Goal: Task Accomplishment & Management: Complete application form

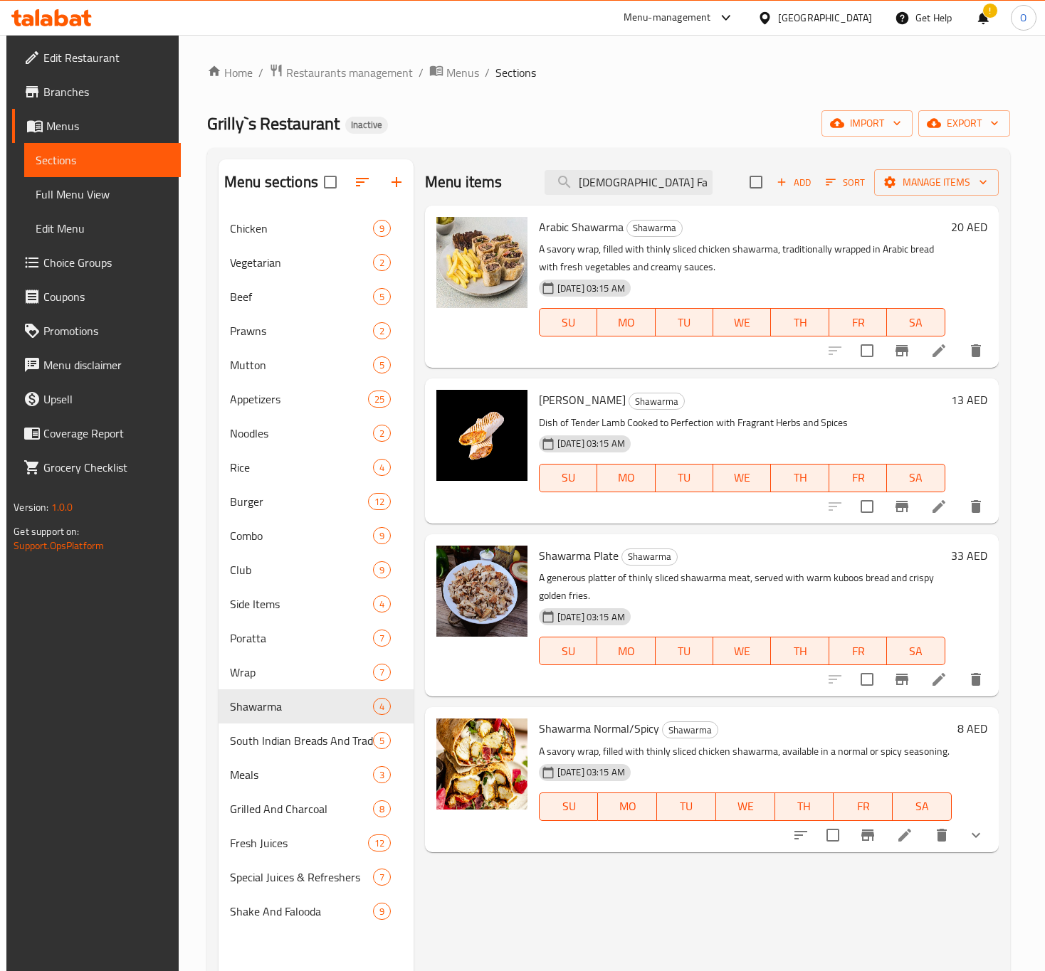
scroll to position [93, 0]
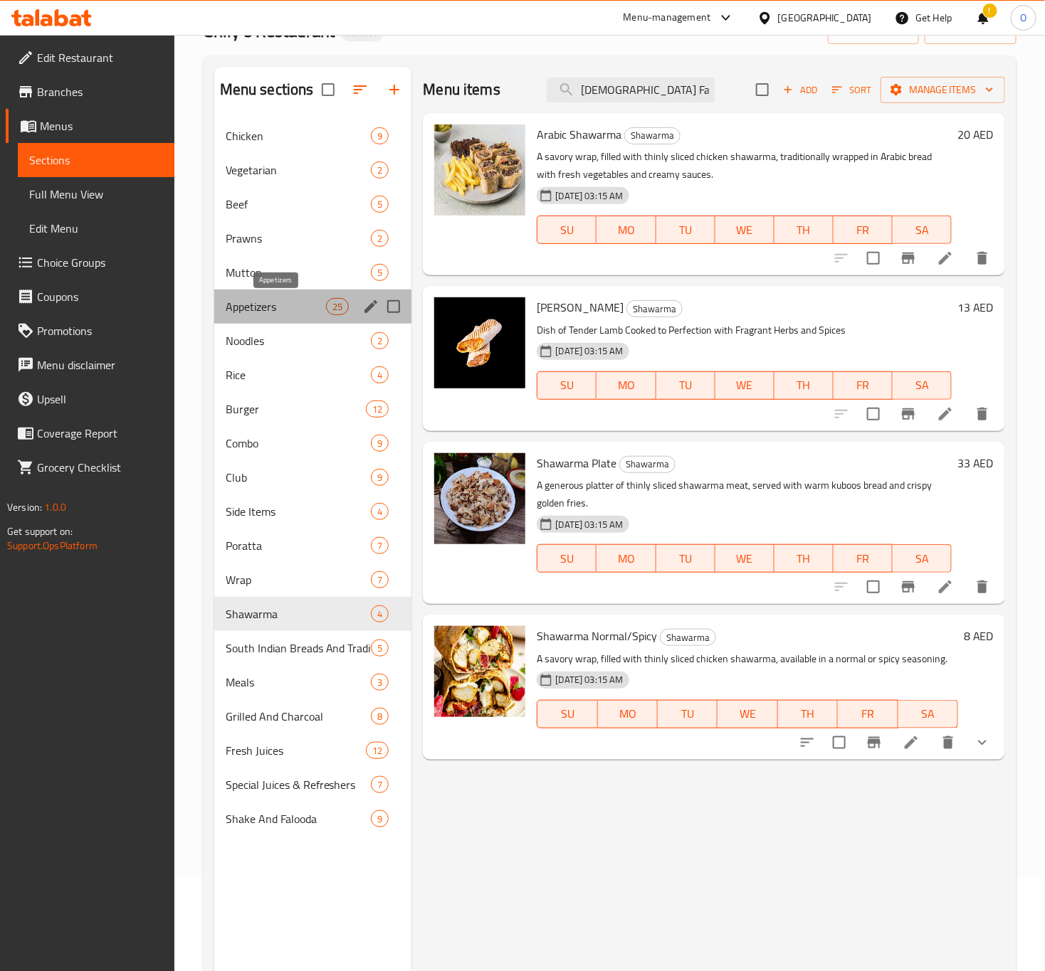
click at [310, 314] on span "Appetizers" at bounding box center [276, 306] width 101 height 17
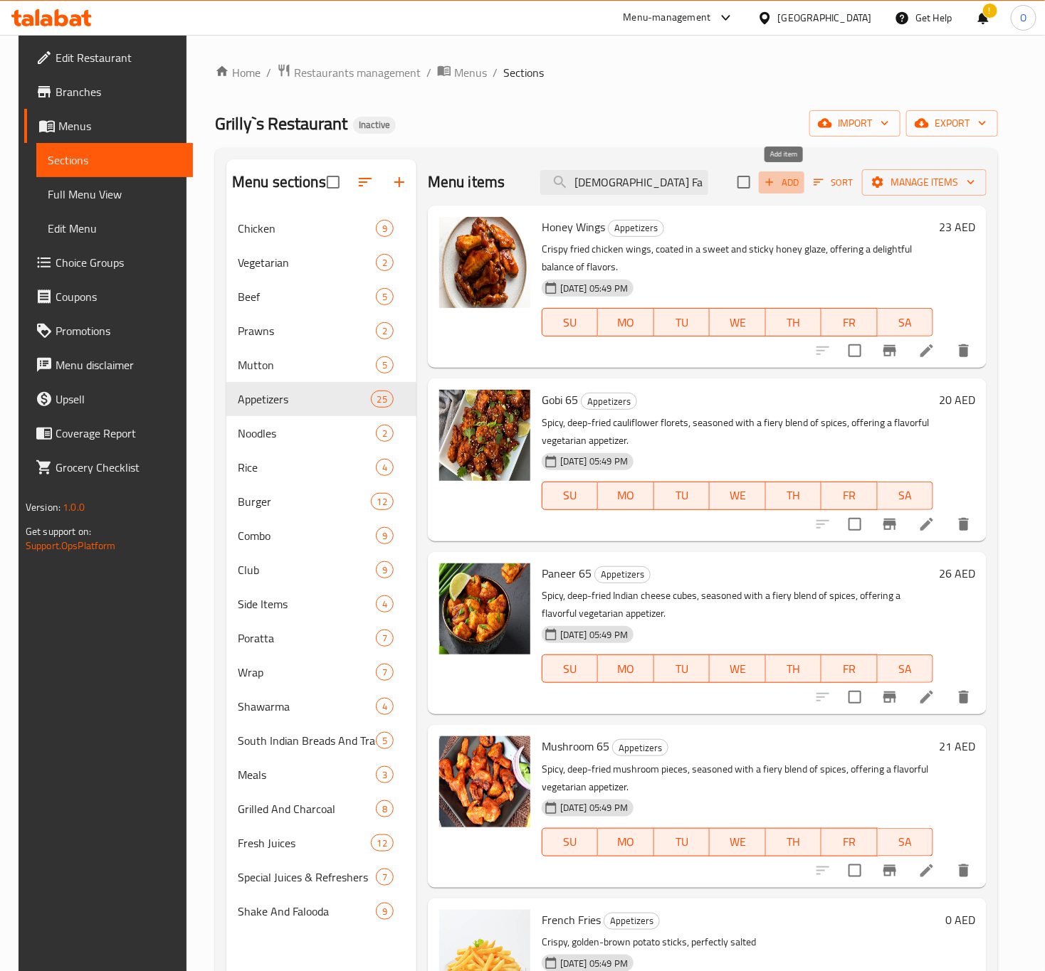
click at [784, 188] on span "Add" at bounding box center [781, 182] width 38 height 16
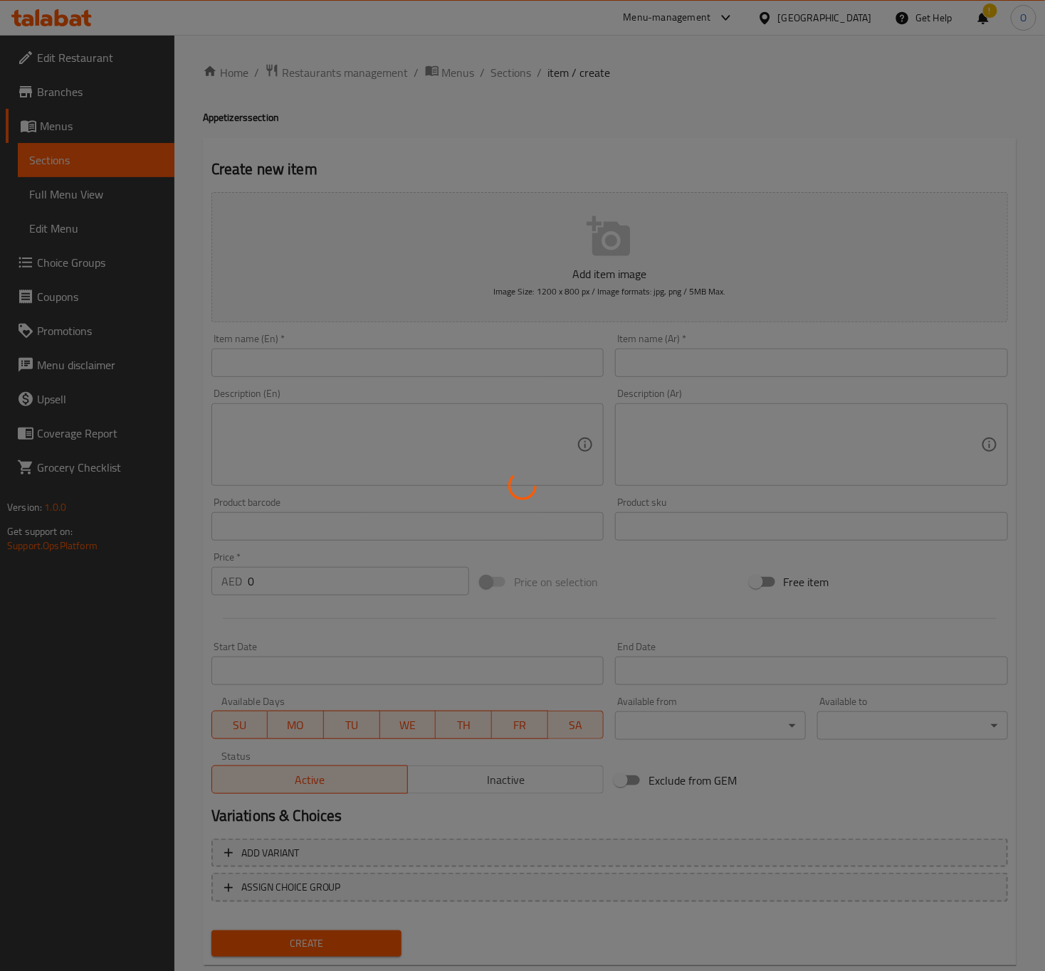
click at [338, 352] on div at bounding box center [522, 485] width 1045 height 971
click at [342, 359] on div at bounding box center [522, 485] width 1045 height 971
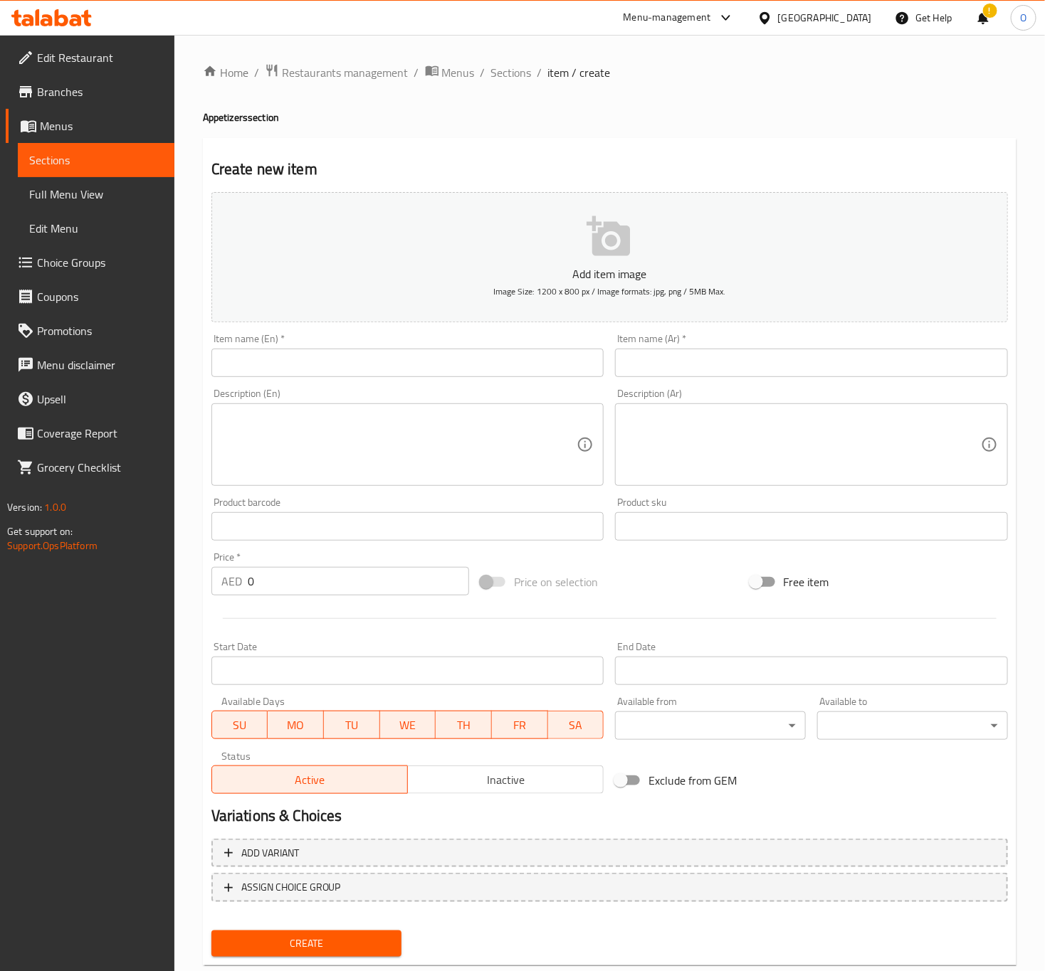
click at [361, 367] on input "text" at bounding box center [407, 363] width 393 height 28
paste input "Idiyappam"
type input "Idiyappam"
click at [517, 64] on span "Sections" at bounding box center [511, 72] width 41 height 17
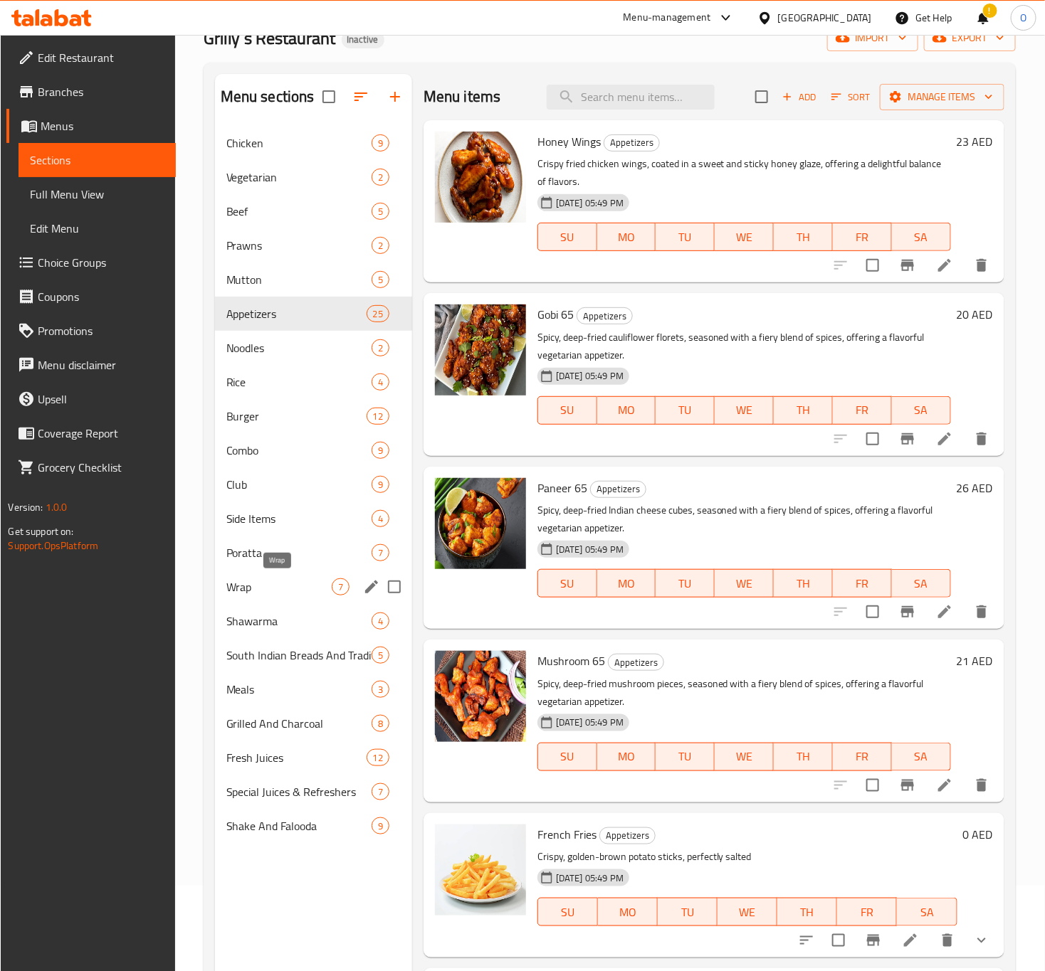
scroll to position [199, 0]
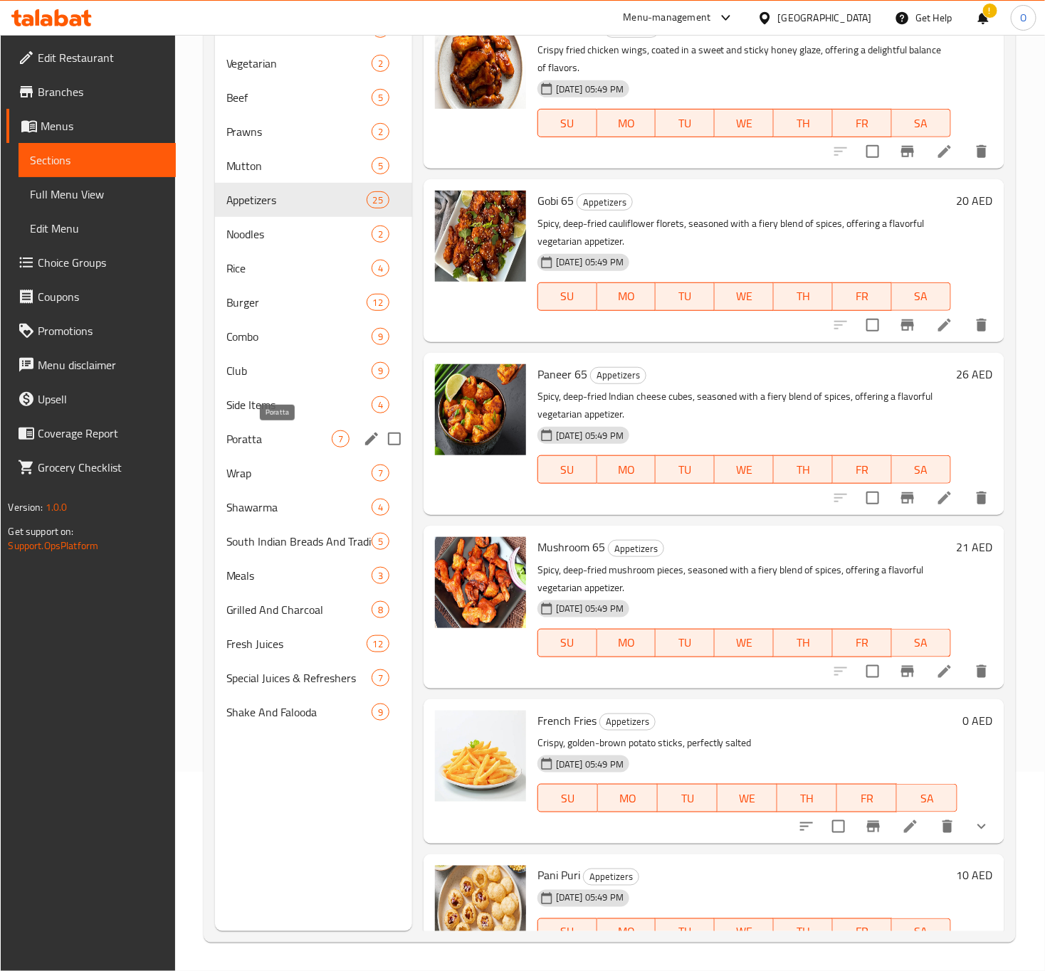
click at [255, 440] on span "Poratta" at bounding box center [278, 439] width 105 height 17
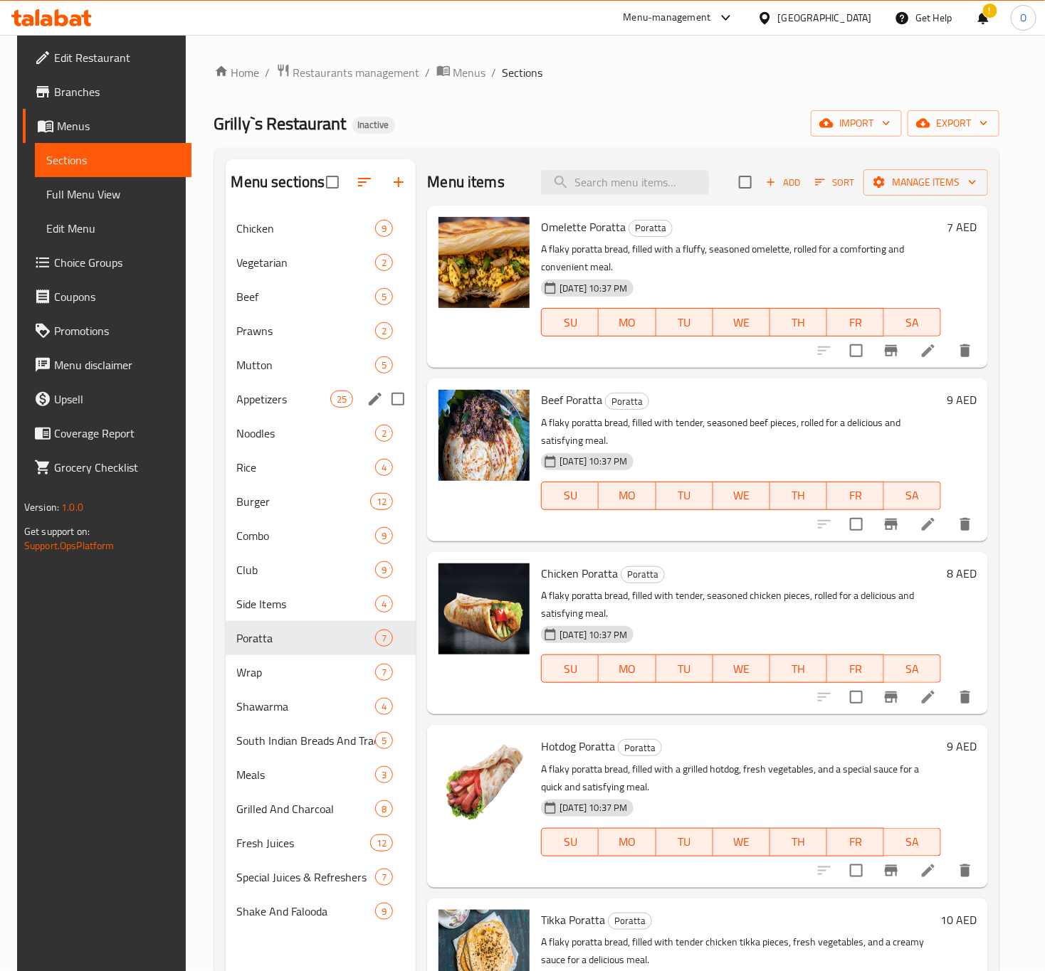
click at [292, 413] on div "Appetizers 25" at bounding box center [321, 399] width 191 height 34
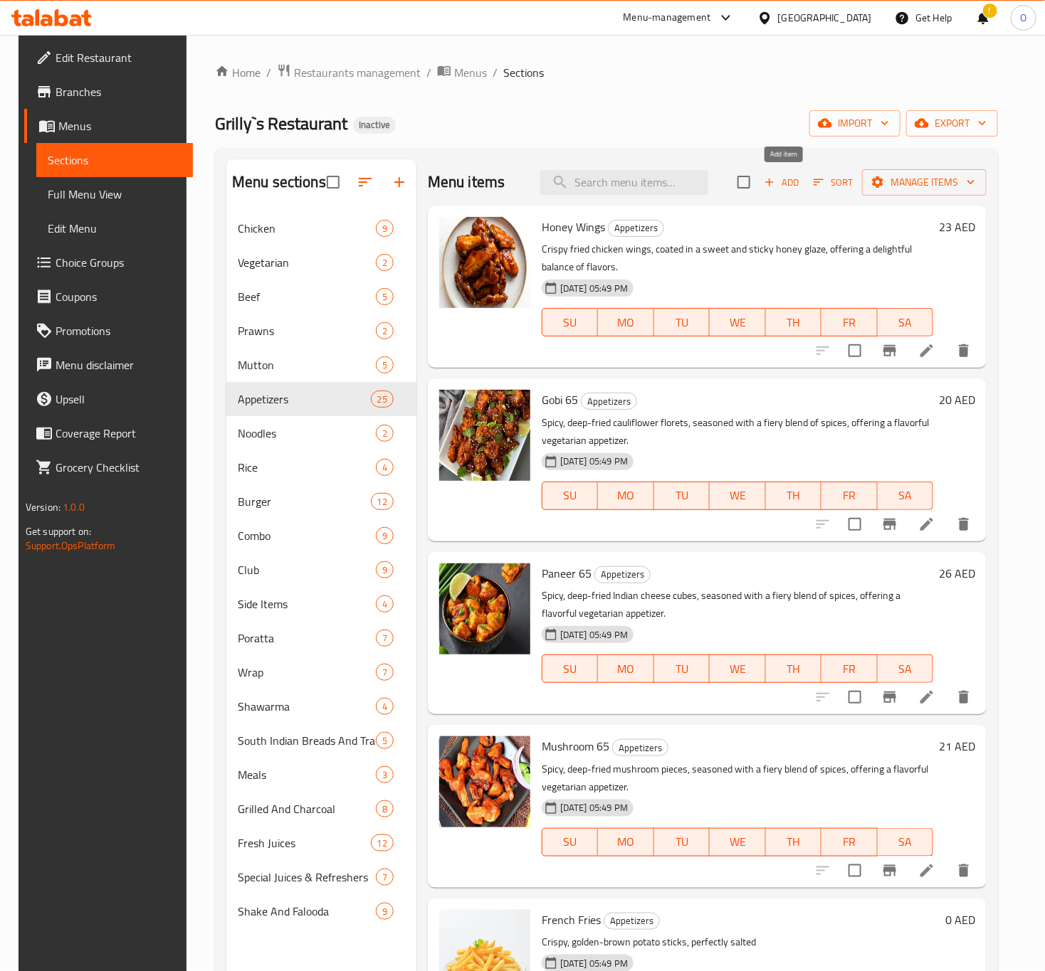
click at [778, 188] on span "Add" at bounding box center [781, 182] width 38 height 16
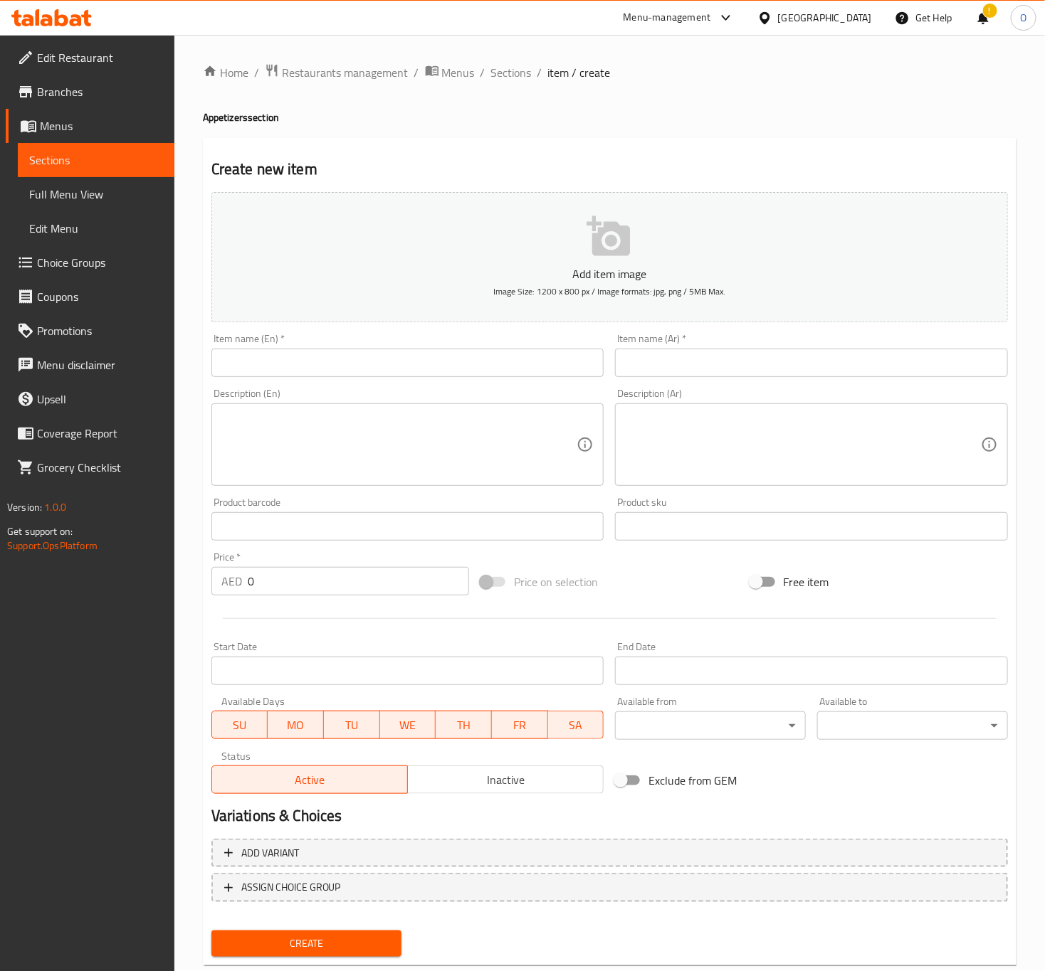
click at [393, 368] on input "text" at bounding box center [407, 363] width 393 height 28
paste input "Idiyappam"
click at [329, 361] on input "Idiyappam Egg Curry" at bounding box center [407, 363] width 393 height 28
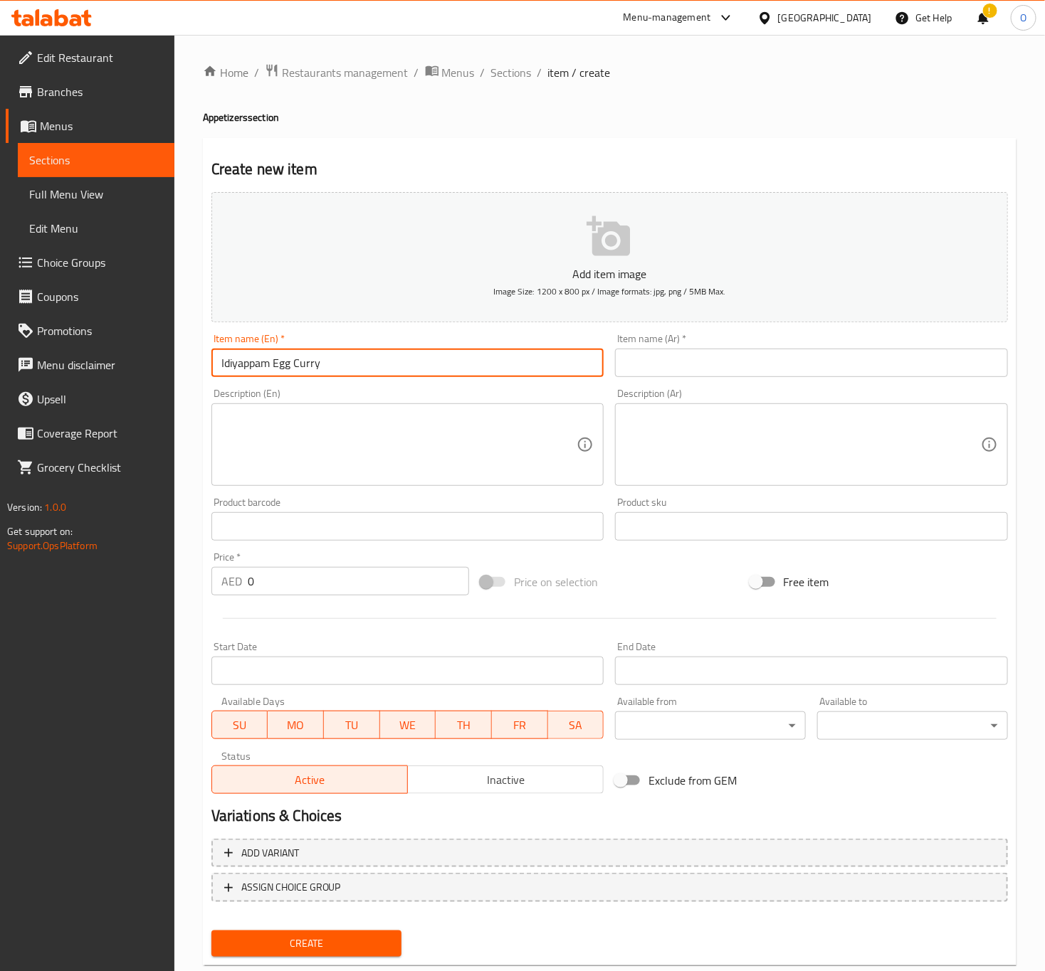
paste input "text"
type input "Idiyappam"
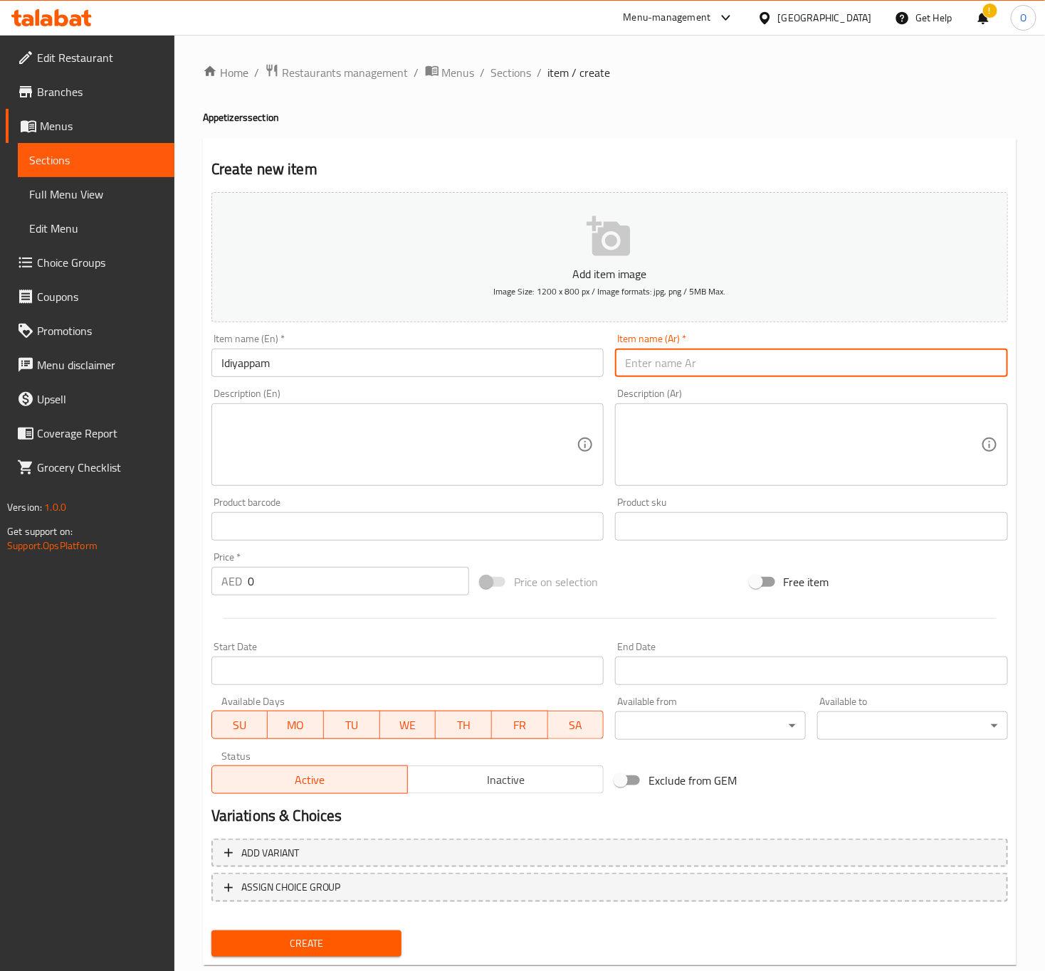
click at [727, 359] on input "text" at bounding box center [811, 363] width 393 height 28
paste input "إيديابام"
type input "إيديابام"
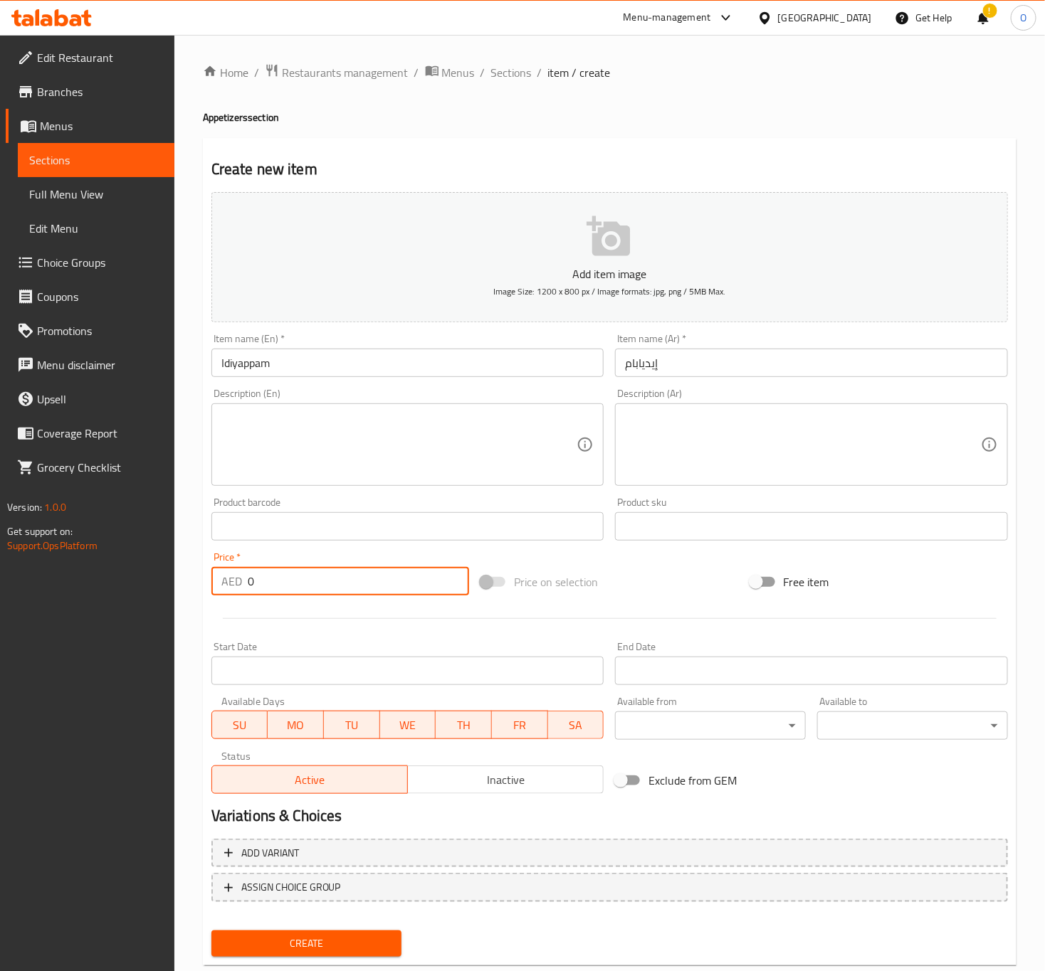
click at [272, 568] on input "0" at bounding box center [358, 581] width 221 height 28
type input "1"
click at [211, 931] on button "Create" at bounding box center [306, 944] width 191 height 26
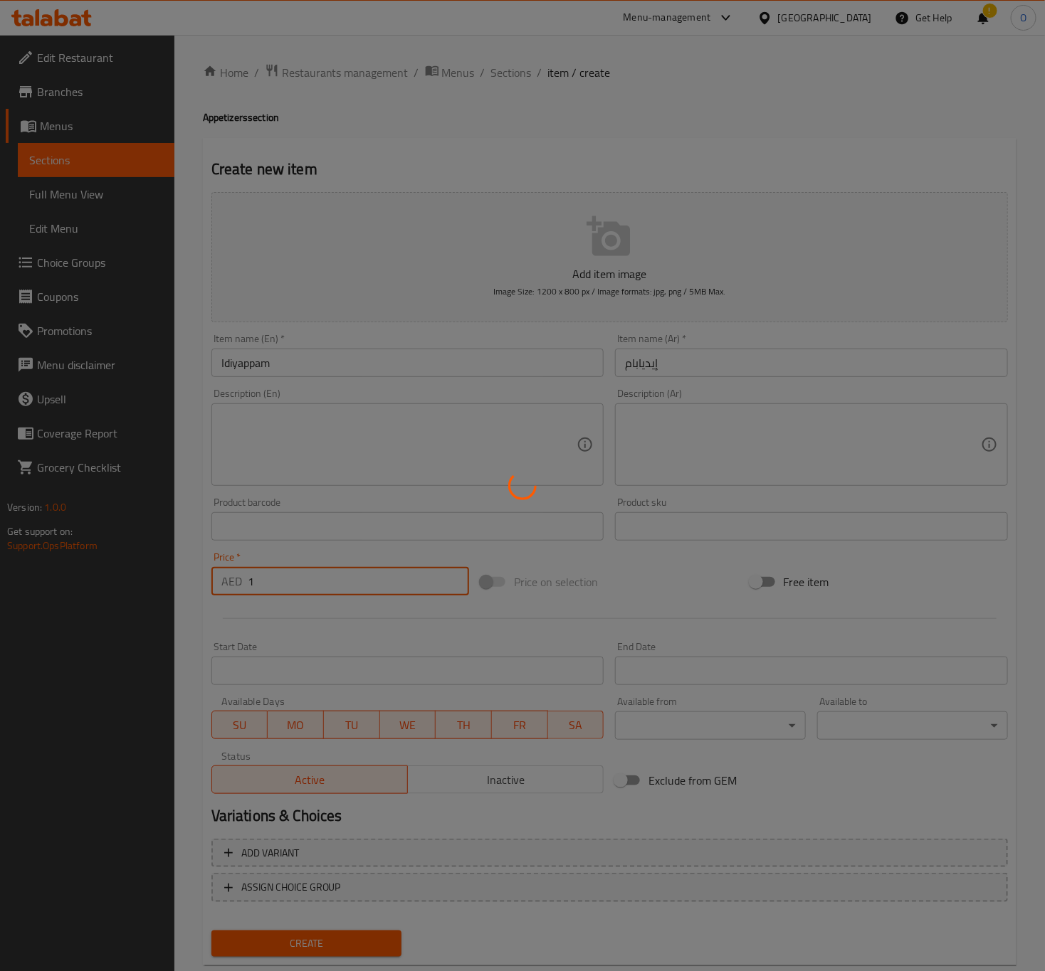
type input "0"
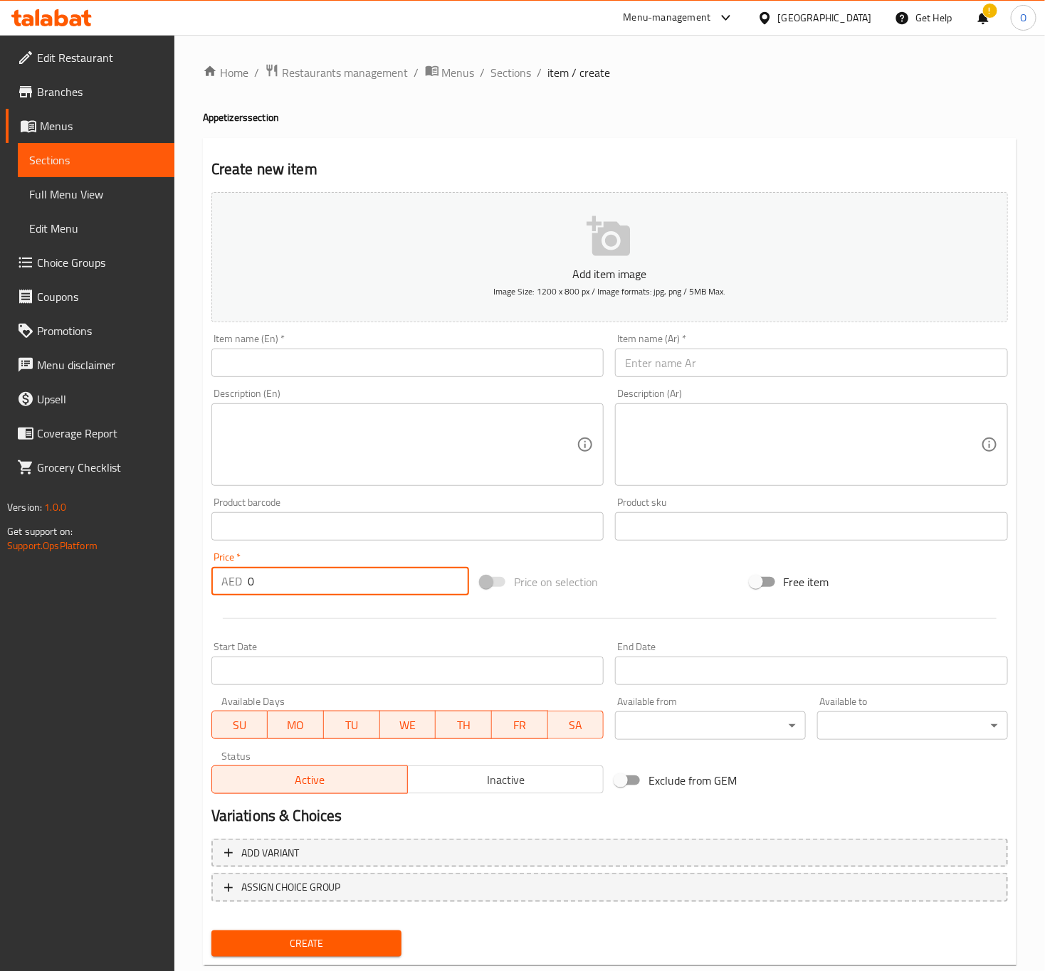
click at [324, 365] on input "text" at bounding box center [407, 363] width 393 height 28
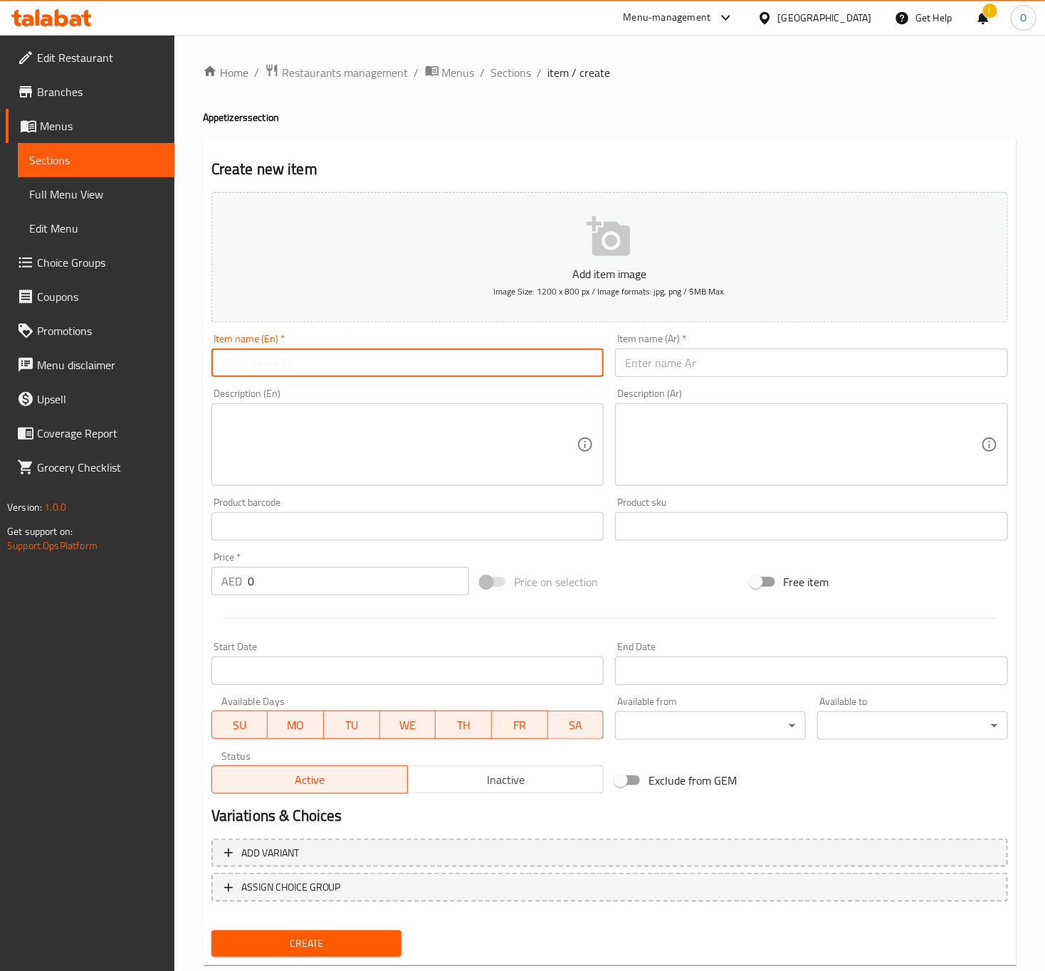
paste input "Puttu"
type input "Puttu"
click at [643, 365] on input "text" at bounding box center [811, 363] width 393 height 28
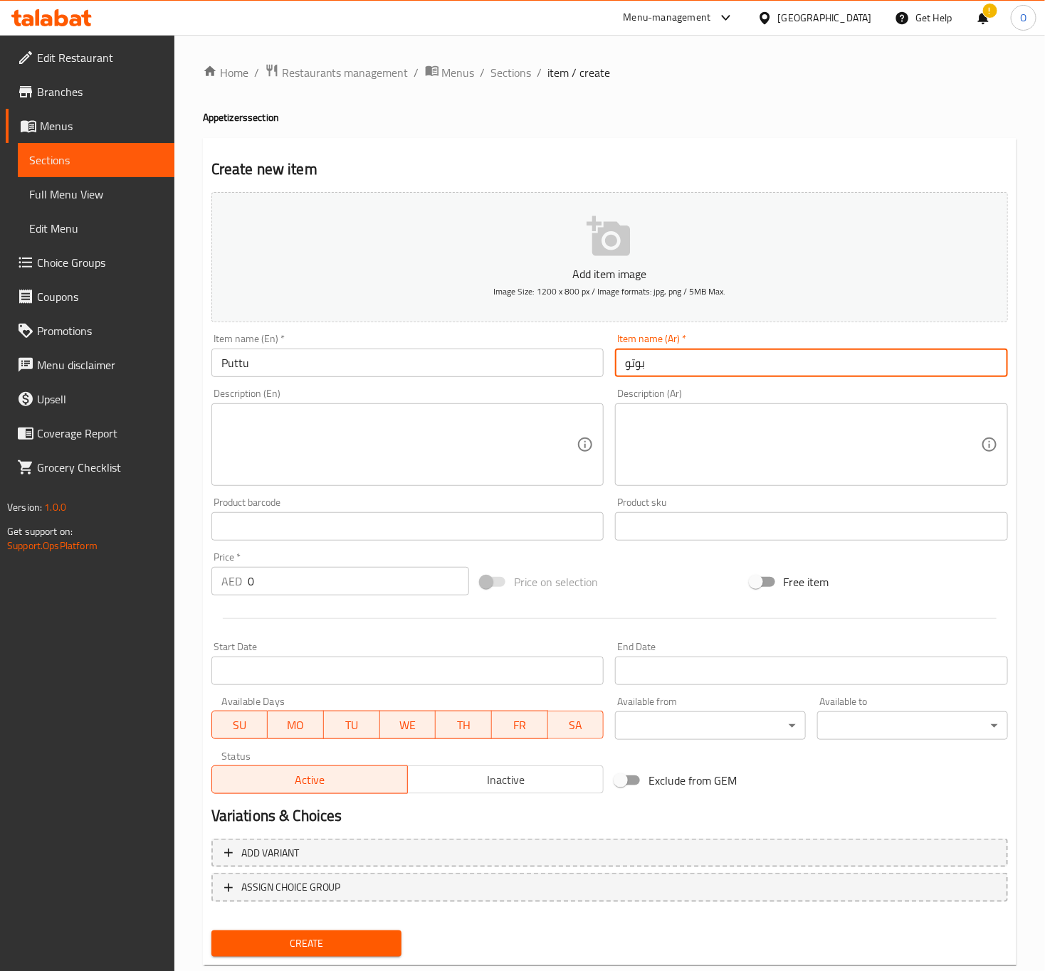
type input "بوتو"
click at [332, 577] on input "0" at bounding box center [358, 581] width 221 height 28
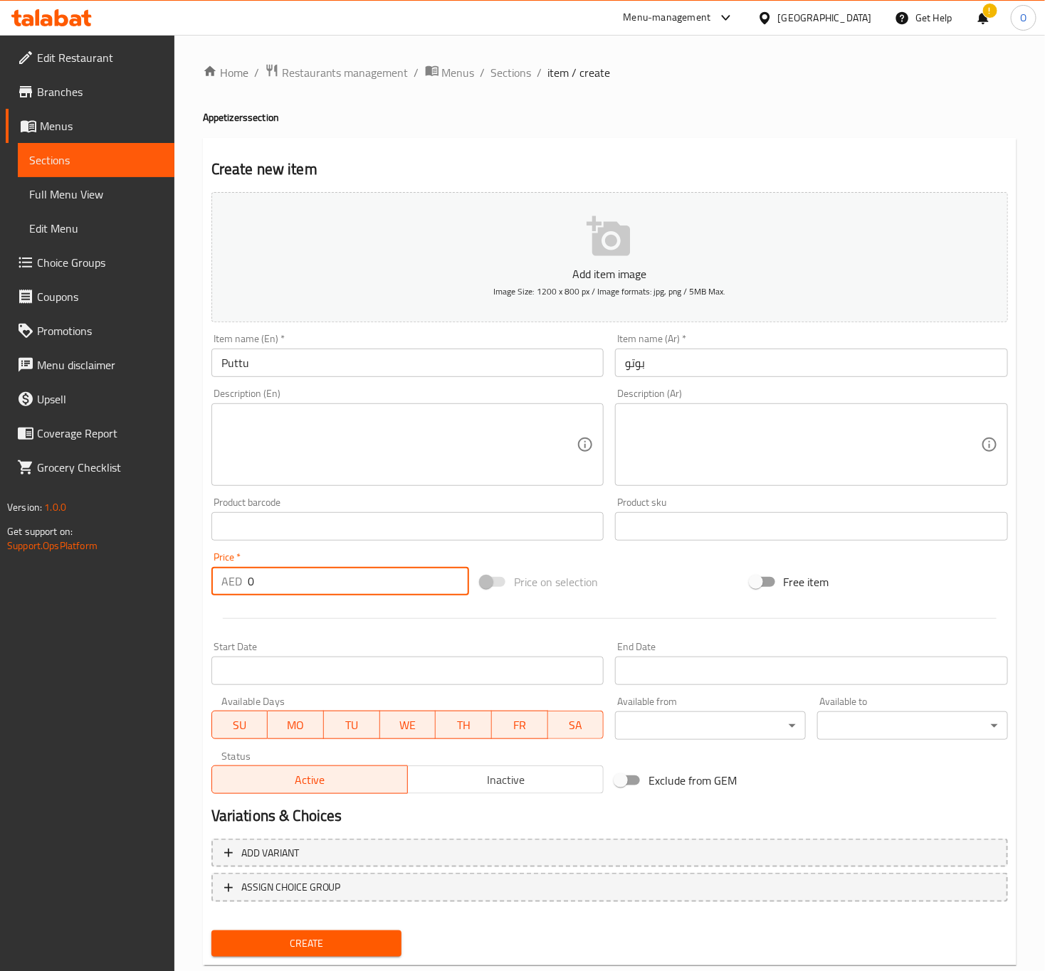
click at [332, 577] on input "0" at bounding box center [358, 581] width 221 height 28
type input "3"
click at [403, 365] on input "Puttu" at bounding box center [407, 363] width 393 height 28
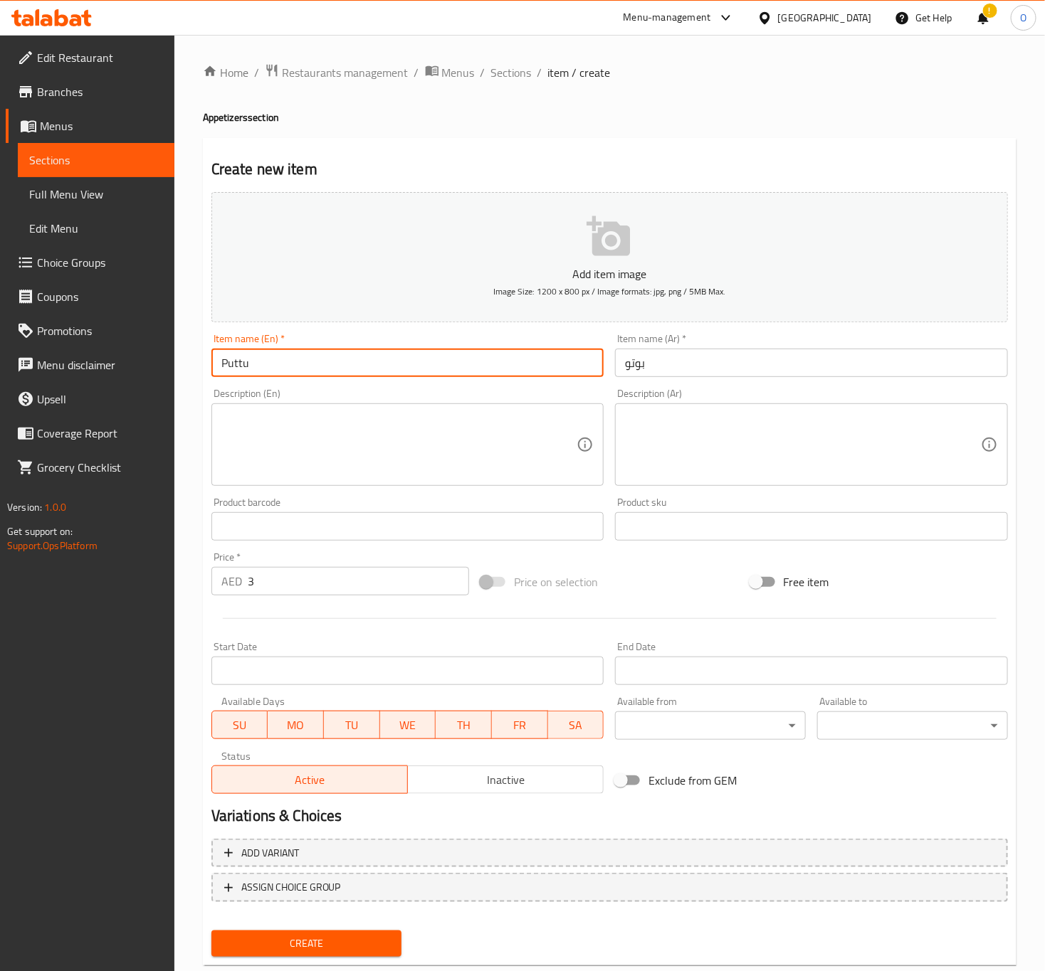
click at [211, 931] on button "Create" at bounding box center [306, 944] width 191 height 26
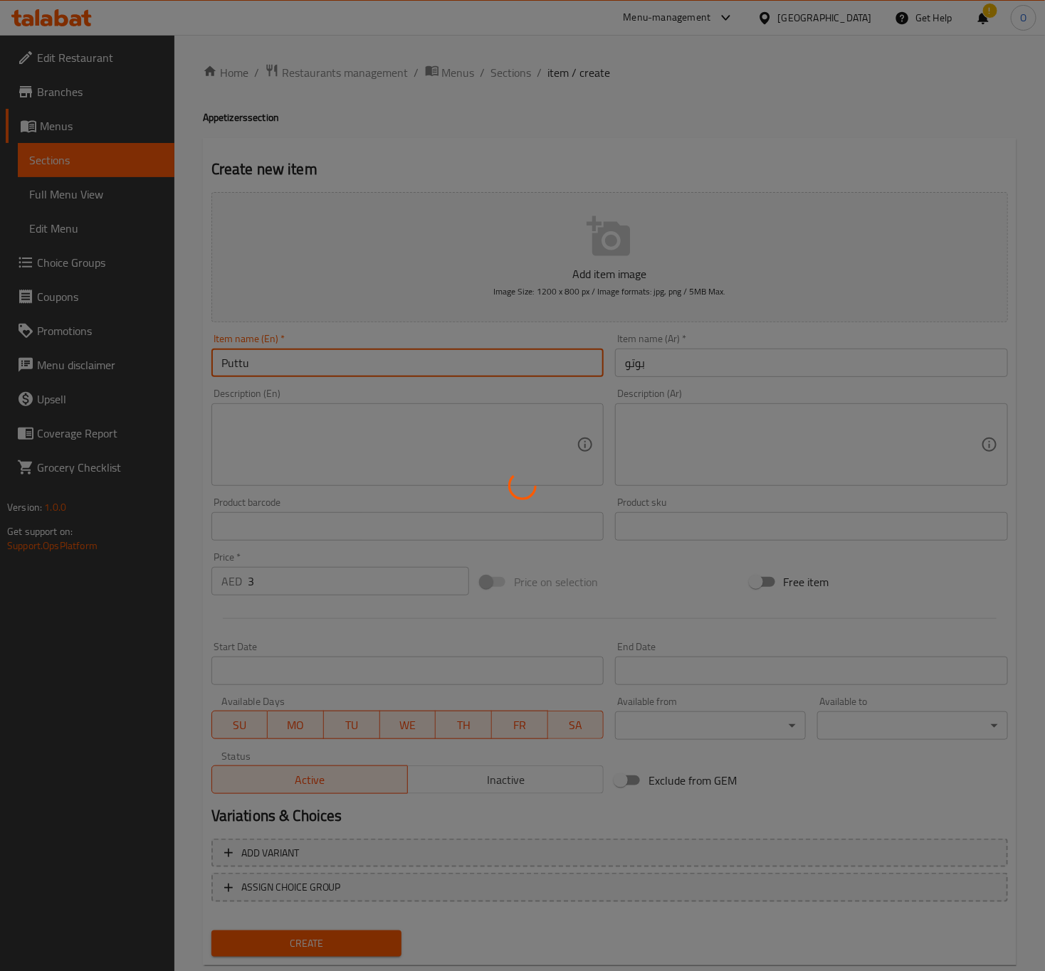
type input "0"
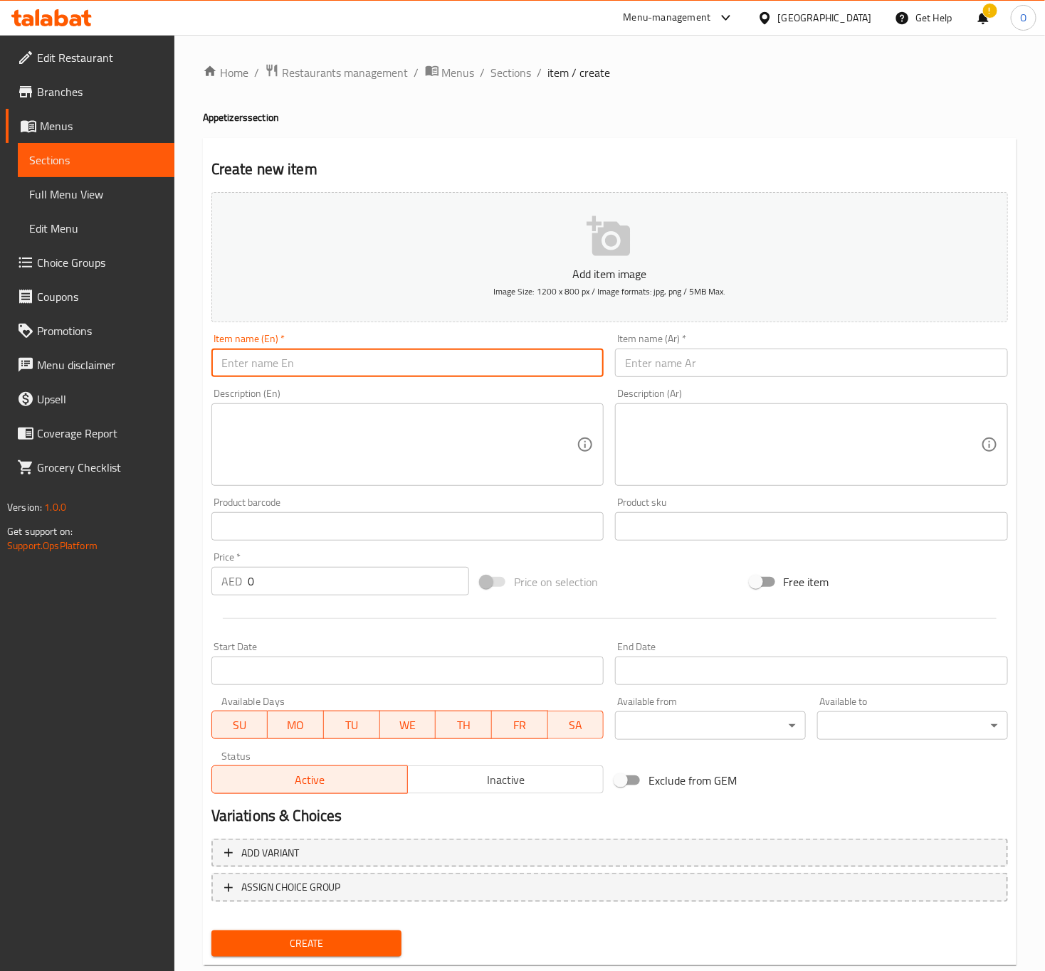
click at [329, 369] on input "text" at bounding box center [407, 363] width 393 height 28
paste input "Ney Pathal"
type input "Ney Pathal"
click at [667, 351] on input "text" at bounding box center [811, 363] width 393 height 28
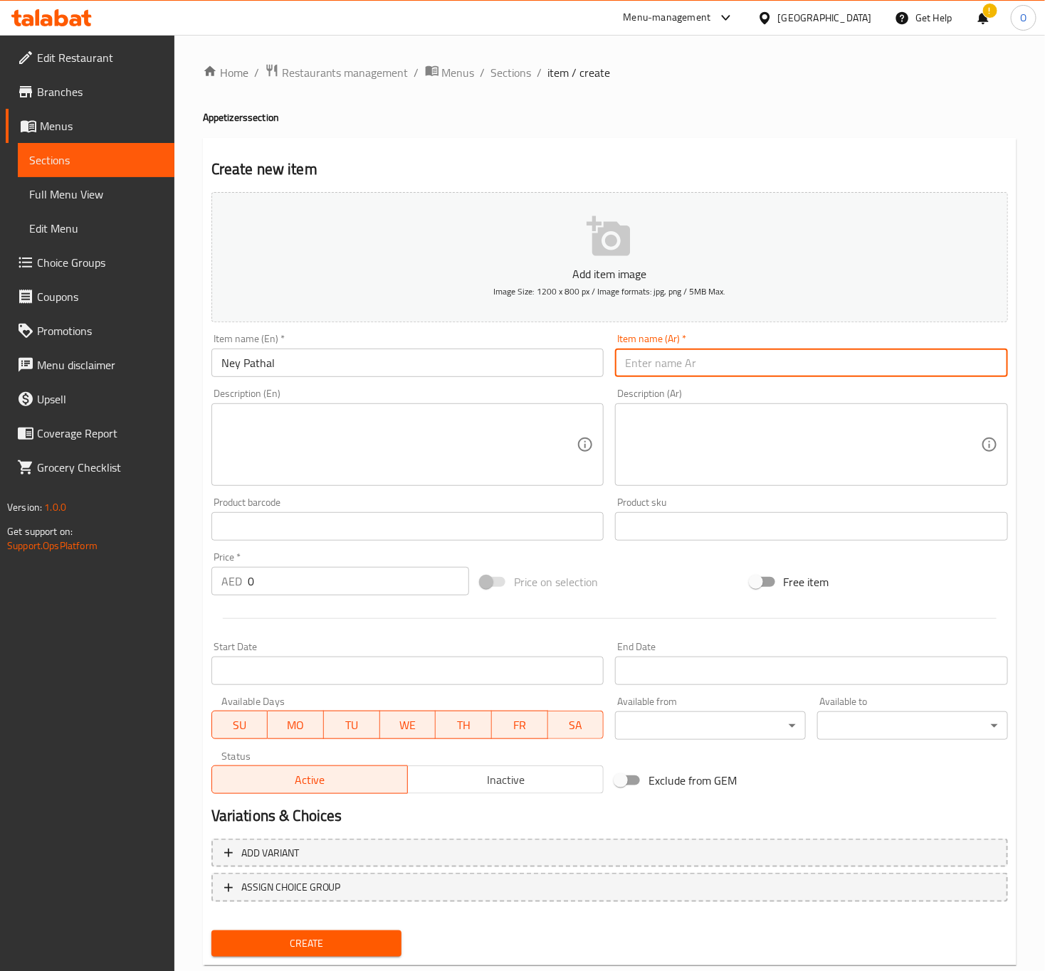
paste input "ني باثال"
type input "ني باثال"
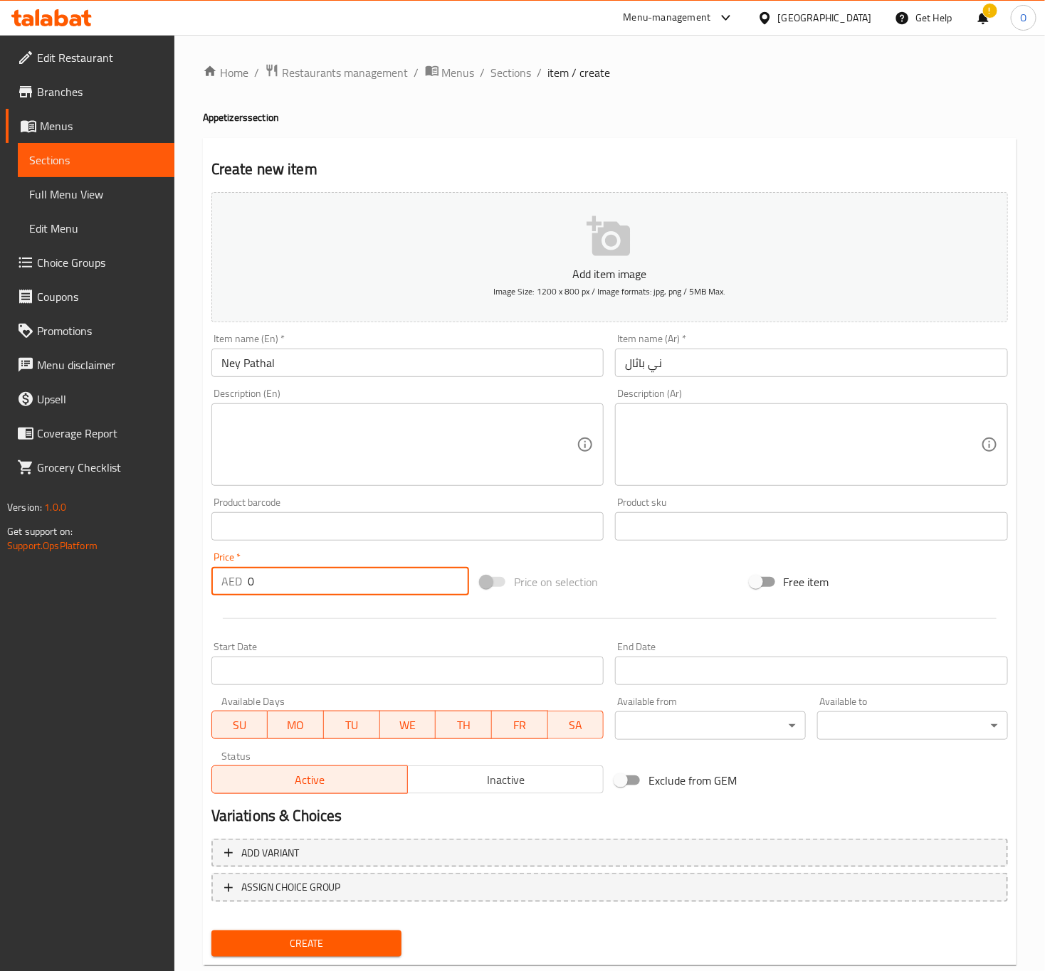
click at [265, 571] on input "0" at bounding box center [358, 581] width 221 height 28
click at [248, 590] on input "0" at bounding box center [358, 581] width 221 height 28
type input "2"
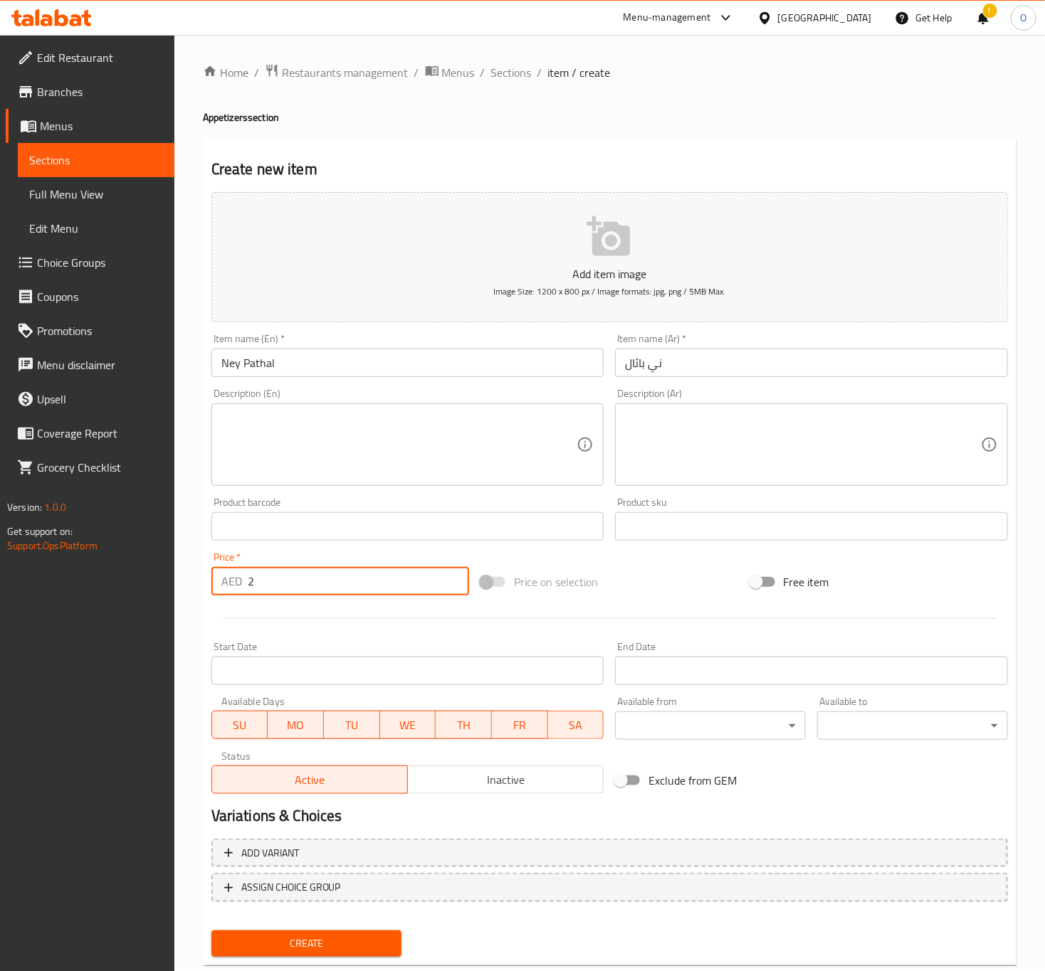
click at [211, 931] on button "Create" at bounding box center [306, 944] width 191 height 26
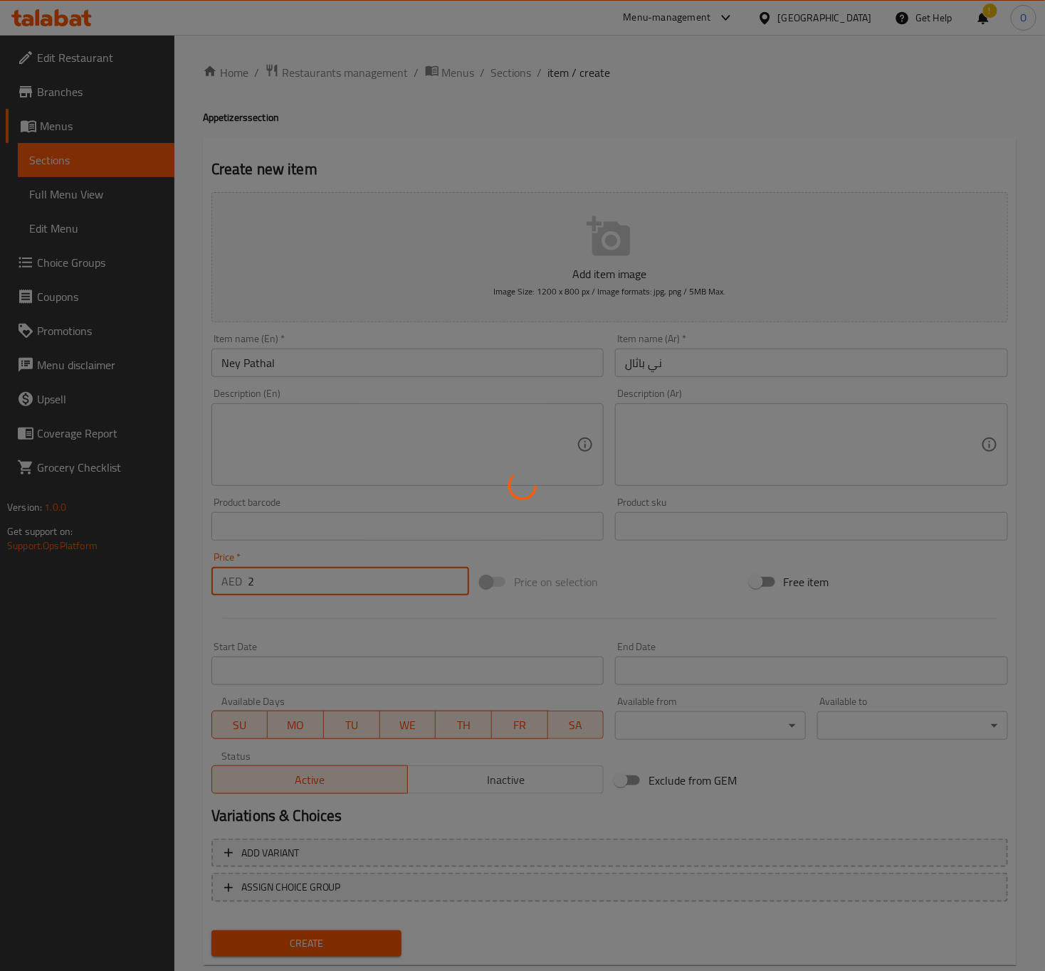
type input "0"
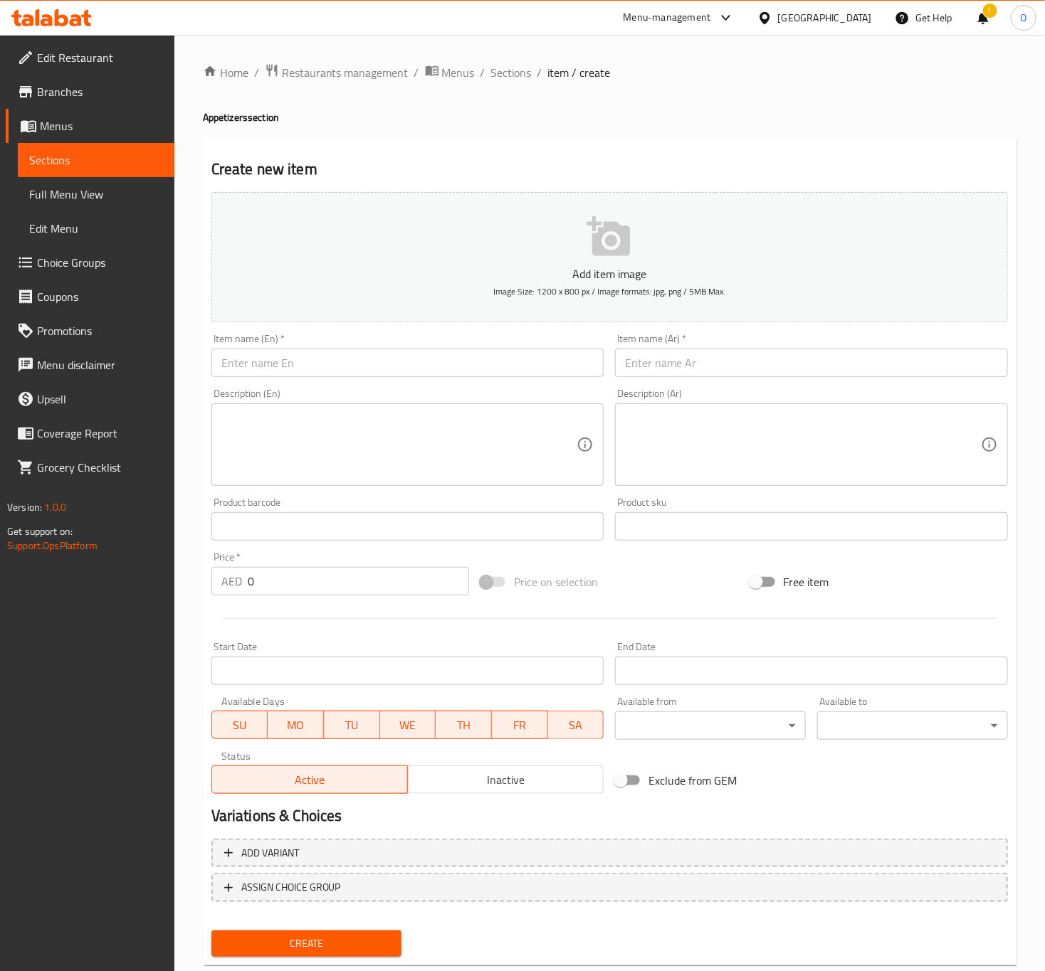
drag, startPoint x: 513, startPoint y: 75, endPoint x: 502, endPoint y: 103, distance: 30.4
click at [513, 75] on span "Sections" at bounding box center [511, 72] width 41 height 17
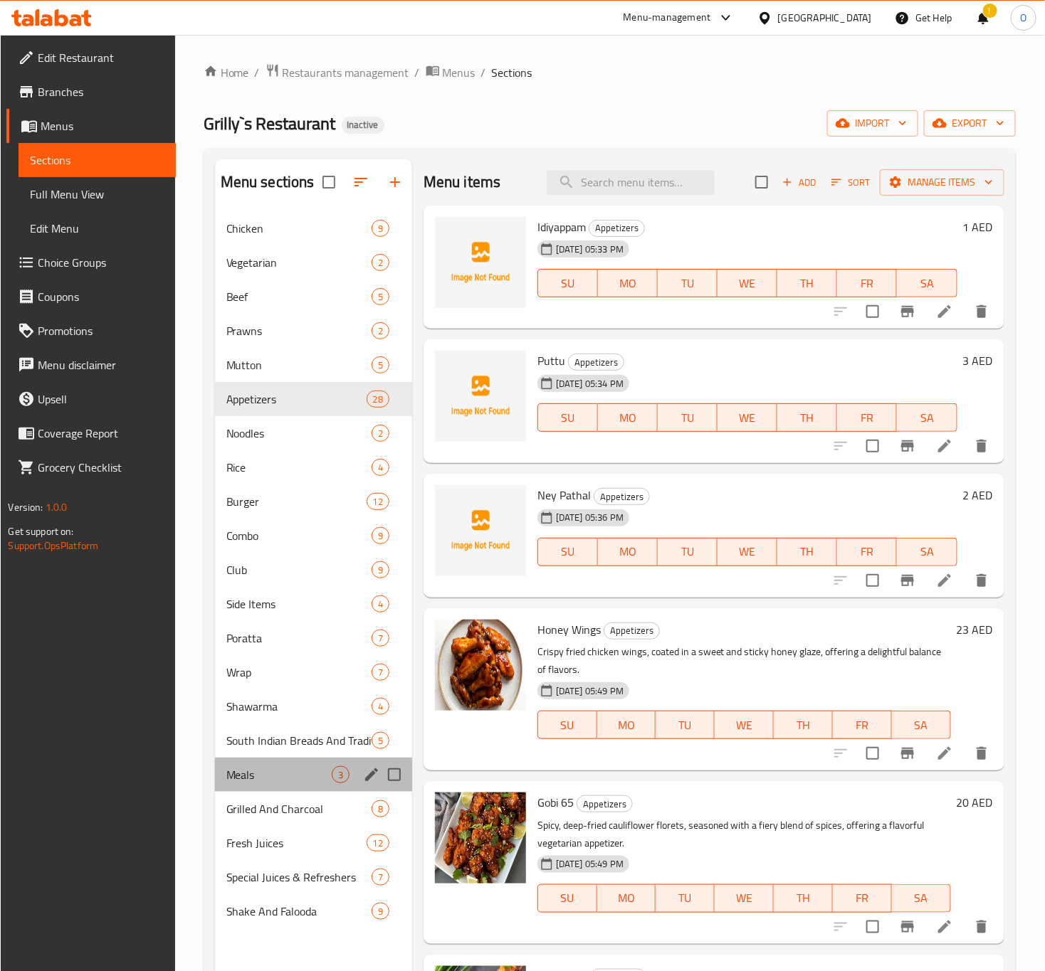
click at [327, 786] on div "Meals 3" at bounding box center [313, 775] width 197 height 34
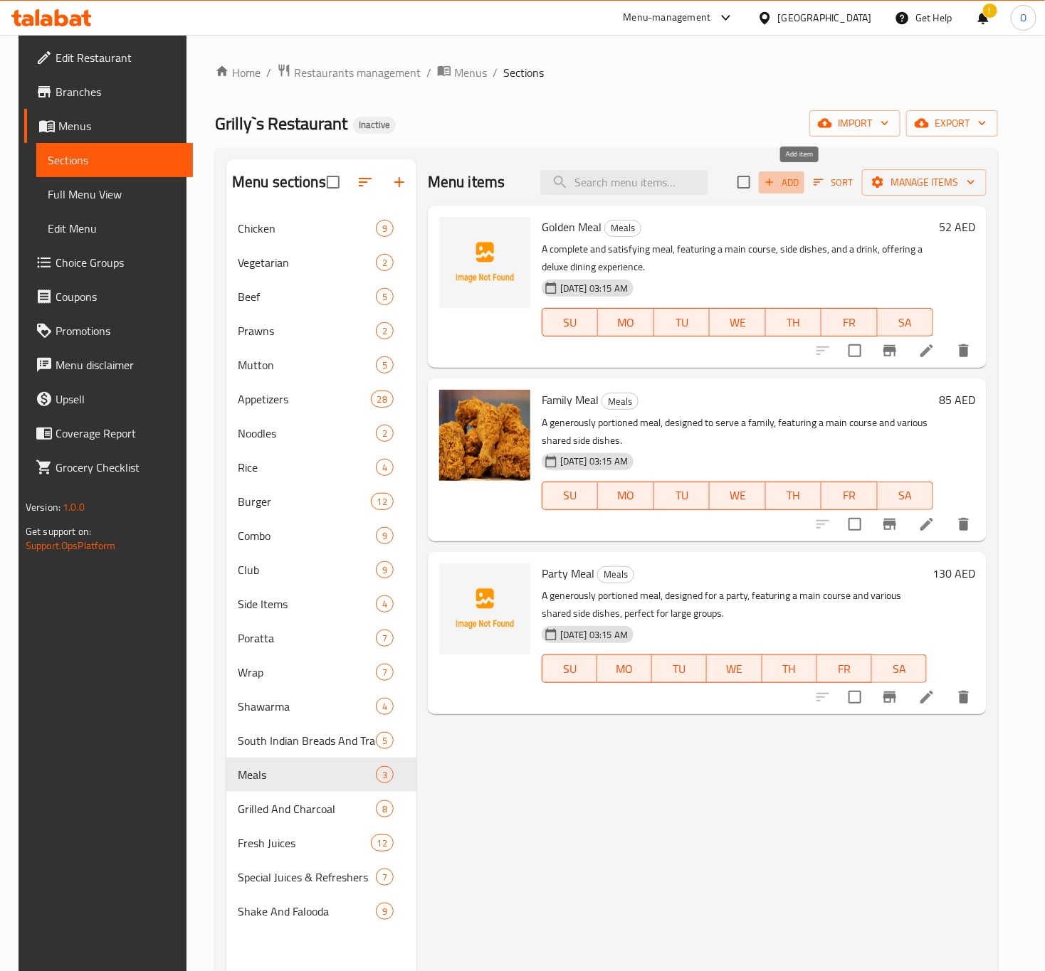
click at [799, 193] on button "Add" at bounding box center [782, 182] width 46 height 22
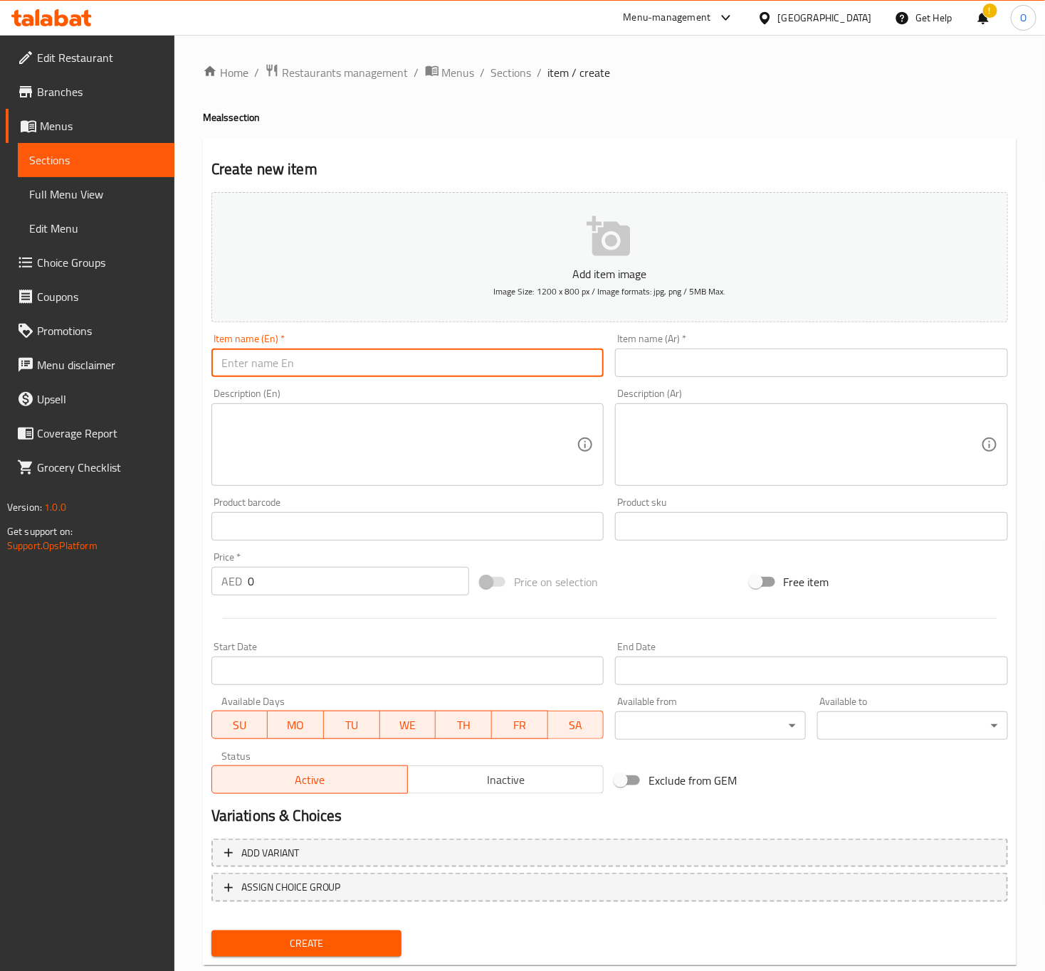
click at [432, 352] on input "text" at bounding box center [407, 363] width 393 height 28
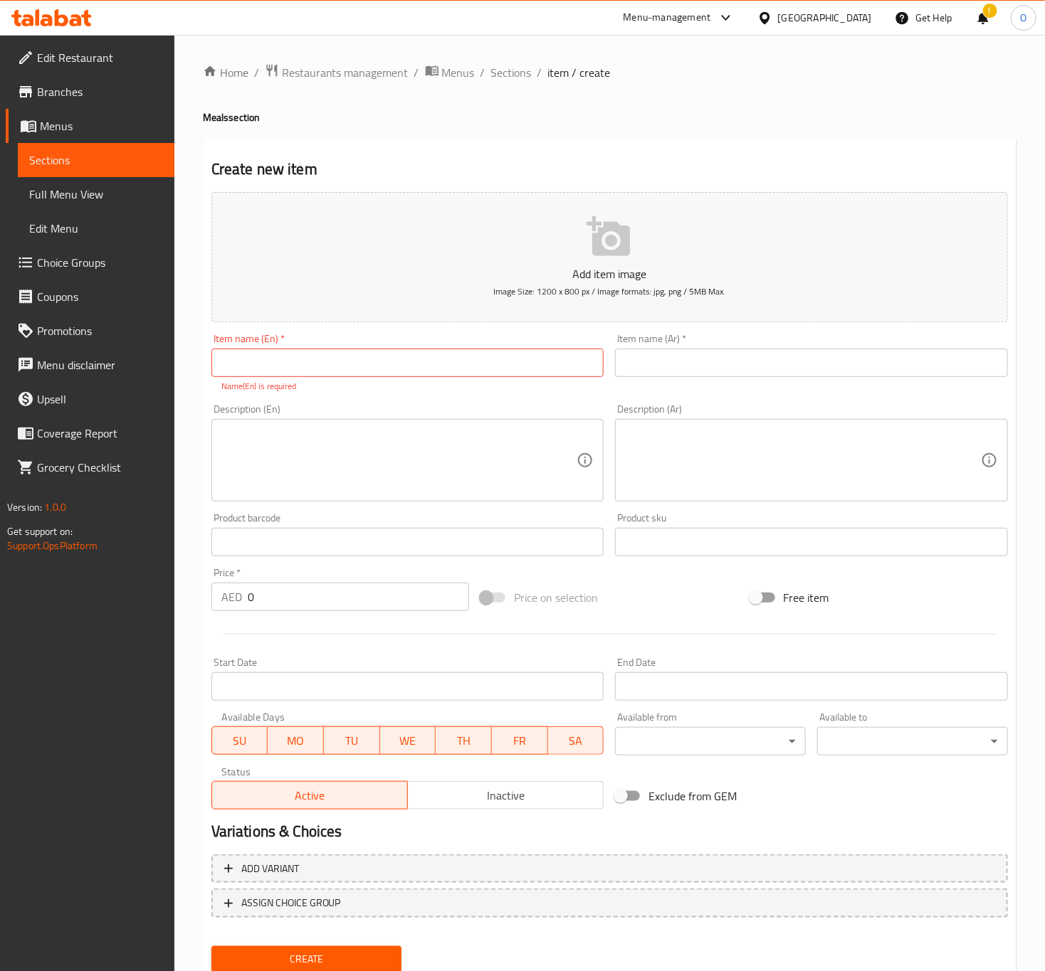
click at [352, 366] on input "text" at bounding box center [407, 363] width 393 height 28
paste input "( added but without description as it has generic one "often served with")"
type input "( added but without description as it has generic one "often served with")"
paste input "Wheat Dosa"
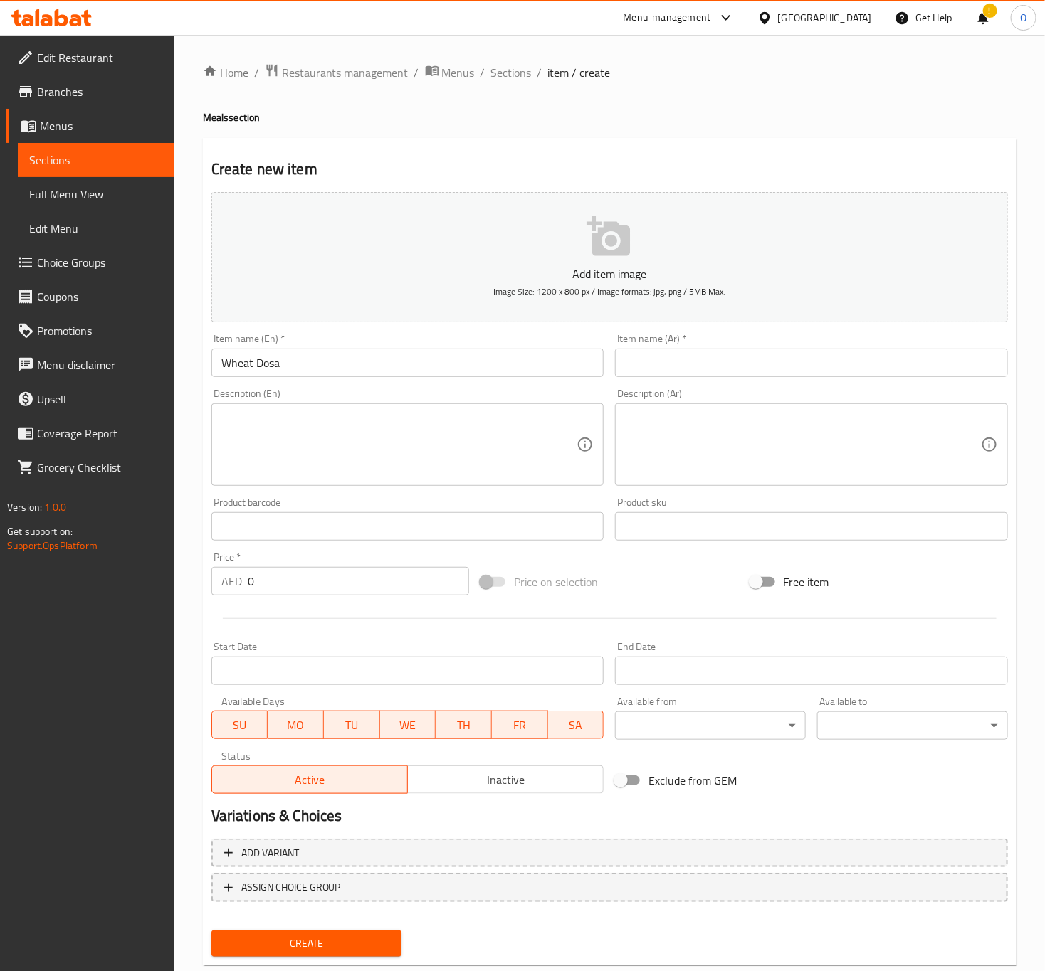
click at [434, 361] on input "Wheat Dosa" at bounding box center [407, 363] width 393 height 28
paste input "Snack Meal"
type input "Snack Meal"
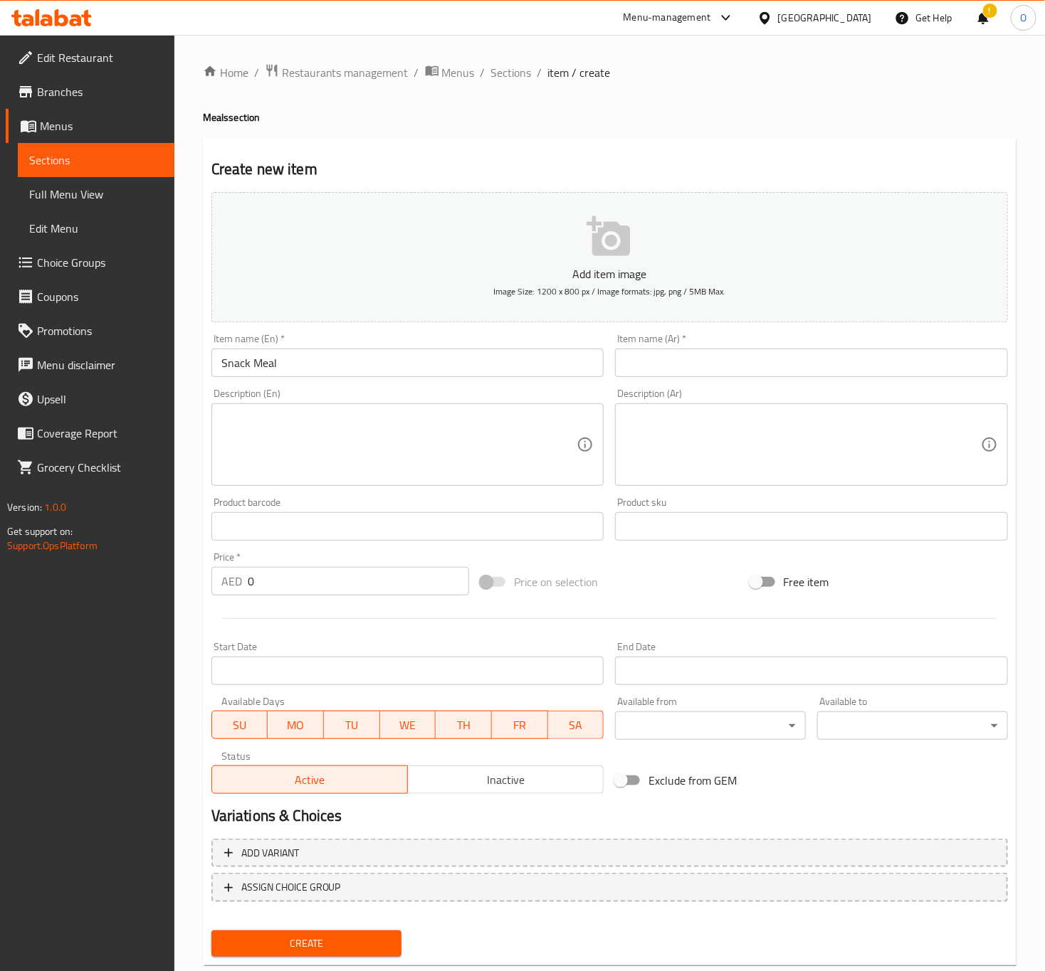
click at [275, 468] on textarea at bounding box center [399, 445] width 356 height 68
paste textarea "A light meal, often featuring a small roll or a selection of appetizers, perfec…"
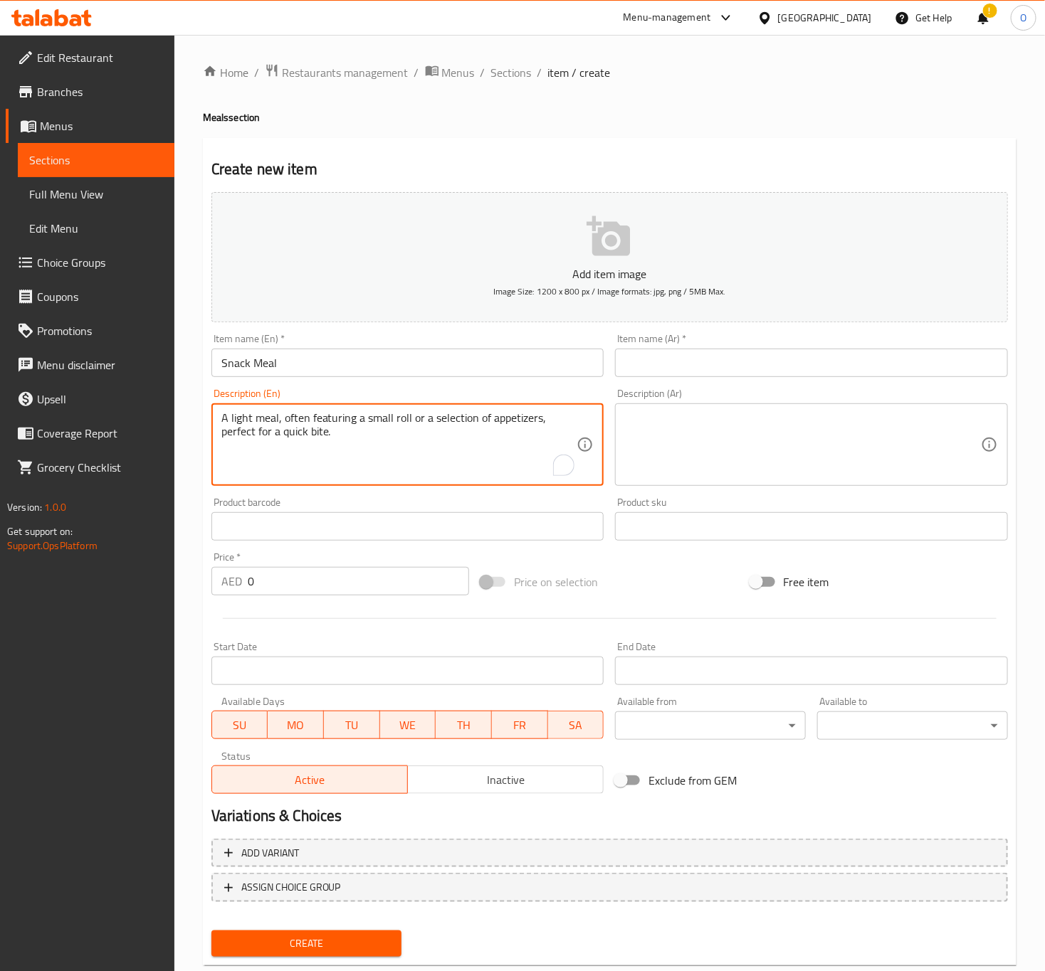
type textarea "A light meal, often featuring a small roll or a selection of appetizers, perfec…"
click at [779, 470] on textarea at bounding box center [803, 445] width 356 height 68
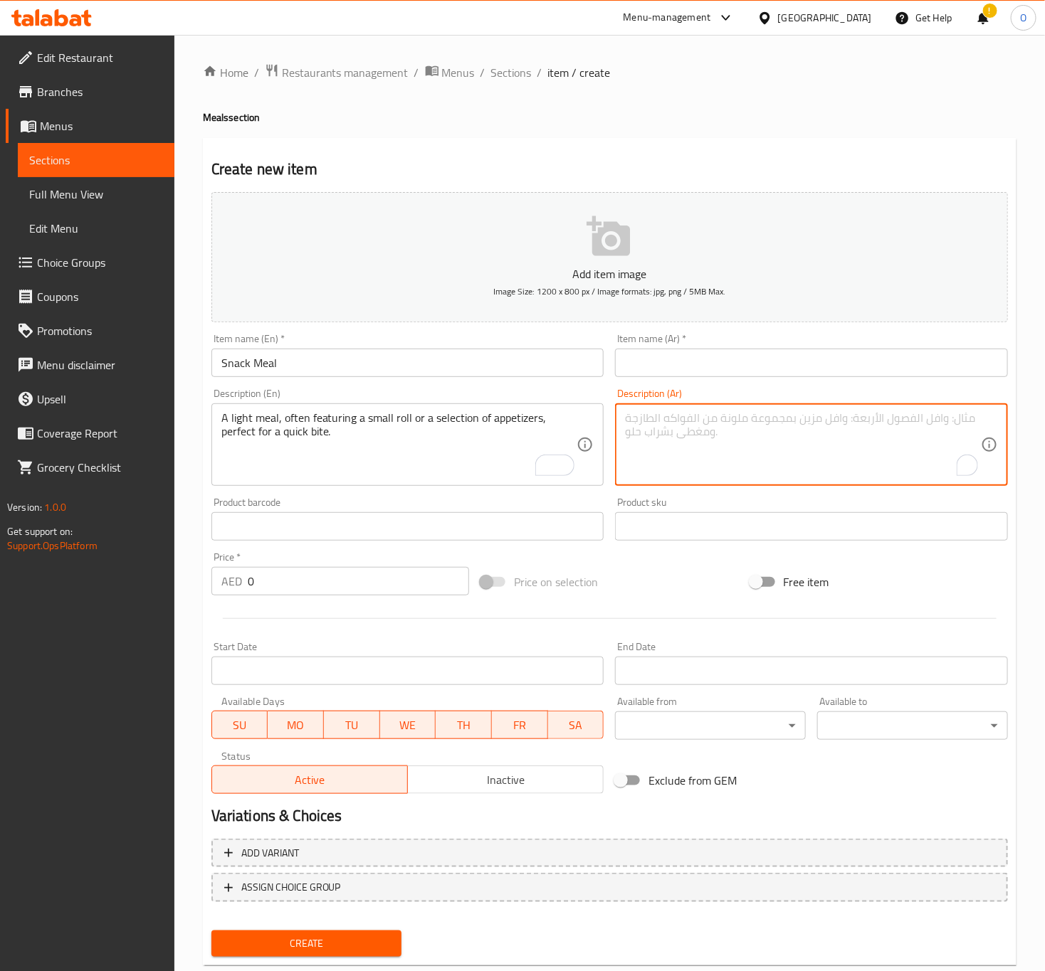
paste textarea "وجبة خفيفة، غالبًا ما تضم لفة صغيرة أو تشكيلة من المقبلات، مثالية لوجبة سريعة."
type textarea "وجبة خفيفة، غالبًا ما تضم لفة صغيرة أو تشكيلة من المقبلات، مثالية لوجبة سريعة."
click at [361, 377] on input "Snack Meal" at bounding box center [407, 363] width 393 height 28
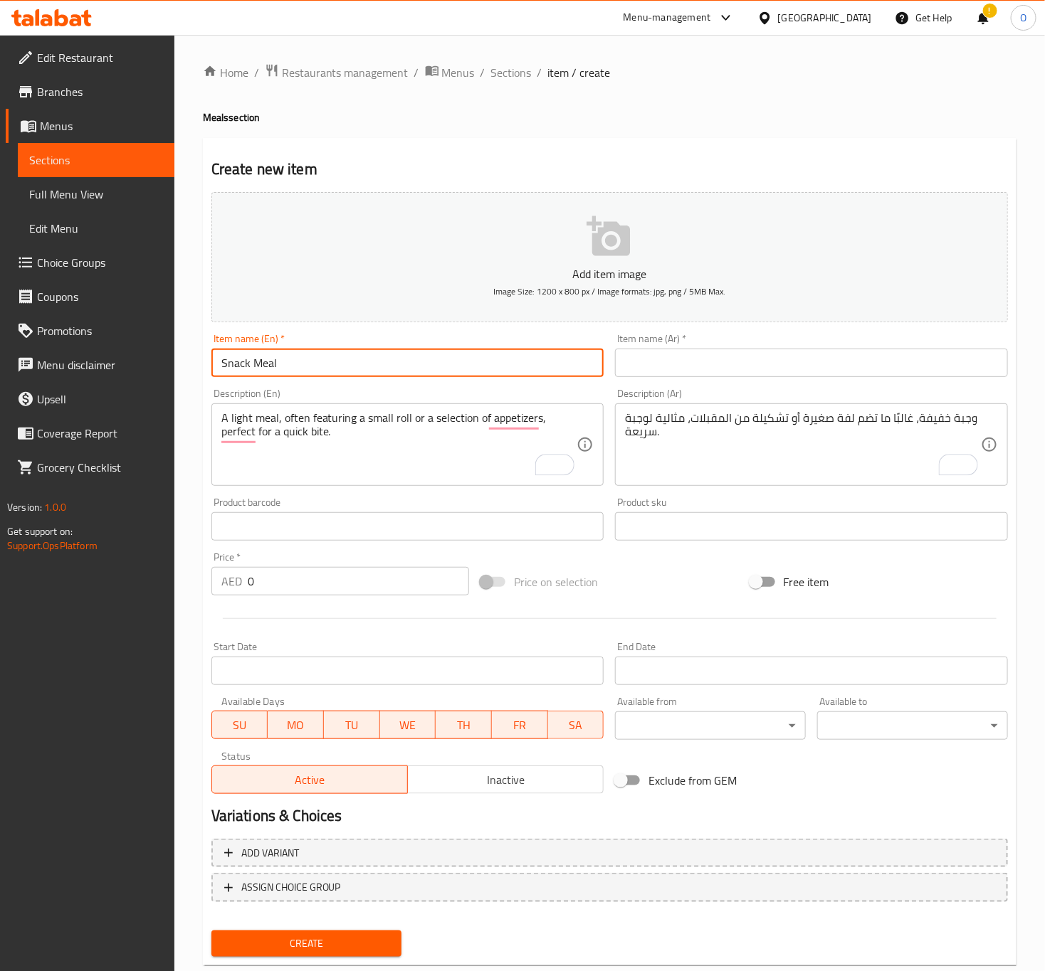
click at [231, 361] on input "Snack Meal" at bounding box center [407, 363] width 393 height 28
click at [301, 374] on input "Snack Meal" at bounding box center [407, 363] width 393 height 28
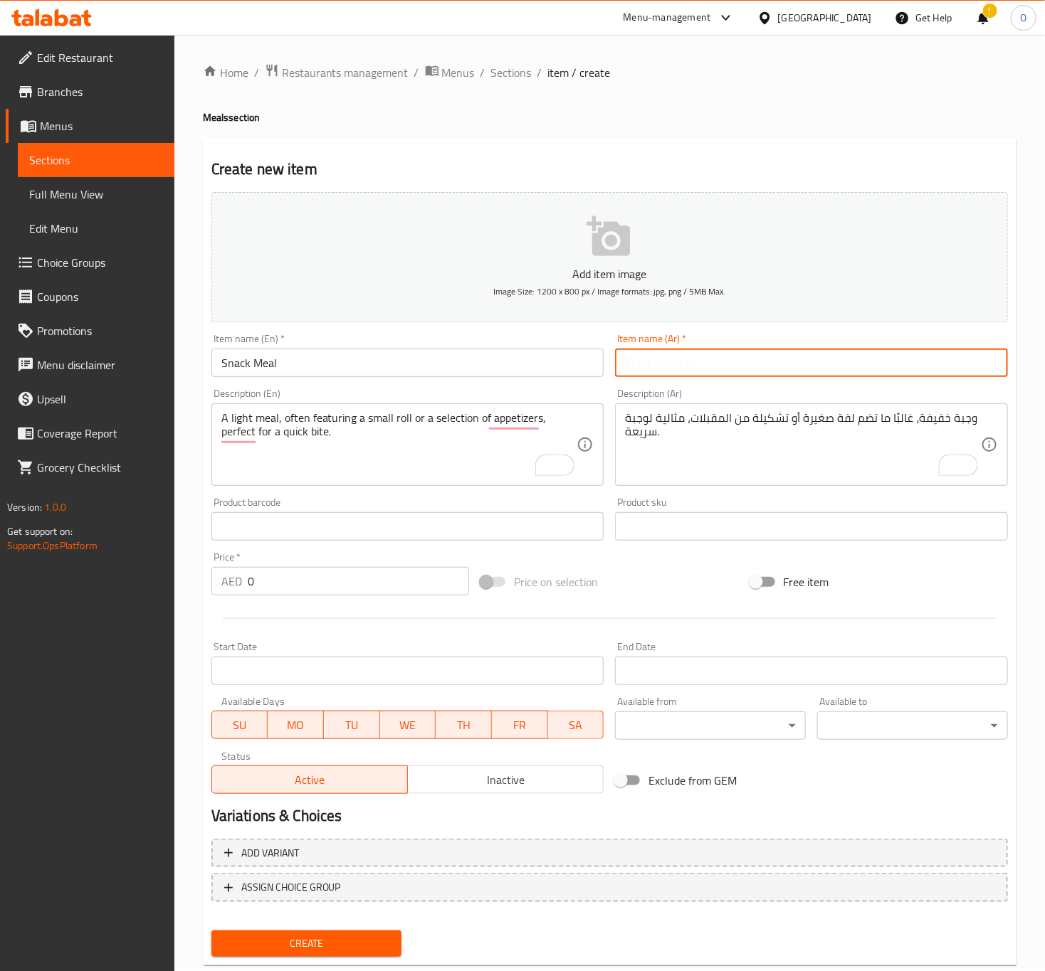
paste input "وجبة خفيفة"
type input "وجبة خفيفة"
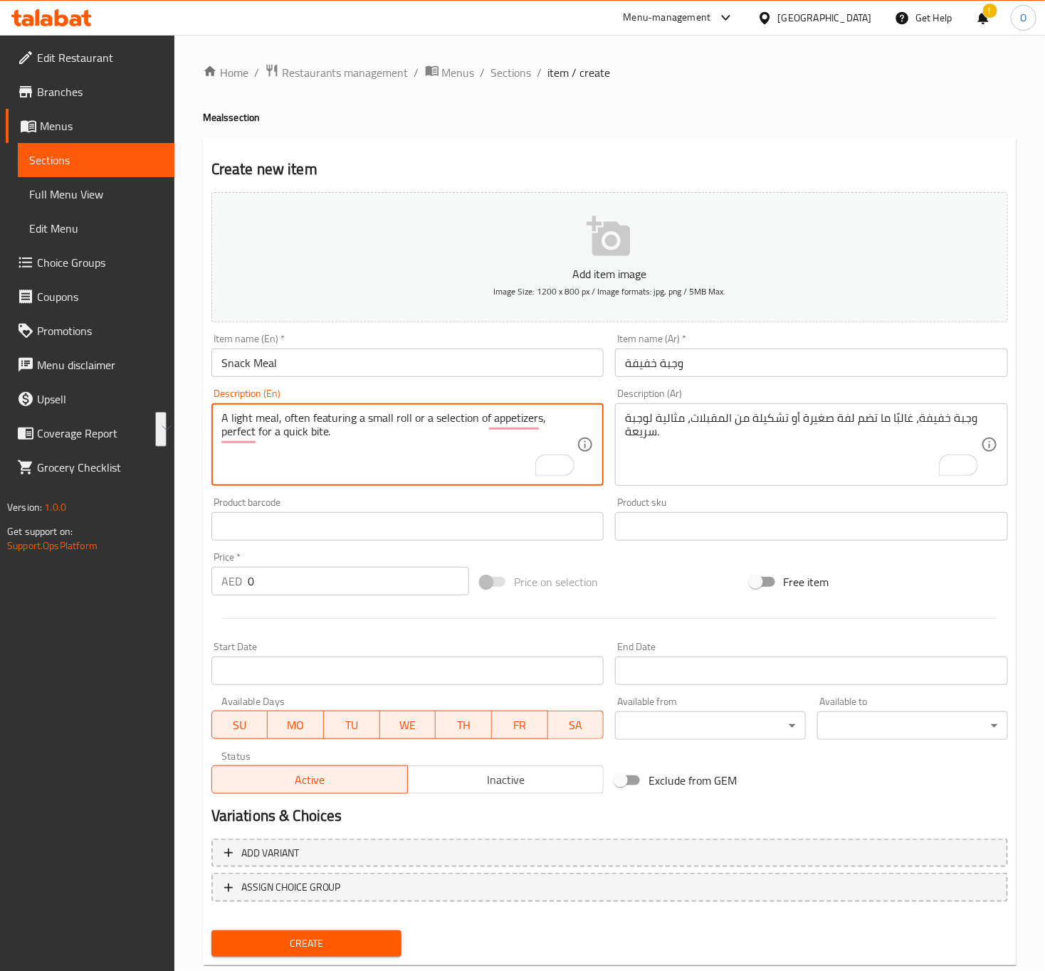
drag, startPoint x: 541, startPoint y: 423, endPoint x: 542, endPoint y: 430, distance: 7.3
click at [557, 417] on textarea "A light meal, often featuring a small roll or a selection of appetisers,." at bounding box center [399, 445] width 356 height 68
drag, startPoint x: 542, startPoint y: 419, endPoint x: 519, endPoint y: 423, distance: 23.2
click at [519, 423] on textarea "A light meal, often featuring a small roll or a selection of appetisers,." at bounding box center [399, 445] width 356 height 68
type textarea "A light meal, often featuring a small roll or a selection of appetizers"
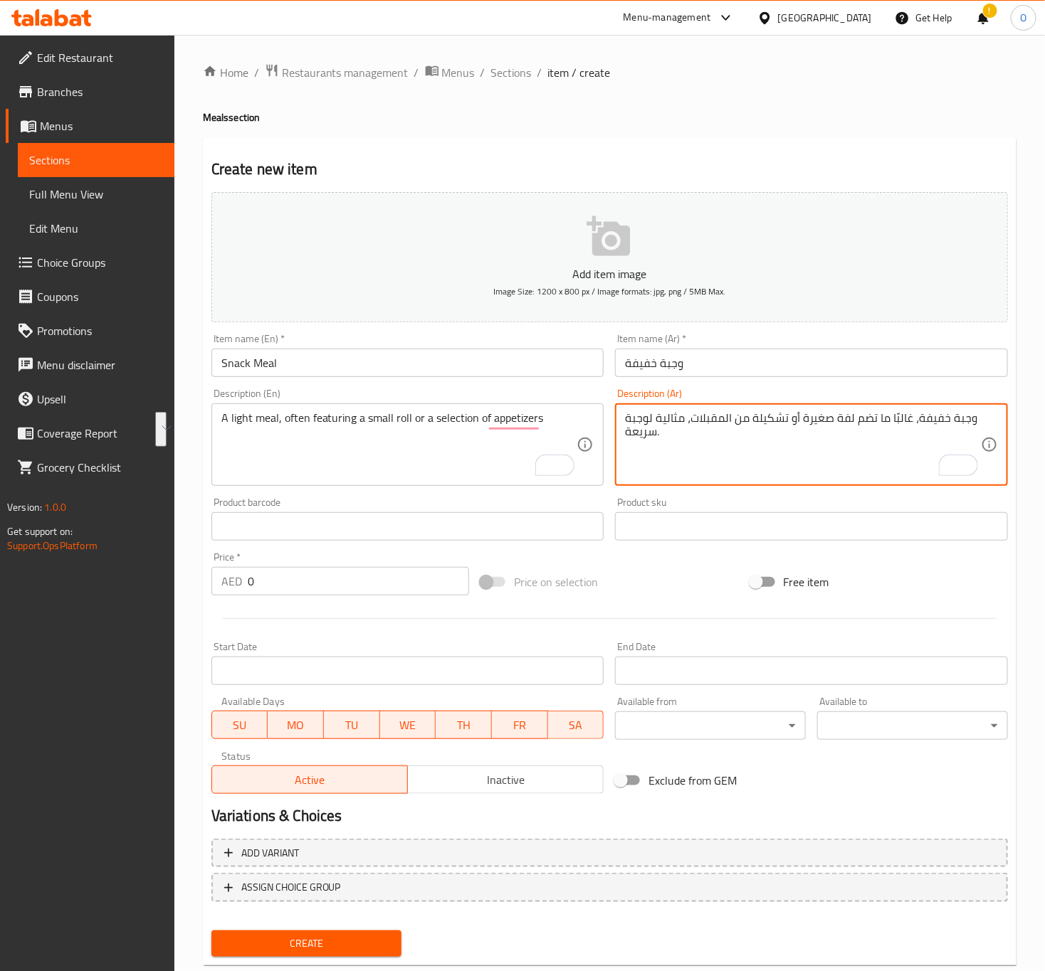
drag, startPoint x: 690, startPoint y: 421, endPoint x: 703, endPoint y: 447, distance: 29.3
type textarea "وجبة خفيفة، غالبًا ما تضم لفة صغيرة أو تشكيلة من المقبلات."
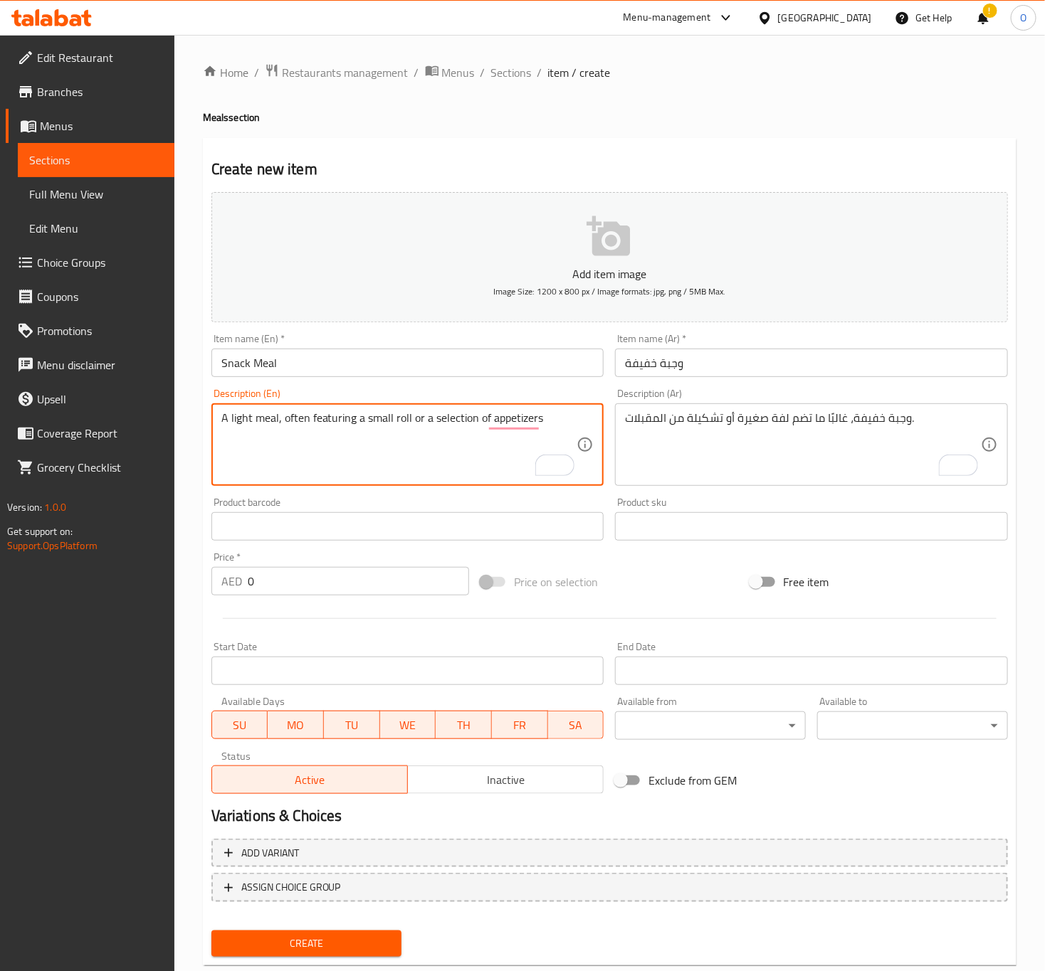
click at [310, 451] on textarea "A light meal, often featuring a small roll or a selection of appetizers" at bounding box center [399, 445] width 356 height 68
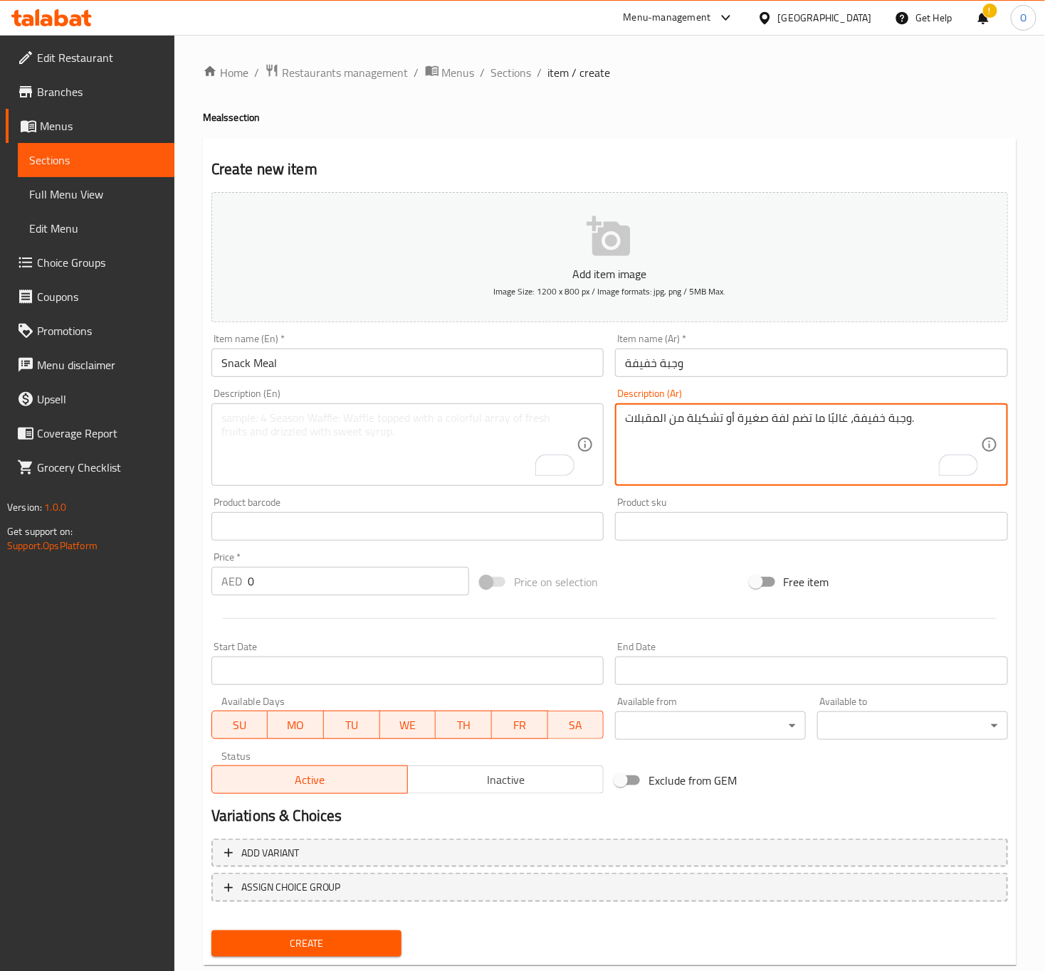
click at [749, 479] on textarea "وجبة خفيفة، غالبًا ما تضم لفة صغيرة أو تشكيلة من المقبلات." at bounding box center [803, 445] width 356 height 68
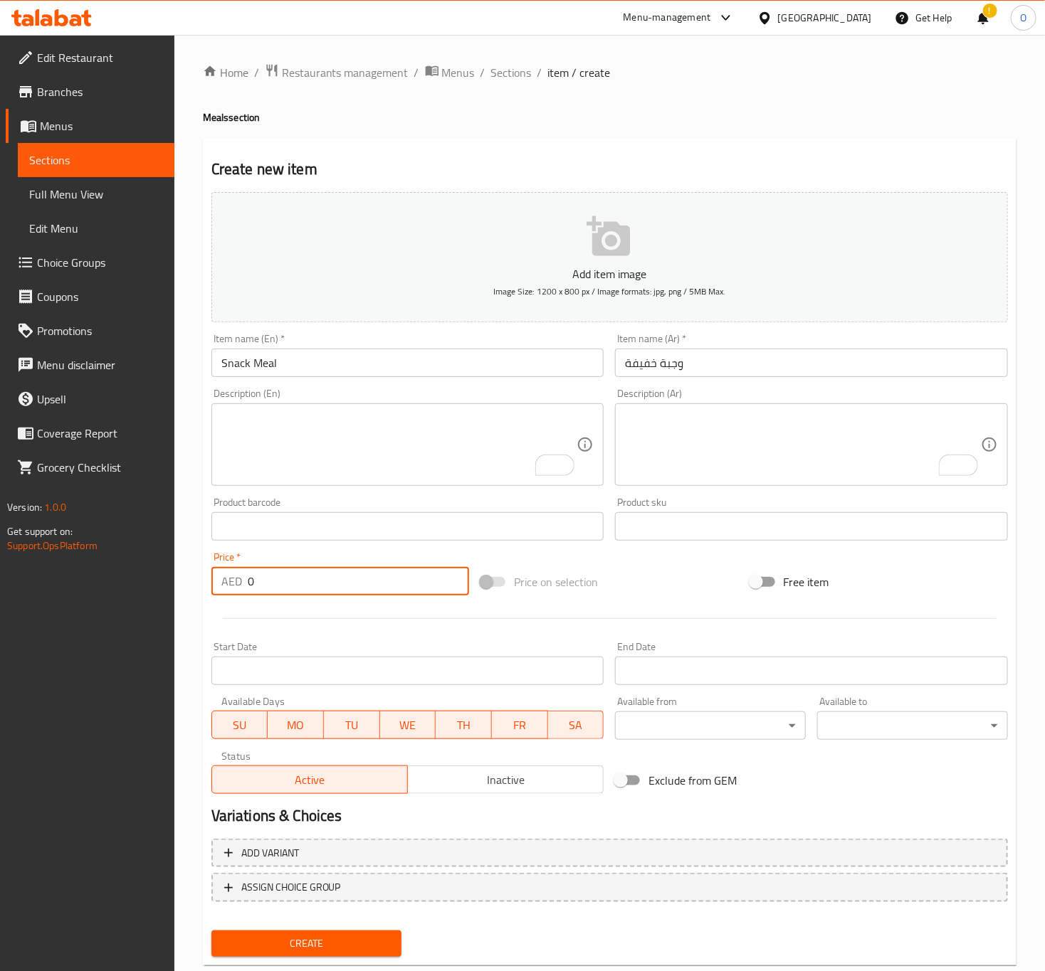
click at [353, 594] on input "0" at bounding box center [358, 581] width 221 height 28
type input "18"
click at [211, 931] on button "Create" at bounding box center [306, 944] width 191 height 26
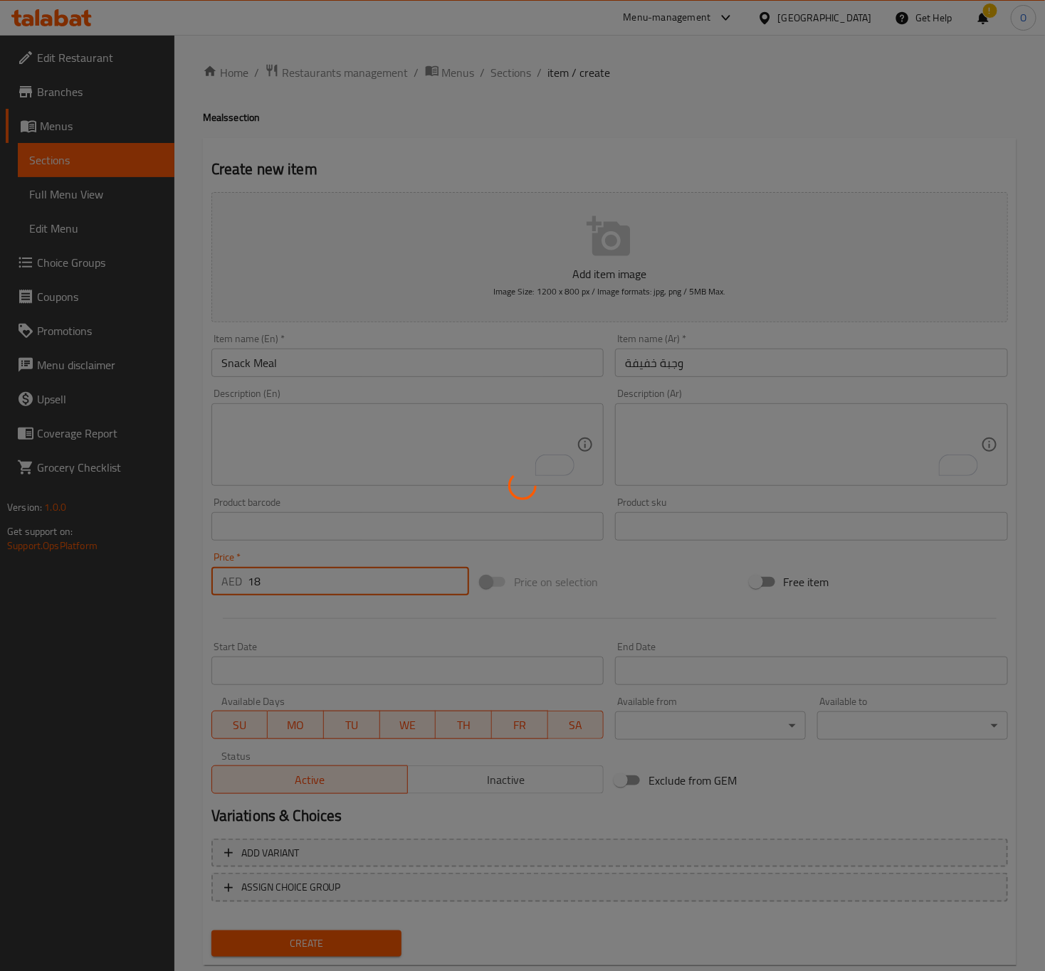
type input "0"
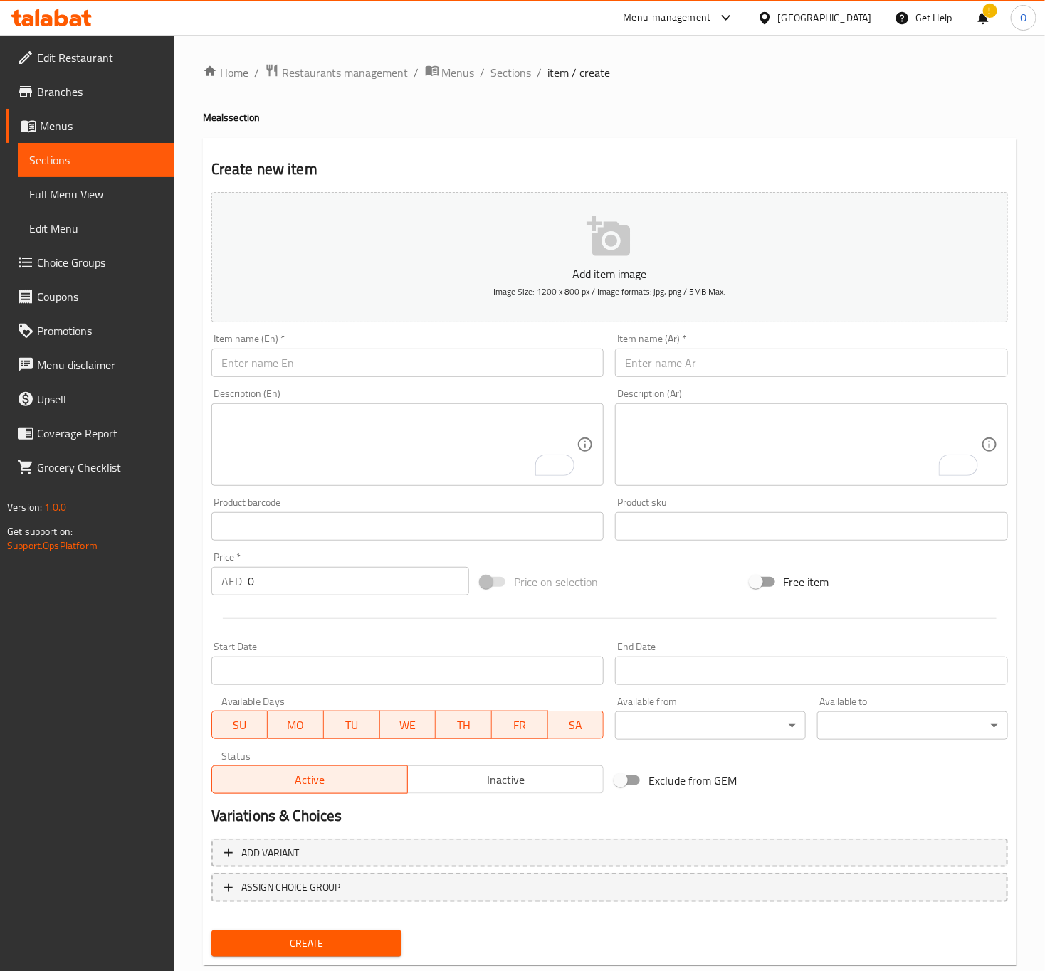
click at [391, 354] on input "text" at bounding box center [407, 363] width 393 height 28
paste input "Dinner Meal"
type input "Dinner Meal"
click at [726, 365] on input "text" at bounding box center [811, 363] width 393 height 28
paste input "وجبة عشاء"
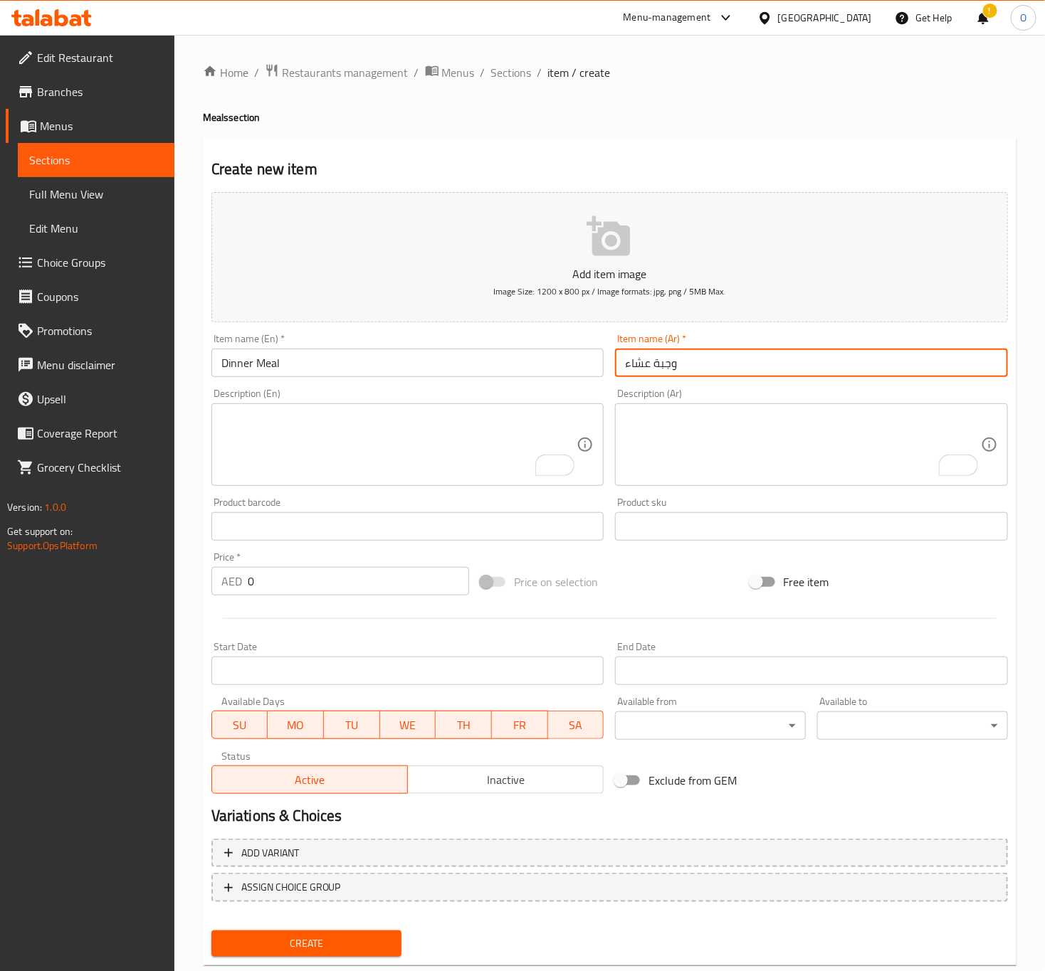
type input "وجبة عشاء"
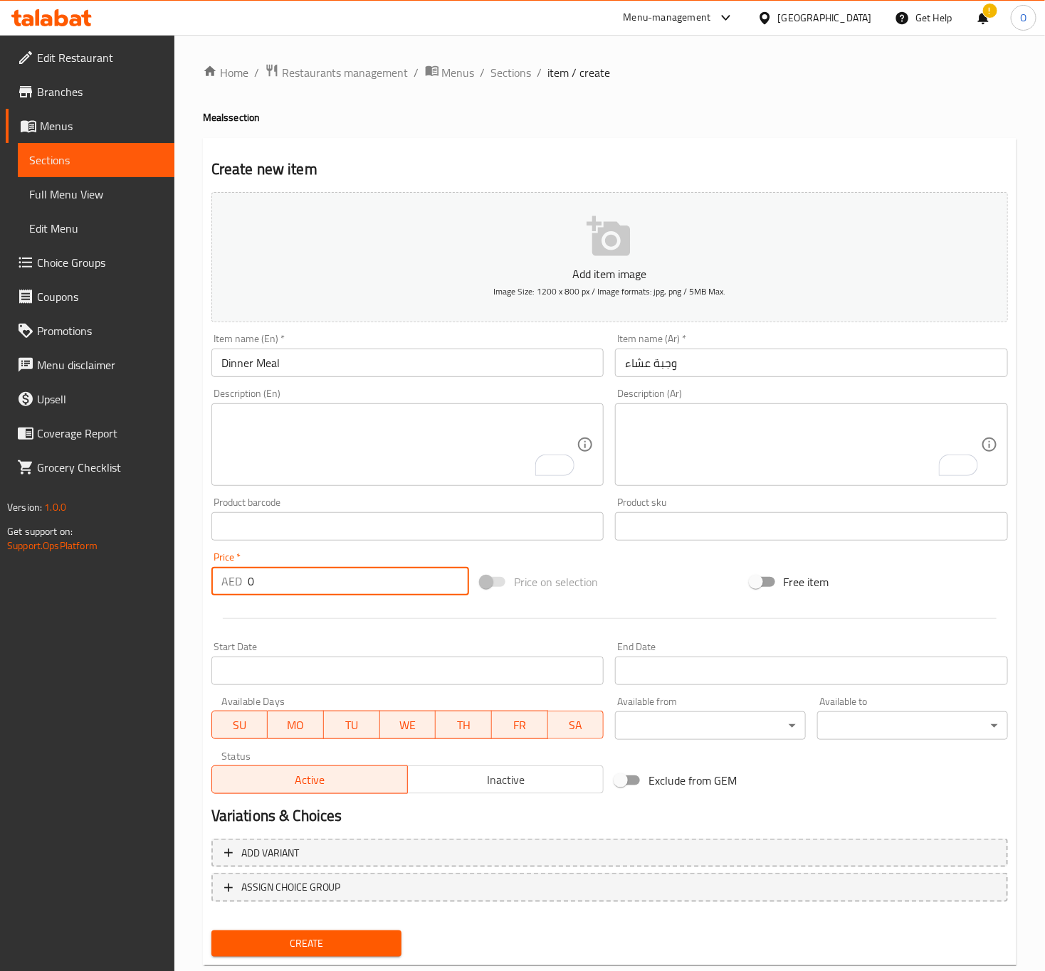
click at [304, 589] on input "0" at bounding box center [358, 581] width 221 height 28
type input "26"
click at [211, 931] on button "Create" at bounding box center [306, 944] width 191 height 26
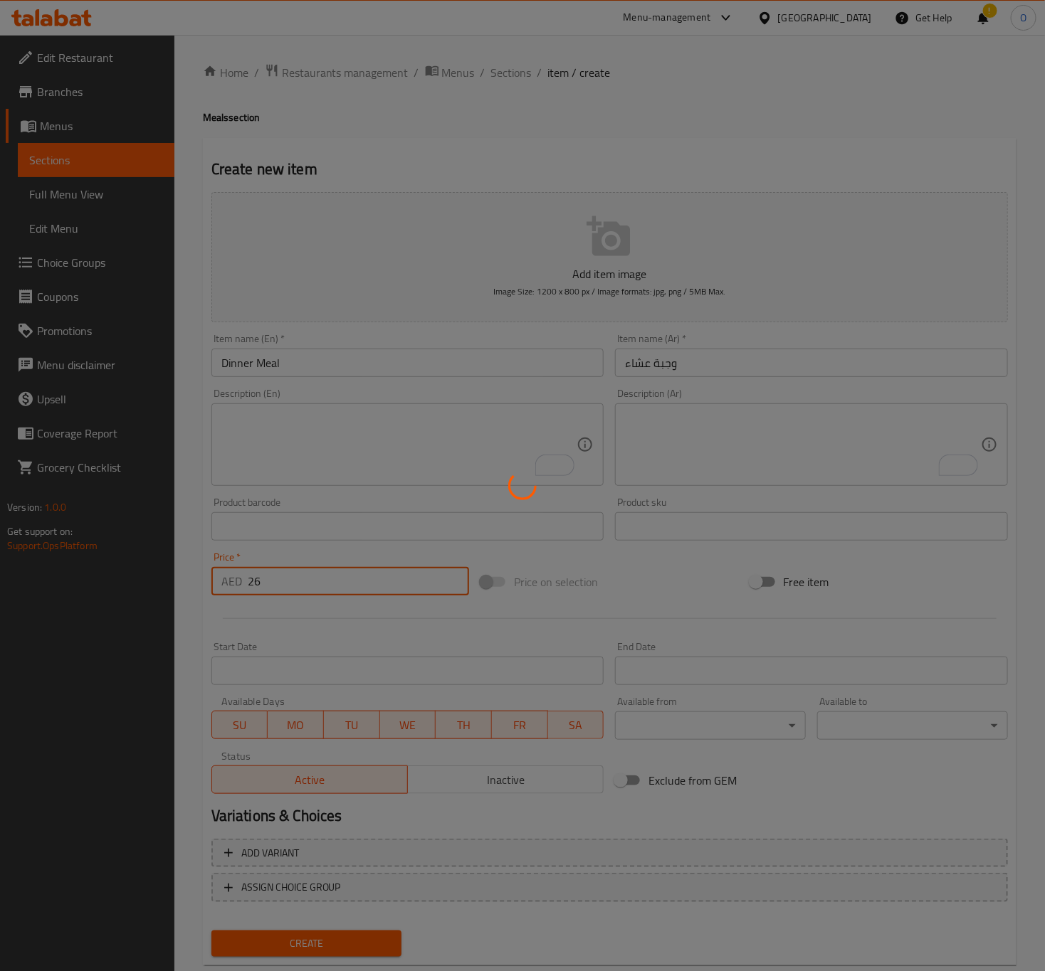
type input "0"
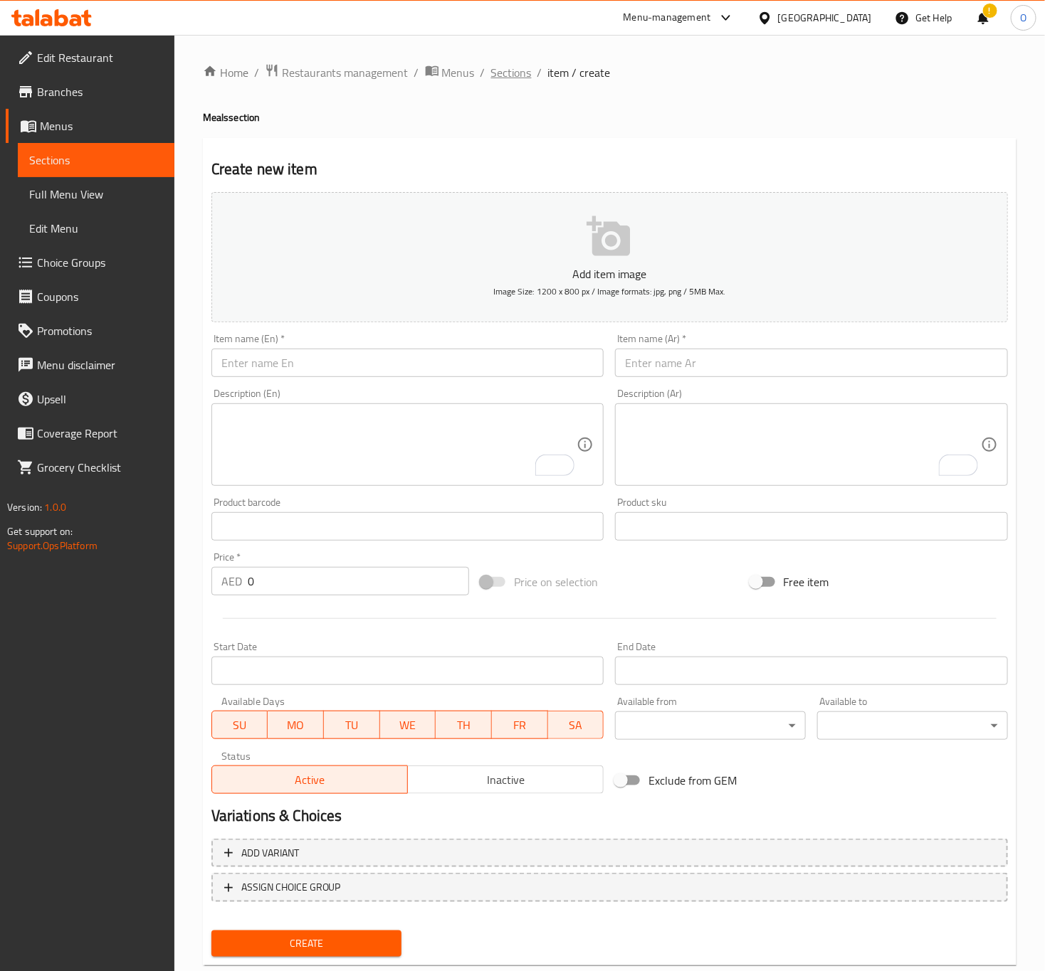
click at [504, 79] on span "Sections" at bounding box center [511, 72] width 41 height 17
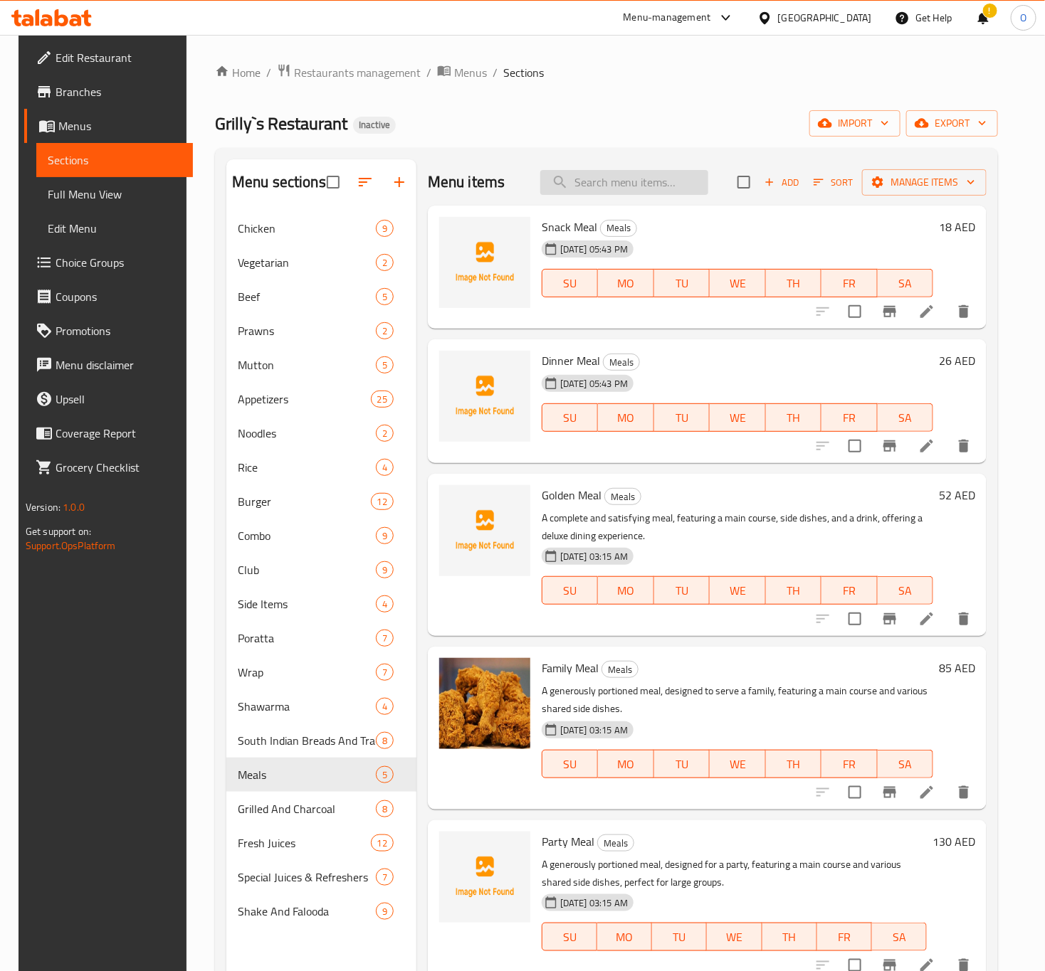
click at [593, 186] on input "search" at bounding box center [624, 182] width 168 height 25
type input "biry"
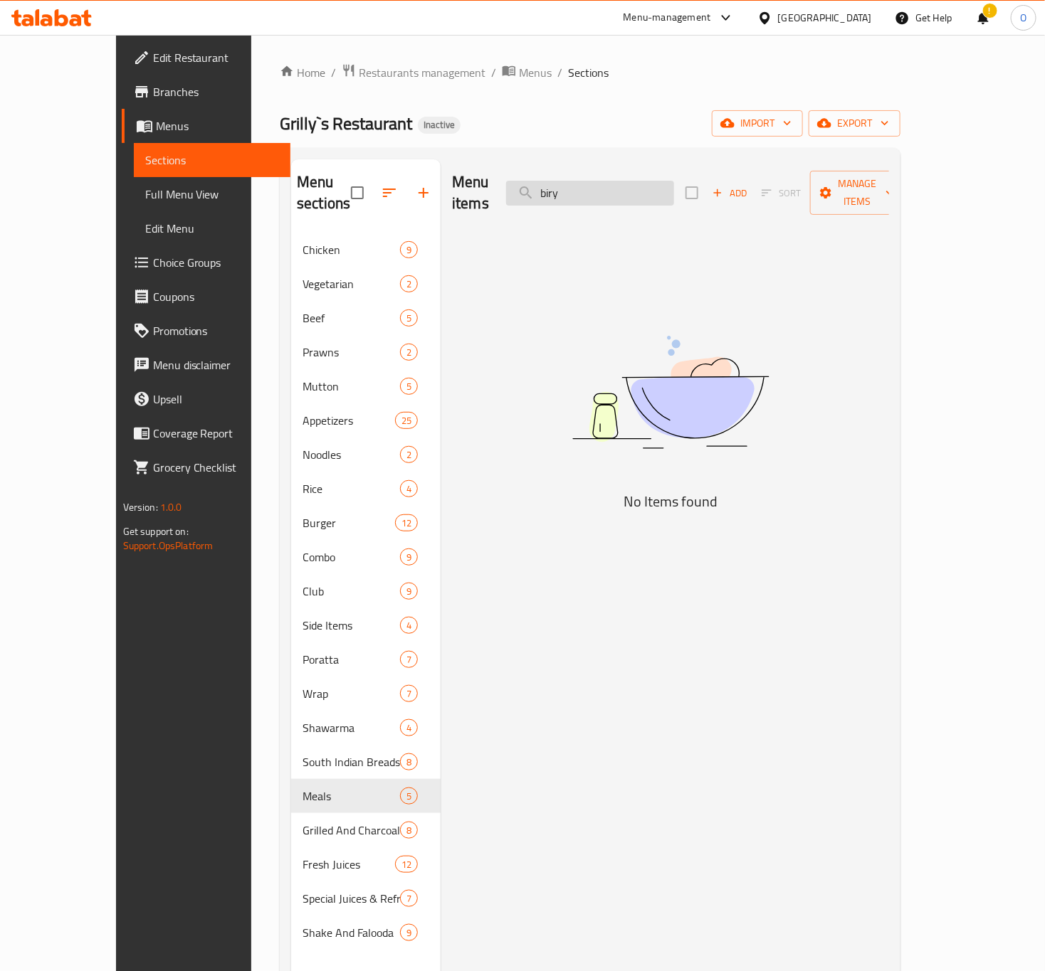
click at [626, 181] on input "biry" at bounding box center [590, 193] width 168 height 25
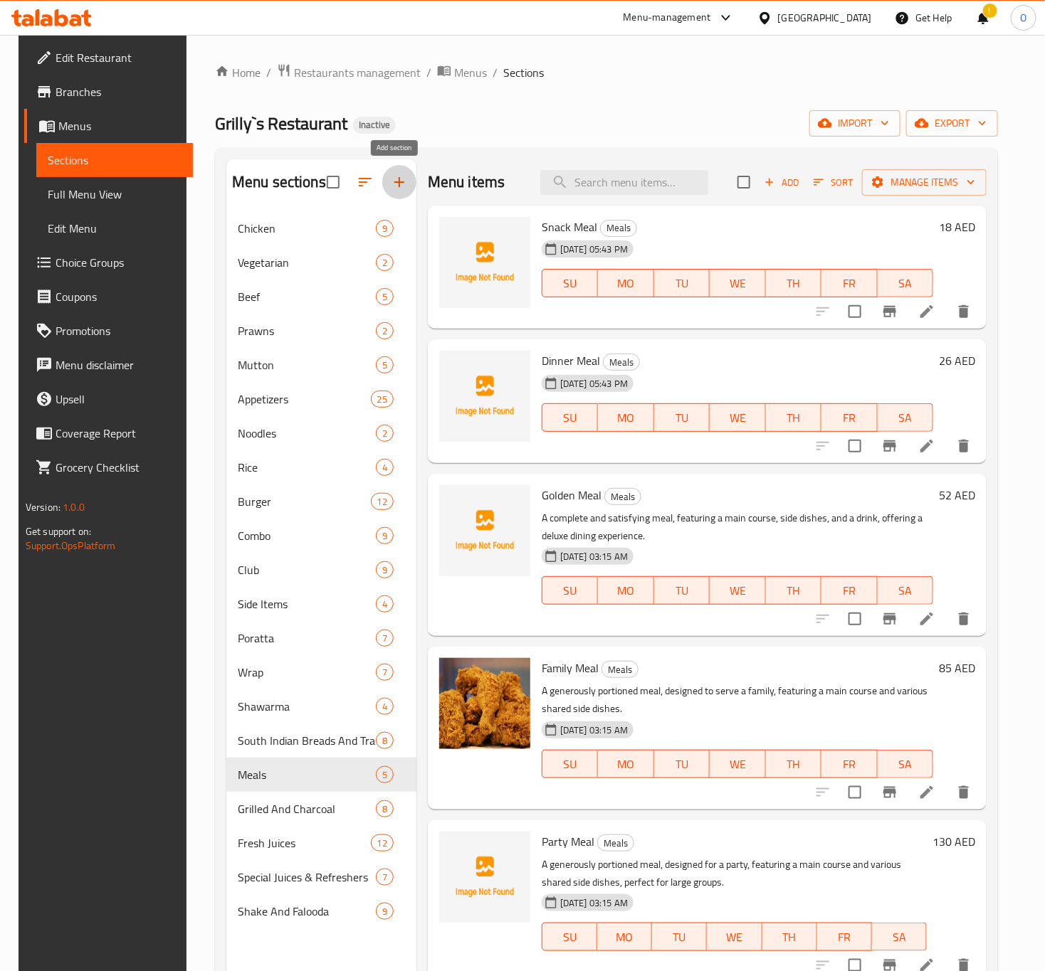
click at [391, 188] on icon "button" at bounding box center [399, 182] width 17 height 17
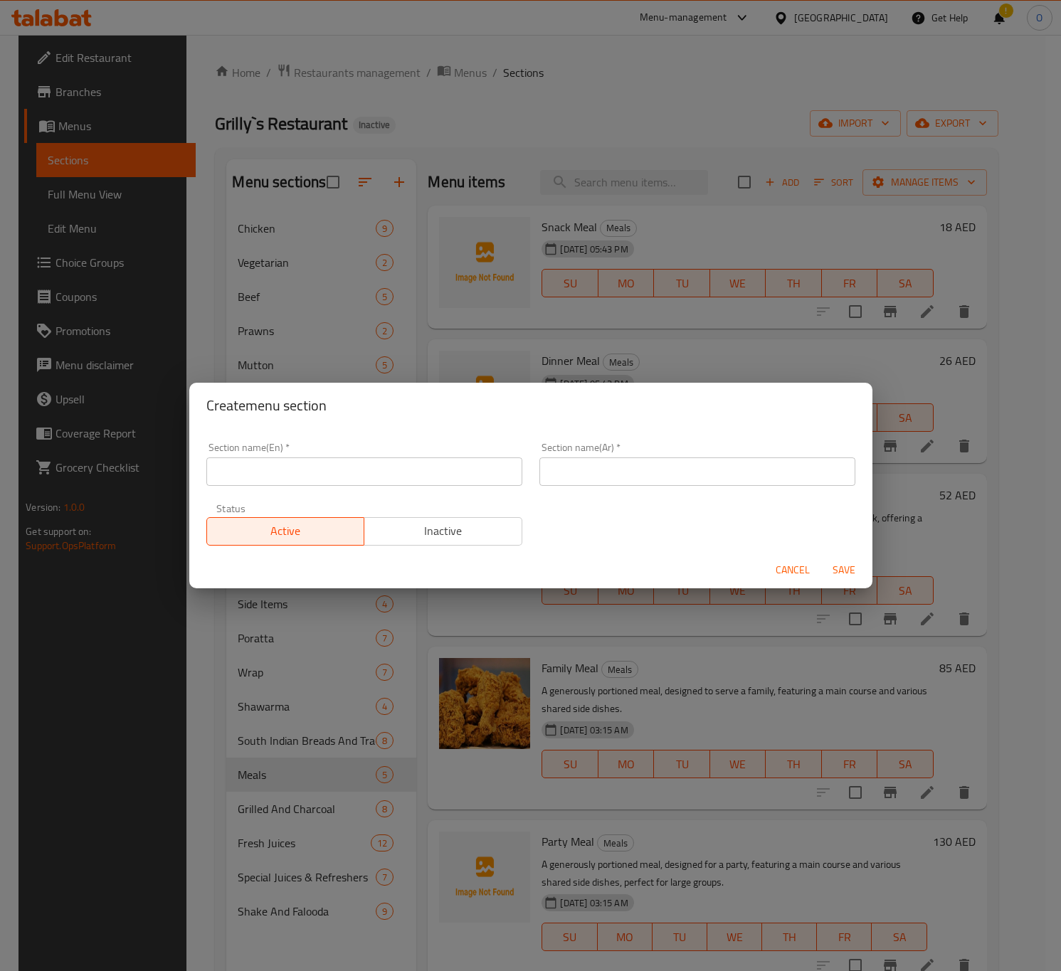
click at [381, 481] on input "text" at bounding box center [364, 472] width 316 height 28
type input "Biryani"
click at [560, 466] on input "text" at bounding box center [697, 472] width 316 height 28
type input "برياني"
click at [573, 534] on div "Section name(En)   * Biryani Section name(En) * Section name(Ar)   * برياني Sec…" at bounding box center [531, 494] width 666 height 120
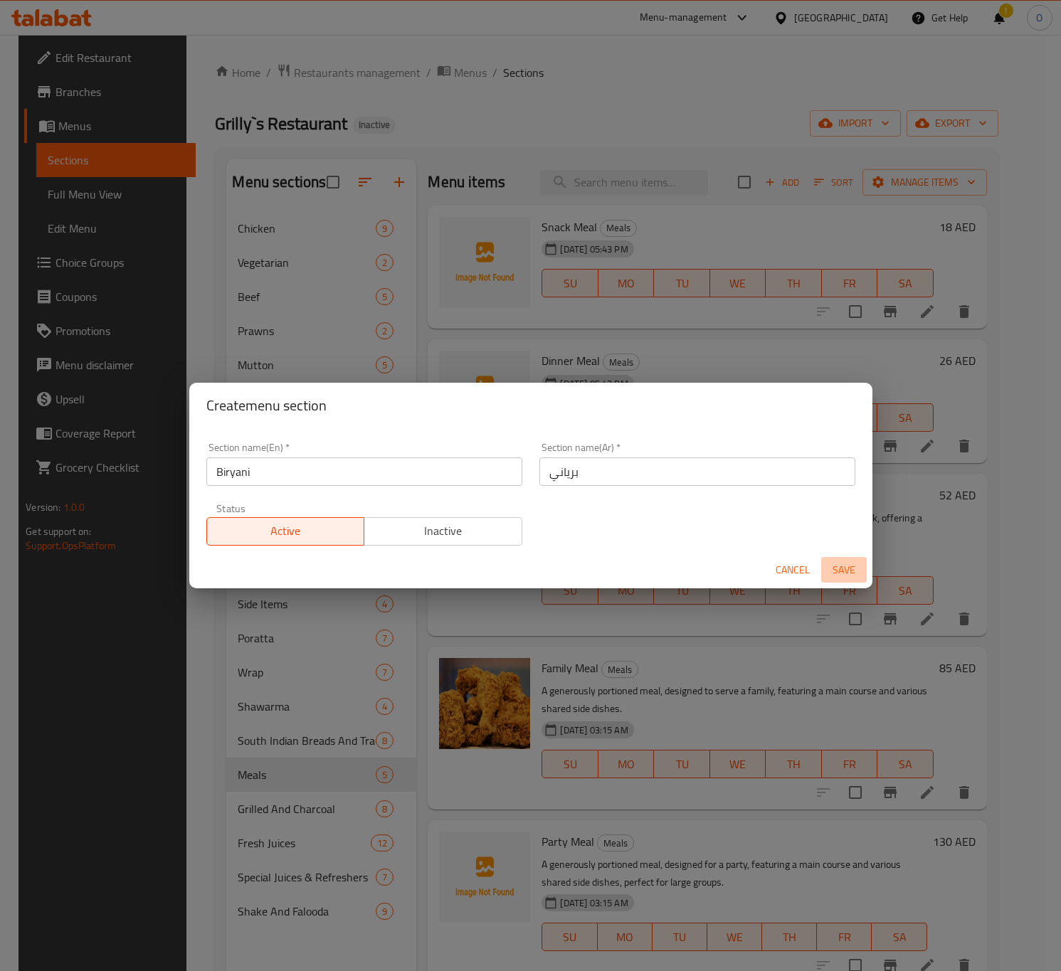
click at [837, 572] on span "Save" at bounding box center [844, 570] width 34 height 18
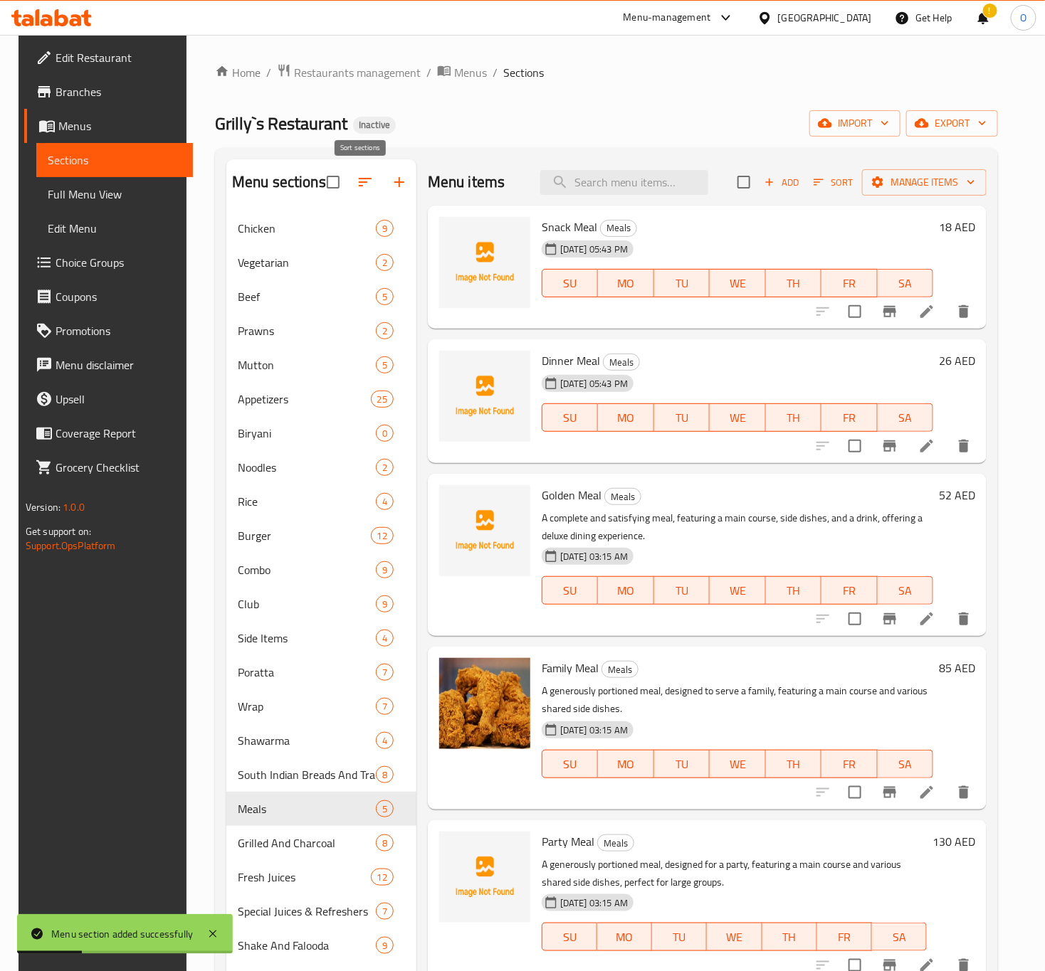
click at [361, 192] on button "button" at bounding box center [365, 182] width 34 height 34
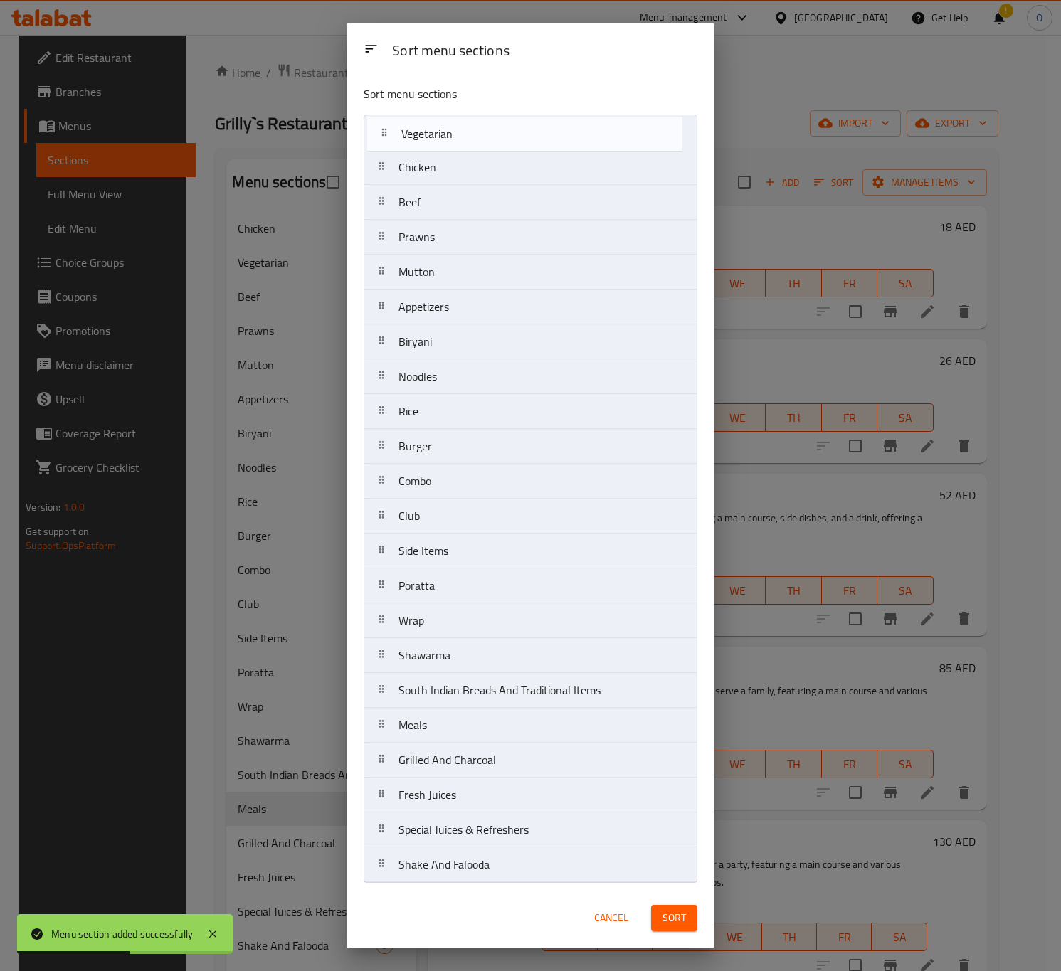
drag, startPoint x: 425, startPoint y: 160, endPoint x: 427, endPoint y: 120, distance: 39.9
click at [427, 120] on nav "Chicken Vegetarian Beef Prawns Mutton Appetizers Biryani Noodles Rice Burger Co…" at bounding box center [531, 499] width 334 height 769
drag, startPoint x: 455, startPoint y: 319, endPoint x: 444, endPoint y: 137, distance: 181.8
click at [444, 137] on nav "Vegetarian Chicken Beef Prawns Mutton Appetizers Biryani Noodles Rice Burger Co…" at bounding box center [531, 499] width 334 height 769
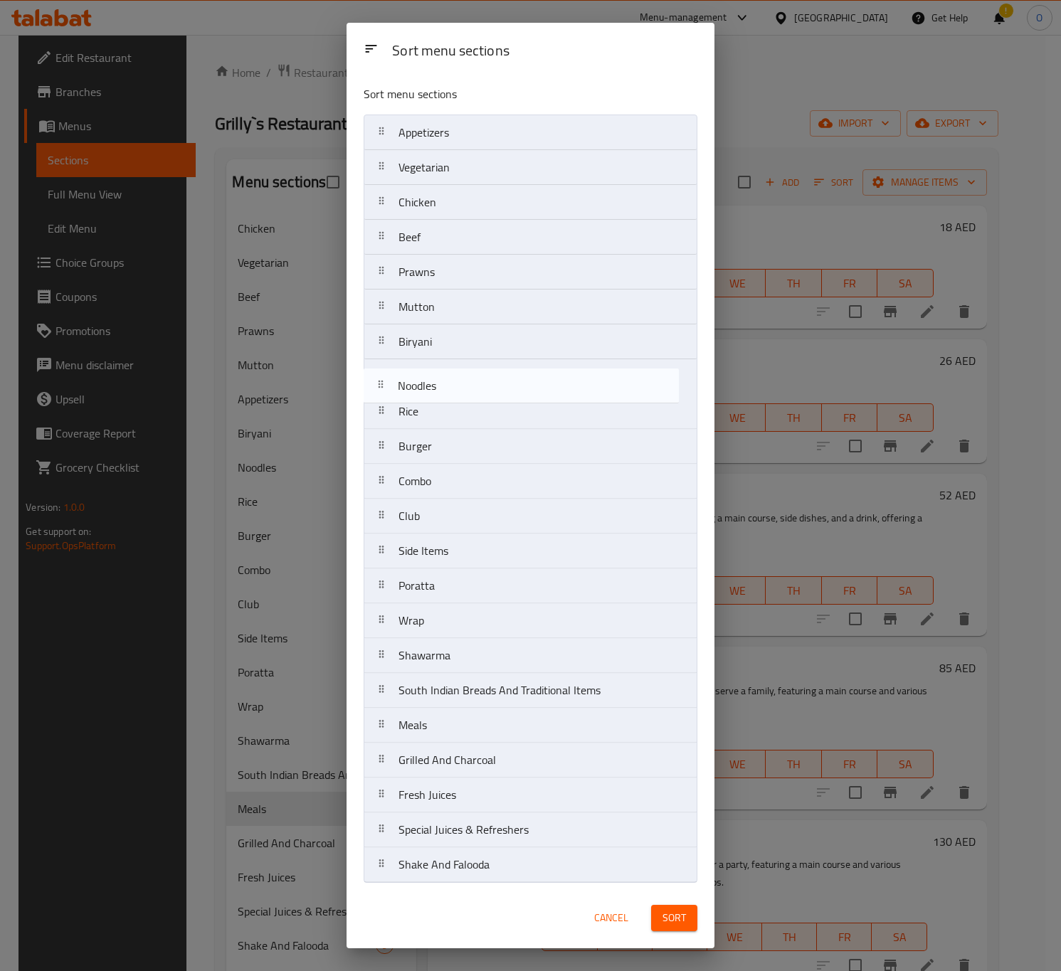
drag, startPoint x: 438, startPoint y: 393, endPoint x: 432, endPoint y: 403, distance: 12.1
click at [432, 403] on nav "Appetizers Vegetarian Chicken Beef Prawns Mutton Biryani Noodles Rice Burger Co…" at bounding box center [531, 499] width 334 height 769
drag, startPoint x: 430, startPoint y: 435, endPoint x: 442, endPoint y: 370, distance: 66.6
click at [442, 370] on nav "Appetizers Vegetarian Chicken Beef Prawns Mutton Biryani Noodles Rice Burger Co…" at bounding box center [531, 499] width 334 height 769
drag, startPoint x: 433, startPoint y: 480, endPoint x: 443, endPoint y: 404, distance: 76.7
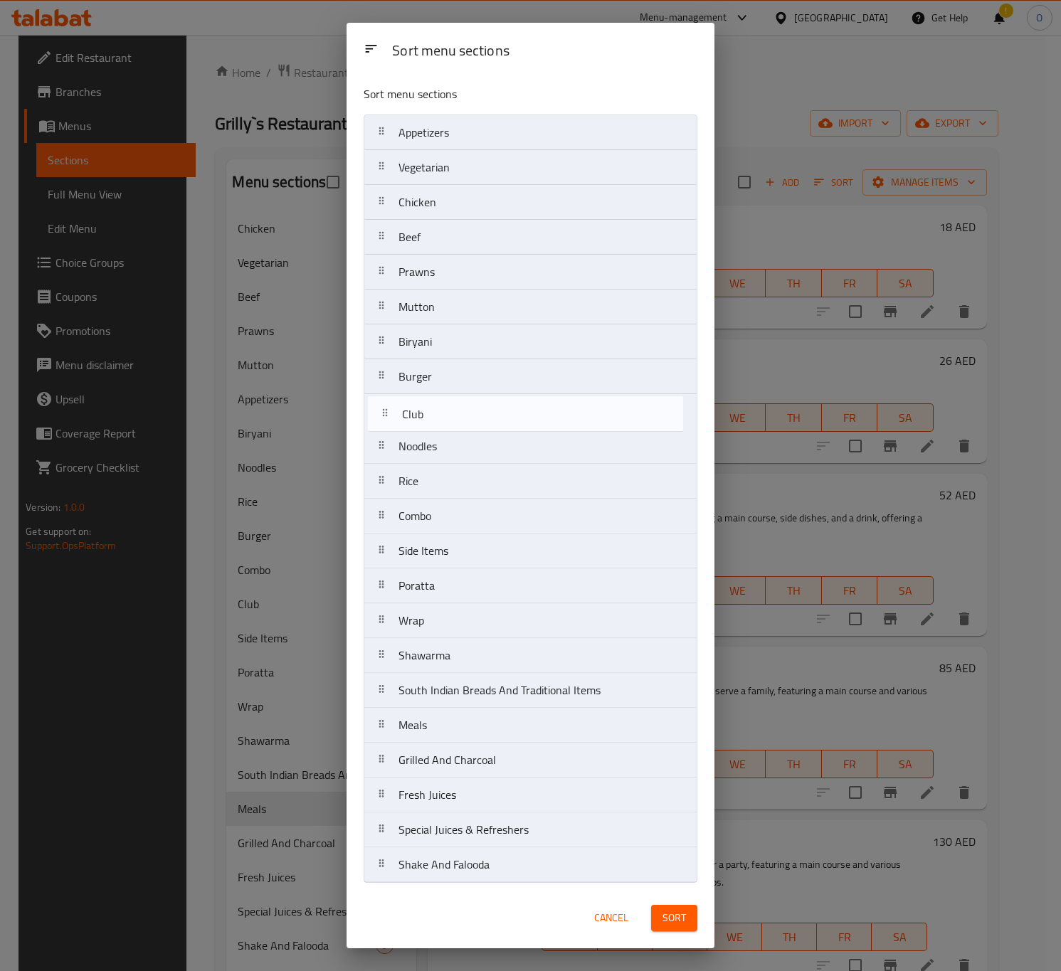
click at [443, 404] on nav "Appetizers Vegetarian Chicken Beef Prawns Mutton Biryani Burger Noodles Rice Co…" at bounding box center [531, 499] width 334 height 769
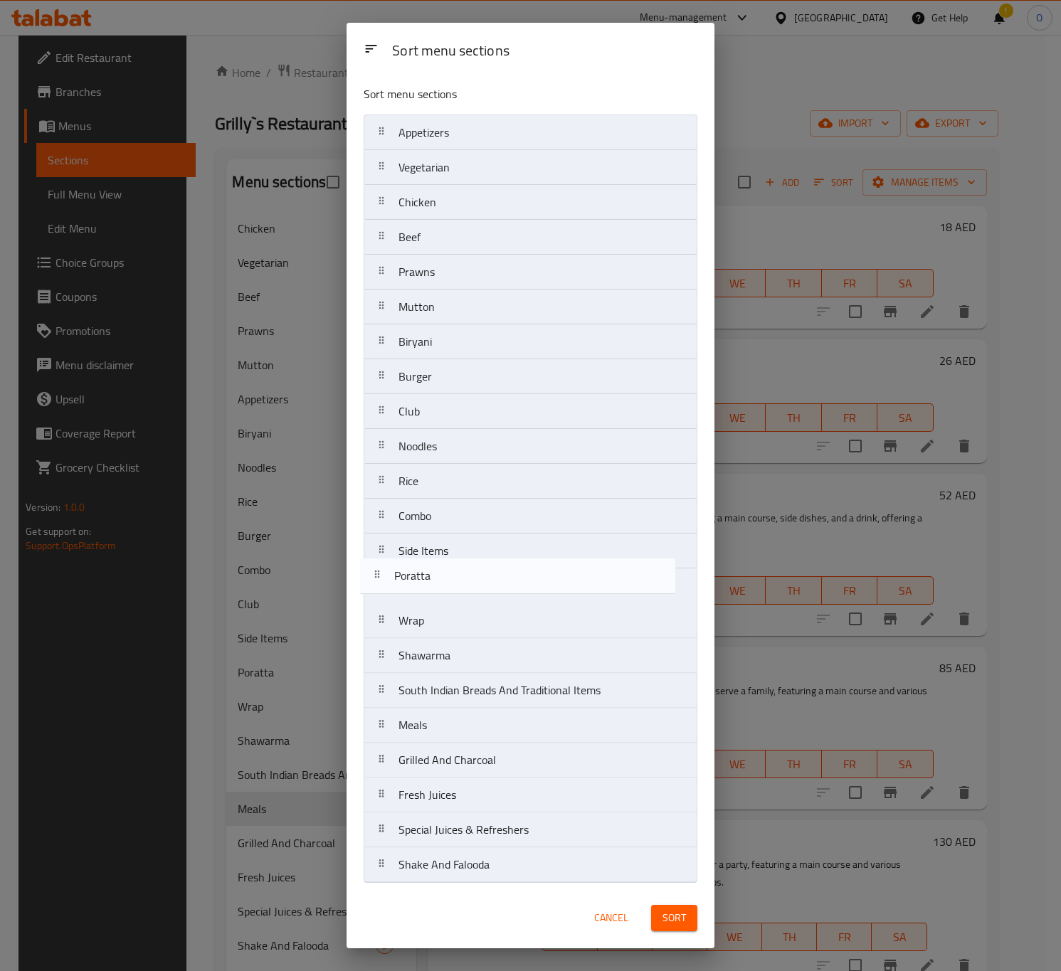
drag, startPoint x: 438, startPoint y: 600, endPoint x: 431, endPoint y: 573, distance: 27.8
click at [431, 573] on nav "Appetizers Vegetarian Chicken Beef Prawns Mutton Biryani Burger Club Noodles Ri…" at bounding box center [531, 499] width 334 height 769
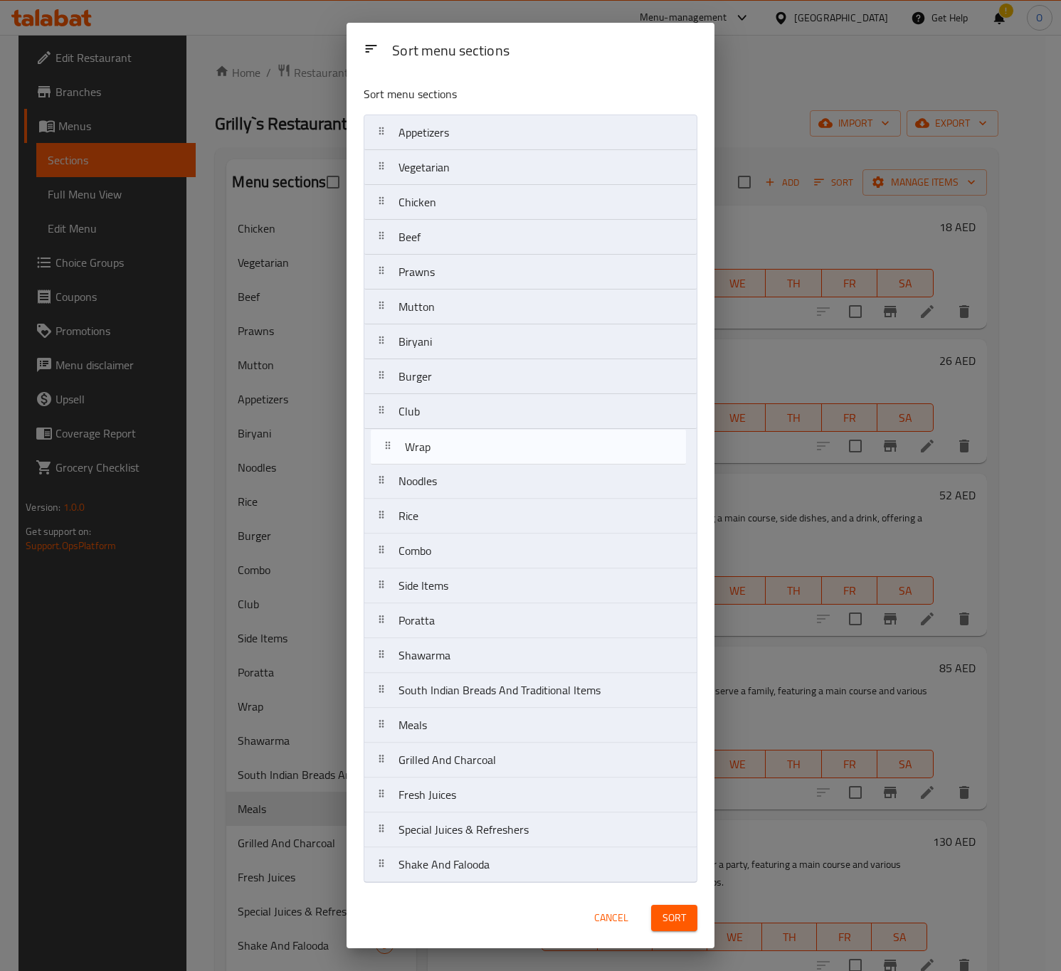
drag, startPoint x: 432, startPoint y: 619, endPoint x: 436, endPoint y: 447, distance: 172.3
click at [442, 435] on nav "Appetizers Vegetarian Chicken Beef Prawns Mutton Biryani Burger Club Noodles Ri…" at bounding box center [531, 499] width 334 height 769
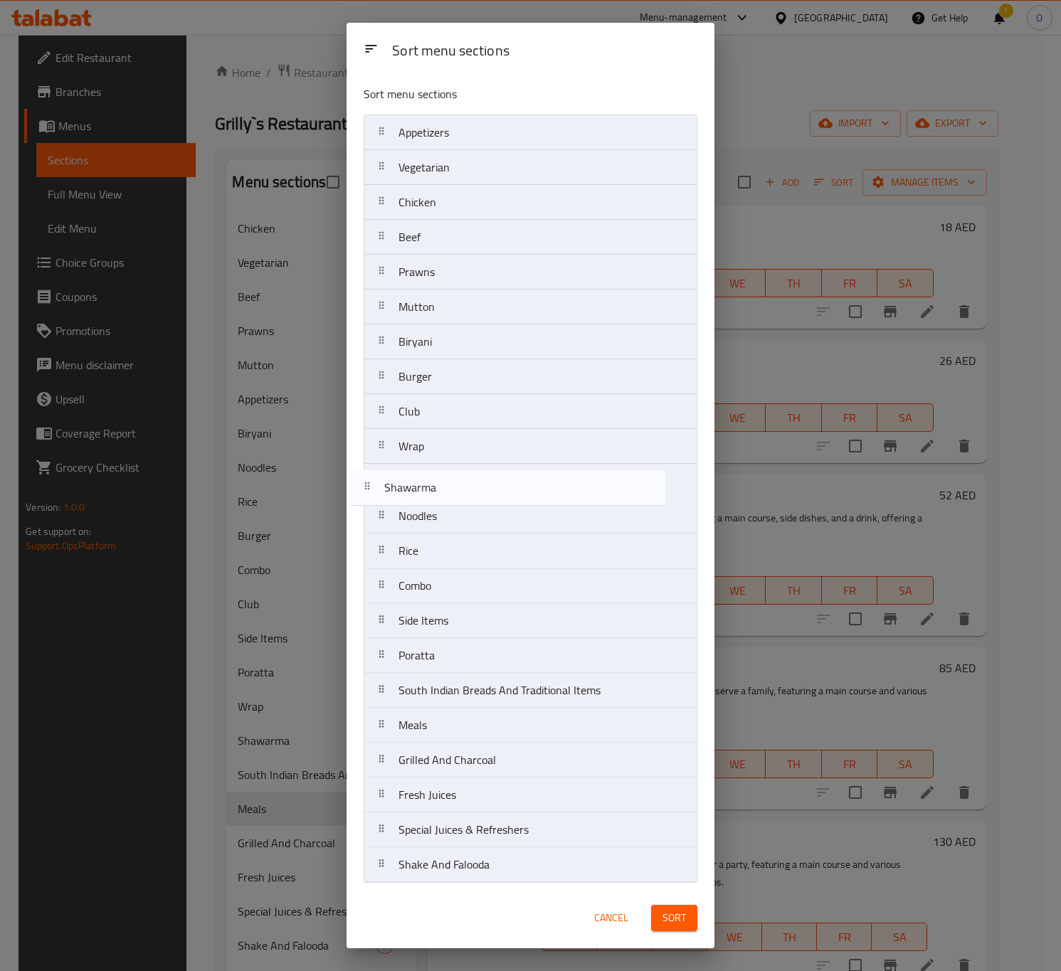
drag, startPoint x: 440, startPoint y: 660, endPoint x: 428, endPoint y: 481, distance: 179.8
click at [428, 481] on nav "Appetizers Vegetarian Chicken Beef Prawns Mutton Biryani Burger Club Wrap Noodl…" at bounding box center [531, 499] width 334 height 769
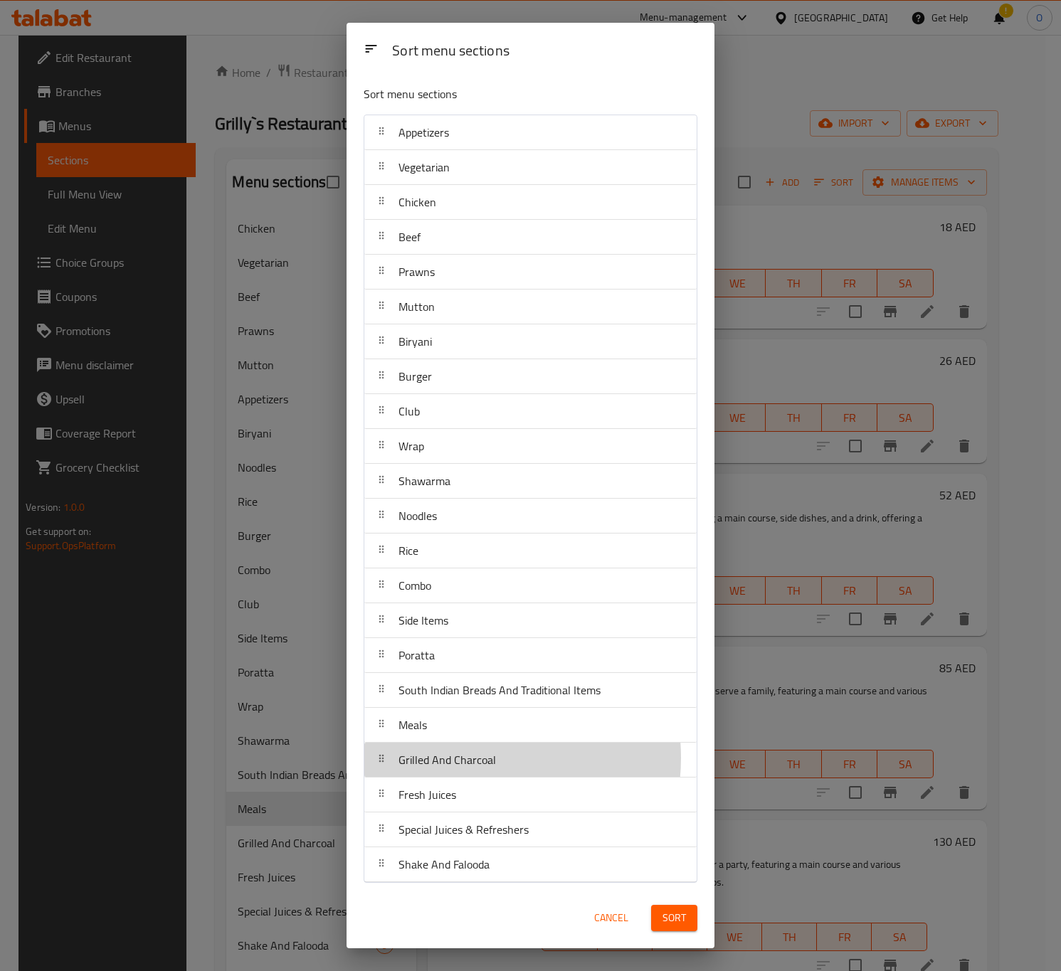
scroll to position [5, 0]
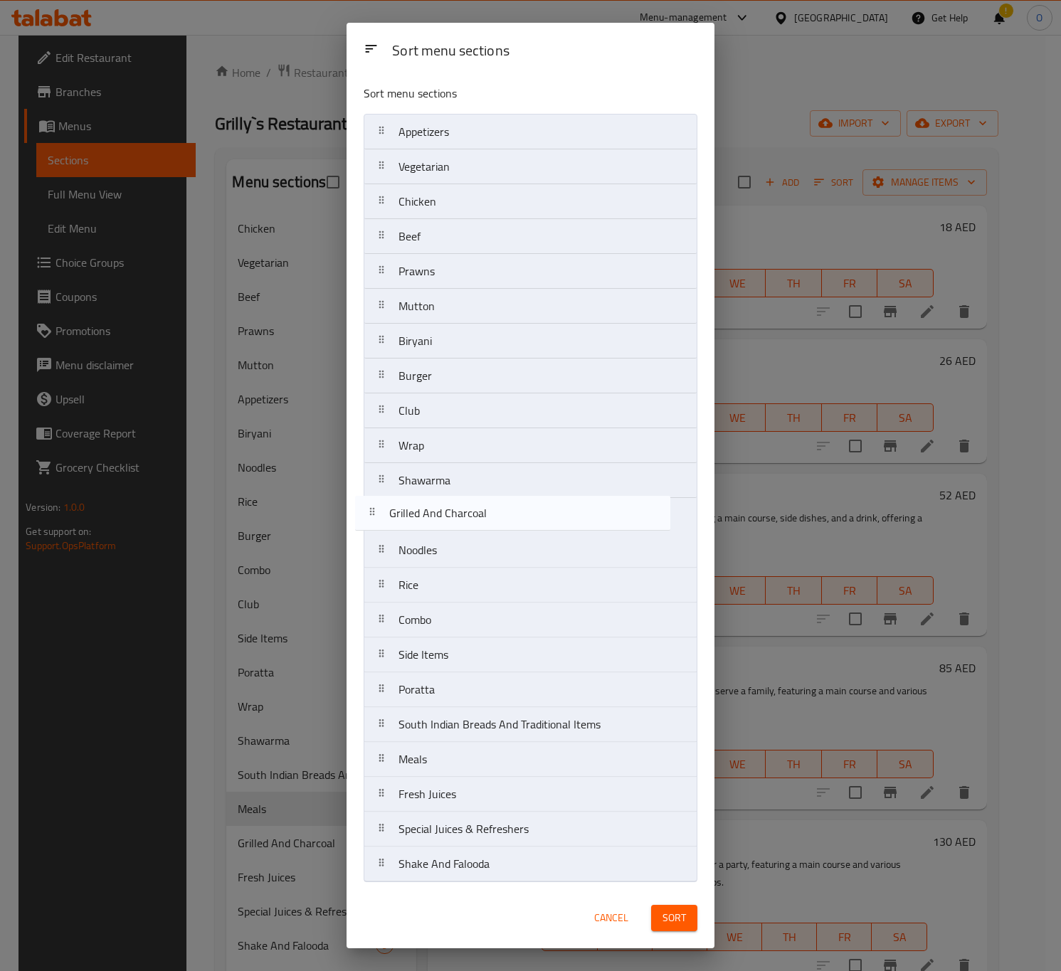
drag, startPoint x: 461, startPoint y: 764, endPoint x: 453, endPoint y: 500, distance: 264.1
click at [453, 500] on nav "Appetizers Vegetarian Chicken Beef Prawns Mutton Biryani Burger Club Wrap Shawa…" at bounding box center [531, 498] width 334 height 769
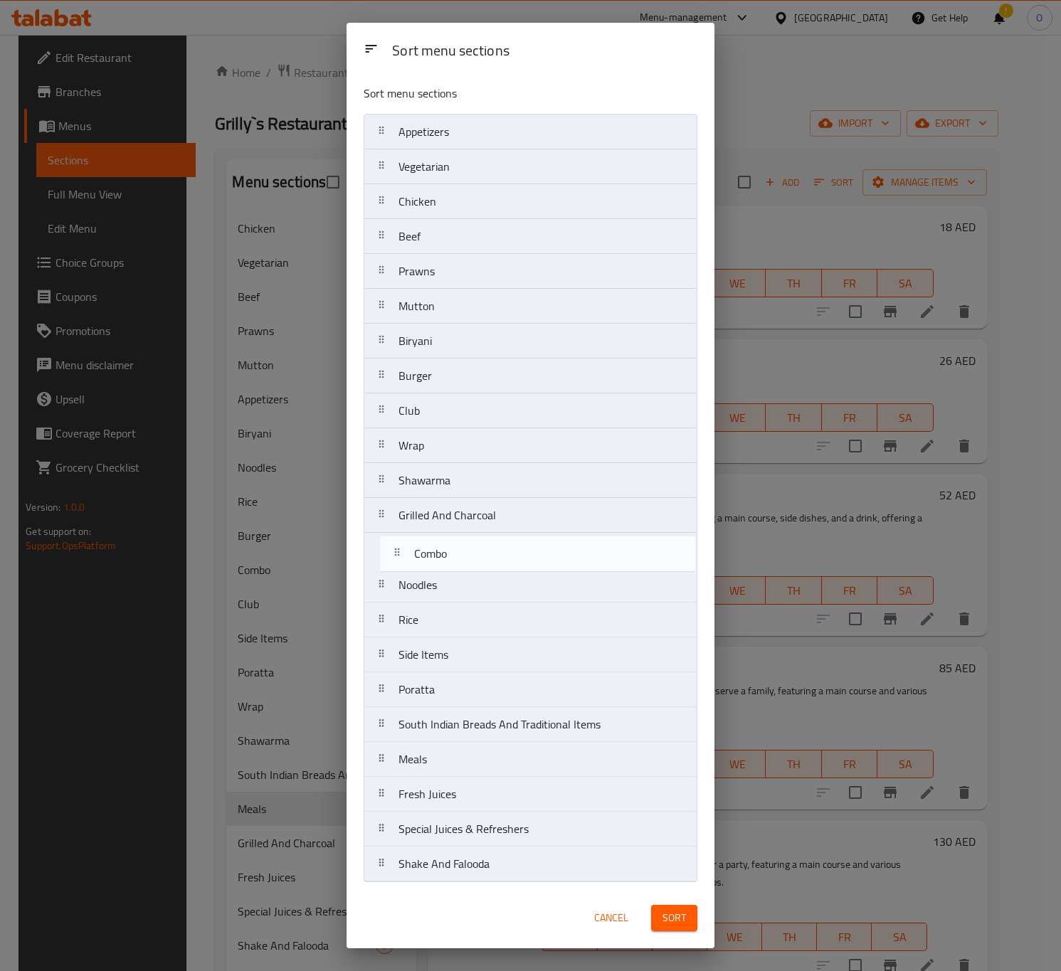
drag, startPoint x: 436, startPoint y: 613, endPoint x: 450, endPoint y: 543, distance: 71.2
click at [450, 543] on nav "Appetizers Vegetarian Chicken Beef Prawns Mutton Biryani Burger Club Wrap Shawa…" at bounding box center [531, 498] width 334 height 769
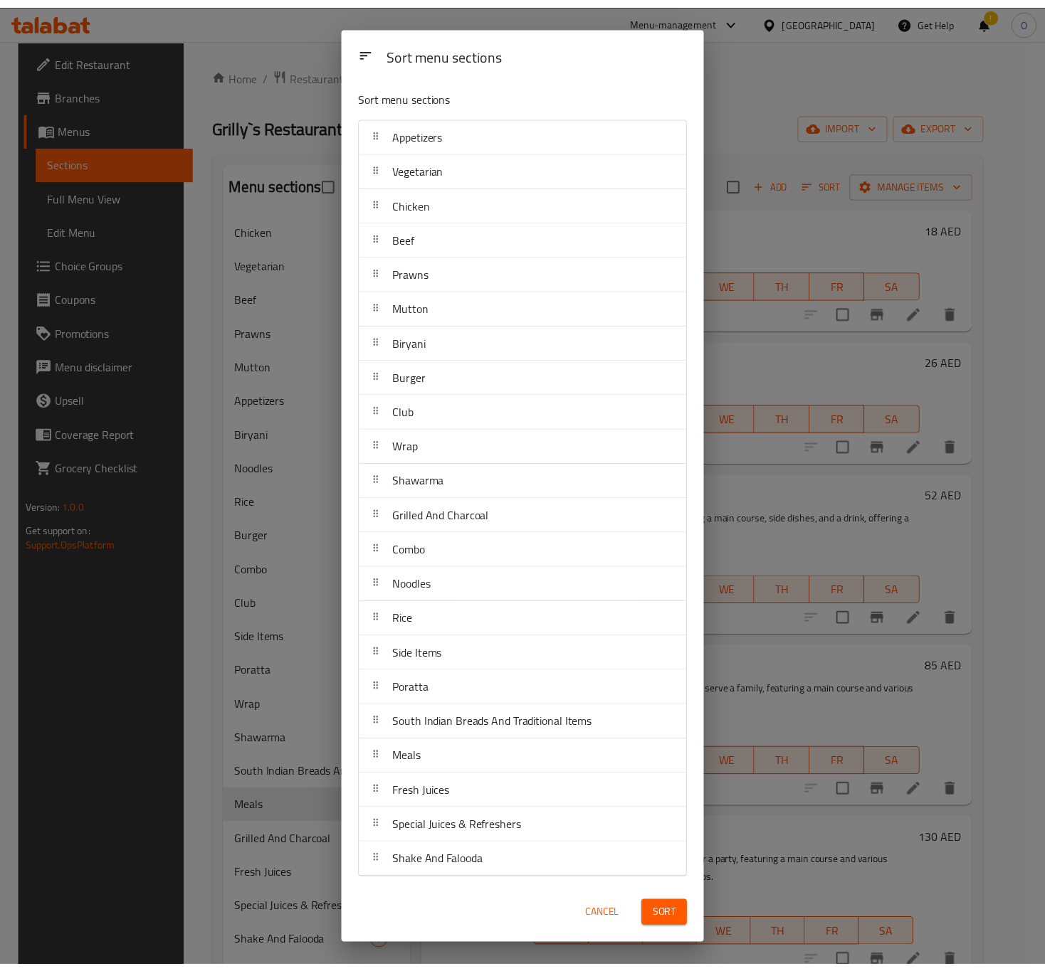
scroll to position [9, 0]
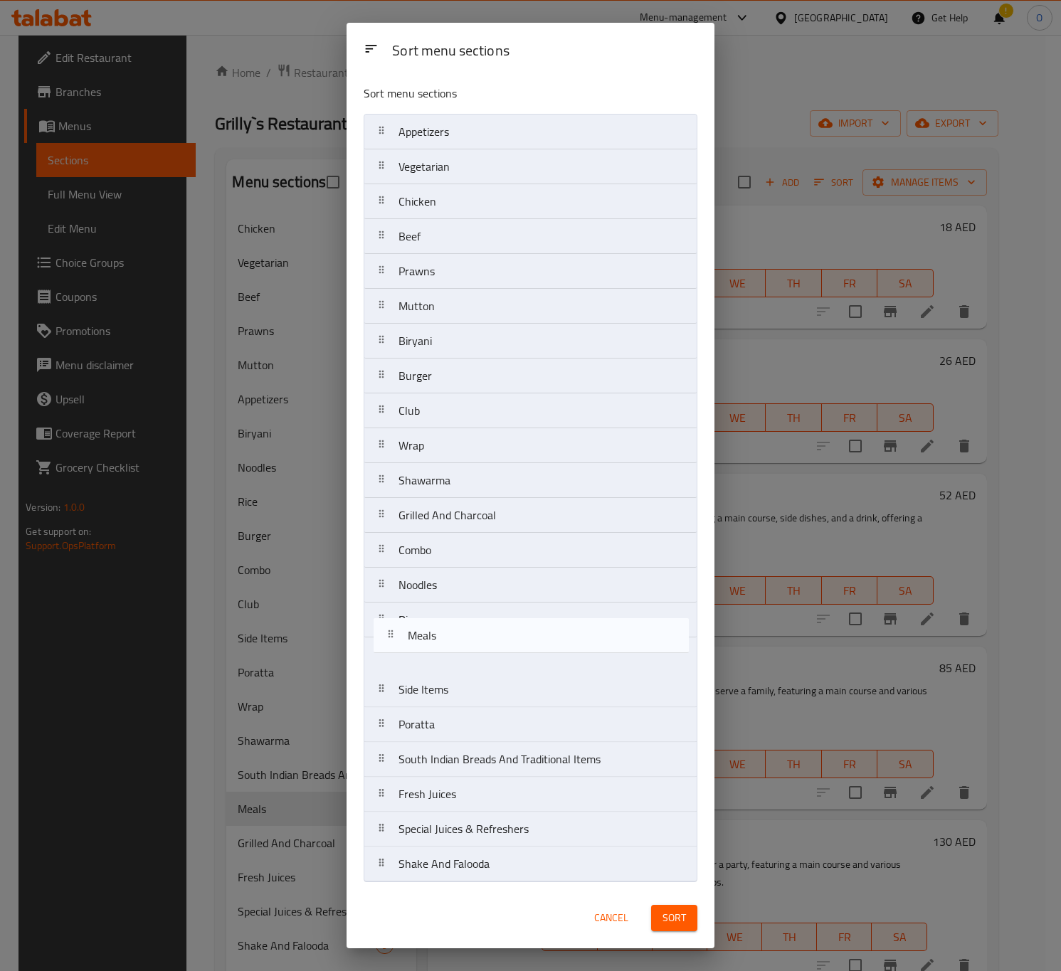
drag, startPoint x: 444, startPoint y: 769, endPoint x: 457, endPoint y: 598, distance: 171.3
click at [457, 616] on nav "Appetizers Vegetarian Chicken Beef Prawns Mutton Biryani Burger Club Wrap Shawa…" at bounding box center [531, 498] width 334 height 769
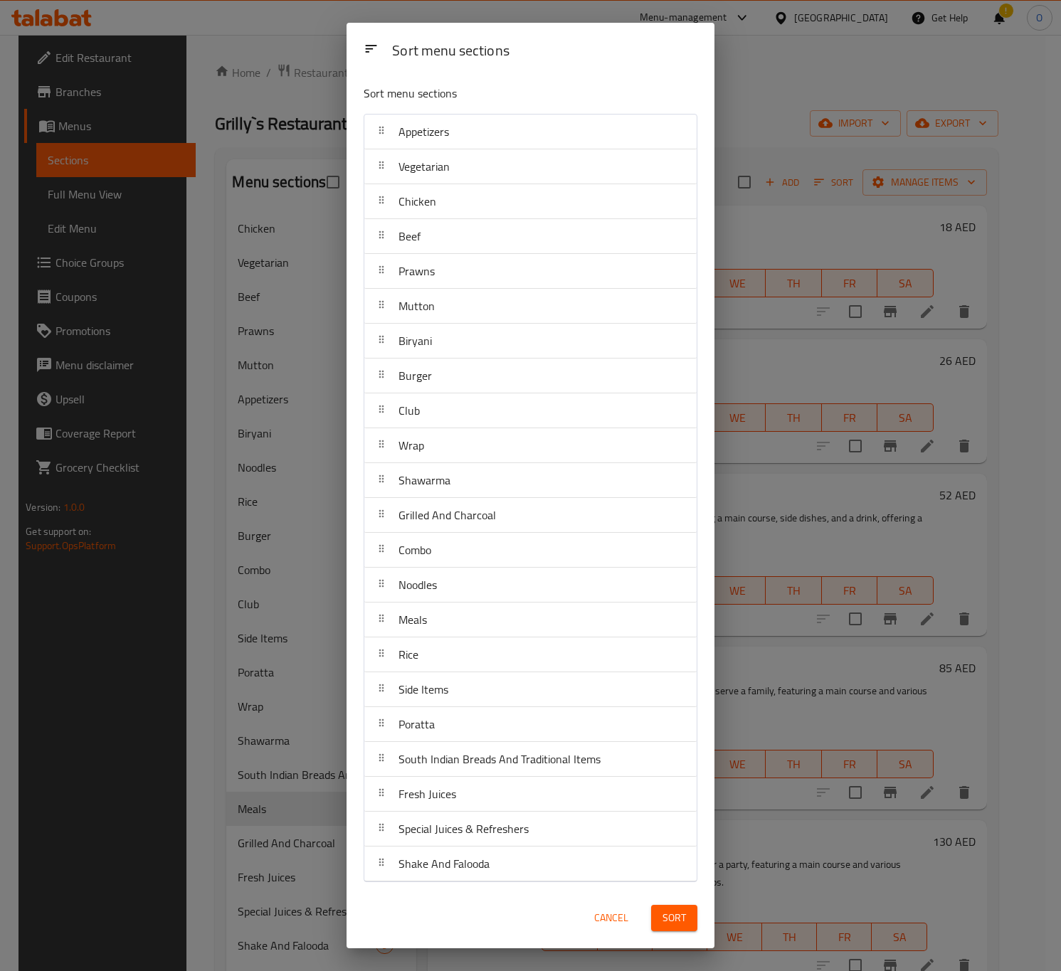
drag, startPoint x: 457, startPoint y: 598, endPoint x: 453, endPoint y: 560, distance: 38.0
click at [455, 557] on nav "Appetizers Vegetarian Chicken Beef Prawns Mutton Biryani Burger Club Wrap Shawa…" at bounding box center [531, 498] width 334 height 769
click at [453, 560] on div "Combo" at bounding box center [530, 550] width 321 height 34
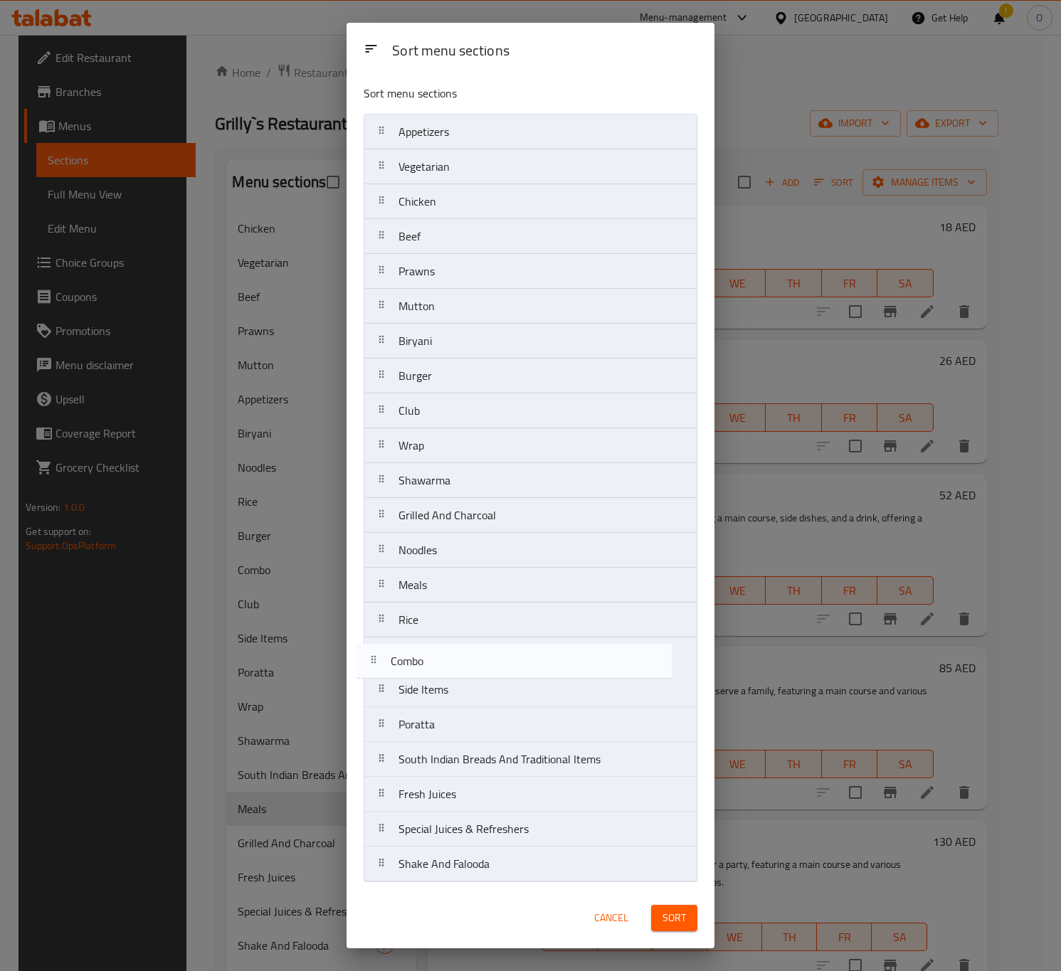
drag, startPoint x: 453, startPoint y: 549, endPoint x: 443, endPoint y: 670, distance: 122.1
click at [443, 670] on nav "Appetizers Vegetarian Chicken Beef Prawns Mutton Biryani Burger Club Wrap Shawa…" at bounding box center [531, 498] width 334 height 769
drag, startPoint x: 446, startPoint y: 593, endPoint x: 455, endPoint y: 660, distance: 67.5
click at [455, 660] on nav "Appetizers Vegetarian Chicken Beef Prawns Mutton Biryani Burger Club Wrap Shawa…" at bounding box center [531, 498] width 334 height 769
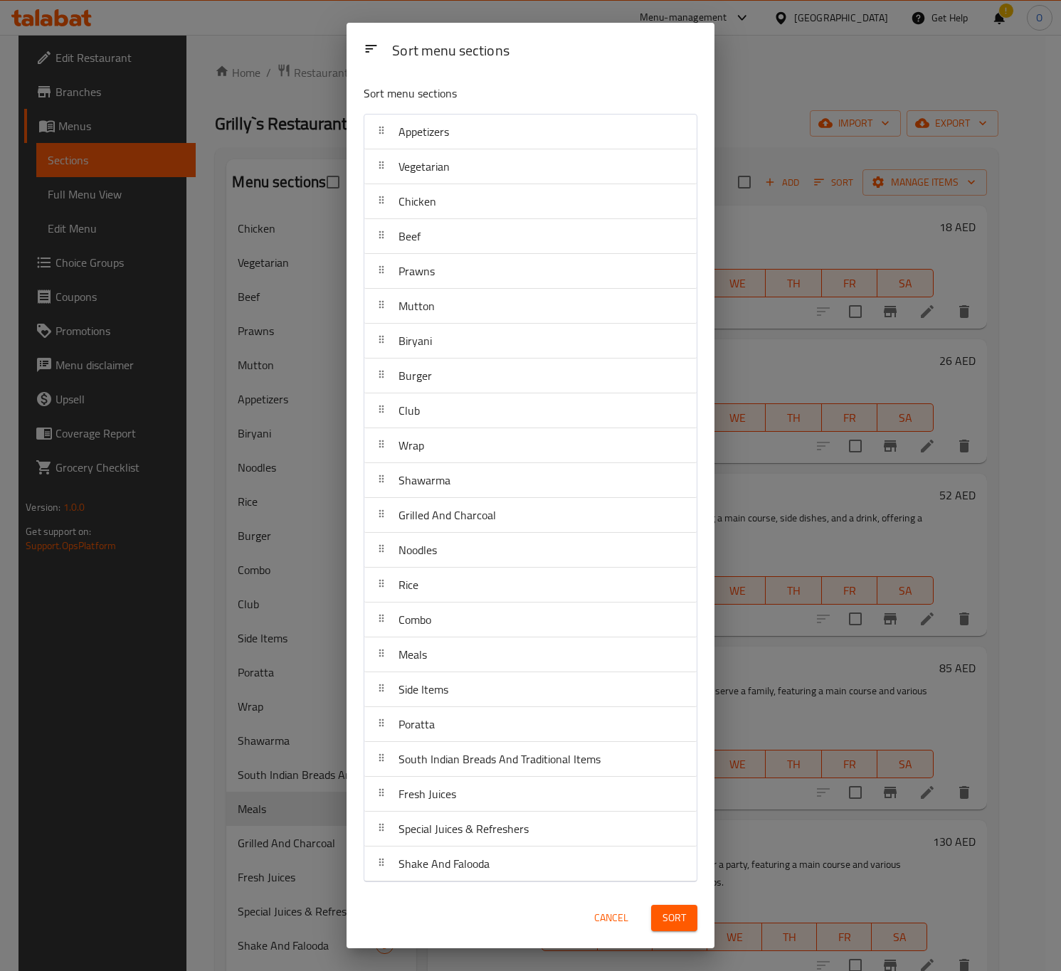
click at [687, 923] on button "Sort" at bounding box center [674, 918] width 46 height 26
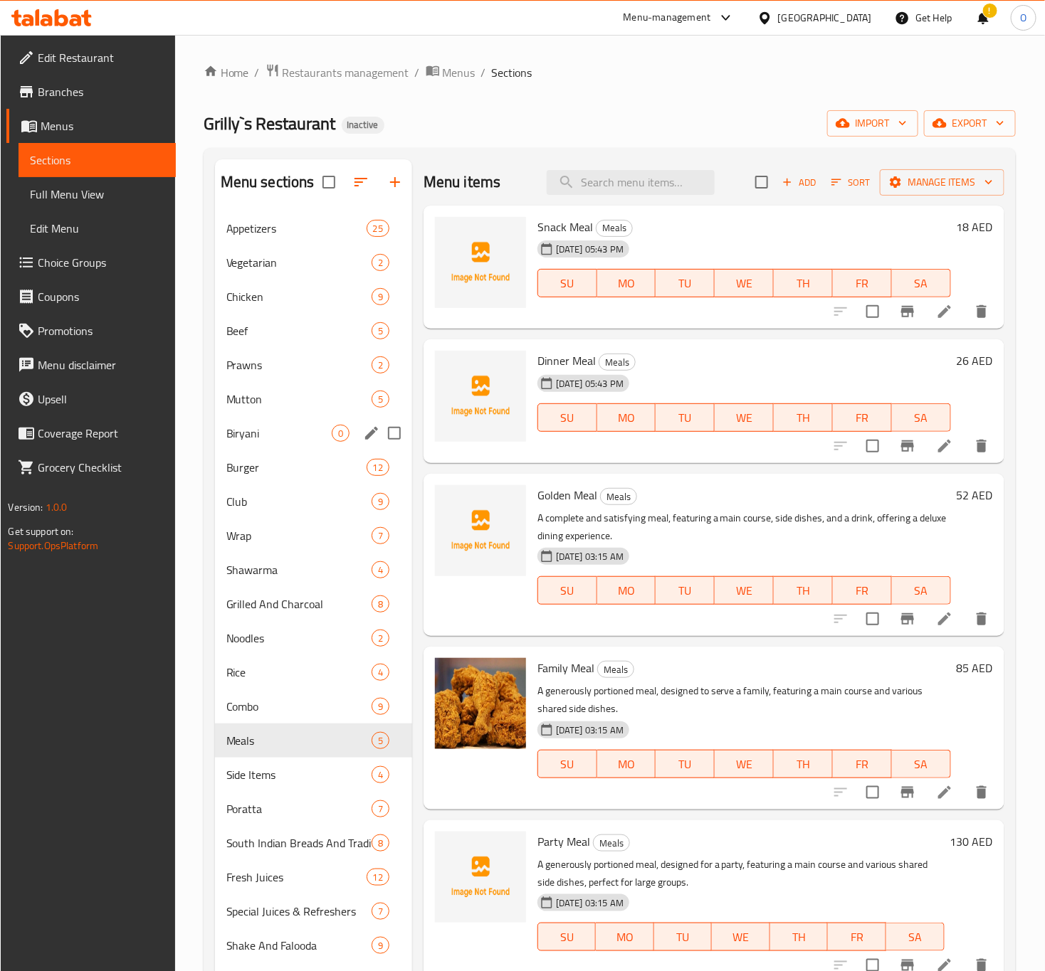
click at [288, 445] on div "Biryani 0" at bounding box center [313, 433] width 197 height 34
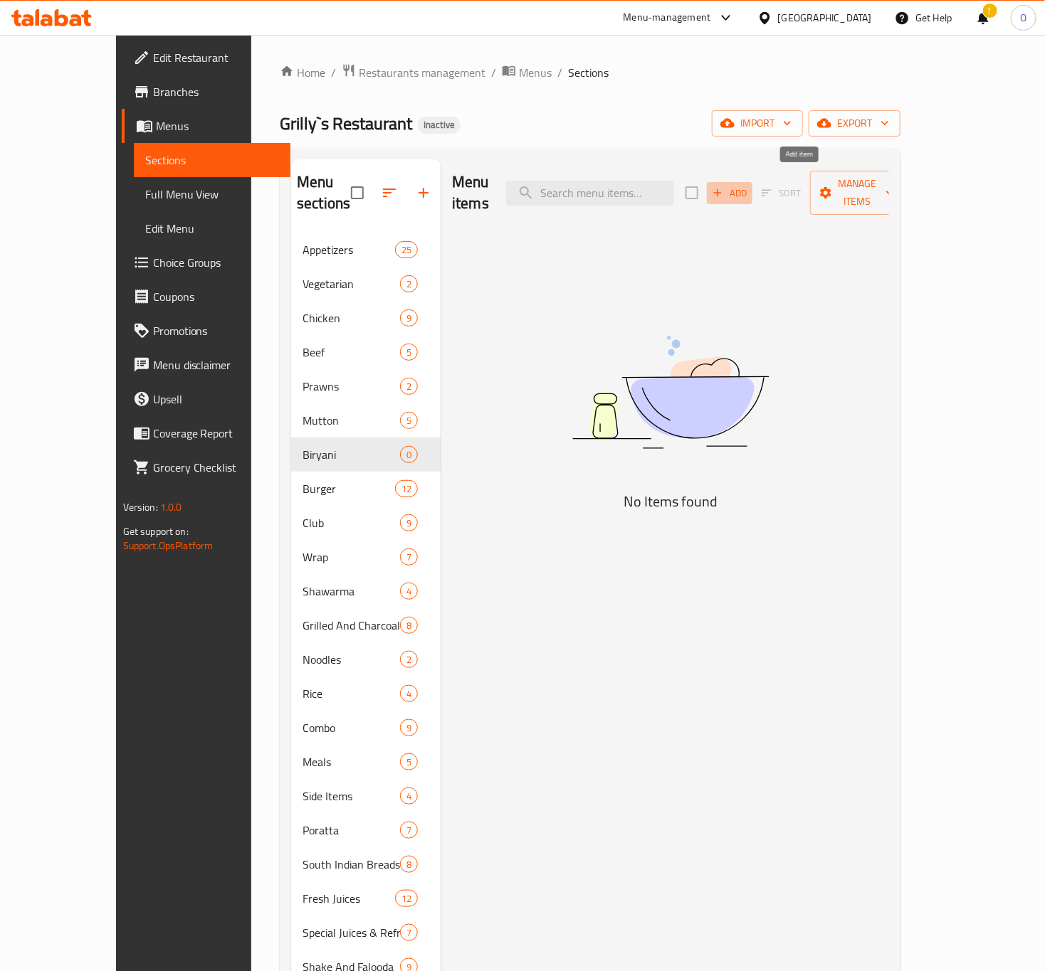
click at [749, 185] on span "Add" at bounding box center [729, 193] width 38 height 16
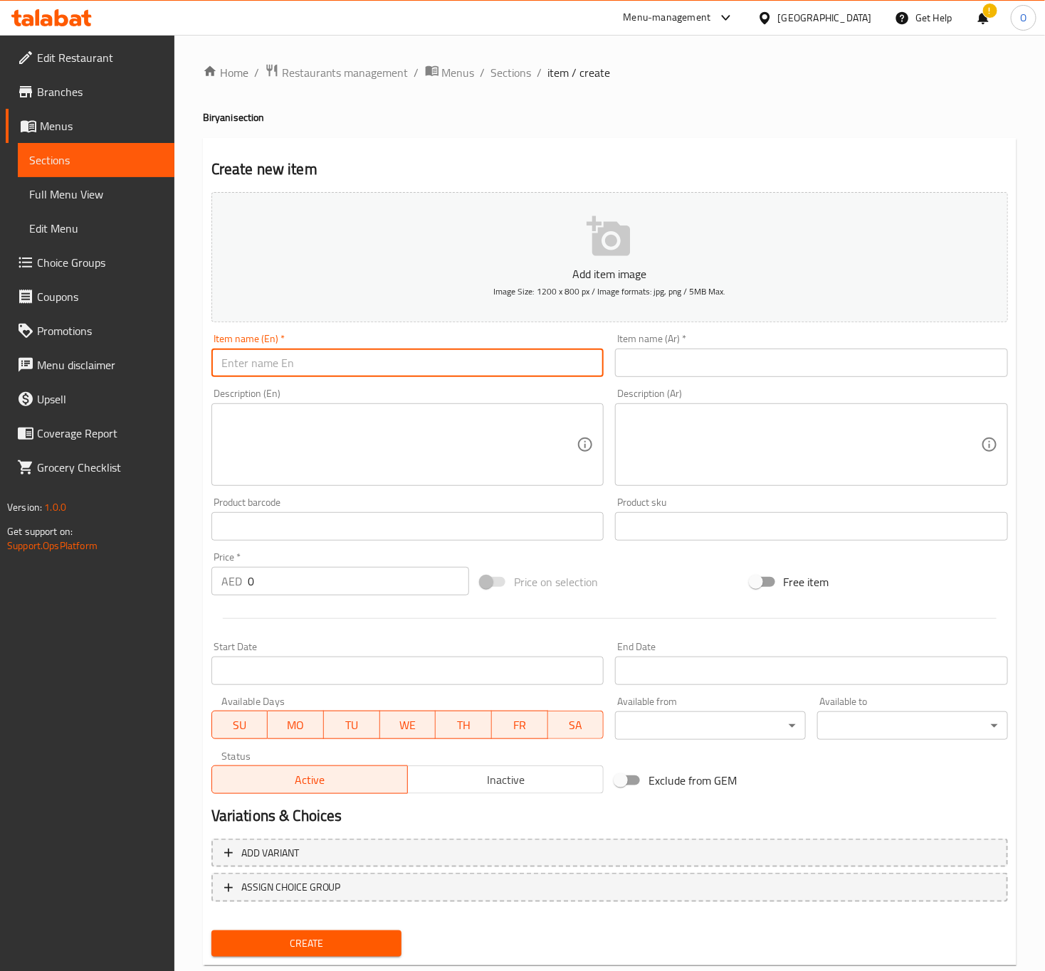
click at [290, 371] on input "text" at bounding box center [407, 363] width 393 height 28
paste input "Egg Biryani"
type input "Egg Biryani"
click at [795, 374] on input "text" at bounding box center [811, 363] width 393 height 28
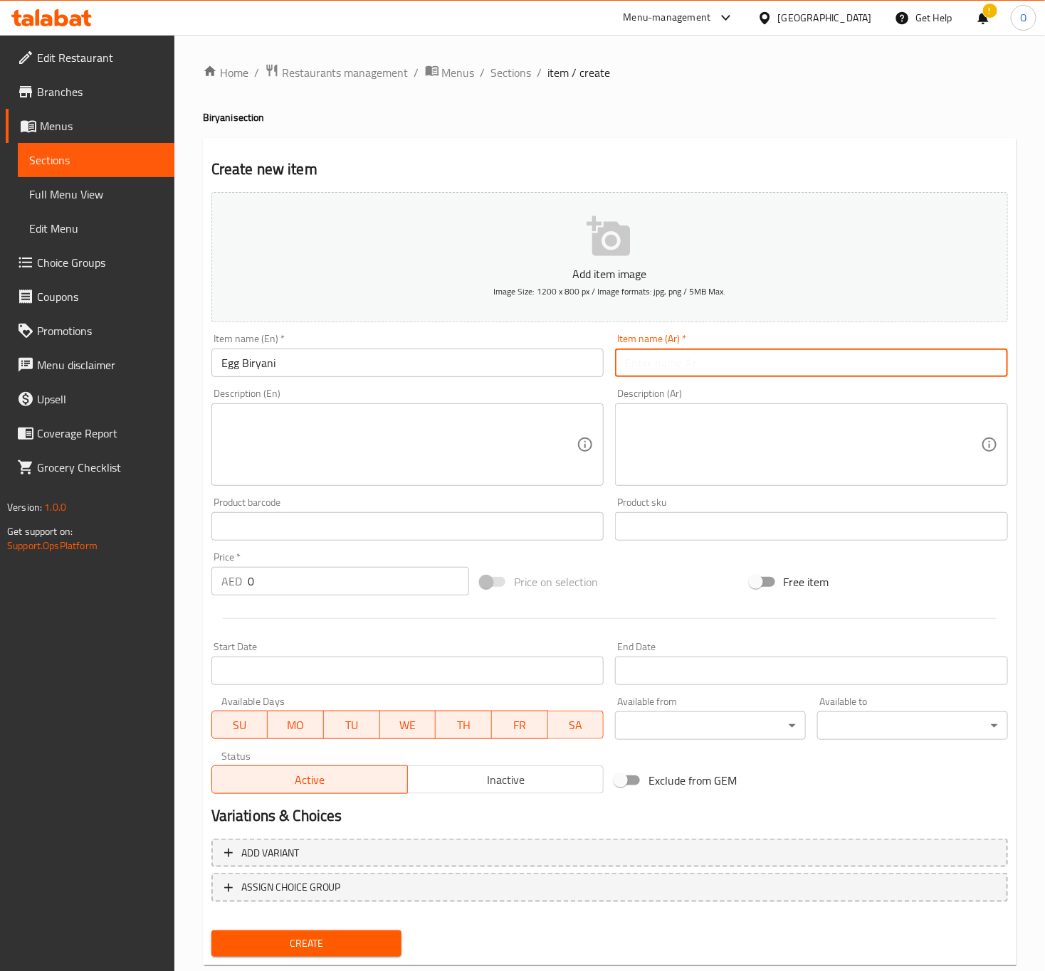
paste input "برياني بيض"
type input "برياني بيض"
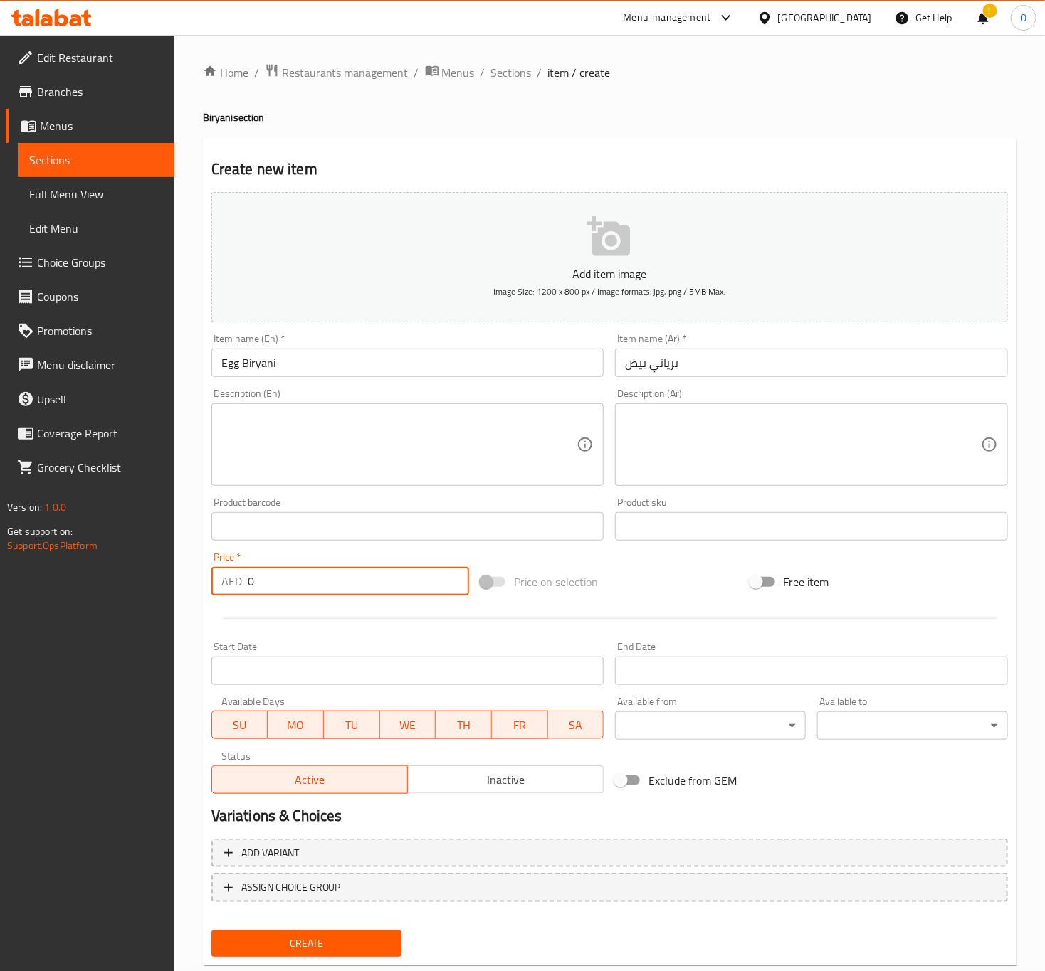
click at [335, 575] on input "0" at bounding box center [358, 581] width 221 height 28
type input "0"
type input "17"
click at [250, 453] on textarea at bounding box center [399, 445] width 356 height 68
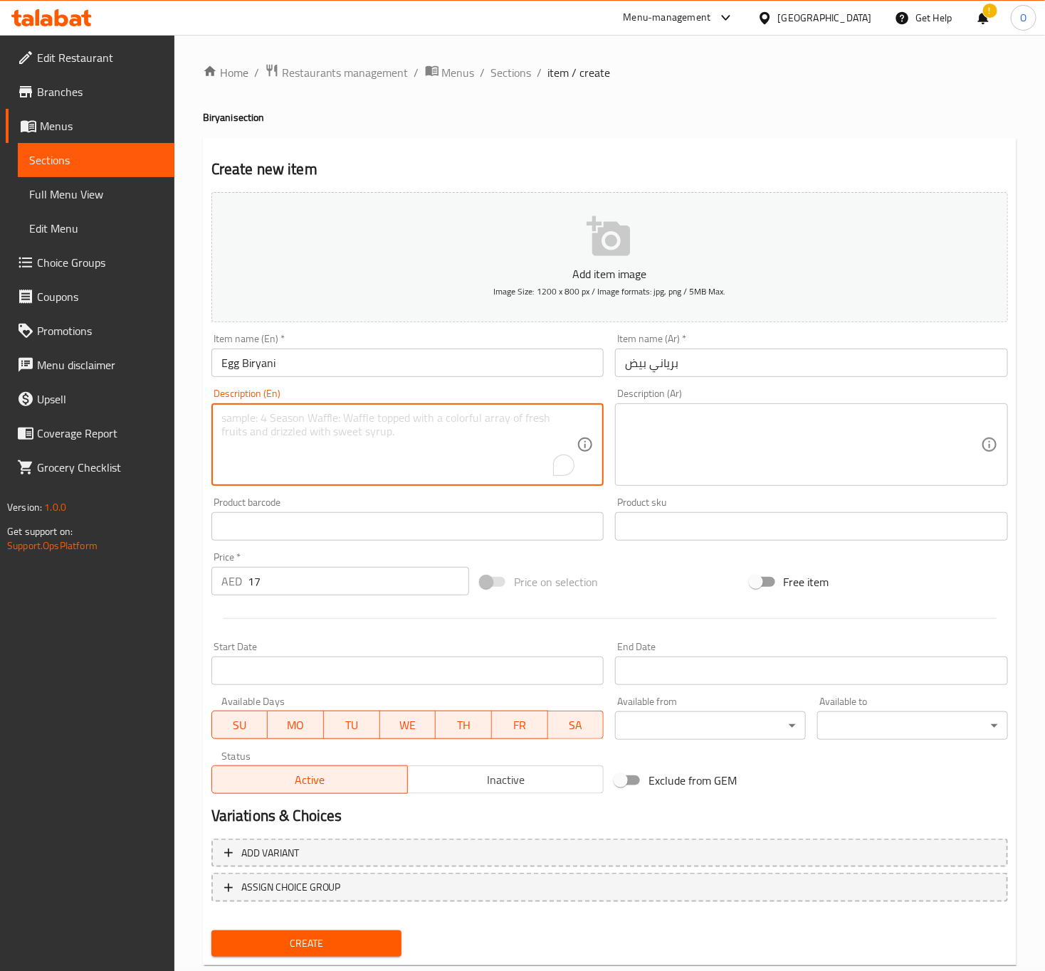
paste textarea "A fragrant basmati rice dish with perfectly cooked boiled eggs, seasoned with a…"
type textarea "A fragrant basmati rice dish with perfectly cooked boiled eggs, seasoned with a…"
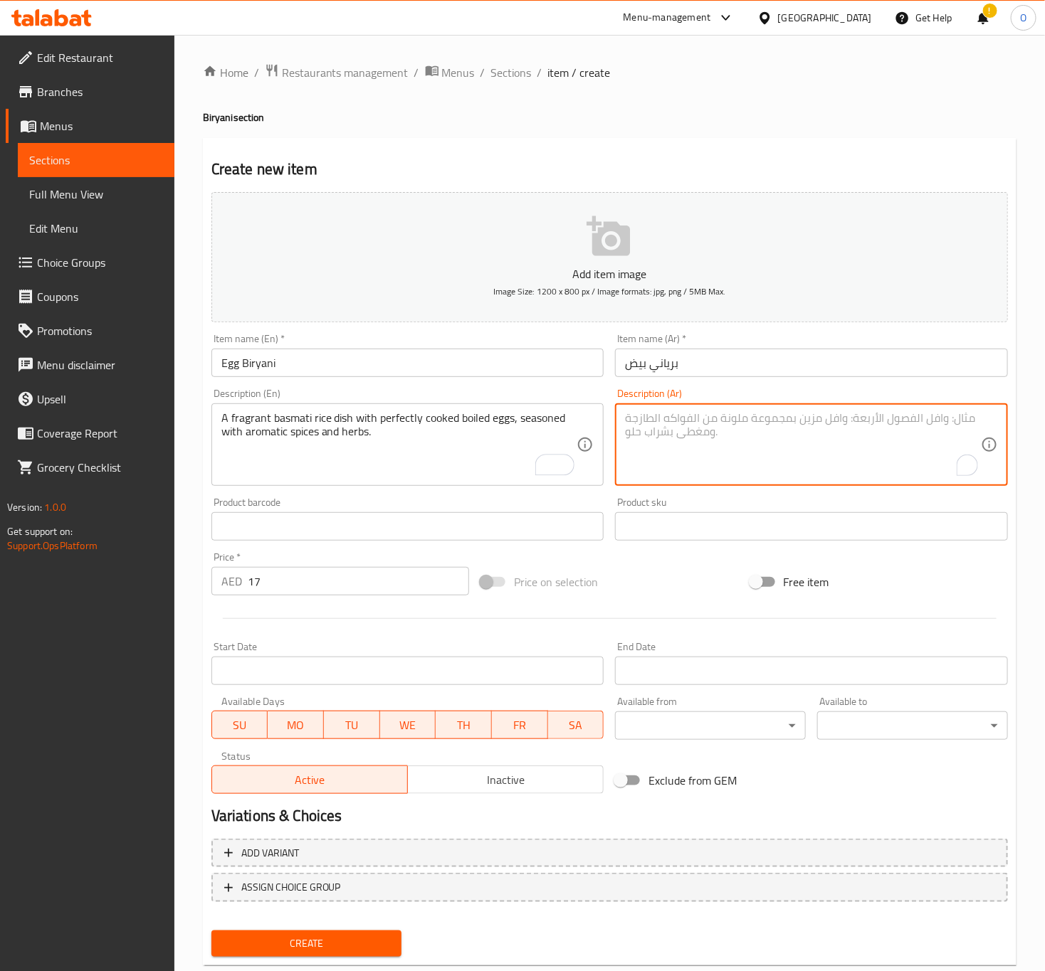
click at [719, 479] on textarea "To enrich screen reader interactions, please activate Accessibility in Grammarl…" at bounding box center [803, 445] width 356 height 68
paste textarea "طبق أرز بسمتي عطري مع بيض مسلوق مطبوخ بإتقان، متبل بتوابل عطرية وأعشاب."
click at [730, 421] on textarea "طبق أرز بسمتي عطري مع بيض مسلوق مطبوخ بإتقان، متبل بتوابل عطرية وأعشاب." at bounding box center [803, 445] width 356 height 68
type textarea "طبق أرز بسمتي عطري مع بيض مسلوق مطبوخ بالكامل، متبل بتوابل عطرية وأعشاب."
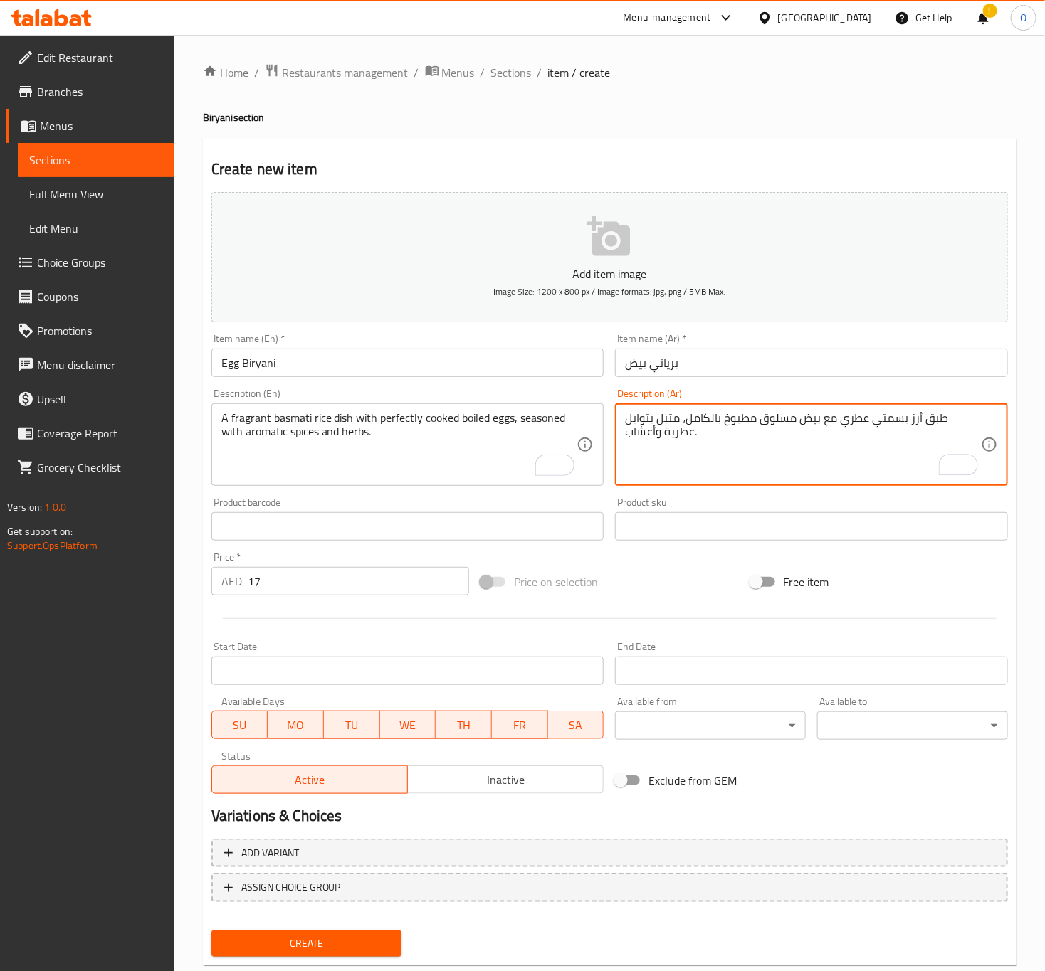
click at [413, 364] on input "Egg Biryani" at bounding box center [407, 363] width 393 height 28
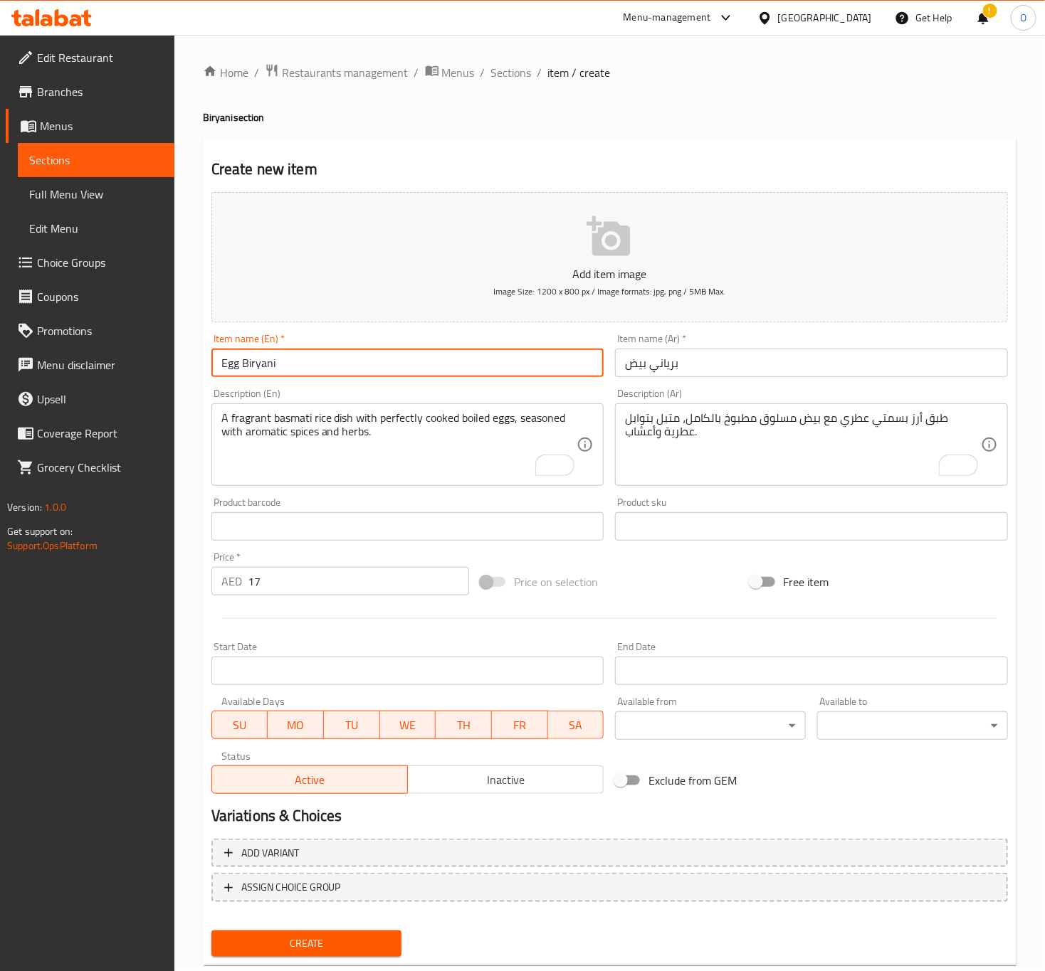
click at [211, 931] on button "Create" at bounding box center [306, 944] width 191 height 26
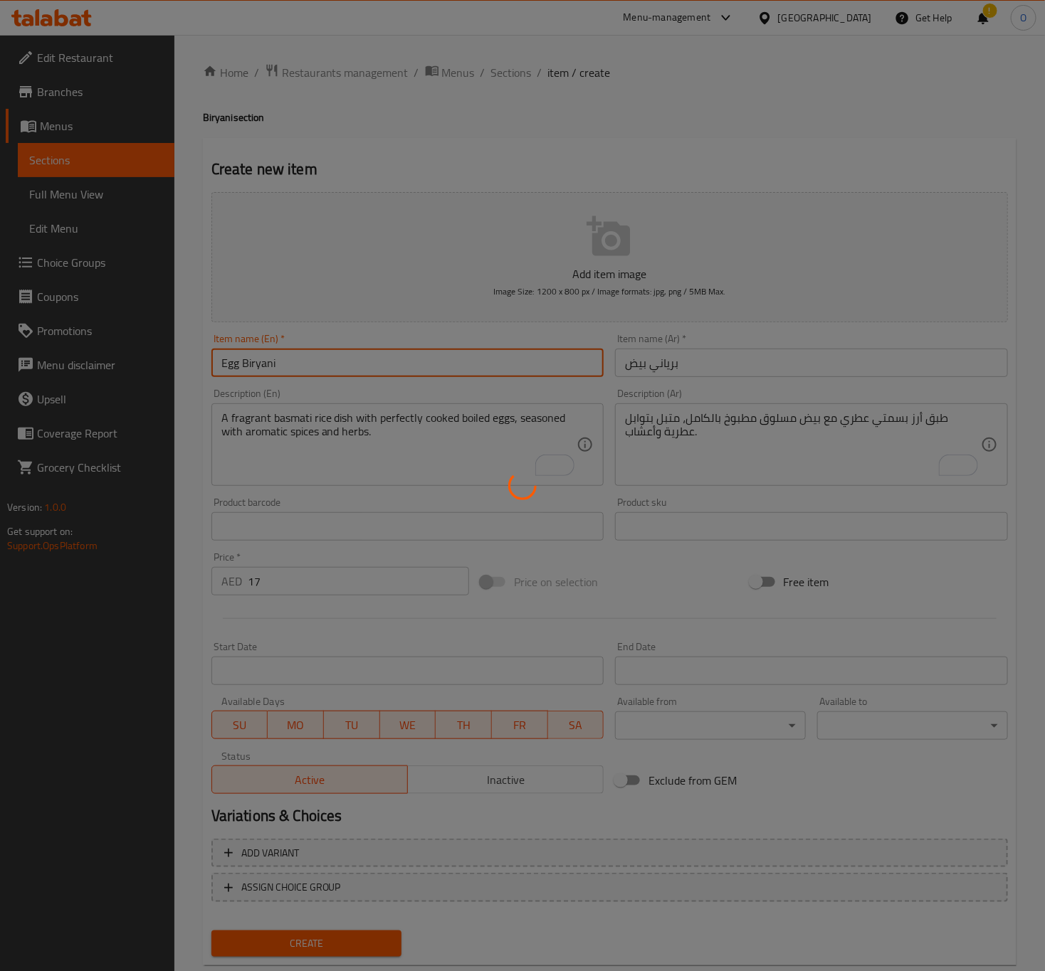
type input "0"
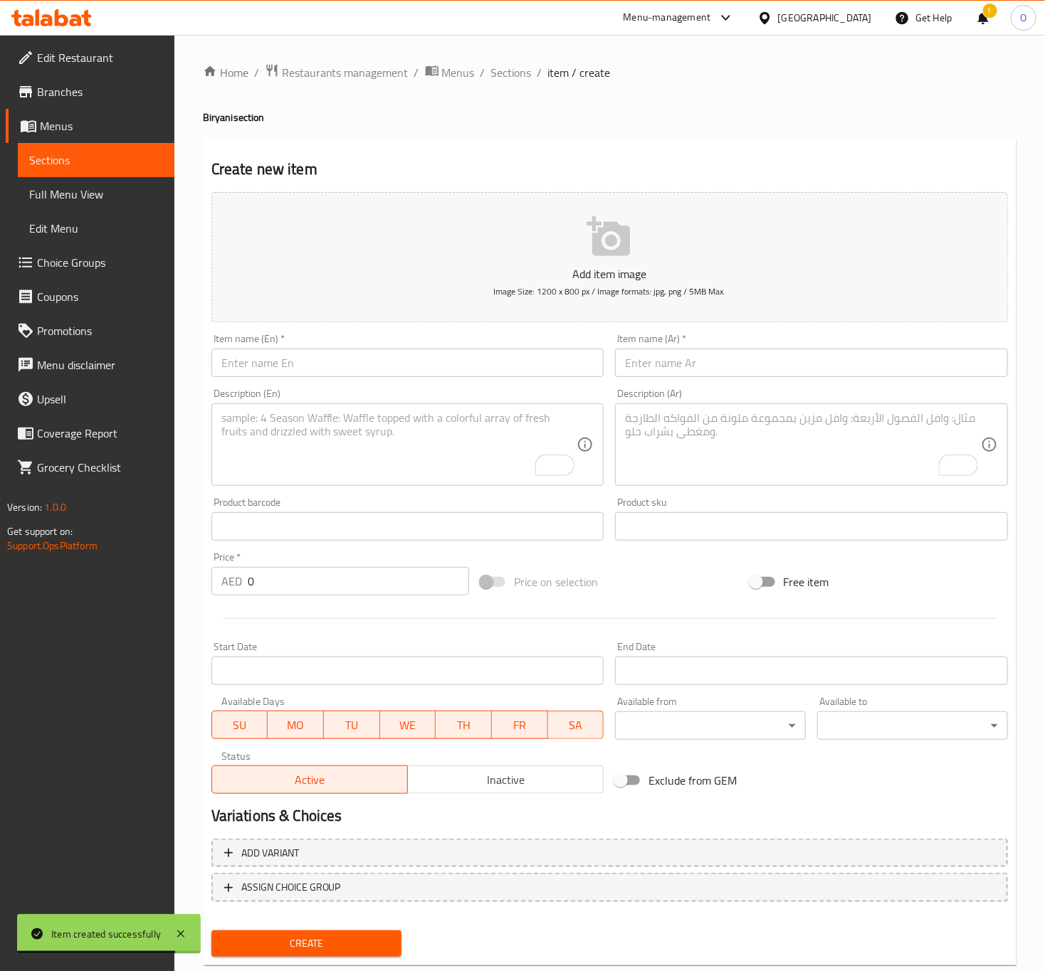
click at [361, 380] on div "Item name (En)   * Item name (En) *" at bounding box center [408, 355] width 404 height 55
click at [349, 372] on input "text" at bounding box center [407, 363] width 393 height 28
paste input "Chicken Chilly Biryani"
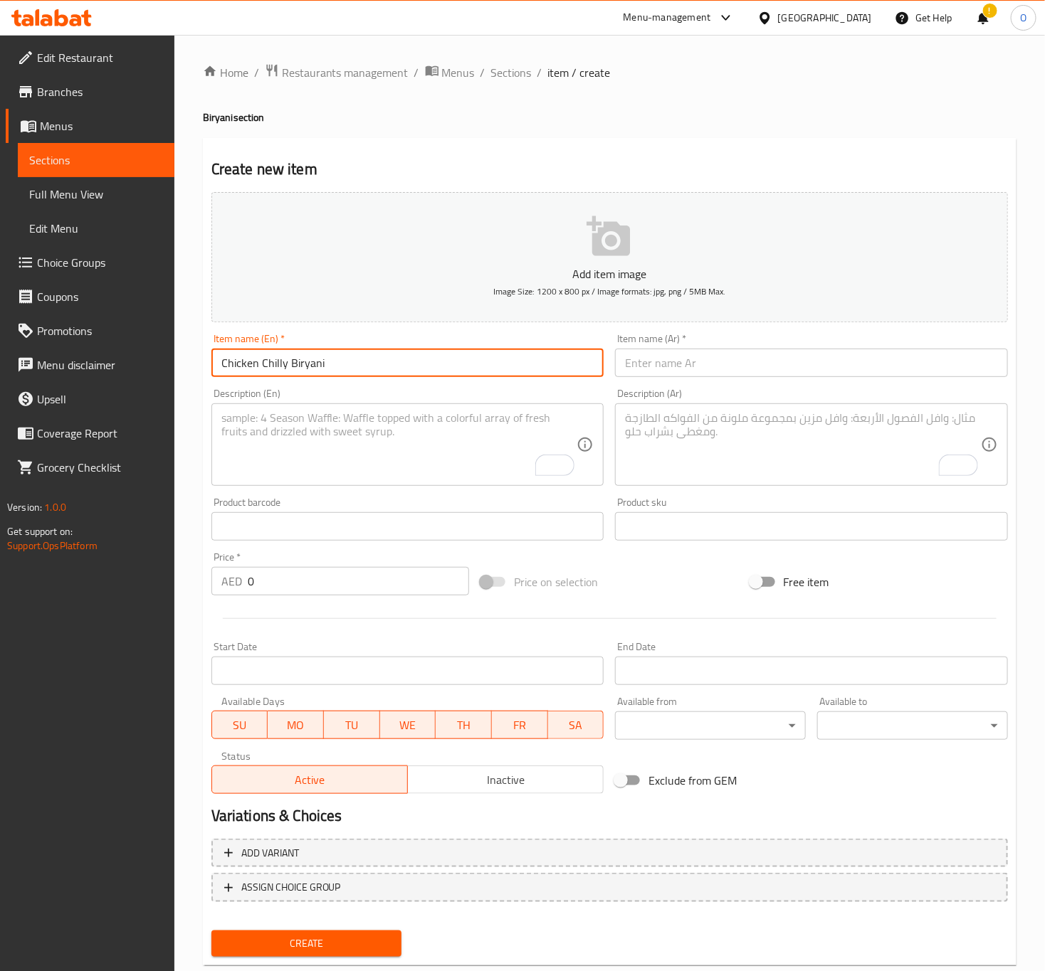
click at [276, 368] on input "Chicken Chilly Biryani" at bounding box center [407, 363] width 393 height 28
type input "Chicken Chilly Biryani"
click at [641, 357] on input "text" at bounding box center [811, 363] width 393 height 28
paste input "برياني دجاج بالفلفل الحار"
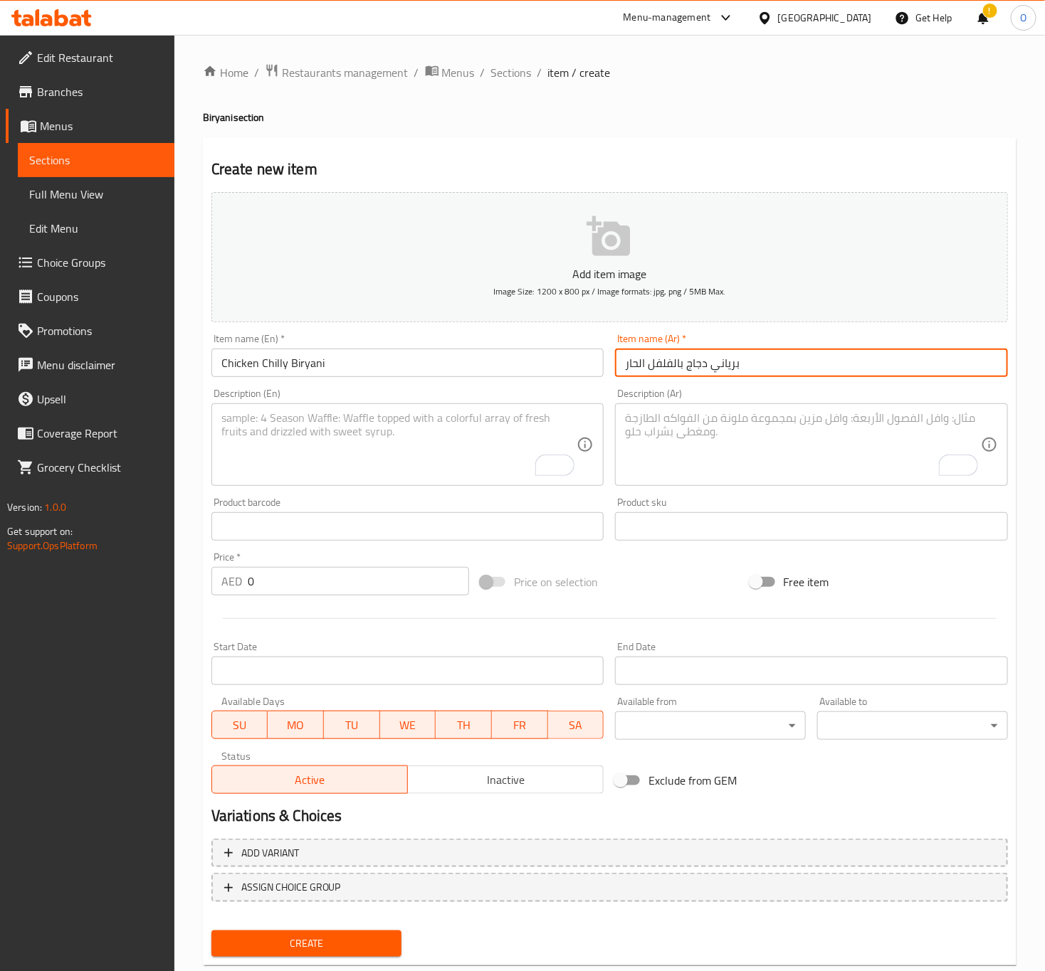
type input "برياني دجاج بالفلفل الحار"
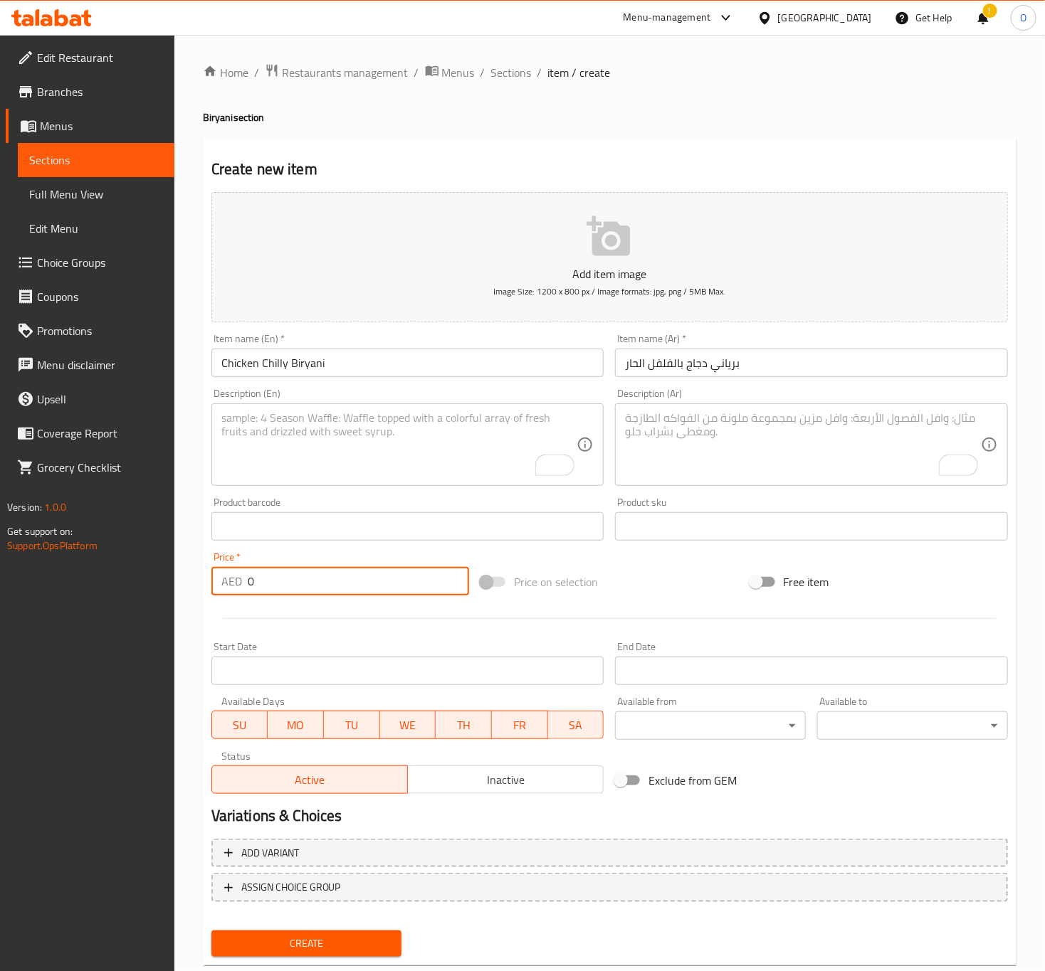
click at [327, 574] on input "0" at bounding box center [358, 581] width 221 height 28
type input "24"
click at [322, 500] on div "Product barcode Product barcode" at bounding box center [407, 518] width 393 height 43
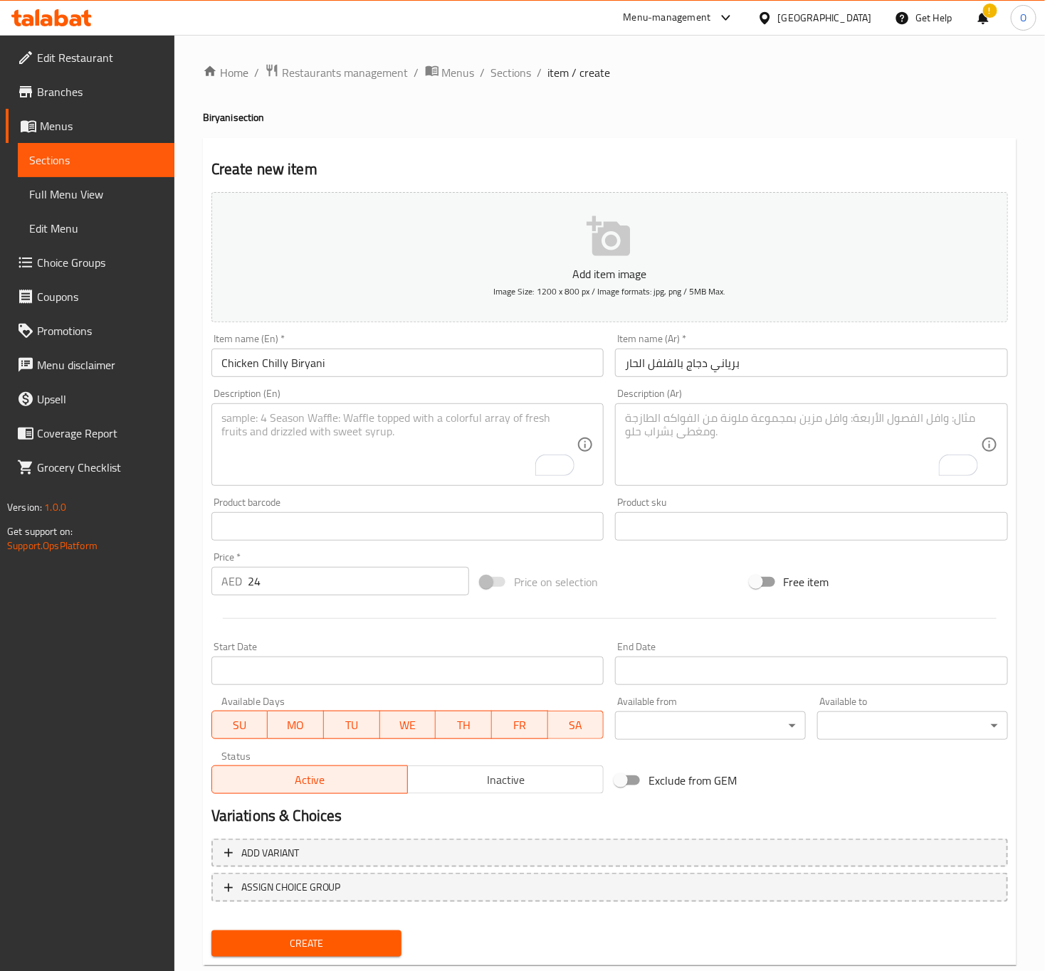
click at [314, 476] on textarea "To enrich screen reader interactions, please activate Accessibility in Grammarl…" at bounding box center [399, 445] width 356 height 68
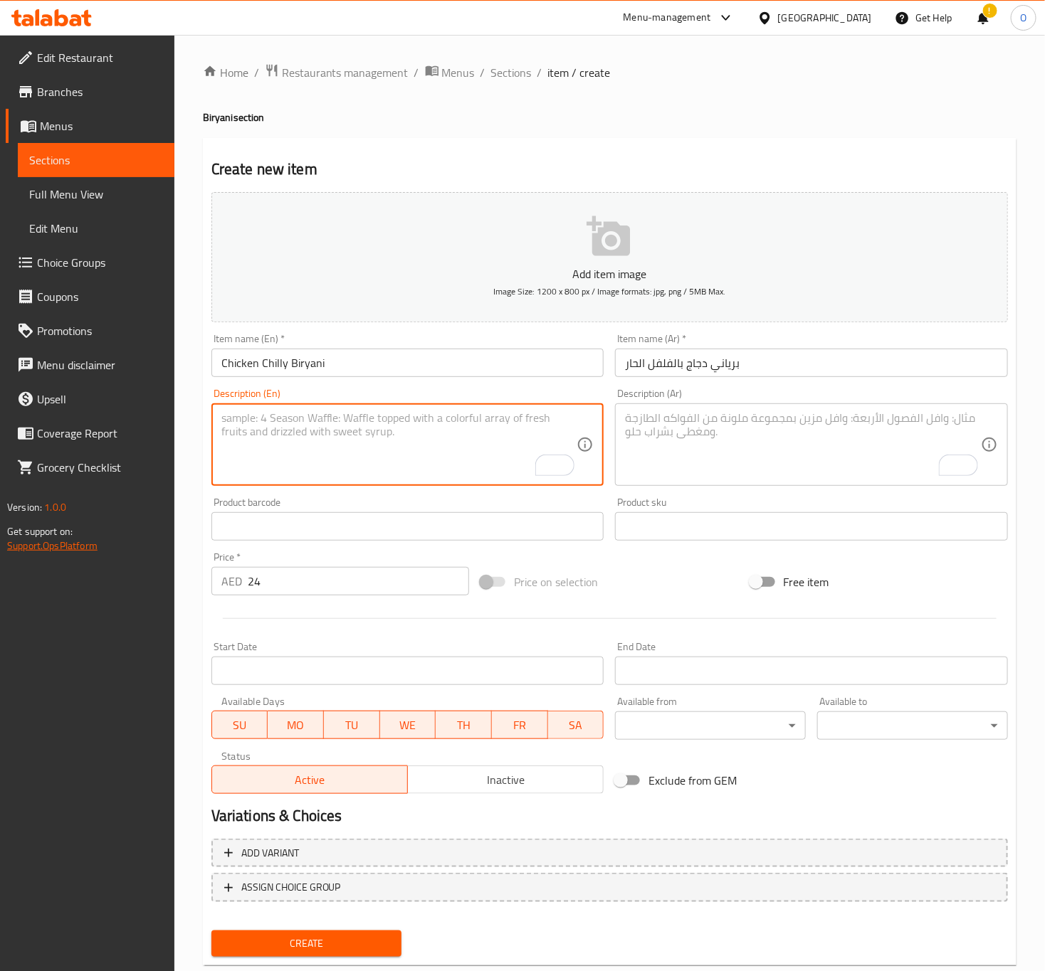
paste textarea "A spicy and flavorful biryani with fiery chicken pieces, layered with aromatic …"
type textarea "A spicy and flavorful biryani with fiery chicken pieces, layered with aromatic …"
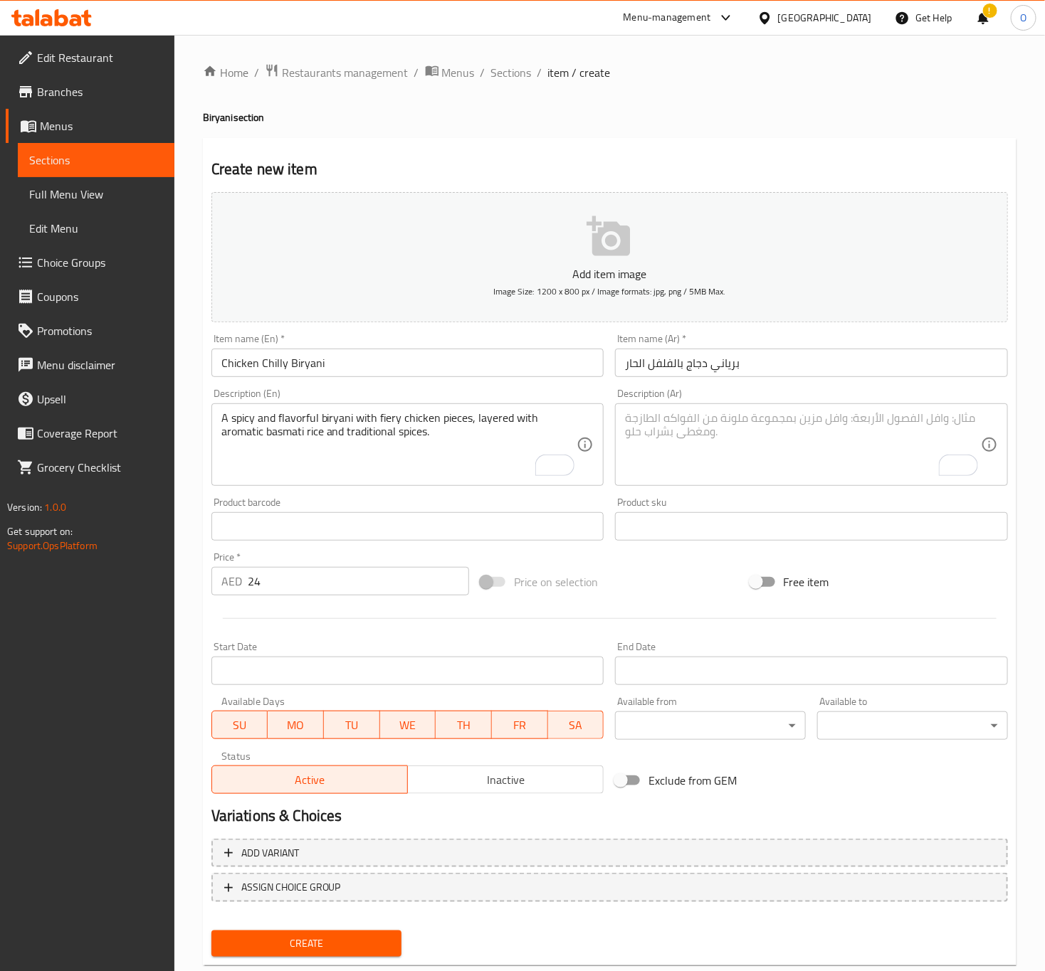
click at [889, 477] on textarea "To enrich screen reader interactions, please activate Accessibility in Grammarl…" at bounding box center [803, 445] width 356 height 68
paste textarea "برياني حار ولذيذ مع قطع دجاج نارية، مطبق بأرز بسمتي عطري وتوابل تقليدية."
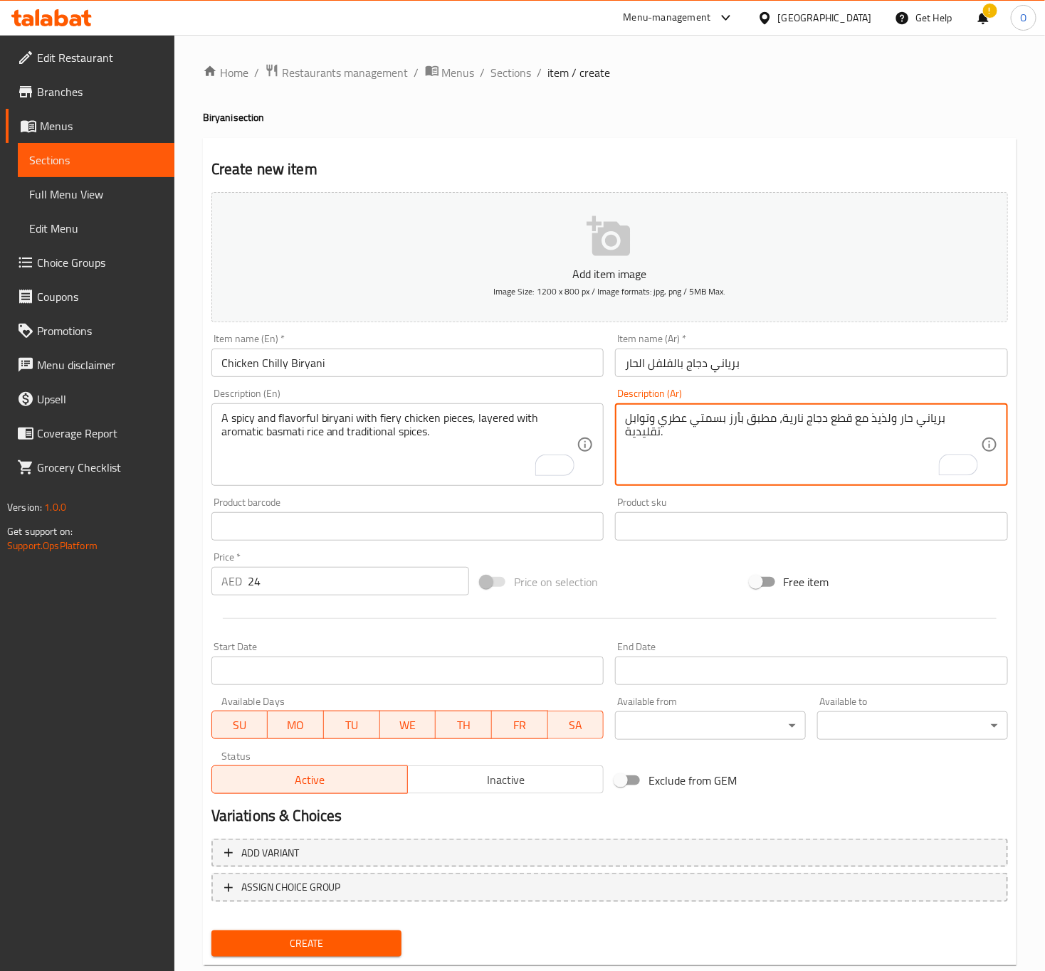
click at [924, 419] on textarea "برياني حار ولذيذ مع قطع دجاج نارية، مطبق بأرز بسمتي عطري وتوابل تقليدية." at bounding box center [803, 445] width 356 height 68
click at [829, 415] on textarea "برياني حار ولذيذ مع قطع دجاج نارية، مطبق بأرز بسمتي عطري وتوابل تقليدية." at bounding box center [803, 445] width 356 height 68
click at [773, 417] on textarea "برياني حار ولذيذ مع قطع دجاج فيري، مطبق بأرز بسمتي عطري وتوابل تقليدية." at bounding box center [803, 445] width 356 height 68
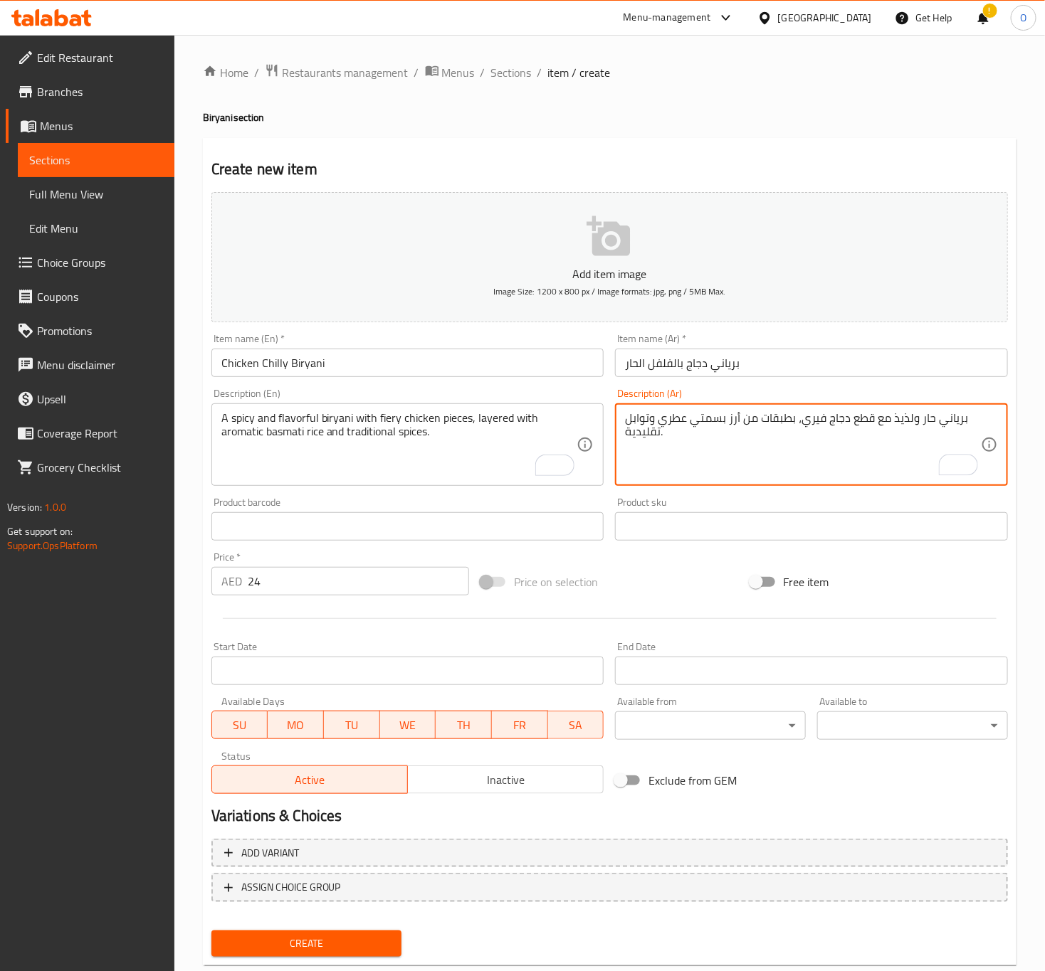
type textarea "برياني حار ولذيذ مع قطع دجاج فيري، بطبقات من أرز بسمتي عطري وتوابل تقليدية."
click at [423, 381] on div "Item name (En)   * Chicken Chilly Biryani Item name (En) *" at bounding box center [408, 355] width 404 height 55
click at [432, 367] on input "Chicken Chilly Biryani" at bounding box center [407, 363] width 393 height 28
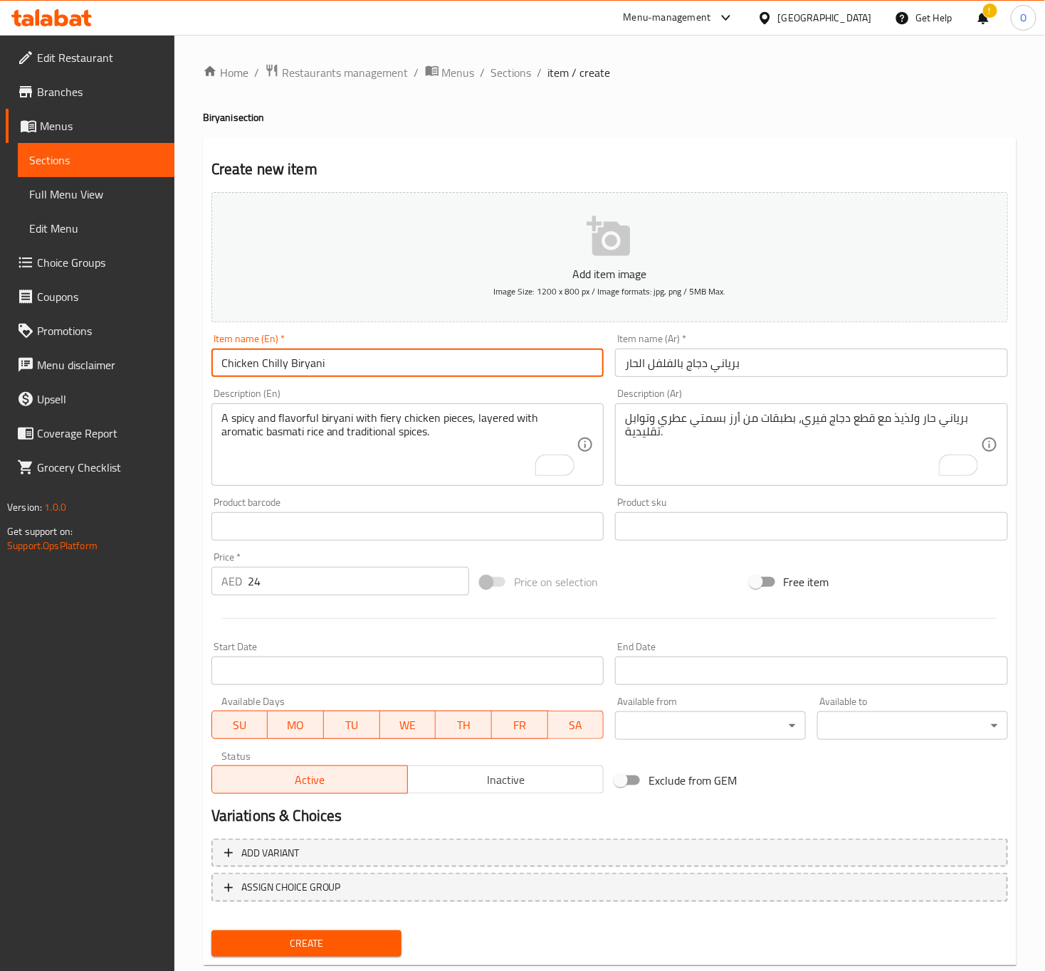
drag, startPoint x: 278, startPoint y: 359, endPoint x: 284, endPoint y: 371, distance: 13.4
click at [284, 371] on input "Chicken Chilly Biryani" at bounding box center [407, 363] width 393 height 28
click at [271, 370] on input "Chicken Chilly Biryani" at bounding box center [407, 363] width 393 height 28
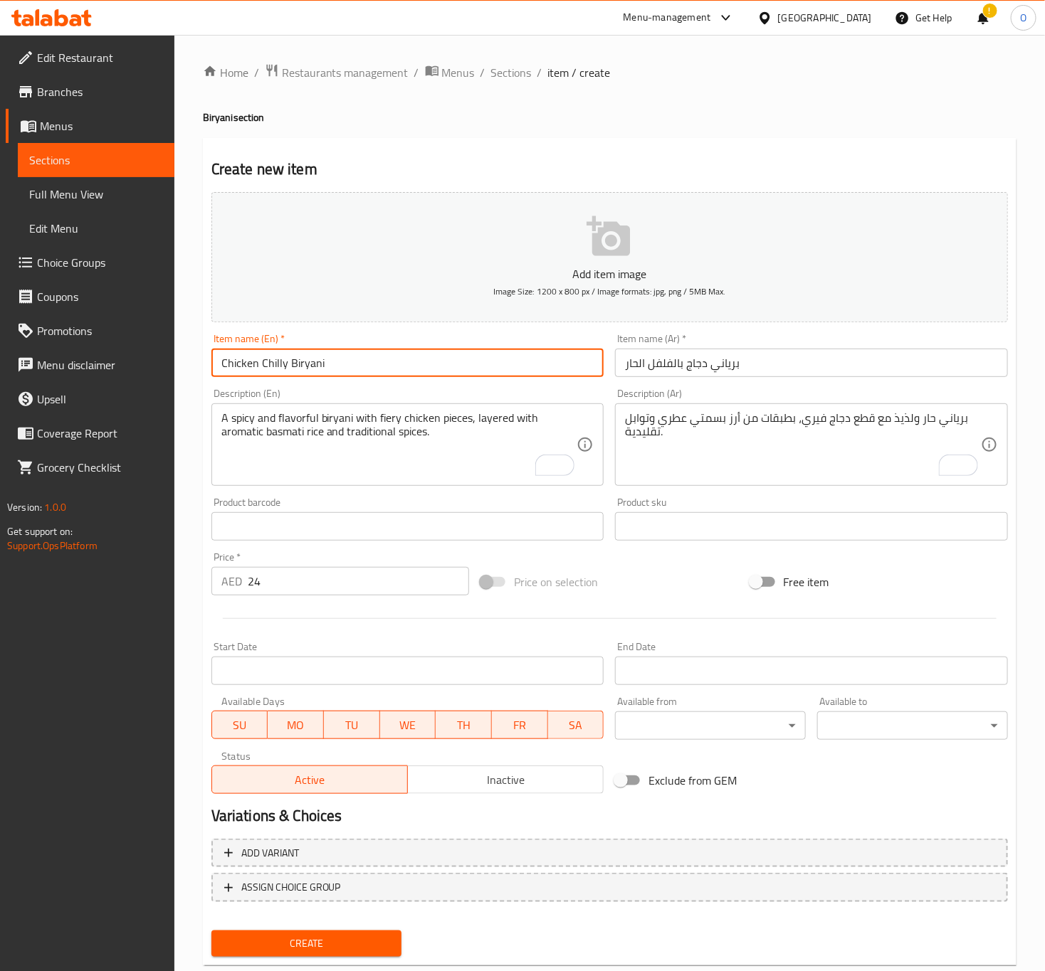
click at [271, 370] on input "Chicken Chilly Biryani" at bounding box center [407, 363] width 393 height 28
type input "Chicken Chili Biryani"
click at [211, 931] on button "Create" at bounding box center [306, 944] width 191 height 26
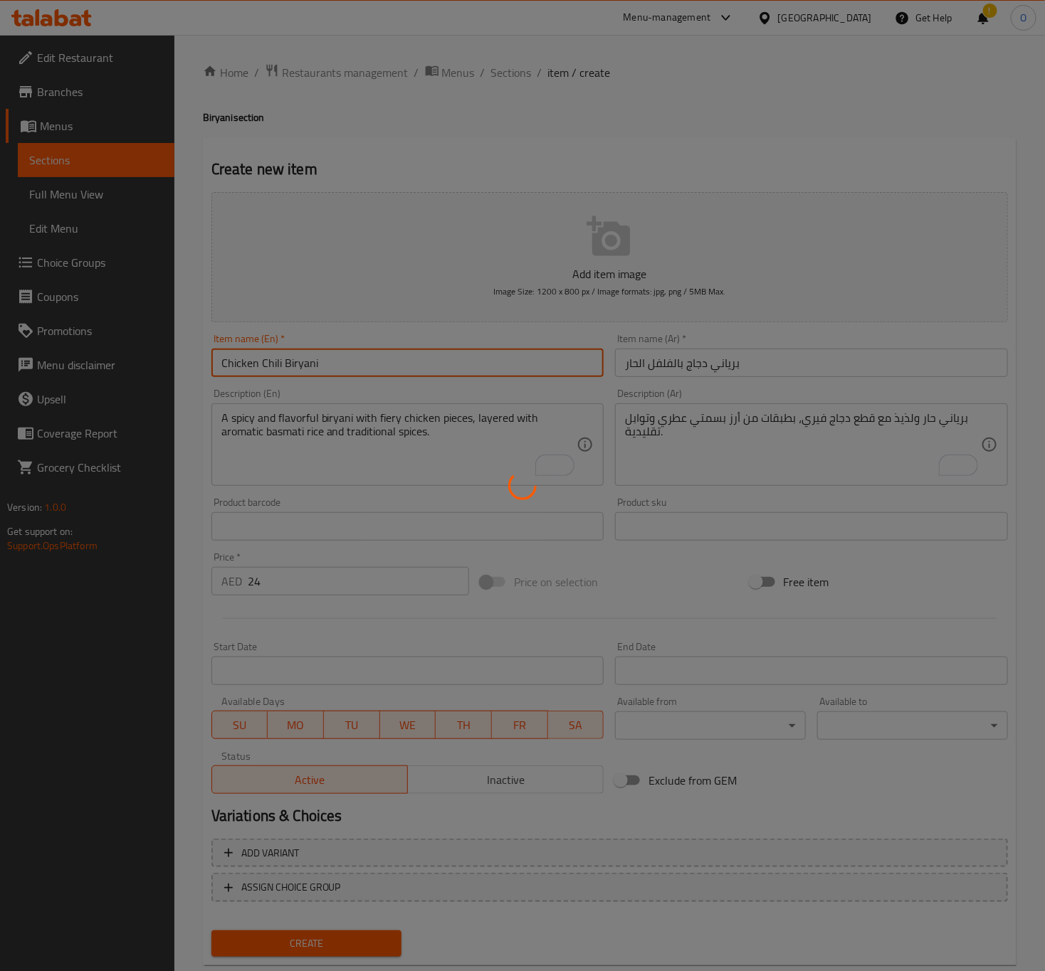
type input "0"
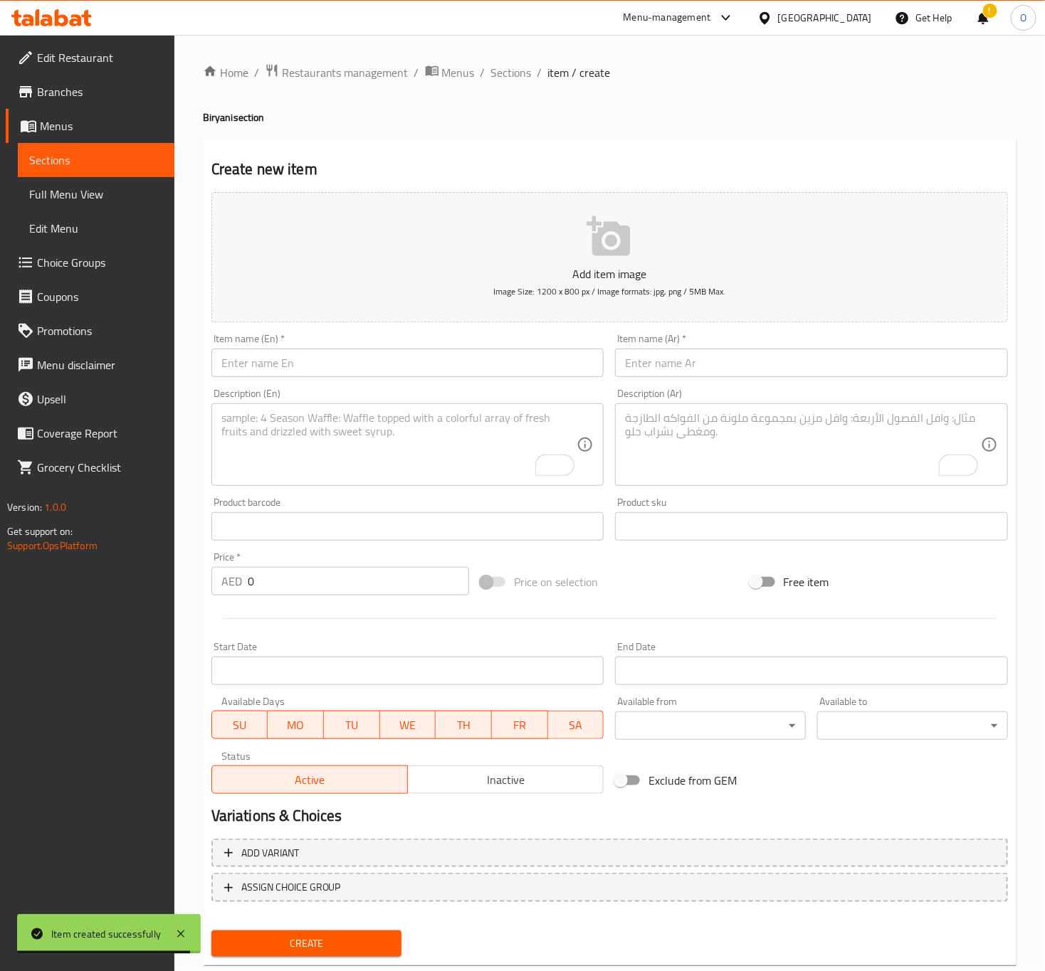
drag, startPoint x: 272, startPoint y: 353, endPoint x: 257, endPoint y: 366, distance: 19.7
click at [272, 353] on input "text" at bounding box center [407, 363] width 393 height 28
paste input "Beef Chilly Biryani"
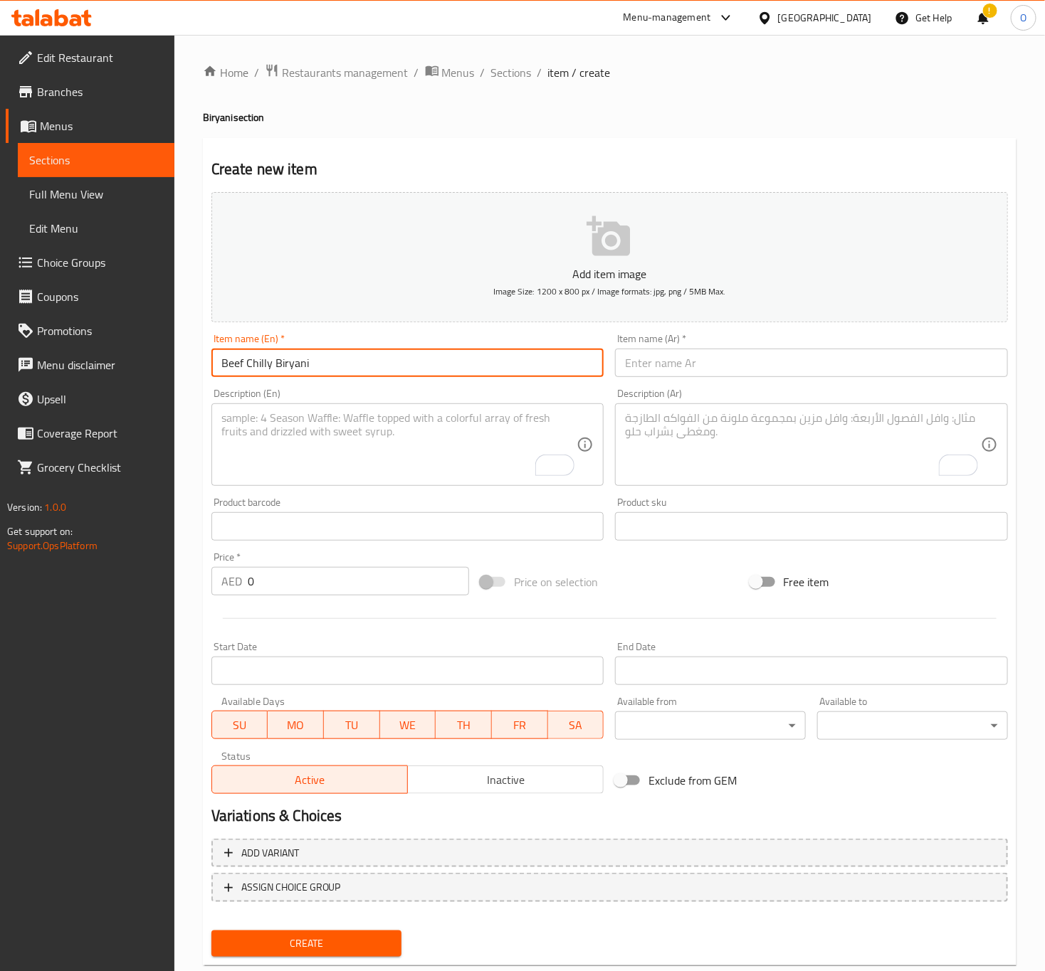
type input "Beef Chilly Biryani"
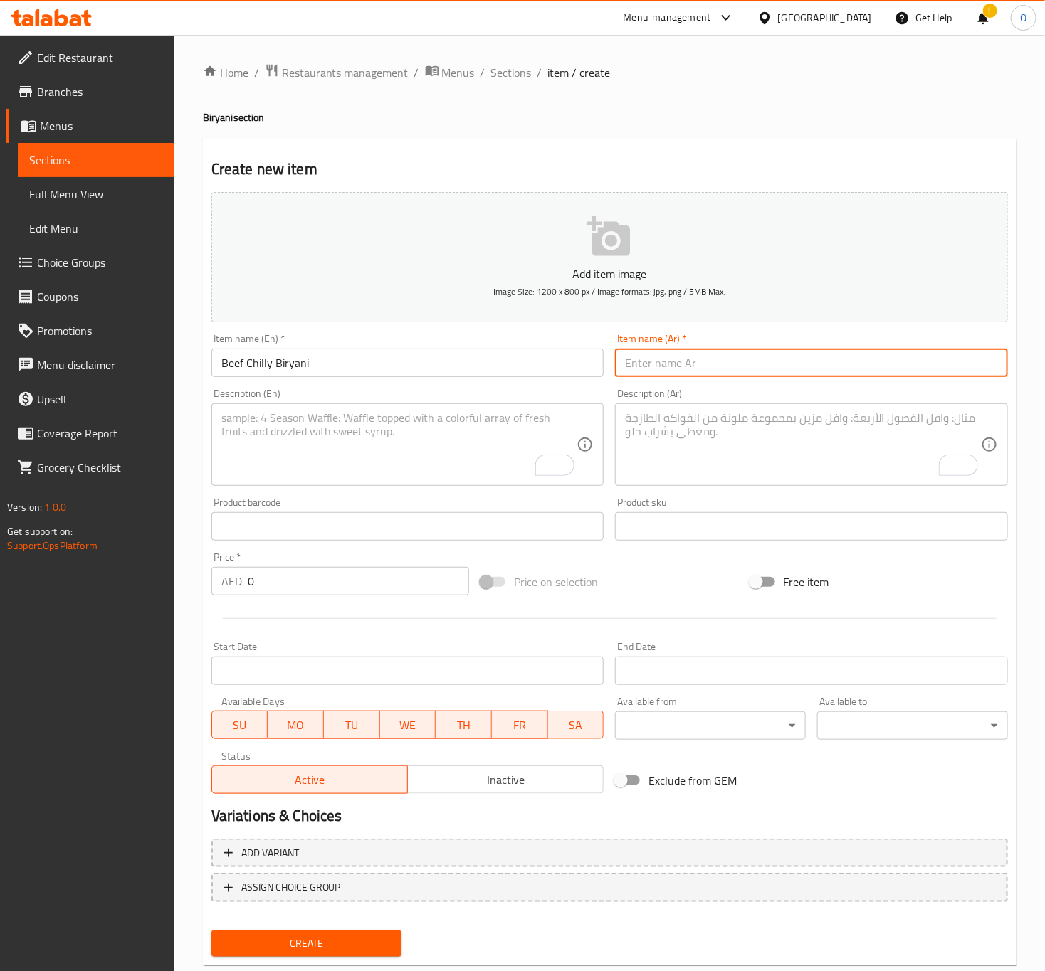
click at [626, 361] on input "text" at bounding box center [811, 363] width 393 height 28
paste input "برياني لحم بقر بالفلفل الحار"
type input "برياني لحم بقر بالفلفل الحار"
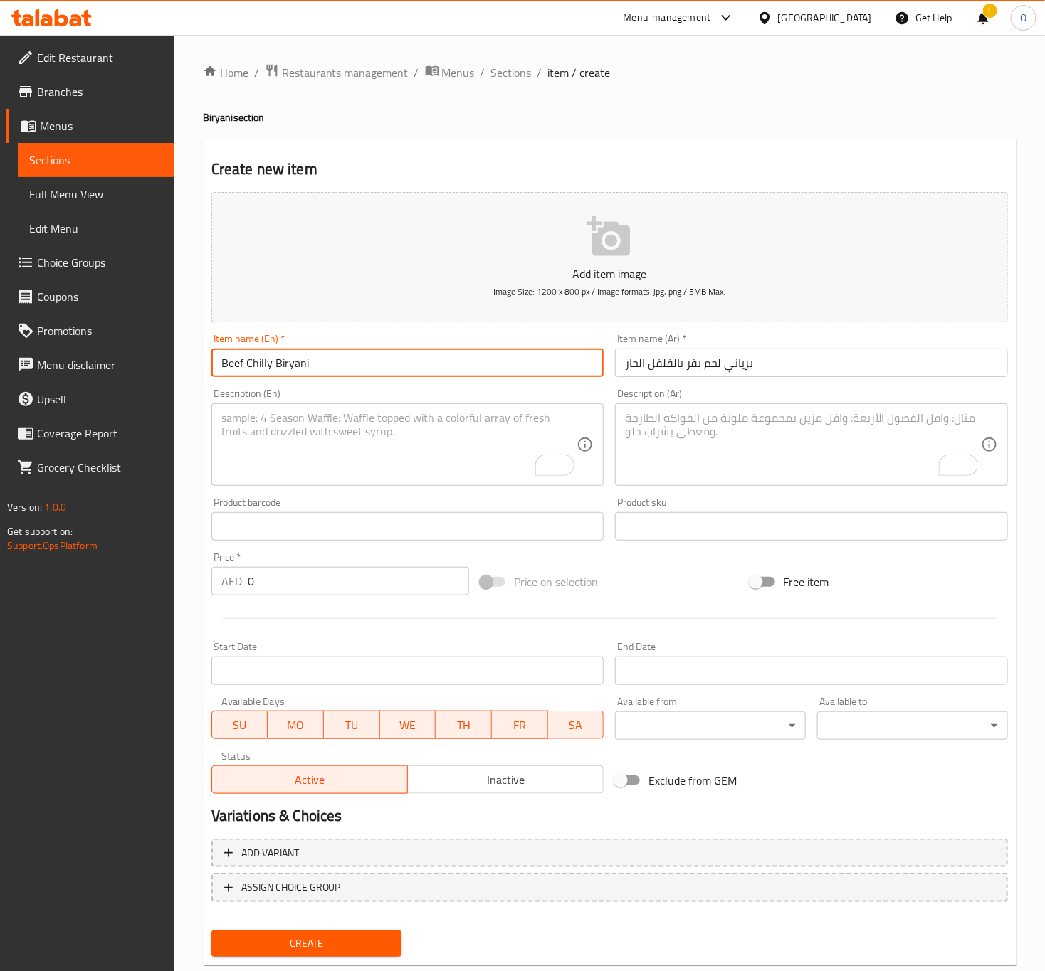
click at [244, 361] on input "Beef Chilly Biryani" at bounding box center [407, 363] width 393 height 28
click at [261, 372] on input "Beef Chilly Biryani" at bounding box center [407, 363] width 393 height 28
paste input "i"
type input "Beef Chili Biryani"
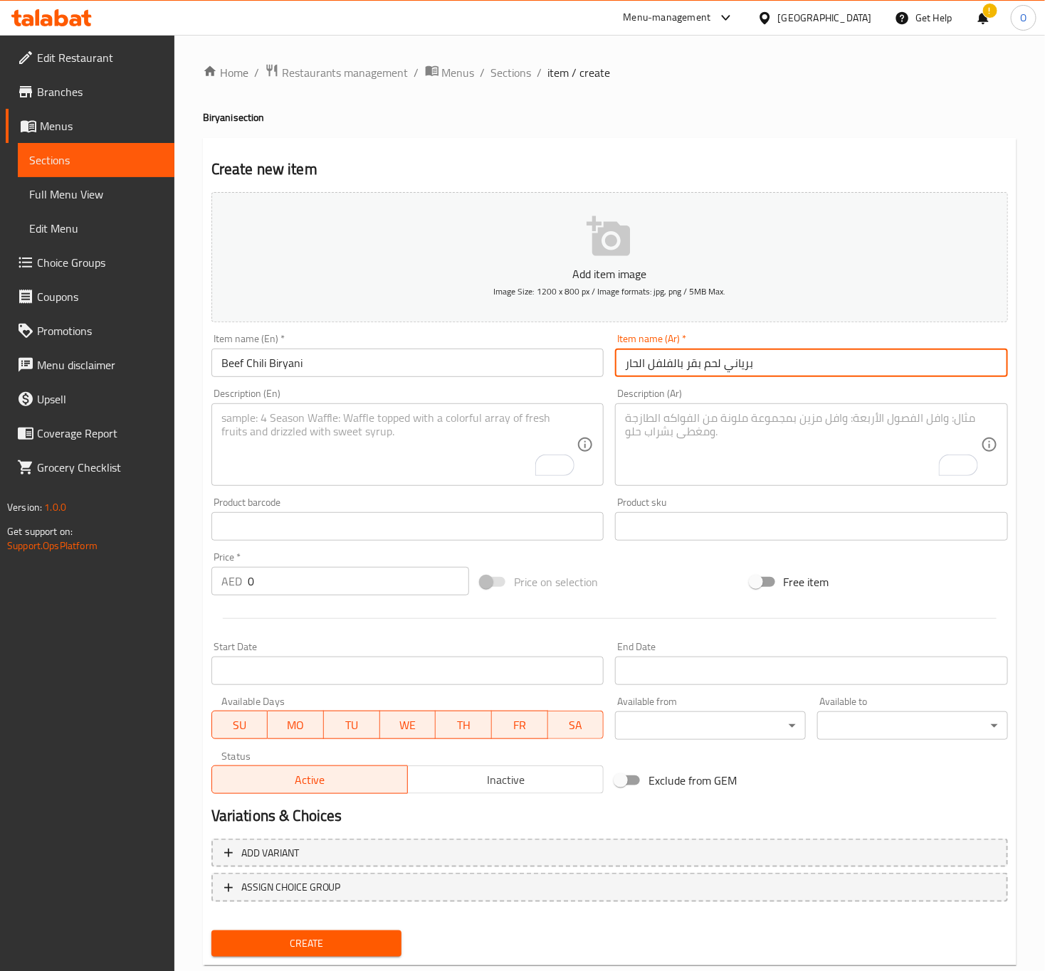
click at [685, 367] on input "برياني لحم بقر بالفلفل الحار" at bounding box center [811, 363] width 393 height 28
type input "برياني لحم بقري بالفلفل الحار"
drag, startPoint x: 286, startPoint y: 577, endPoint x: 278, endPoint y: 581, distance: 8.6
click at [283, 579] on input "0" at bounding box center [358, 581] width 221 height 28
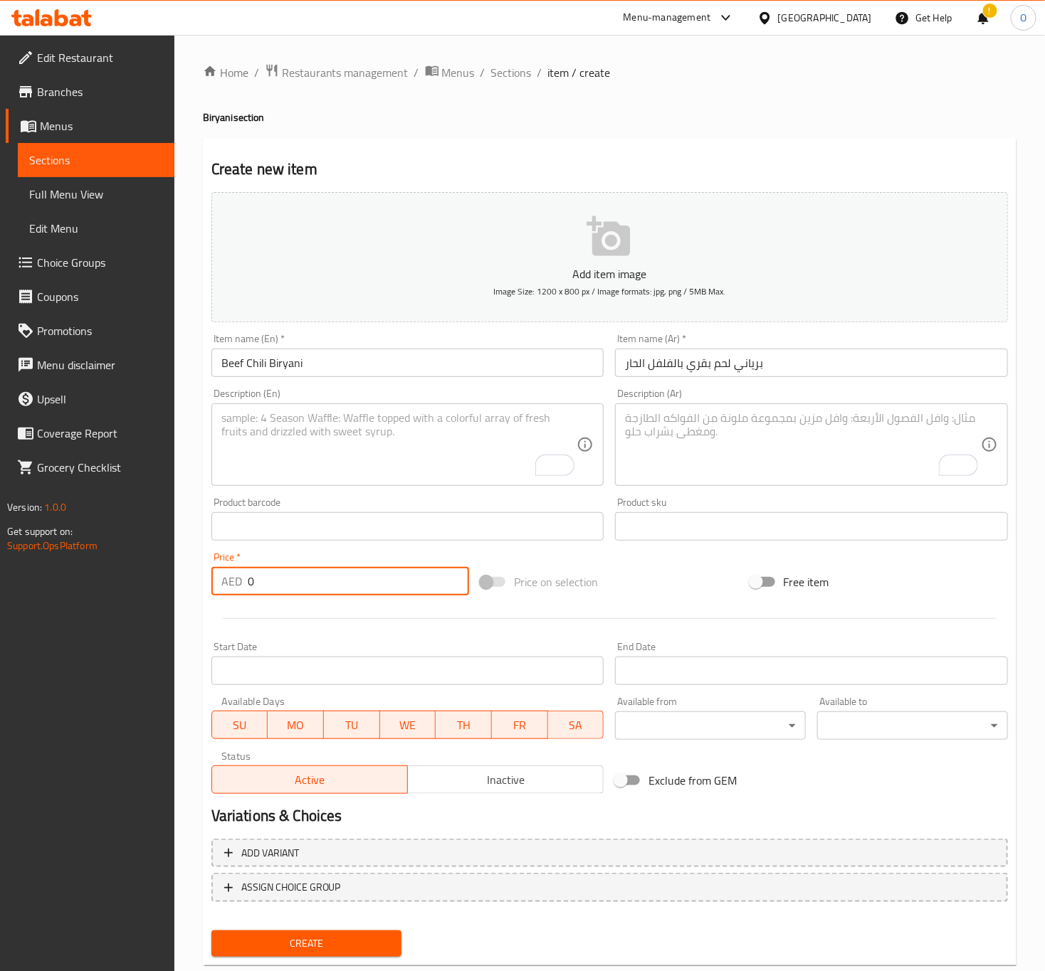
click at [278, 581] on input "0" at bounding box center [358, 581] width 221 height 28
type input "26"
click at [382, 489] on div "Description (En) Description (En)" at bounding box center [408, 437] width 404 height 109
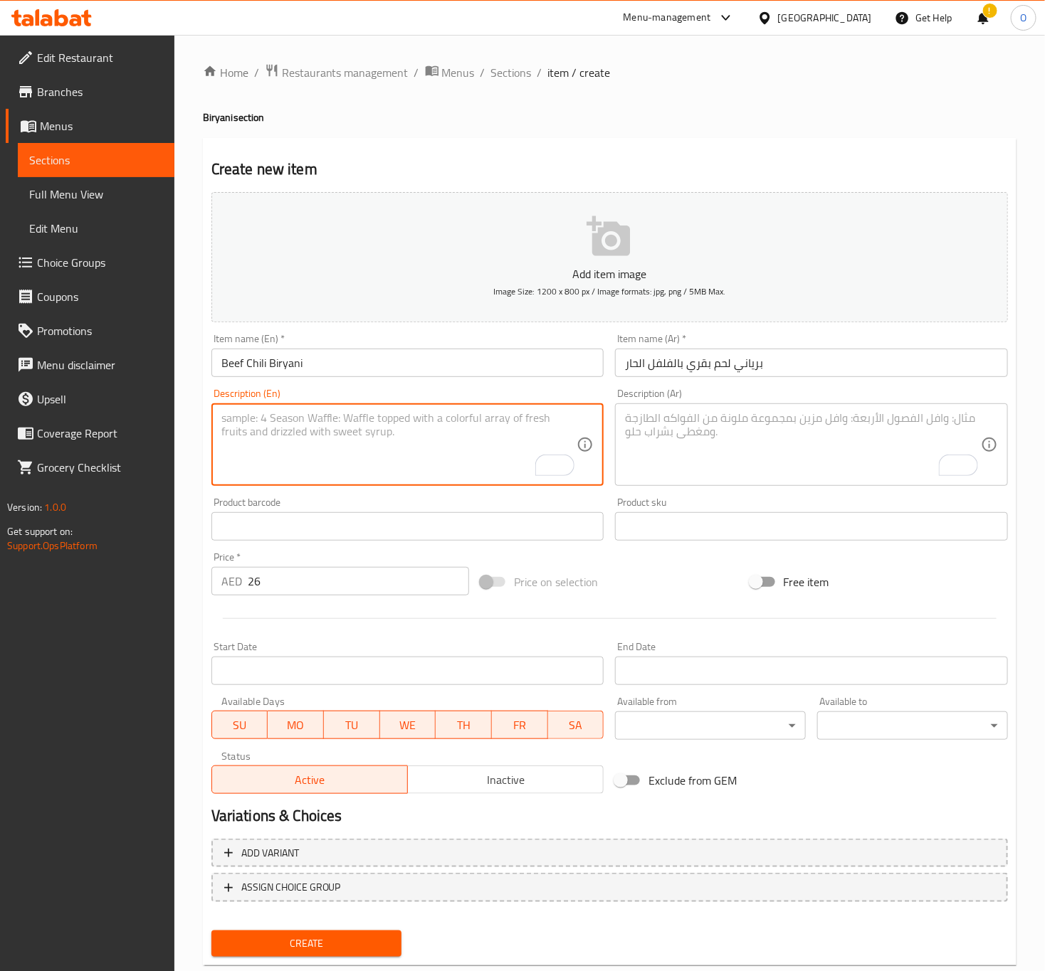
click at [367, 460] on textarea "To enrich screen reader interactions, please activate Accessibility in Grammarl…" at bounding box center [399, 445] width 356 height 68
paste textarea "A spicy and flavorful biryani with fiery beef pieces, layered with aromatic bas…"
type textarea "A spicy and flavorful biryani with fiery beef pieces, layered with aromatic bas…"
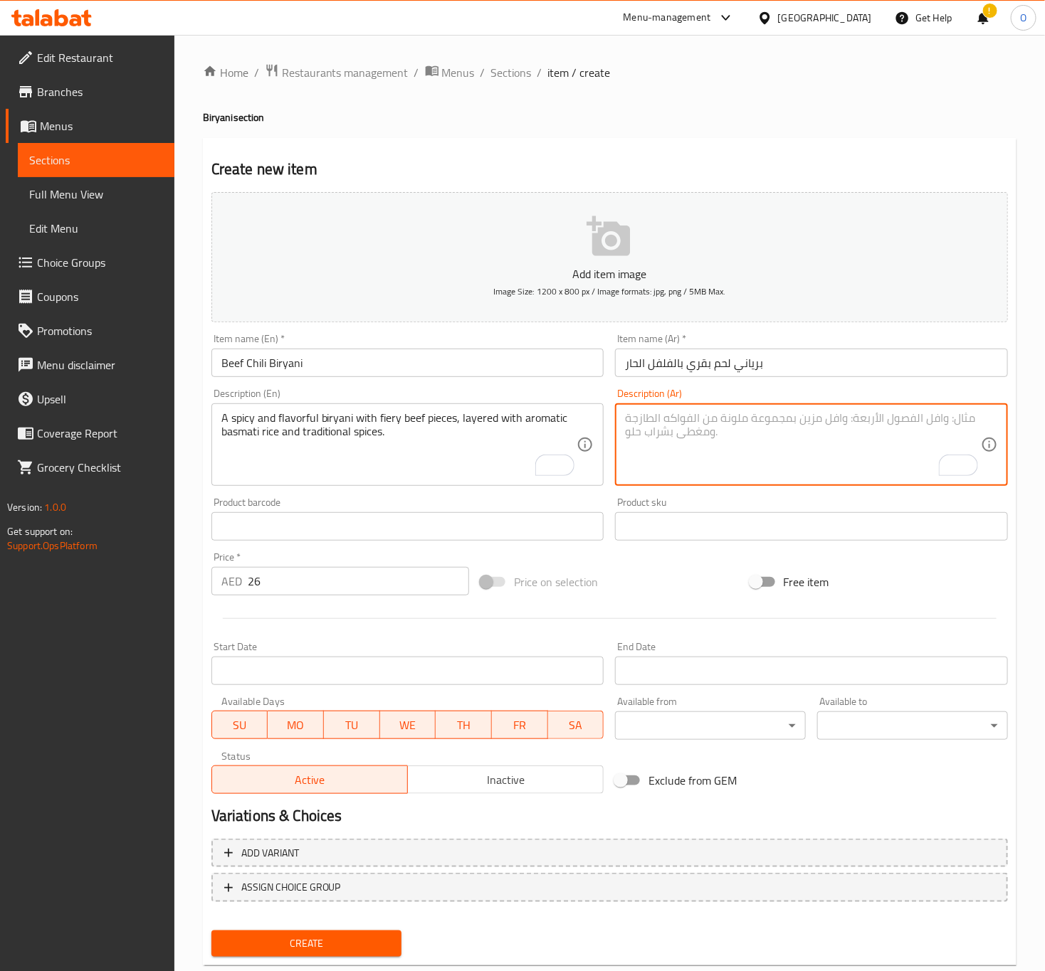
click at [751, 432] on textarea "To enrich screen reader interactions, please activate Accessibility in Grammarl…" at bounding box center [803, 445] width 356 height 68
paste textarea "برياني حار ولذيذ مع قطع لحم بقري نارية، مطبق بأرز بسمتي عطري وتوابل تقليدية."
click at [811, 435] on textarea "برياني حار ولذيذ مع قطع لحم بقري نارية، مطبق بأرز بسمتي عطري وتوابل تقليدية." at bounding box center [803, 445] width 356 height 68
click at [796, 423] on textarea "برياني حار ولذيذ مع قطع لحم بقري نارية، مطبق بأرز بسمتي عطري وتوابل تقليدية." at bounding box center [803, 445] width 356 height 68
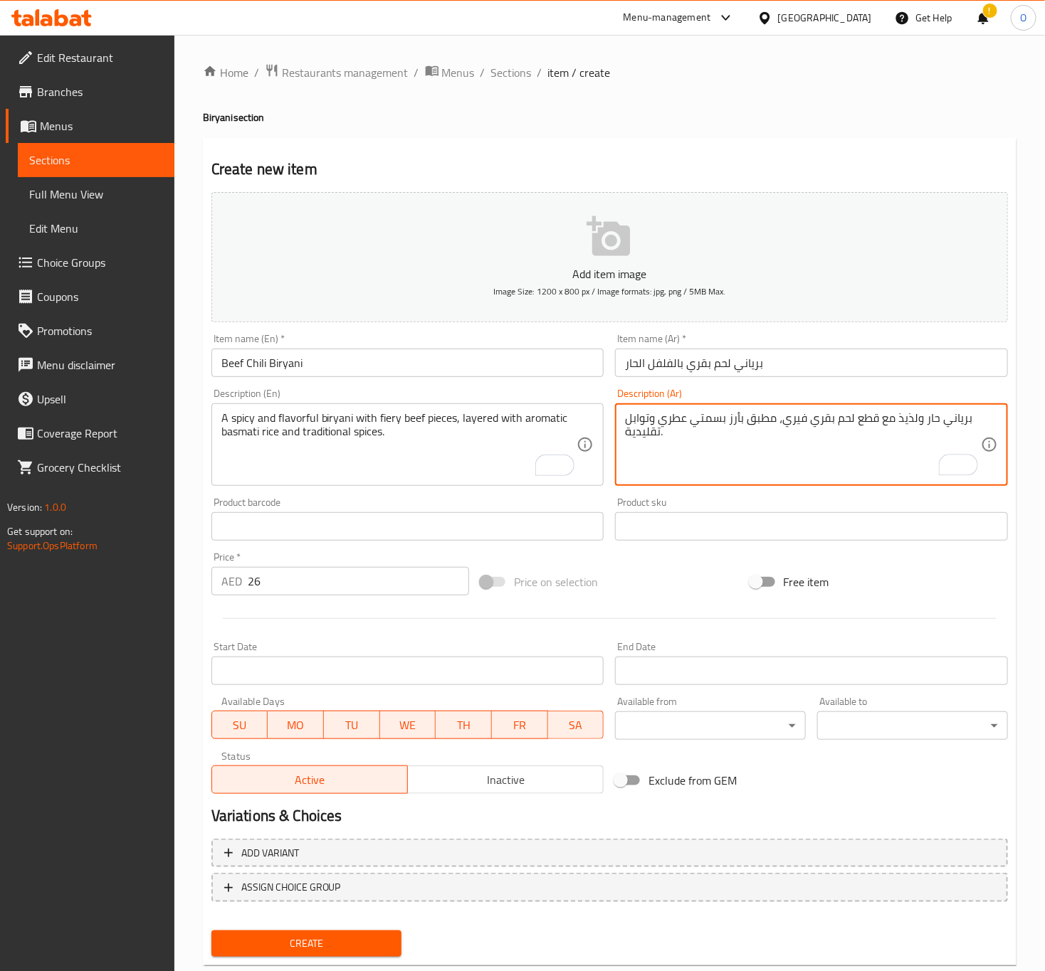
click at [739, 430] on textarea "برياني حار ولذيذ مع قطع لحم بقري فيري، مطبق بأرز بسمتي عطري وتوابل تقليدية." at bounding box center [803, 445] width 356 height 68
click at [754, 423] on textarea "برياني حار ولذيذ مع قطع لحم بقري فيري، مطبق بأرز بسمتي عطري وتوابل تقليدية." at bounding box center [803, 445] width 356 height 68
type textarea "برياني حار ولذيذ مع قطع لحم بقري فيري، بطبقات من أرز بسمتي عطري وتوابل تقليدية."
click at [492, 359] on input "Beef Chili Biryani" at bounding box center [407, 363] width 393 height 28
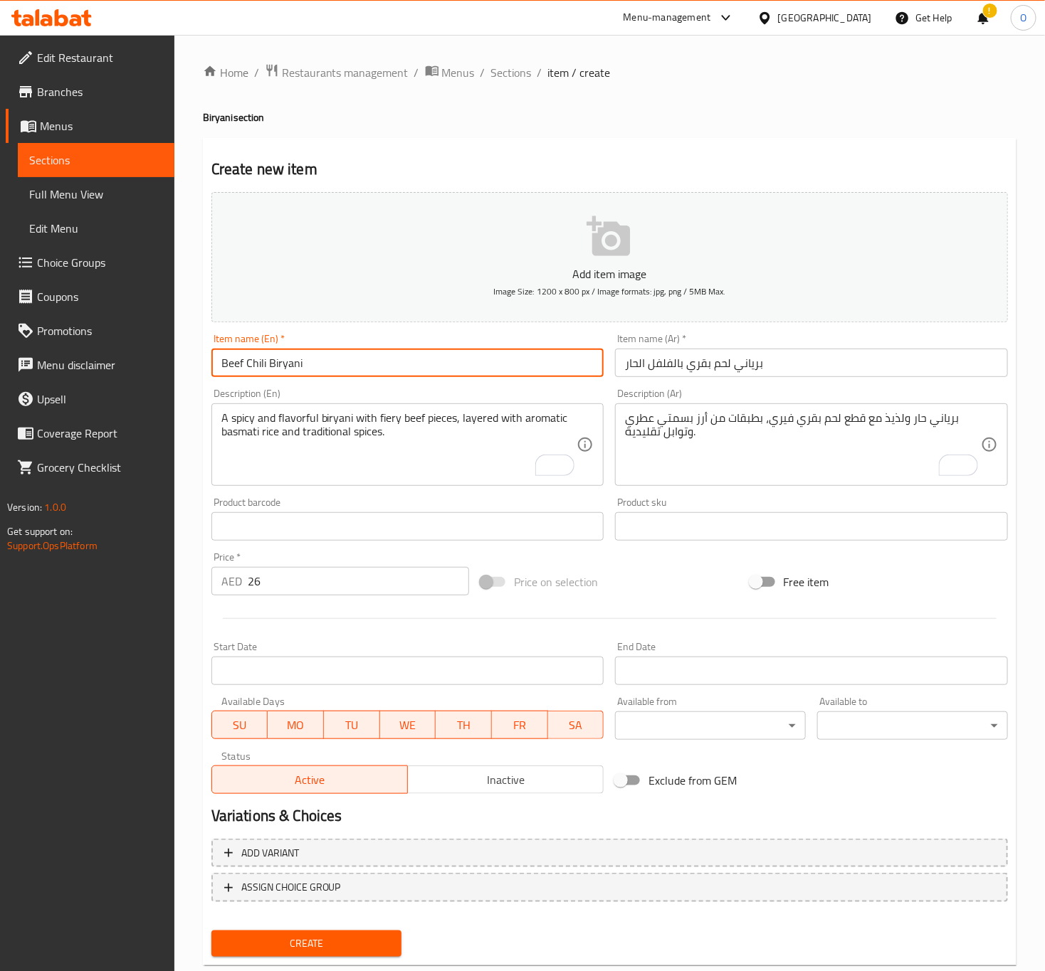
click at [211, 931] on button "Create" at bounding box center [306, 944] width 191 height 26
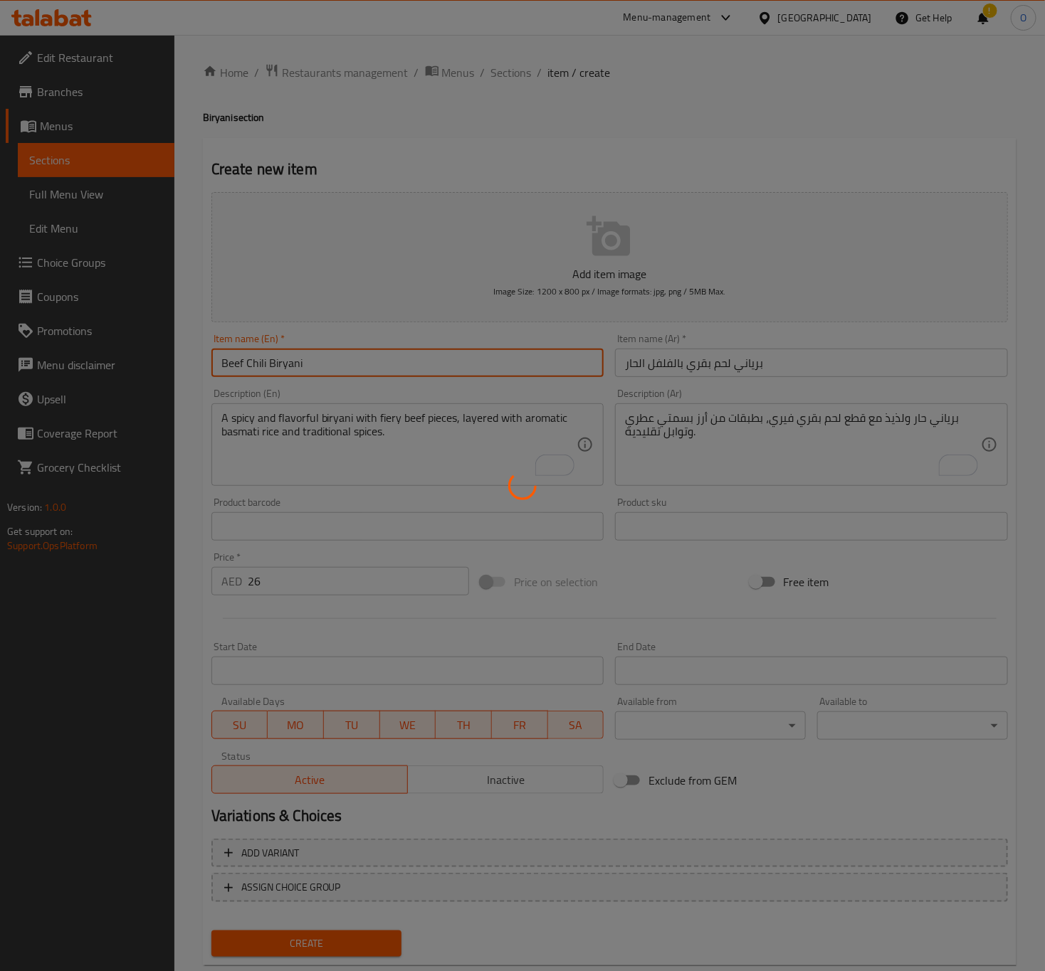
type input "0"
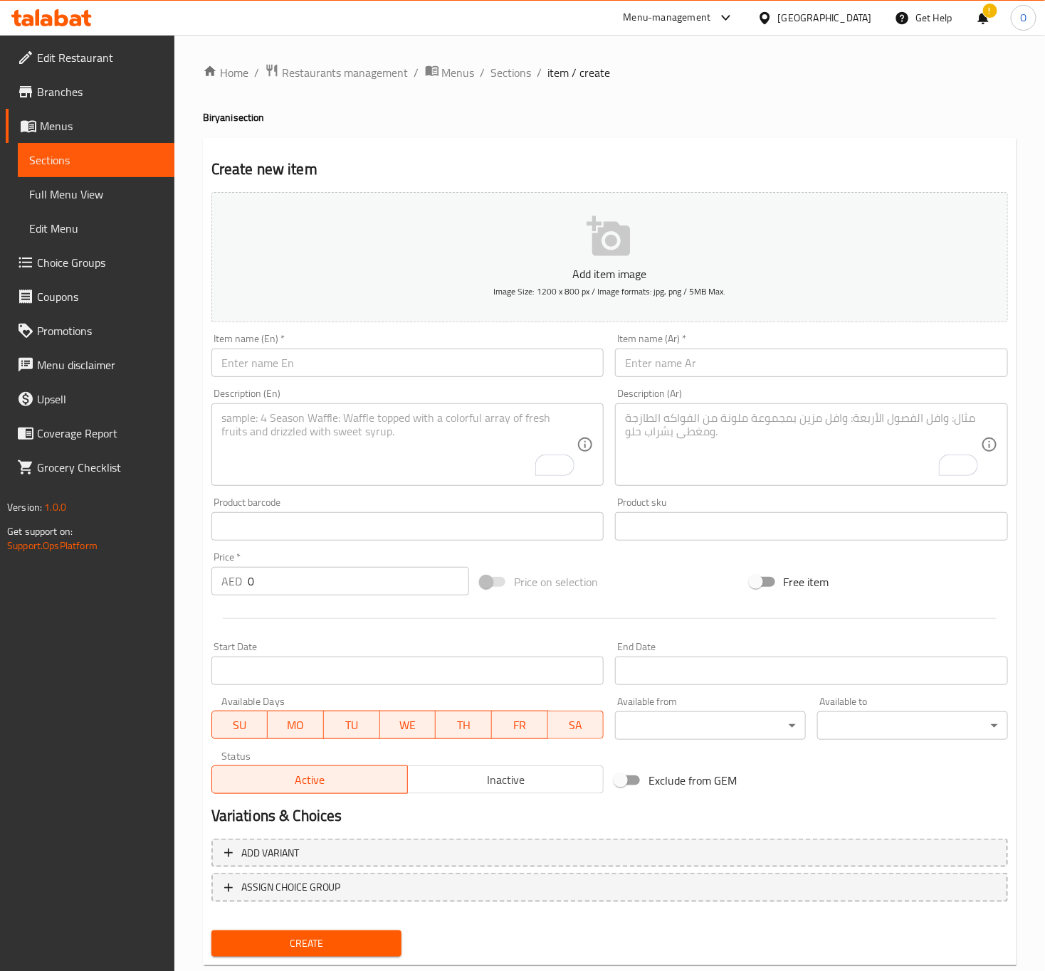
click at [401, 396] on div "Description (En) Description (En)" at bounding box center [407, 437] width 393 height 97
click at [411, 361] on input "text" at bounding box center [407, 363] width 393 height 28
paste input "Veg Biryani"
type input "Veg Biryani"
drag, startPoint x: 916, startPoint y: 354, endPoint x: 891, endPoint y: 361, distance: 25.7
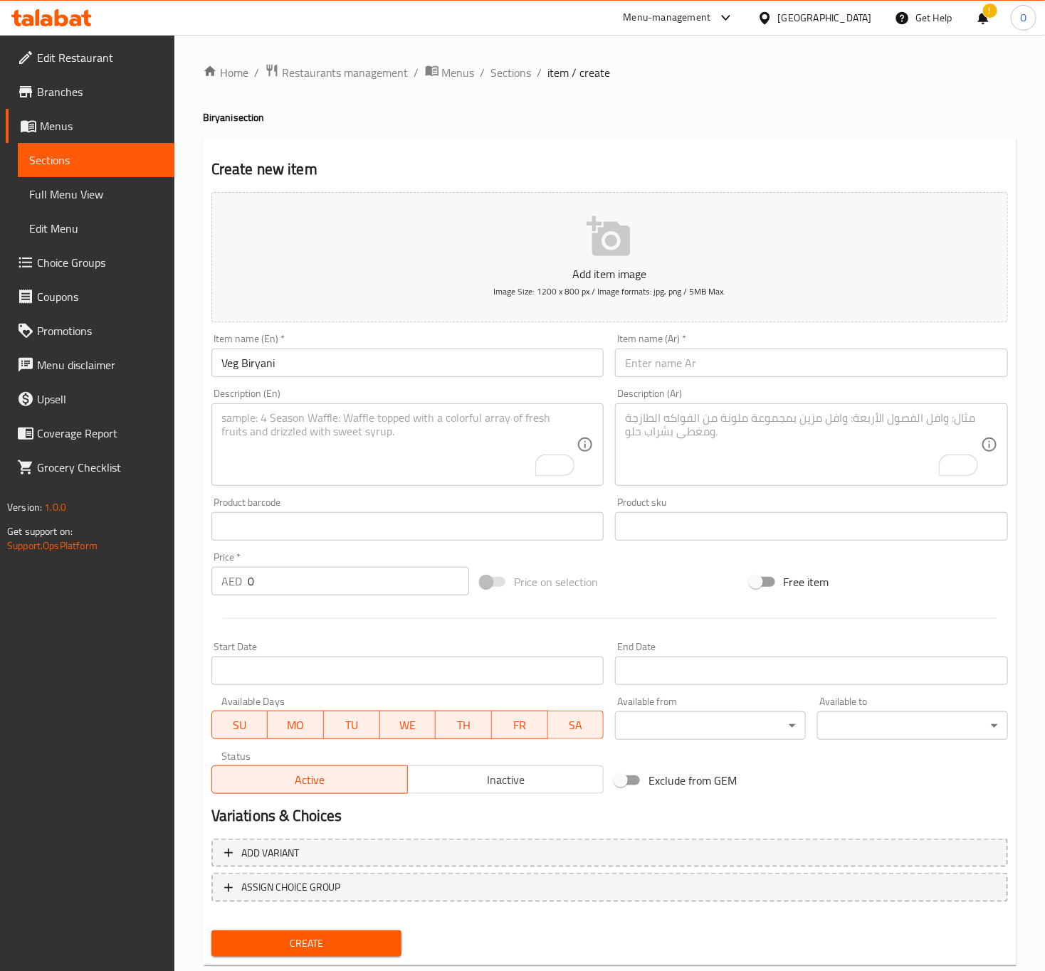
click at [916, 354] on input "text" at bounding box center [811, 363] width 393 height 28
paste input "برياني خضار"
type input "برياني خضار"
click at [278, 601] on div "Price   * AED 0 Price *" at bounding box center [340, 573] width 269 height 55
click at [289, 594] on input "0" at bounding box center [358, 581] width 221 height 28
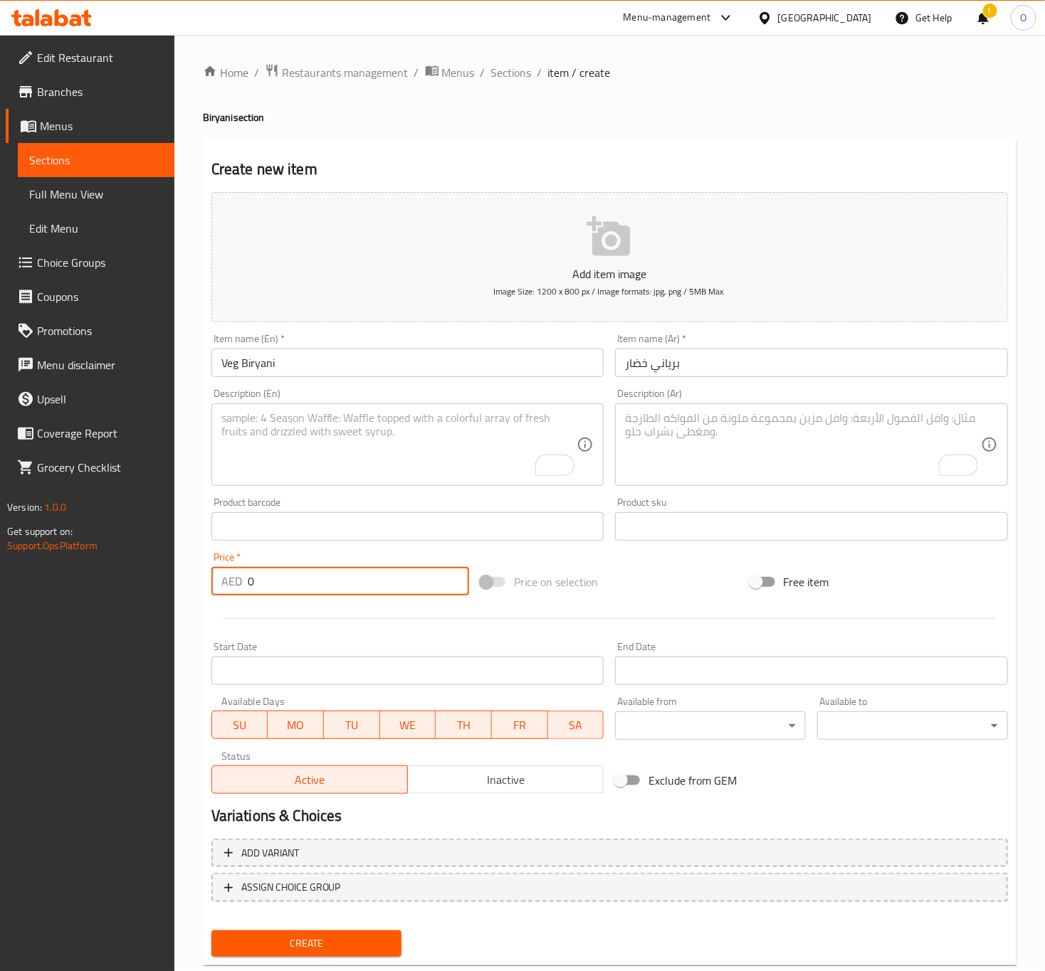
click at [289, 594] on input "0" at bounding box center [358, 581] width 221 height 28
type input "17"
click at [421, 446] on textarea "To enrich screen reader interactions, please activate Accessibility in Grammarl…" at bounding box center [399, 445] width 356 height 68
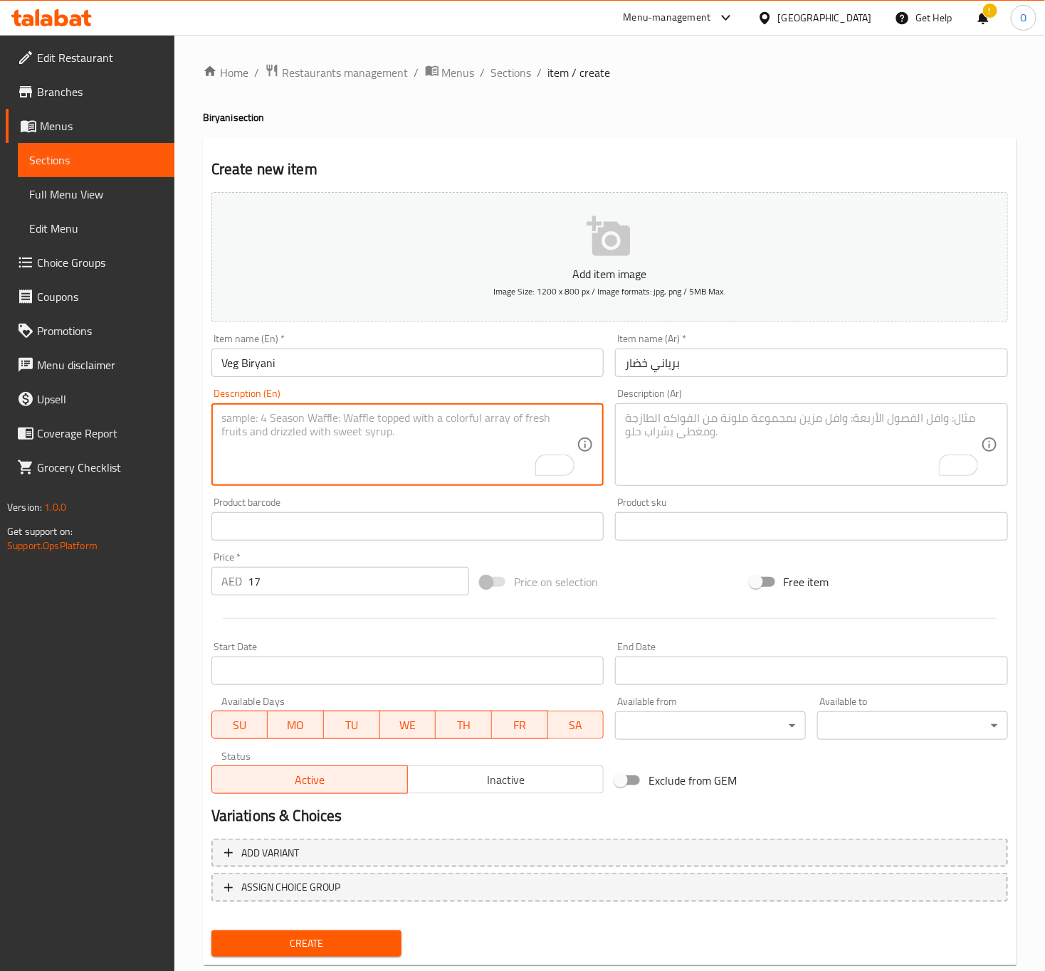
paste textarea "A fragrant basmati rice dish, cooked with a colorful medley of fresh mixed vege…"
type textarea "A fragrant basmati rice dish, cooked with a colorful medley of fresh mixed vege…"
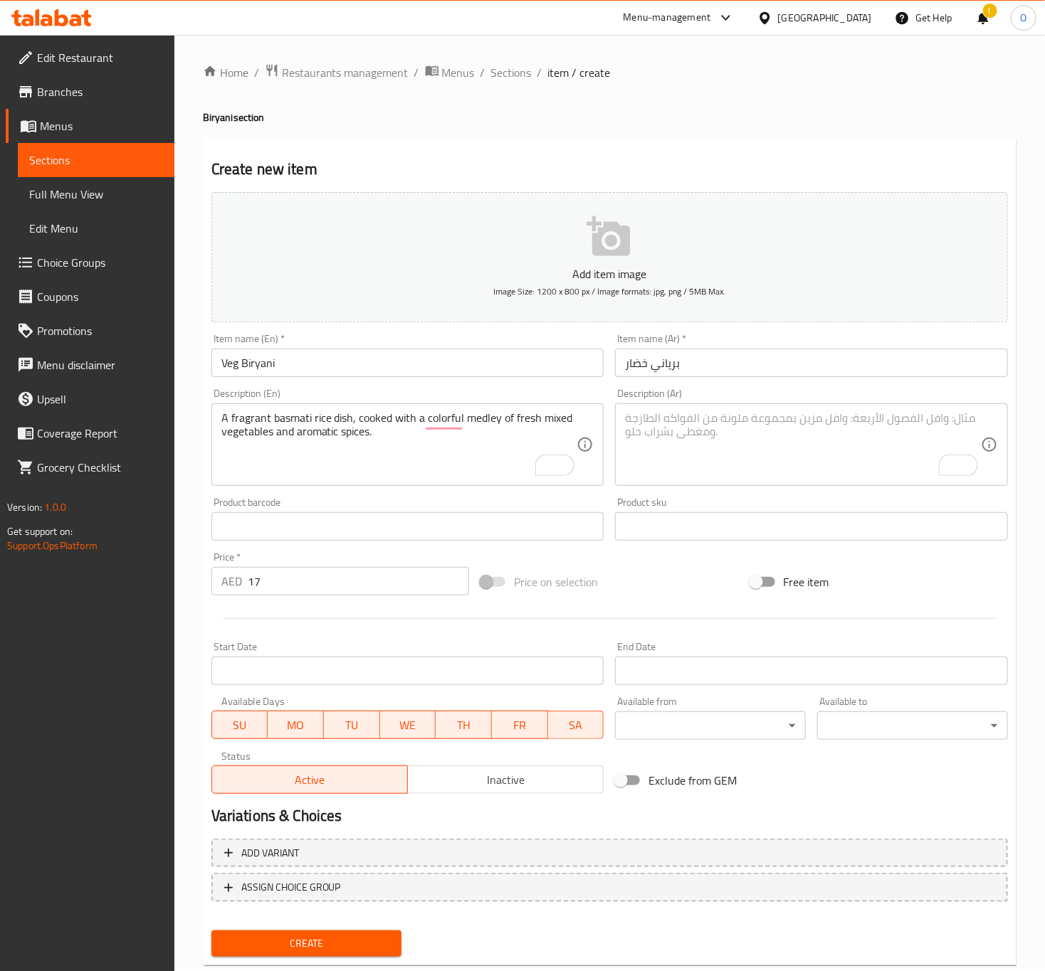
click at [767, 434] on textarea "To enrich screen reader interactions, please activate Accessibility in Grammarl…" at bounding box center [803, 445] width 356 height 68
paste textarea "طبق أرز بسمتي عطري، مطبوخ بـمزيج ملون من الخضروات المشكلة الطازجة وتوابل عطرية."
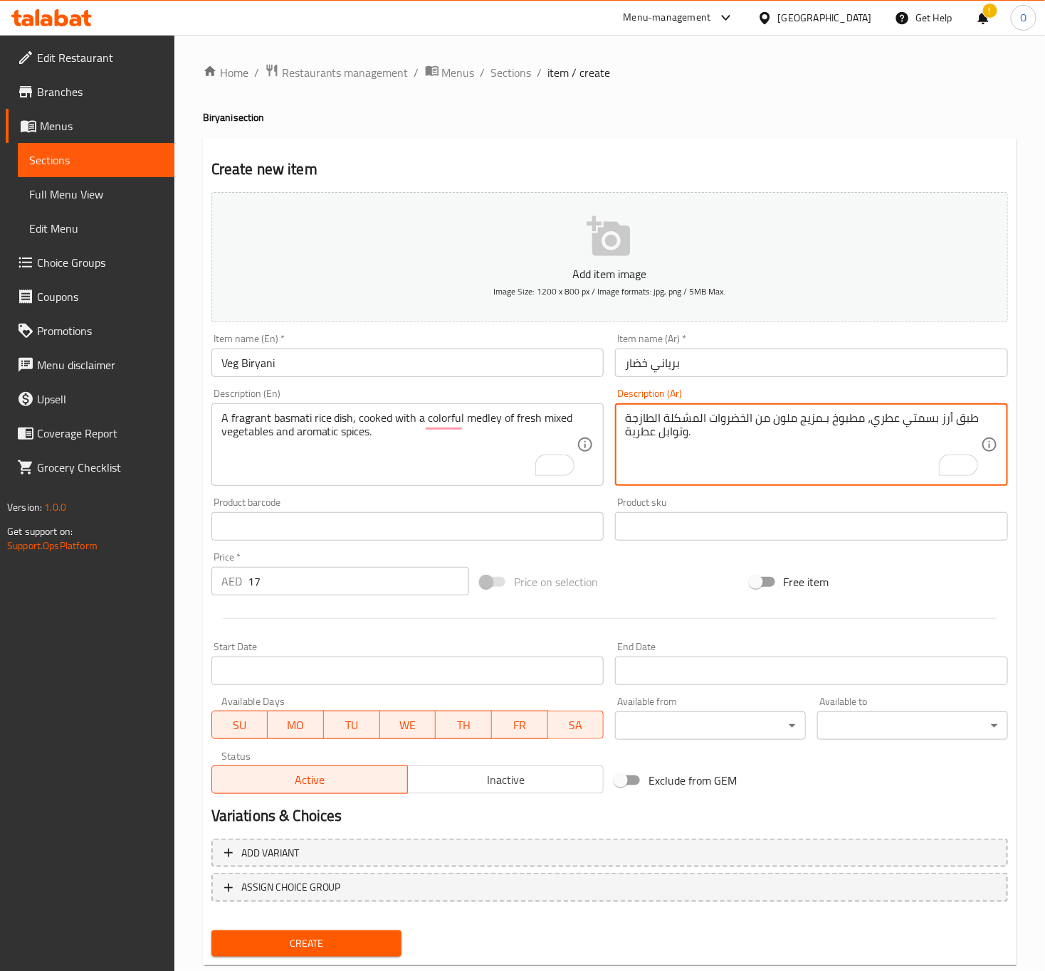
type textarea "طبق أرز بسمتي عطري، مطبوخ بـمزيج ملون من الخضروات المشكلة الطازجة وتوابل عطرية."
click at [495, 348] on div "Item name (En)   * Veg Biryani Item name (En) *" at bounding box center [407, 355] width 393 height 43
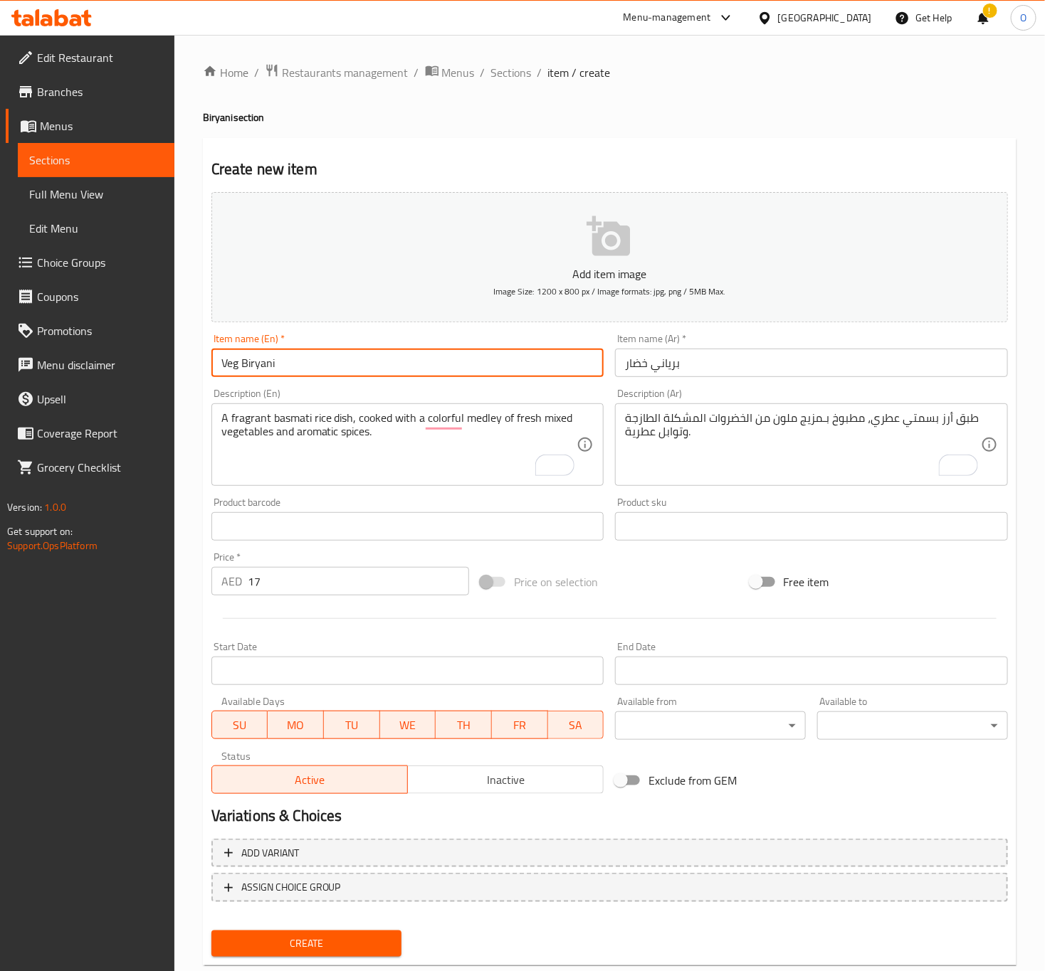
click at [487, 354] on input "Veg Biryani" at bounding box center [407, 363] width 393 height 28
click at [211, 931] on button "Create" at bounding box center [306, 944] width 191 height 26
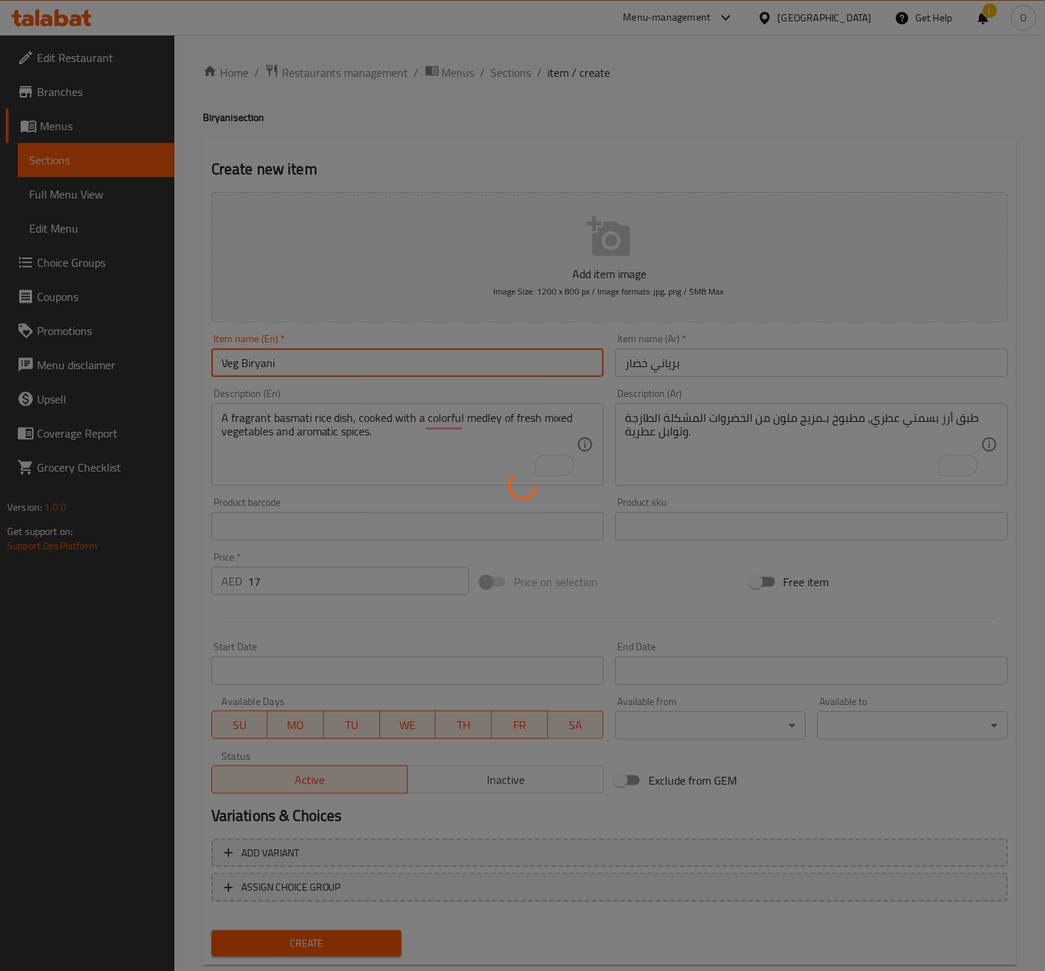
type input "0"
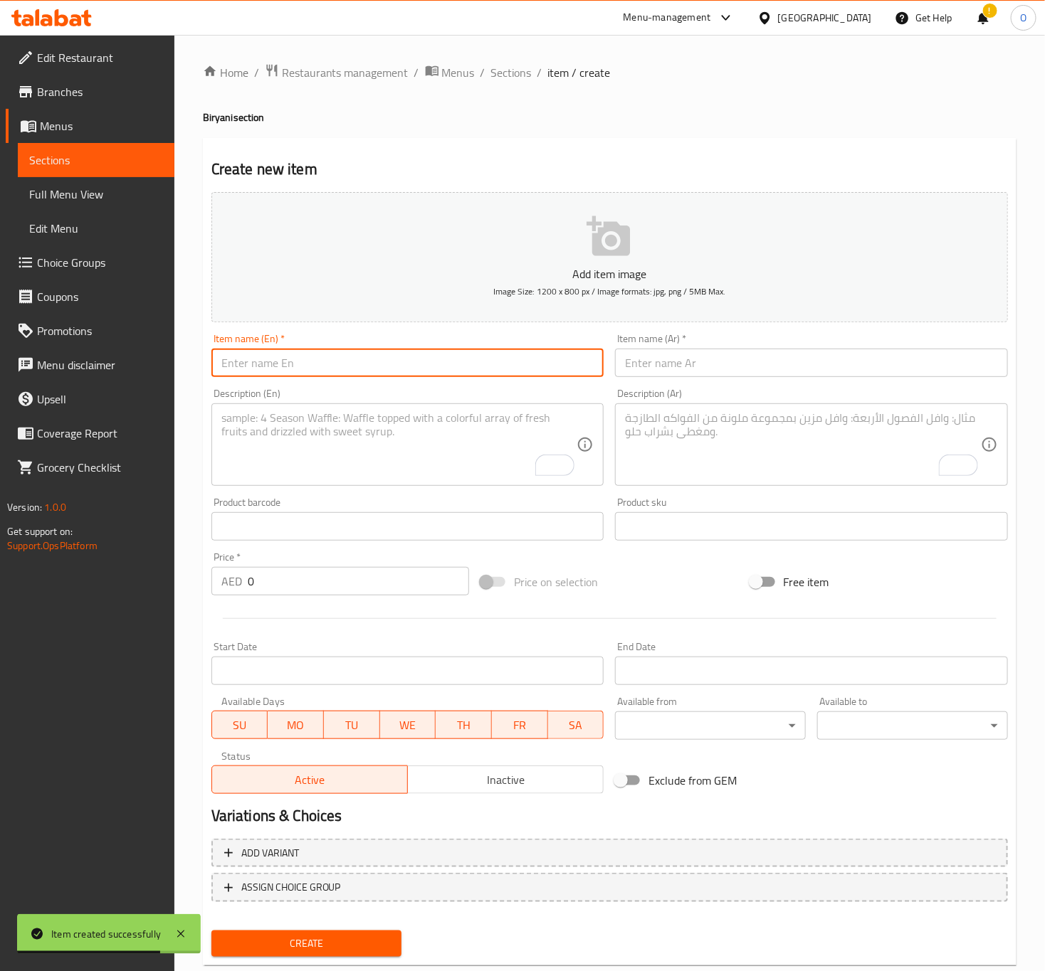
click at [337, 357] on input "text" at bounding box center [407, 363] width 393 height 28
paste input "Chicken Dum Biryani"
type input "Chicken Dum Biryani"
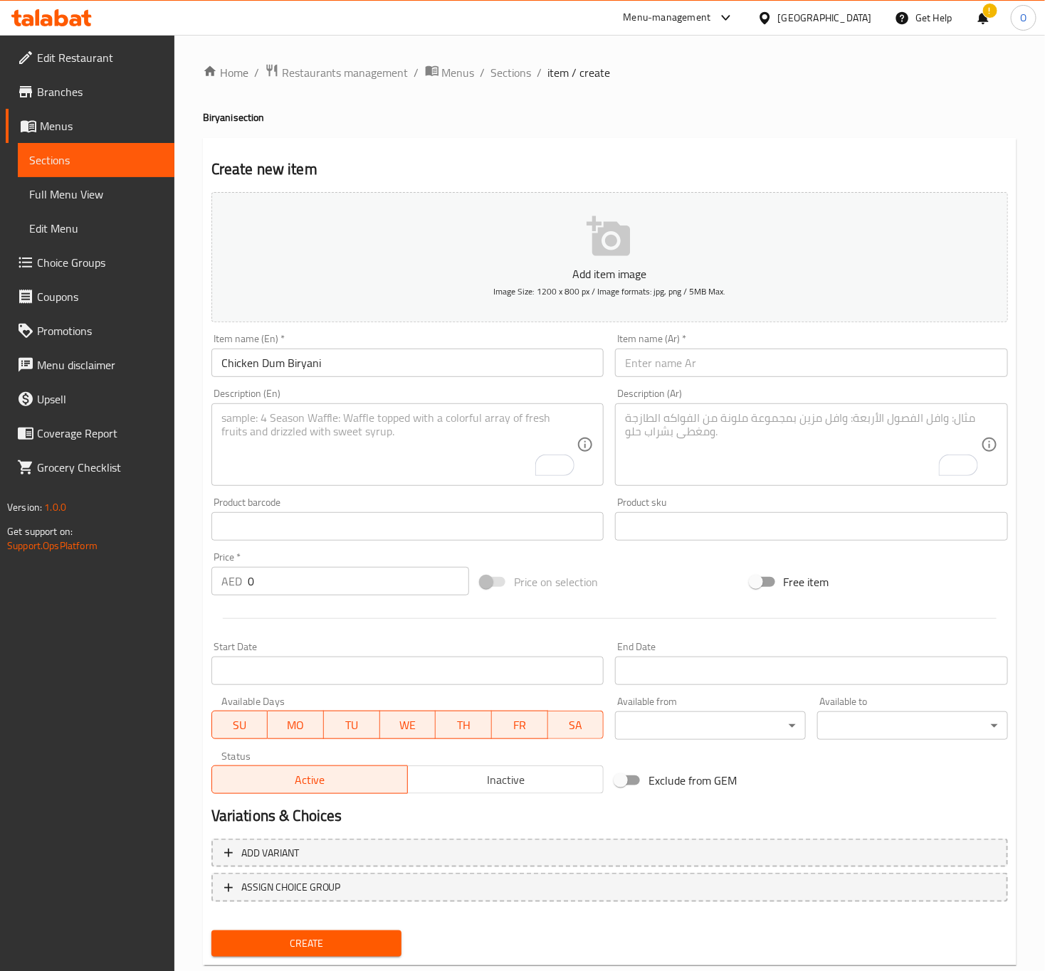
click at [363, 357] on input "Chicken Dum Biryani" at bounding box center [407, 363] width 393 height 28
click at [690, 363] on input "text" at bounding box center [811, 363] width 393 height 28
type input "دوم برياني دجاج"
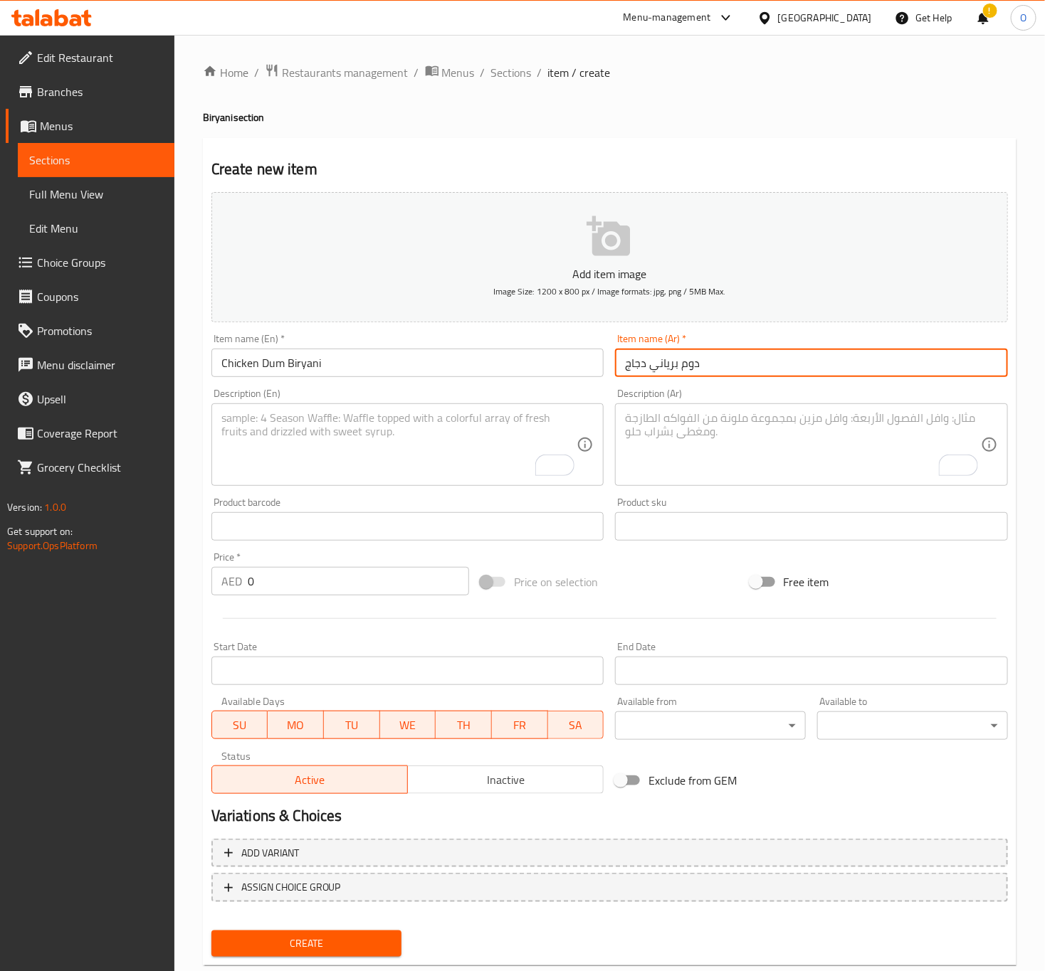
click at [312, 594] on input "0" at bounding box center [358, 581] width 221 height 28
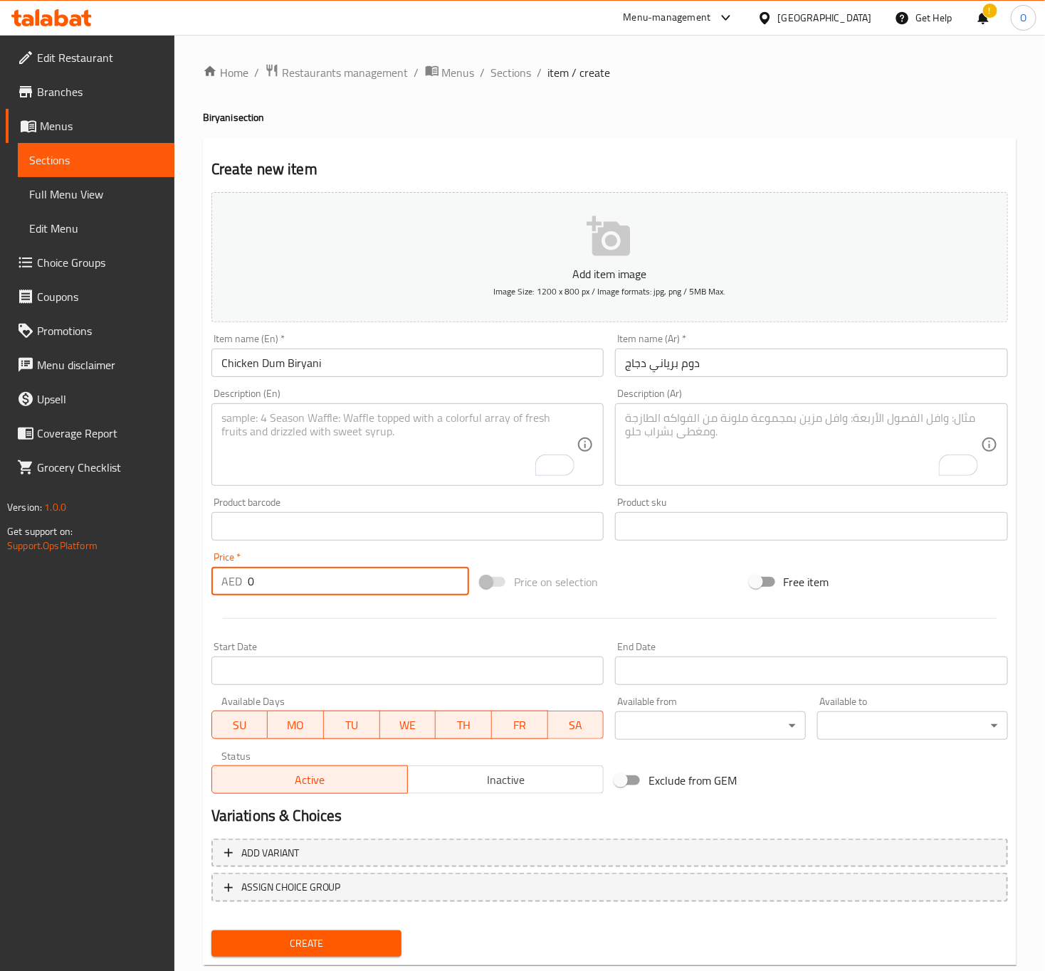
click at [312, 594] on input "0" at bounding box center [358, 581] width 221 height 28
type input "18"
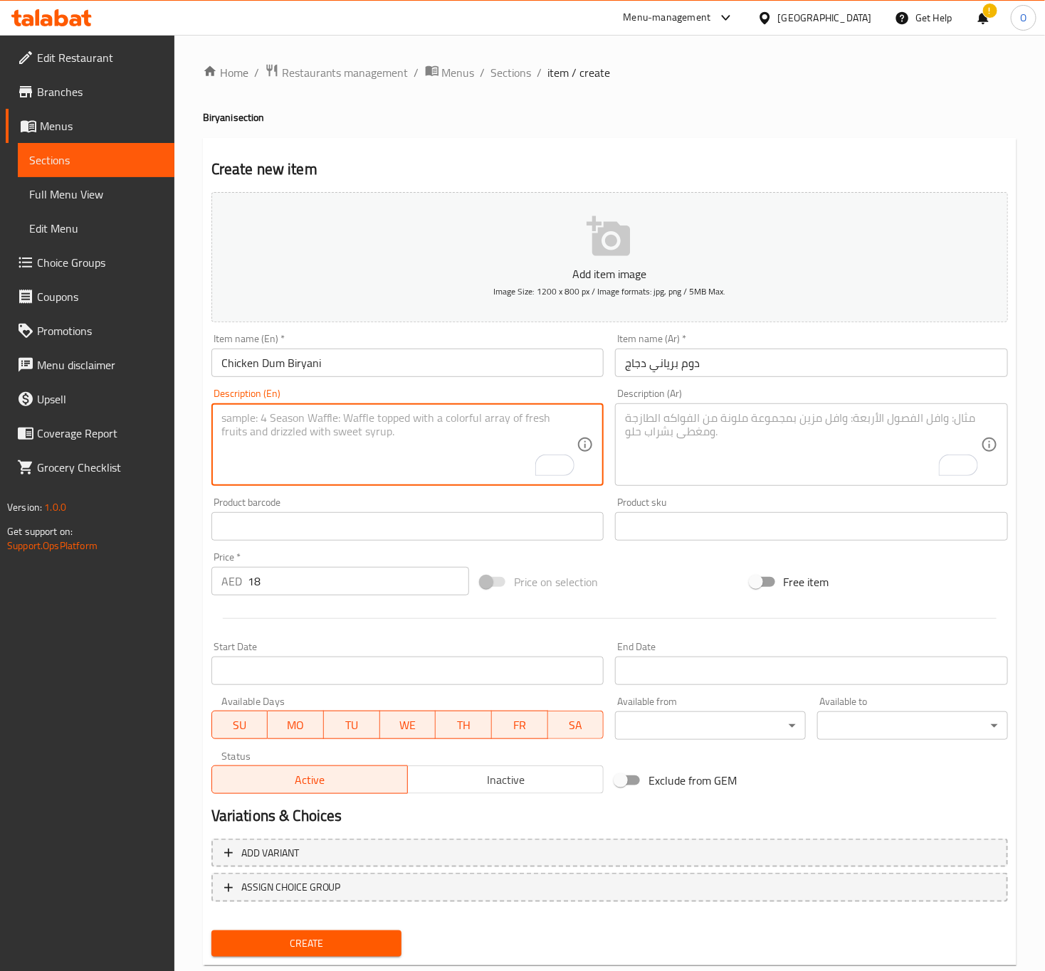
click at [455, 453] on textarea "To enrich screen reader interactions, please activate Accessibility in Grammarl…" at bounding box center [399, 445] width 356 height 68
paste textarea "A fragrant basmati rice dish with tender chicken, slow-cooked in a sealed pot (…"
type textarea "A fragrant basmati rice dish with tender chicken, slow-cooked in a sealed pot (…"
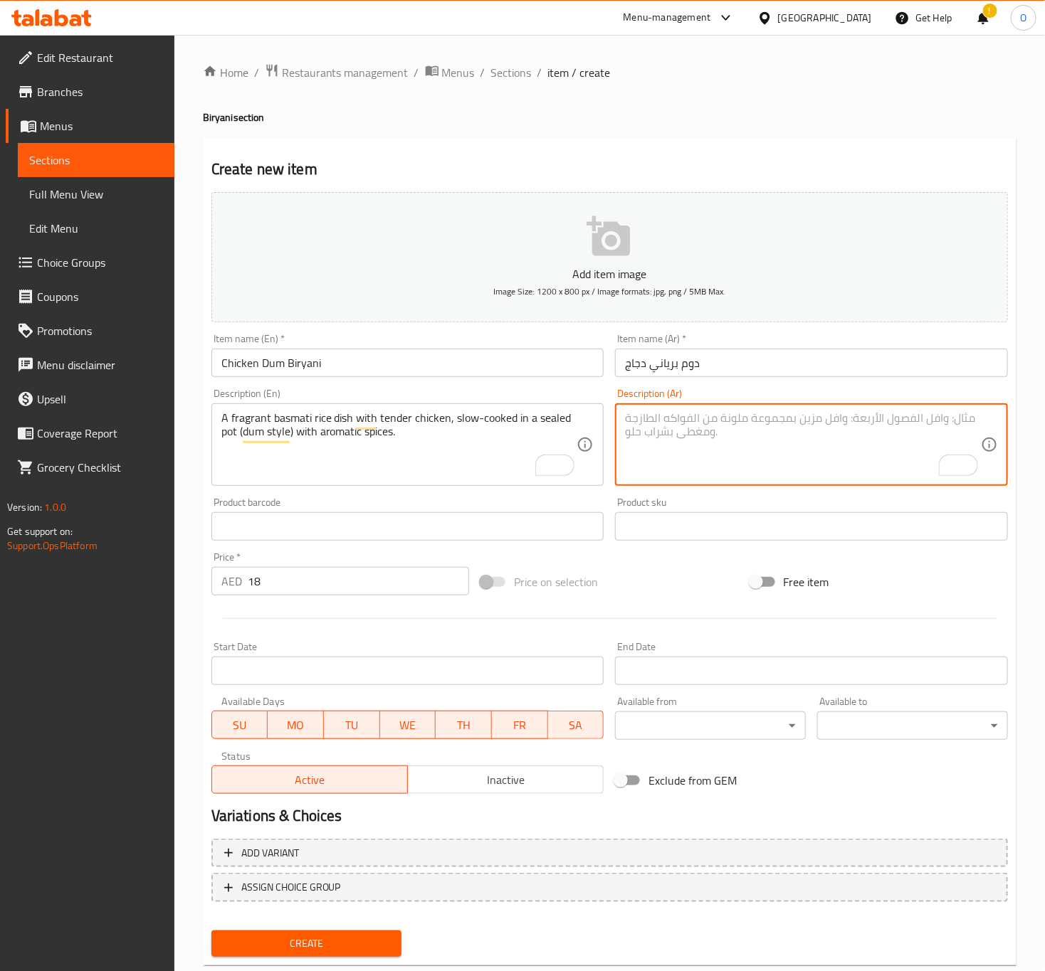
click at [698, 426] on textarea "To enrich screen reader interactions, please activate Accessibility in Grammarl…" at bounding box center [803, 445] width 356 height 68
paste textarea "طبق أرز بسمتي عطري مع دجاج طري، مطبوخ ببطء في قدر محكم الإغلاق (على طريقة الدم)…"
type textarea "طبق أرز بسمتي عطري مع دجاج طري، مطبوخ ببطء في قدر محكم الإغلاق (على طريقة الدم)…"
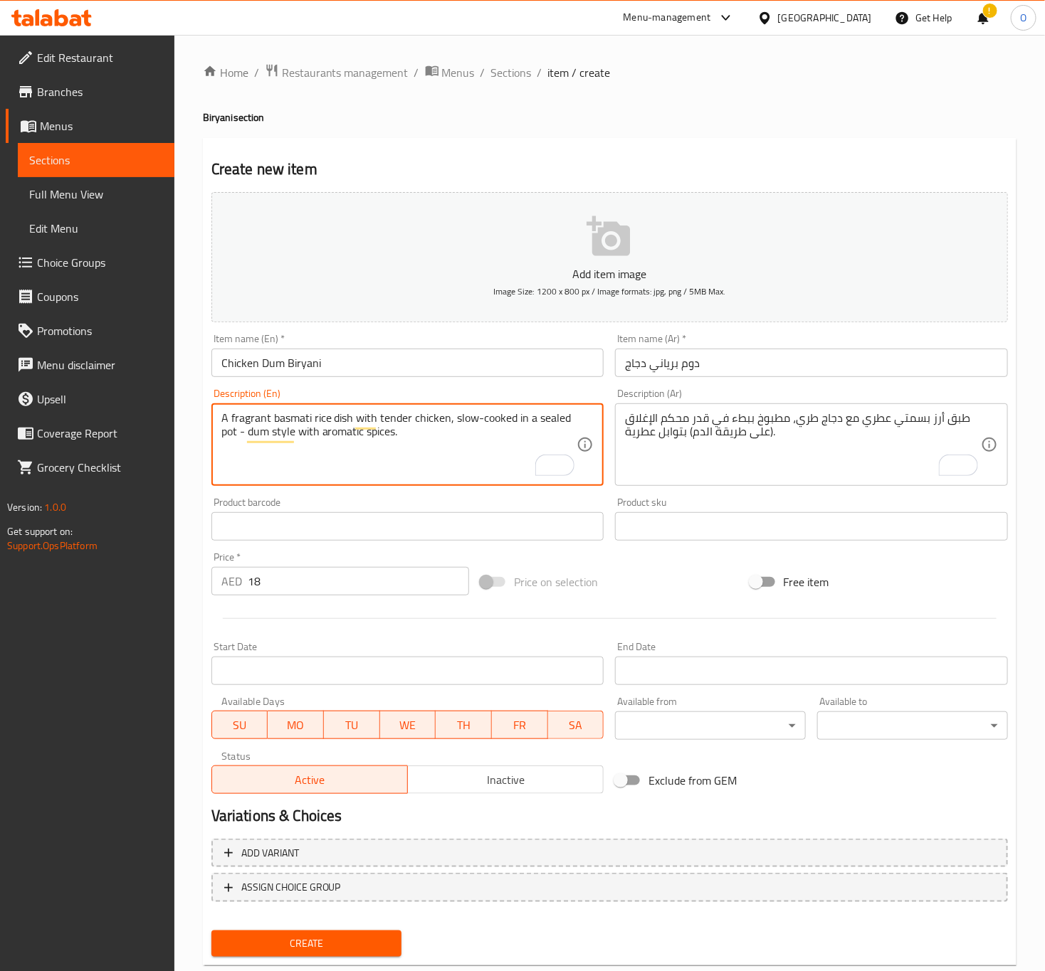
type textarea "A fragrant basmati rice dish with tender chicken, slow-cooked in a sealed pot -…"
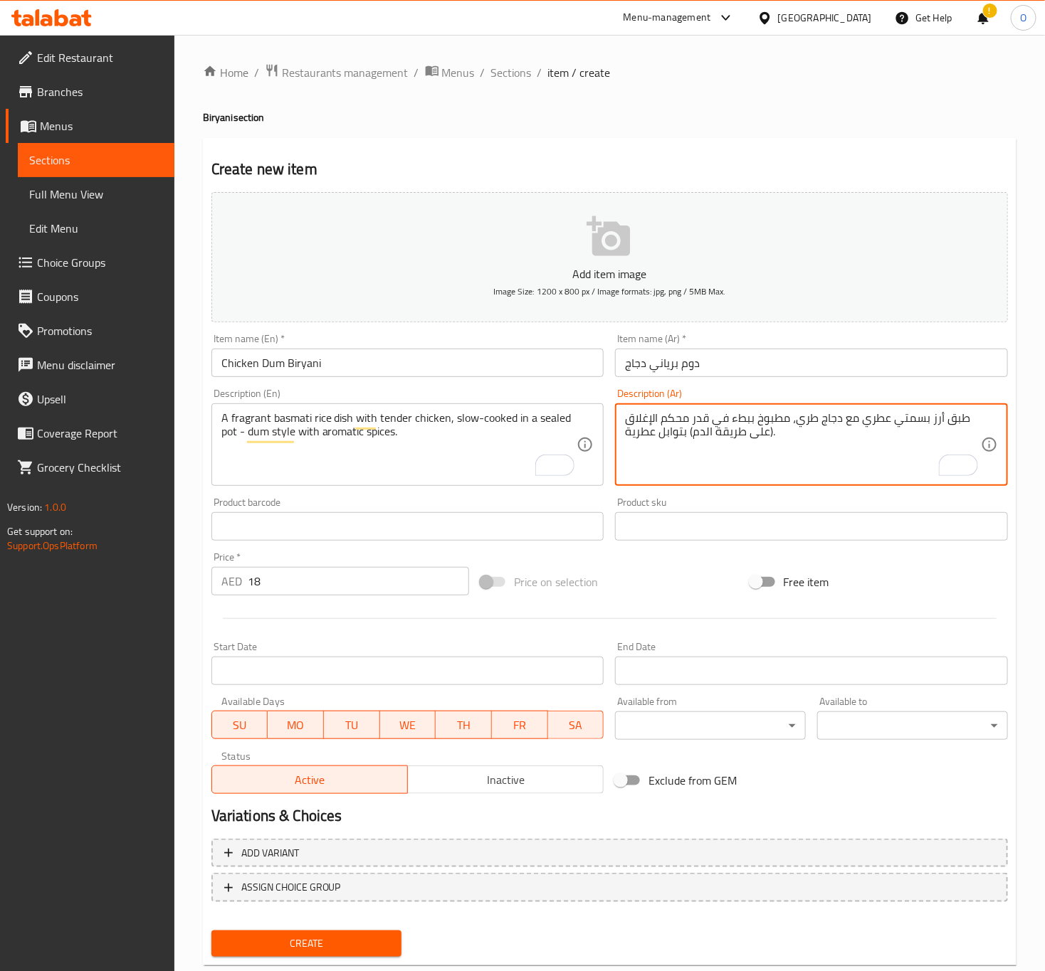
click at [699, 444] on textarea "طبق أرز بسمتي عطري مع دجاج طري، مطبوخ ببطء في قدر محكم الإغلاق (على طريقة الدم)…" at bounding box center [803, 445] width 356 height 68
click at [700, 436] on textarea "طبق أرز بسمتي عطري مع دجاج طري، مطبوخ ببطء في قدر محكم الإغلاق (على طريقة الدم)…" at bounding box center [803, 445] width 356 height 68
type textarea "طبق أرز بسمتي عطري مع دجاج طري، مطبوخ ببطء في قدر محكم الإغلاق - على طريقة دوم …"
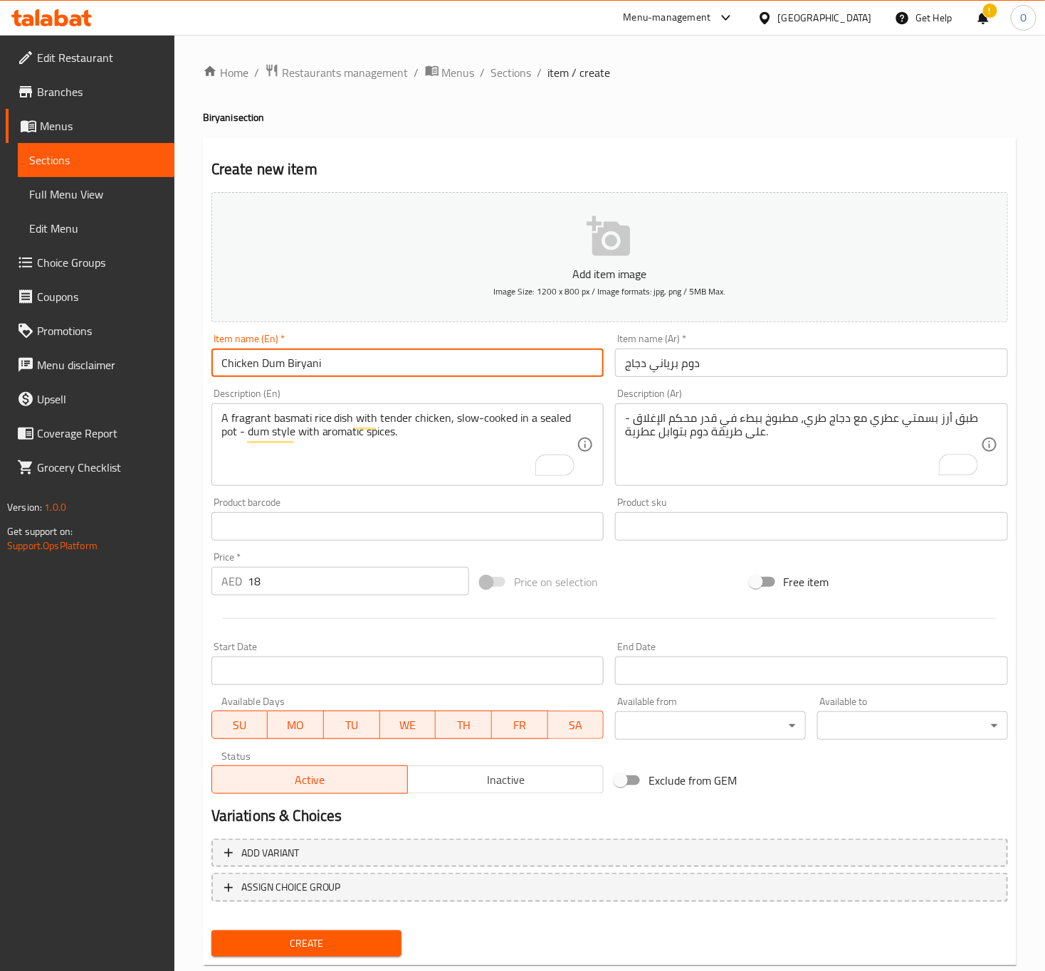
click at [278, 351] on input "Chicken Dum Biryani" at bounding box center [407, 363] width 393 height 28
click at [211, 931] on button "Create" at bounding box center [306, 944] width 191 height 26
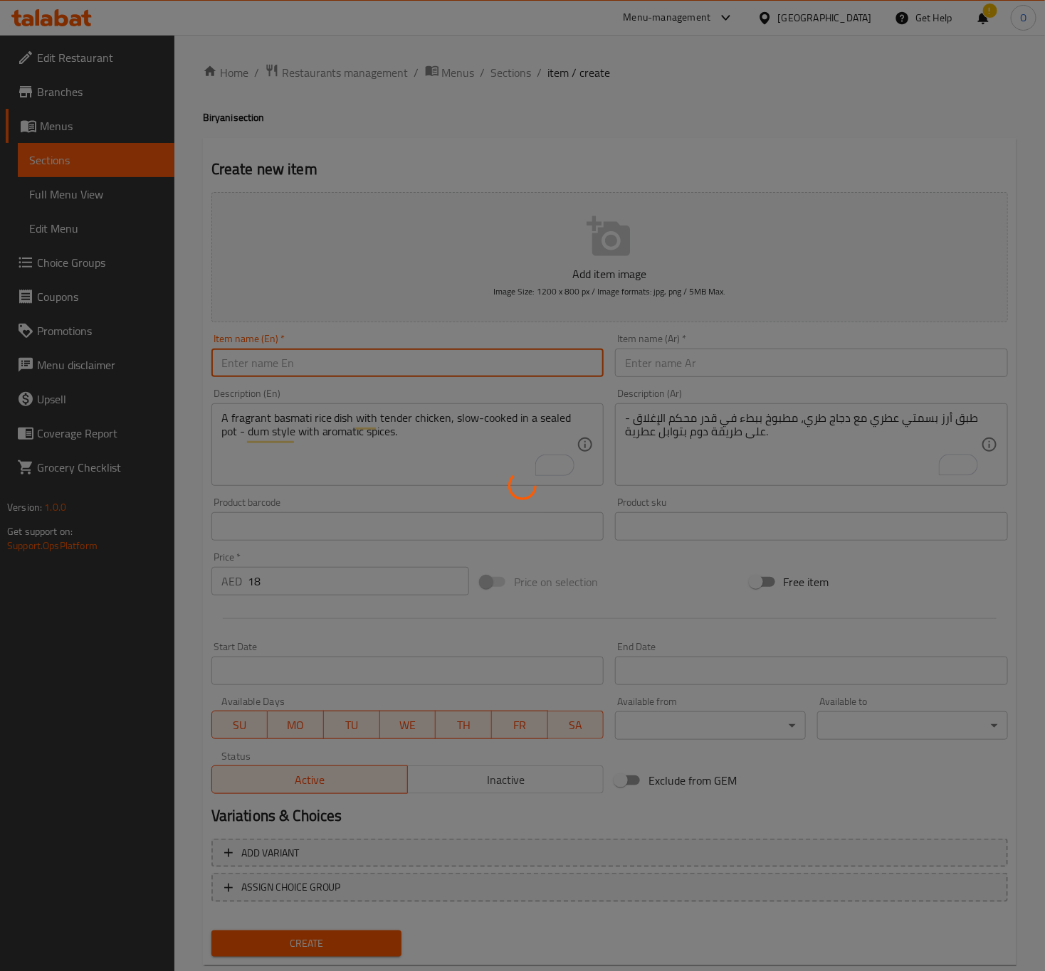
type input "0"
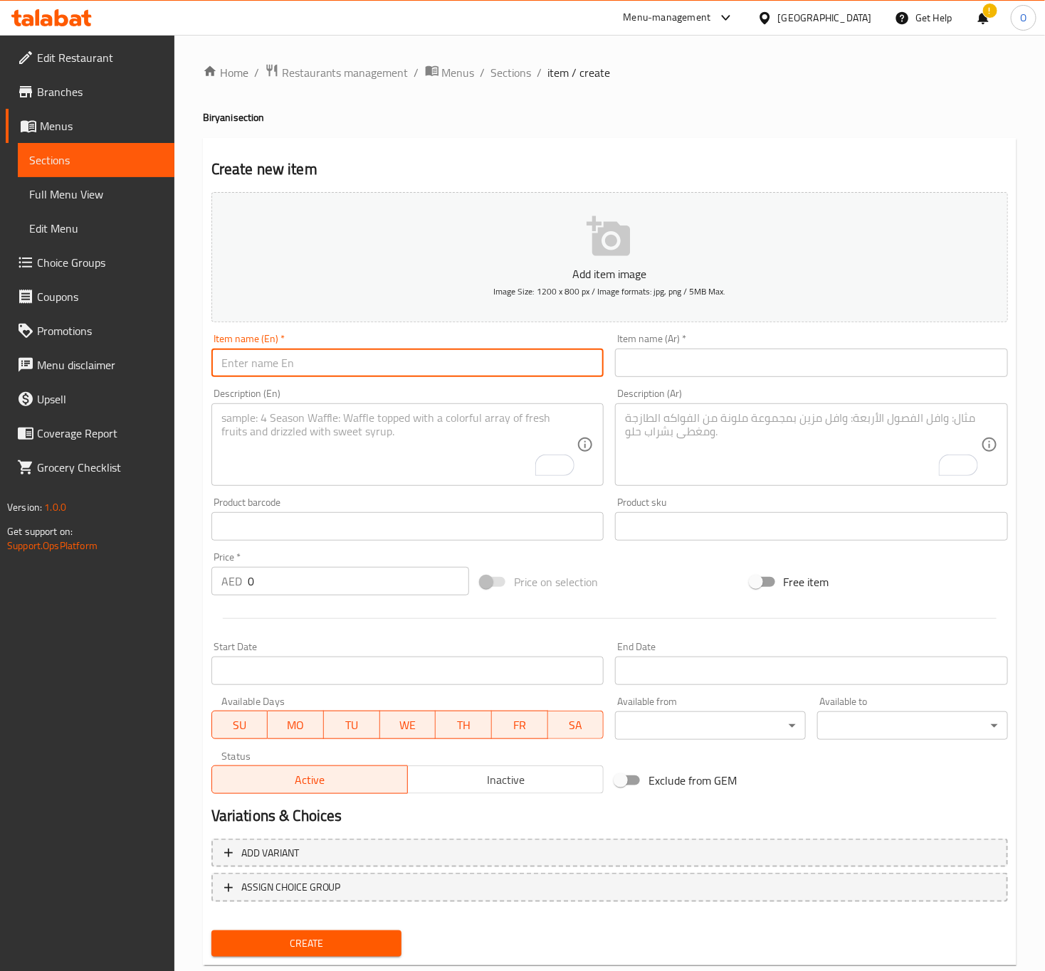
click at [269, 366] on input "text" at bounding box center [407, 363] width 393 height 28
paste input "Chicken Fry Biryani"
type input "Chicken Fry Biryani"
click at [623, 368] on input "text" at bounding box center [811, 363] width 393 height 28
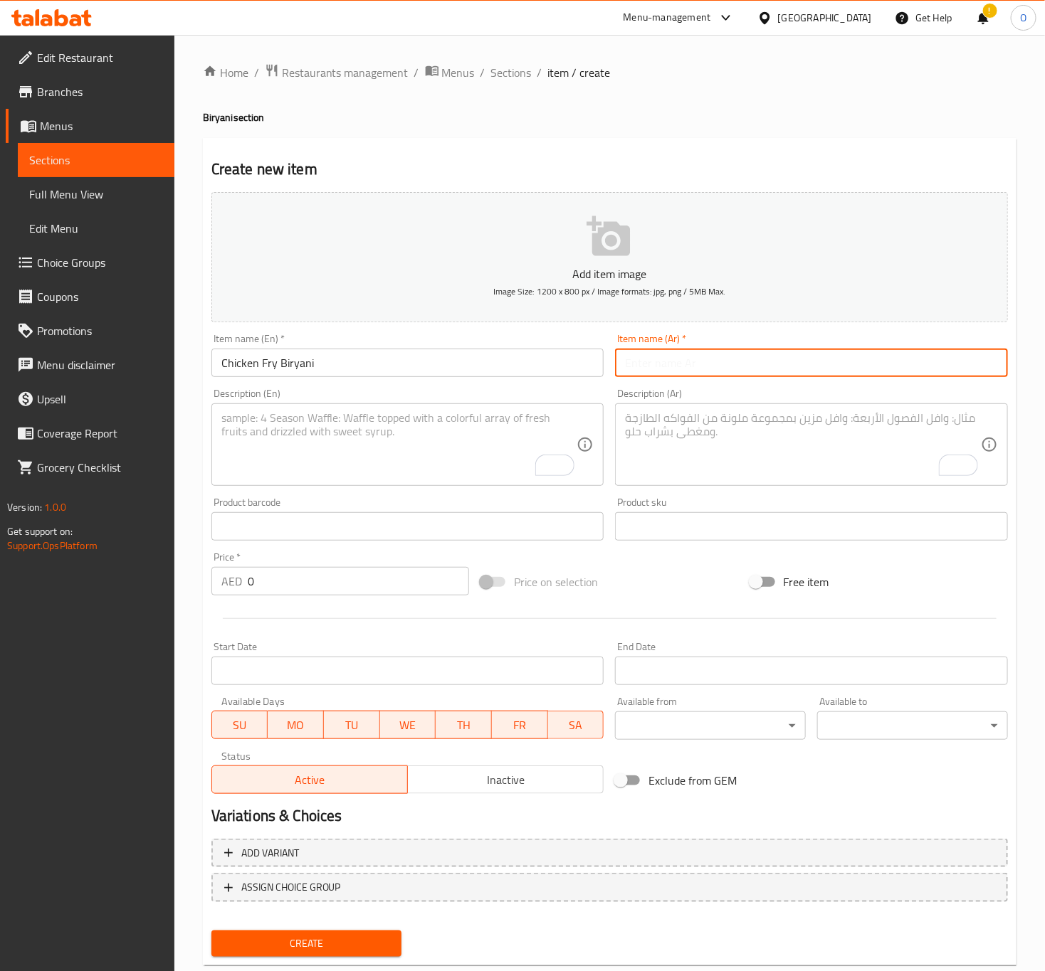
paste input "برياني دجاج مقلي"
type input "برياني دجاج مقلي"
drag, startPoint x: 257, startPoint y: 566, endPoint x: 259, endPoint y: 579, distance: 12.3
click at [257, 566] on div "Price   * AED 0 Price *" at bounding box center [340, 573] width 258 height 43
click at [260, 581] on input "0" at bounding box center [358, 581] width 221 height 28
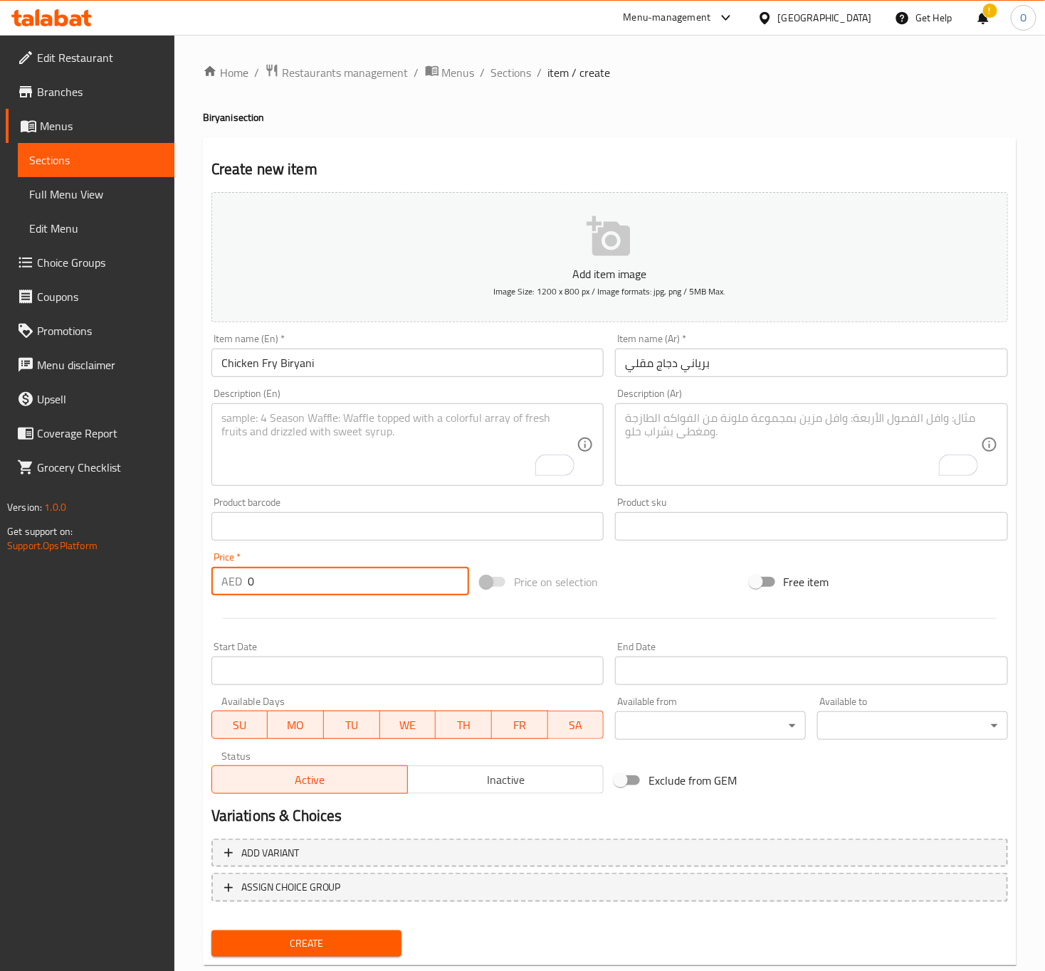
click at [260, 581] on input "0" at bounding box center [358, 581] width 221 height 28
paste input "21"
click at [260, 581] on input "021" at bounding box center [358, 581] width 221 height 28
paste input "number"
type input "21"
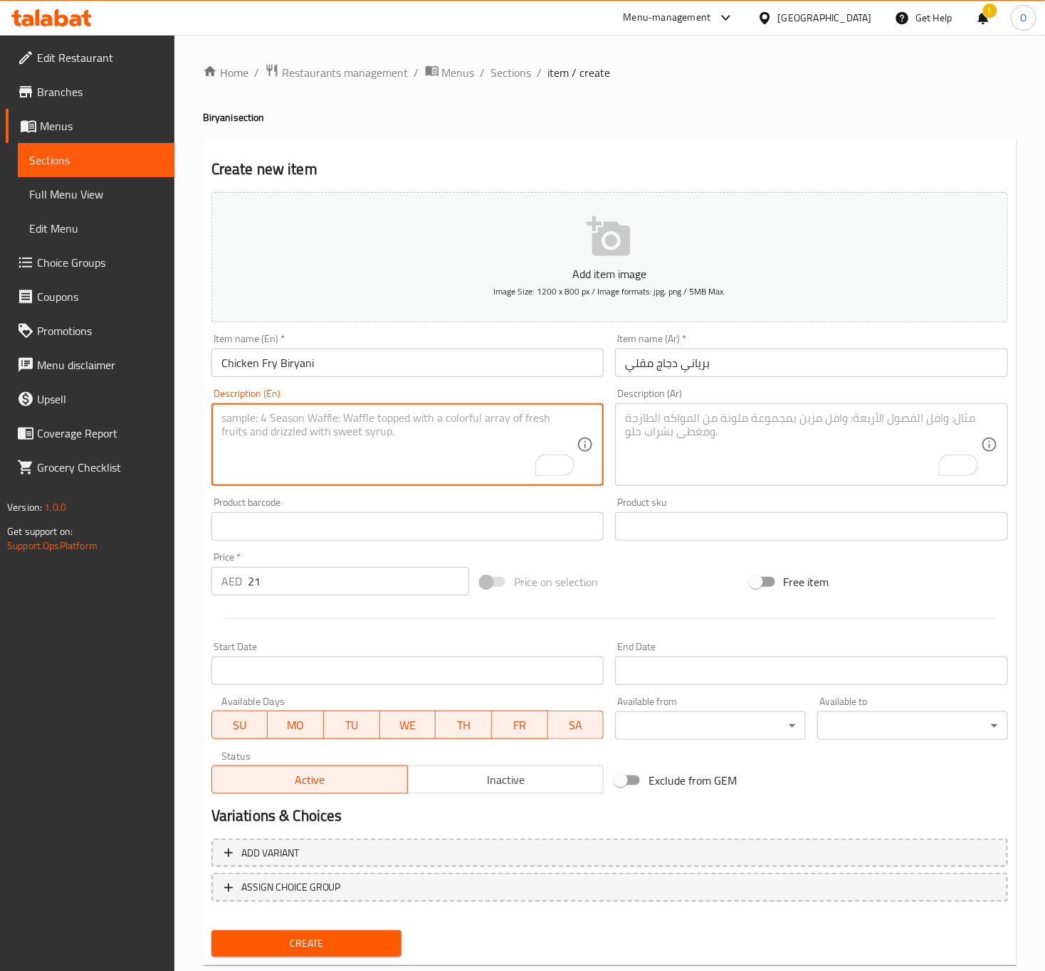
click at [327, 416] on textarea "To enrich screen reader interactions, please activate Accessibility in Grammarl…" at bounding box center [399, 445] width 356 height 68
paste textarea "A flavorful biryani featuring crispy fried chicken pieces, layered with aromati…"
type textarea "A flavorful biryani featuring crispy fried chicken pieces, layered with aromati…"
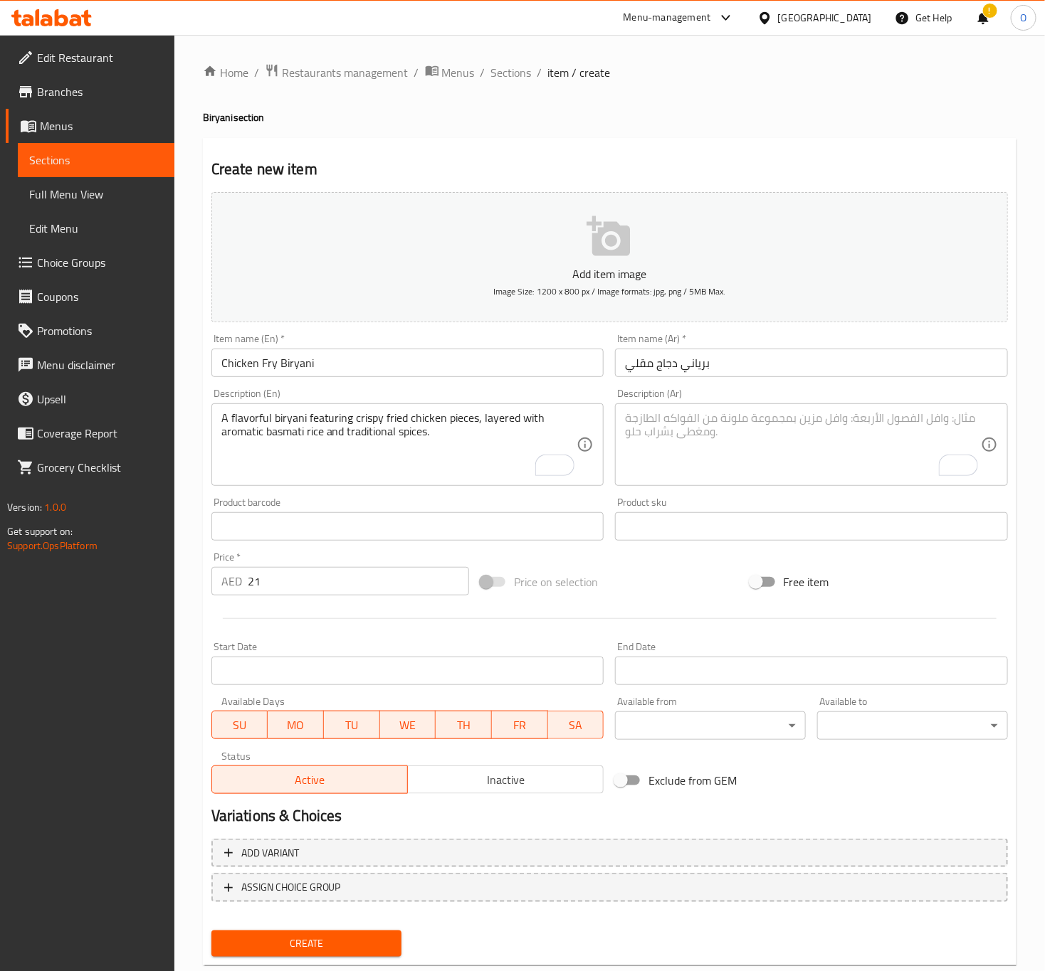
click at [756, 463] on textarea "To enrich screen reader interactions, please activate Accessibility in Grammarl…" at bounding box center [803, 445] width 356 height 68
paste textarea "برياني لذيذ يضم قطع دجاج مقلية مقرمشة، مطبقة بأرز بسمتي عطري وتوابل تقليدية."
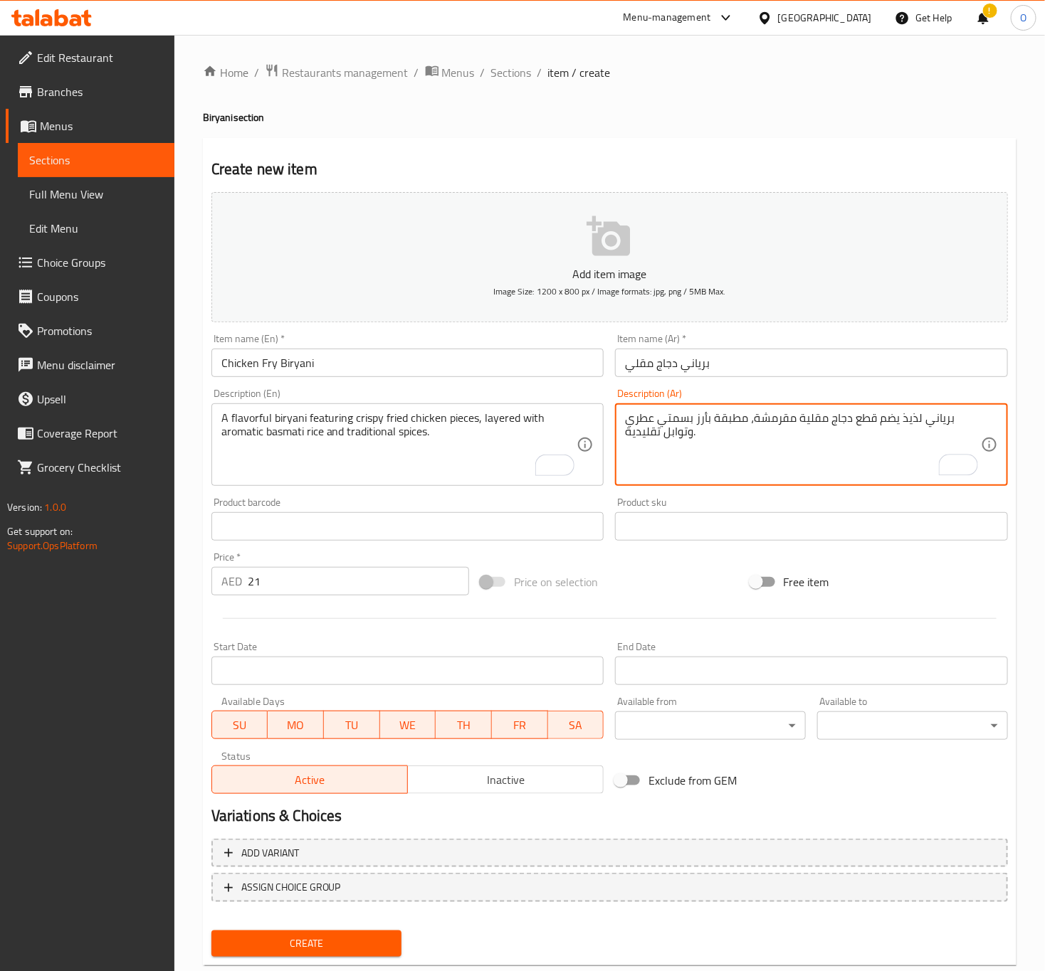
click at [727, 427] on textarea "برياني لذيذ يضم قطع دجاج مقلية مقرمشة، مطبقة بأرز بسمتي عطري وتوابل تقليدية." at bounding box center [803, 445] width 356 height 68
type textarea "برياني لذيذ يضم قطع دجاج مقلية مقرمشة، بطبقات من أرز بسمتي عطري وتوابل تقليدية."
click at [327, 359] on input "Chicken Fry Biryani" at bounding box center [407, 363] width 393 height 28
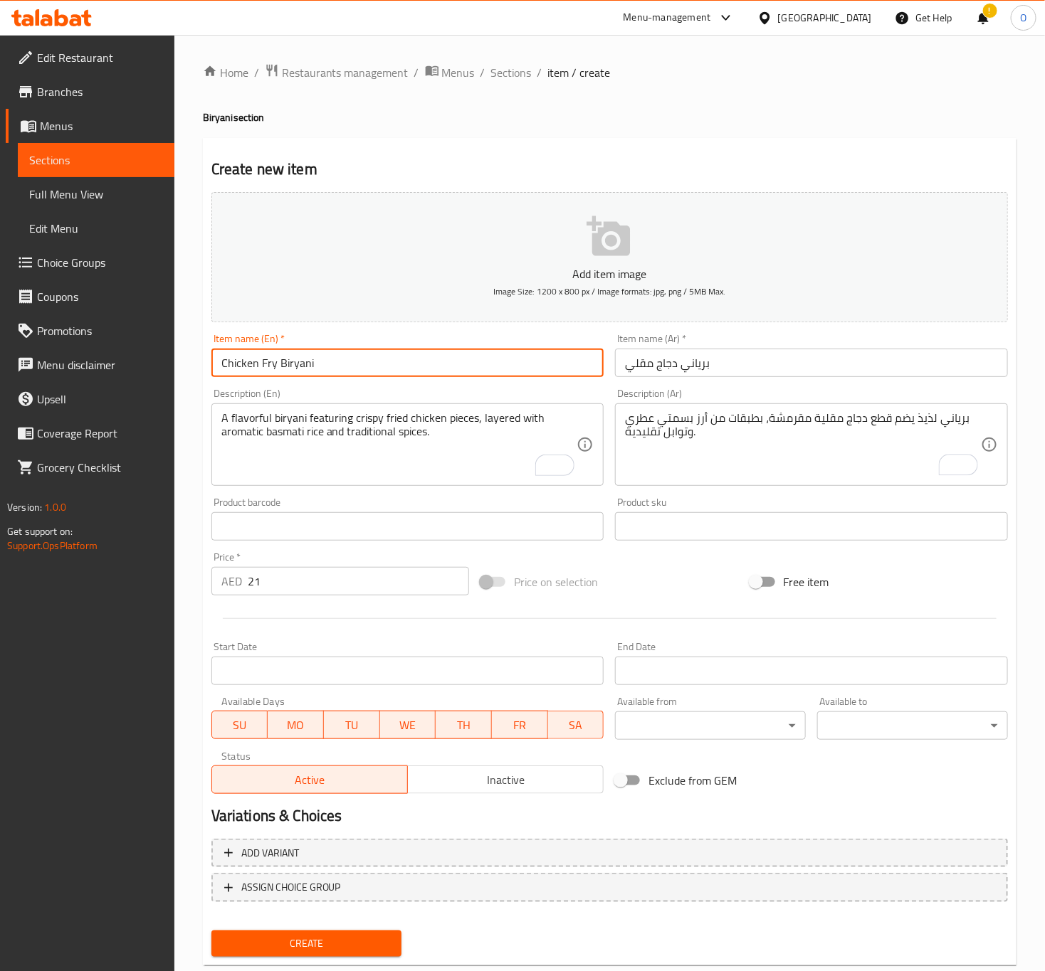
click at [211, 931] on button "Create" at bounding box center [306, 944] width 191 height 26
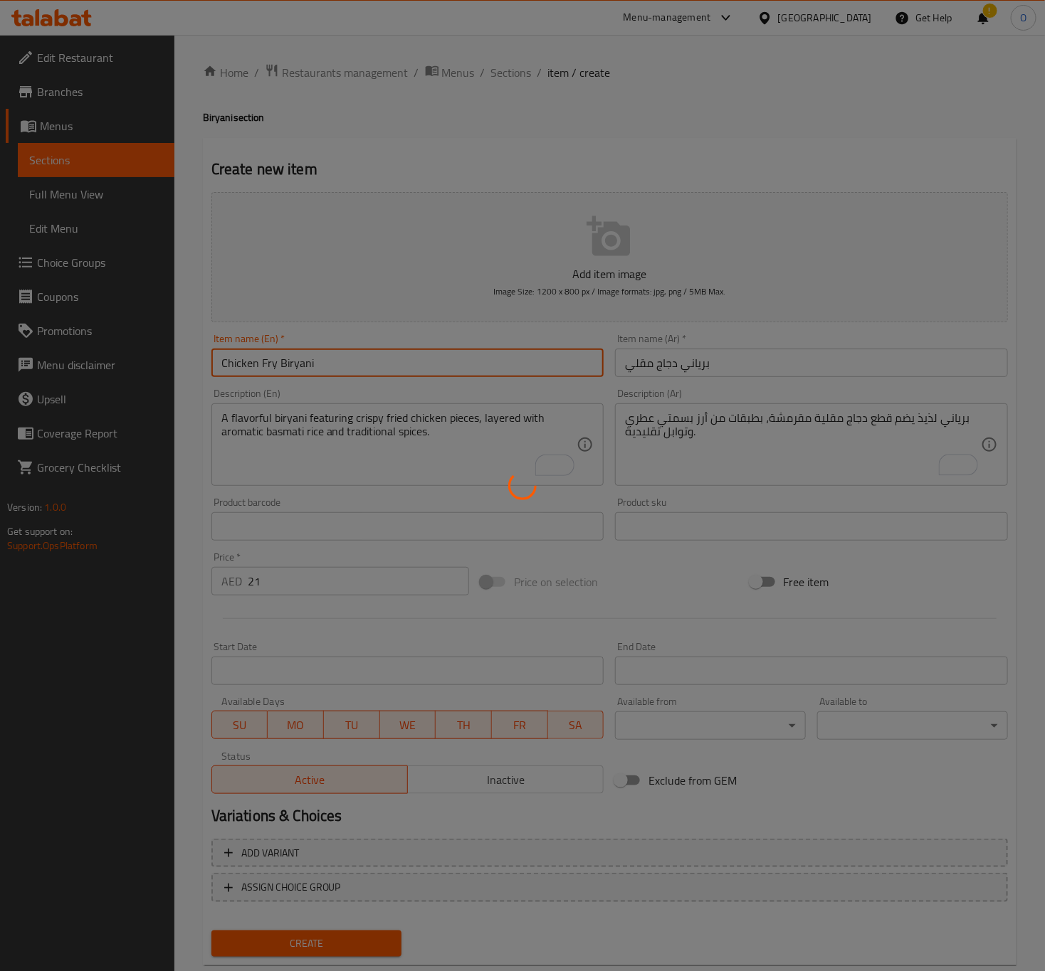
type input "0"
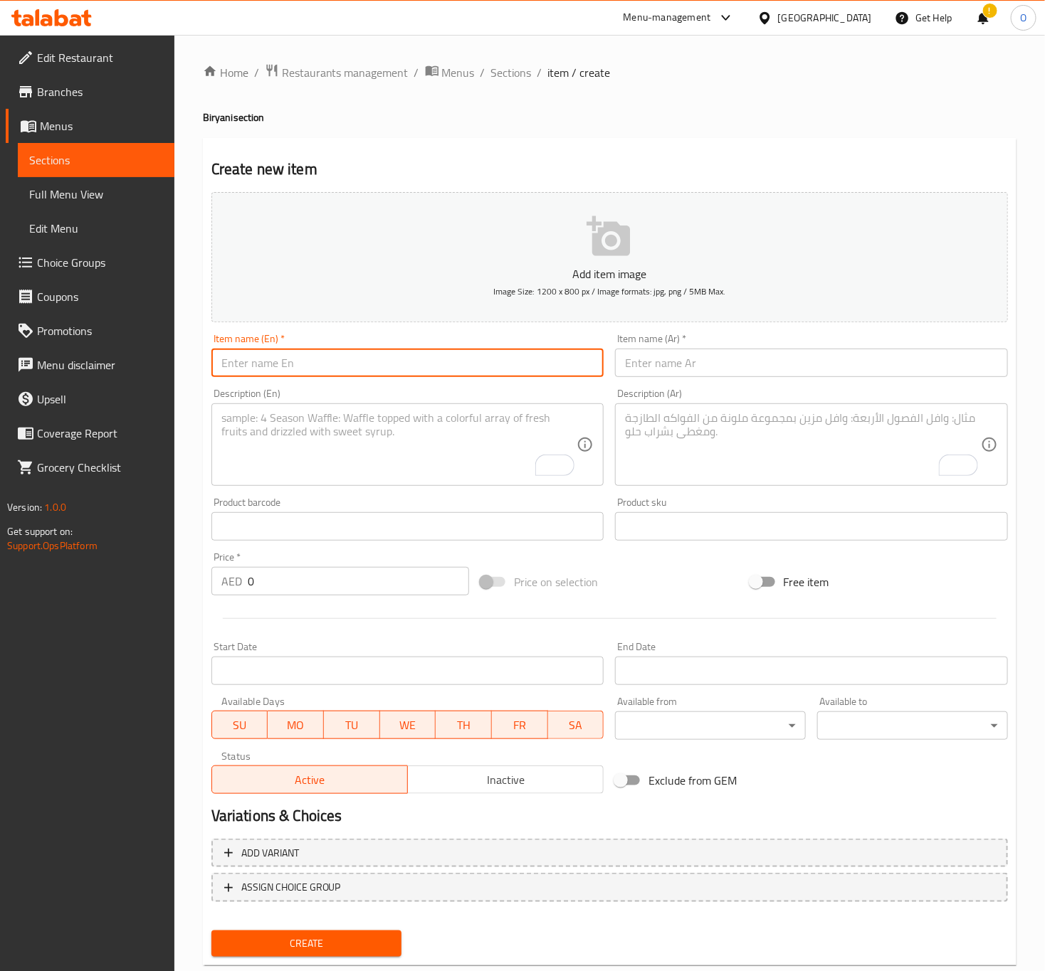
click at [468, 377] on input "text" at bounding box center [407, 363] width 393 height 28
paste input "Beef Biryani"
type input "Beef Biryani"
click at [648, 366] on input "text" at bounding box center [811, 363] width 393 height 28
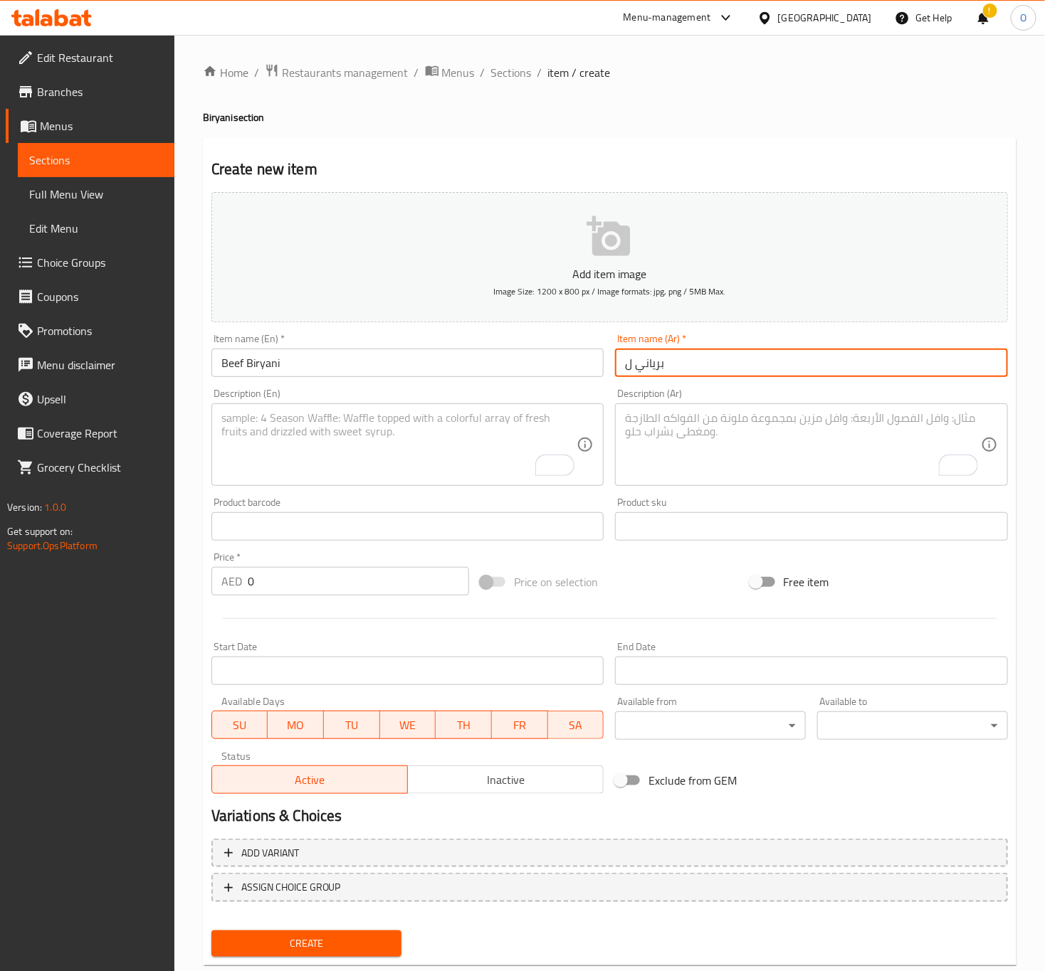
type input "برياني لحم بقري"
click at [515, 429] on textarea "To enrich screen reader interactions, please activate Accessibility in Grammarl…" at bounding box center [399, 445] width 356 height 68
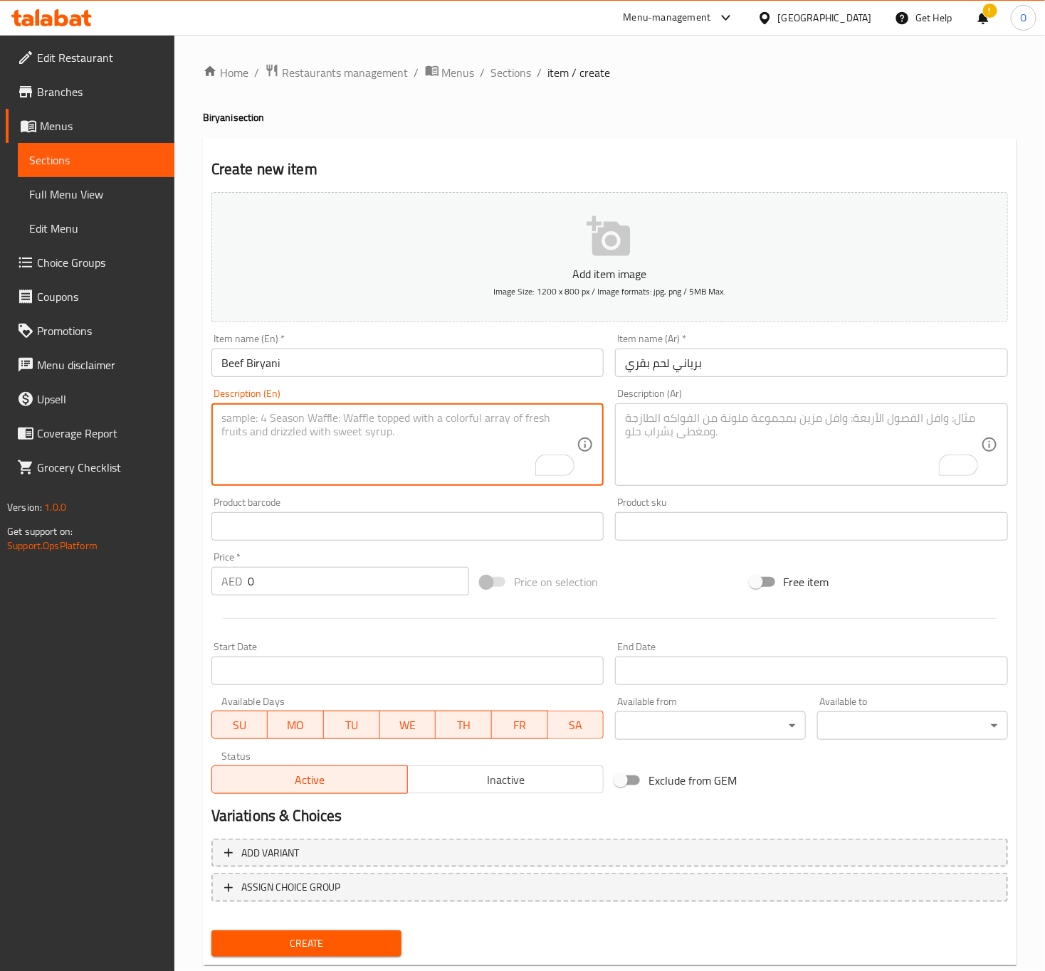
paste textarea "A fragrant basmati rice dish with tender beef, cooked with aromatic spices and …"
type textarea "A fragrant basmati rice dish with tender beef, cooked with aromatic spices and …"
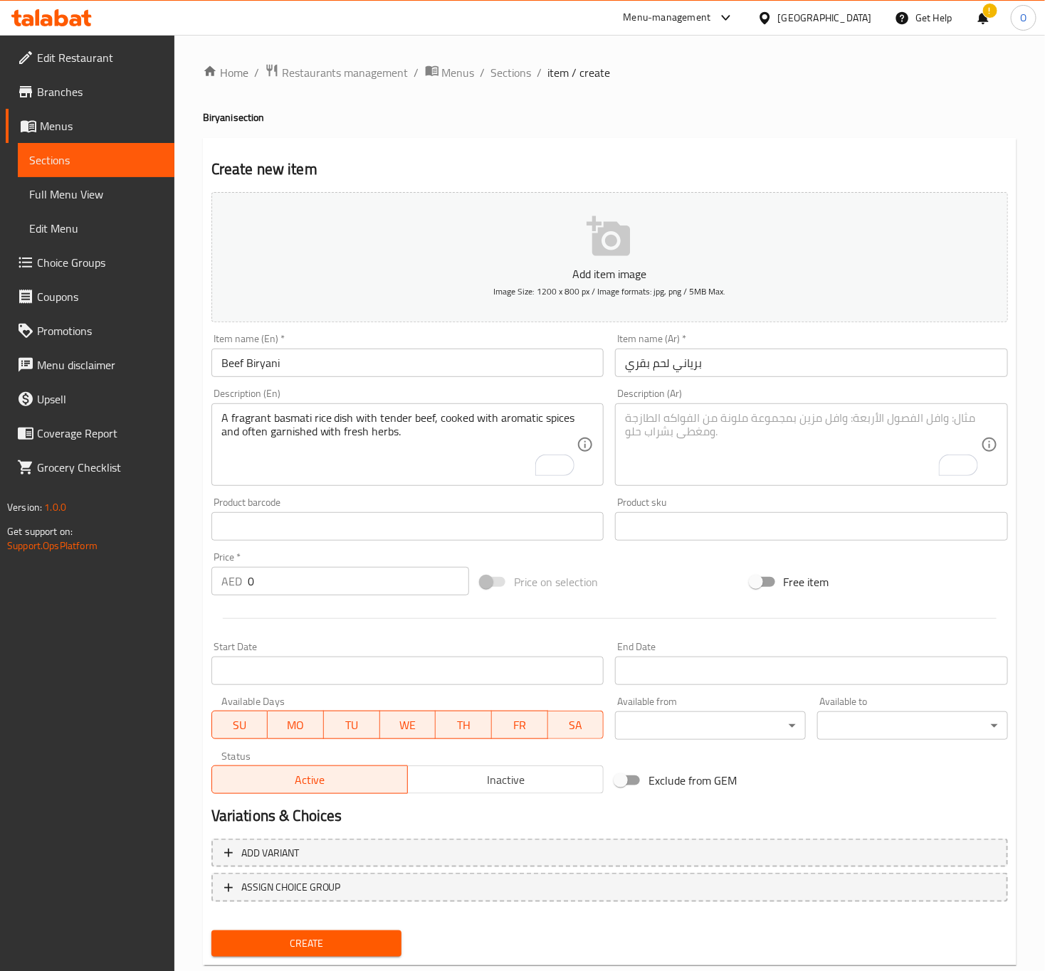
click at [715, 451] on textarea "To enrich screen reader interactions, please activate Accessibility in Grammarl…" at bounding box center [803, 445] width 356 height 68
paste textarea "طبق أرز بسمتي عطري مع لحم بقري طري، مطبوخ بتوابل عطرية وغالباً ما يزين بالأعشاب…"
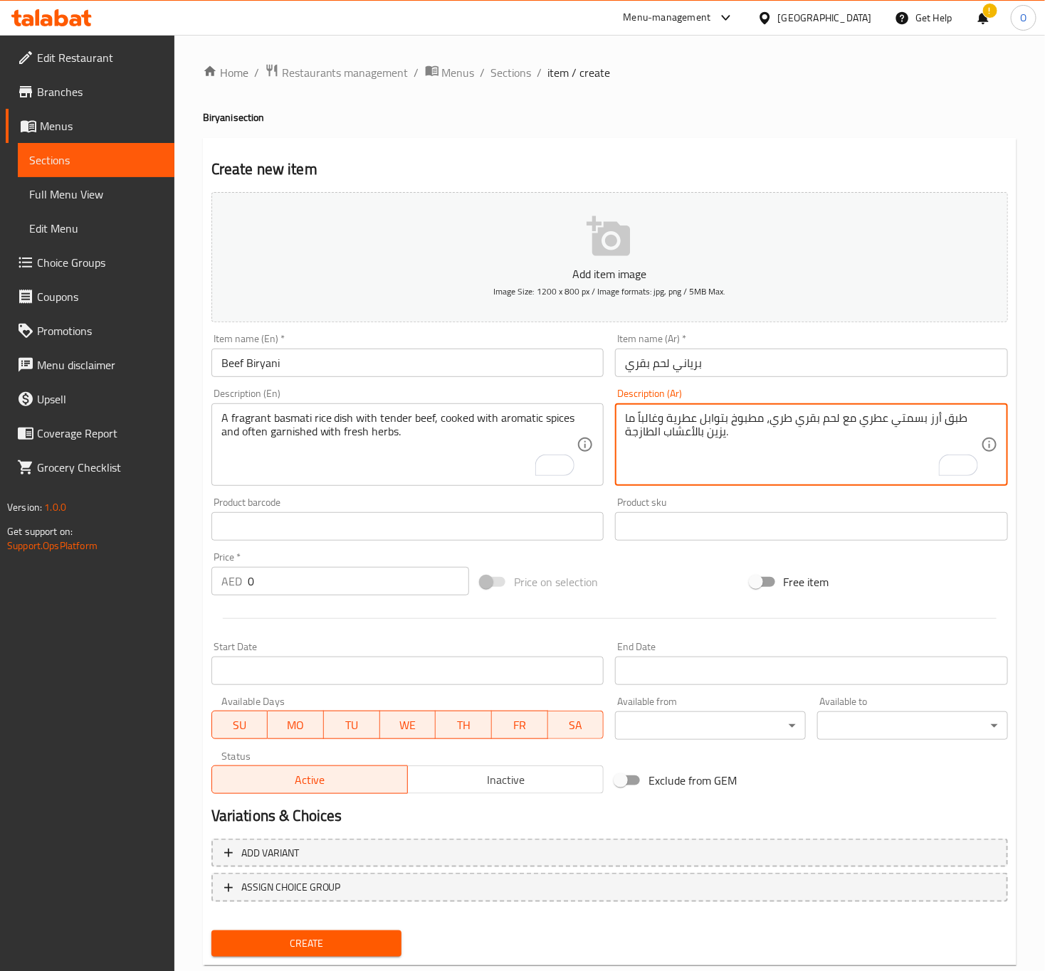
type textarea "طبق أرز بسمتي عطري مع لحم بقري طري، مطبوخ بتوابل عطرية وغالباً ما يزين بالأعشاب…"
click at [511, 366] on input "Beef Biryani" at bounding box center [407, 363] width 393 height 28
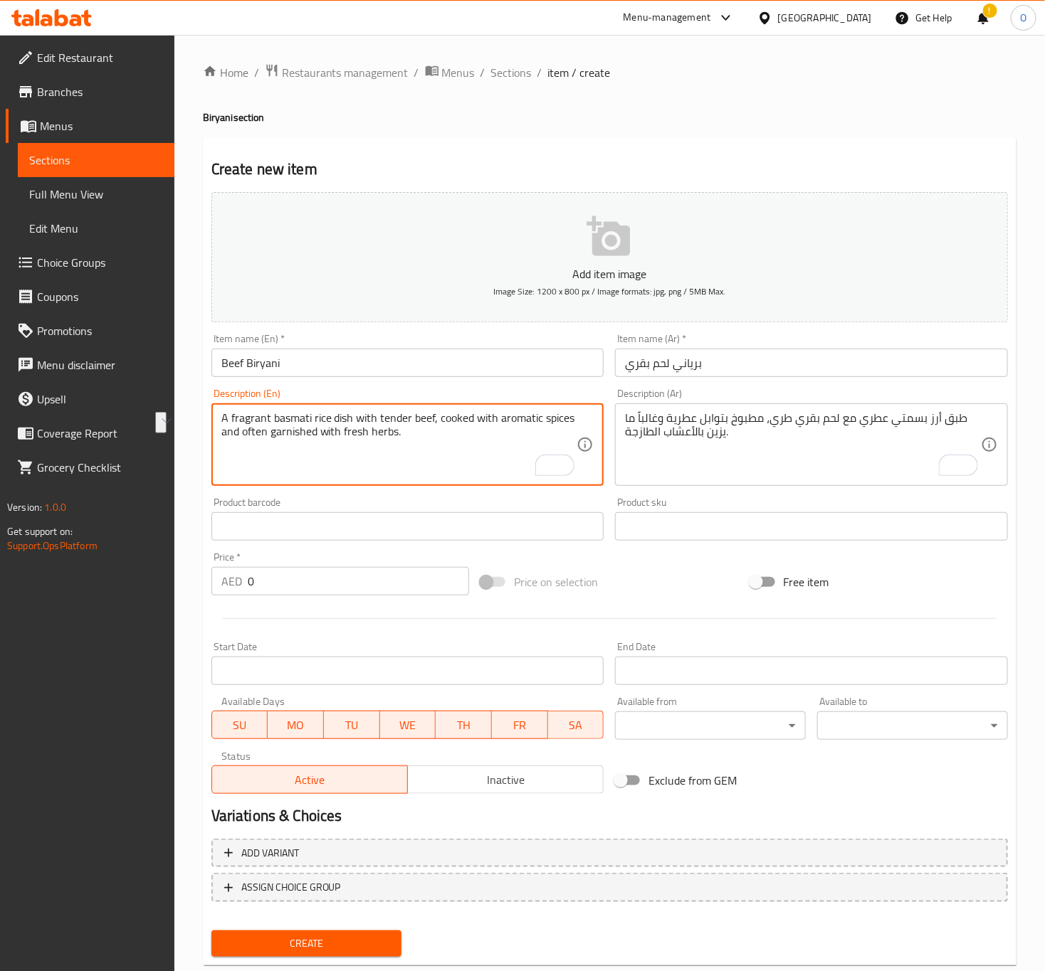
drag, startPoint x: 243, startPoint y: 435, endPoint x: 347, endPoint y: 446, distance: 103.7
drag, startPoint x: 359, startPoint y: 387, endPoint x: 361, endPoint y: 374, distance: 13.1
click at [359, 387] on div "Description (En) A fragrant basmati rice dish with tender beef, cooked with aro…" at bounding box center [408, 437] width 404 height 109
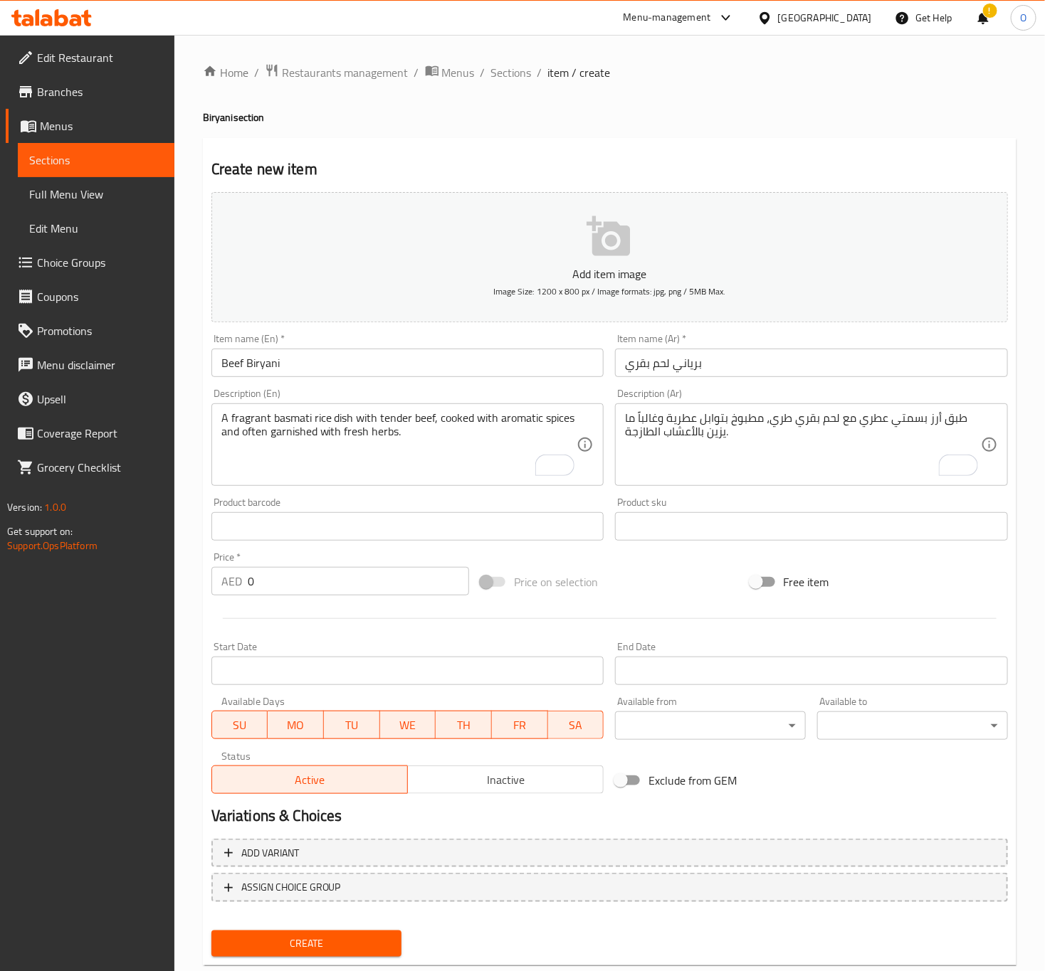
click at [363, 374] on input "Beef Biryani" at bounding box center [407, 363] width 393 height 28
click at [211, 931] on button "Create" at bounding box center [306, 944] width 191 height 26
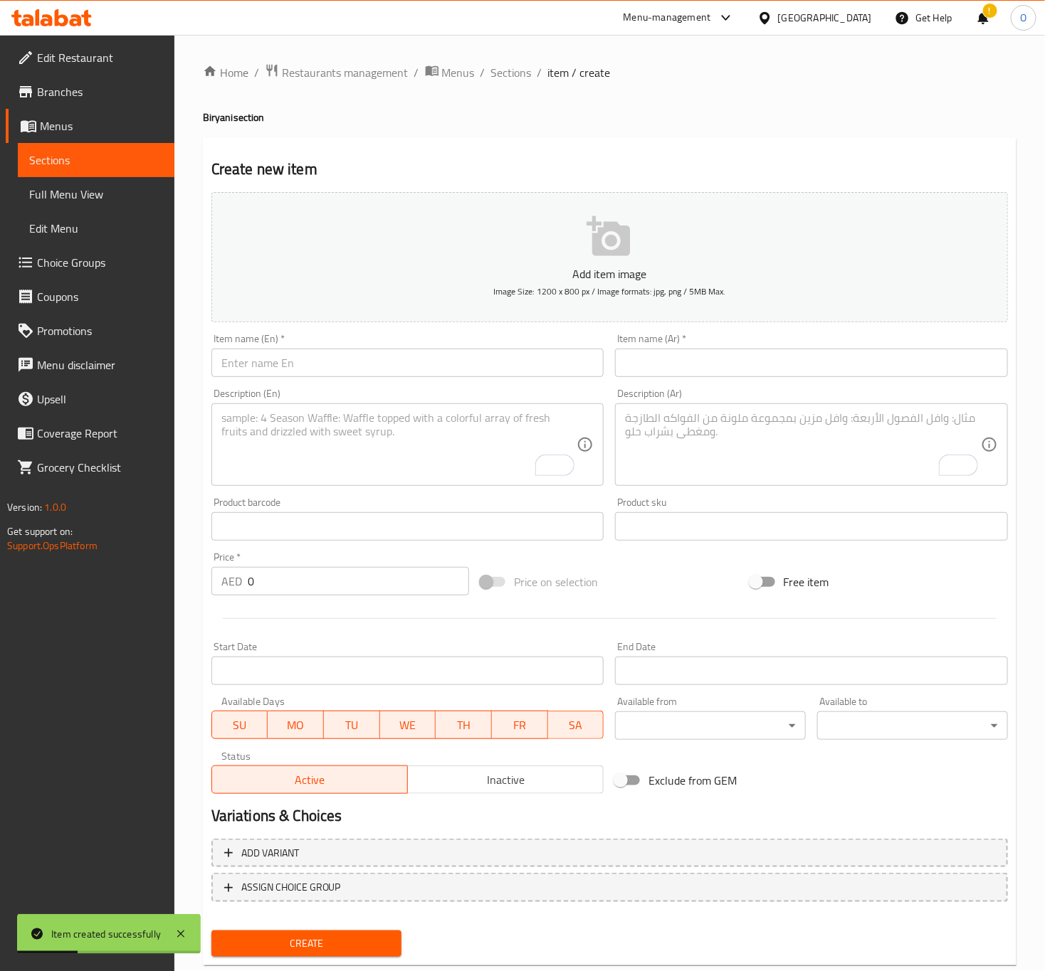
click at [436, 365] on input "text" at bounding box center [407, 363] width 393 height 28
paste input "Mutton Biryani"
type input "Mutton Biryani"
click at [645, 368] on input "text" at bounding box center [811, 363] width 393 height 28
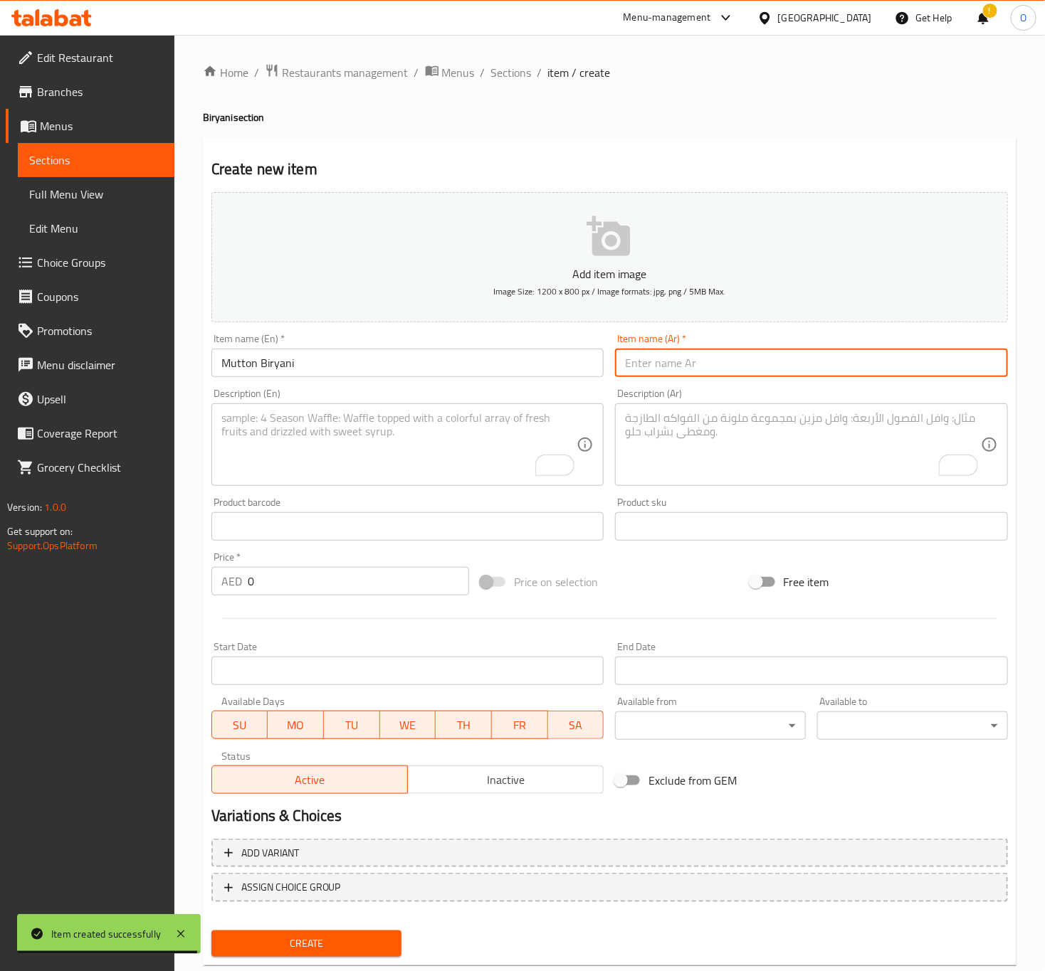
paste input "برياني لحم غنم"
type input "برياني لحم غنم"
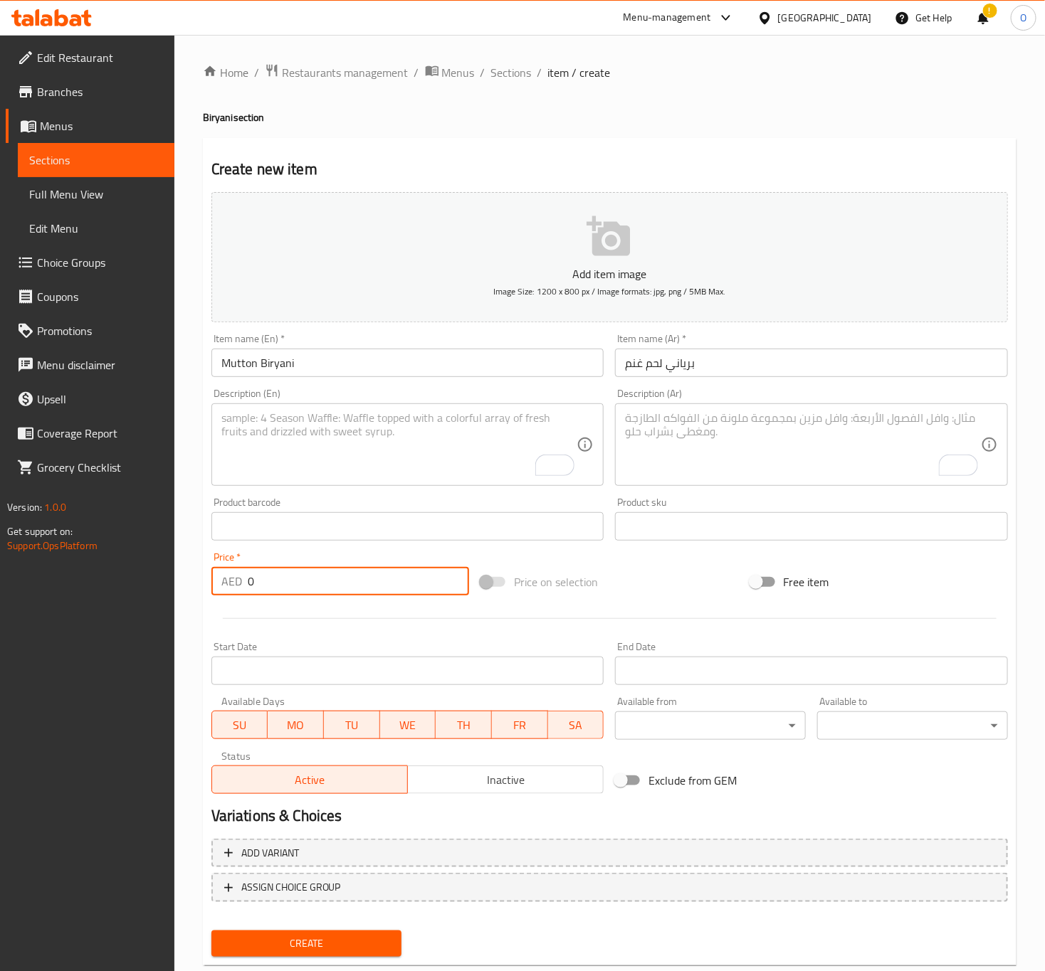
click at [263, 585] on input "0" at bounding box center [358, 581] width 221 height 28
type input "29"
click at [359, 425] on textarea "To enrich screen reader interactions, please activate Accessibility in Grammarl…" at bounding box center [399, 445] width 356 height 68
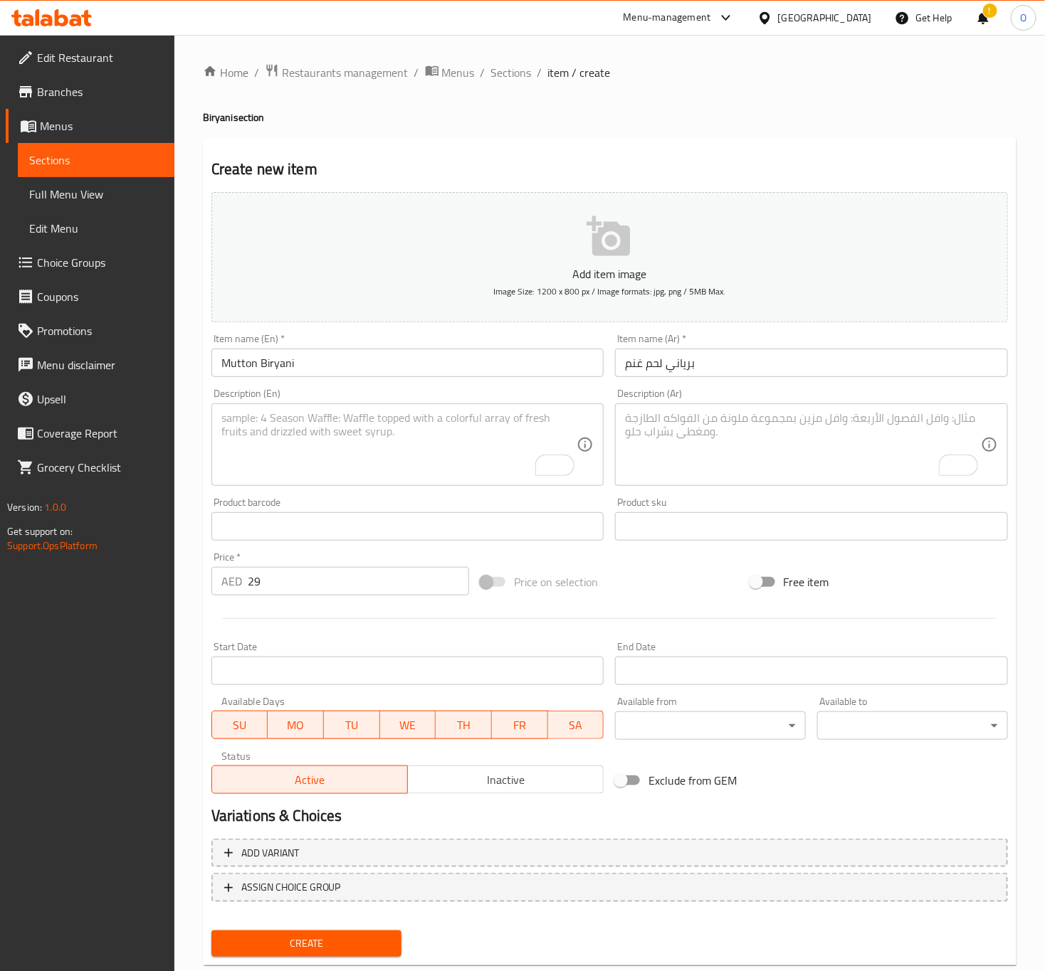
paste textarea "A fragrant basmati rice dish with tender mutton, cooked with aromatic spices an…"
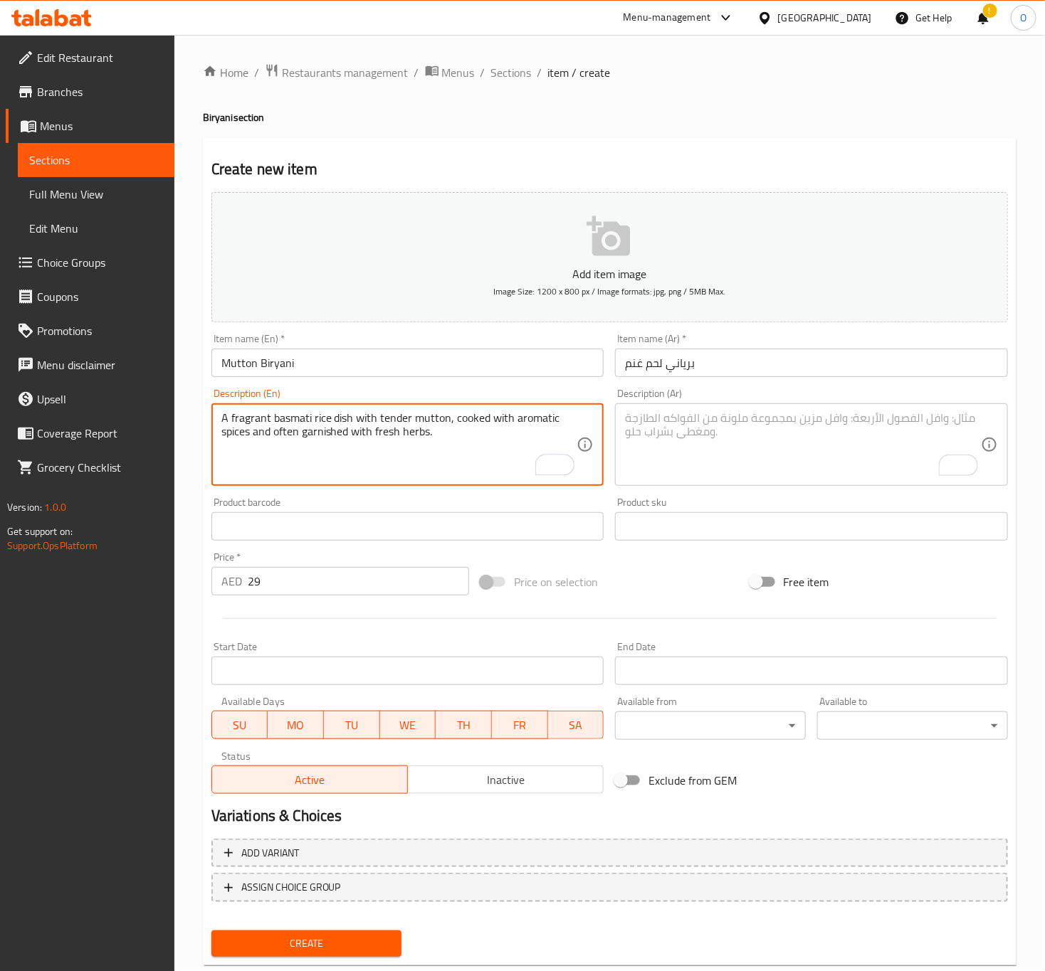
type textarea "A fragrant basmati rice dish with tender mutton, cooked with aromatic spices an…"
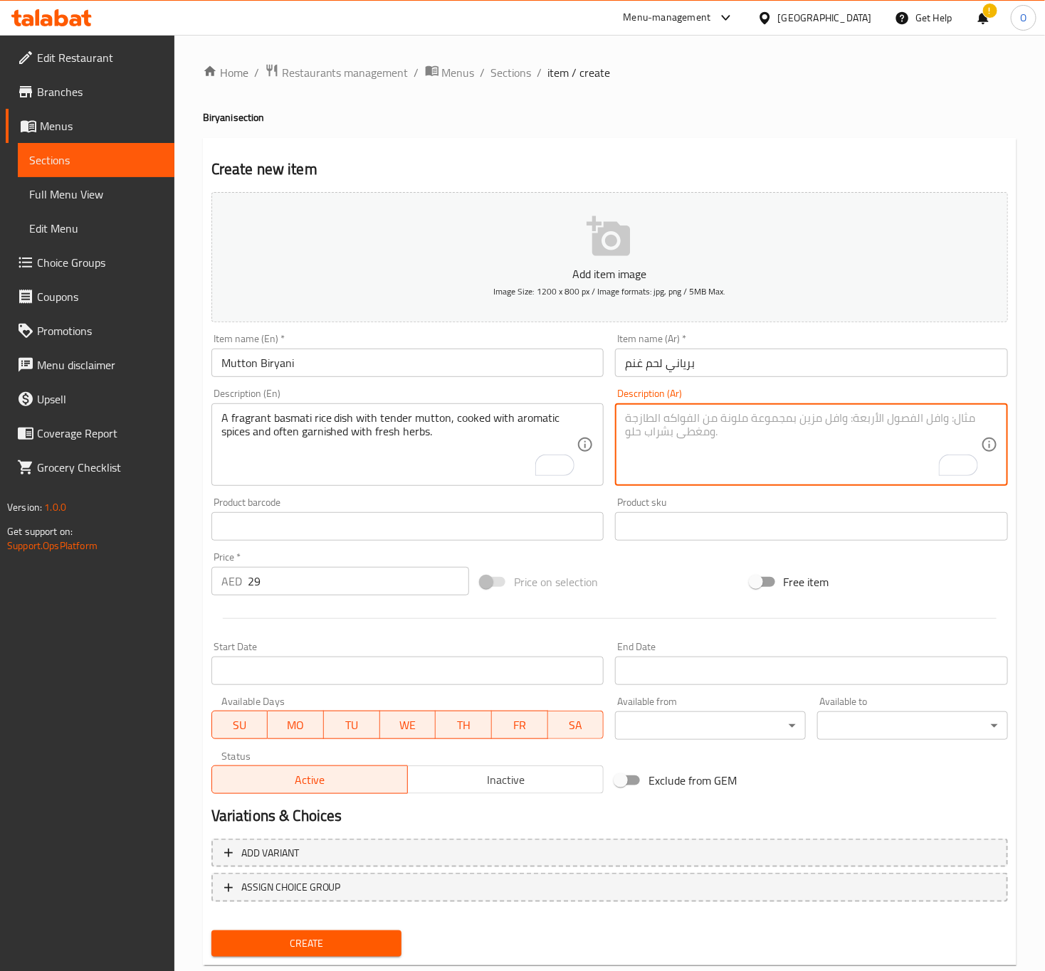
click at [698, 465] on textarea "To enrich screen reader interactions, please activate Accessibility in Grammarl…" at bounding box center [803, 445] width 356 height 68
paste textarea "طبق أرز بسمتي عطري مع لحم ضأن طري، مطبوخ بتوابل عطرية وغالباً ما يزين بالأعشاب …"
type textarea "طبق أرز بسمتي عطري مع لحم ضأن طري، مطبوخ بتوابل عطرية وغالباً ما يزين بالأعشاب …"
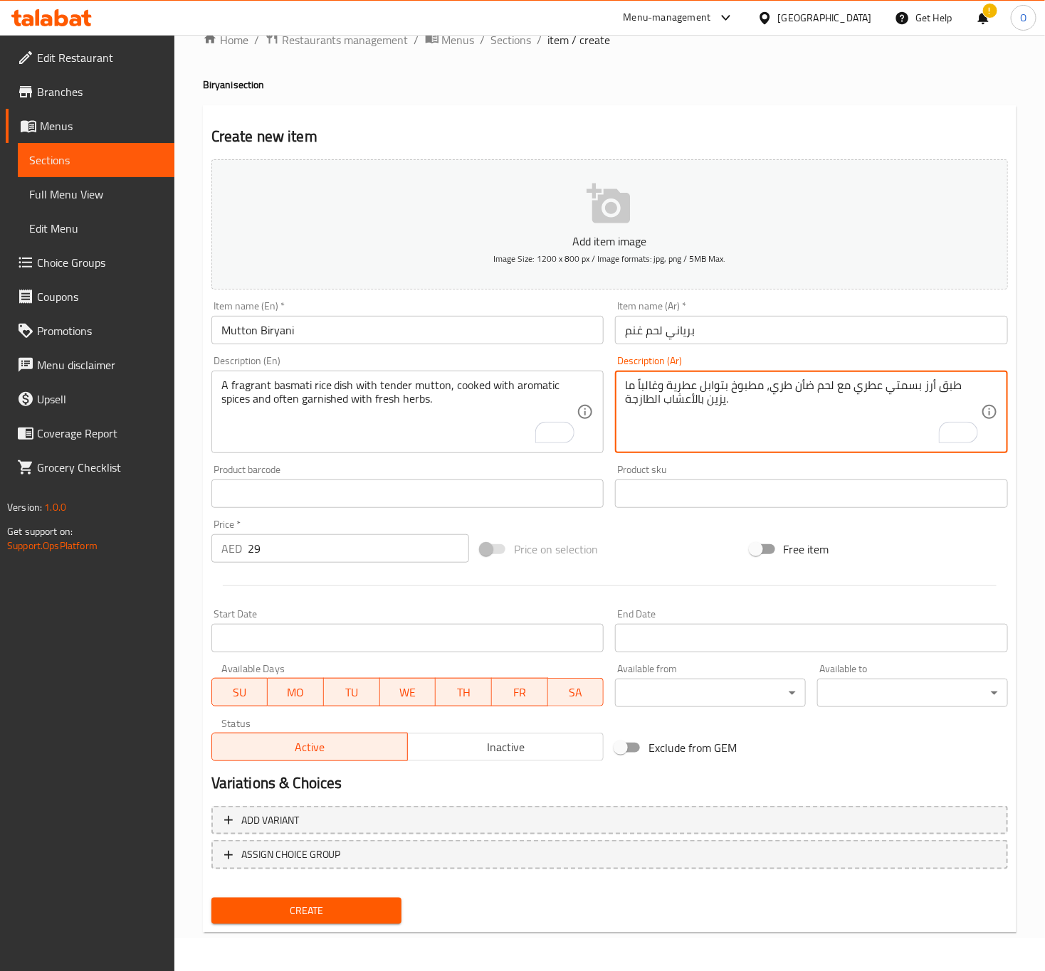
click at [297, 902] on span "Create" at bounding box center [307, 911] width 168 height 18
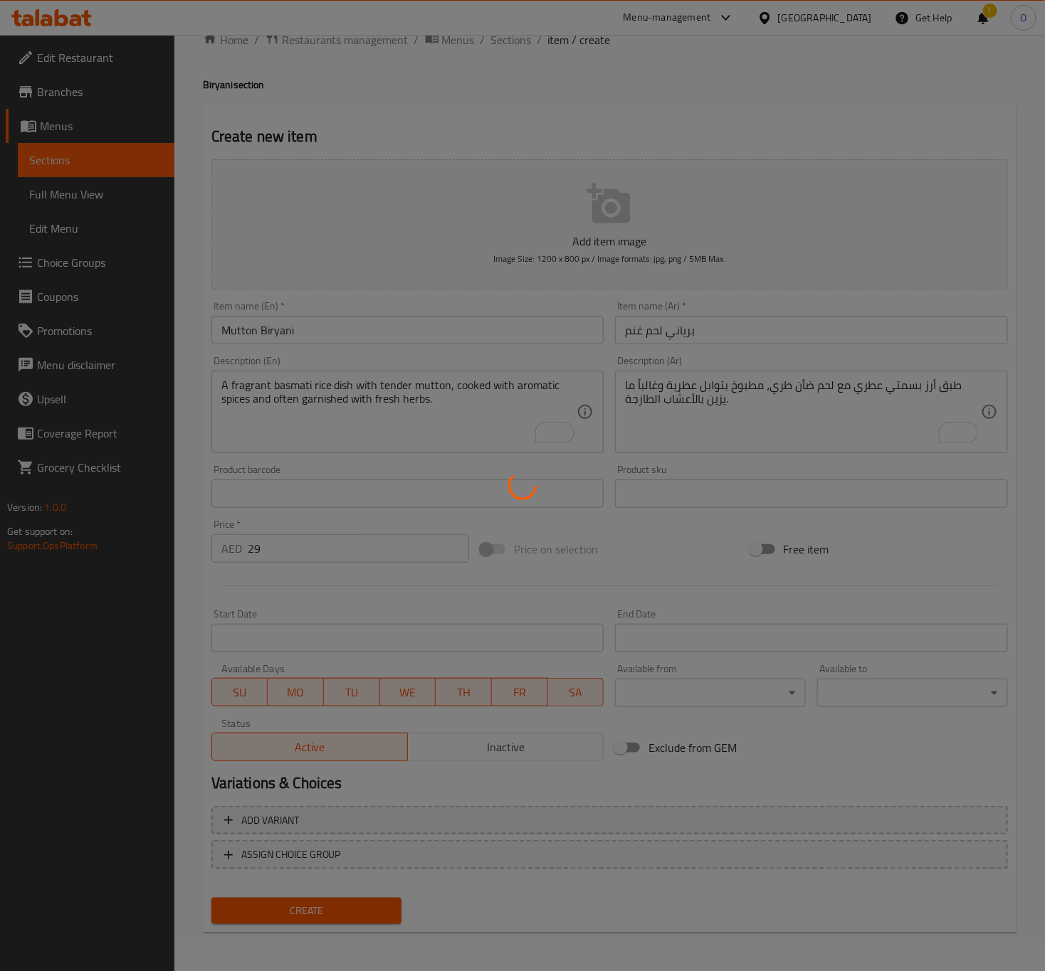
type input "0"
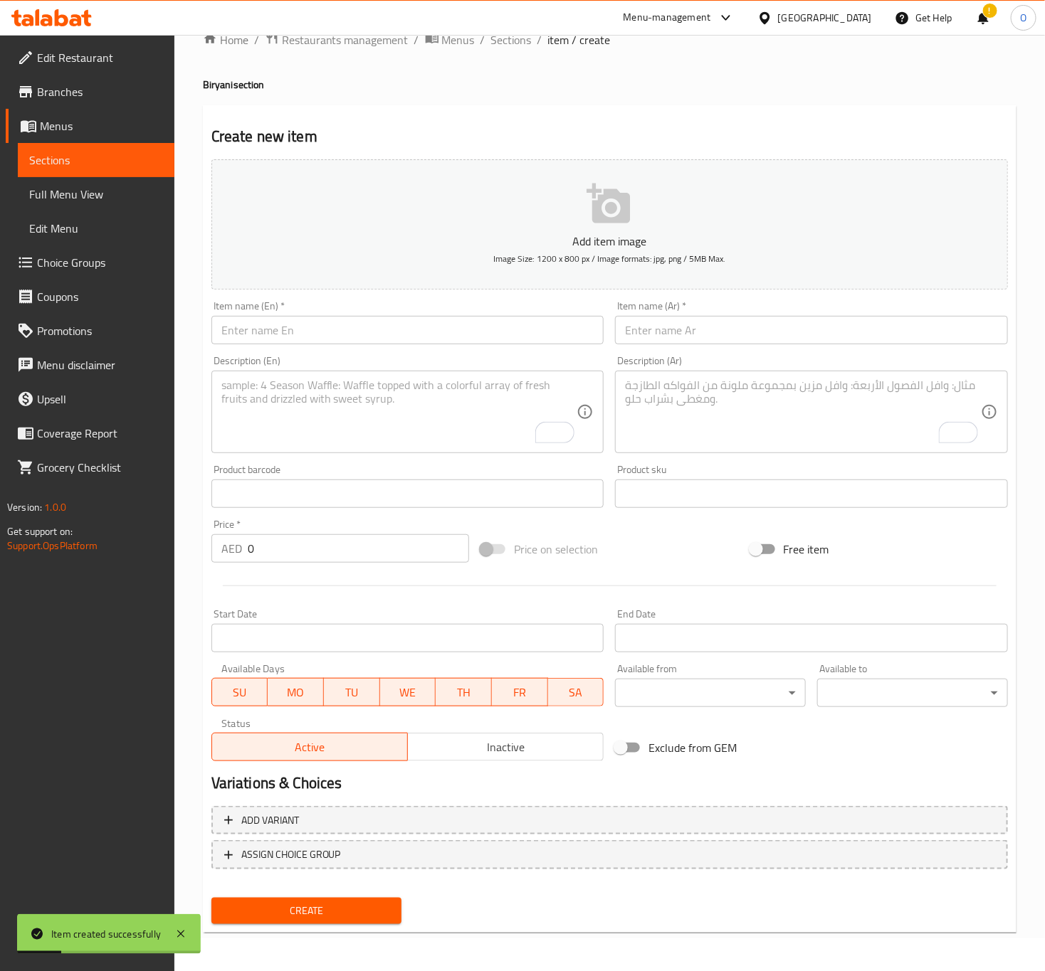
drag, startPoint x: 410, startPoint y: 316, endPoint x: 395, endPoint y: 319, distance: 15.2
click at [410, 316] on input "text" at bounding box center [407, 330] width 393 height 28
paste input "Prawns Biryani"
type input "Prawns Biryani"
click at [719, 332] on input "text" at bounding box center [811, 330] width 393 height 28
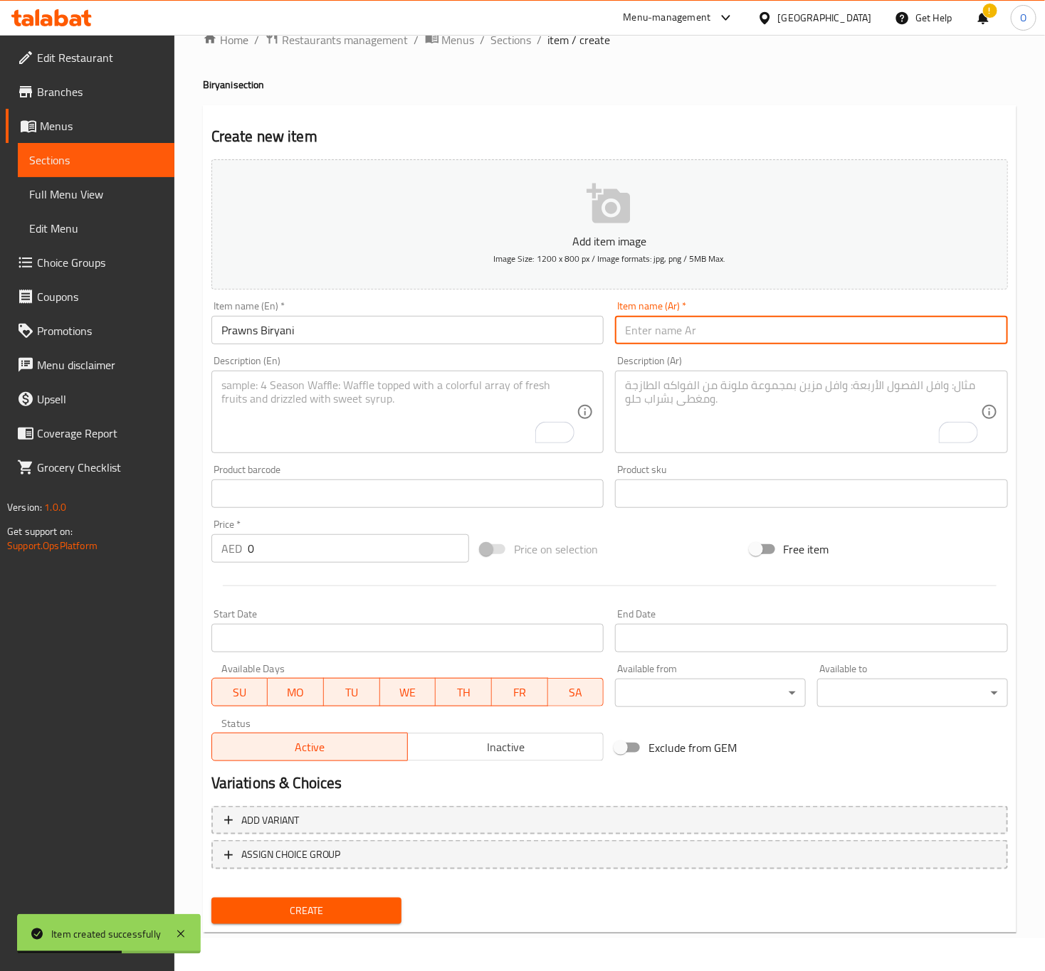
paste input "برياني روبيان"
type input "برياني روبيان"
click at [268, 564] on div "Price   * AED 0 Price *" at bounding box center [340, 541] width 269 height 55
click at [271, 564] on div "Price   * AED 0 Price *" at bounding box center [340, 541] width 269 height 55
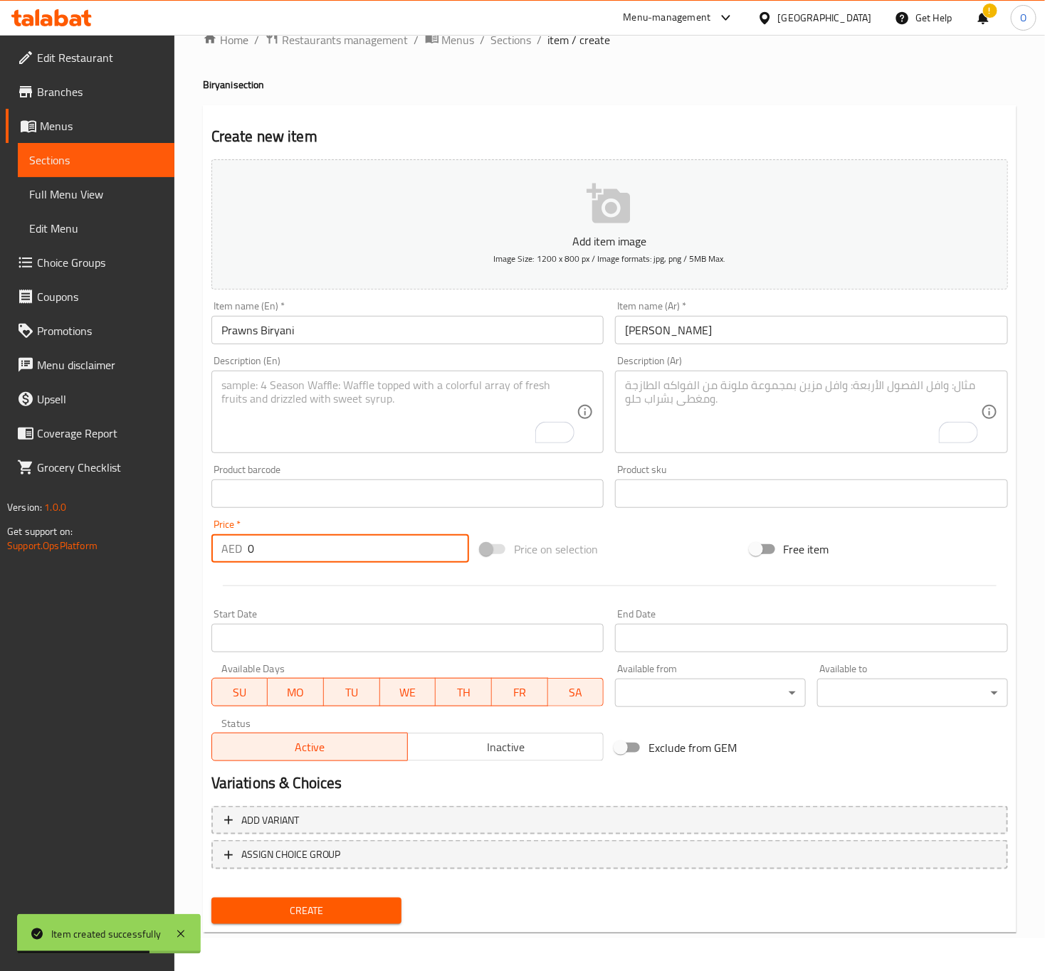
click at [276, 543] on input "0" at bounding box center [358, 548] width 221 height 28
type input "30"
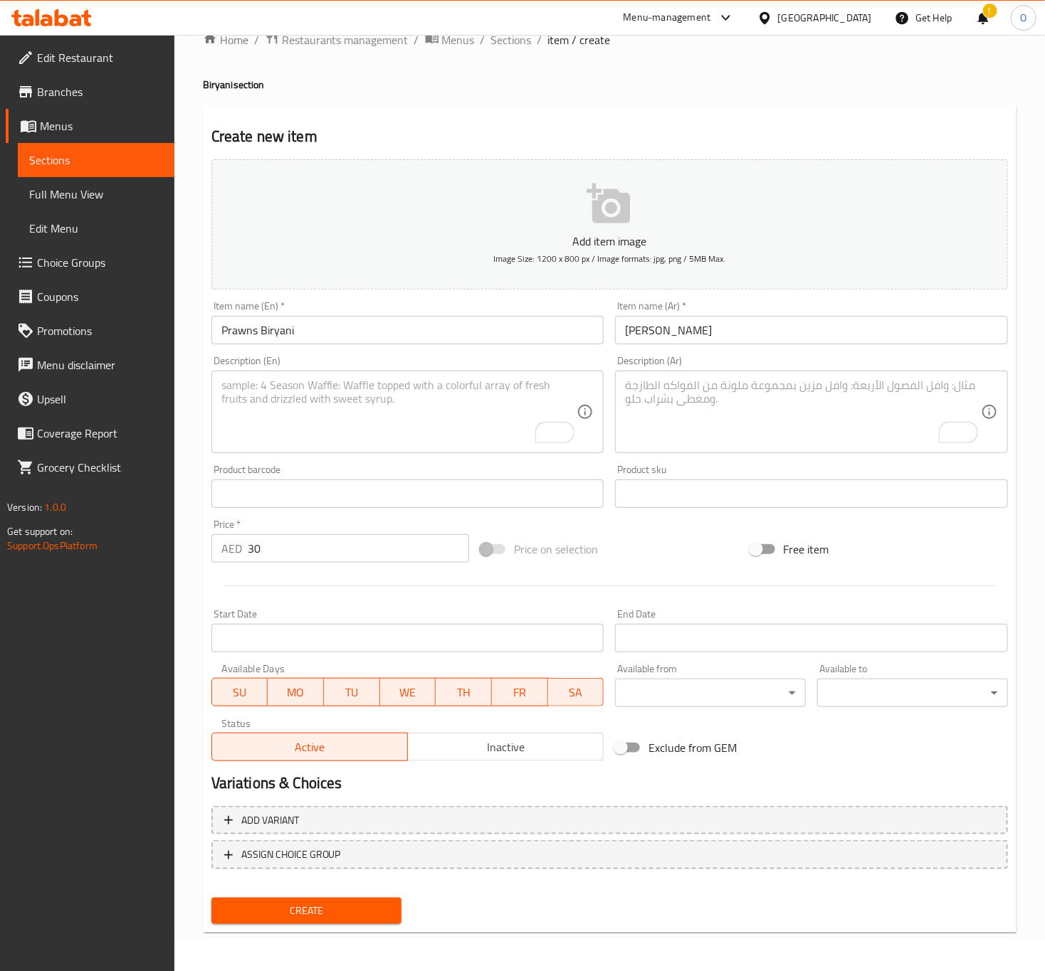
click at [269, 418] on textarea "To enrich screen reader interactions, please activate Accessibility in Grammarl…" at bounding box center [399, 413] width 356 height 68
paste textarea "A fragrant basmati rice dish with succulent prawns, cooked with aromatic spices…"
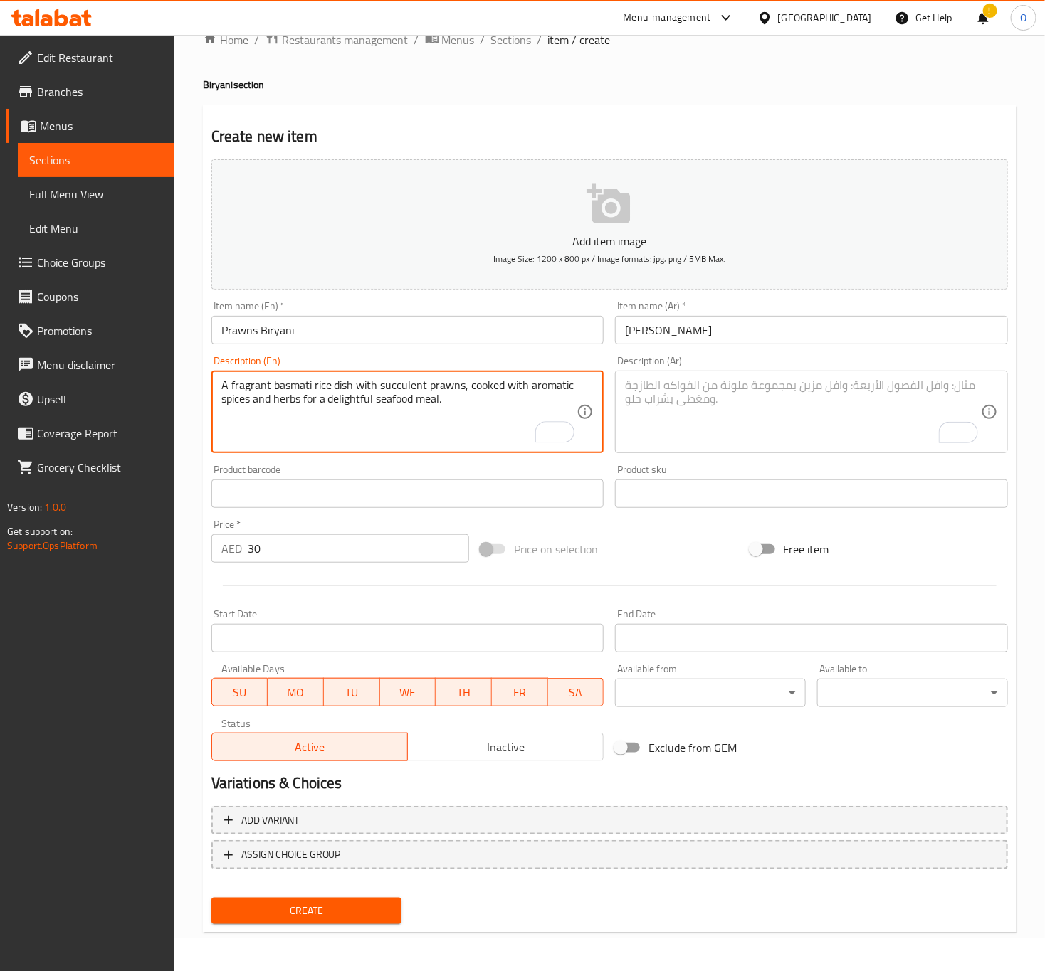
type textarea "A fragrant basmati rice dish with succulent prawns, cooked with aromatic spices…"
click at [728, 443] on textarea "To enrich screen reader interactions, please activate Accessibility in Grammarl…" at bounding box center [803, 413] width 356 height 68
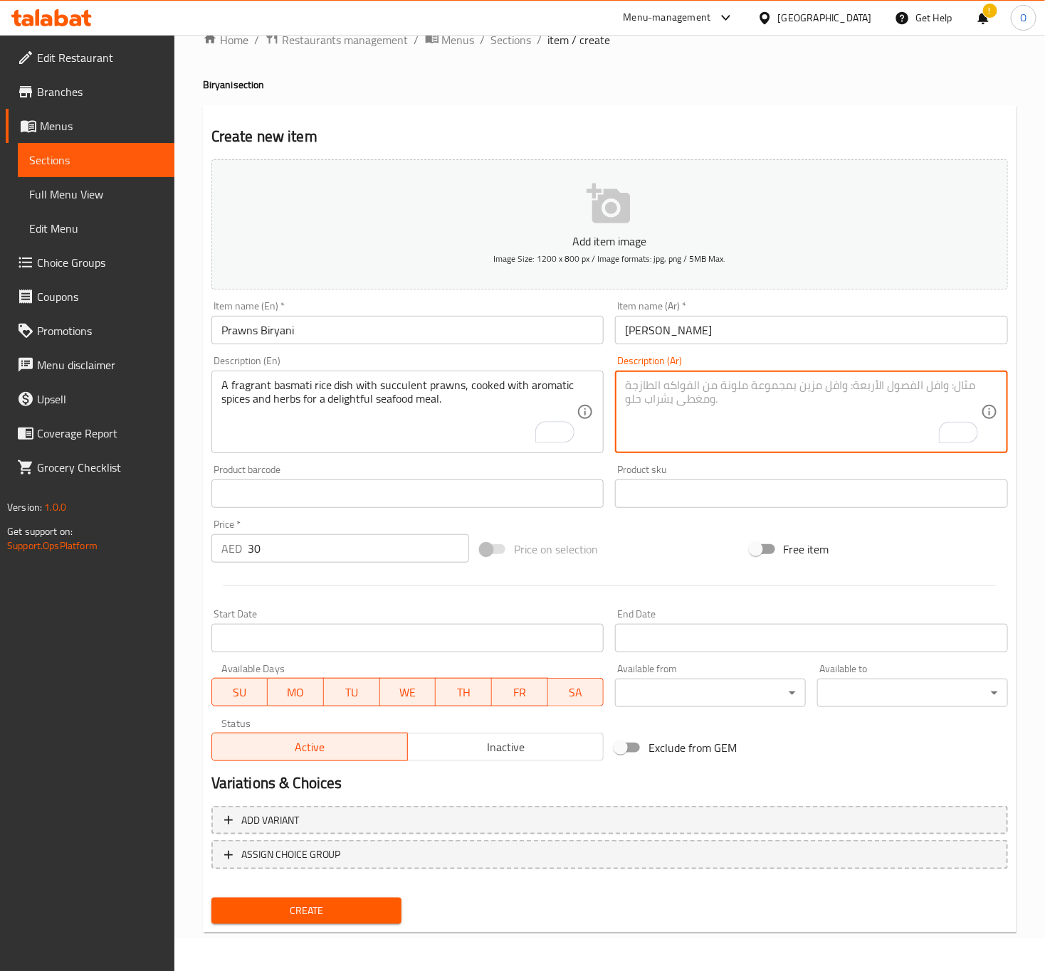
paste textarea "طبق أرز بسمتي عطري مع جمبري شهي، مطبوخ بتوابل عطرية وأعشاب لوجبة مأكولات بحرية …"
click at [803, 396] on textarea "طبق أرز بسمتي عطري مع جمبري شهي، مطبوخ بتوابل عطرية وأعشاب لوجبة مأكولات بحرية …" at bounding box center [803, 413] width 356 height 68
click at [639, 344] on input "برياني روبيان" at bounding box center [811, 330] width 393 height 28
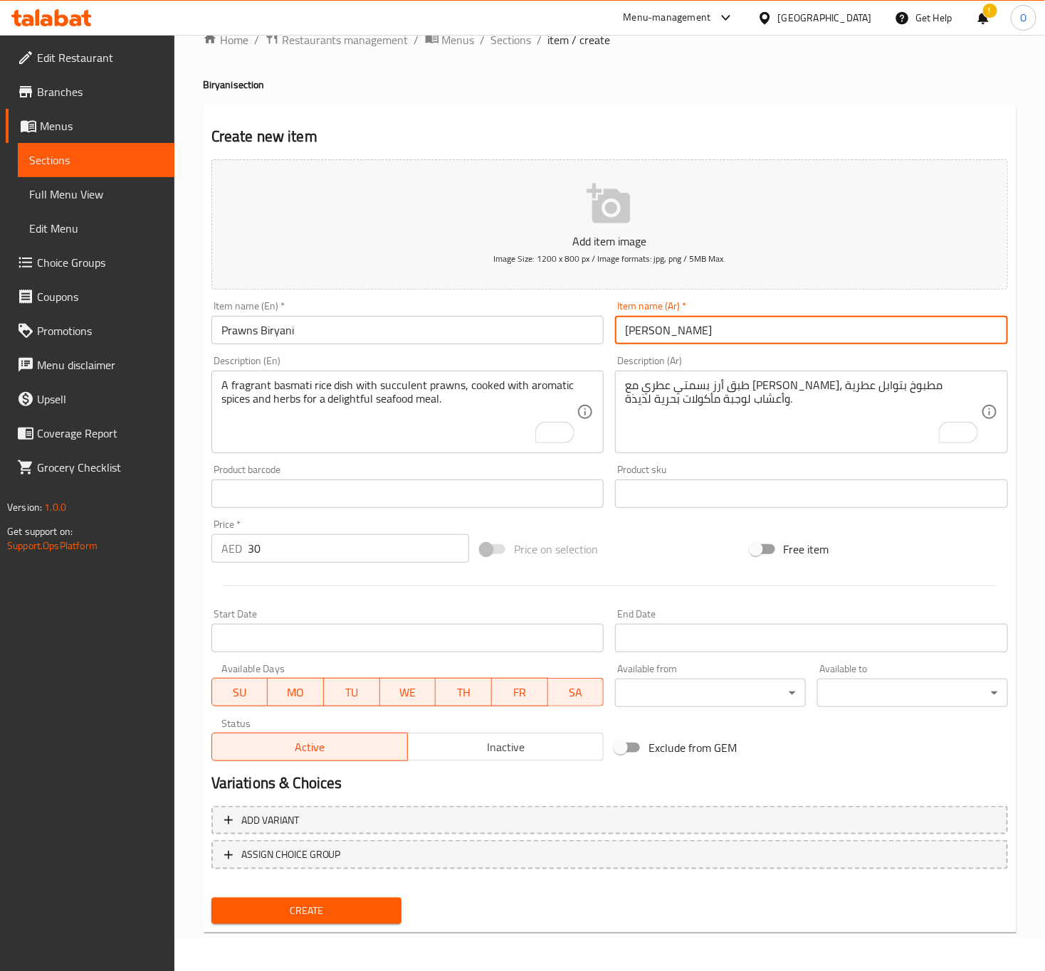
click at [639, 344] on input "برياني روبيان" at bounding box center [811, 330] width 393 height 28
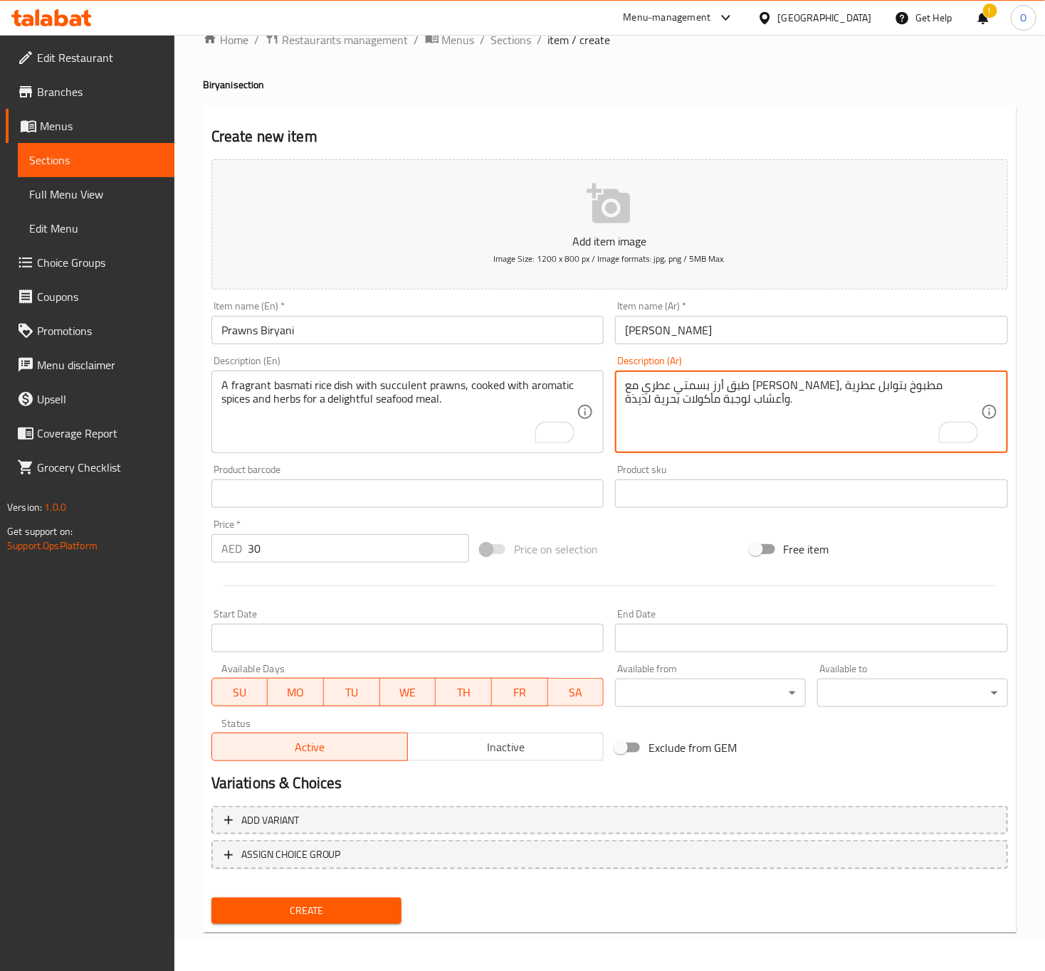
drag, startPoint x: 773, startPoint y: 386, endPoint x: 862, endPoint y: 379, distance: 90.0
click at [813, 376] on div "طبق أرز بسمتي عطري مع جمبري شهي، مطبوخ بتوابل عطرية وأعشاب لوجبة مأكولات بحرية …" at bounding box center [811, 412] width 393 height 83
click at [822, 387] on textarea "طبق أرز بسمتي عطري مع جمبري شهي، مطبوخ بتوابل عطرية وأعشاب لوجبة مأكولات بحرية …" at bounding box center [803, 413] width 356 height 68
drag, startPoint x: 829, startPoint y: 391, endPoint x: 799, endPoint y: 395, distance: 30.2
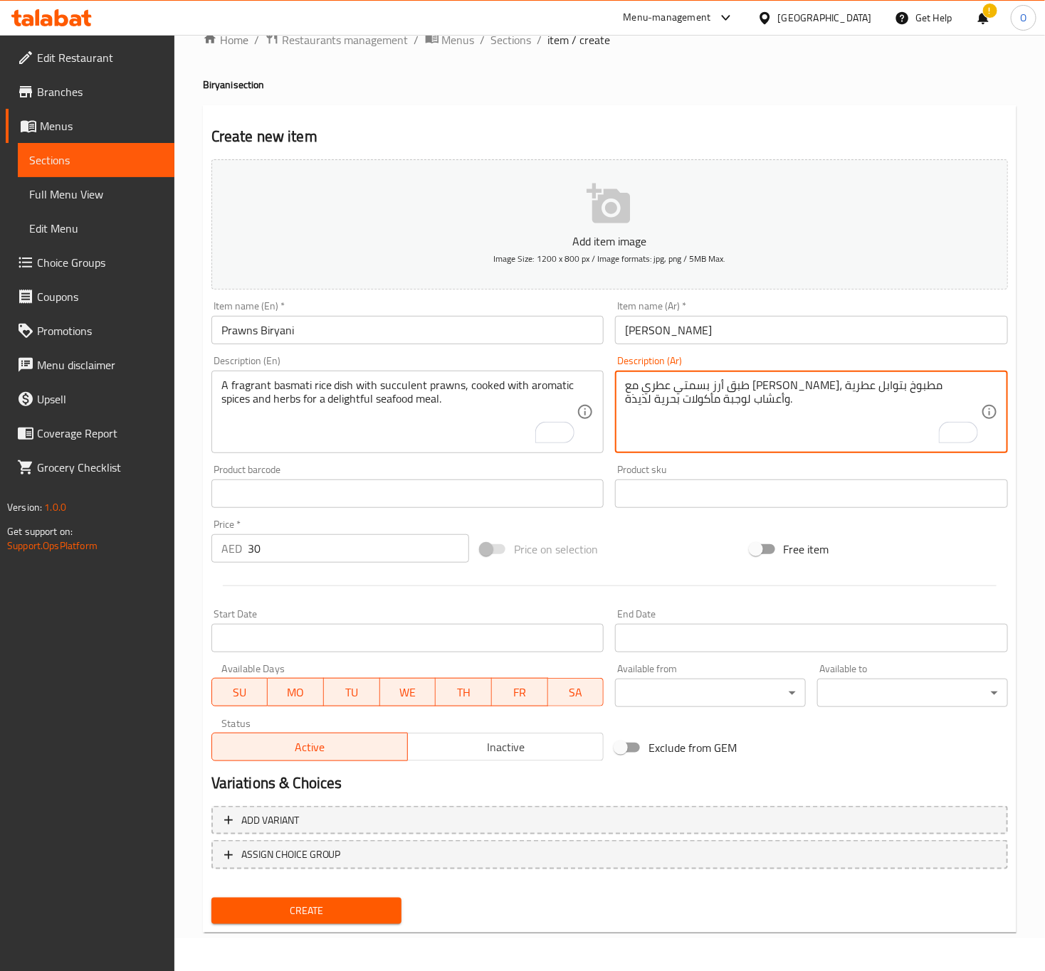
click at [799, 395] on textarea "طبق أرز بسمتي عطري مع جمبري شهي، مطبوخ بتوابل عطرية وأعشاب لوجبة مأكولات بحرية …" at bounding box center [803, 413] width 356 height 68
paste textarea "وبيان"
type textarea "طبق أرز بسمتي عطري مع روبيان شهي، مطبوخ بتوابل عطرية وأعشاب لوجبة مأكولات بحرية…"
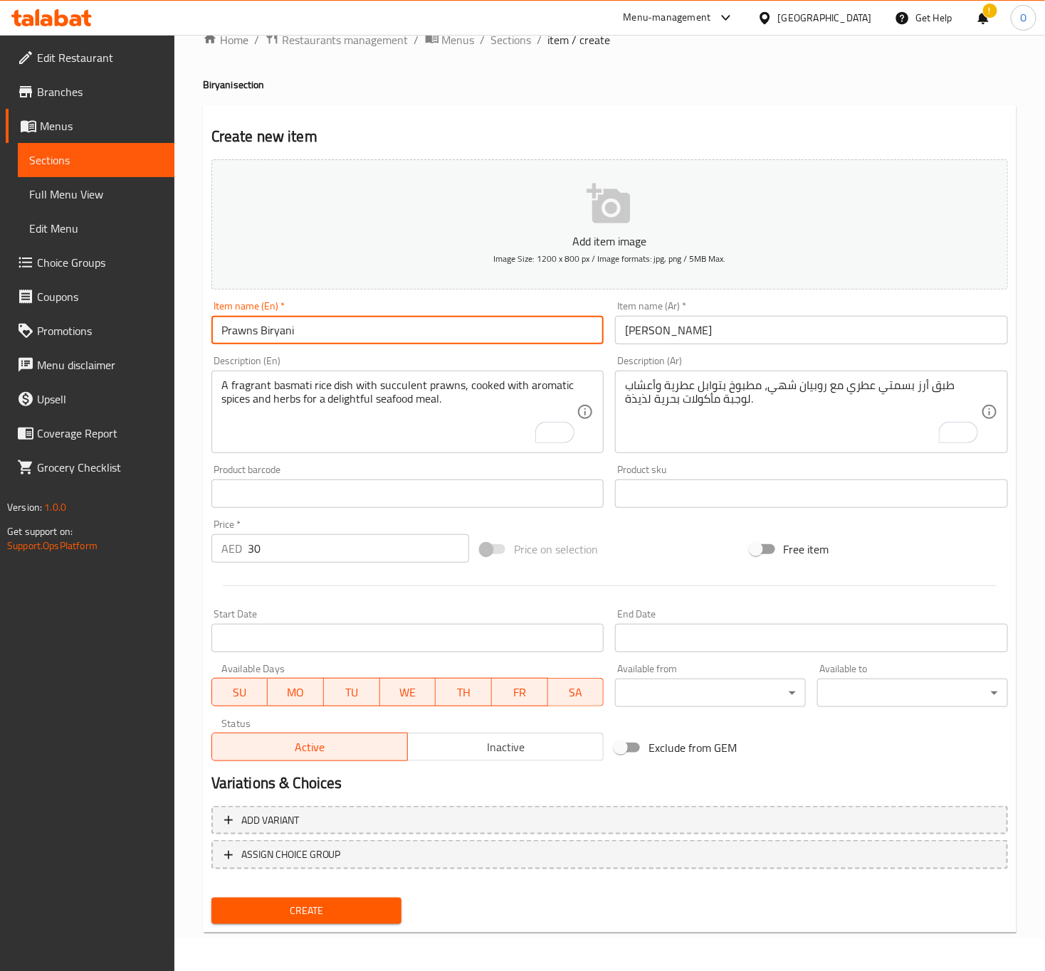
click at [410, 342] on input "Prawns Biryani" at bounding box center [407, 330] width 393 height 28
click at [211, 898] on button "Create" at bounding box center [306, 911] width 191 height 26
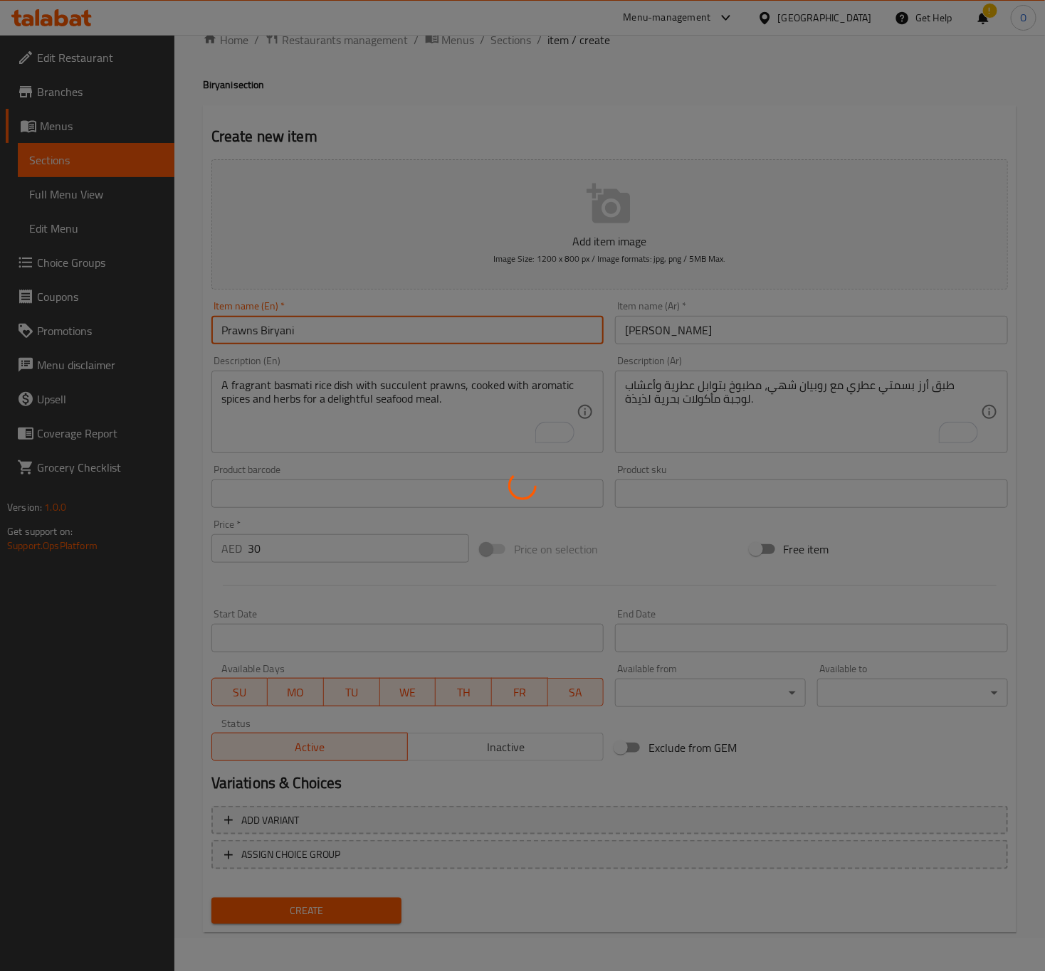
type input "0"
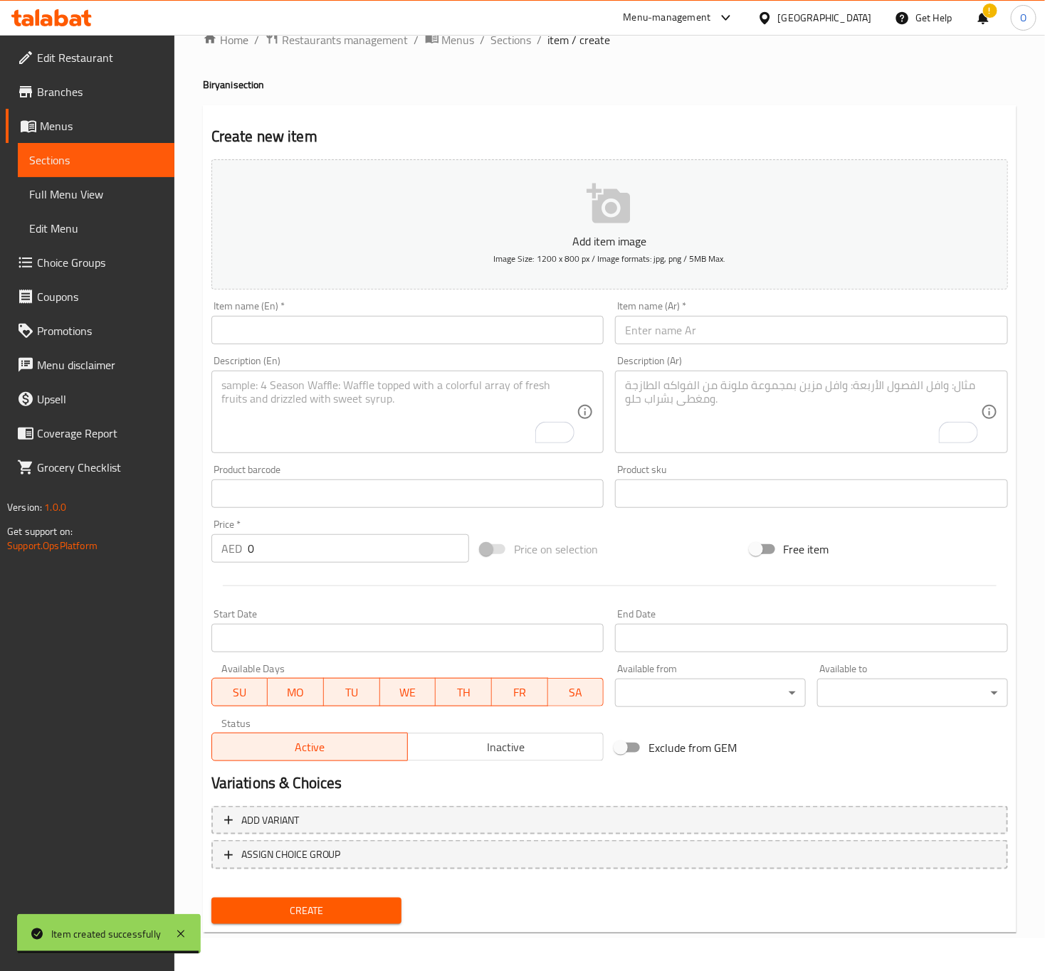
click at [448, 331] on input "text" at bounding box center [407, 330] width 393 height 28
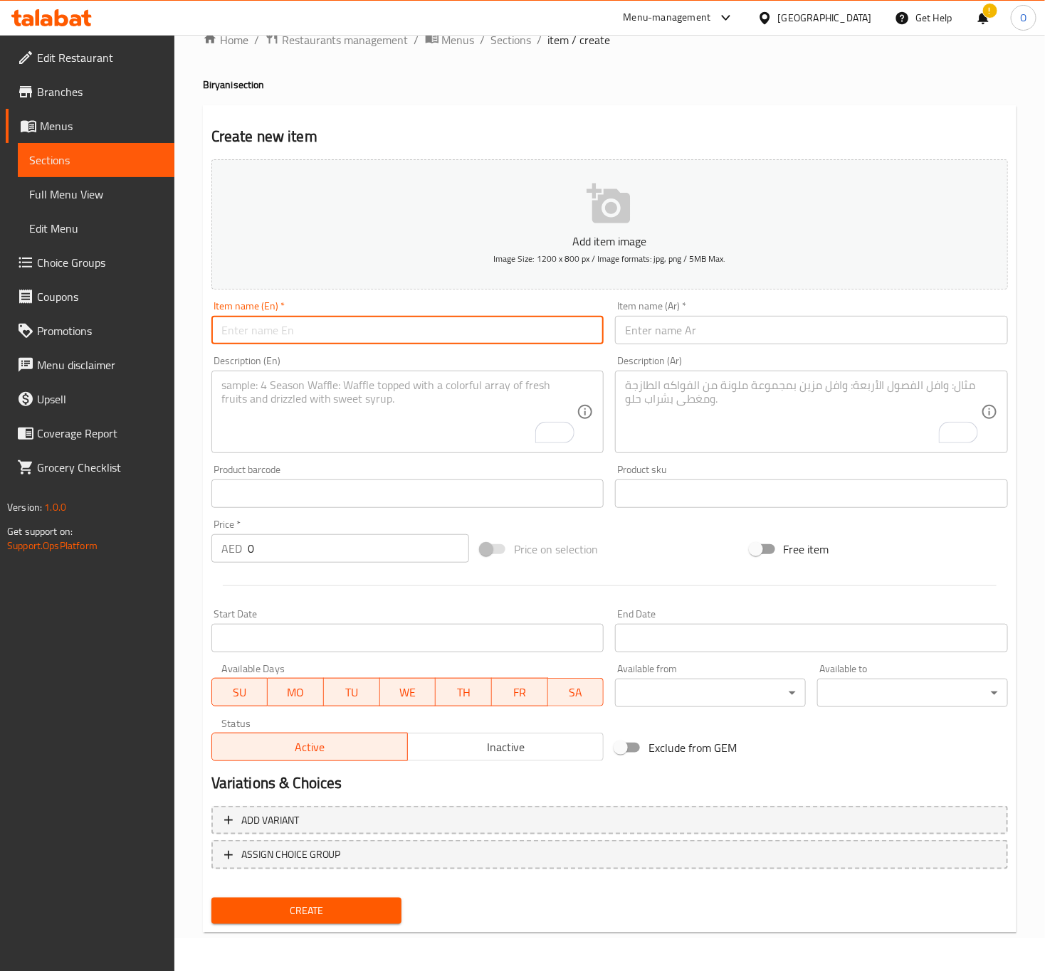
paste input "Fish Biryani"
type input "Fish Biryani"
click at [734, 305] on div "Item name (Ar)   * Item name (Ar) *" at bounding box center [811, 322] width 393 height 43
click at [730, 310] on div "Item name (Ar)   * Item name (Ar) *" at bounding box center [811, 322] width 393 height 43
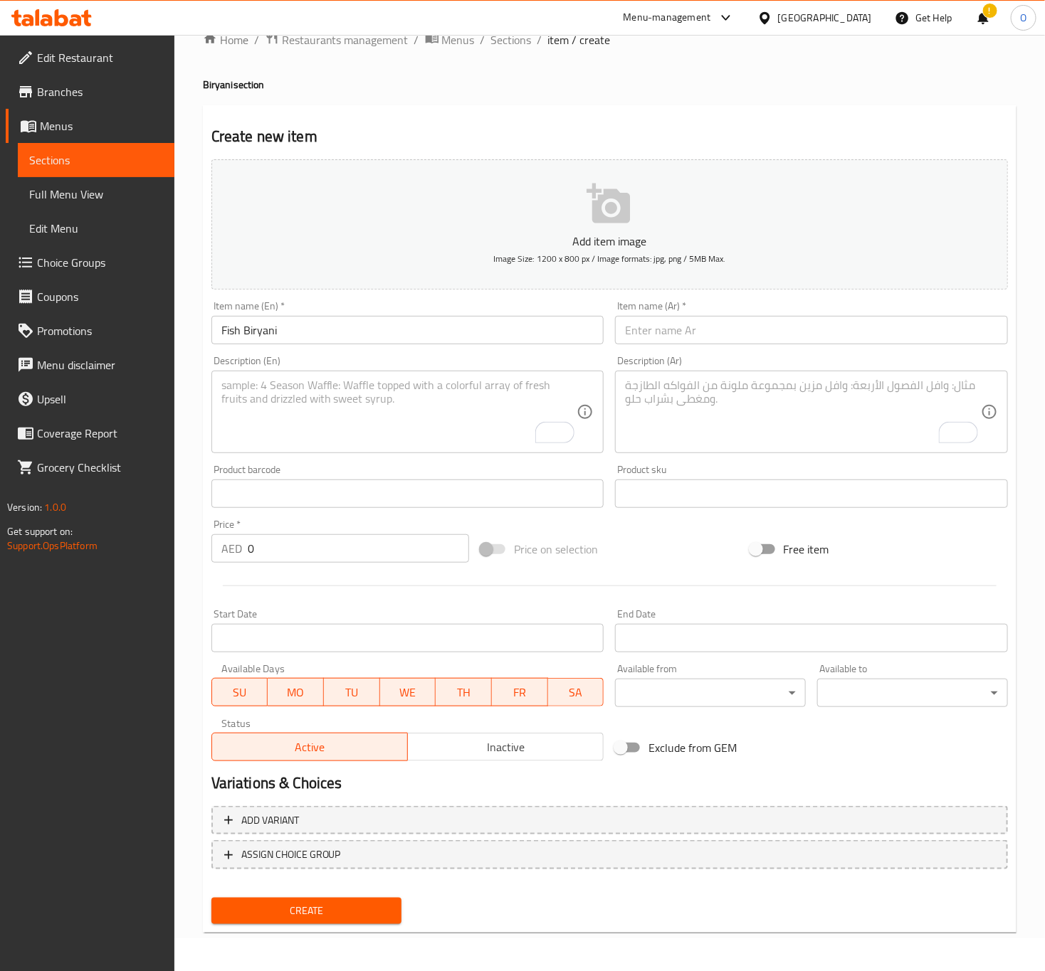
click at [727, 323] on input "text" at bounding box center [811, 330] width 393 height 28
paste input "برياني سمك"
type input "برياني سمك"
click at [319, 551] on input "0" at bounding box center [358, 548] width 221 height 28
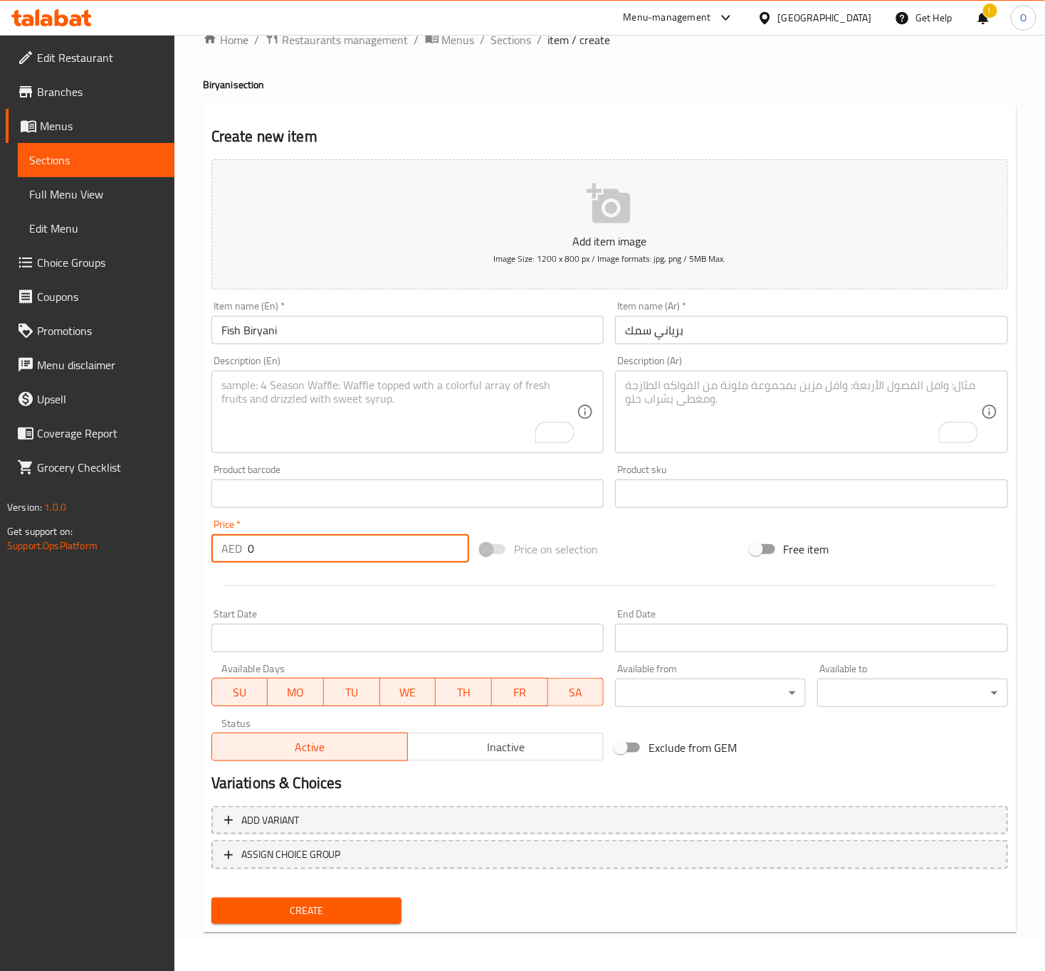
click at [319, 551] on input "0" at bounding box center [358, 548] width 221 height 28
paste input "23.5"
type input "23.5"
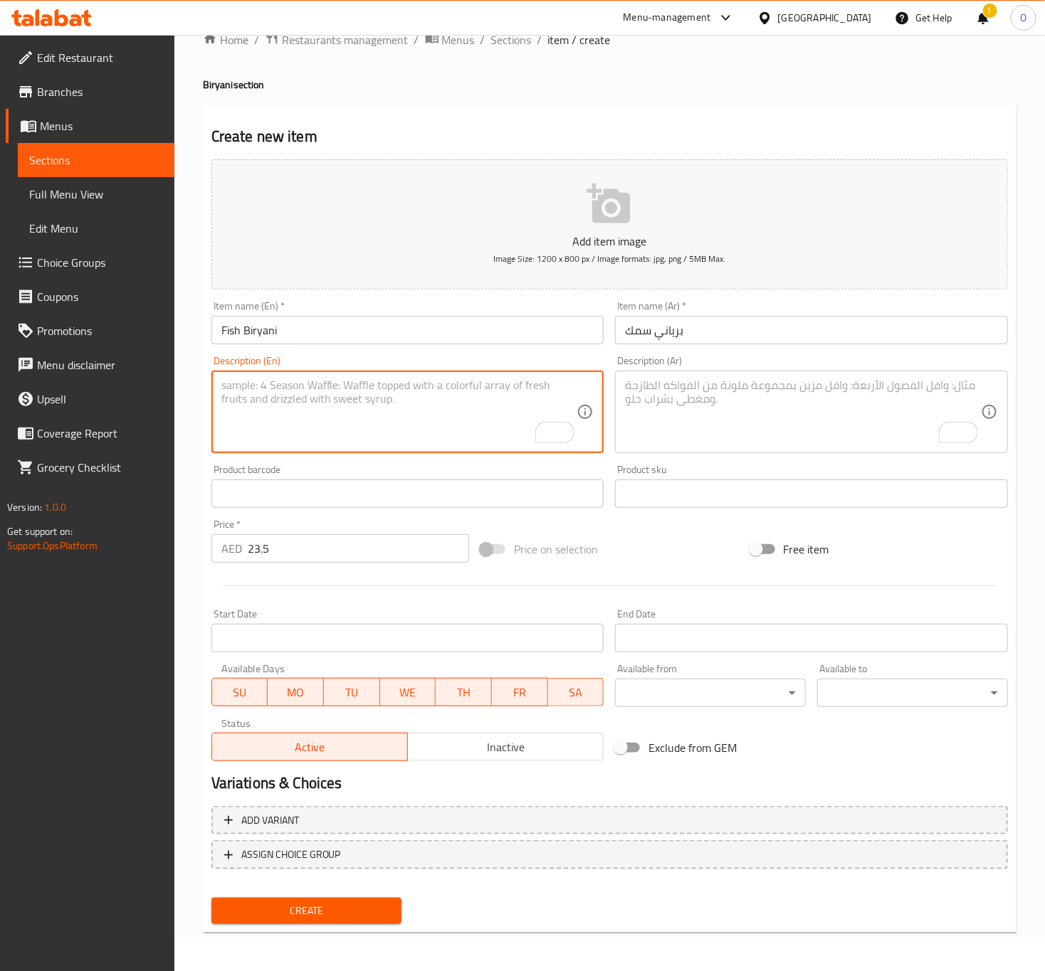
click at [291, 400] on textarea "To enrich screen reader interactions, please activate Accessibility in Grammarl…" at bounding box center [399, 413] width 356 height 68
paste textarea "A fragrant basmati rice dish with tender fish pieces, cooked with aromatic spic…"
type textarea "A fragrant basmati rice dish with tender fish pieces, cooked with aromatic spic…"
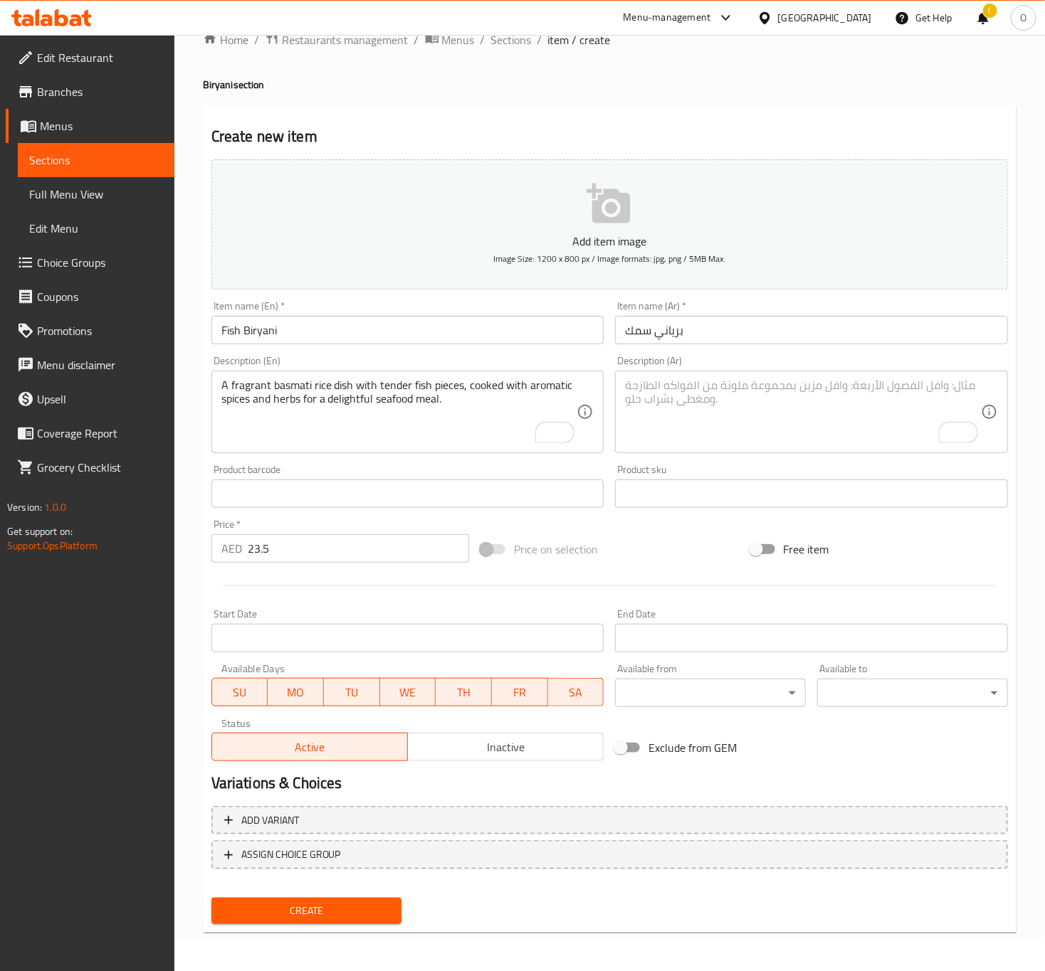
click at [736, 432] on textarea "To enrich screen reader interactions, please activate Accessibility in Grammarl…" at bounding box center [803, 413] width 356 height 68
paste textarea "طبق أرز بسمتي عطري مع قطع سمك طرية، مطبوخ بتوابل عطرية وأعشاب لوجبة مأكولات بحر…"
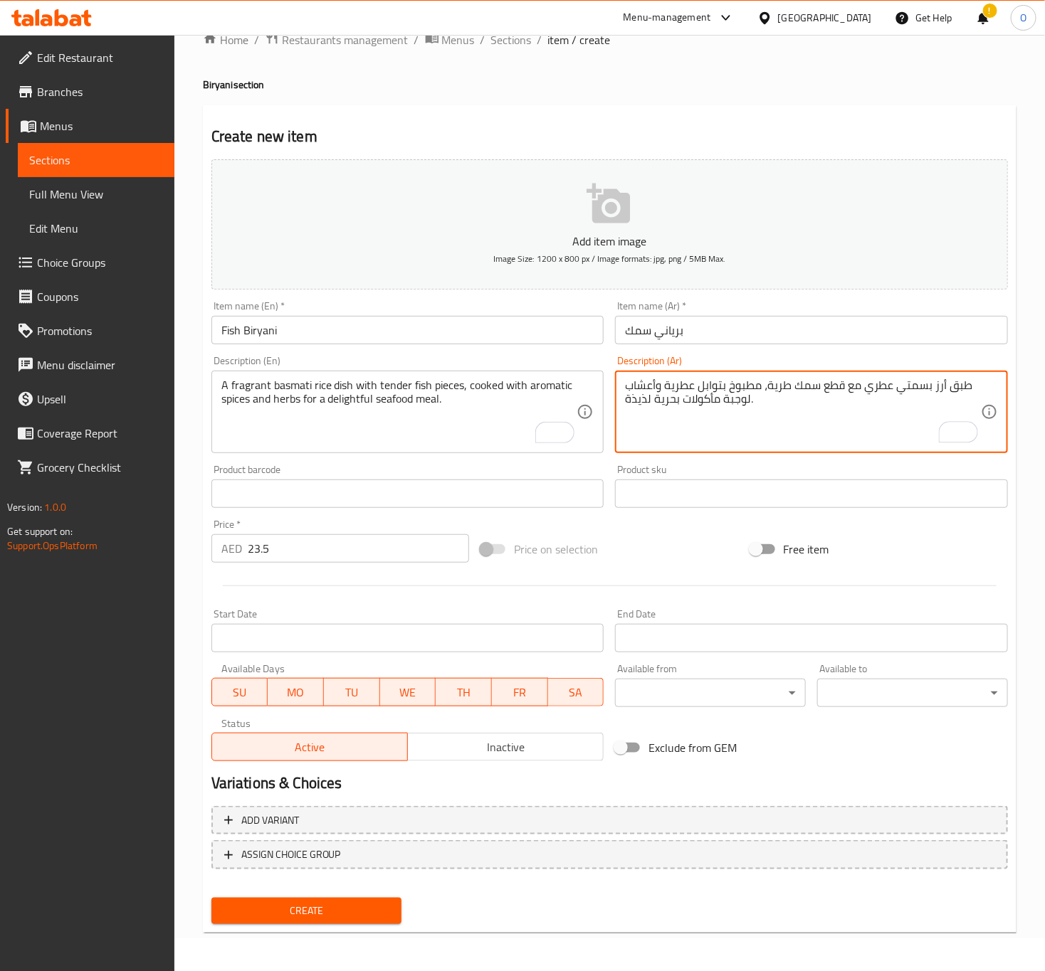
type textarea "طبق أرز بسمتي عطري مع قطع سمك طرية، مطبوخ بتوابل عطرية وأعشاب لوجبة مأكولات بحر…"
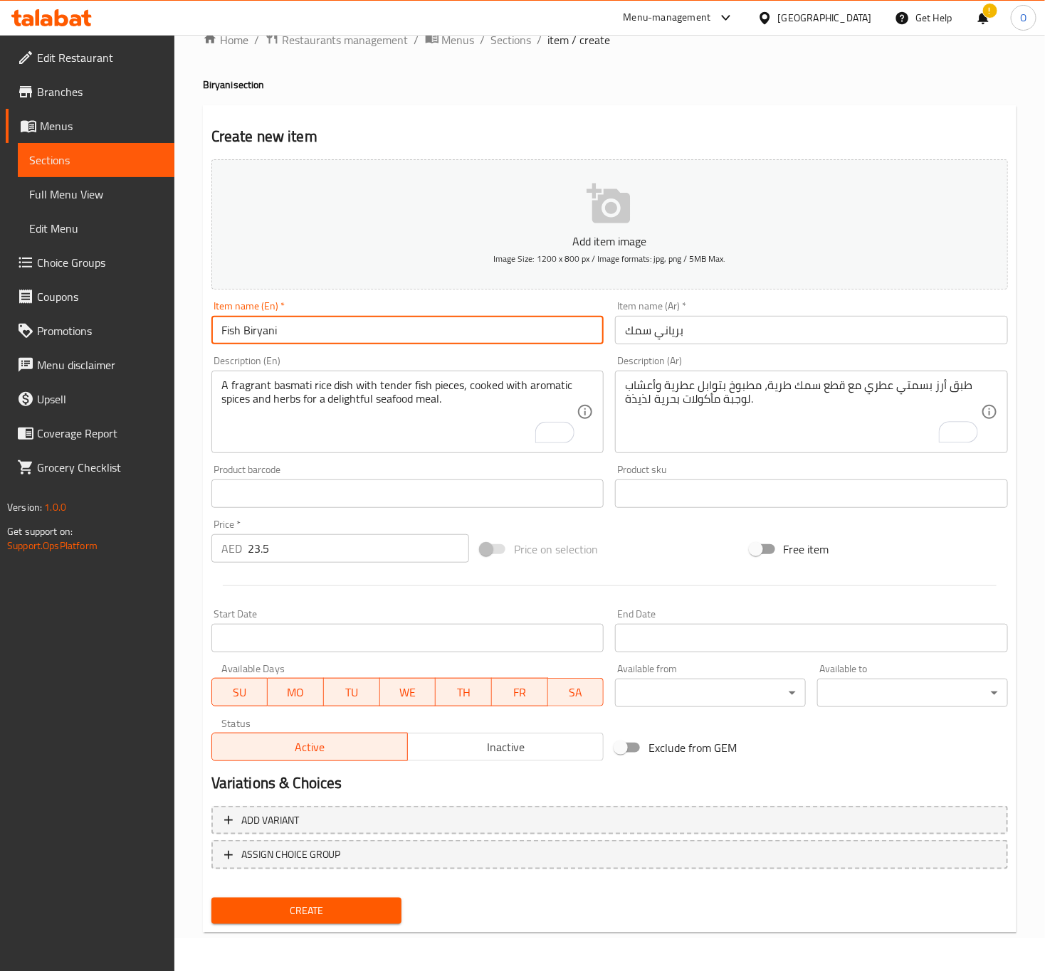
click at [492, 329] on input "Fish Biryani" at bounding box center [407, 330] width 393 height 28
click at [211, 898] on button "Create" at bounding box center [306, 911] width 191 height 26
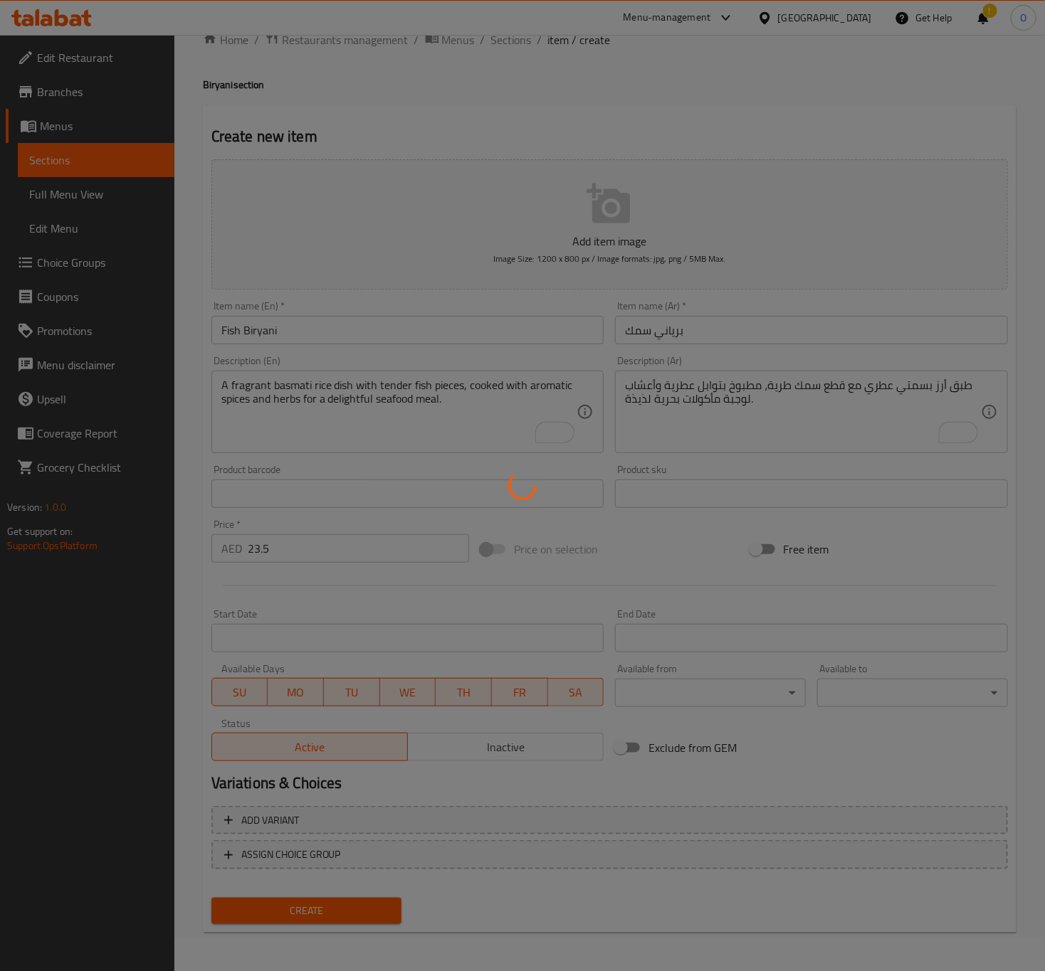
click at [492, 329] on div at bounding box center [522, 485] width 1045 height 971
type input "0"
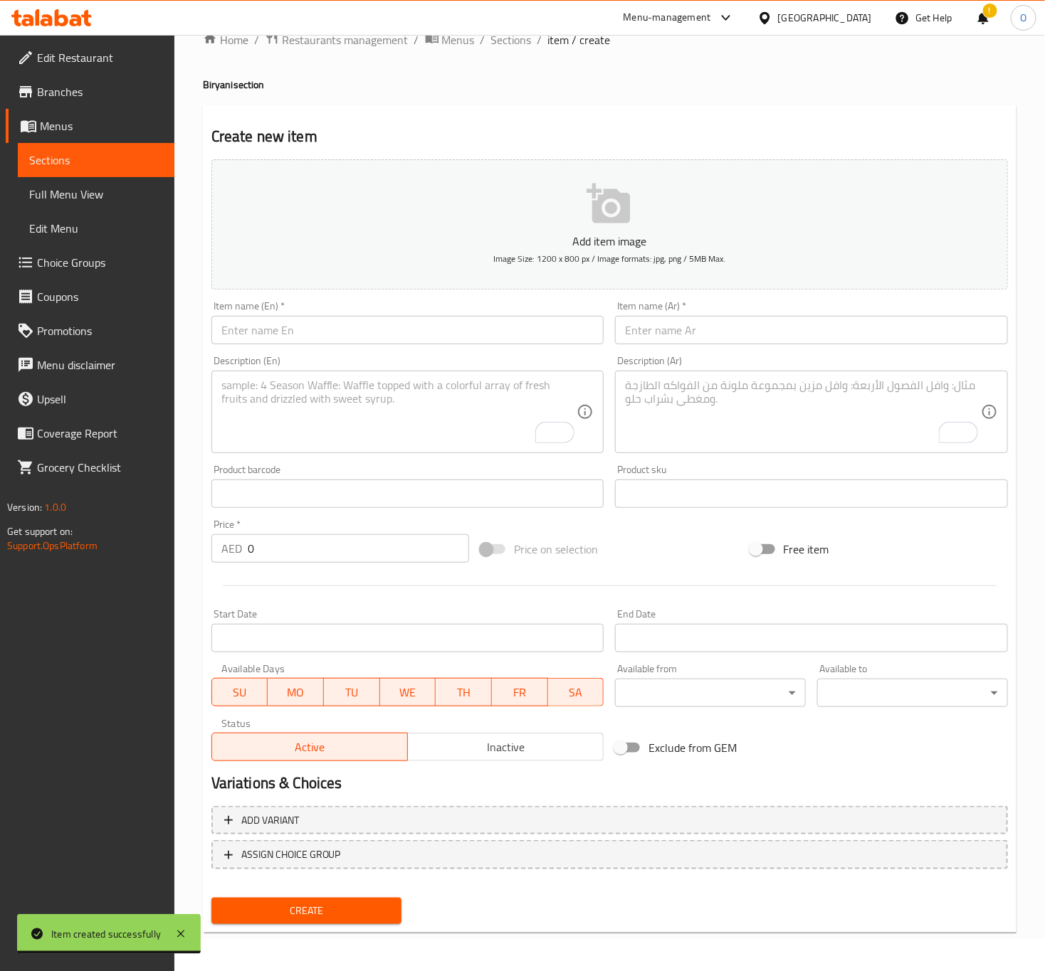
click at [257, 344] on input "text" at bounding box center [407, 330] width 393 height 28
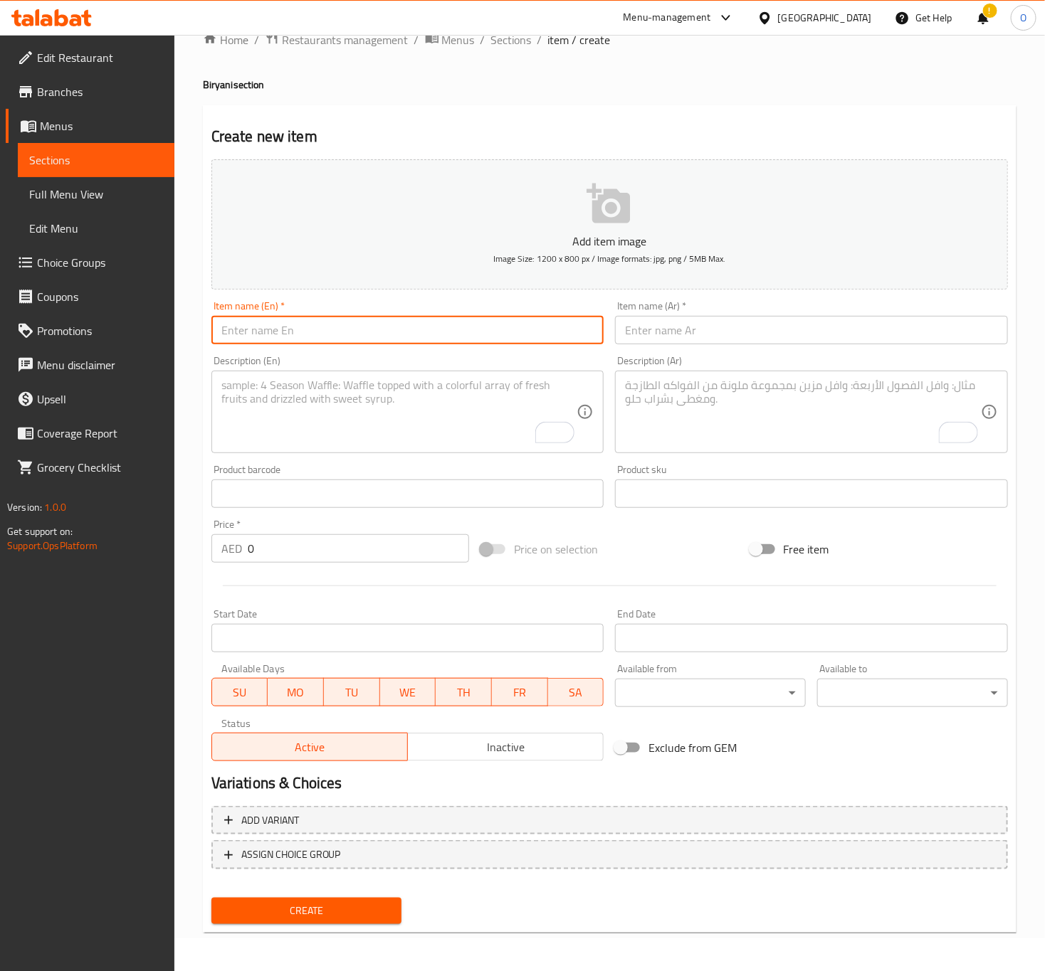
paste input "Pothi Biryani (Chicken / Beef / Mutton)"
type input "Pothi Biryani (Chicken / Beef / Mutton)"
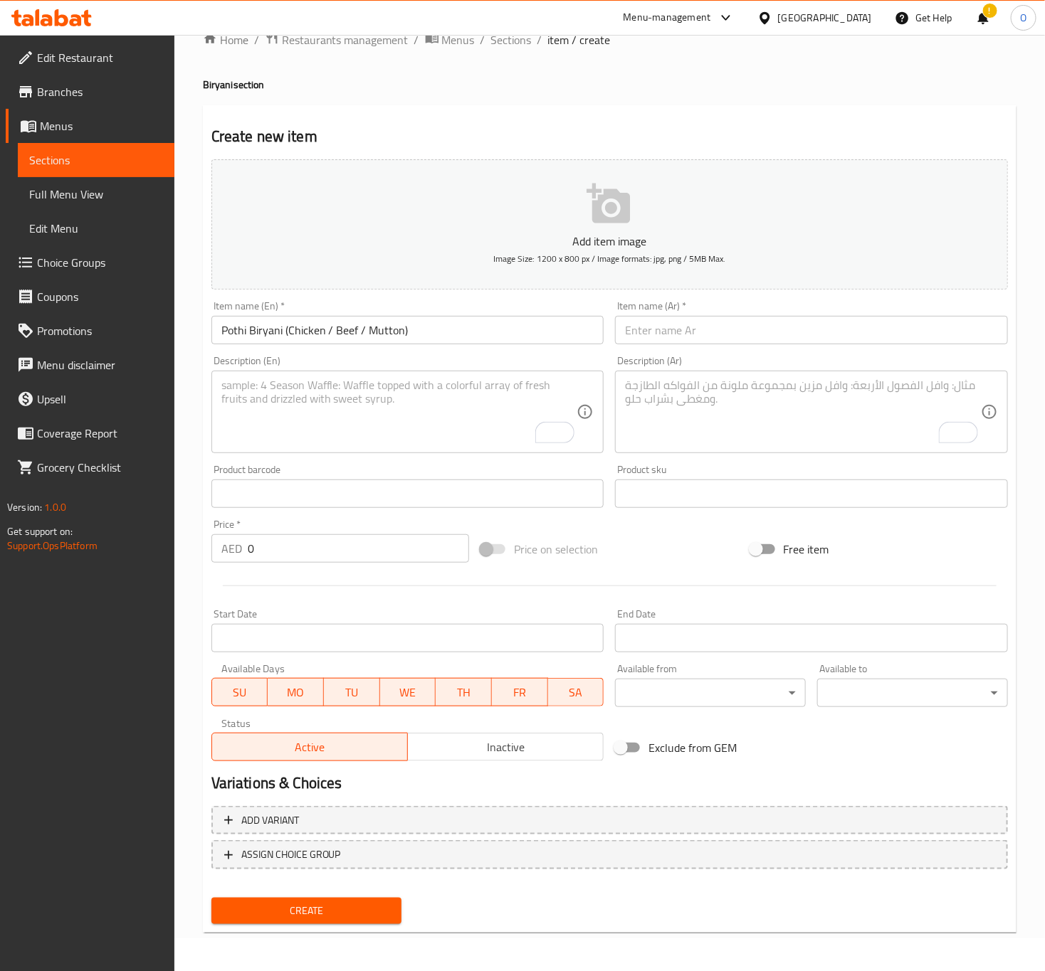
click at [666, 324] on input "text" at bounding box center [811, 330] width 393 height 28
paste input "برياني بوتي (دجاج / لحم بقر / لحم غنم)"
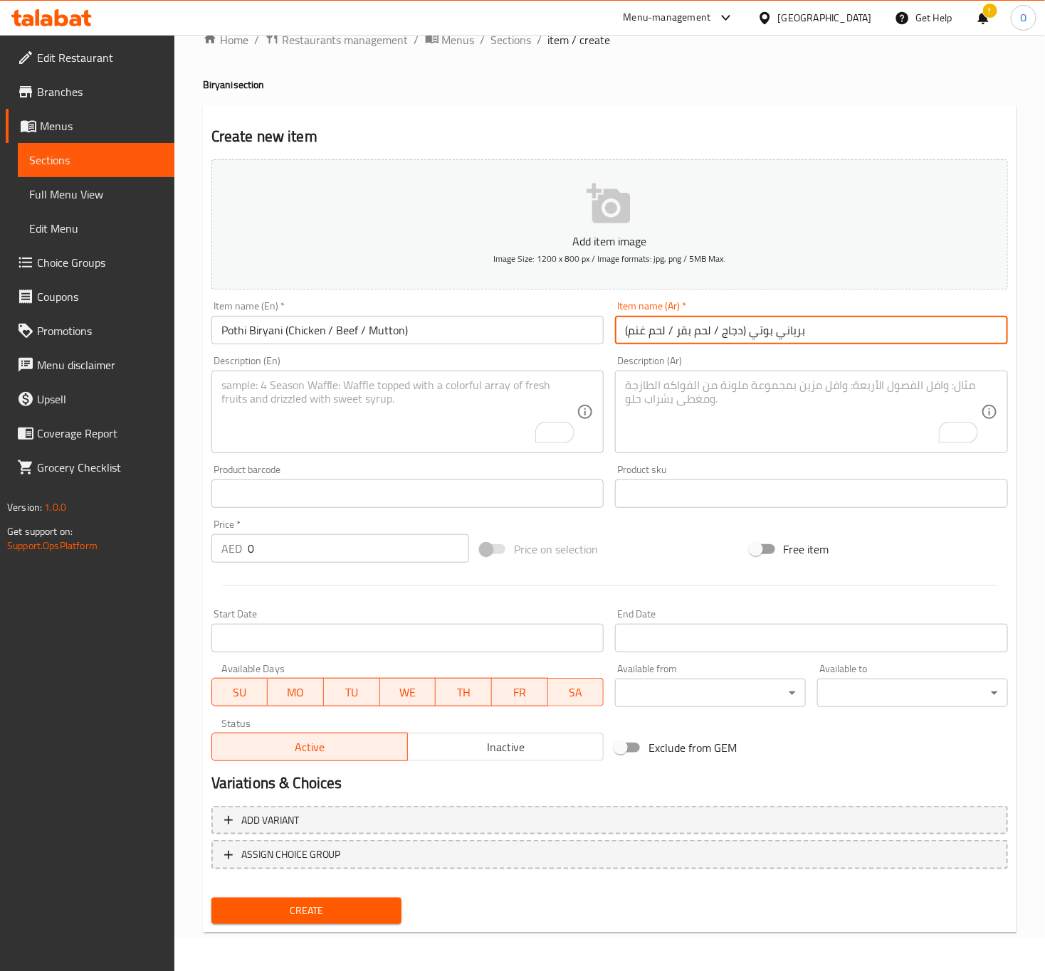
type input "برياني بوتي (دجاج / لحم بقر / لحم غنم)"
click at [267, 394] on textarea "To enrich screen reader interactions, please activate Accessibility in Grammarl…" at bounding box center [399, 413] width 356 height 68
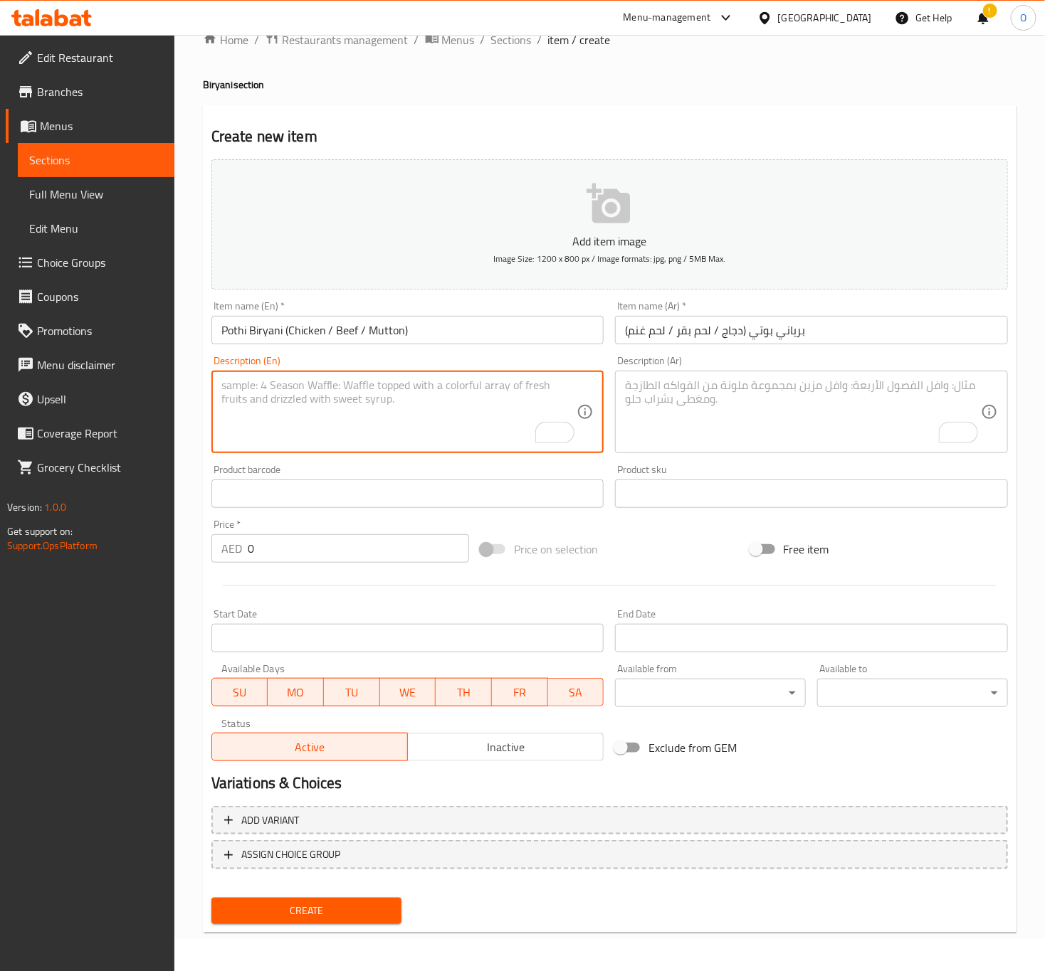
paste textarea "A traditional biryani, slow-cooked in a banana leaf parcel (pothi), with your c…"
type textarea "A traditional biryani, slow-cooked in a banana leaf parcel (pothi), with your c…"
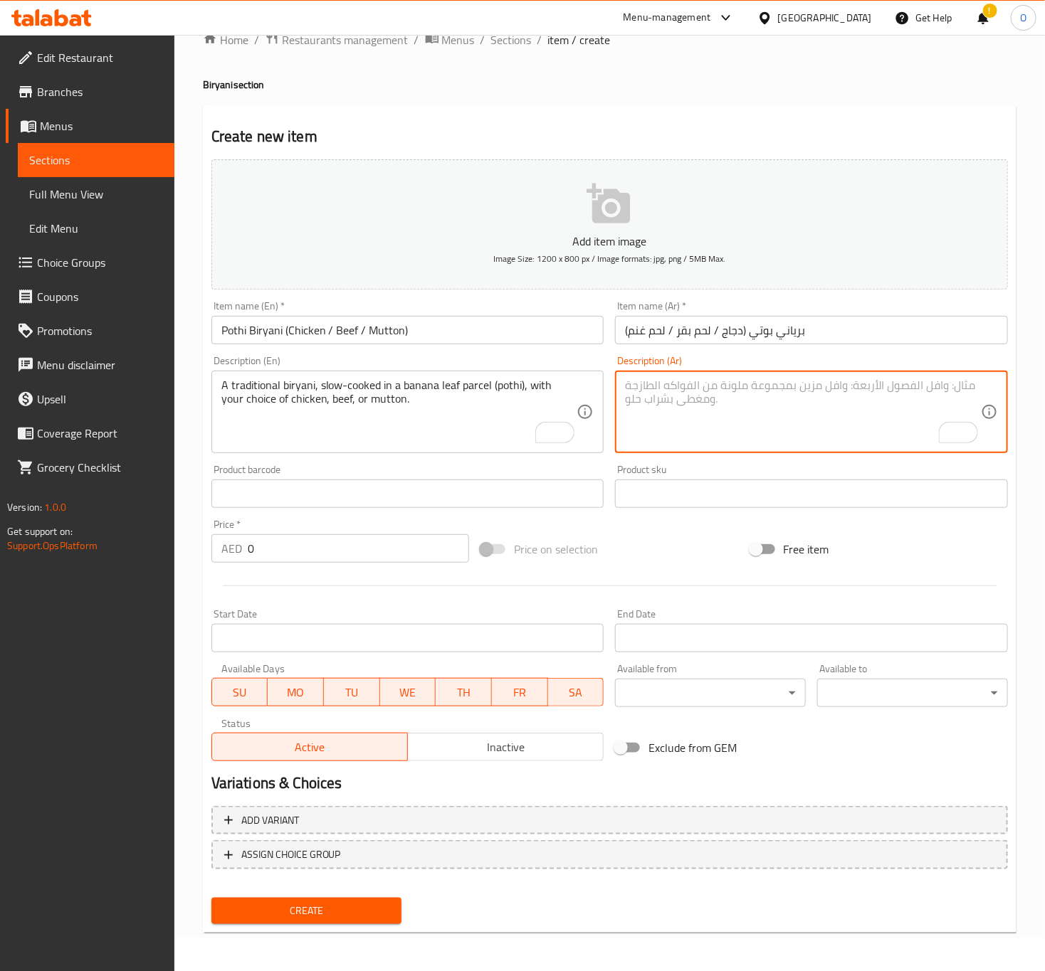
click at [803, 415] on textarea "To enrich screen reader interactions, please activate Accessibility in Grammarl…" at bounding box center [803, 413] width 356 height 68
paste textarea "برياني تقليدي، مطبوخ ببطء في لفة أوراق الموز (بوثي)، مع اختيارك من الدجاج، اللح…"
type textarea "برياني تقليدي، مطبوخ ببطء في لفة أوراق الموز (بوثي)، مع اختيارك من الدجاج، اللح…"
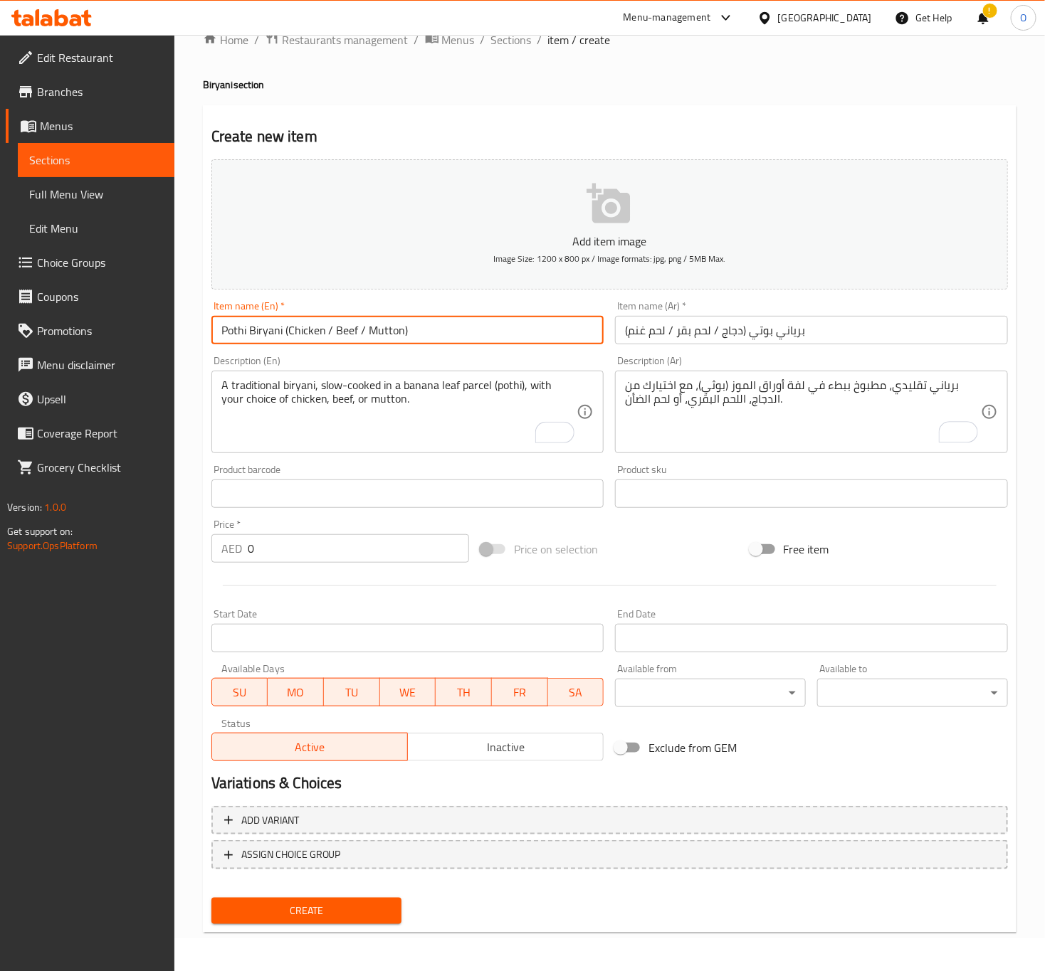
click at [284, 329] on input "Pothi Biryani (Chicken / Beef / Mutton)" at bounding box center [407, 330] width 393 height 28
type input "Pothi Biryani - Chicken / Beef / Mutton"
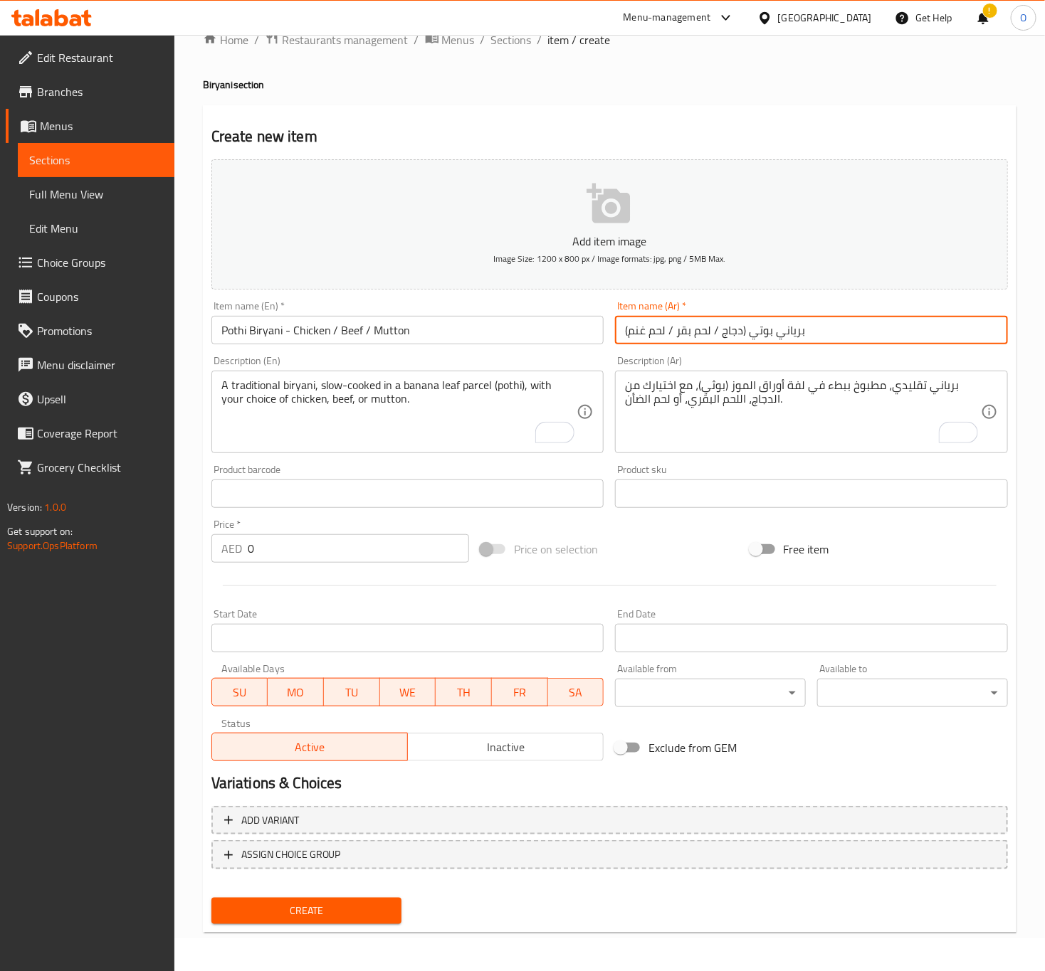
click at [741, 331] on input "برياني بوتي (دجاج / لحم بقر / لحم غنم)" at bounding box center [811, 330] width 393 height 28
drag, startPoint x: 803, startPoint y: 329, endPoint x: 812, endPoint y: 327, distance: 9.0
click at [808, 327] on input "برياني بوتي - دجاج / لحم بقر / لحم غنم)" at bounding box center [811, 330] width 393 height 28
click at [671, 337] on input "برياني بوتي - دجاج / لحم بقر / لحم غنم" at bounding box center [811, 330] width 393 height 28
click at [677, 334] on input "برياني بوتي - دجاج / لحم بقر / لحم غنم" at bounding box center [811, 330] width 393 height 28
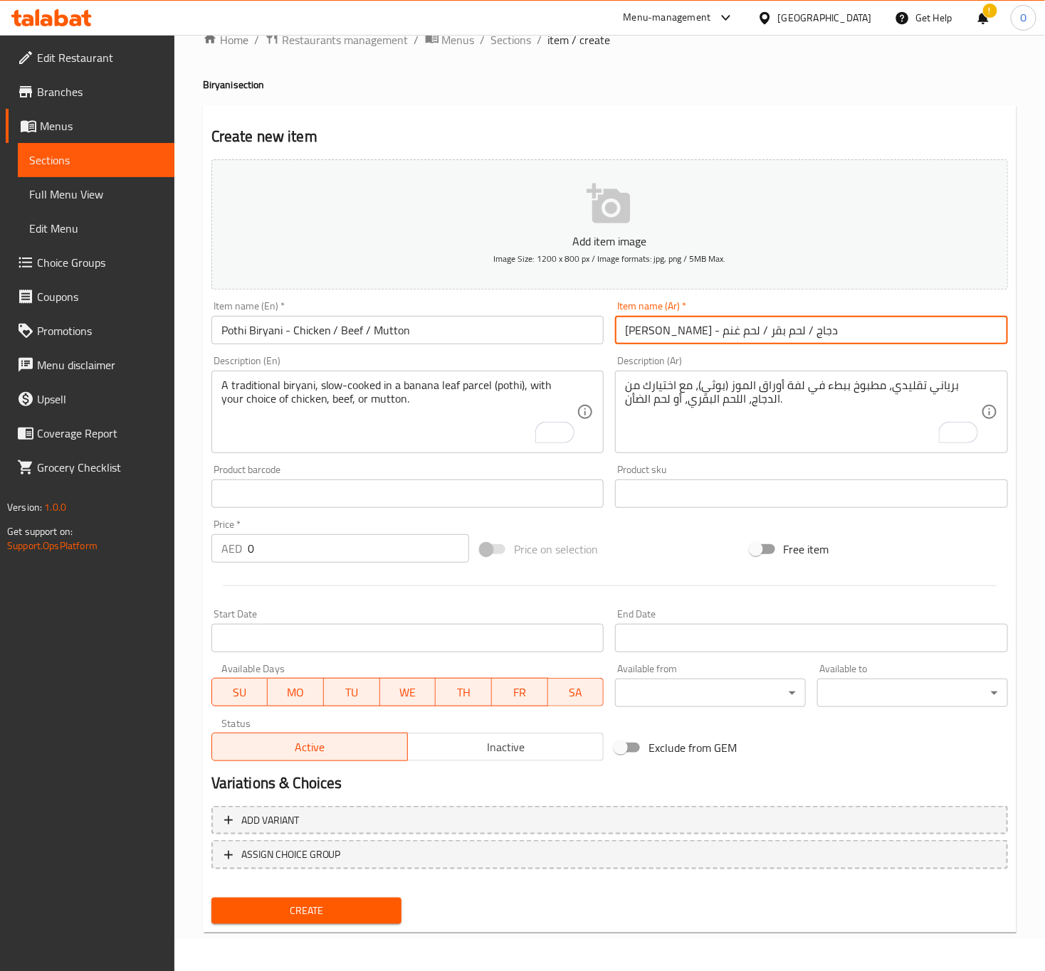
click at [675, 334] on input "برياني بوتي - دجاج / لحم بقر / لحم غنم" at bounding box center [811, 330] width 393 height 28
type input "برياني بوتي - دجاج / لحم بقري / لحم غنم"
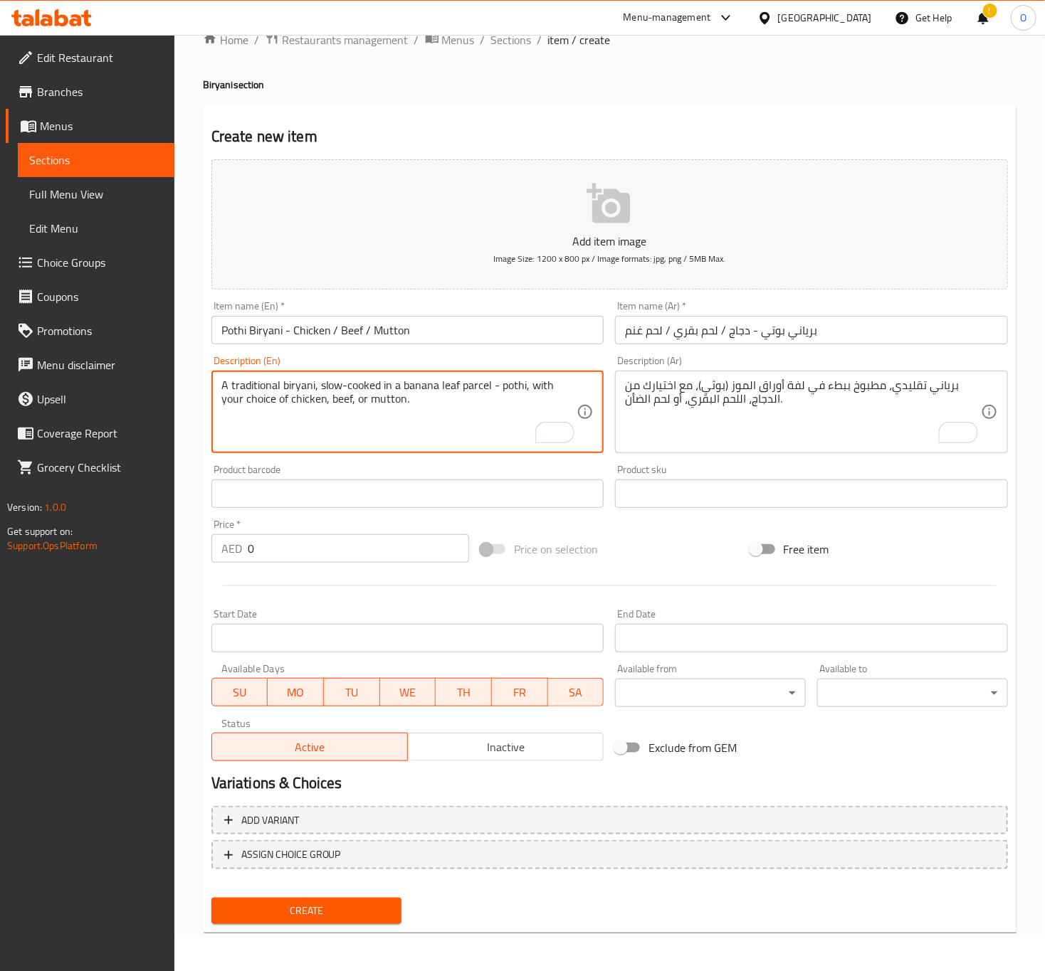
type textarea "A traditional biryani, slow-cooked in a banana leaf parcel - pothi, with your c…"
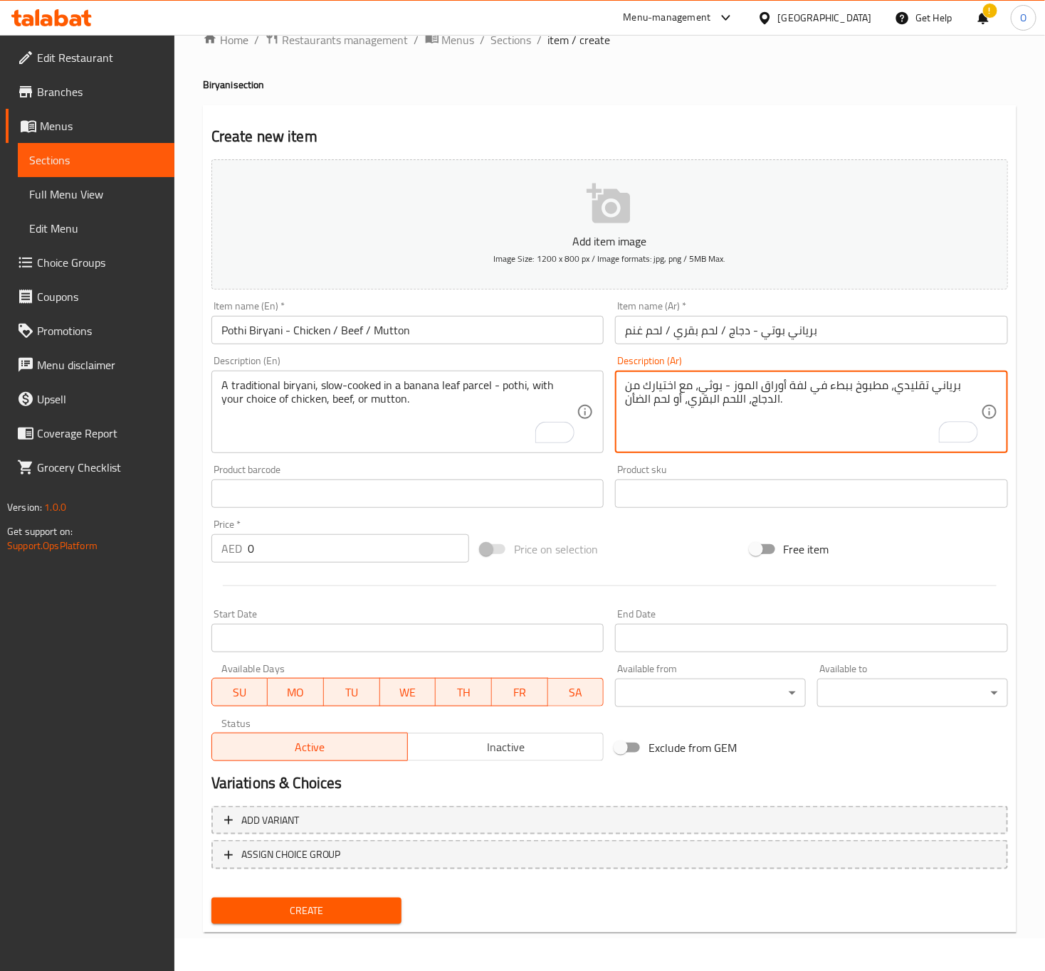
click at [640, 401] on textarea "برياني تقليدي، مطبوخ ببطء في لفة أوراق الموز - بوثي، مع اختيارك من الدجاج، اللح…" at bounding box center [803, 413] width 356 height 68
type textarea "برياني تقليدي، مطبوخ ببطء في لفة أوراق الموز - بوثي، مع اختيارك من الدجاج، اللح…"
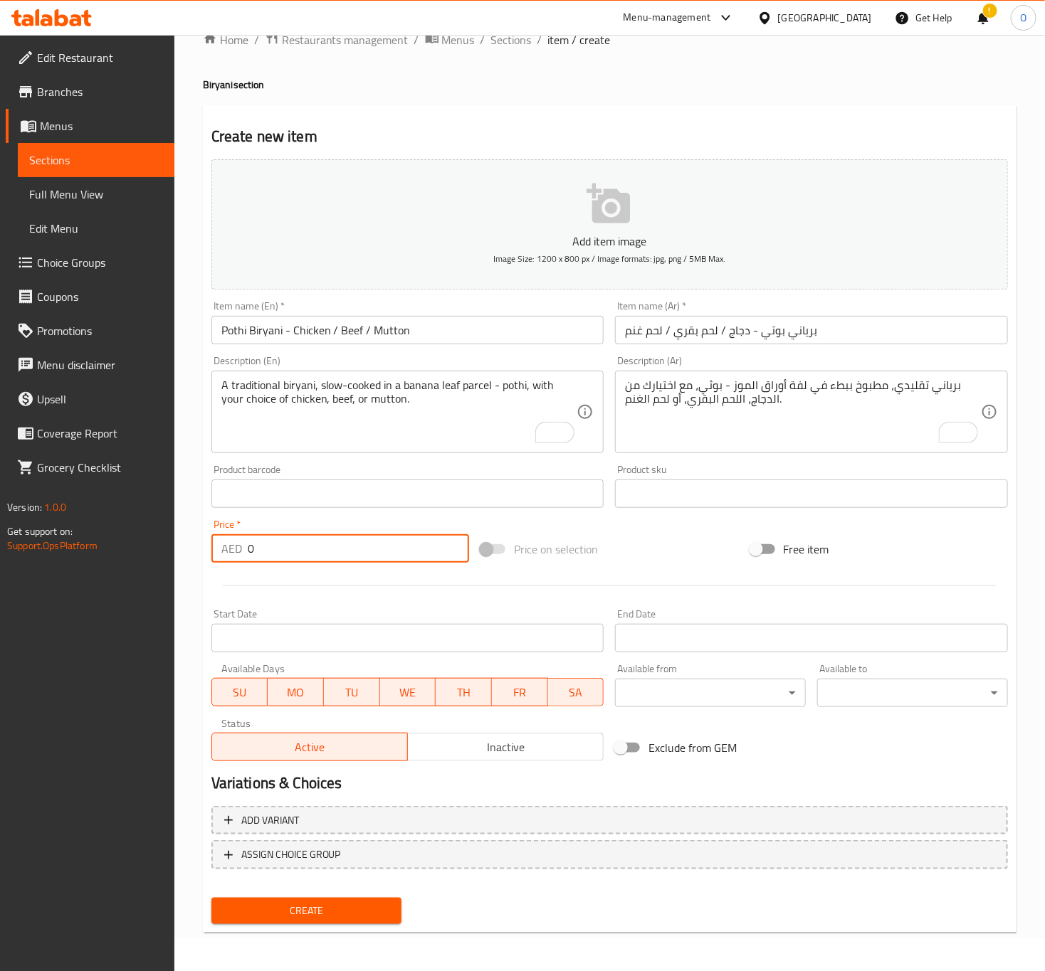
click at [320, 560] on input "0" at bounding box center [358, 548] width 221 height 28
paste input "156"
type input "156"
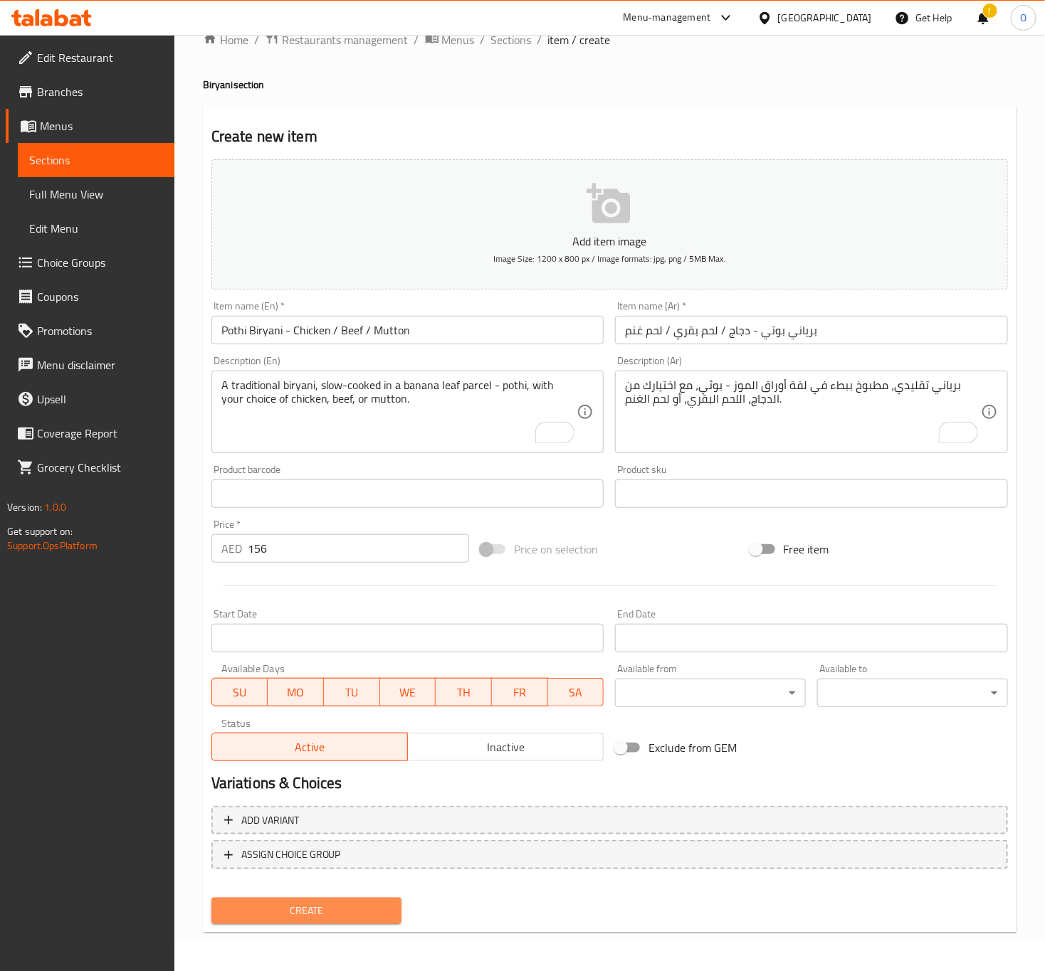
click at [310, 907] on span "Create" at bounding box center [307, 911] width 168 height 18
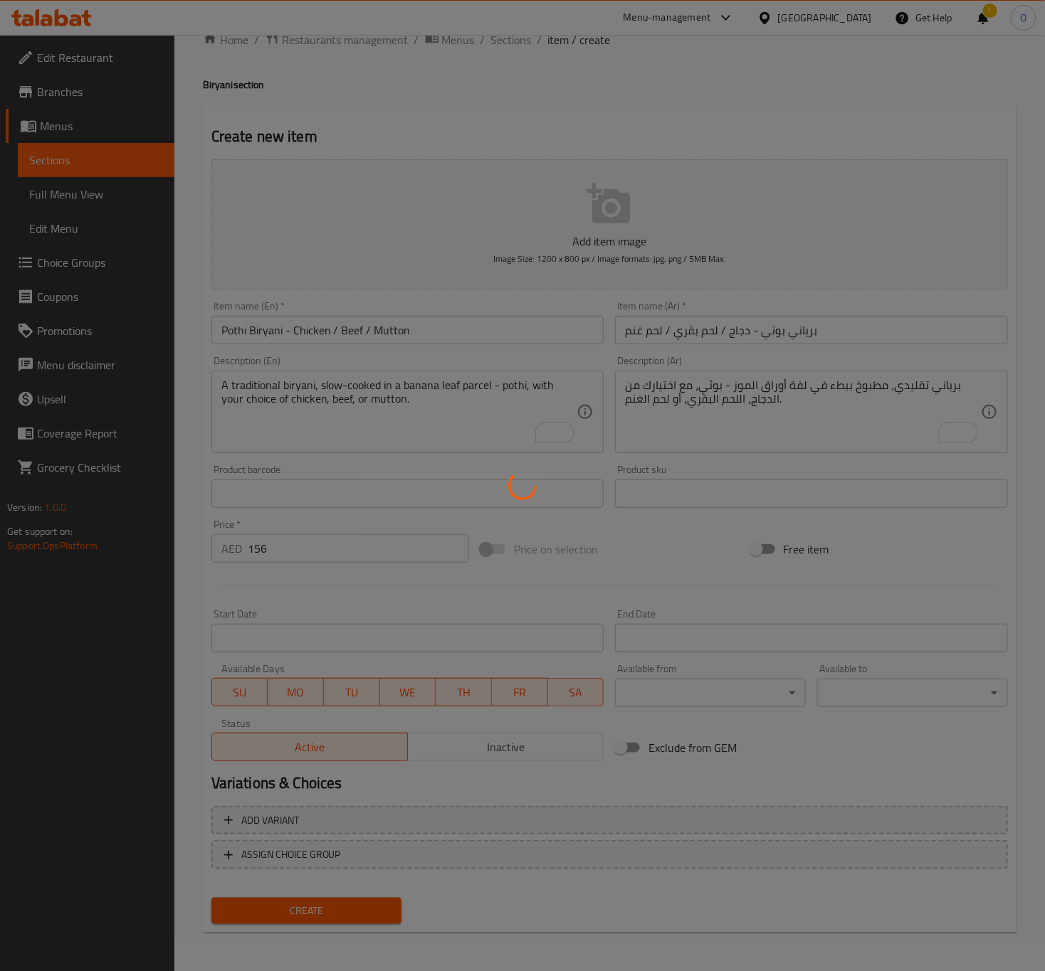
type input "0"
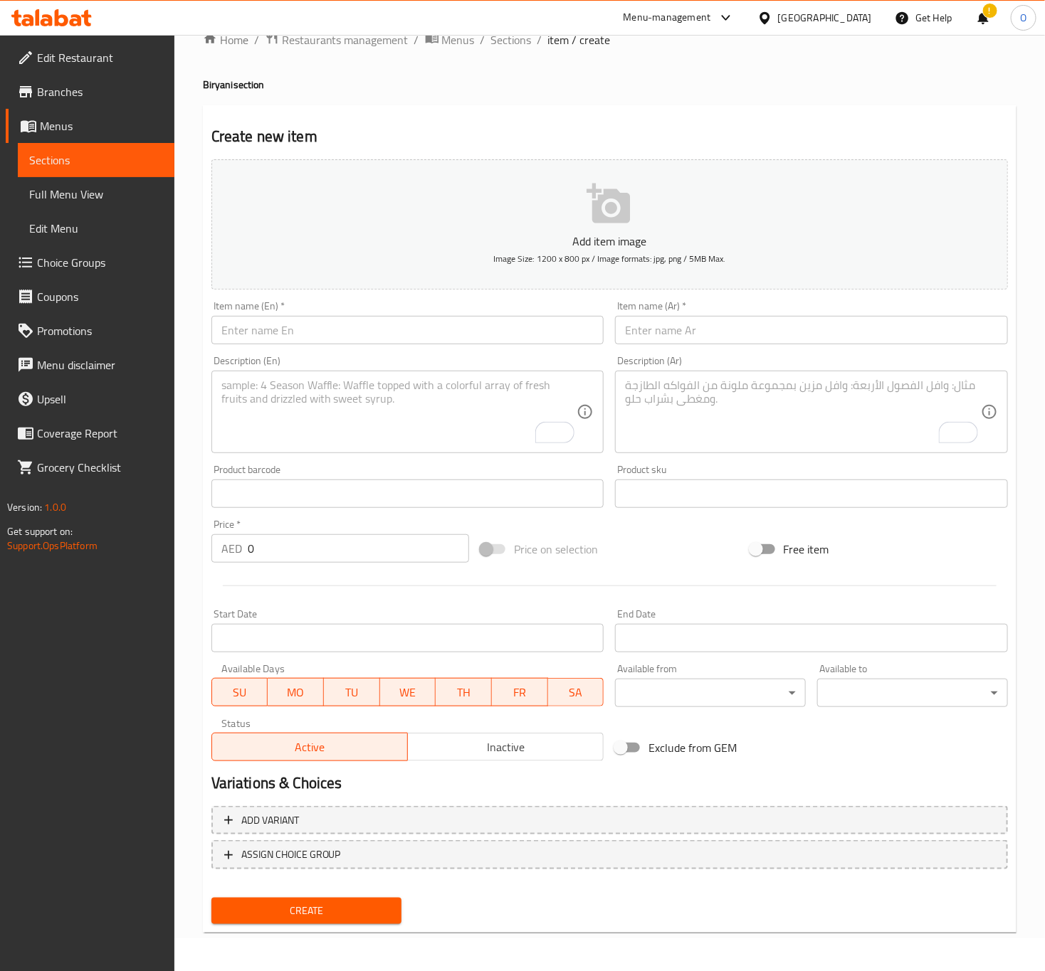
click at [231, 335] on input "text" at bounding box center [407, 330] width 393 height 28
paste input "Mutton"
click at [370, 329] on input "Mutton" at bounding box center [407, 330] width 393 height 28
paste input "Biryani Rice"
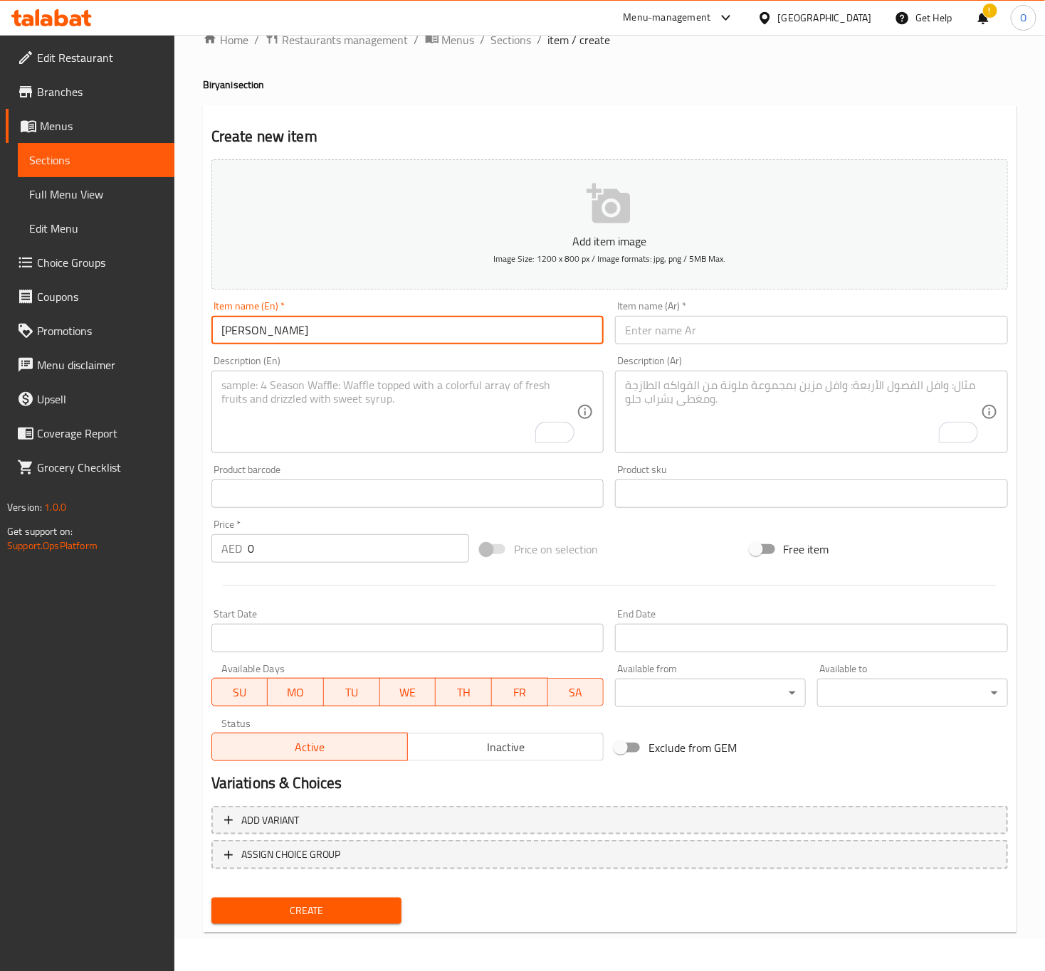
type input "Biryani Rice"
click at [685, 327] on input "text" at bounding box center [811, 330] width 393 height 28
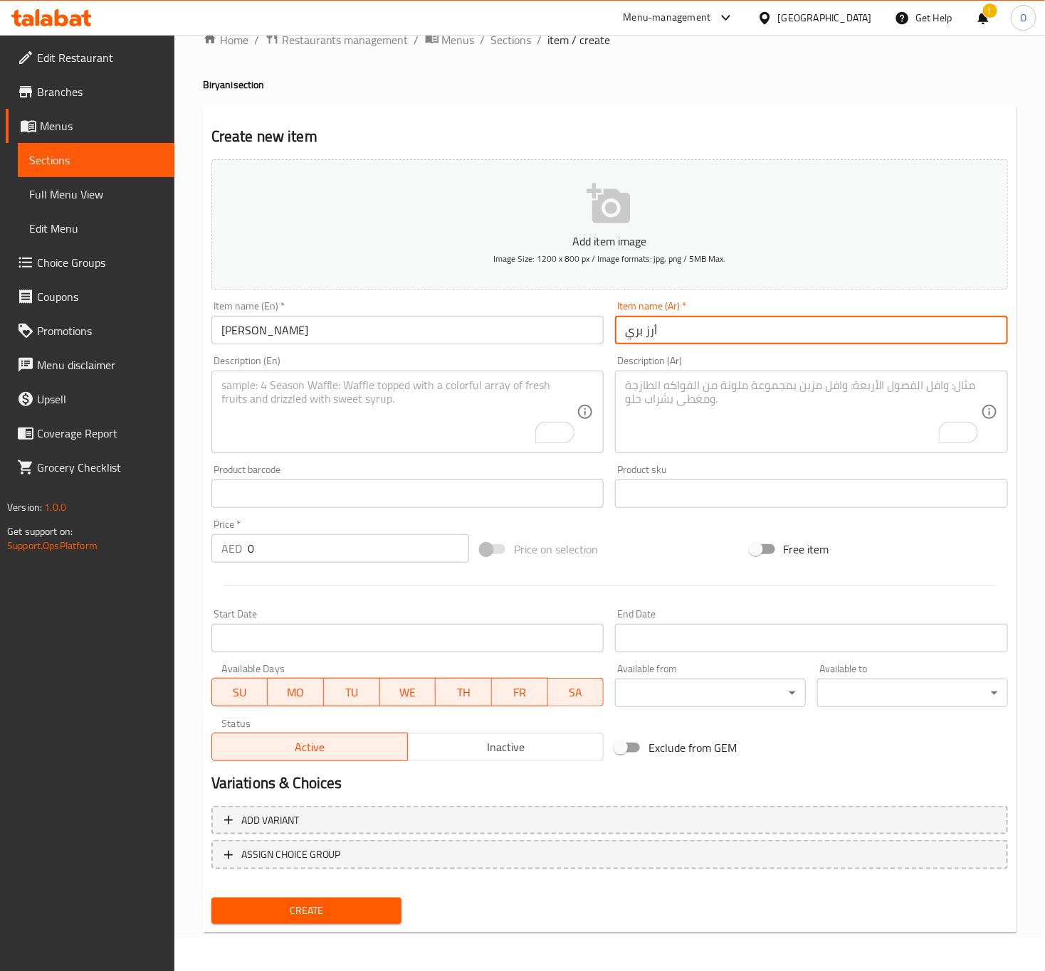
type input "أرز برياني"
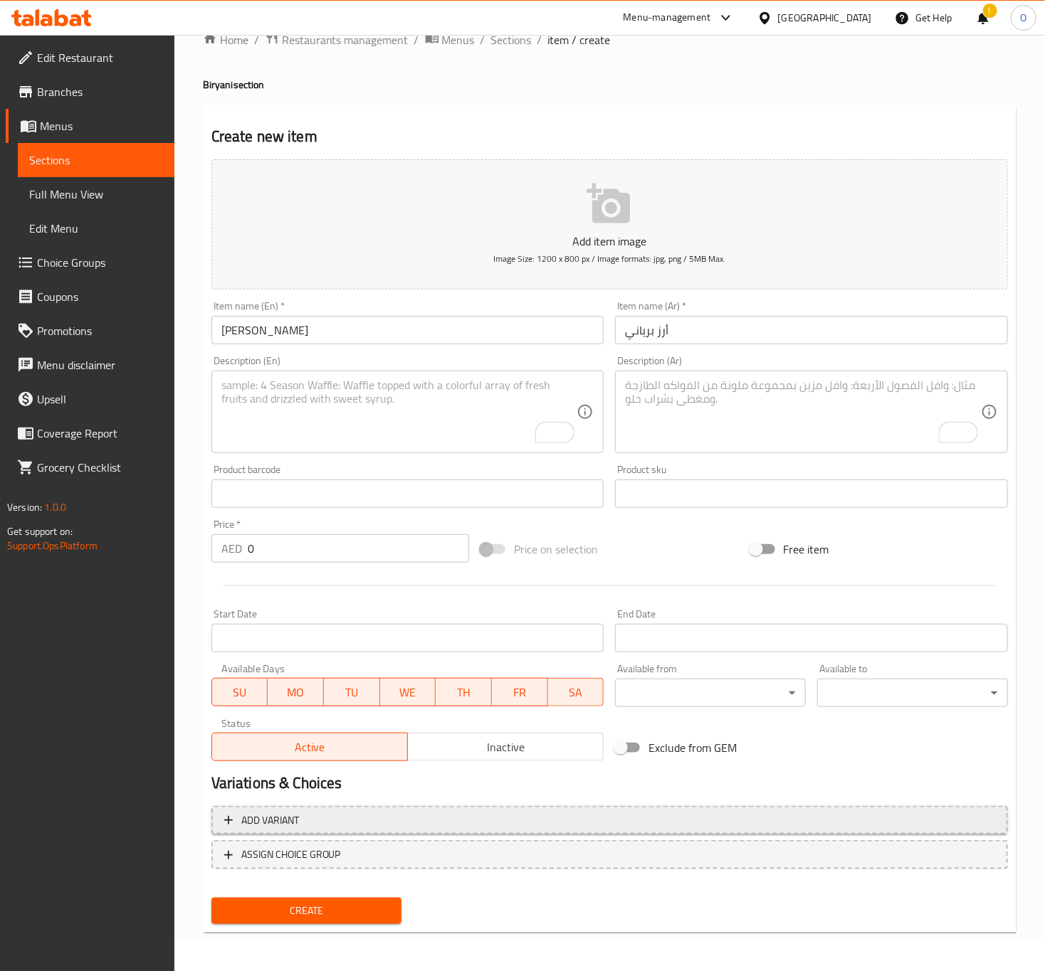
click at [371, 827] on span "Add variant" at bounding box center [609, 821] width 771 height 18
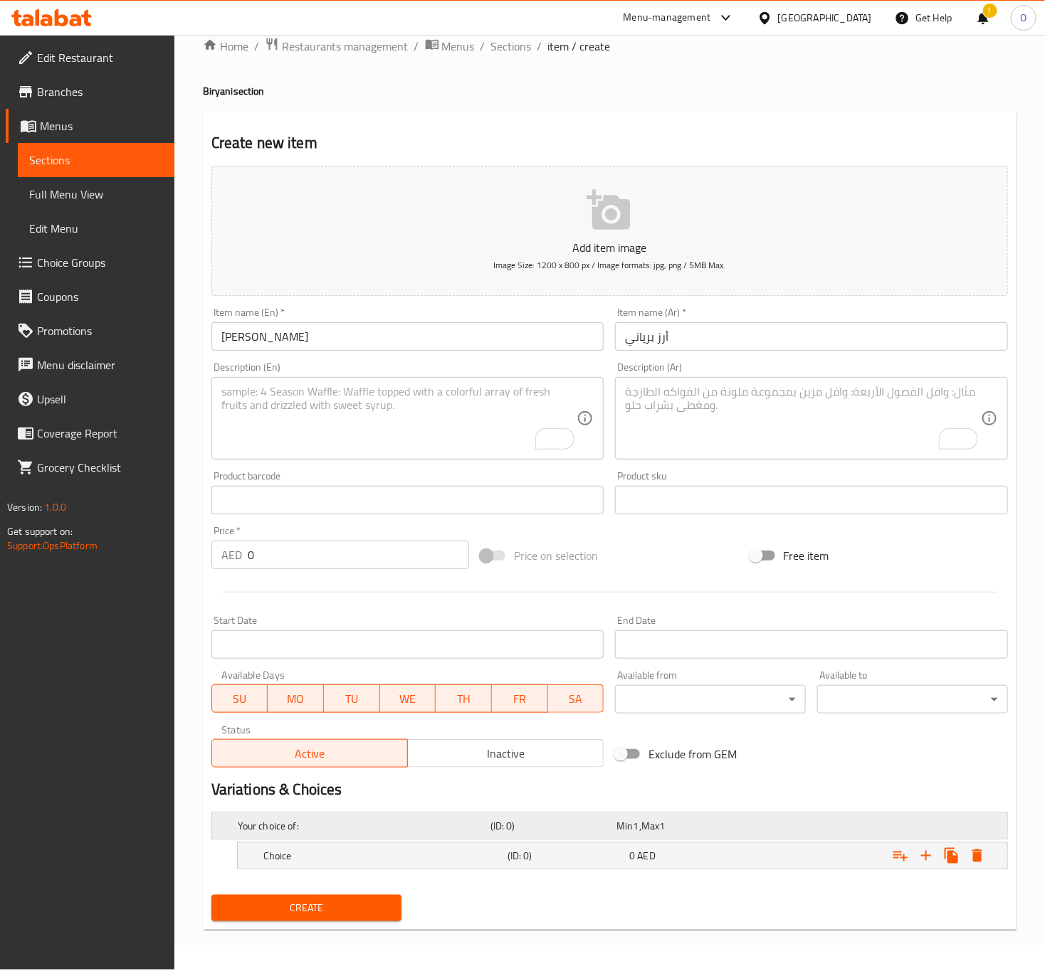
scroll to position [26, 0]
click at [931, 857] on icon "Expand" at bounding box center [925, 856] width 17 height 17
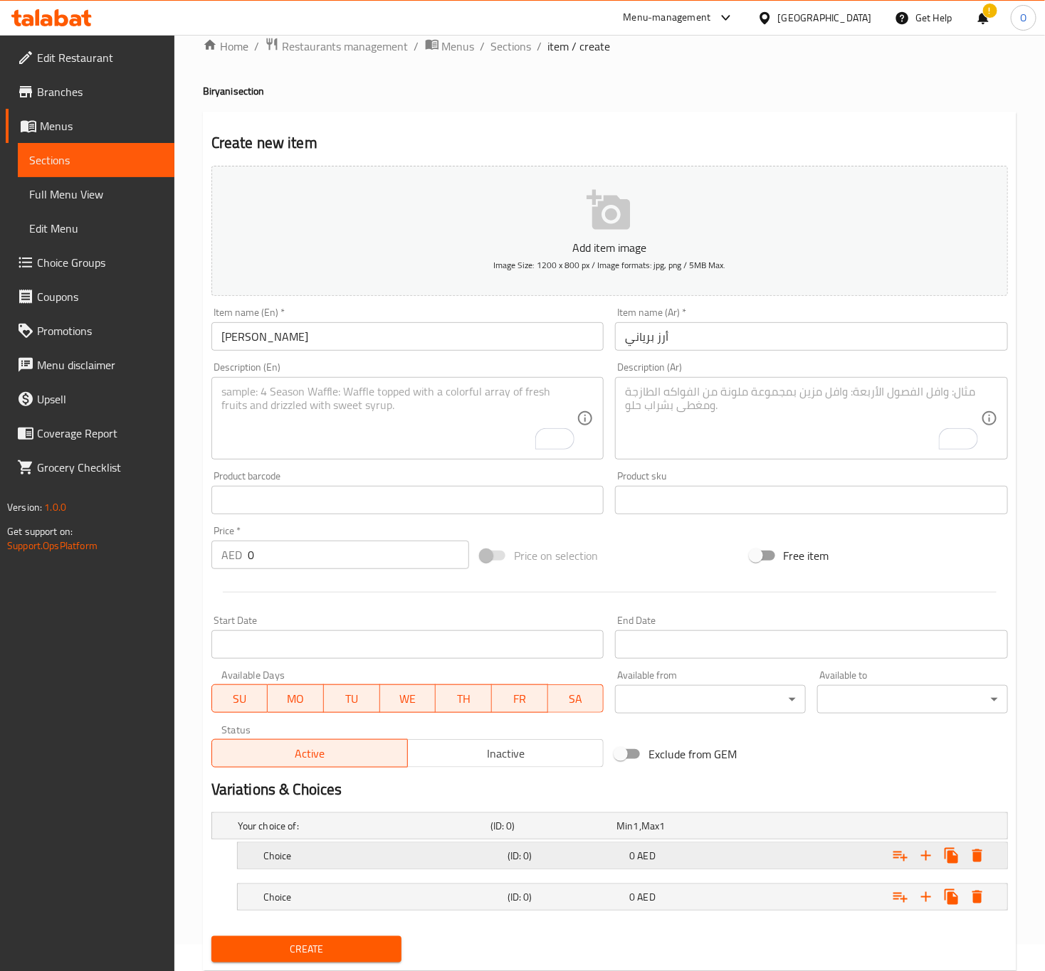
click at [457, 863] on h5 "Choice" at bounding box center [382, 856] width 238 height 14
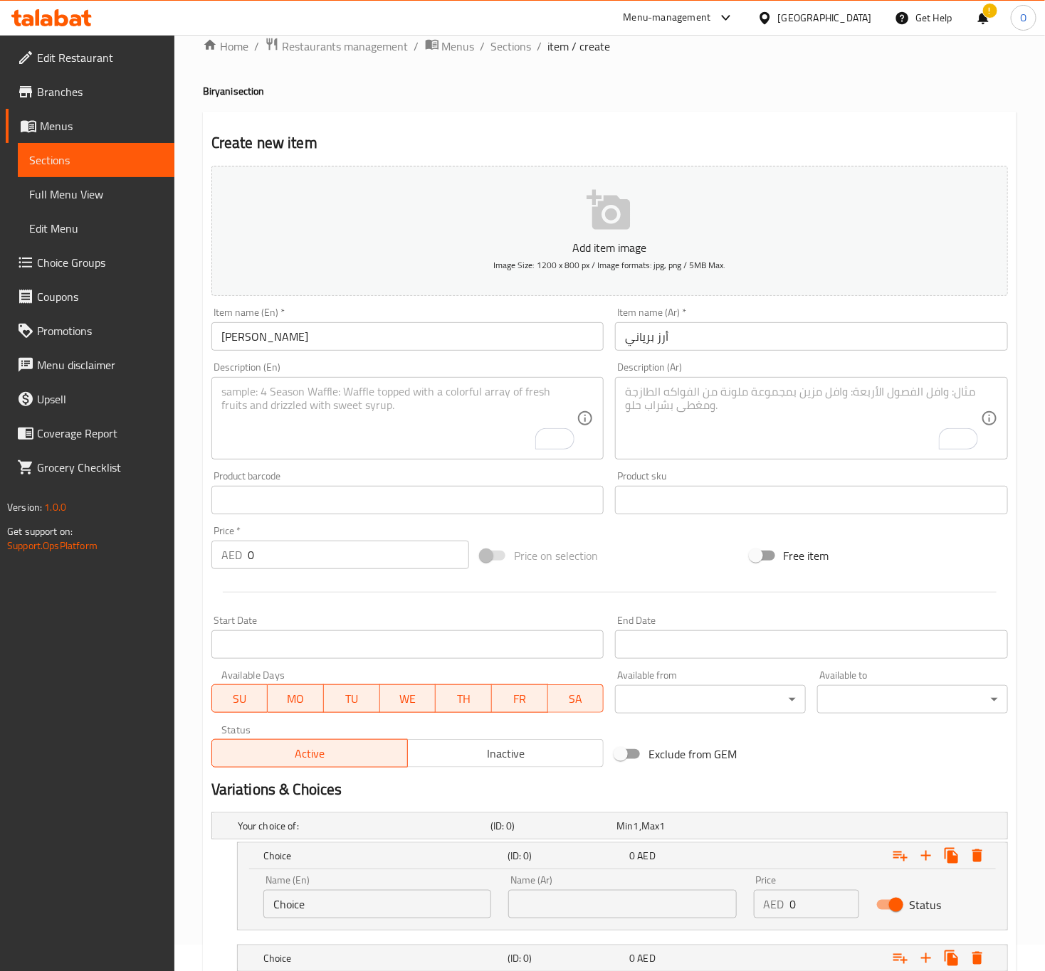
click at [391, 907] on input "Choice" at bounding box center [377, 904] width 228 height 28
click at [573, 905] on input "text" at bounding box center [622, 904] width 228 height 28
type input "وسط"
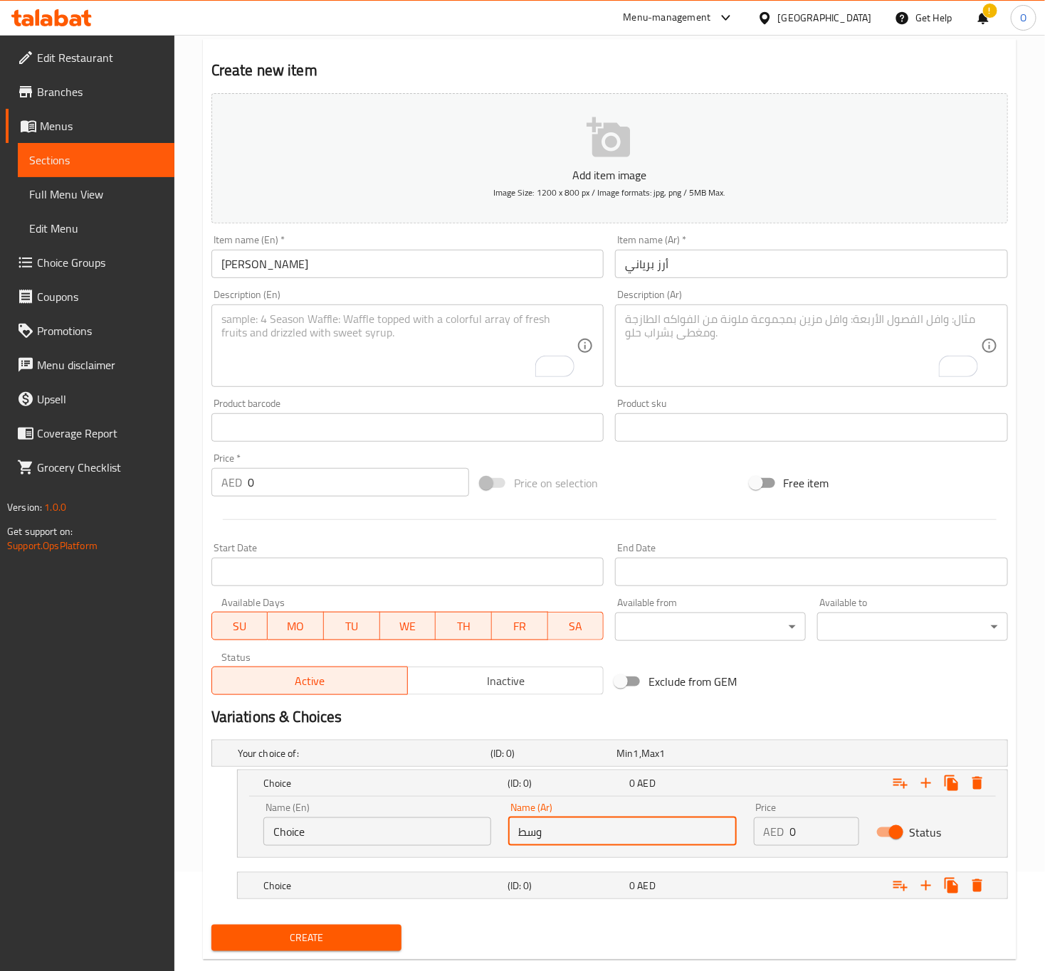
scroll to position [129, 0]
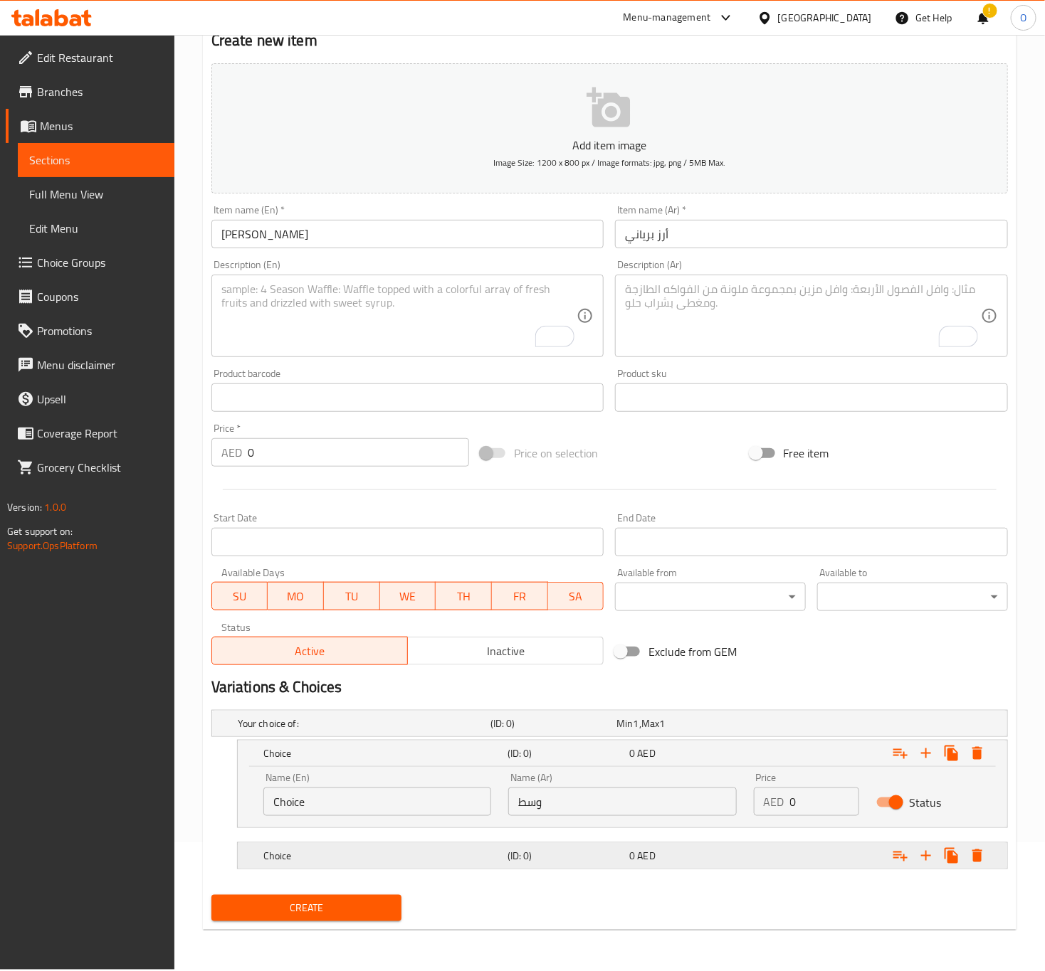
click at [577, 844] on div "Choice (ID: 0) 0 AED" at bounding box center [626, 855] width 732 height 31
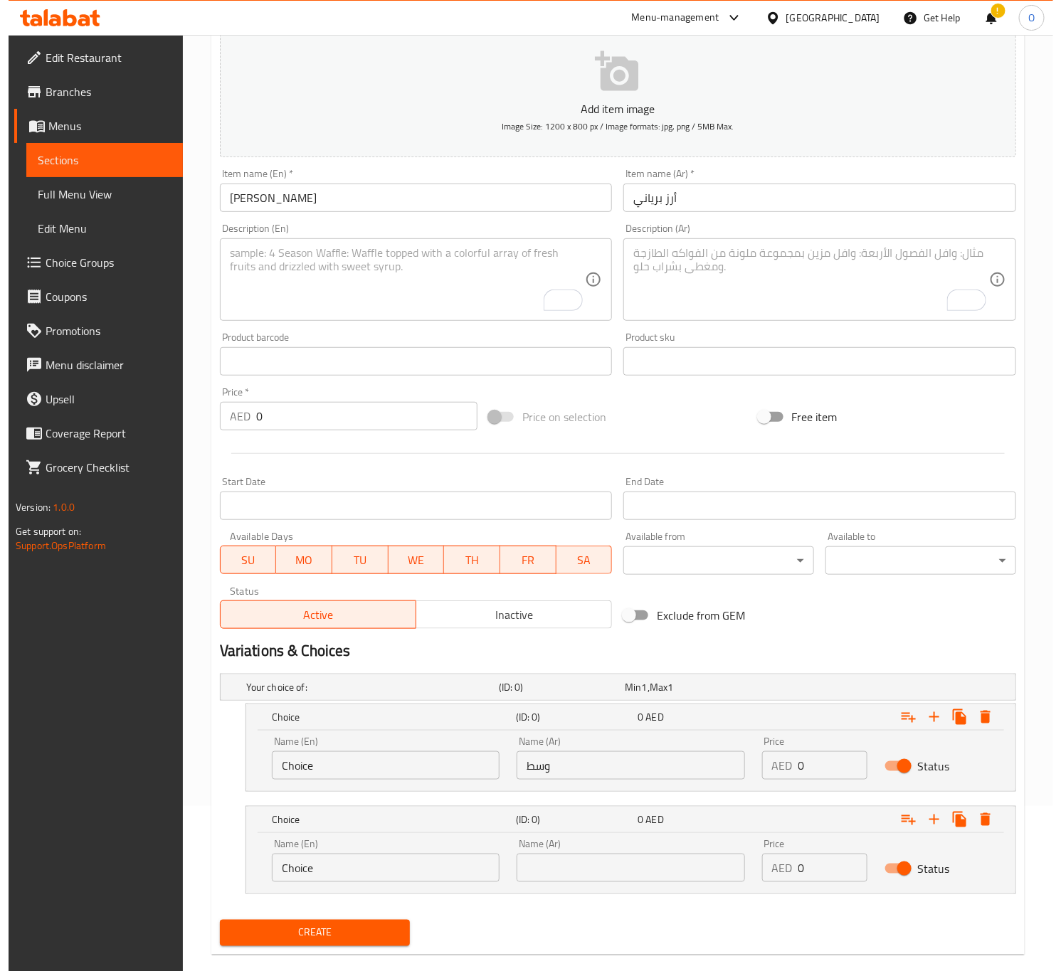
scroll to position [186, 0]
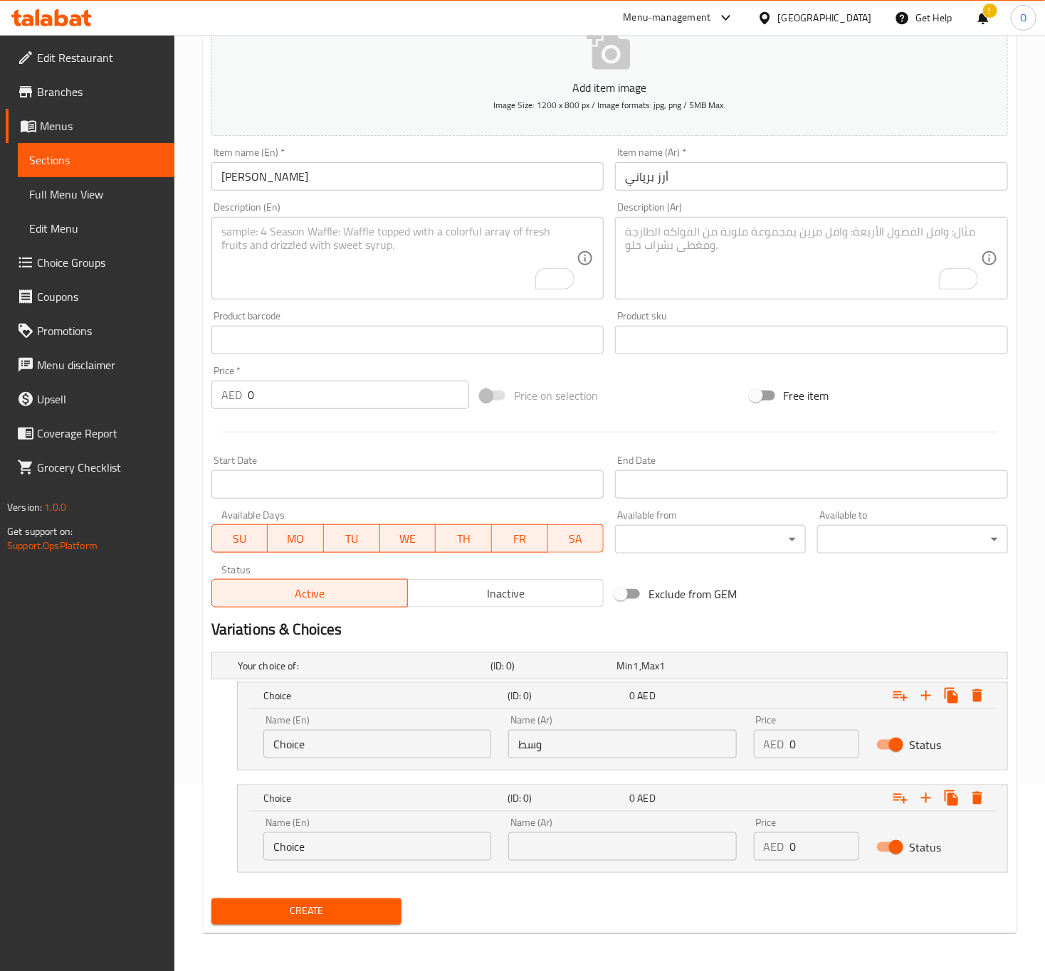
click at [577, 845] on input "text" at bounding box center [622, 847] width 228 height 28
type input "كبير"
click at [350, 749] on input "Choice" at bounding box center [377, 744] width 228 height 28
click at [350, 749] on input "text" at bounding box center [377, 744] width 228 height 28
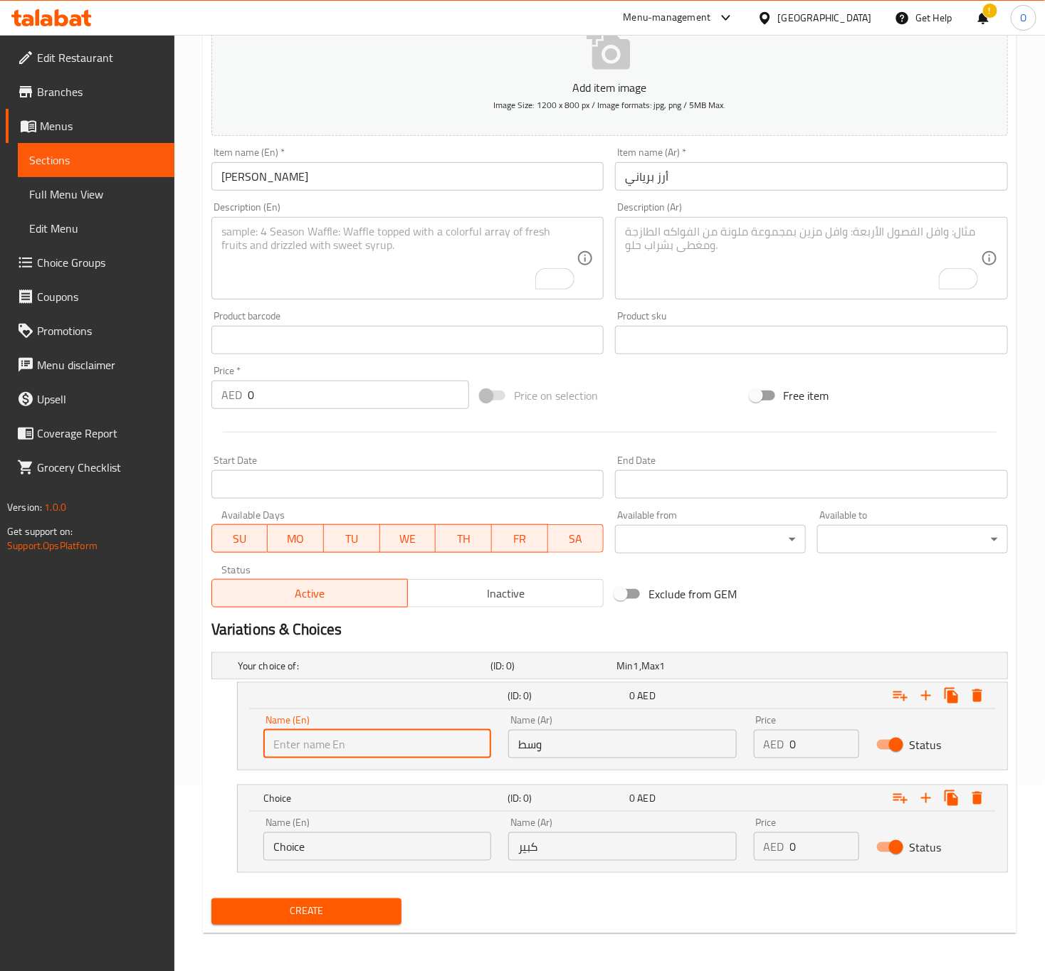
type input "Medium"
click at [278, 837] on input "Choice" at bounding box center [377, 847] width 228 height 28
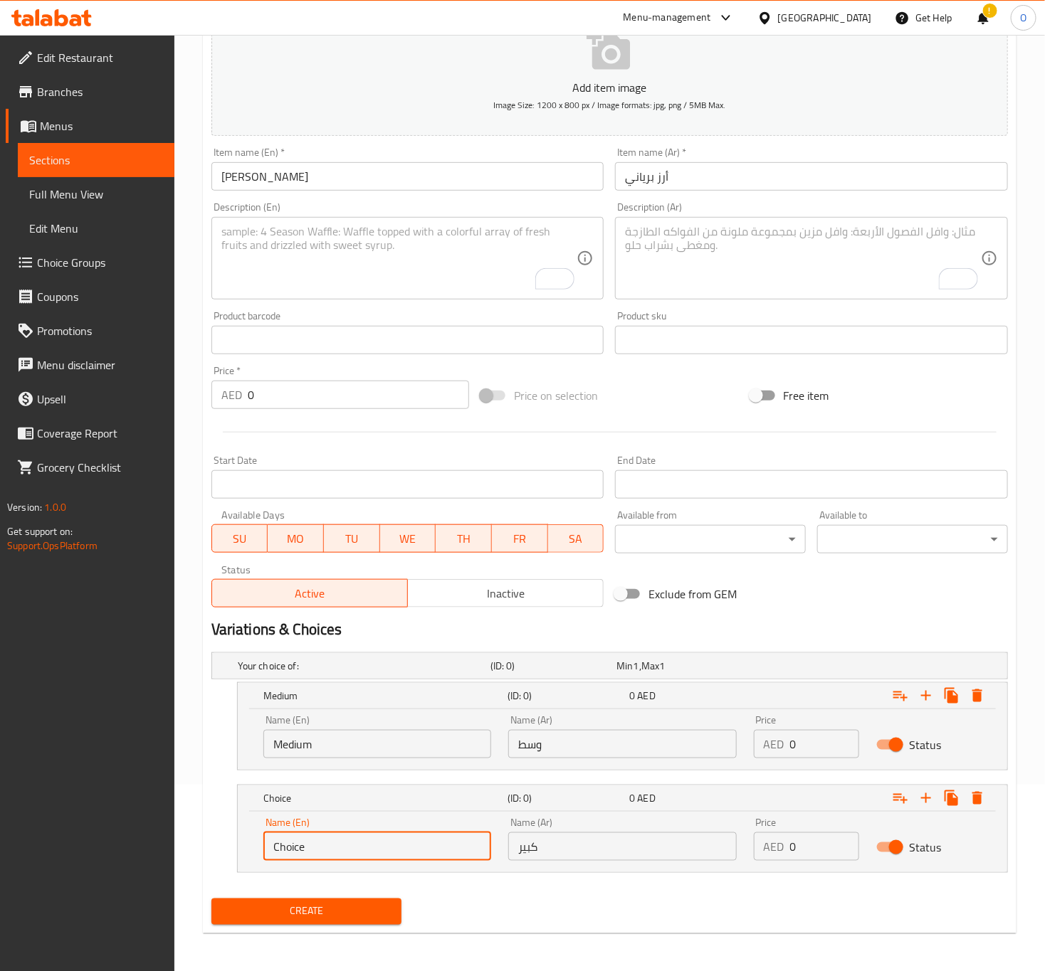
click at [278, 837] on input "Choice" at bounding box center [377, 847] width 228 height 28
click at [278, 837] on input "text" at bounding box center [377, 847] width 228 height 28
type input "Large"
click at [811, 741] on input "0" at bounding box center [824, 744] width 69 height 28
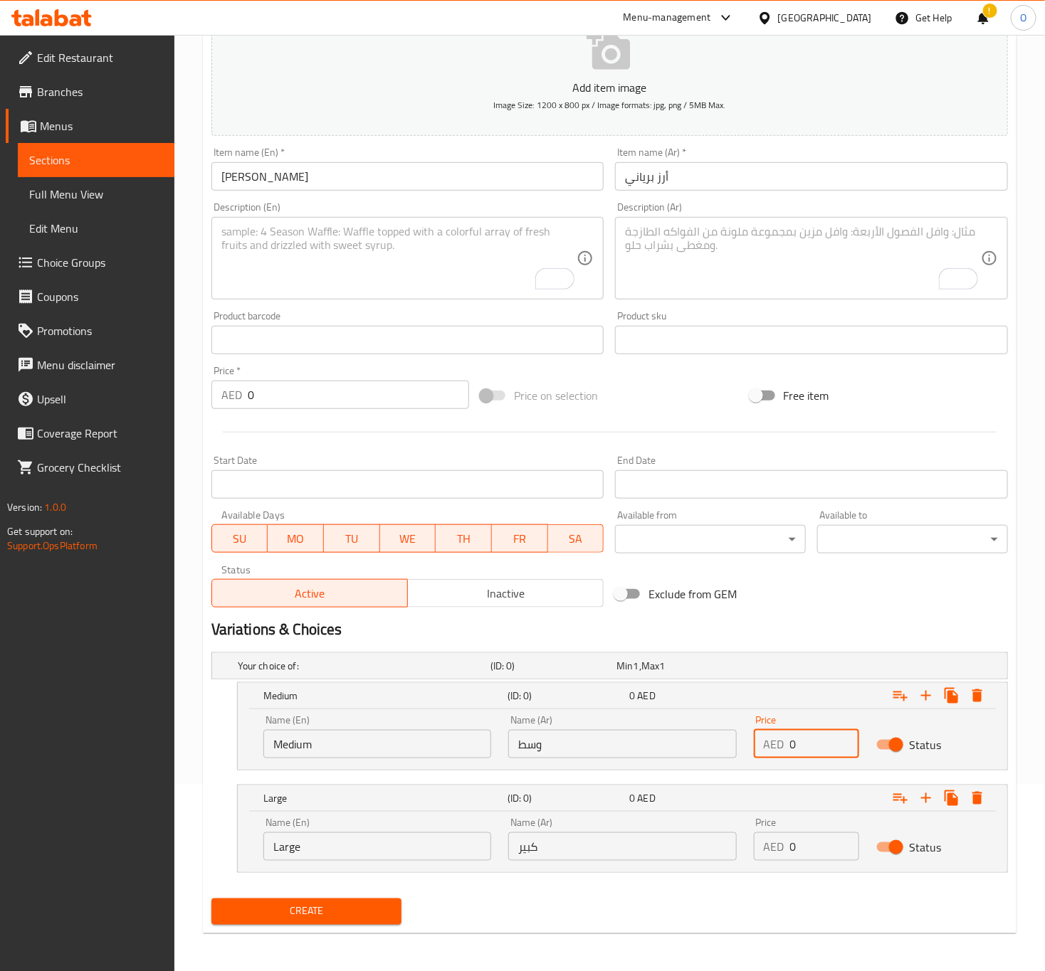
click at [811, 741] on input "0" at bounding box center [824, 744] width 69 height 28
type input "22"
click at [796, 858] on input "0" at bounding box center [824, 847] width 69 height 28
click at [795, 859] on input "0" at bounding box center [824, 847] width 69 height 28
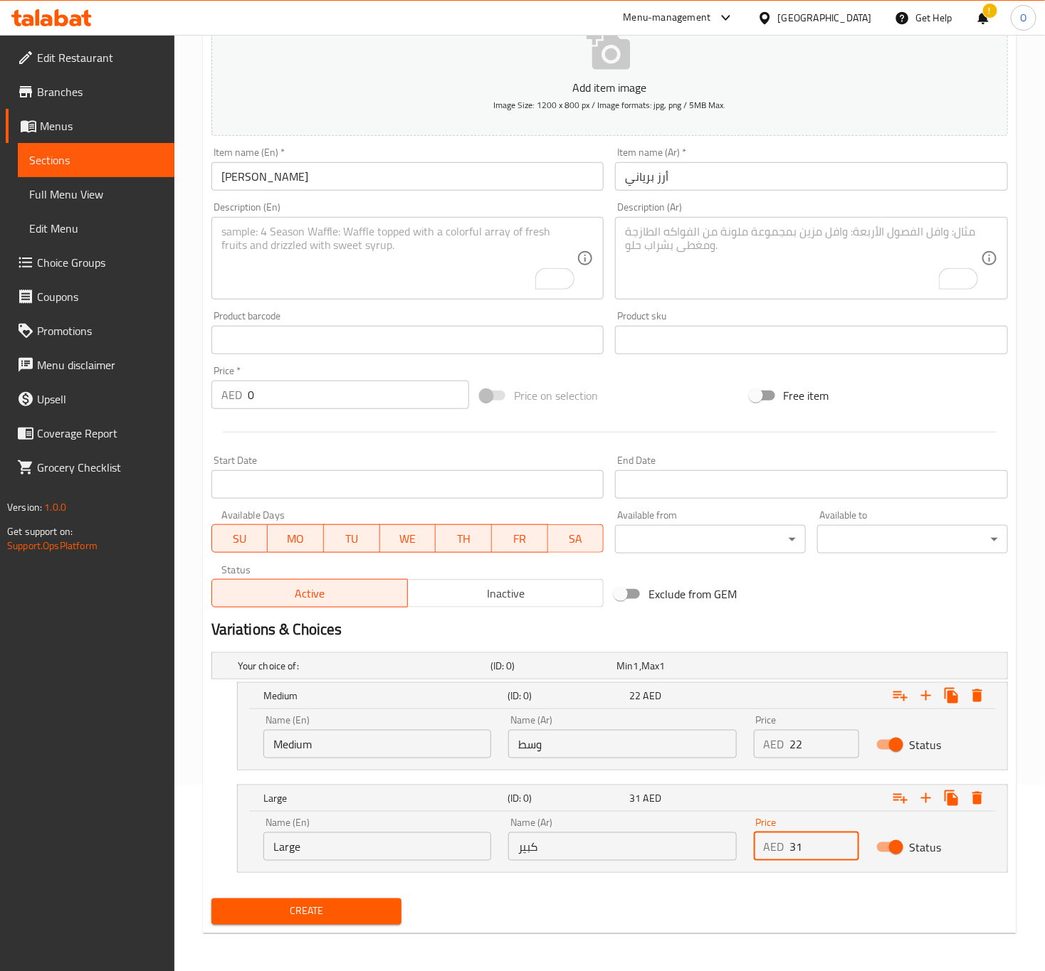
type input "31"
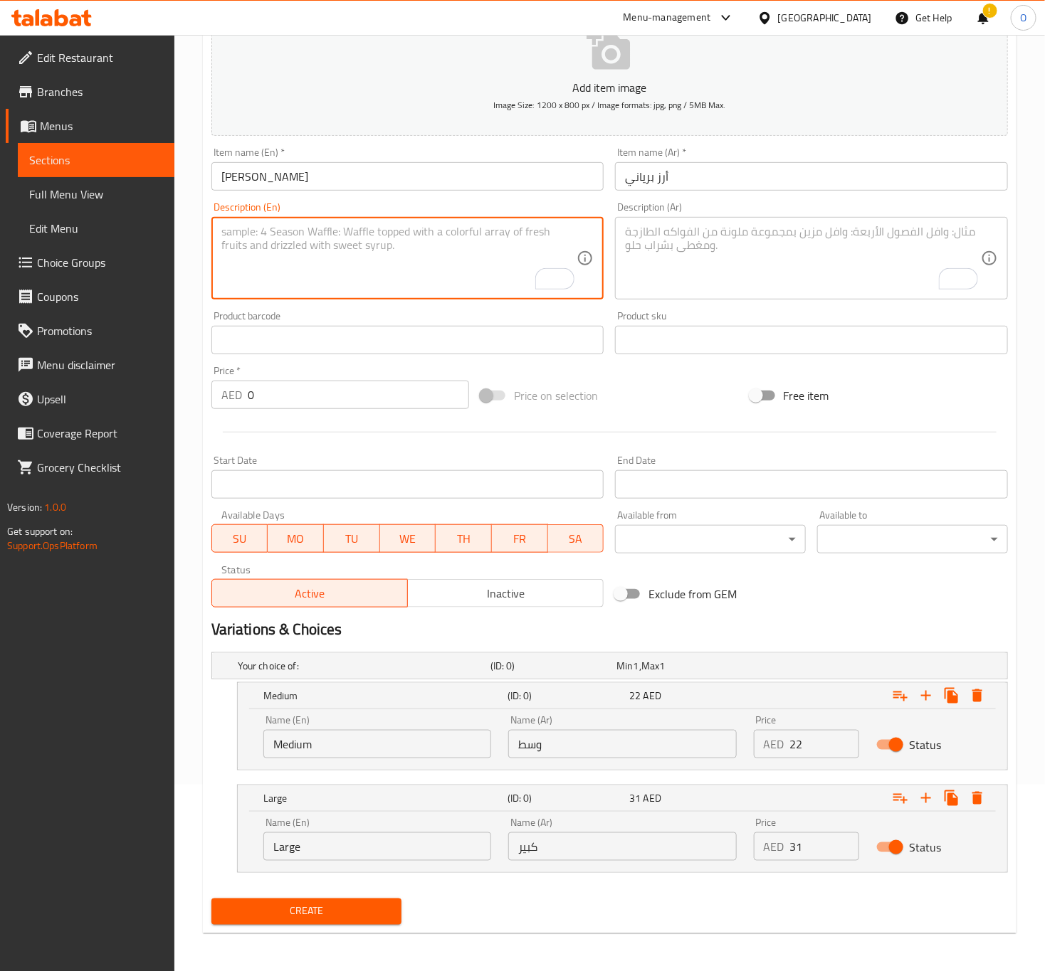
click at [244, 265] on textarea "To enrich screen reader interactions, please activate Accessibility in Grammarl…" at bounding box center [399, 259] width 356 height 68
paste textarea "Aromatic basmati rice, specially prepared for biryani, seasoned with traditiona…"
type textarea "Aromatic basmati rice, specially prepared for biryani, seasoned with traditiona…"
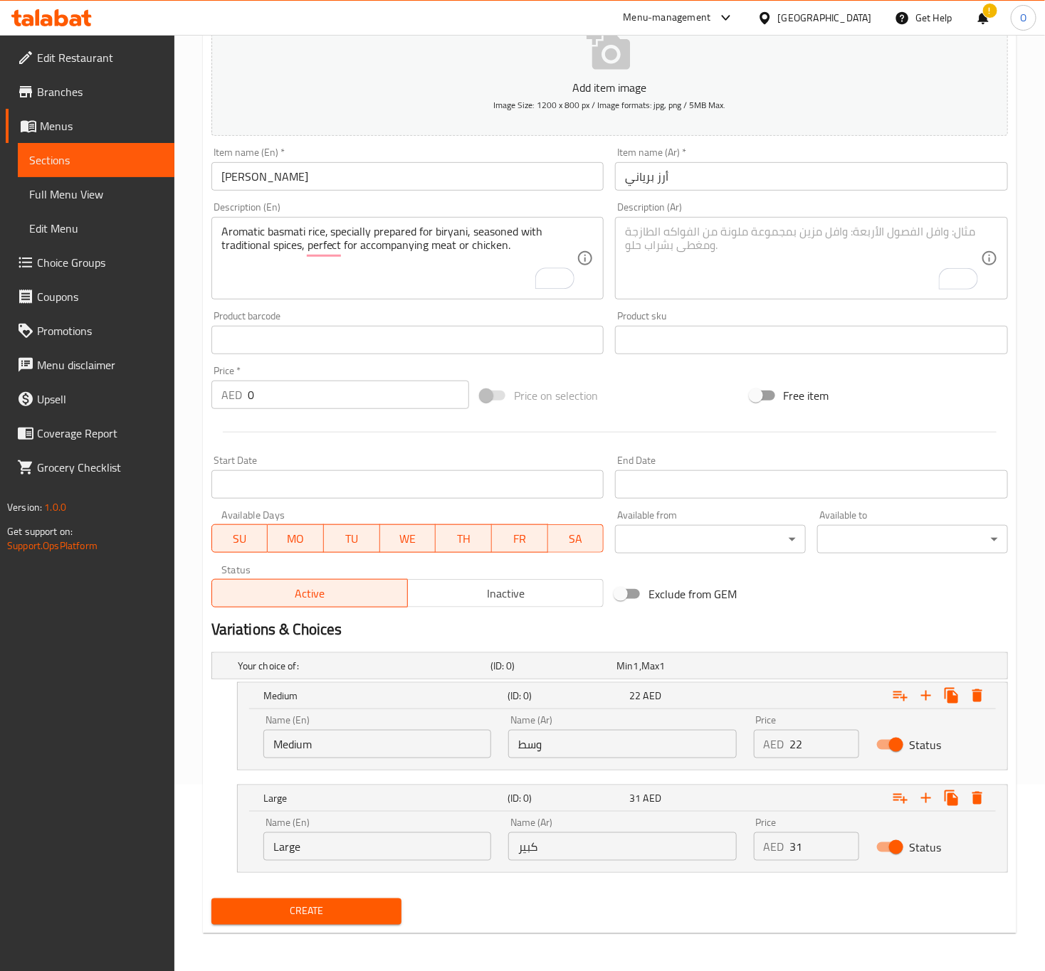
click at [893, 231] on textarea "To enrich screen reader interactions, please activate Accessibility in Grammarl…" at bounding box center [803, 259] width 356 height 68
paste textarea "أرز بسمتي عطري، مُحضر خصيصاً للبرياني، متبل بتوابل تقليدية، مثالي لمرافقة اللحم…"
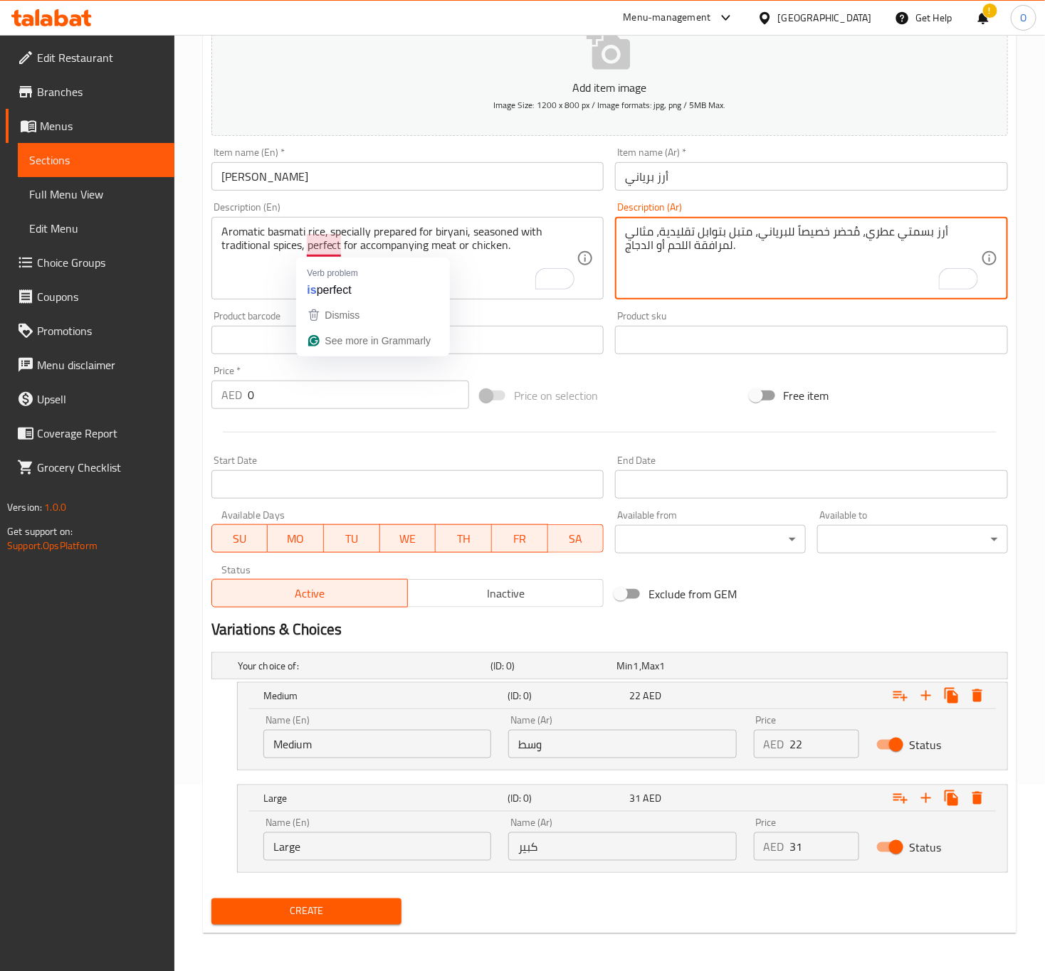
type textarea "أرز بسمتي عطري، مُحضر خصيصاً للبرياني، متبل بتوابل تقليدية، مثالي لمرافقة اللحم…"
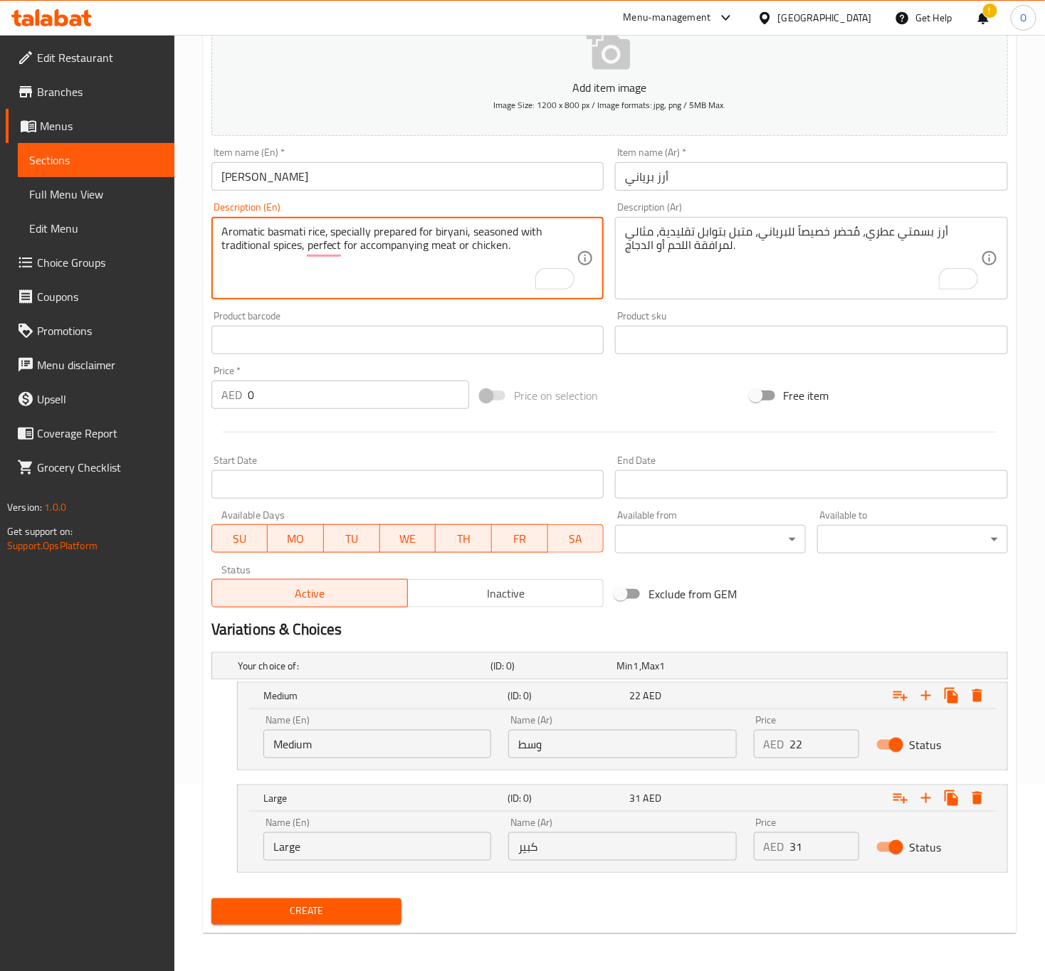
click at [308, 226] on textarea "Aromatic basmati rice, specially prepared for biryani, seasoned with traditiona…" at bounding box center [399, 259] width 356 height 68
click at [384, 233] on textarea "Aromatic basmati rice, specially prepared for biryani, seasoned with traditiona…" at bounding box center [399, 259] width 356 height 68
drag, startPoint x: 312, startPoint y: 252, endPoint x: 581, endPoint y: 273, distance: 269.8
click at [581, 273] on div "Aromatic basmati rice, specially prepared for biryani, seasoned with traditiona…" at bounding box center [407, 258] width 393 height 83
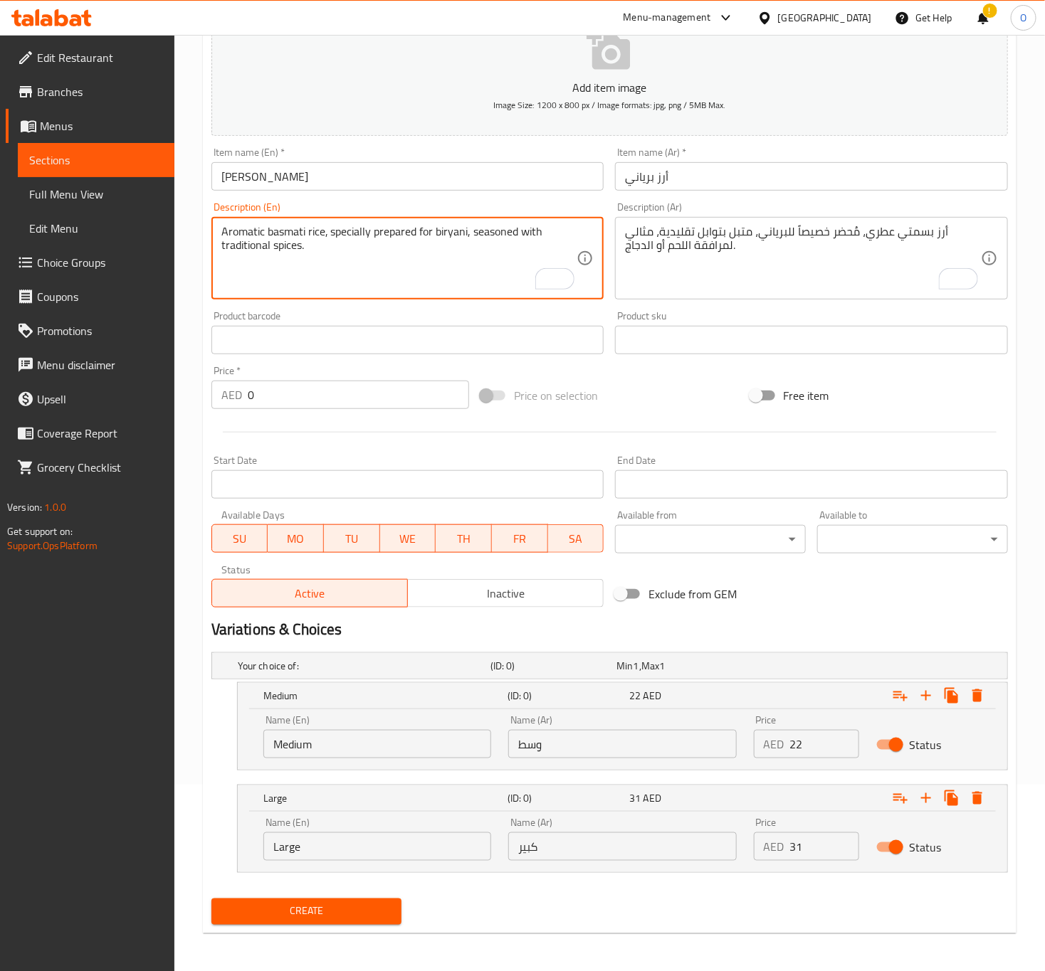
type textarea "Aromatic basmati rice, specially prepared for biryani, seasoned with traditiona…"
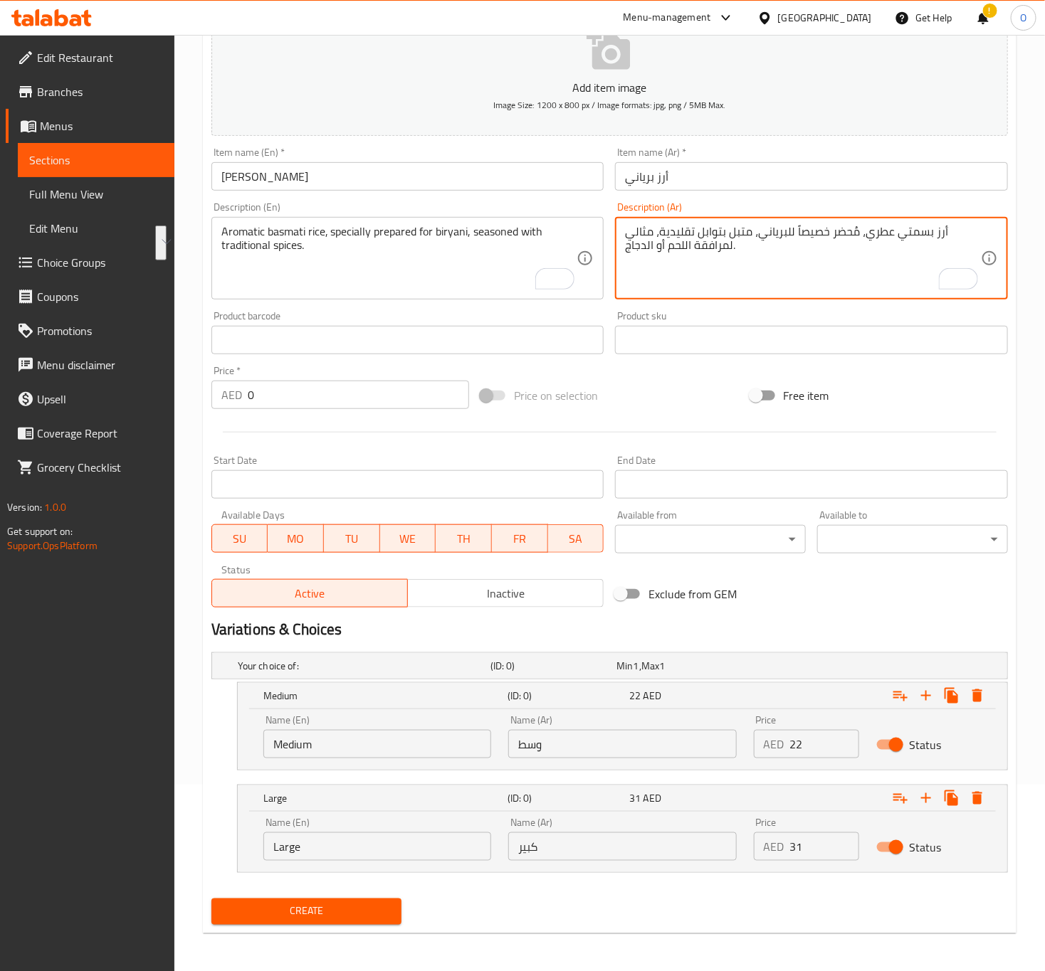
drag, startPoint x: 662, startPoint y: 238, endPoint x: 769, endPoint y: 252, distance: 107.7
type textarea "أرز بسمتي عطري، مُحضر خصيصاً للبرياني، متبل بتوابل تقليدية."
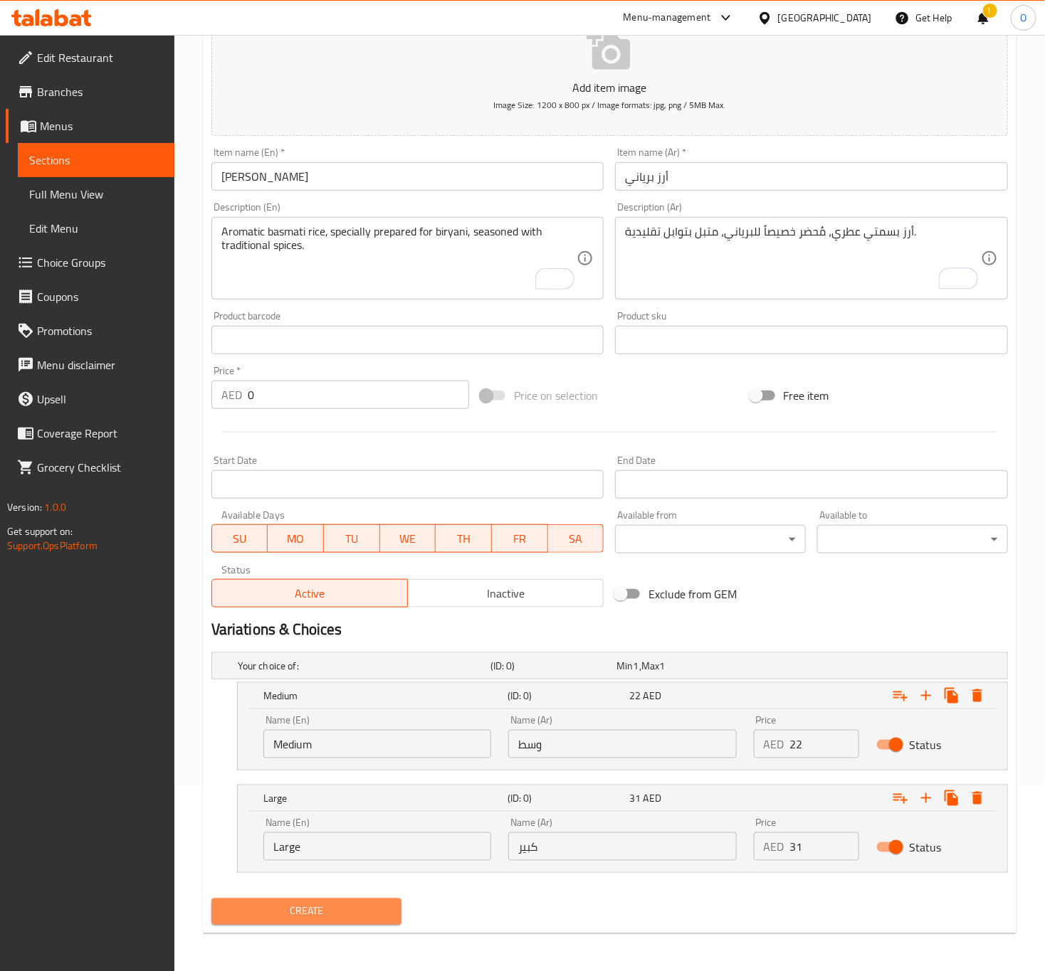
click at [329, 912] on span "Create" at bounding box center [307, 912] width 168 height 18
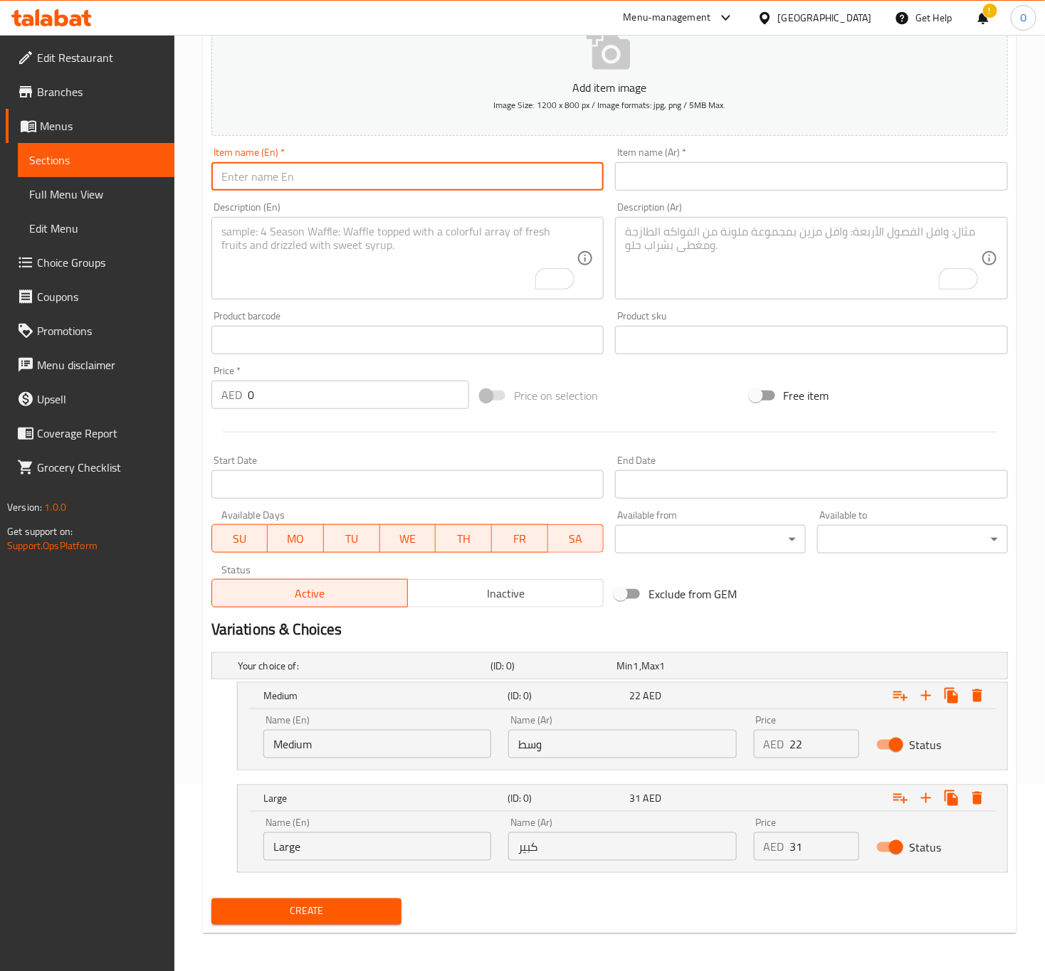
drag, startPoint x: 411, startPoint y: 174, endPoint x: 399, endPoint y: 175, distance: 11.5
click at [411, 174] on input "text" at bounding box center [407, 176] width 393 height 28
paste input "Ghee Rice"
type input "Ghee Rice"
click at [637, 160] on div "Item name (Ar)   * Item name (Ar) *" at bounding box center [811, 168] width 393 height 43
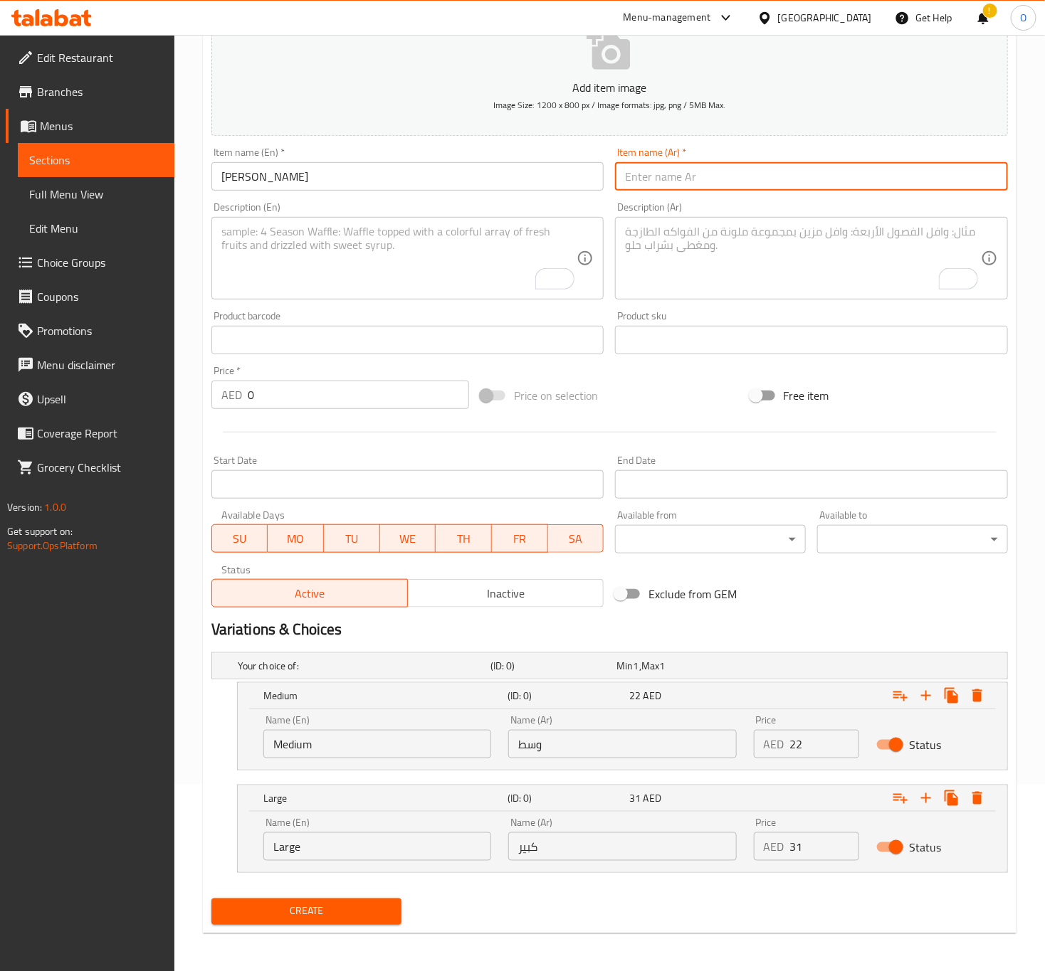
click at [634, 162] on input "text" at bounding box center [811, 176] width 393 height 28
paste input "أرز بالسمن"
type input "أرز بالسمن"
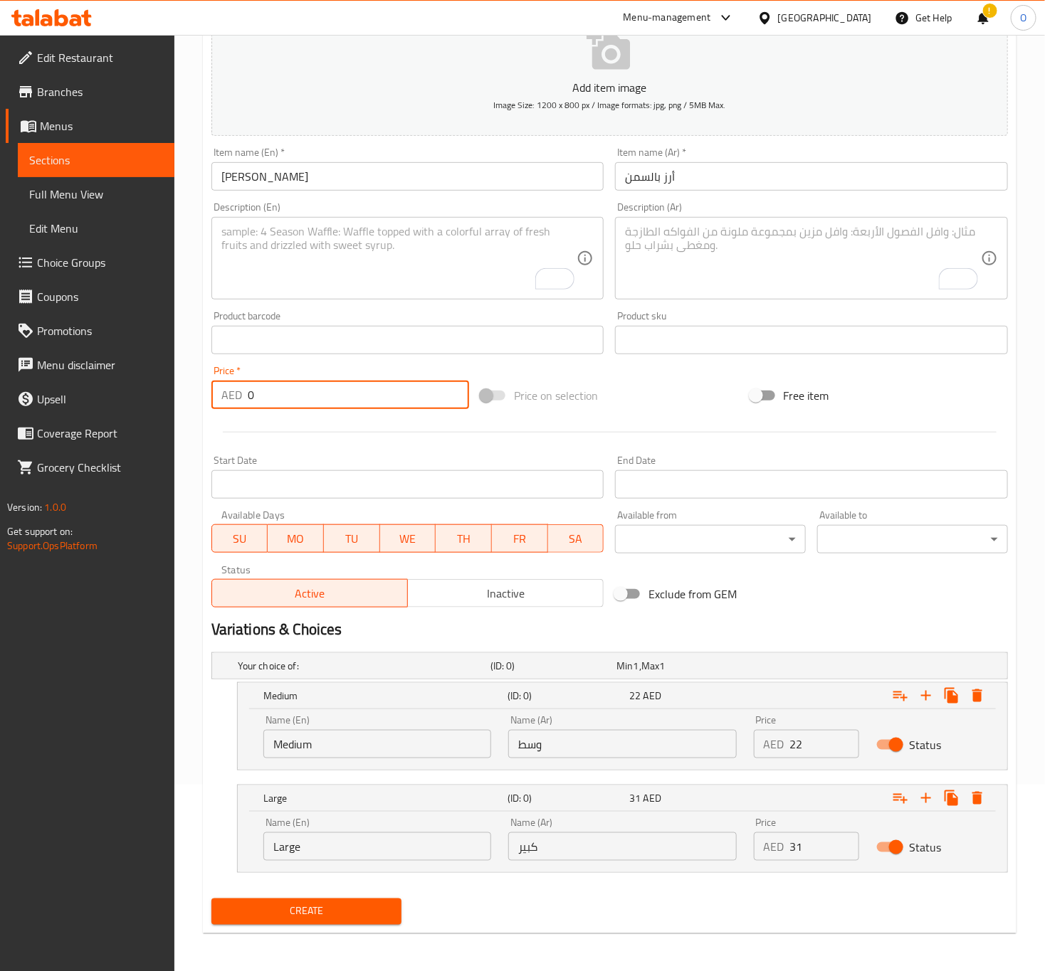
click at [295, 398] on input "0" at bounding box center [358, 395] width 221 height 28
click at [973, 704] on icon "Expand" at bounding box center [976, 695] width 17 height 17
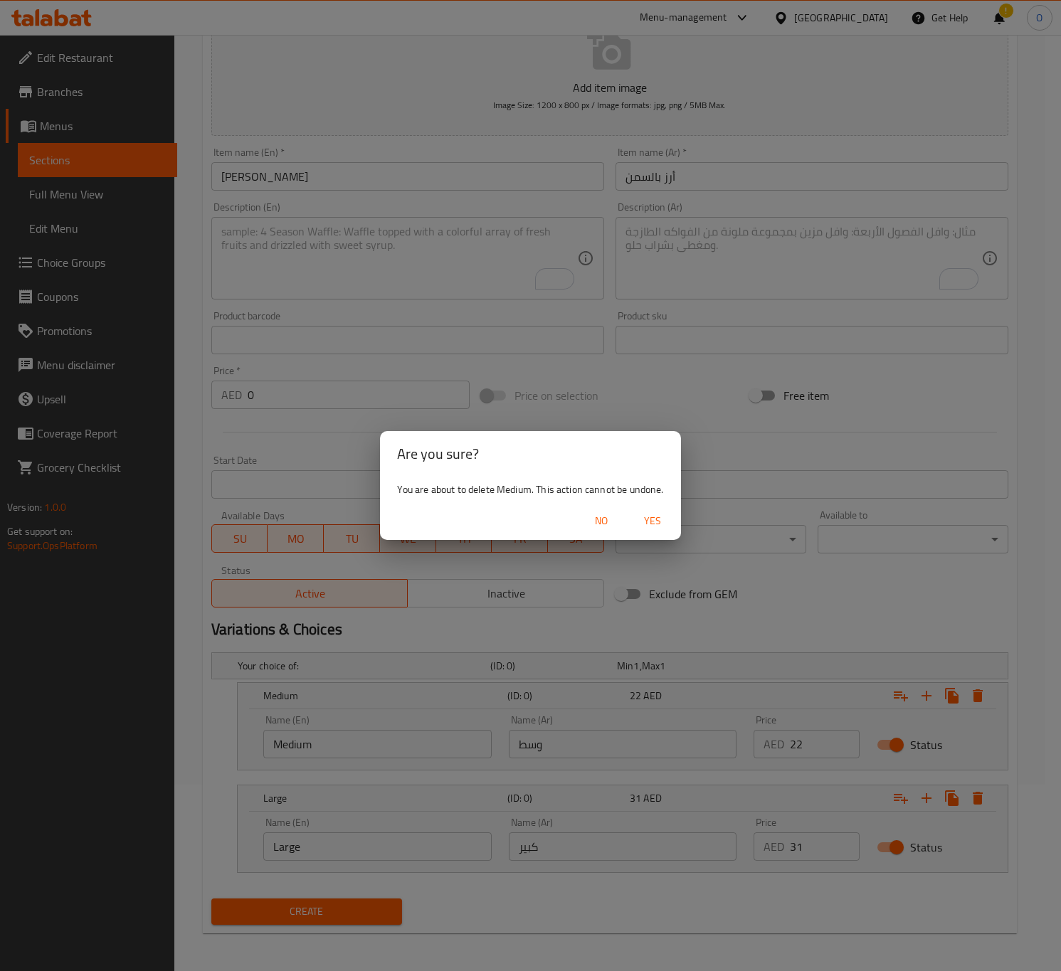
click at [643, 519] on span "Yes" at bounding box center [652, 521] width 34 height 18
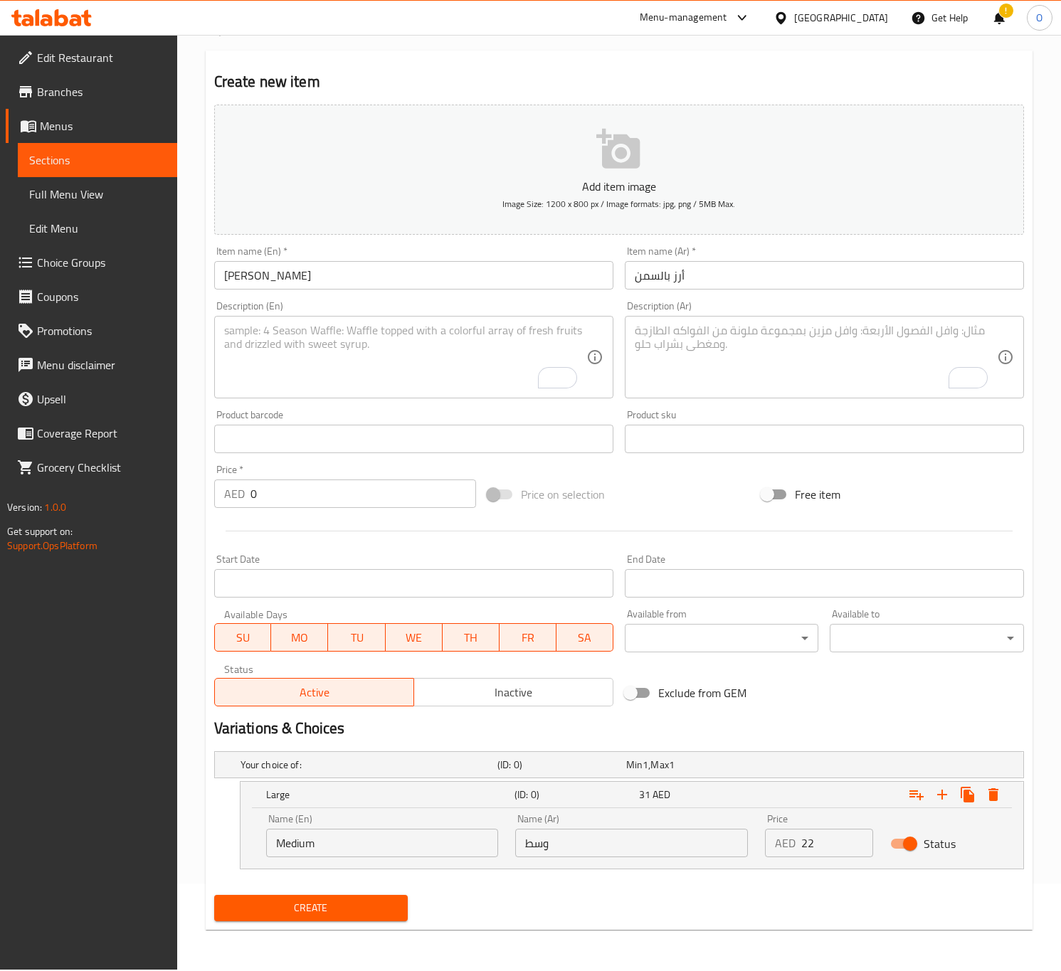
scroll to position [88, 0]
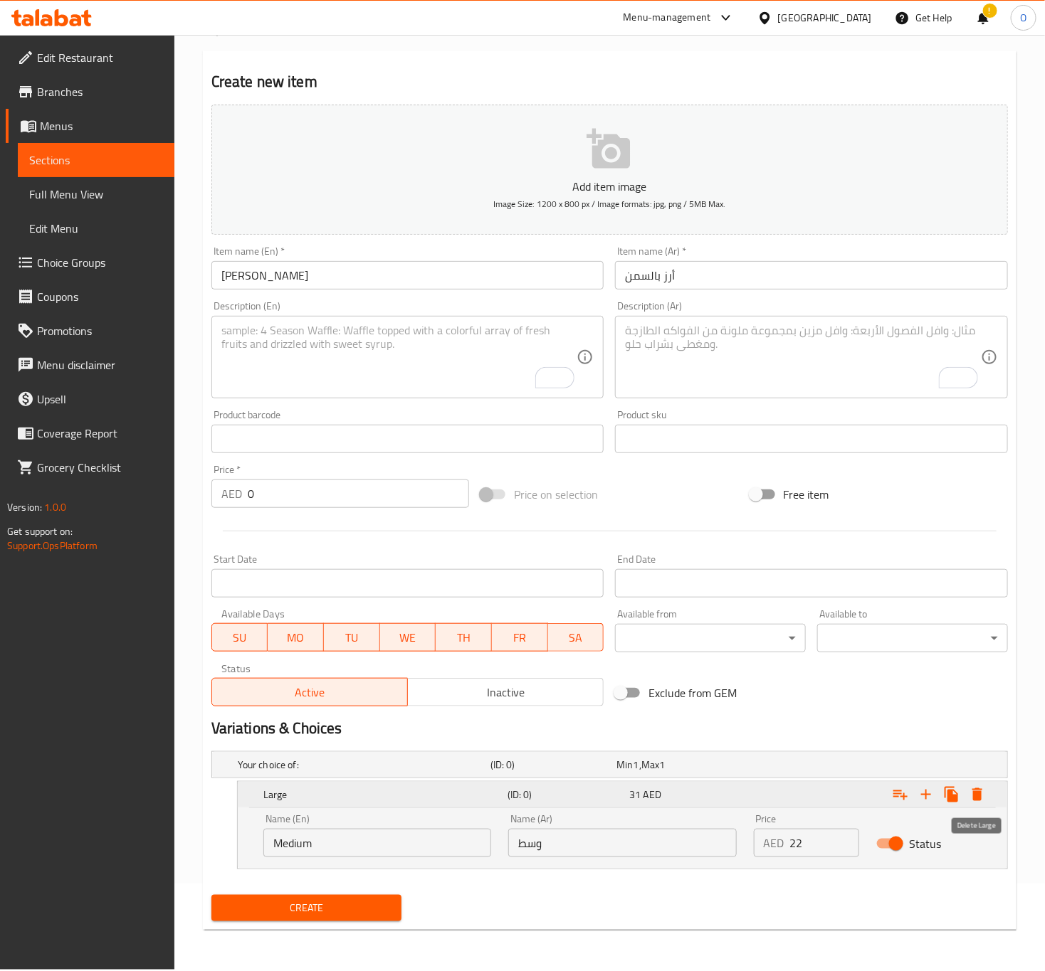
click at [981, 793] on icon "Expand" at bounding box center [977, 794] width 10 height 13
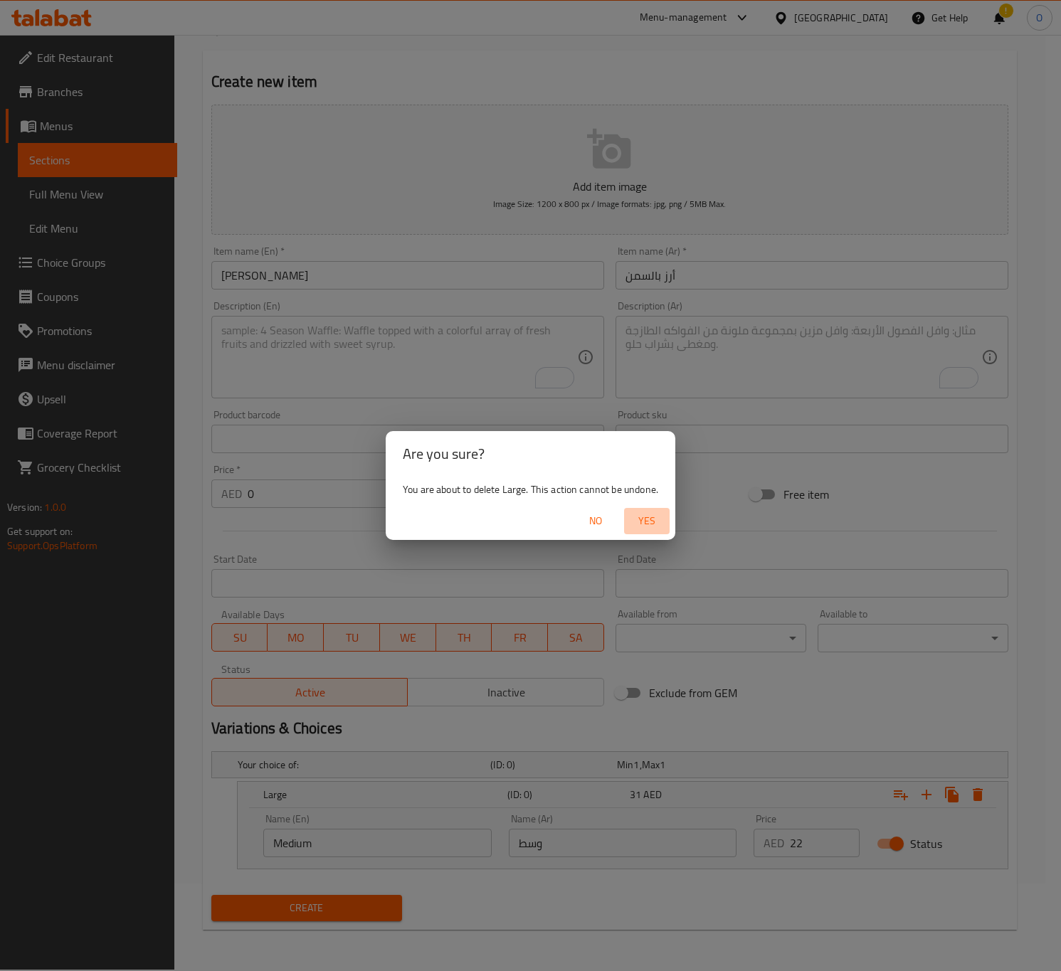
click at [640, 517] on span "Yes" at bounding box center [647, 521] width 34 height 18
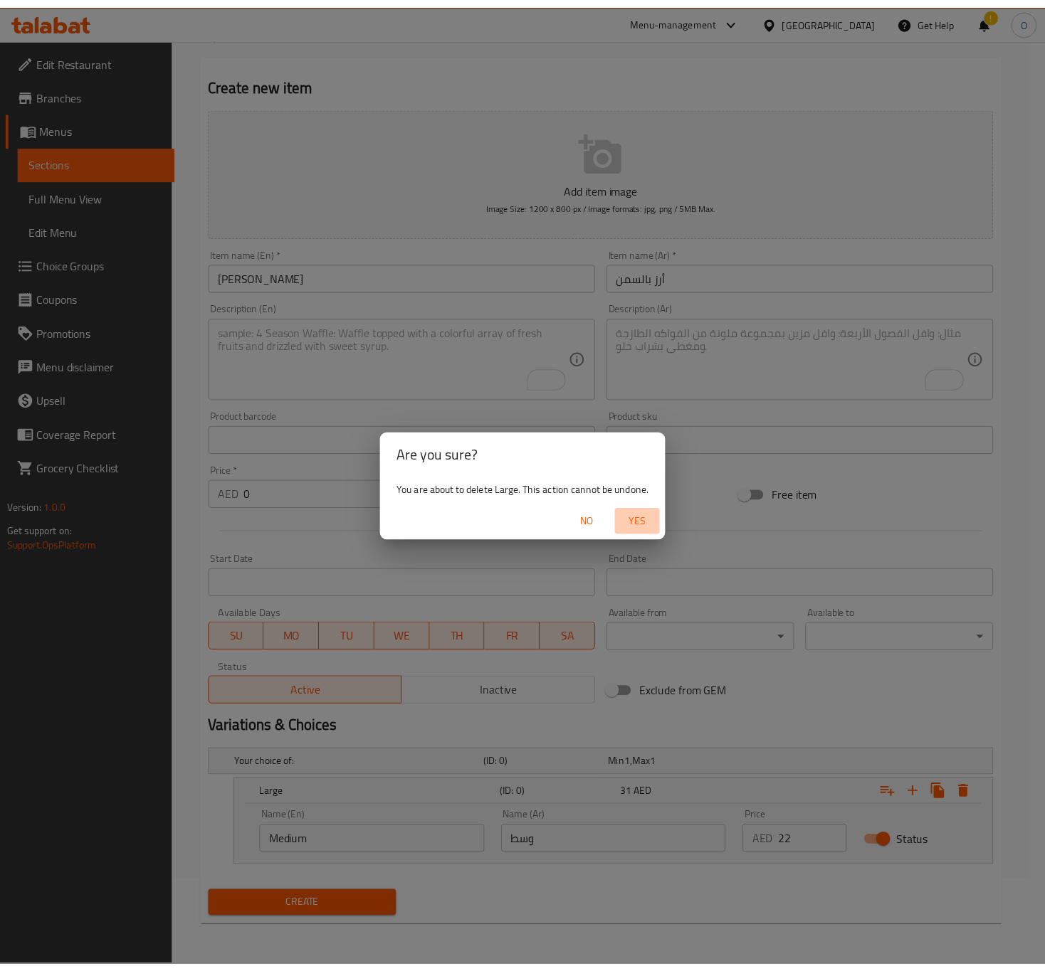
scroll to position [33, 0]
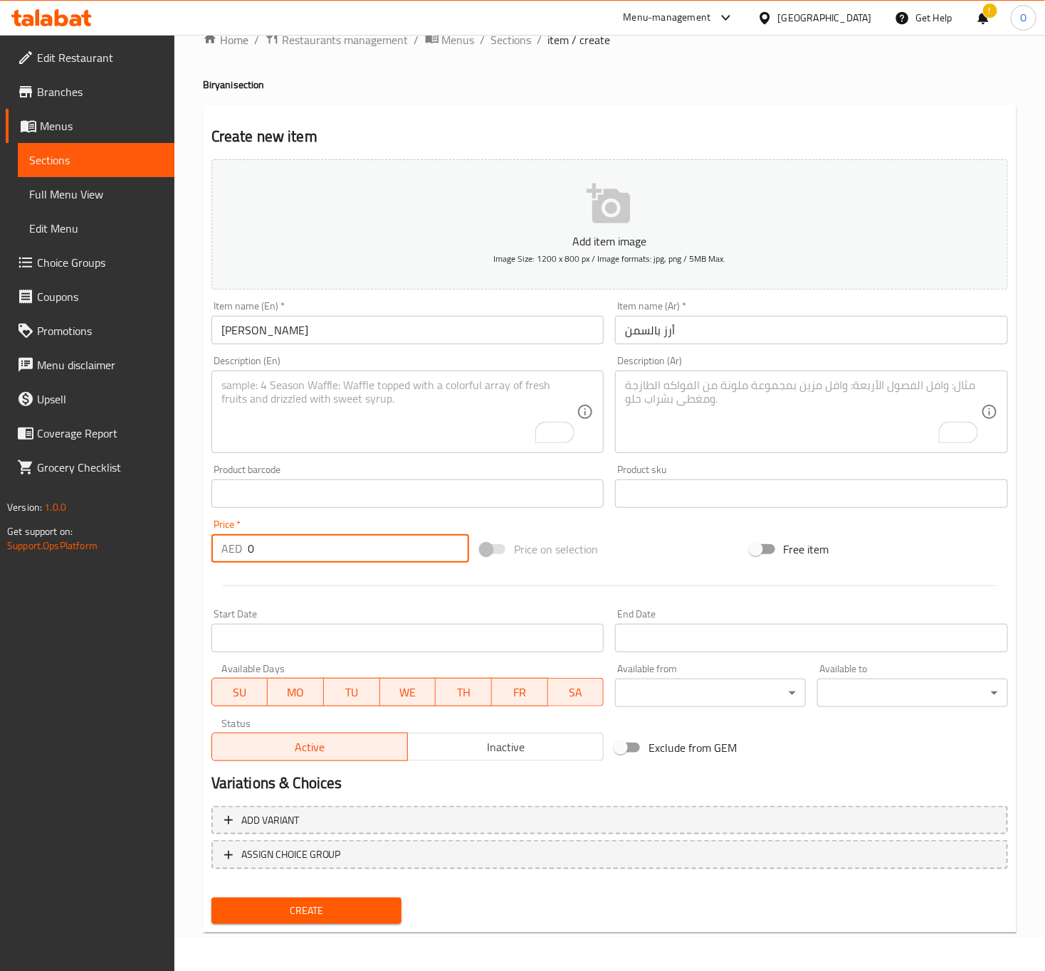
click at [299, 547] on input "0" at bounding box center [358, 548] width 221 height 28
type input "11"
click at [209, 418] on div "Description (En) Description (En)" at bounding box center [408, 404] width 404 height 109
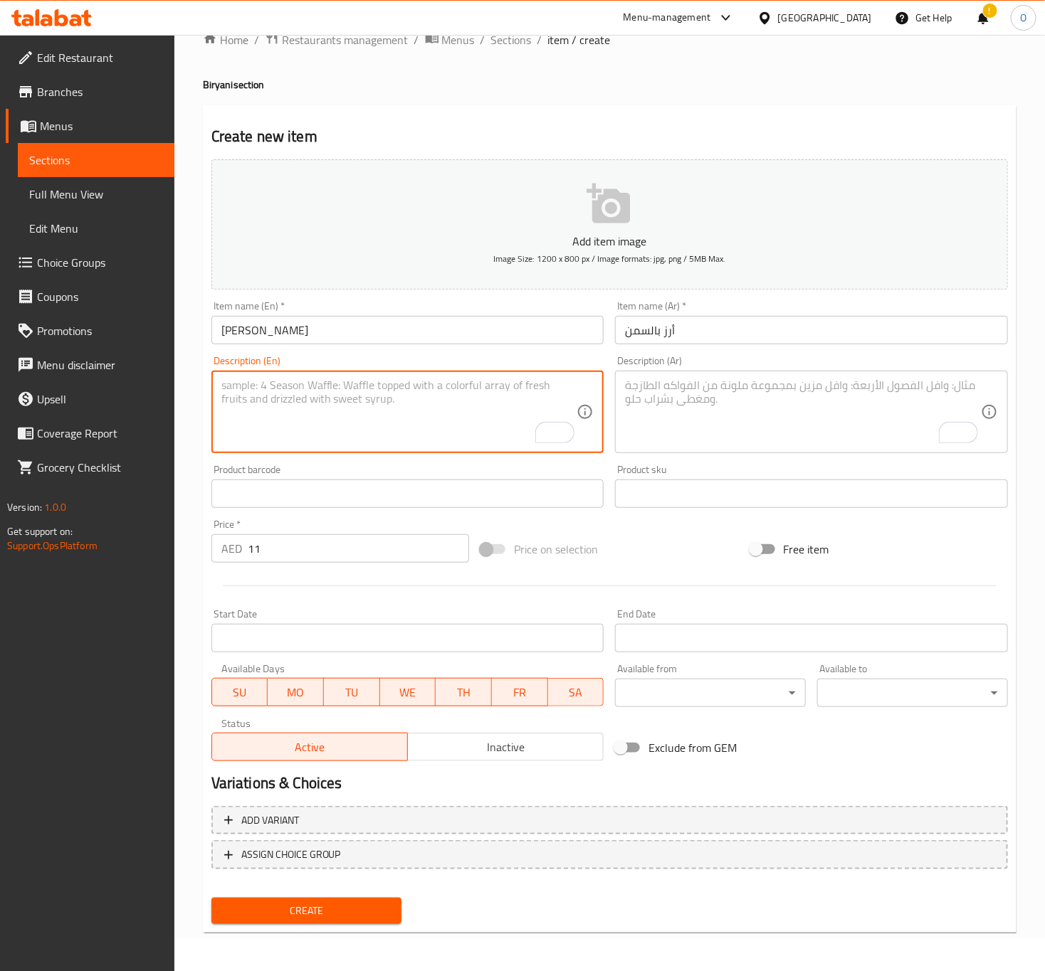
click at [295, 430] on textarea "To enrich screen reader interactions, please activate Accessibility in Grammarl…" at bounding box center [399, 413] width 356 height 68
paste textarea "Fragrant basmati rice, cooked with clarified butter (ghee) and subtle spices, o…"
type textarea "Fragrant basmati rice, cooked with clarified butter (ghee) and subtle spices, o…"
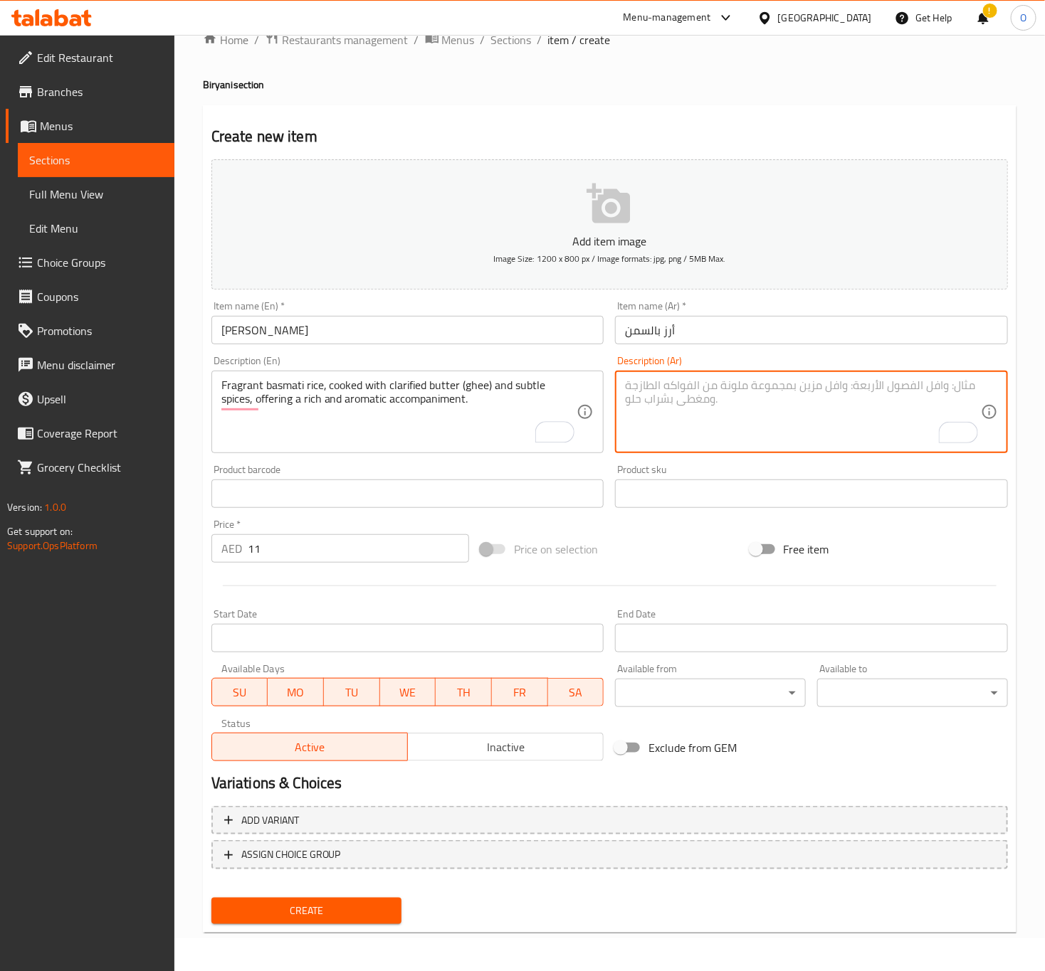
click at [863, 391] on textarea "To enrich screen reader interactions, please activate Accessibility in Grammarl…" at bounding box center [803, 413] width 356 height 68
paste textarea "أرز بسمتي عطري، مطبوخ بـسمن مصفى (سمن) وتوابل خفيفة، يقدم مرافقًا غنيًا وعطريًا."
type textarea "أرز بسمتي عطري، مطبوخ بـسمن مصفى (سمن) وتوابل خفيفة، يقدم مرافقًا غنيًا وعطريًا."
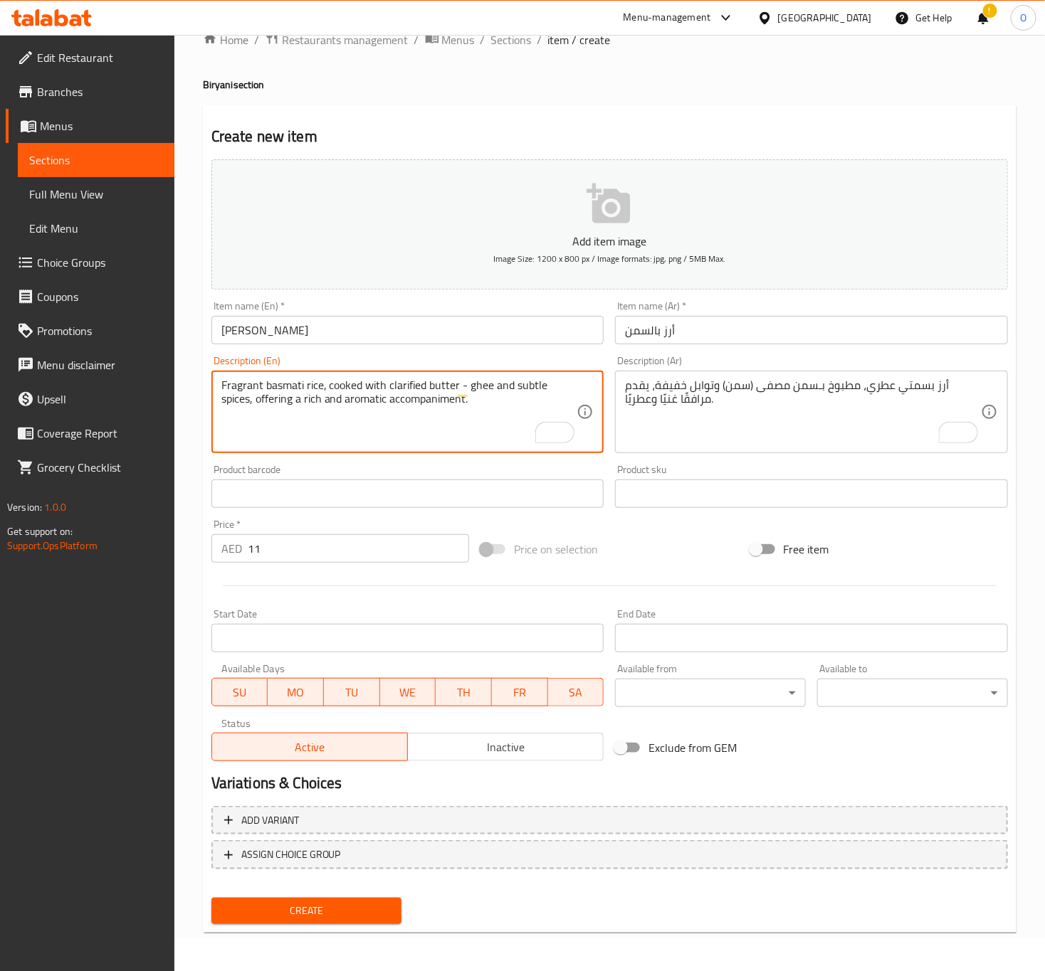
click at [400, 403] on textarea "Fragrant basmati rice, cooked with clarified butter - ghee and subtle spices, o…" at bounding box center [399, 413] width 356 height 68
type textarea "Fragrant basmati rice, cooked with clarified butter - ghee and subtle spices, o…"
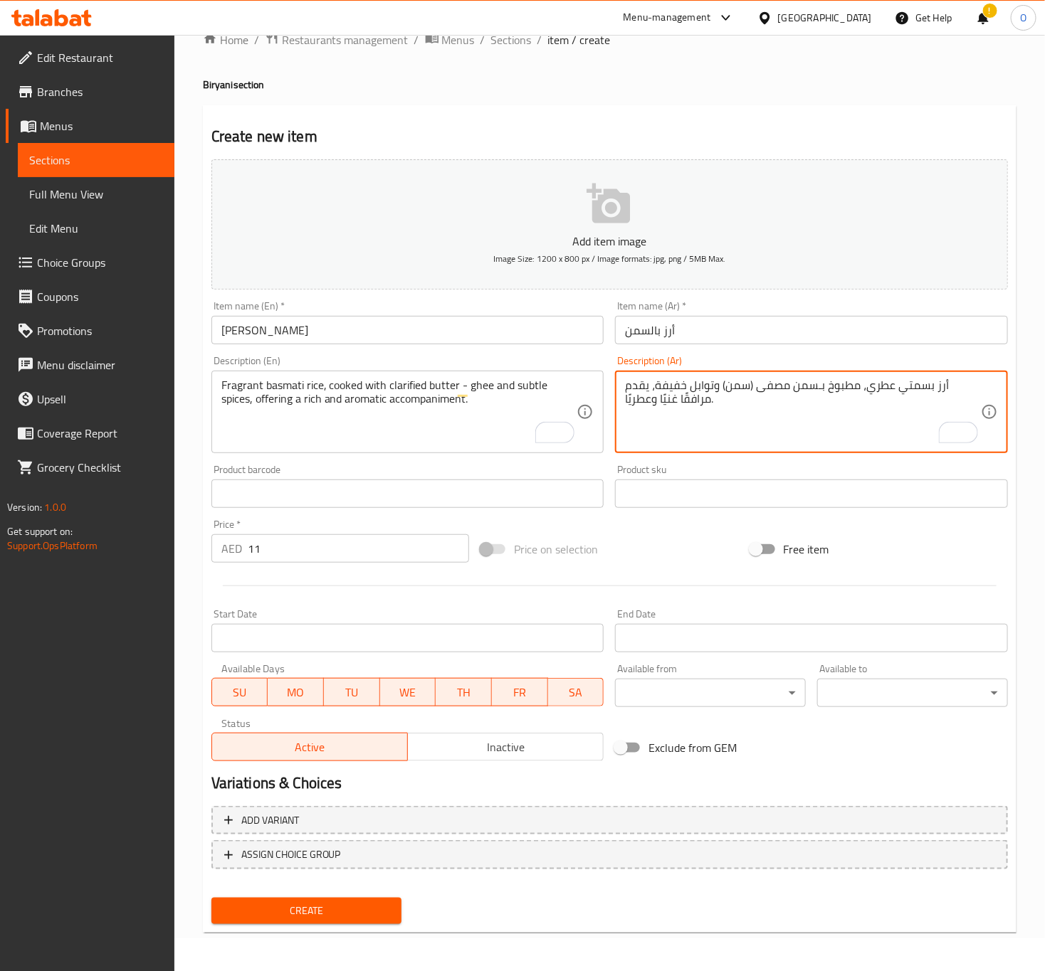
click at [779, 389] on textarea "أرز بسمتي عطري، مطبوخ بـسمن مصفى (سمن) وتوابل خفيفة، يقدم مرافقًا غنيًا وعطريًا." at bounding box center [803, 413] width 356 height 68
type textarea "أرز بسمتي عطري، مطبوخ بـسمن مصفى - سمن وتوابل خفيفة، يقدم مرافقًا غنيًا وعطريًا."
click at [446, 323] on input "Ghee Rice" at bounding box center [407, 330] width 393 height 28
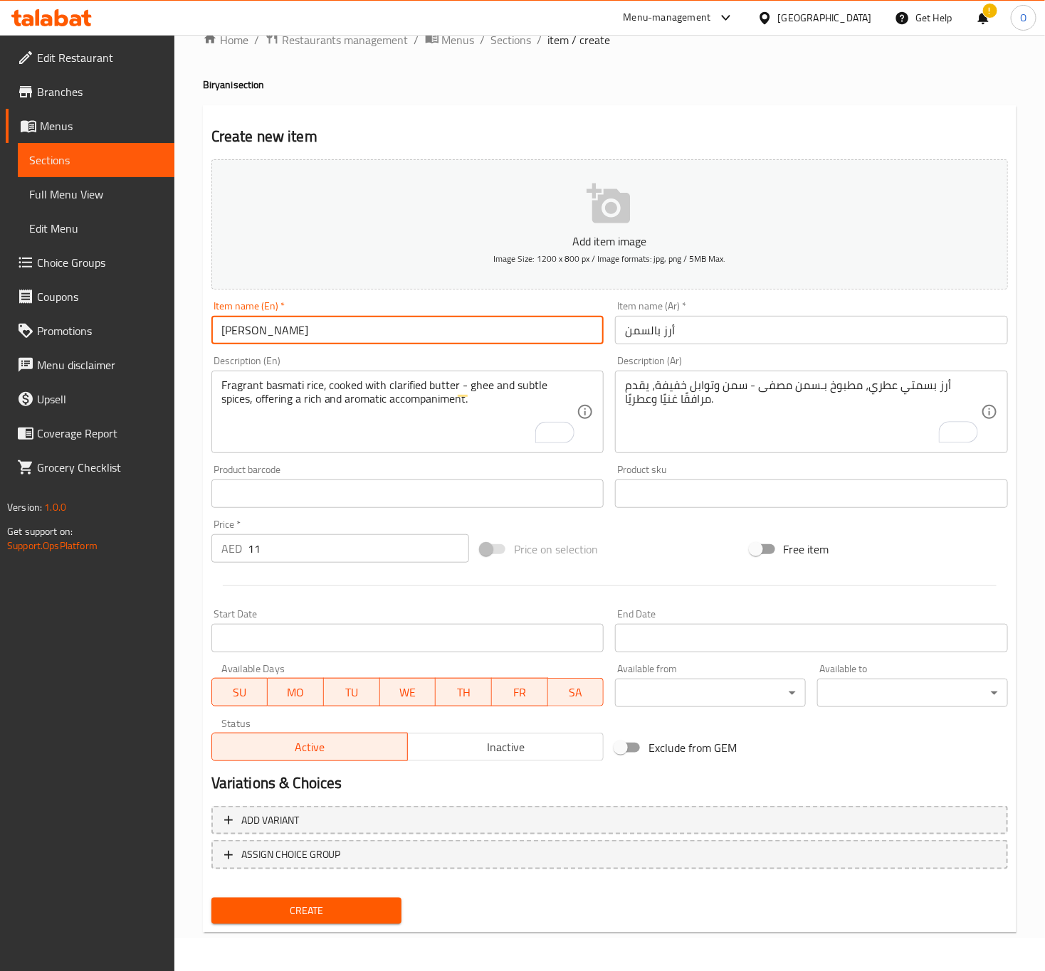
click at [211, 898] on button "Create" at bounding box center [306, 911] width 191 height 26
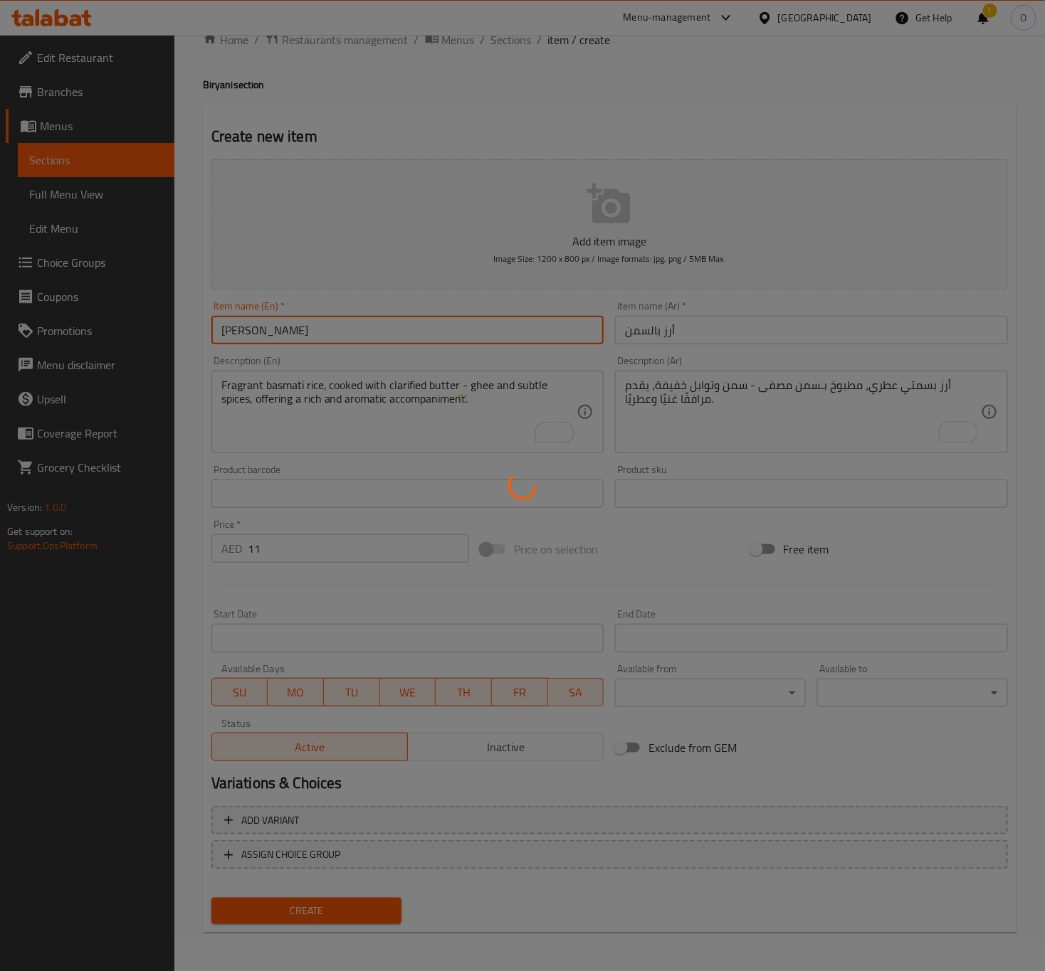
type input "0"
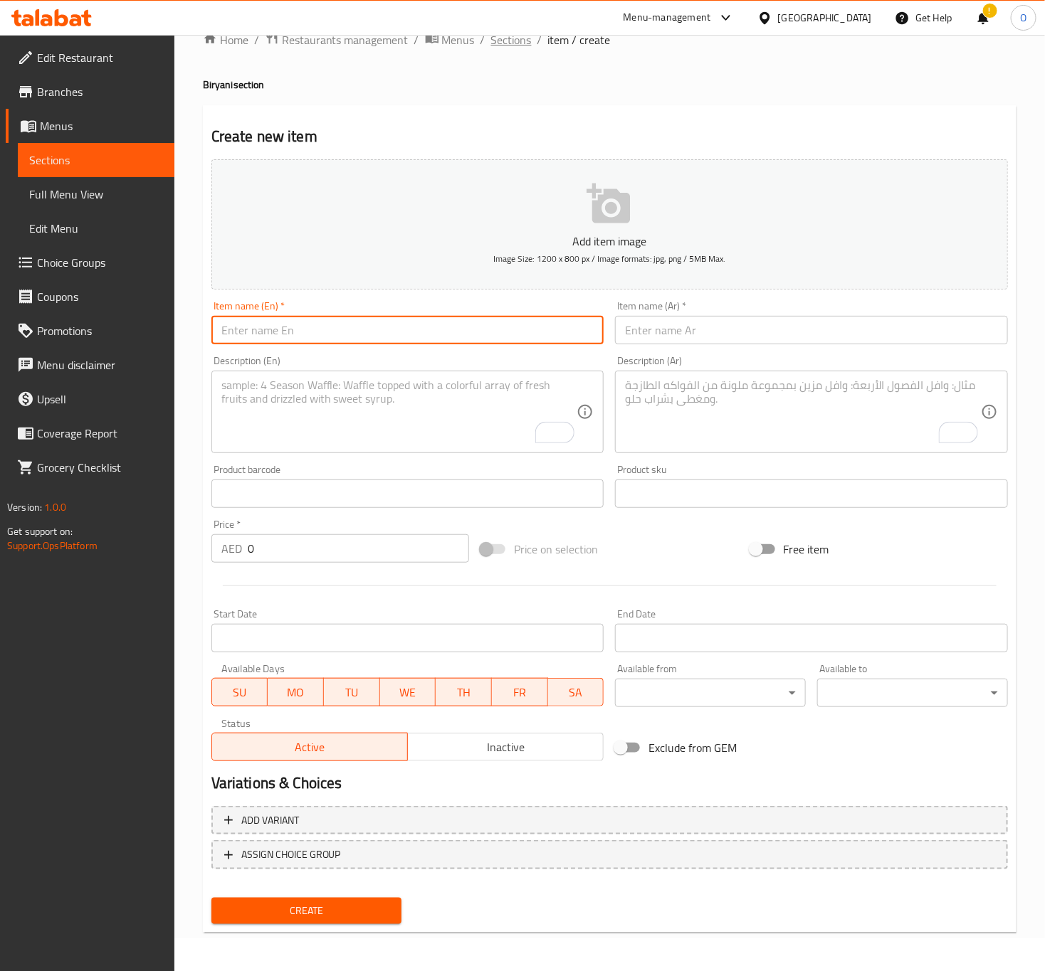
click at [507, 41] on span "Sections" at bounding box center [511, 39] width 41 height 17
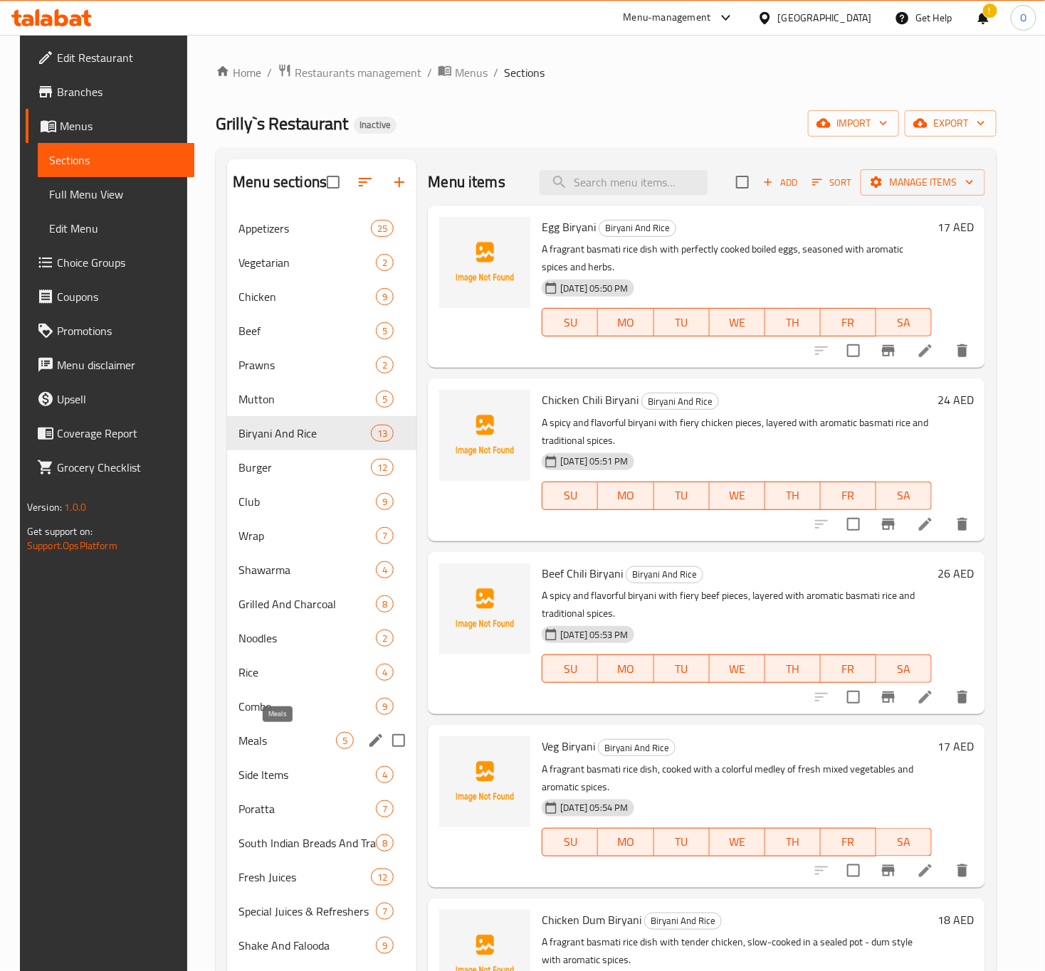
click at [271, 741] on span "Meals" at bounding box center [286, 740] width 97 height 17
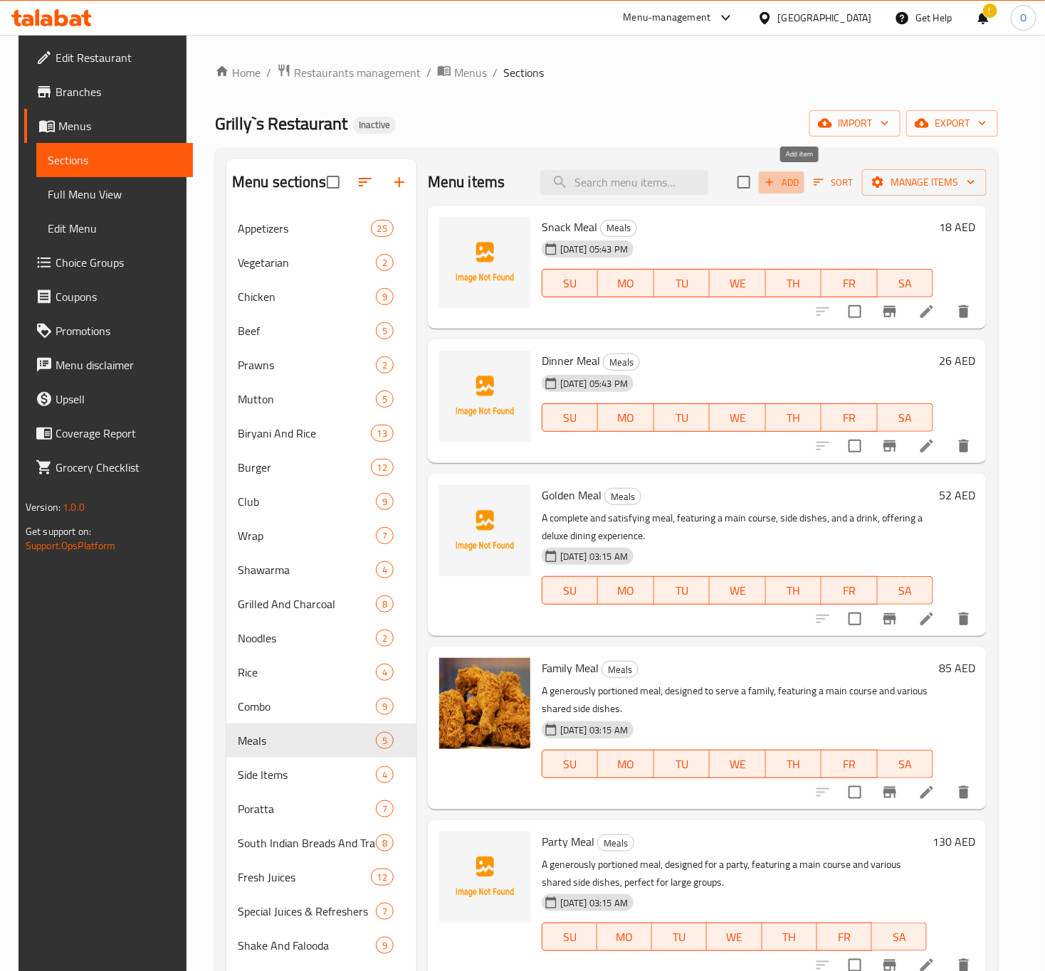
click at [795, 181] on span "Add" at bounding box center [781, 182] width 38 height 16
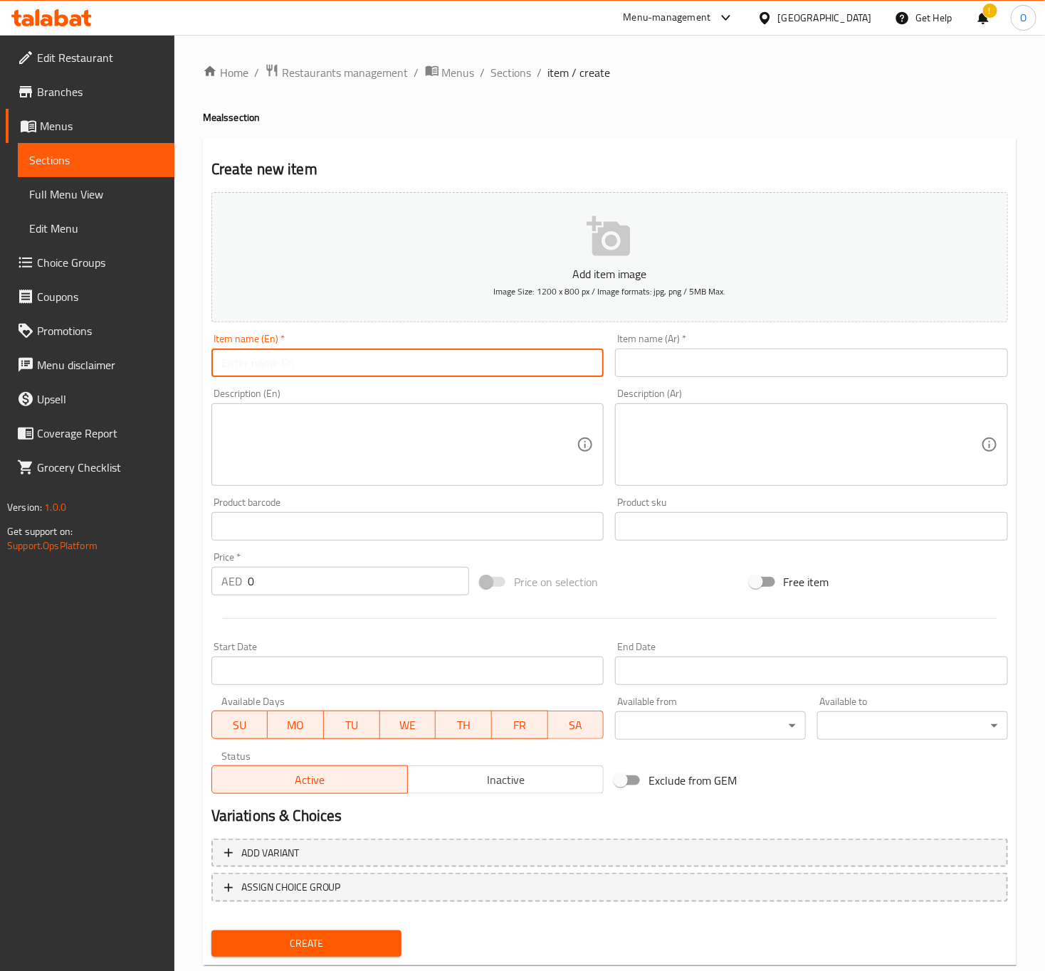
paste input "Kerala Fish Curry Meals"
type input "Kerala Fish Curry Meals"
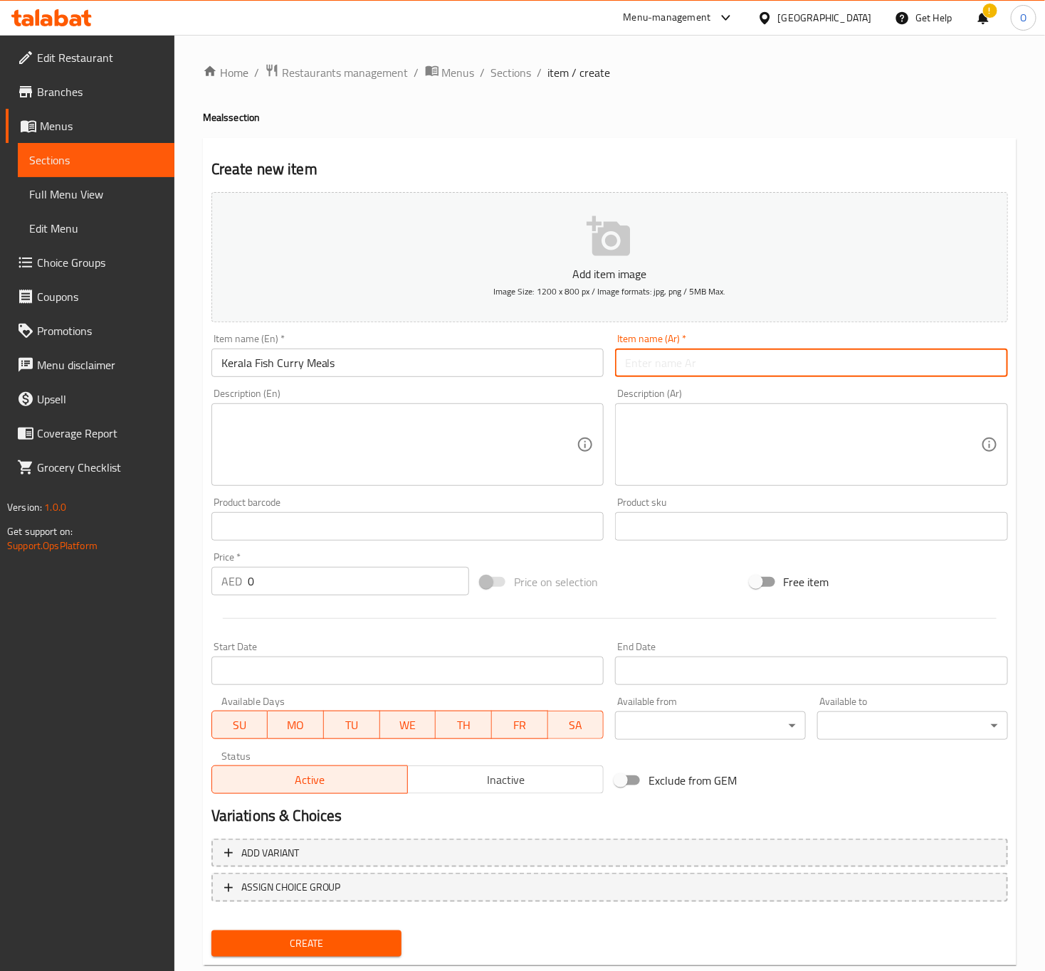
paste input "وجبات كيرالا كاري سمك"
type input "وجبات كيرالا كاري سمك"
click at [319, 593] on input "0" at bounding box center [358, 581] width 221 height 28
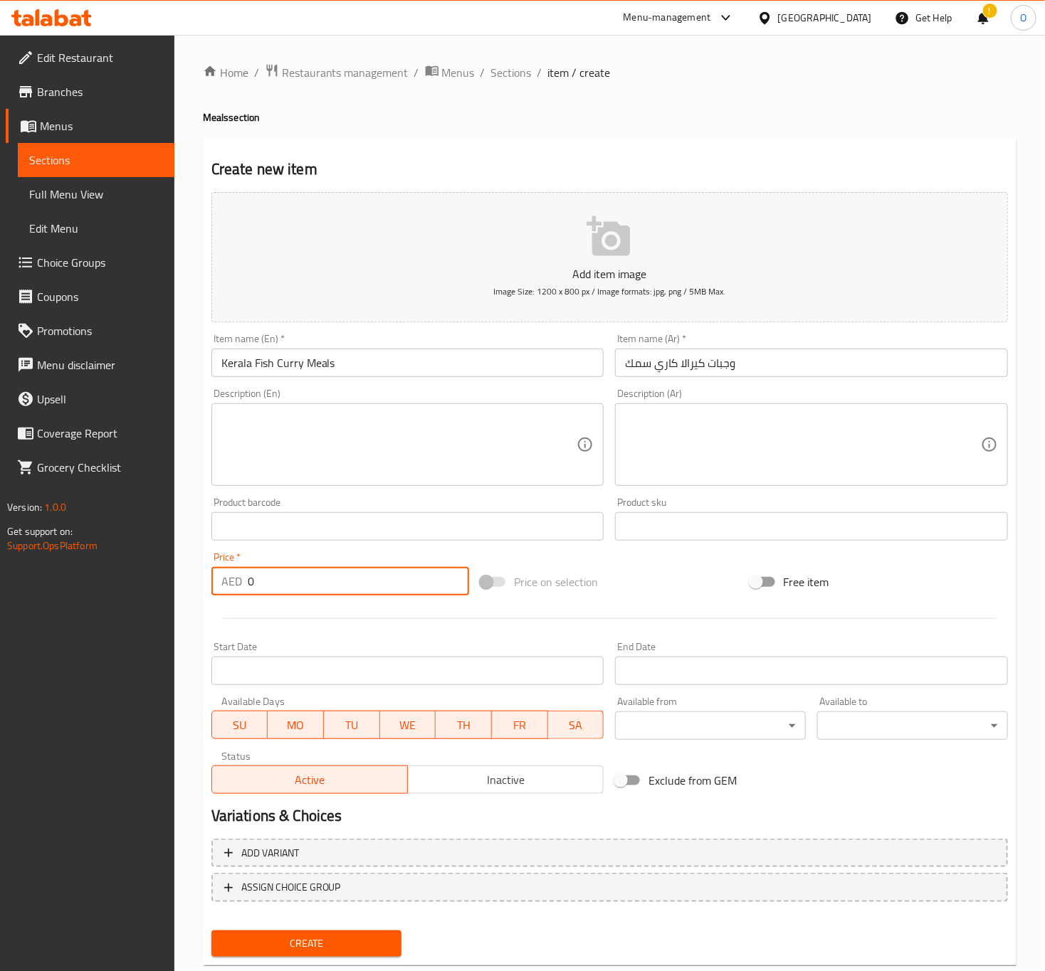
click at [319, 593] on input "0" at bounding box center [358, 581] width 221 height 28
click at [318, 593] on input "0" at bounding box center [358, 581] width 221 height 28
type input "16"
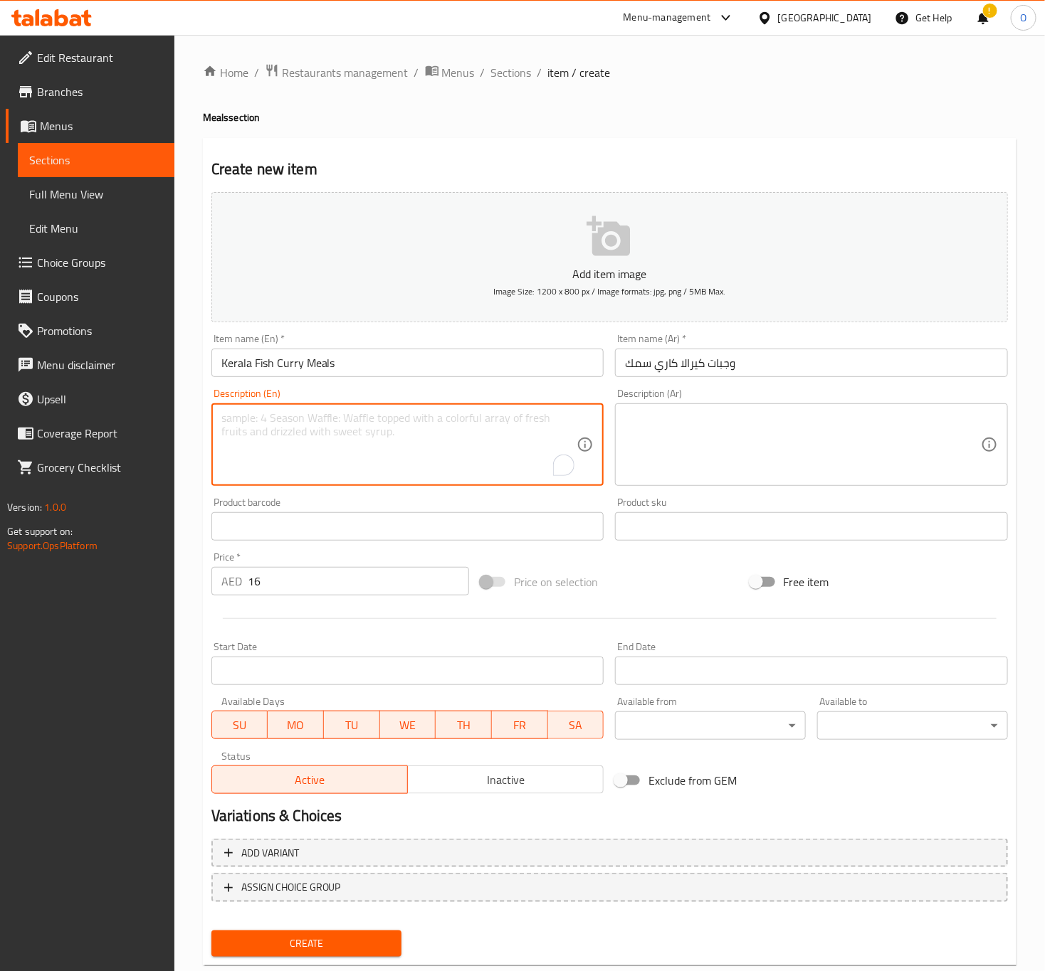
paste textarea "A traditional and wholesome Kerala thali meal, featuring a variety of curries, …"
type textarea "A traditional and wholesome Kerala thali meal, featuring a variety of curries, …"
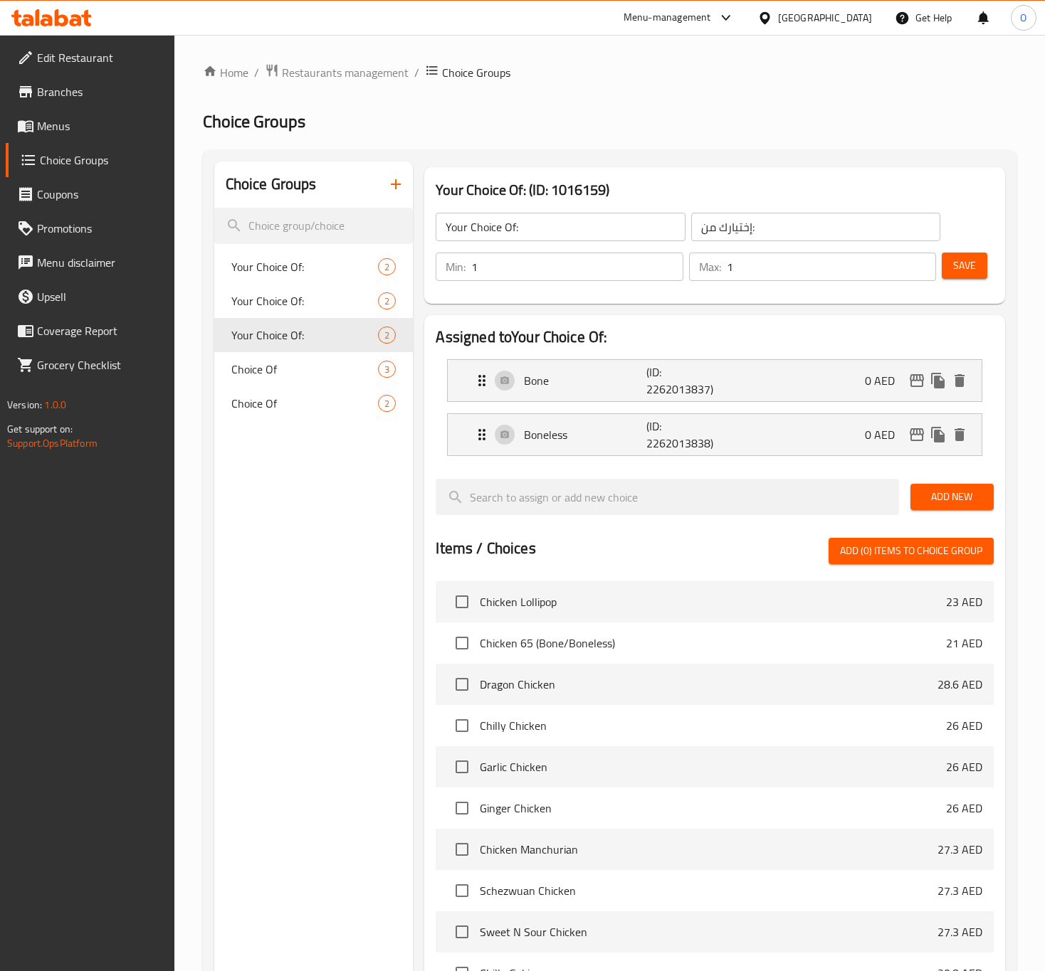
scroll to position [344, 0]
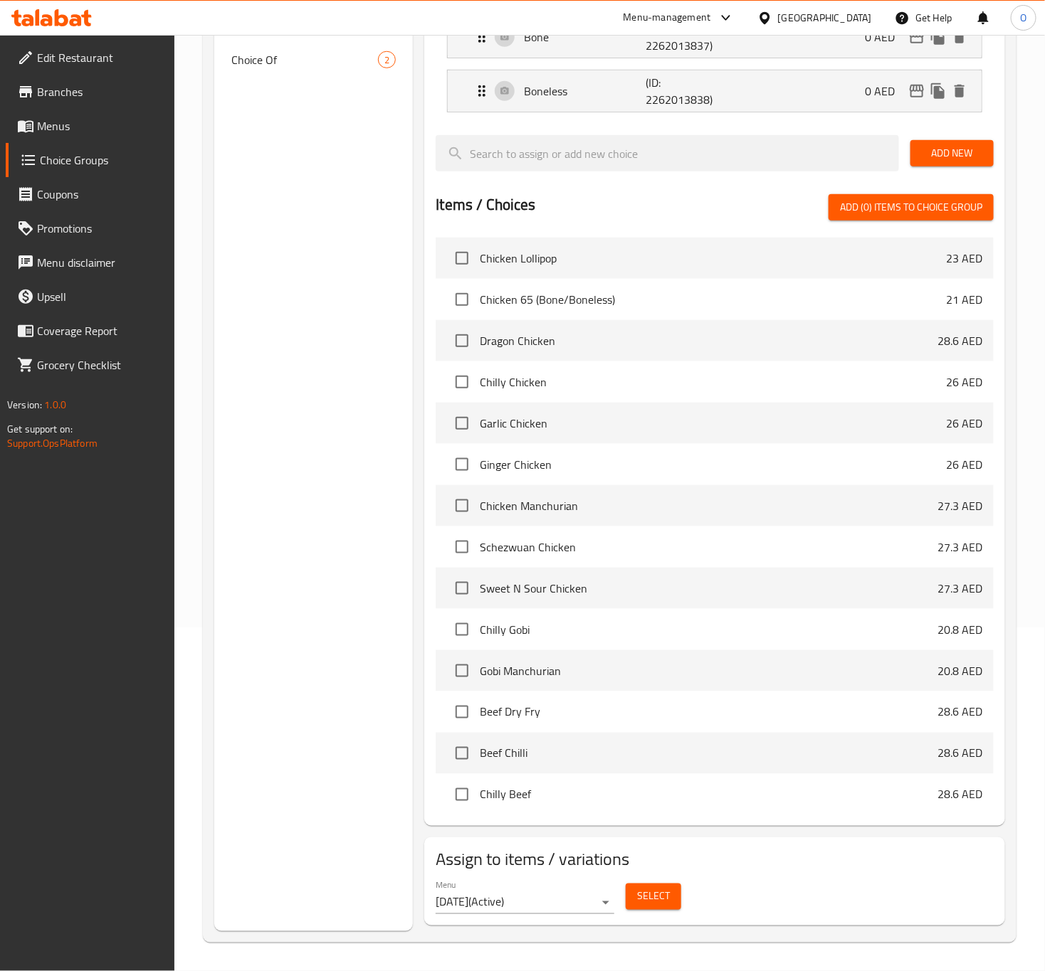
click at [64, 126] on span "Menus" at bounding box center [100, 125] width 126 height 17
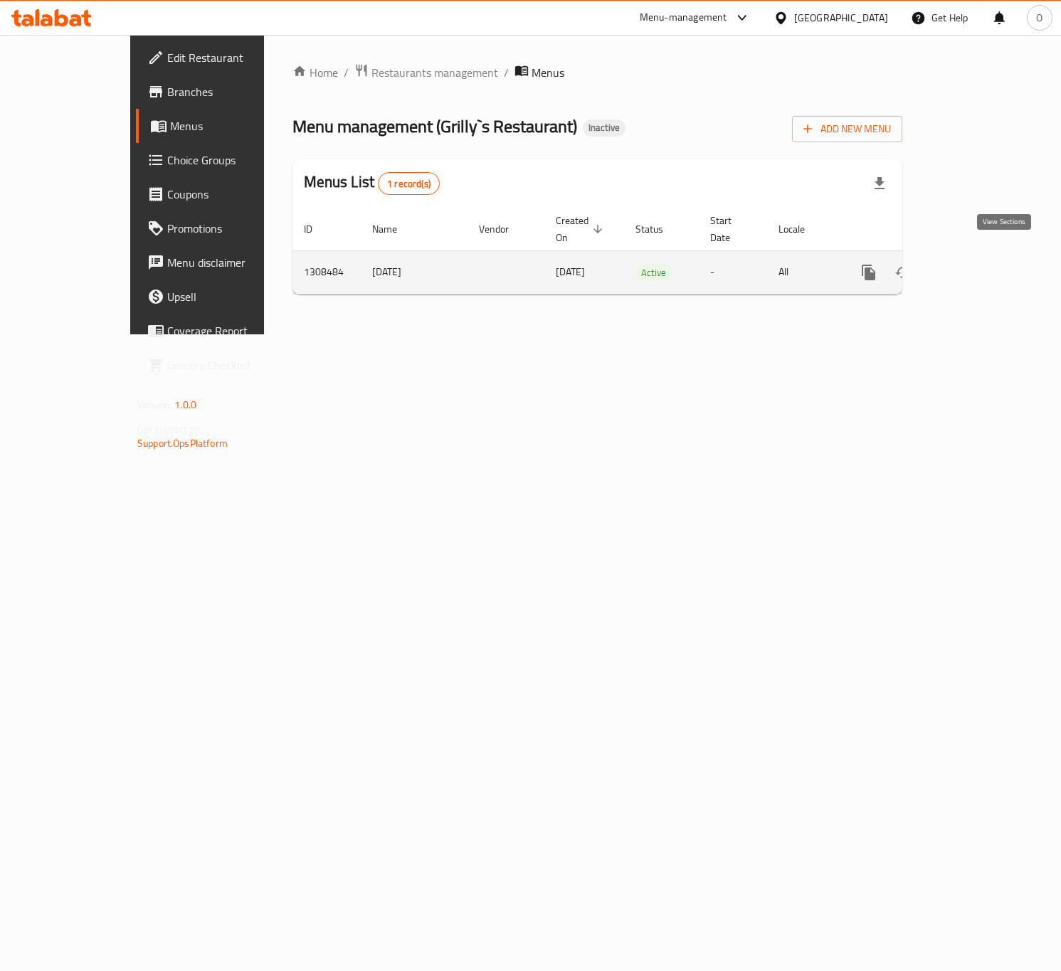
click at [988, 255] on link "enhanced table" at bounding box center [971, 272] width 34 height 34
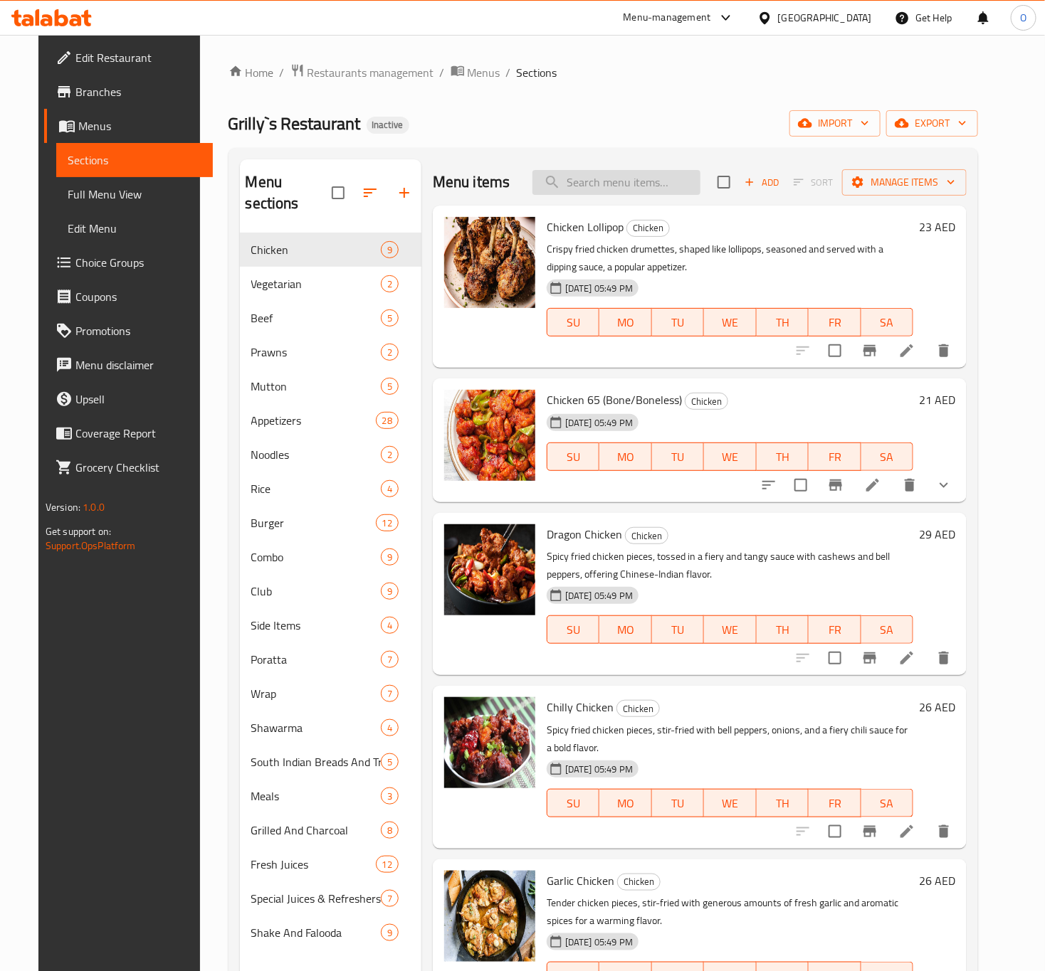
click at [596, 184] on input "search" at bounding box center [616, 182] width 168 height 25
paste input "Wheat Dosa"
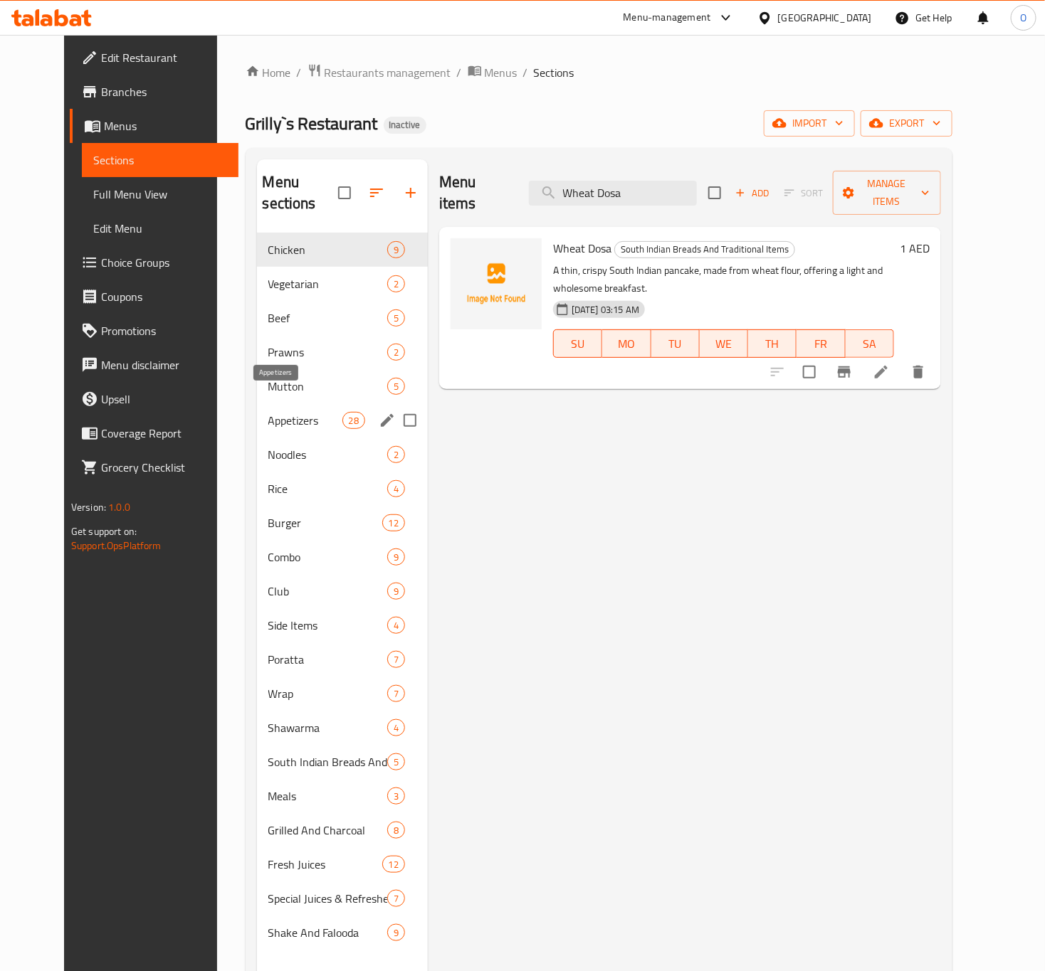
type input "Wheat Dosa"
click at [268, 412] on span "Appetizers" at bounding box center [305, 420] width 74 height 17
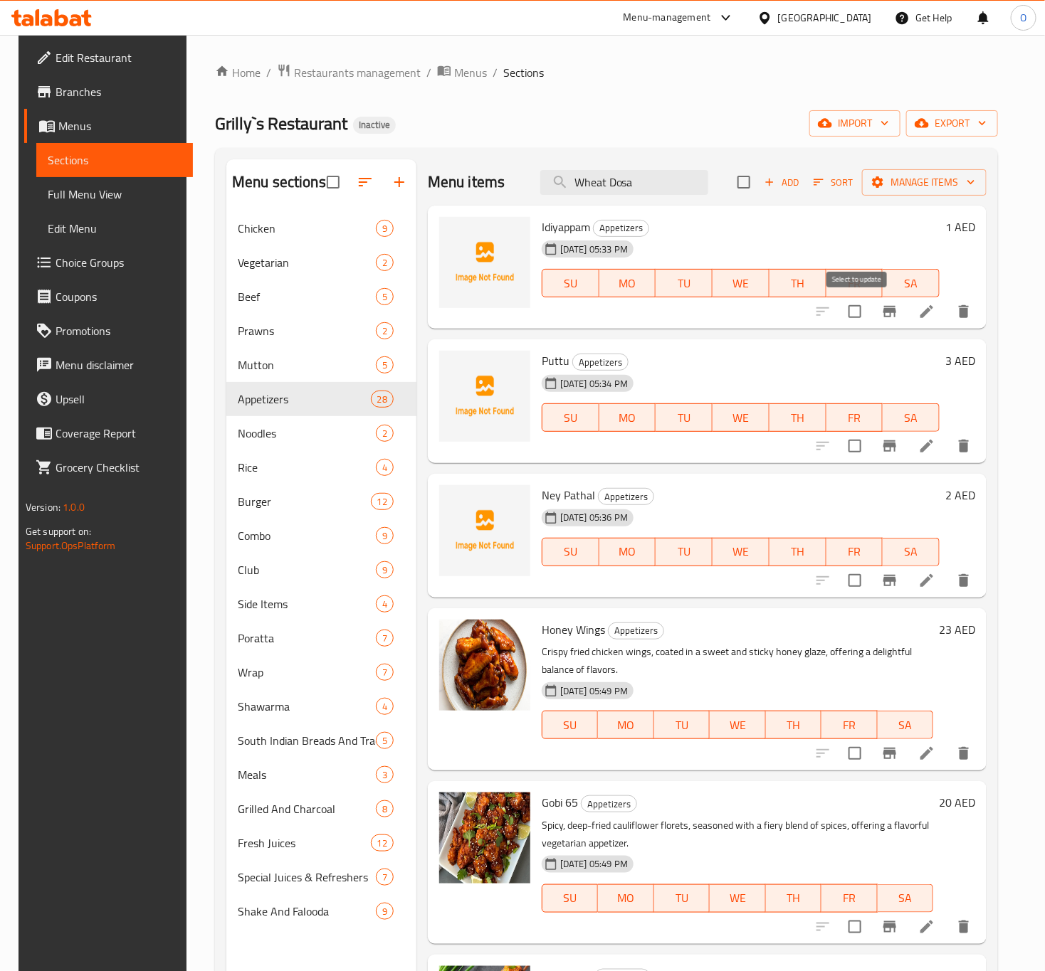
click at [852, 316] on input "checkbox" at bounding box center [855, 312] width 30 height 30
checkbox input "true"
click at [856, 446] on input "checkbox" at bounding box center [855, 446] width 30 height 30
checkbox input "true"
click at [852, 581] on input "checkbox" at bounding box center [855, 581] width 30 height 30
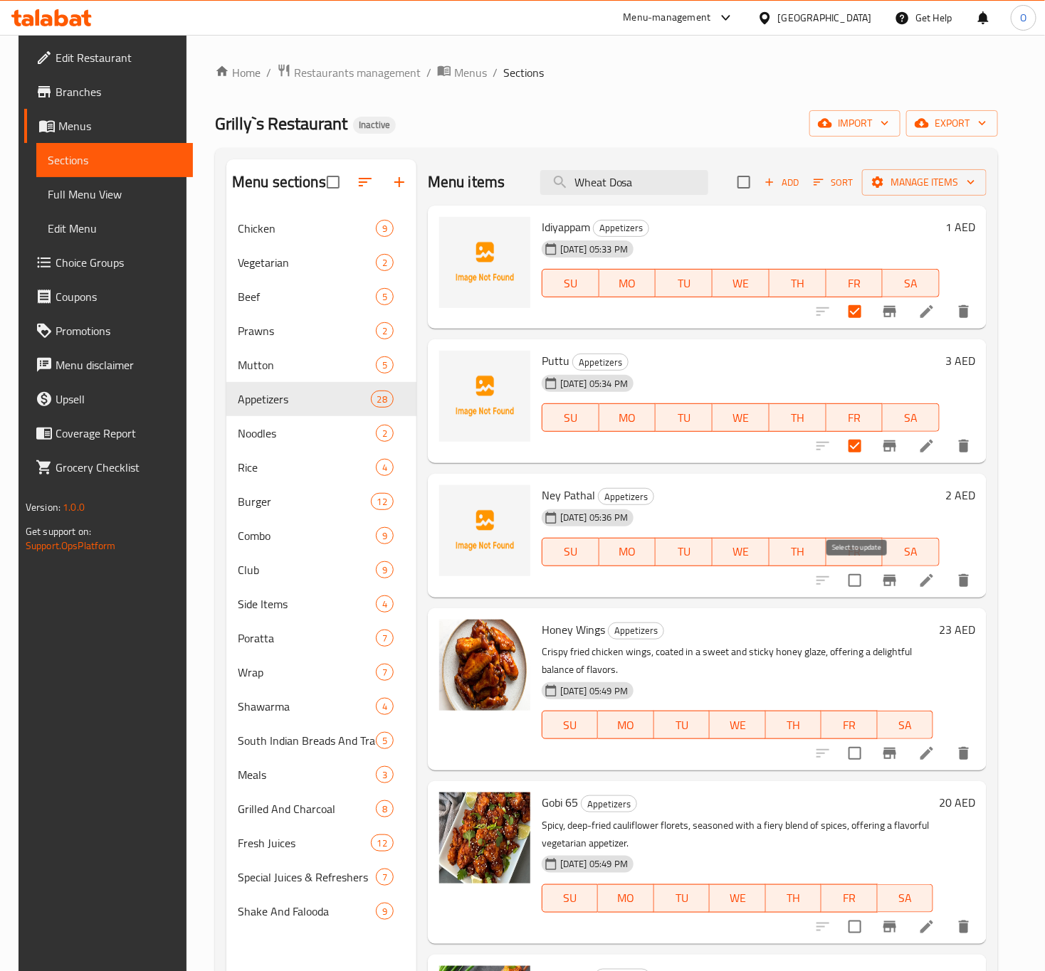
checkbox input "true"
click at [978, 181] on icon "button" at bounding box center [970, 182] width 14 height 14
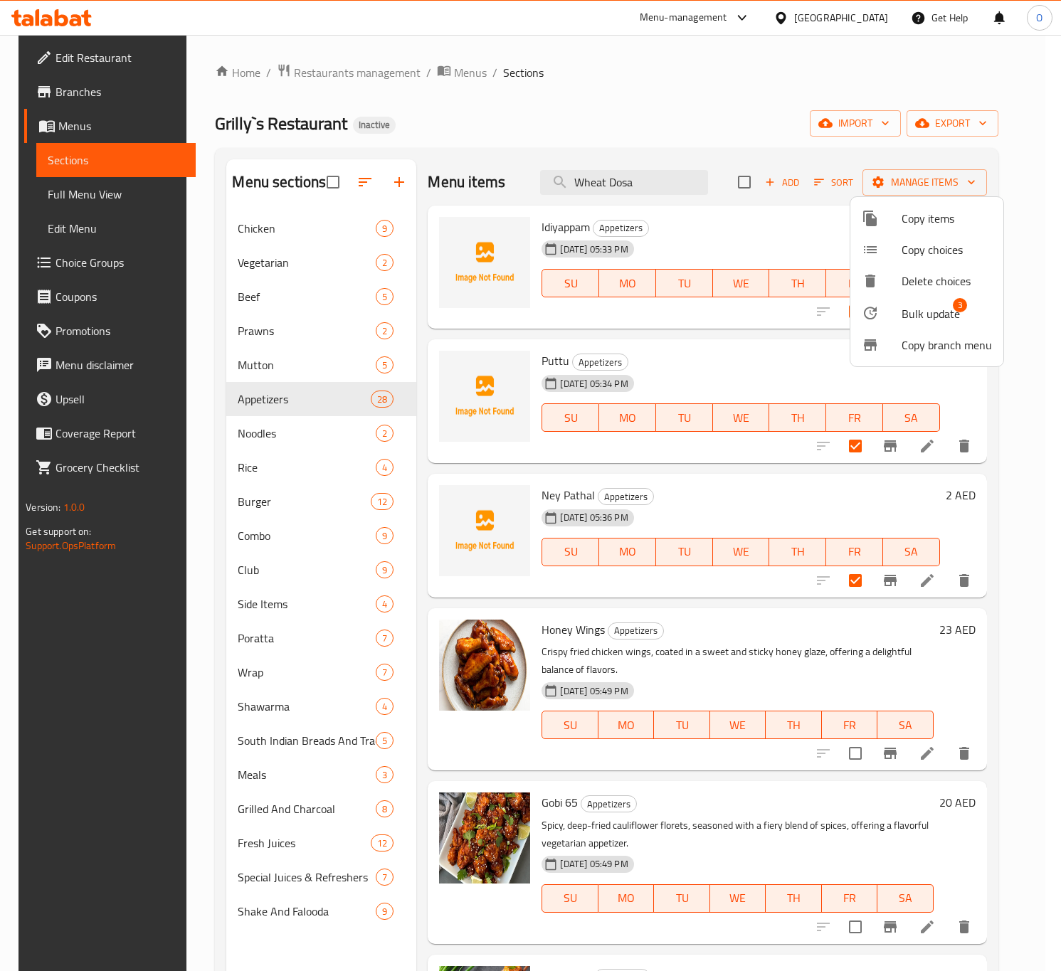
click at [929, 321] on span "Bulk update" at bounding box center [931, 313] width 58 height 17
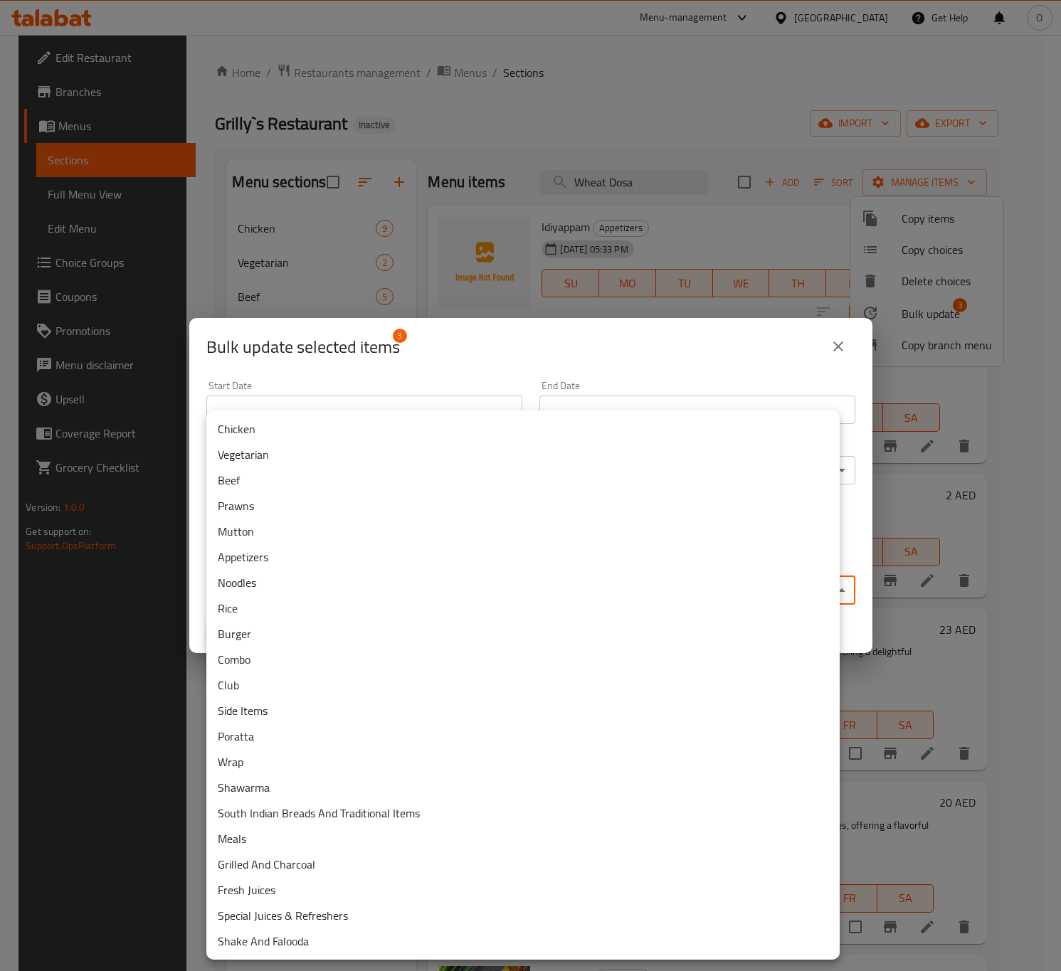
click at [406, 591] on body "​ Menu-management United Arab Emirates Get Help O Edit Restaurant Branches Menu…" at bounding box center [530, 503] width 1061 height 936
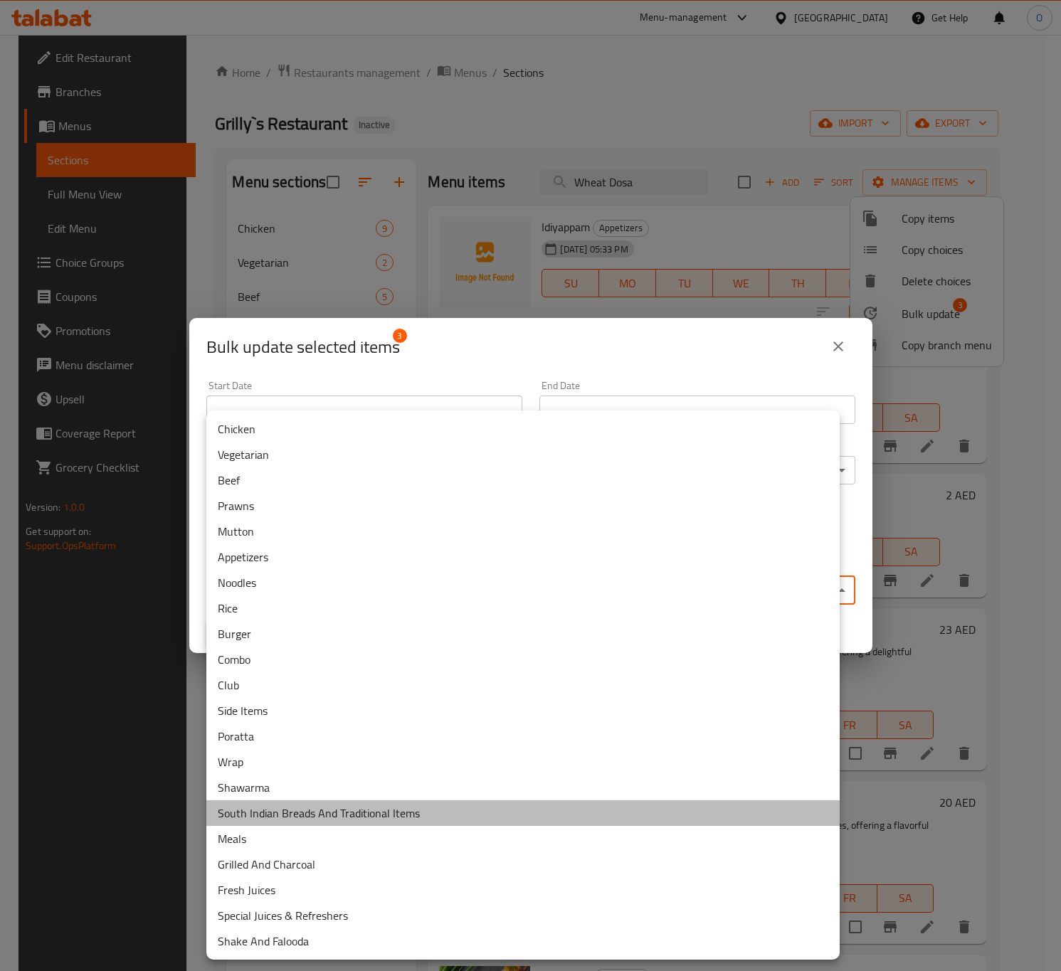
click at [344, 801] on li "South Indian Breads And Traditional Items" at bounding box center [522, 814] width 633 height 26
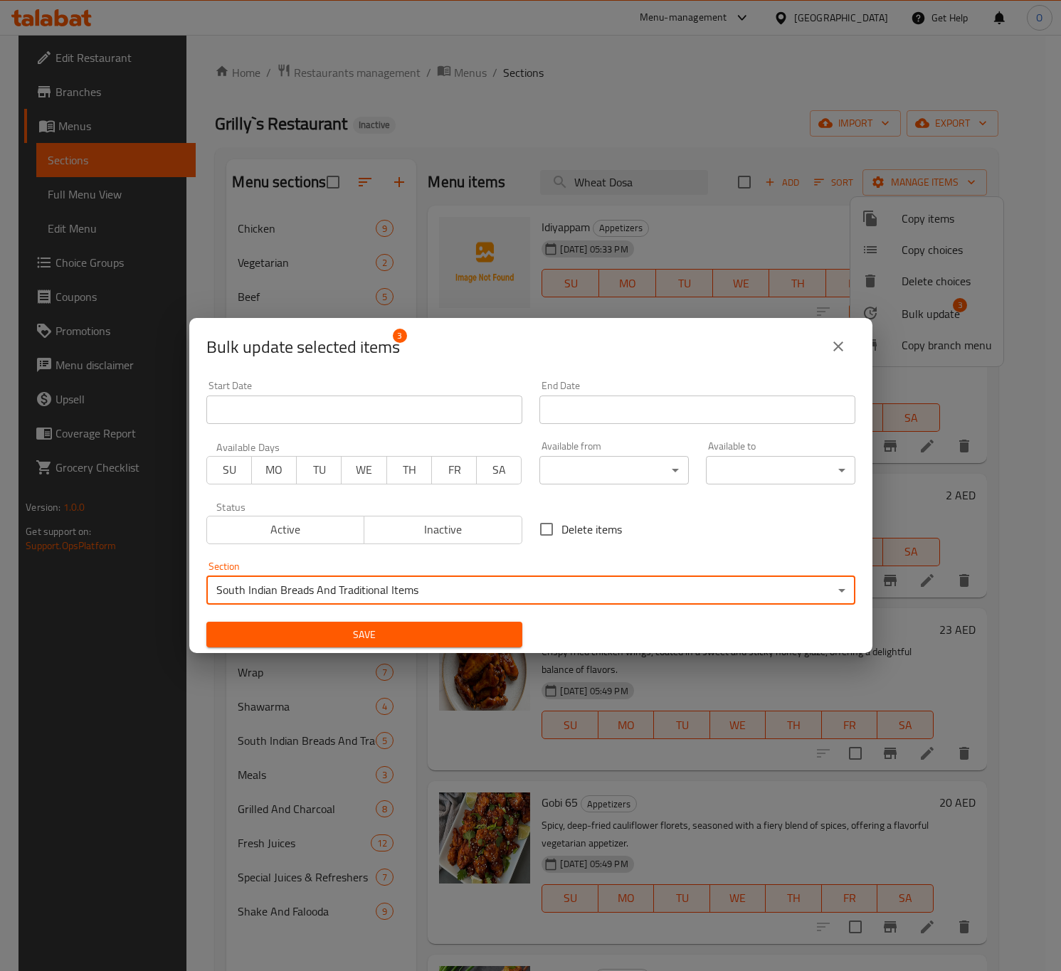
click at [361, 635] on span "Save" at bounding box center [364, 635] width 293 height 18
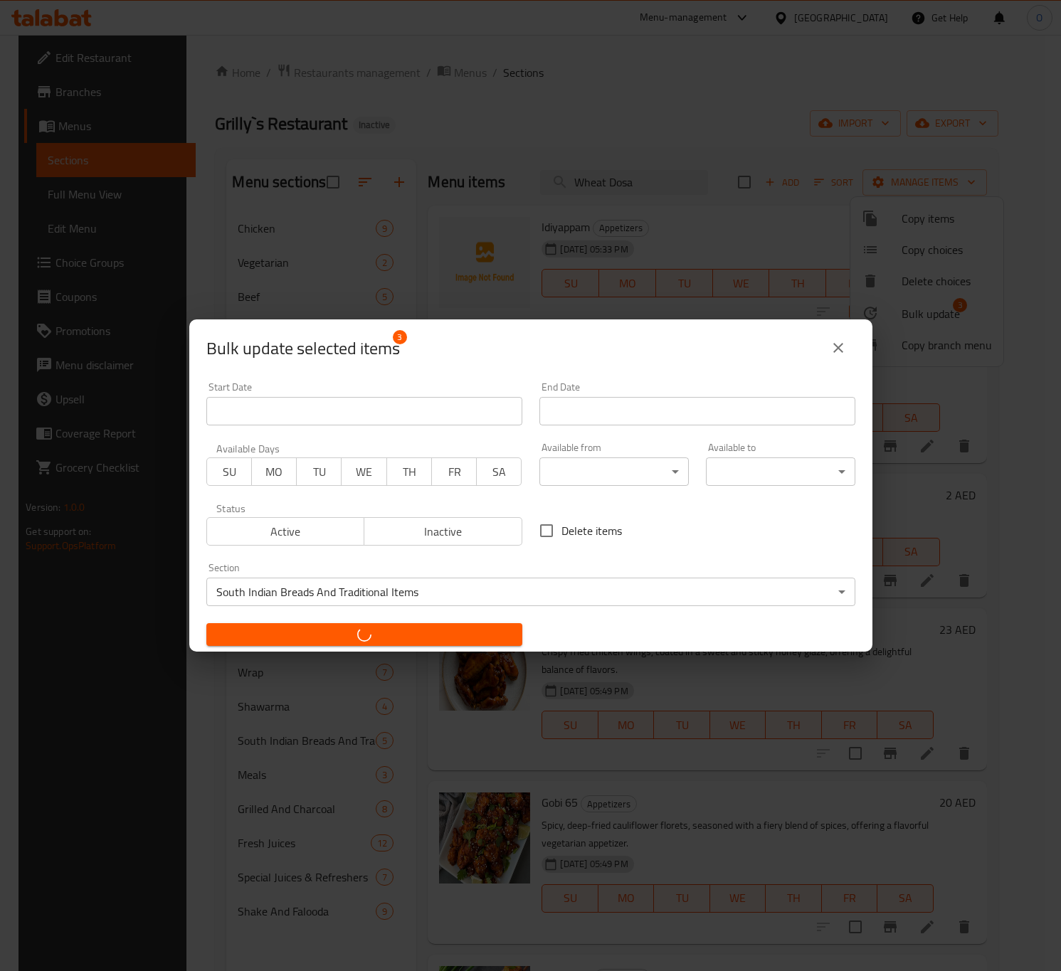
checkbox input "false"
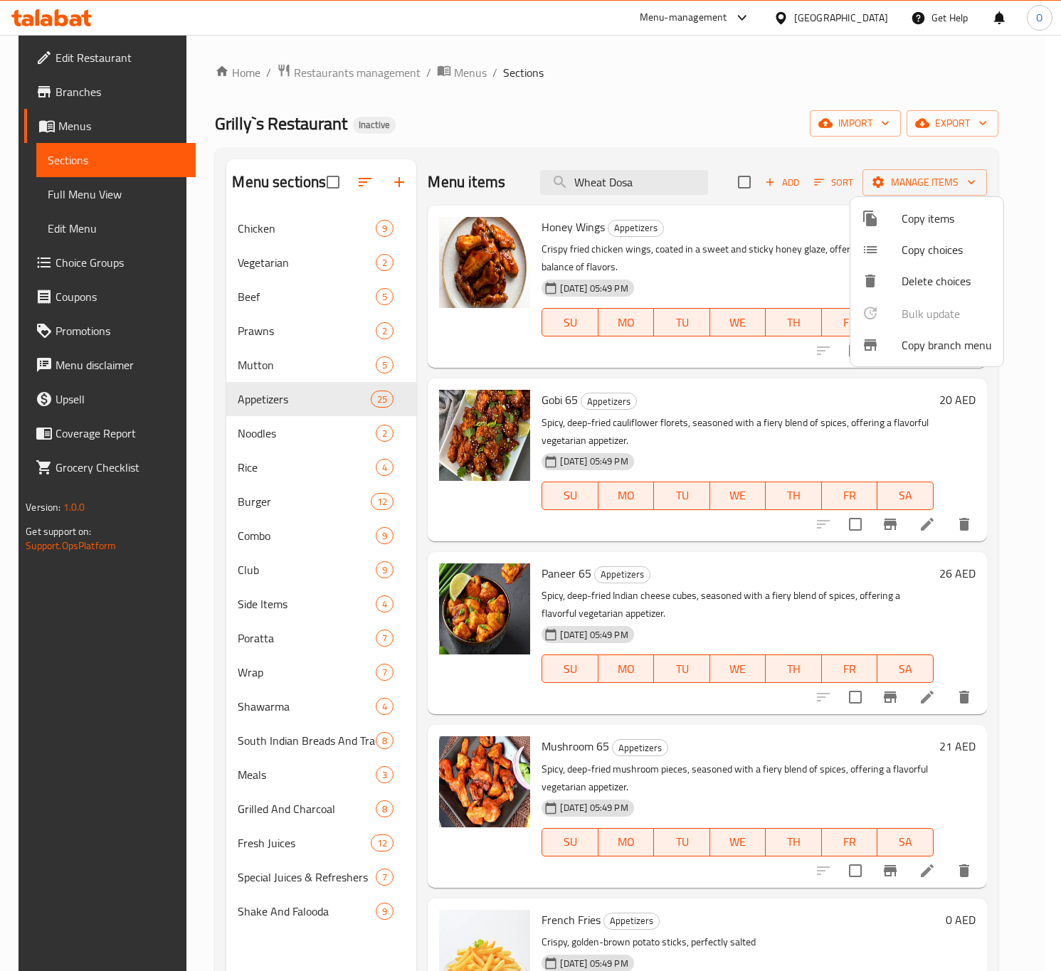
click at [88, 268] on div at bounding box center [530, 485] width 1061 height 971
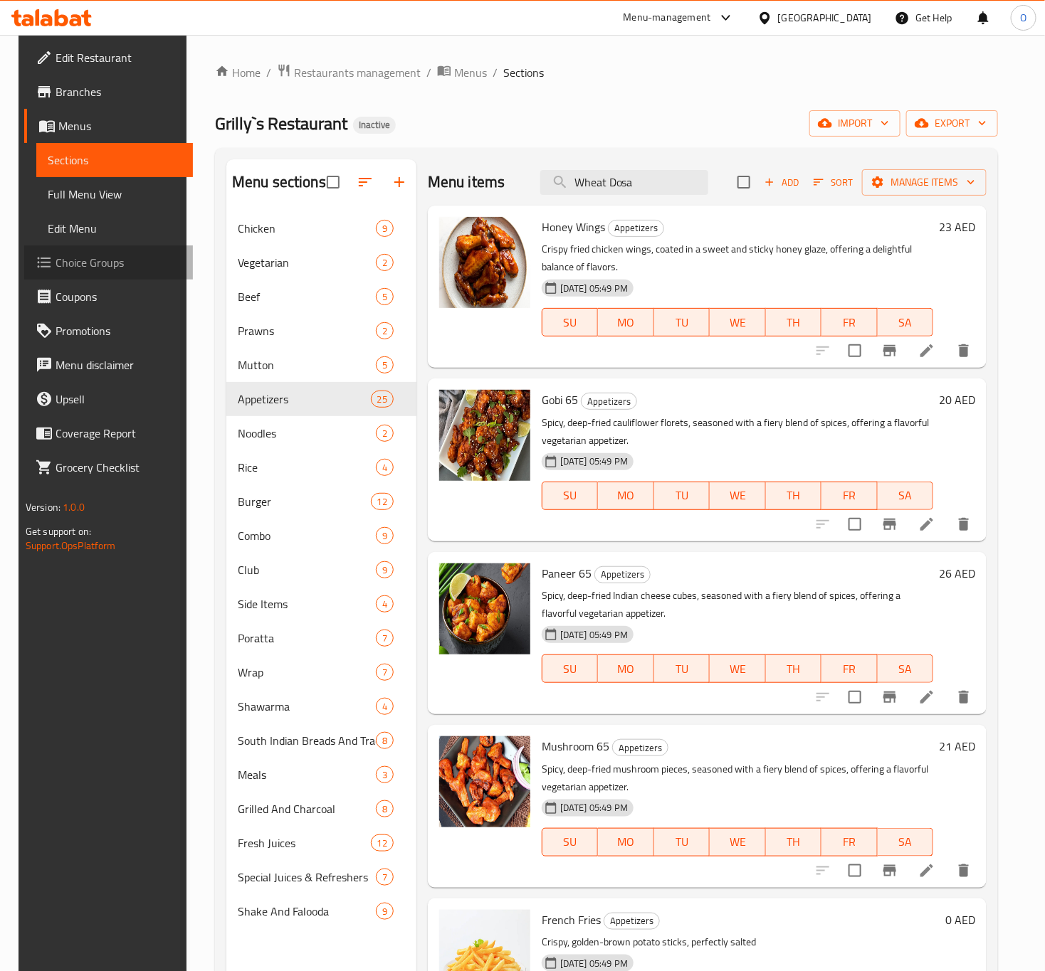
click at [88, 268] on span "Choice Groups" at bounding box center [119, 262] width 126 height 17
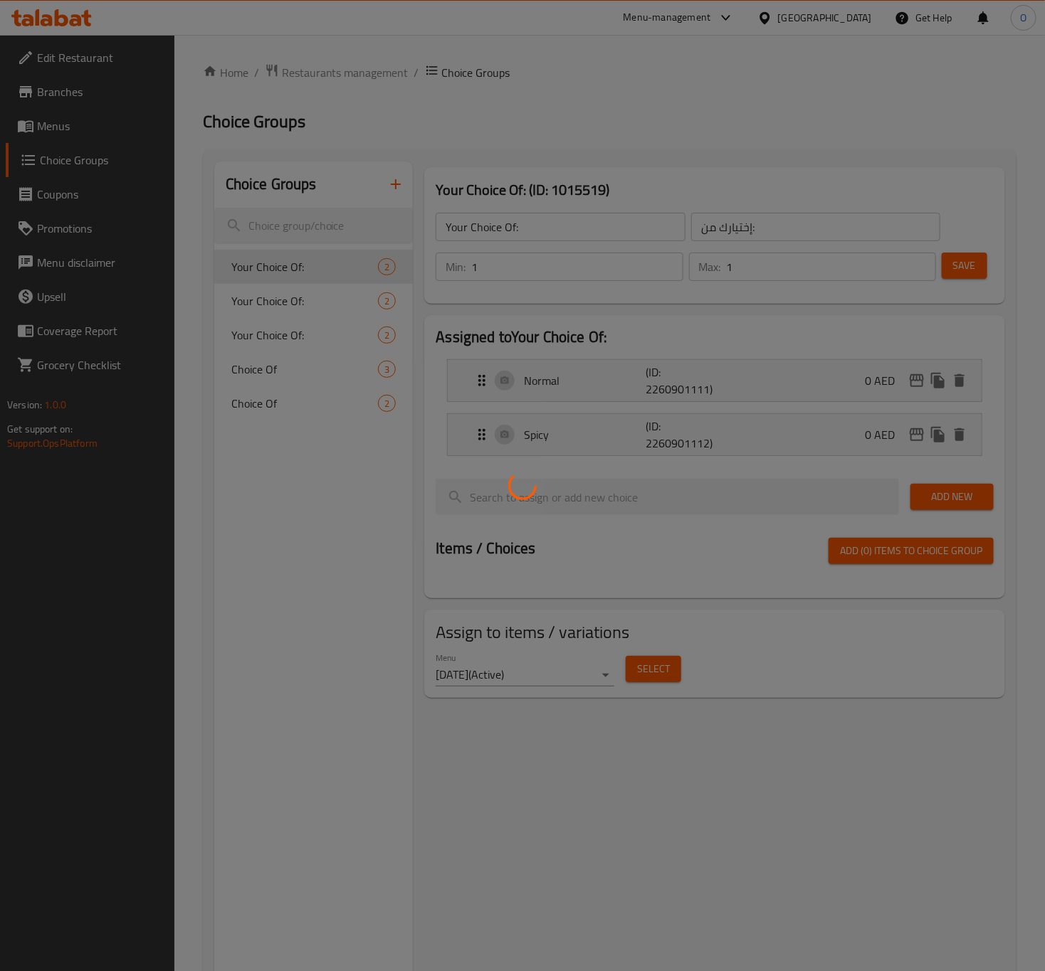
click at [254, 300] on div at bounding box center [522, 485] width 1045 height 971
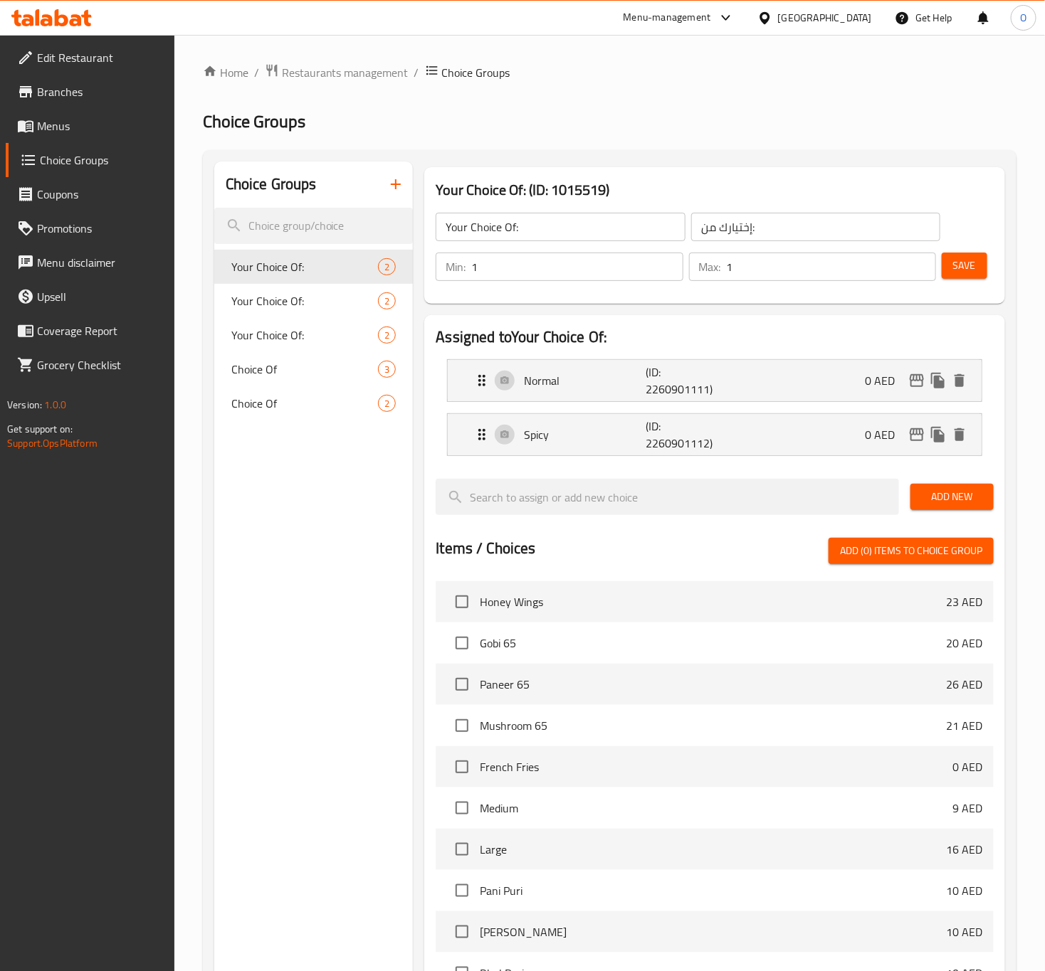
click at [256, 304] on span "Your Choice Of:" at bounding box center [304, 300] width 147 height 17
click at [265, 332] on span "Your Choice Of:" at bounding box center [283, 335] width 105 height 17
type input "Your Choice Of:"
type input "إختيارك من:"
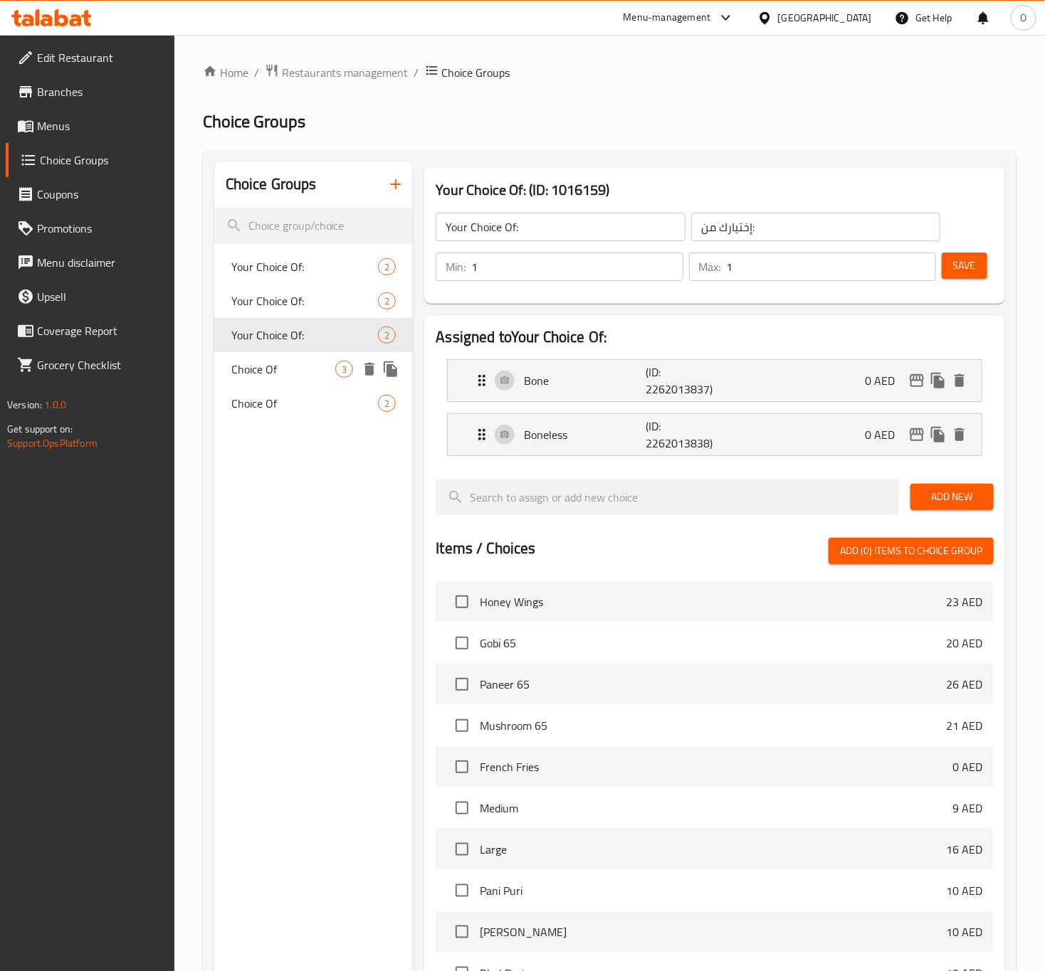
click at [261, 372] on span "Choice Of" at bounding box center [283, 369] width 105 height 17
type input "Choice Of"
type input "إختيارك من"
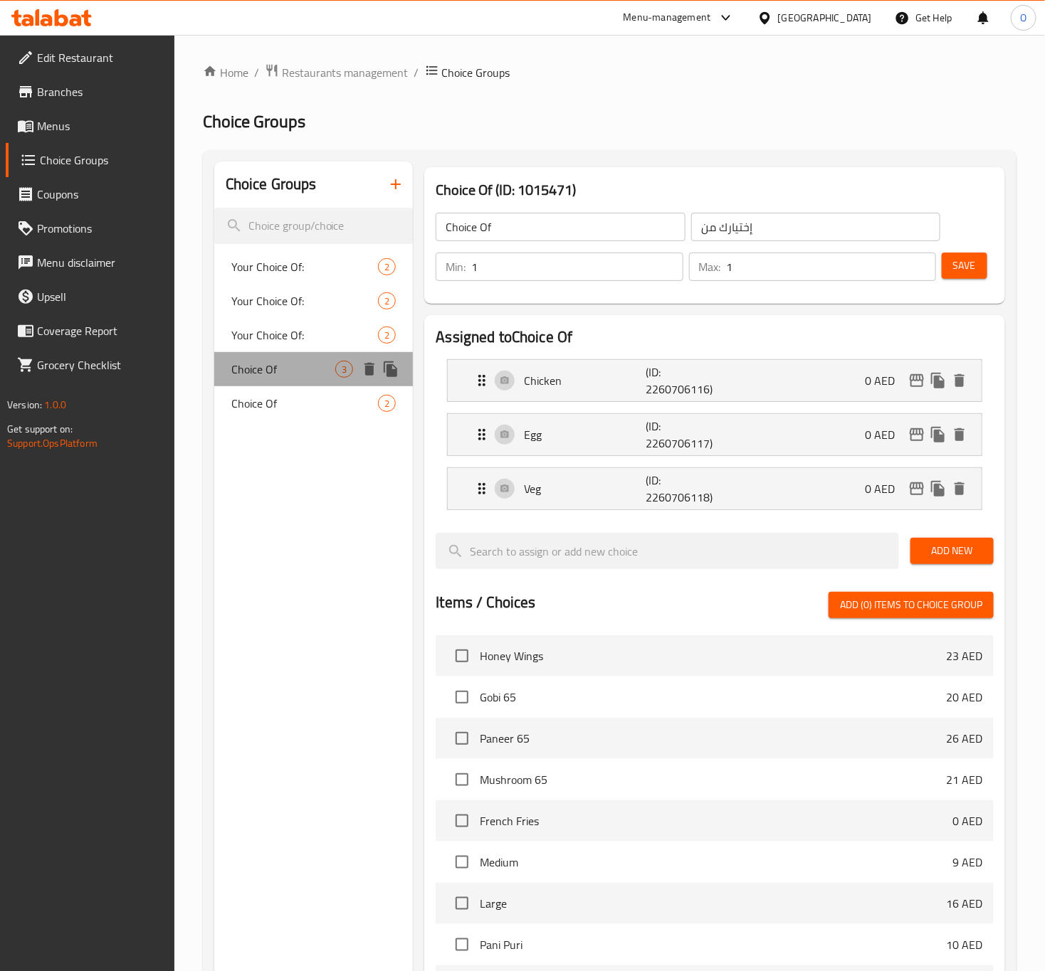
click at [261, 378] on span "Choice Of" at bounding box center [283, 369] width 105 height 17
click at [261, 384] on div "Choice Of 3" at bounding box center [313, 369] width 199 height 34
click at [259, 391] on div "Choice Of 2" at bounding box center [313, 403] width 199 height 34
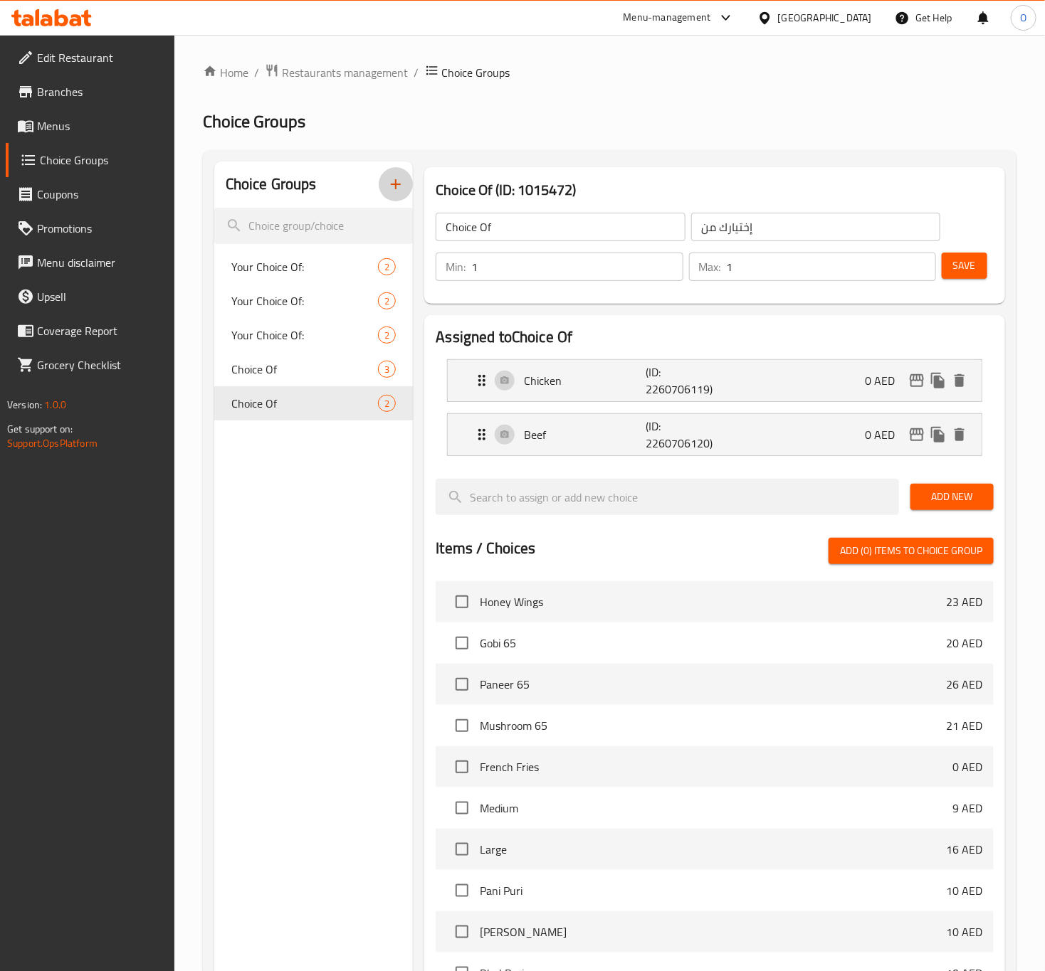
click at [389, 191] on icon "button" at bounding box center [395, 184] width 17 height 17
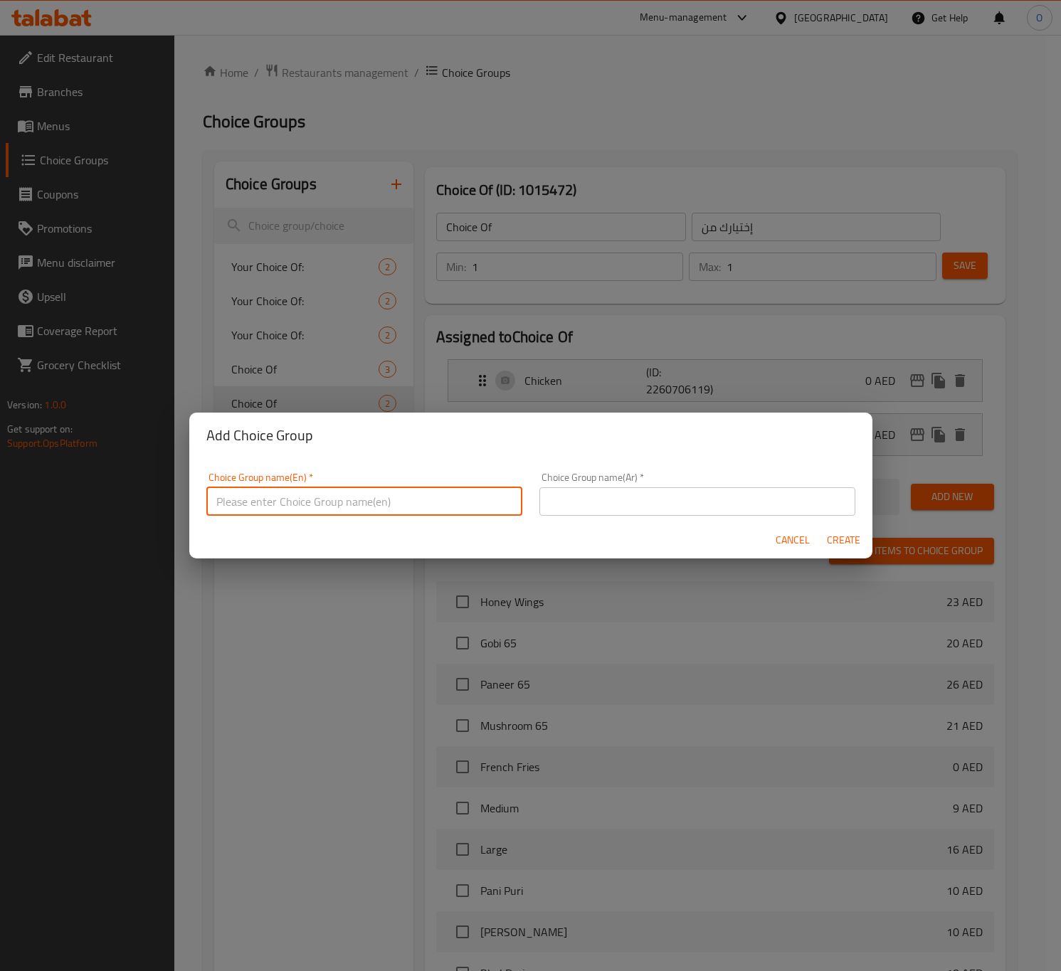
click at [242, 500] on input "text" at bounding box center [364, 501] width 316 height 28
type input "Your Choice Of:"
click at [592, 521] on div "Choice Group name(Ar)   * Choice Group name(Ar) *" at bounding box center [697, 494] width 333 height 60
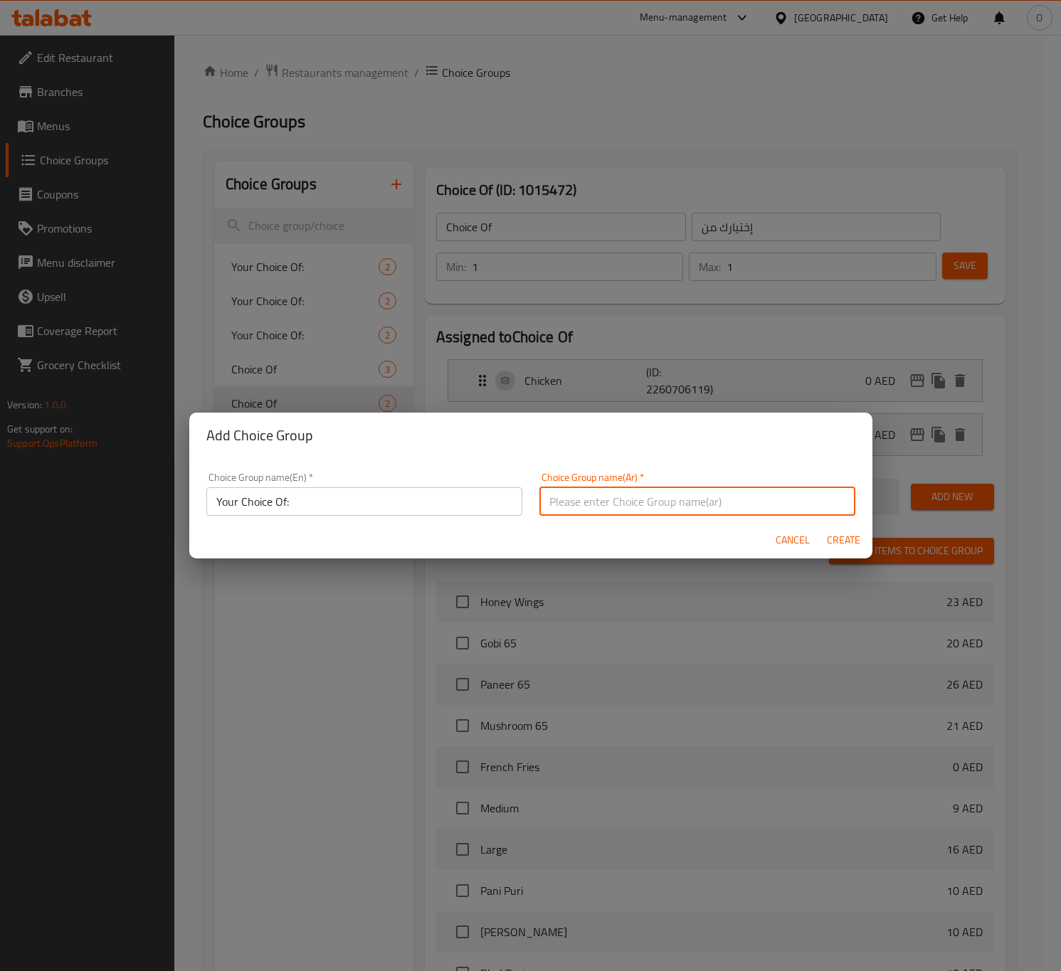
click at [596, 510] on input "text" at bounding box center [697, 501] width 316 height 28
type input "إختيارك من:"
click at [848, 543] on span "Create" at bounding box center [844, 541] width 34 height 18
type input "Your Choice Of:"
type input "إختيارك من:"
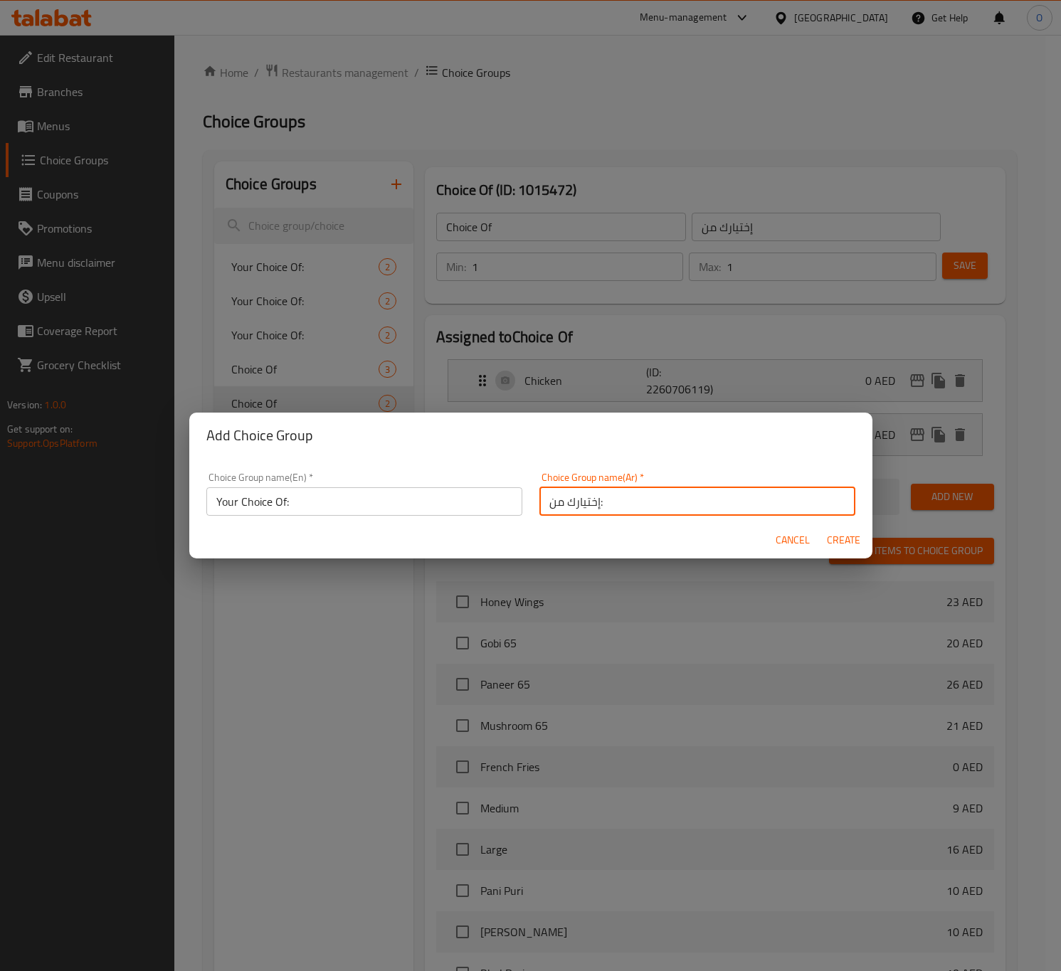
type input "0"
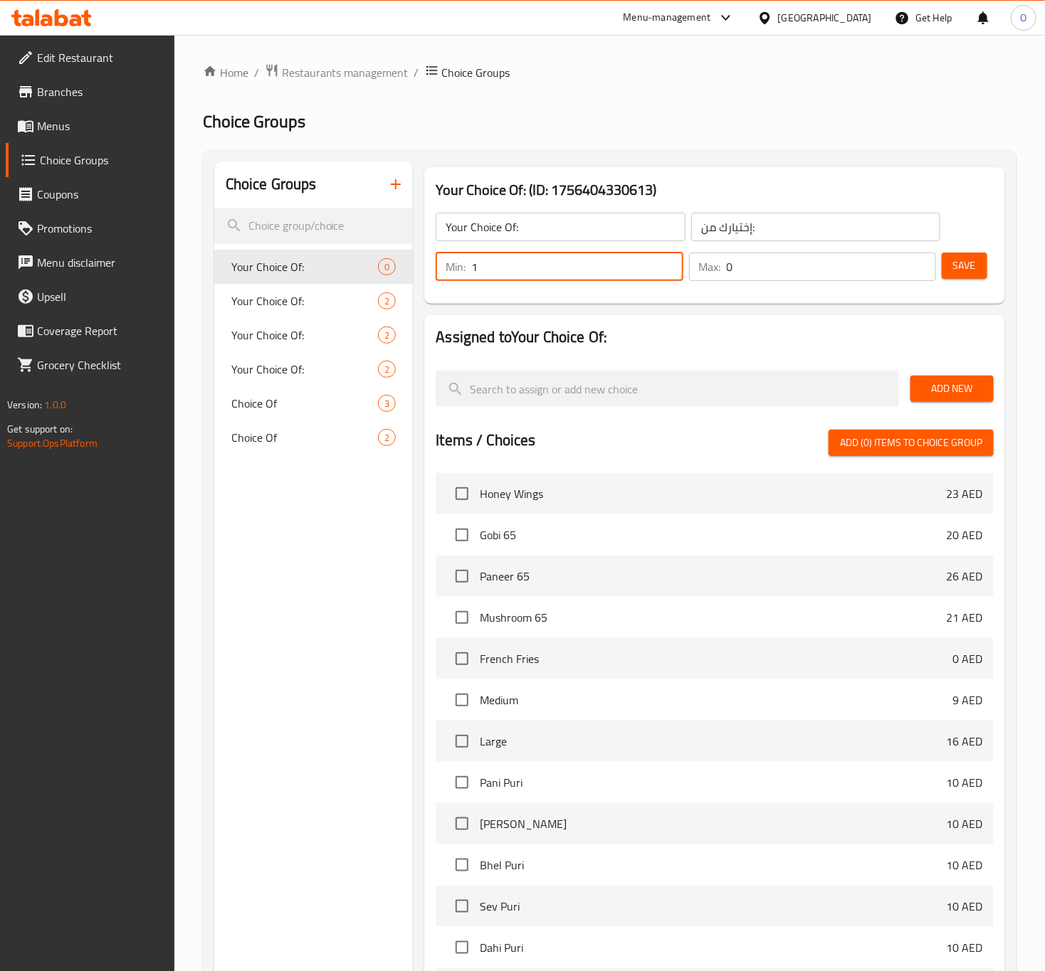
type input "1"
click at [662, 258] on input "1" at bounding box center [576, 267] width 211 height 28
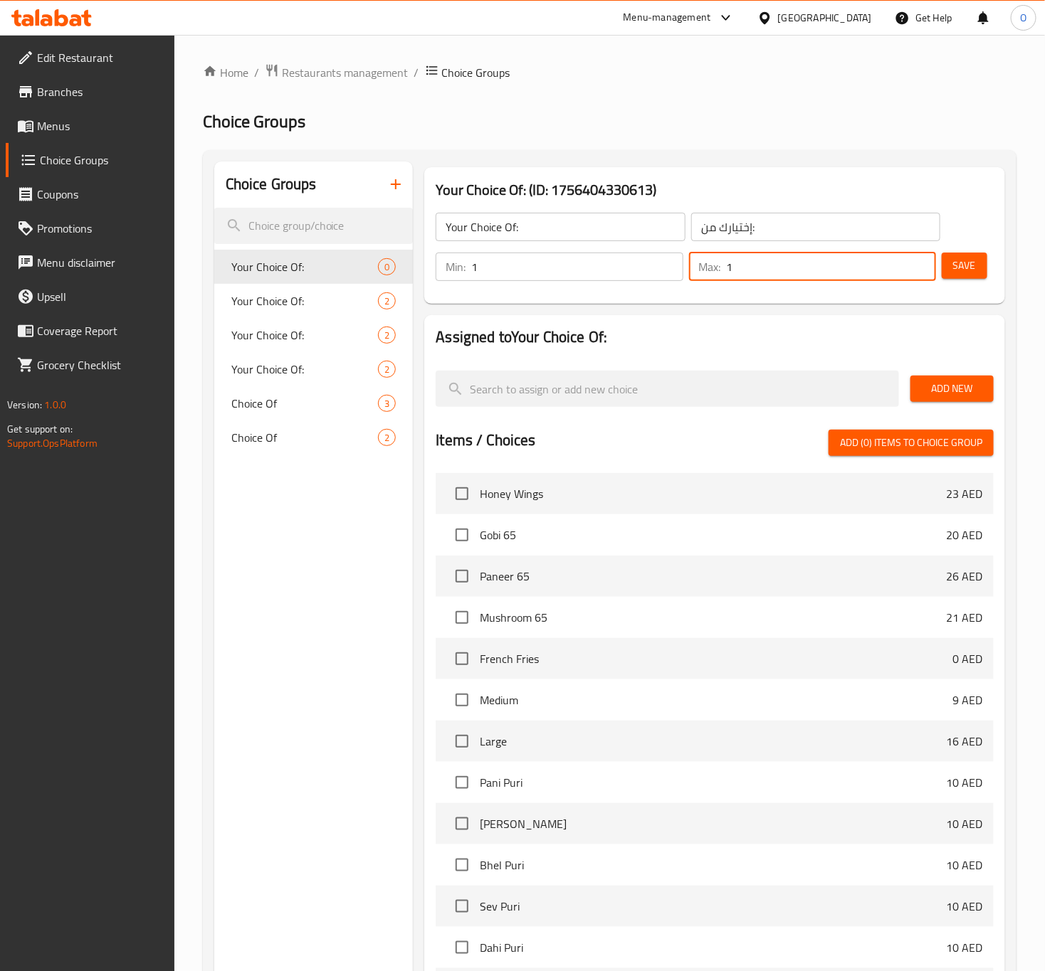
type input "1"
click at [923, 261] on input "1" at bounding box center [831, 267] width 209 height 28
click at [942, 400] on button "Add New" at bounding box center [951, 389] width 83 height 26
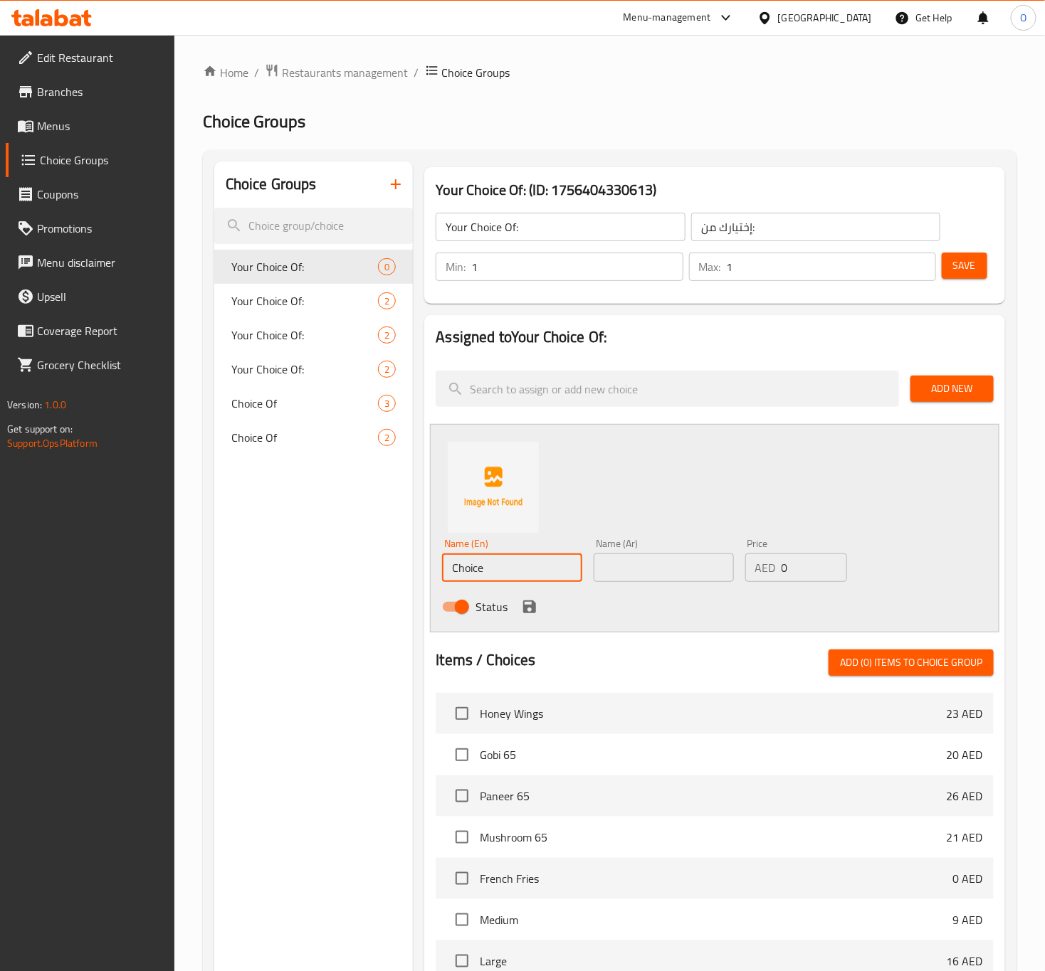
click at [480, 573] on input "Choice" at bounding box center [512, 568] width 140 height 28
drag, startPoint x: 496, startPoint y: 576, endPoint x: 468, endPoint y: 559, distance: 33.2
click at [468, 559] on input "Choice" at bounding box center [512, 568] width 140 height 28
type input "Chicken"
click at [680, 579] on input "text" at bounding box center [663, 568] width 140 height 28
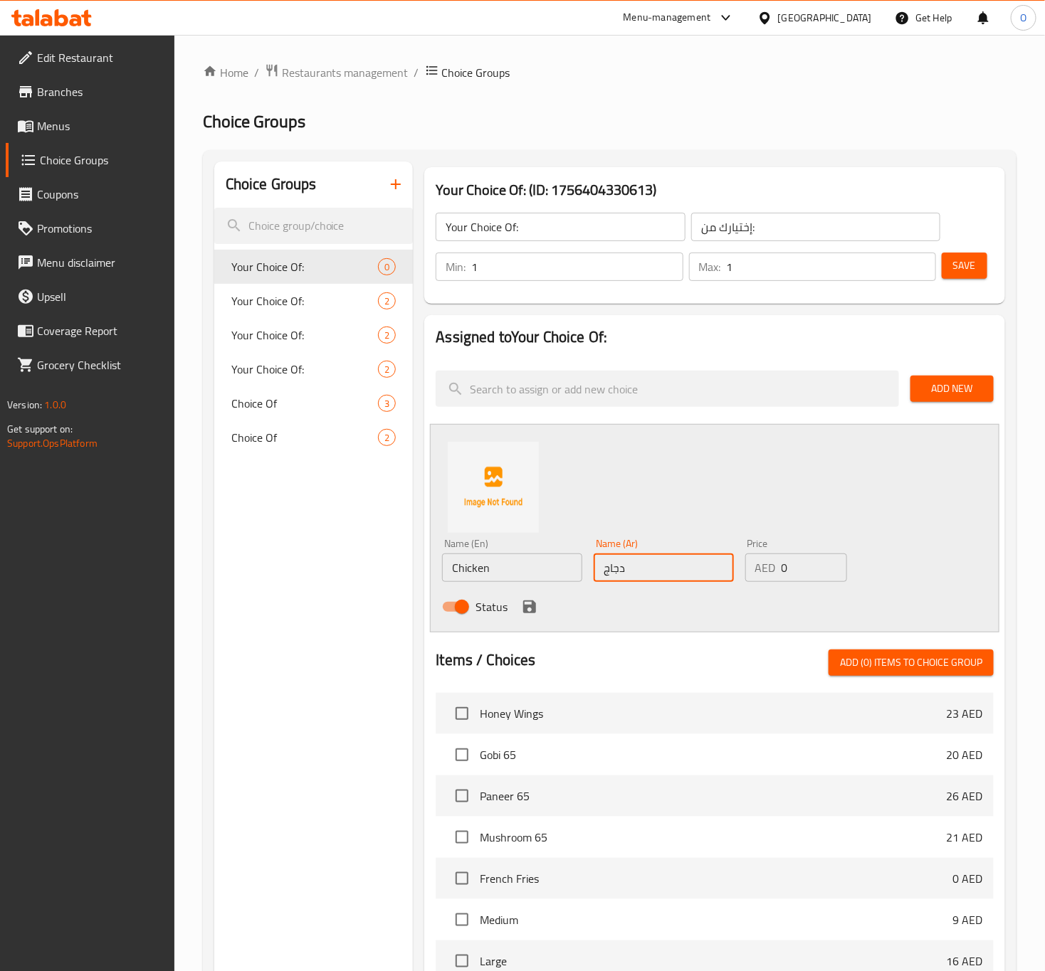
type input "دجاج"
click at [528, 611] on icon "save" at bounding box center [529, 606] width 17 height 17
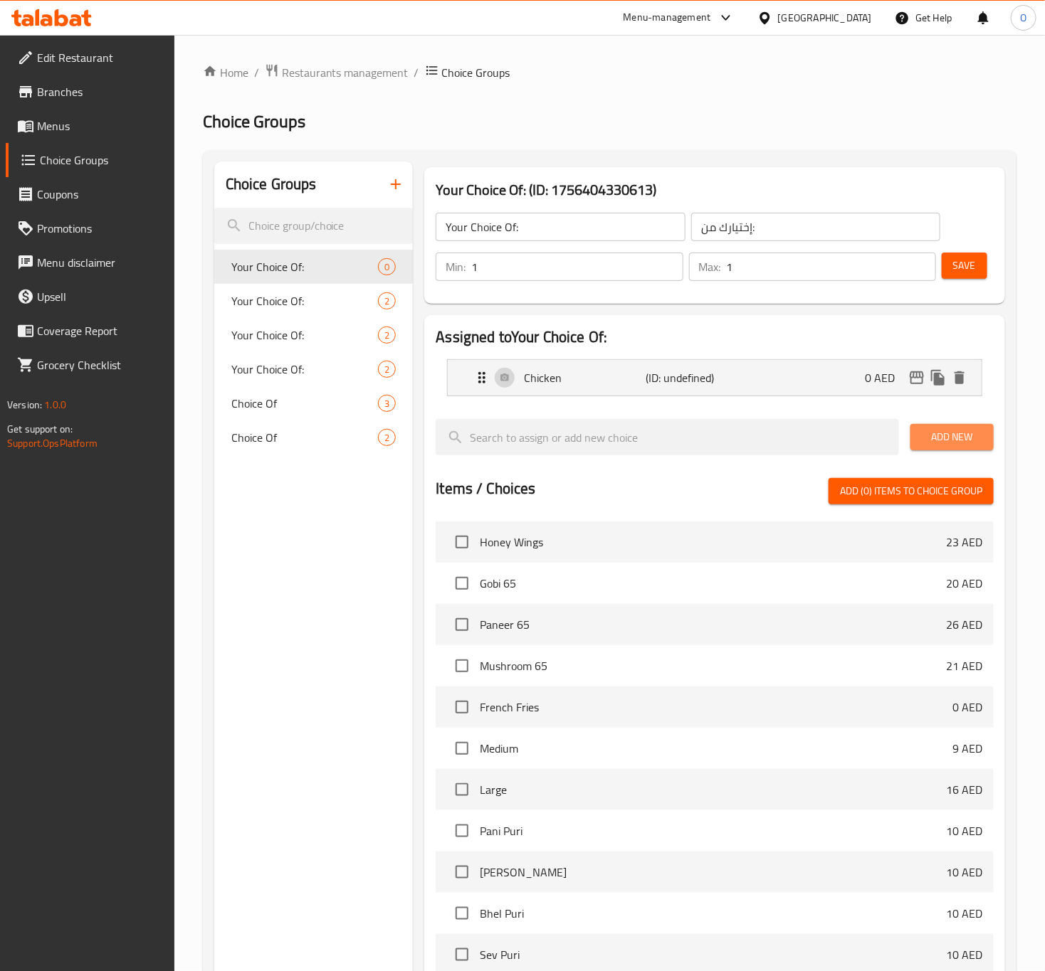
click at [935, 440] on span "Add New" at bounding box center [952, 437] width 60 height 18
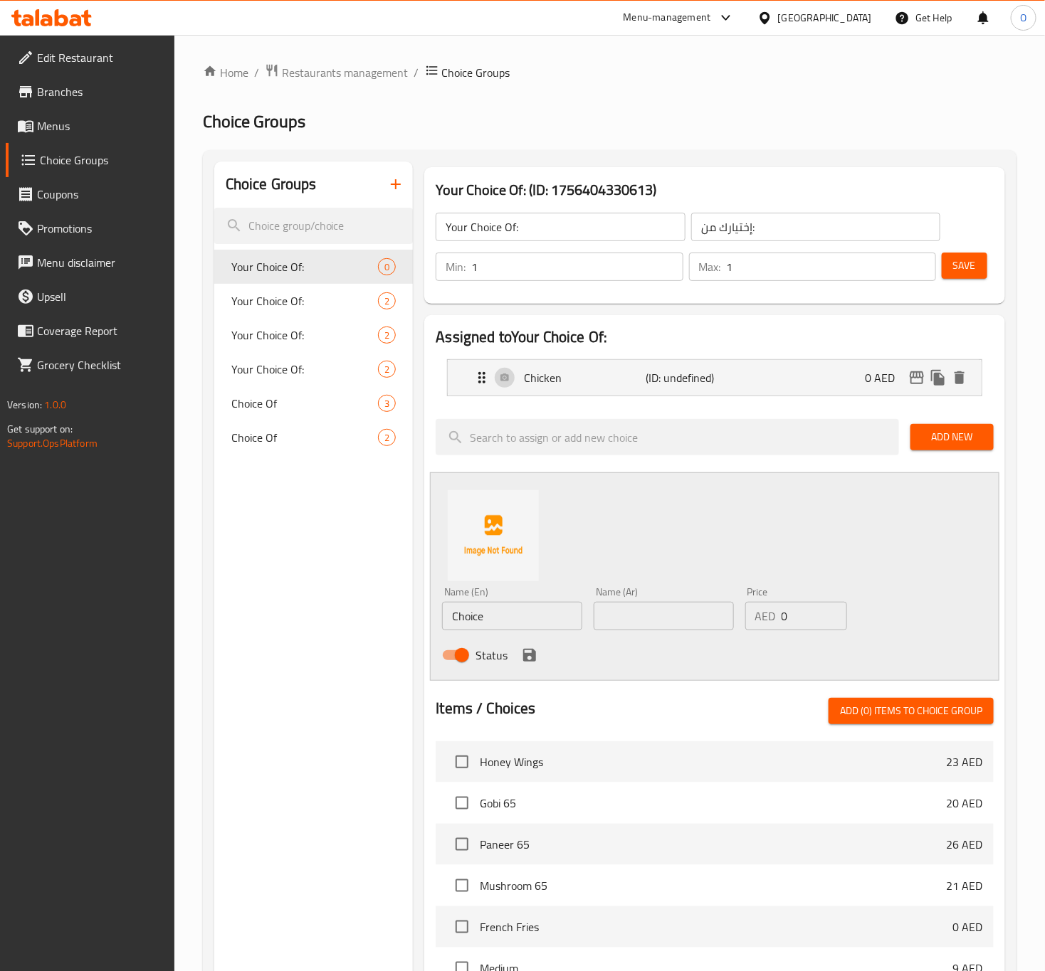
click at [477, 607] on input "Choice" at bounding box center [512, 616] width 140 height 28
paste input "Beef"
type input "Beef"
click at [641, 606] on input "text" at bounding box center [663, 616] width 140 height 28
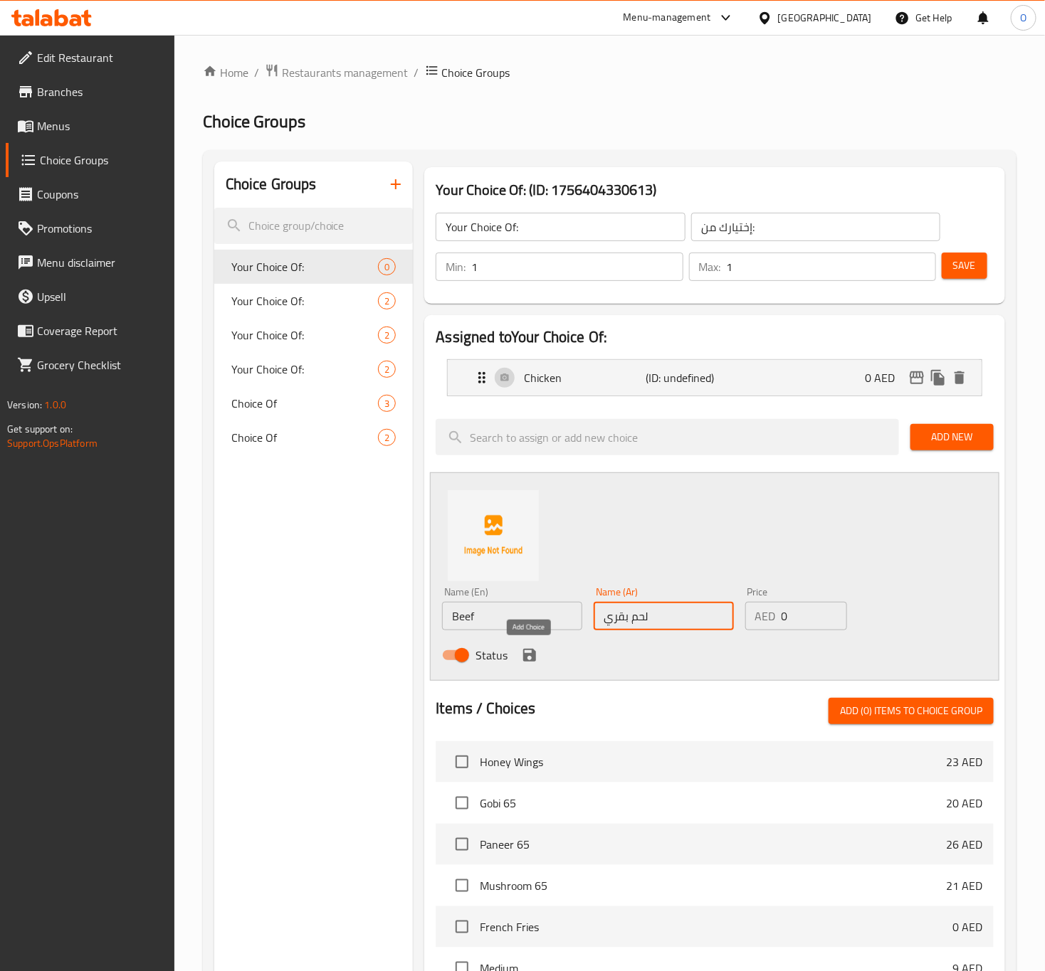
type input "لحم بقري"
drag, startPoint x: 534, startPoint y: 655, endPoint x: 606, endPoint y: 606, distance: 87.6
click at [534, 655] on icon "save" at bounding box center [529, 655] width 13 height 13
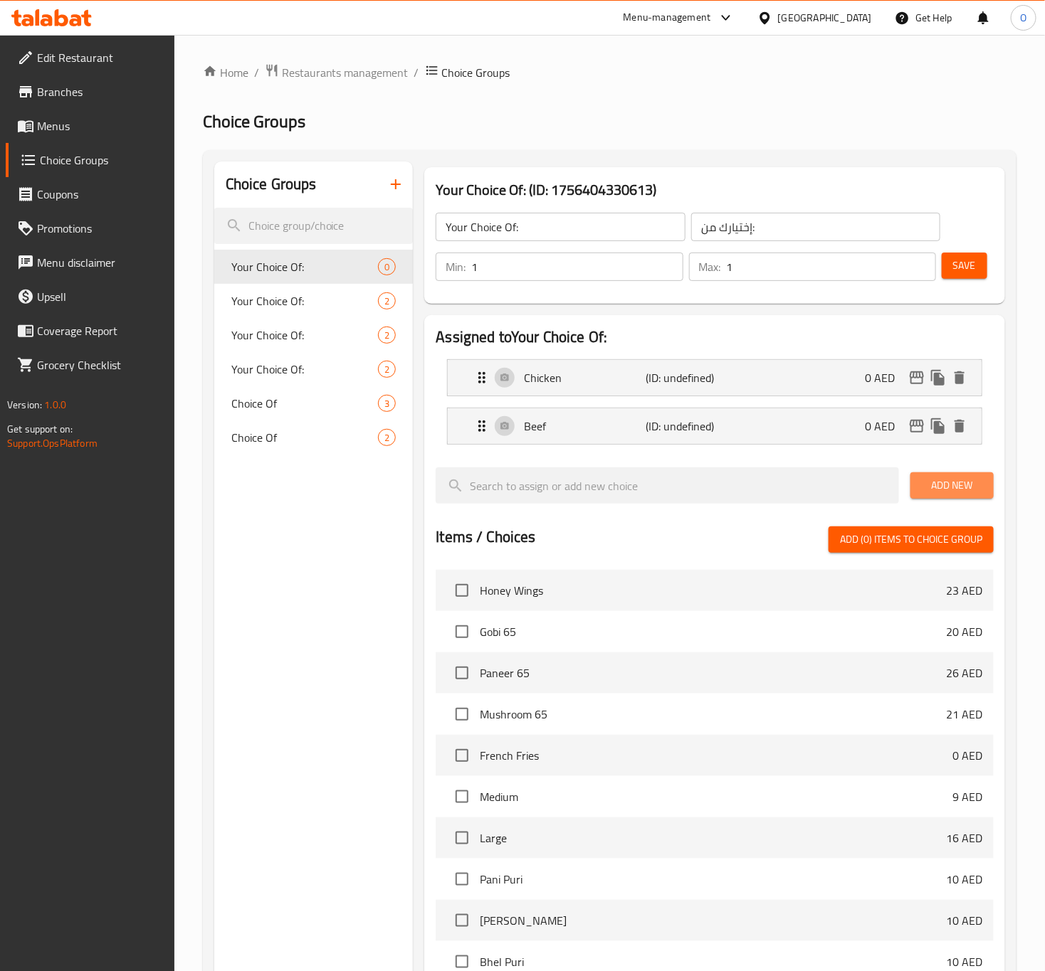
click at [955, 490] on span "Add New" at bounding box center [952, 486] width 60 height 18
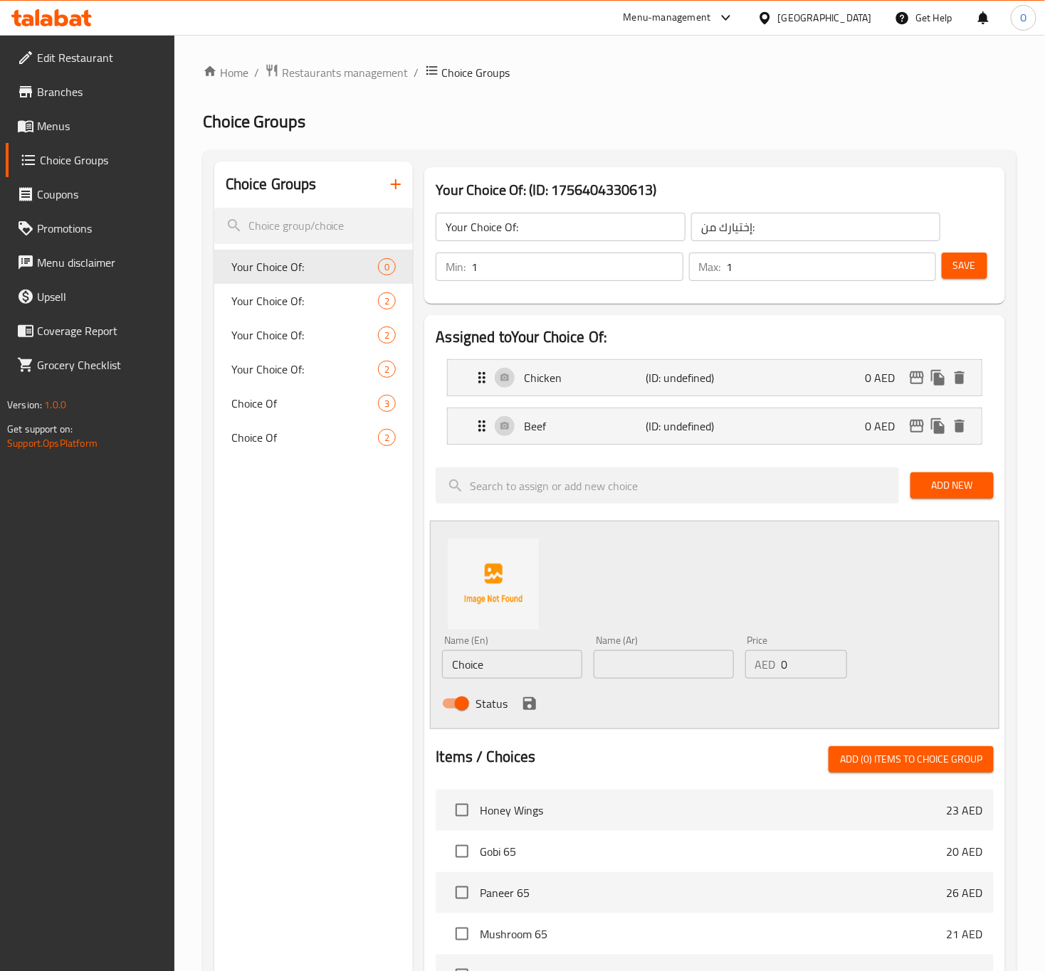
click at [500, 665] on input "Choice" at bounding box center [512, 664] width 140 height 28
paste input "Mutton"
type input "Mutton"
type input "لحم غنم"
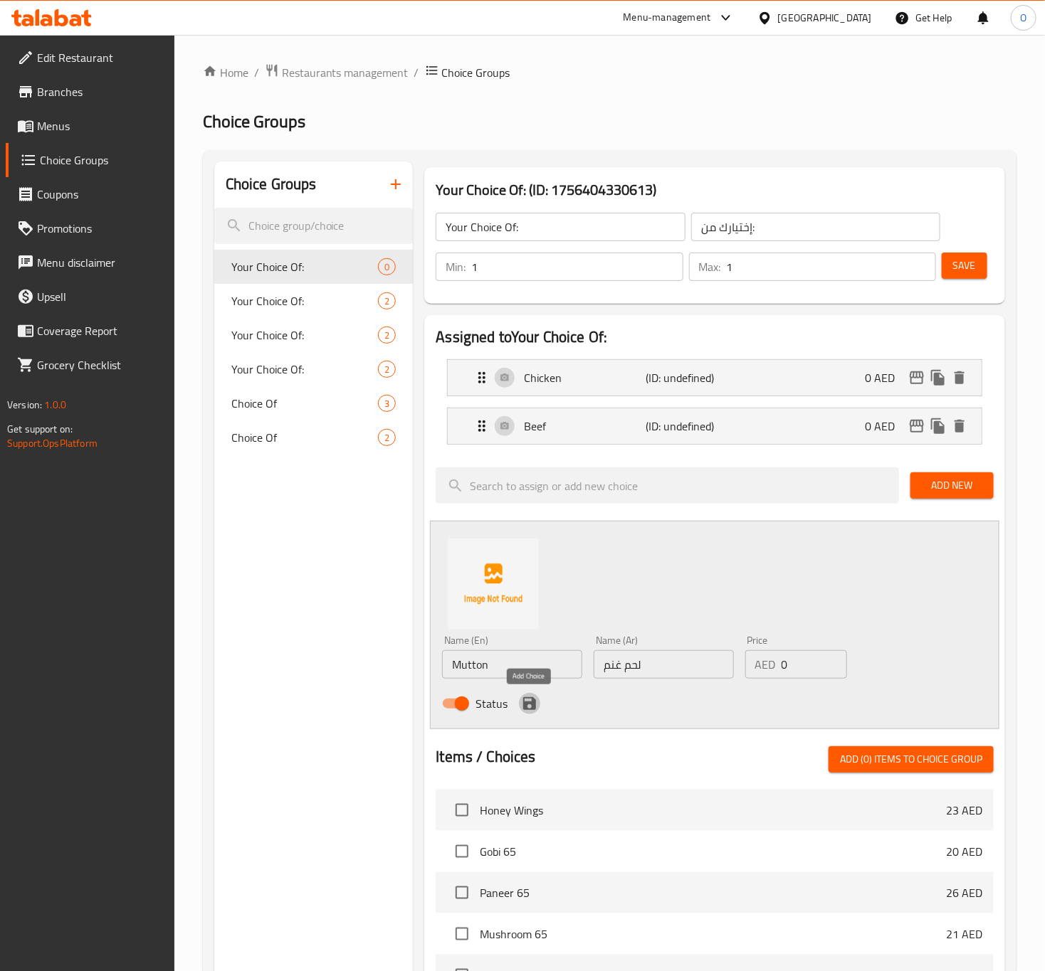
click at [525, 707] on icon "save" at bounding box center [529, 703] width 13 height 13
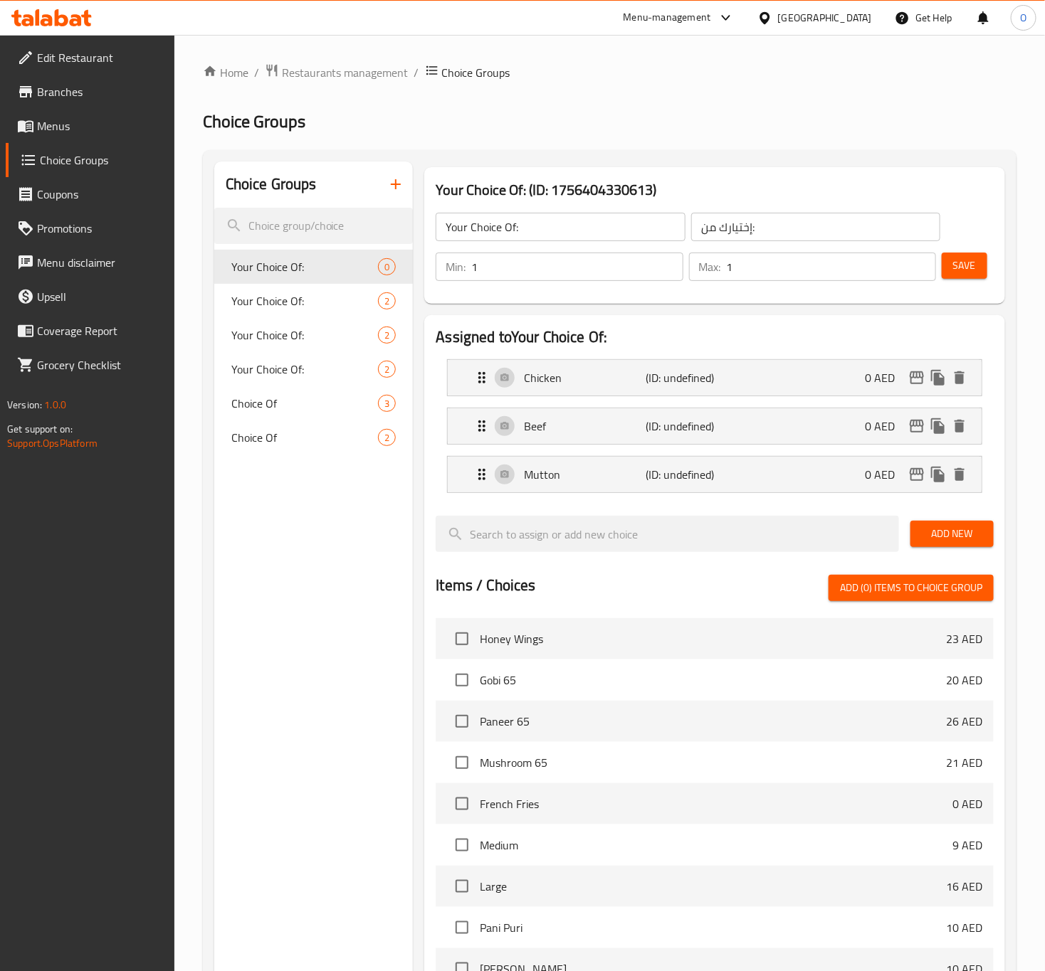
click at [955, 270] on span "Save" at bounding box center [964, 266] width 23 height 18
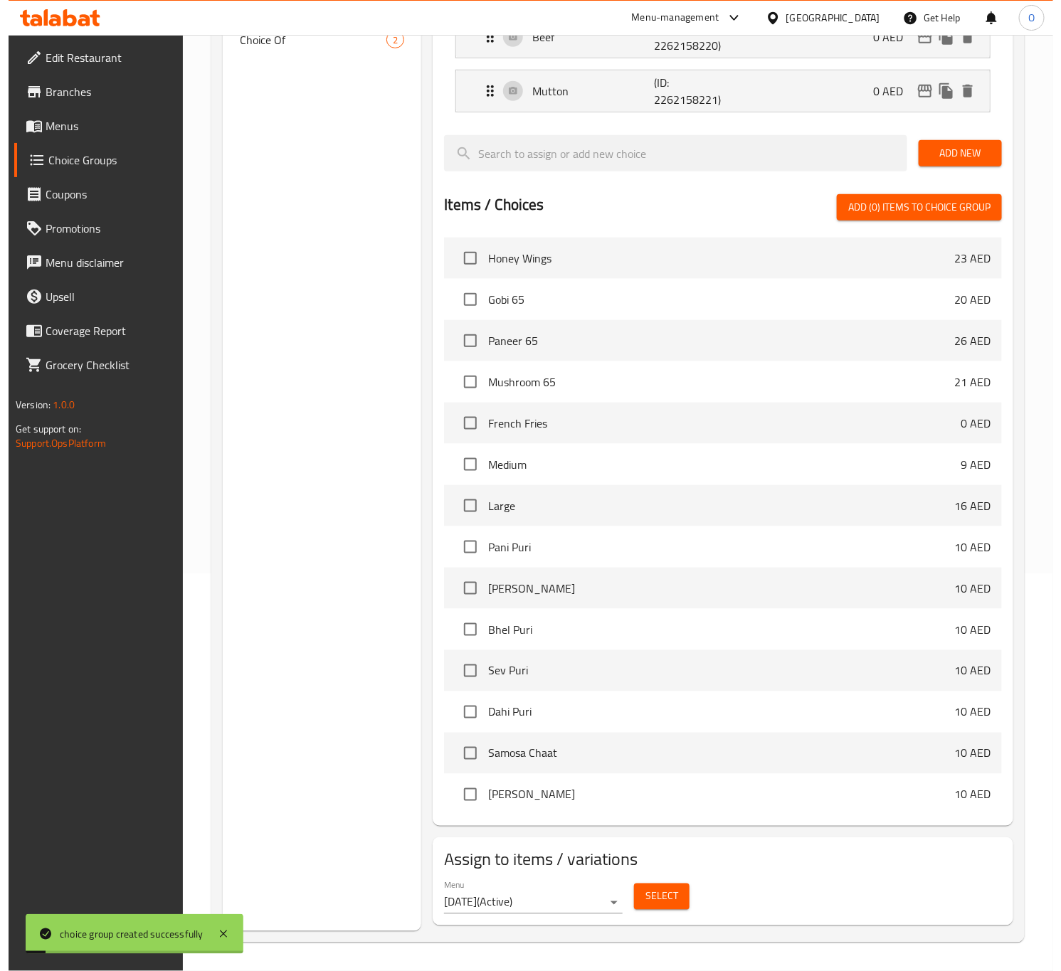
scroll to position [399, 0]
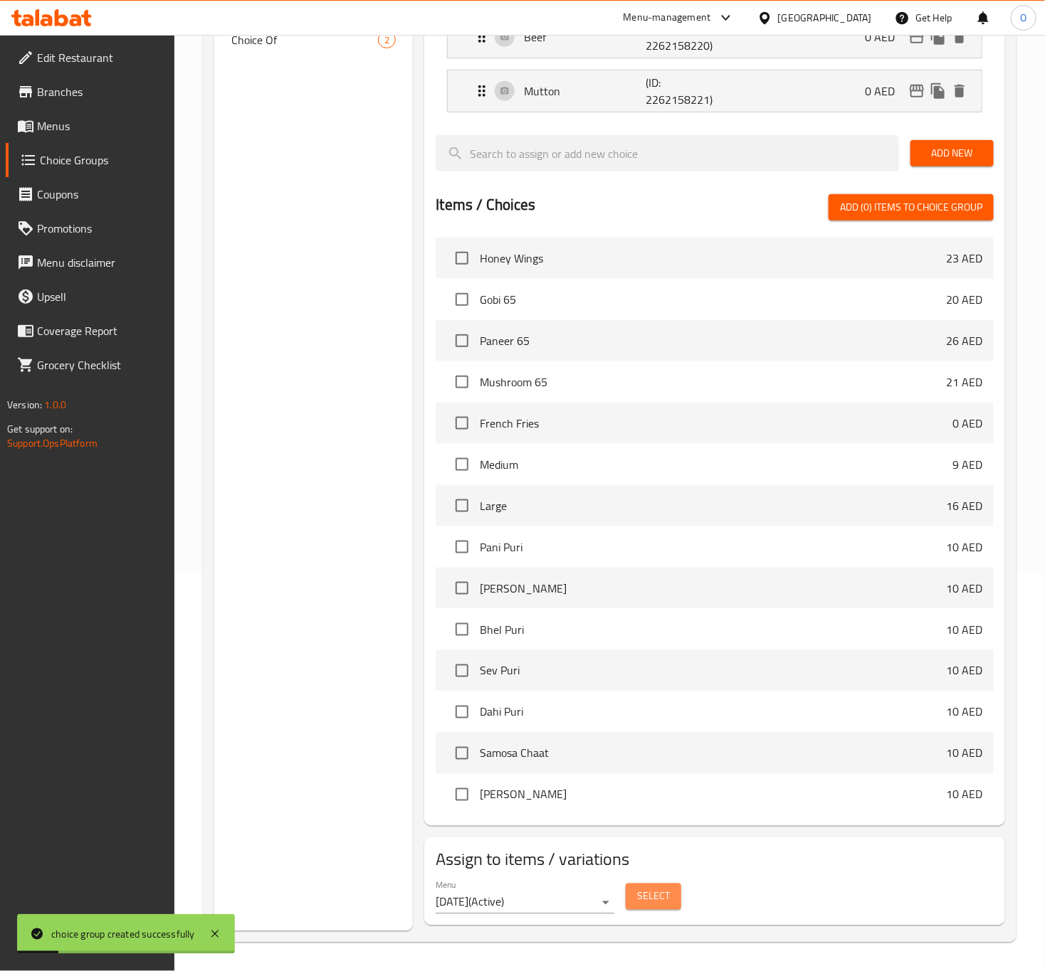
click at [643, 901] on span "Select" at bounding box center [653, 897] width 33 height 18
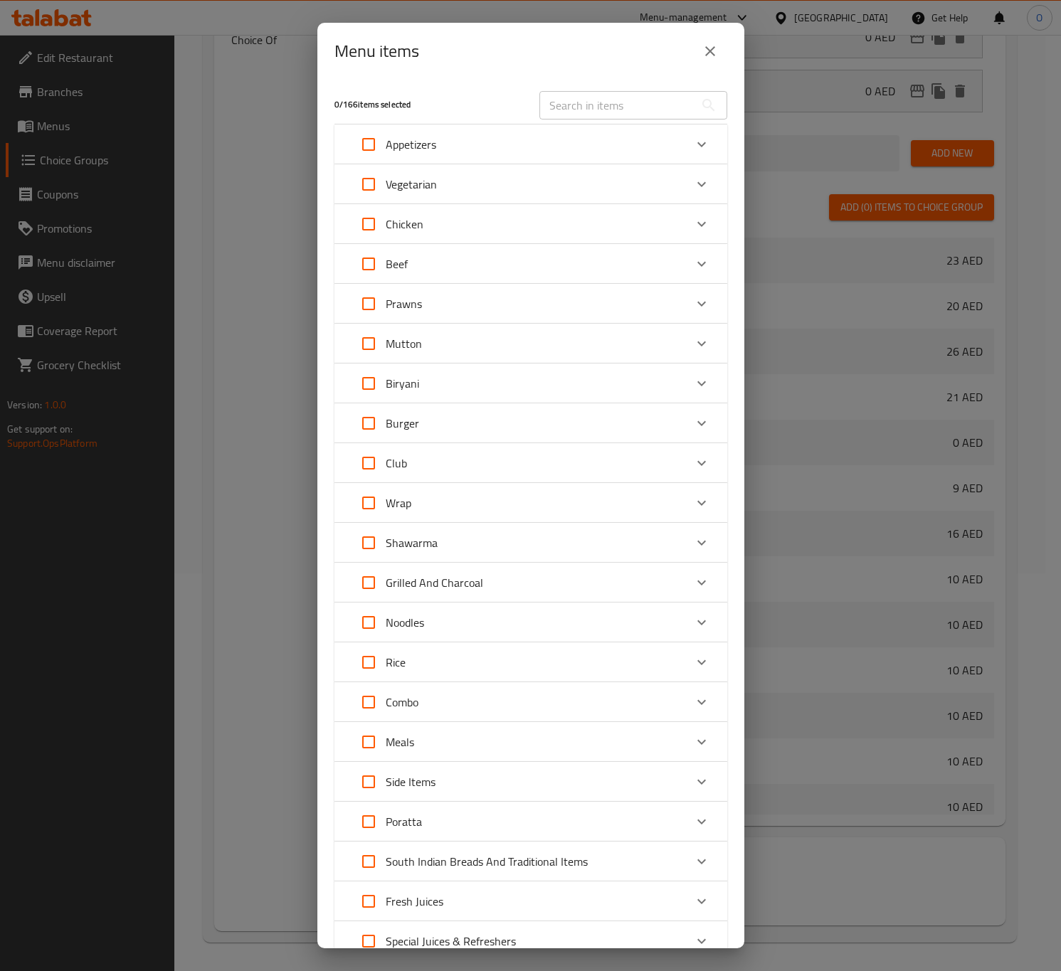
click at [451, 367] on div "Biryani" at bounding box center [518, 383] width 333 height 34
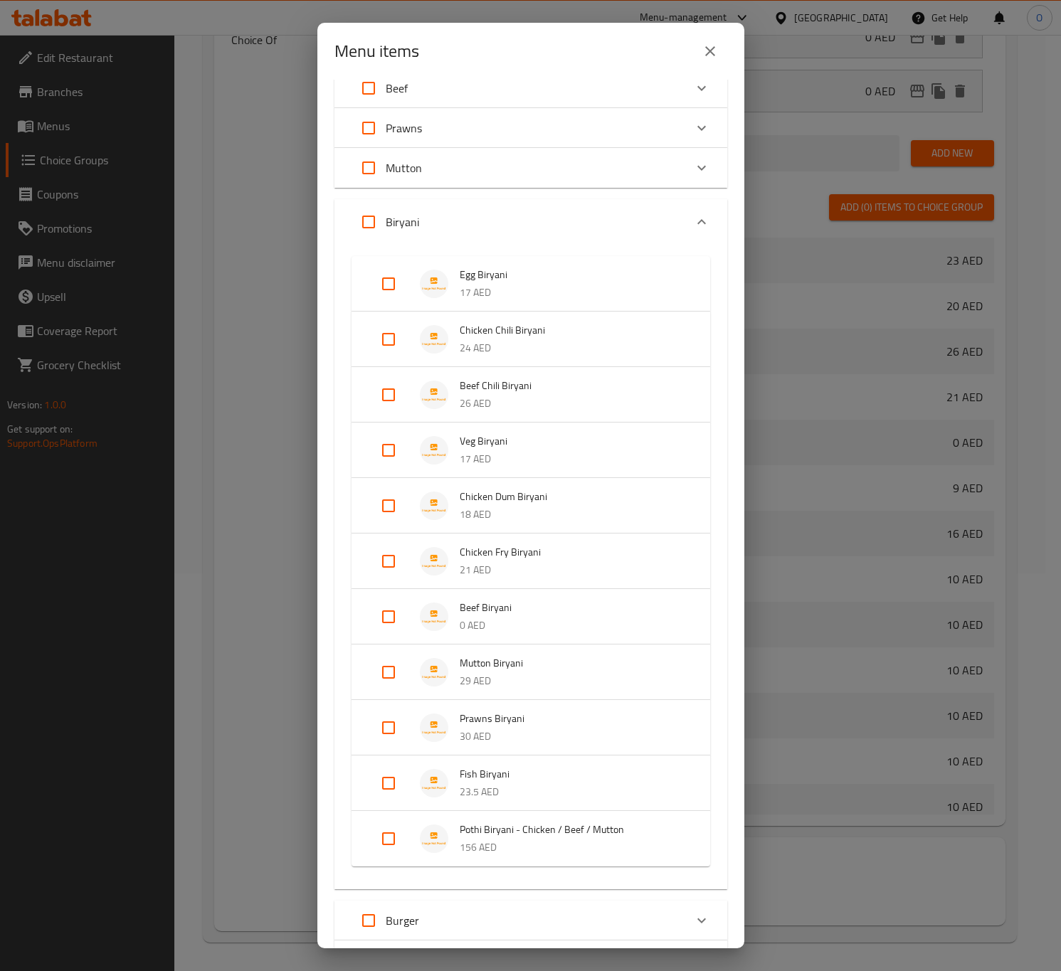
scroll to position [213, 0]
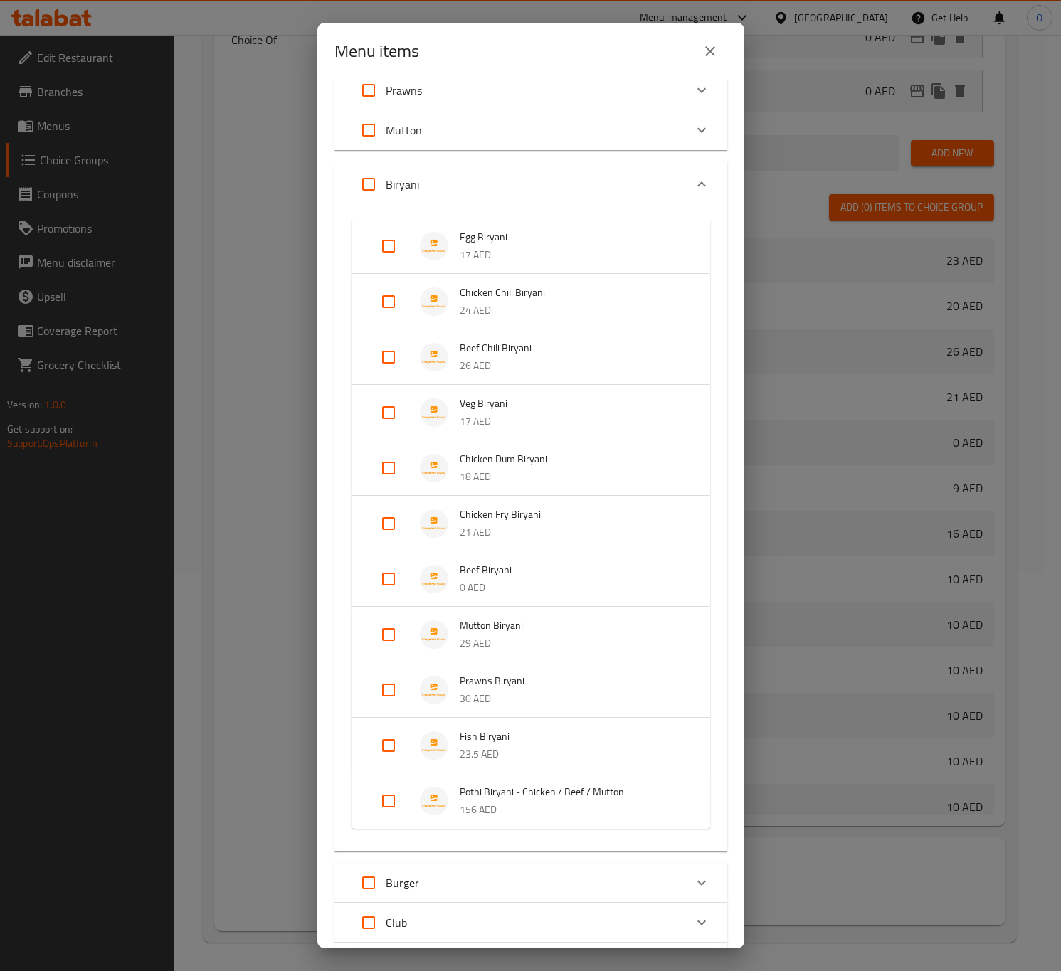
click at [382, 813] on input "Expand" at bounding box center [388, 801] width 34 height 34
checkbox input "true"
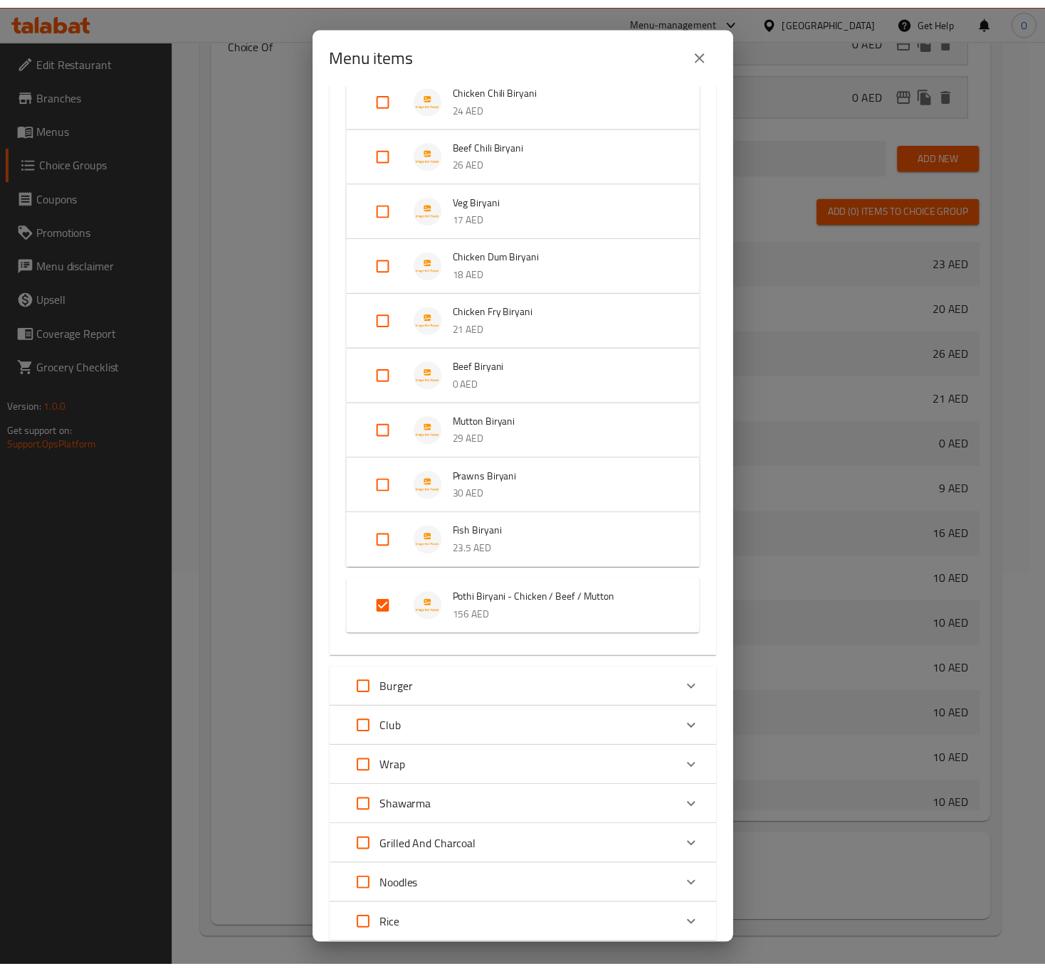
scroll to position [835, 0]
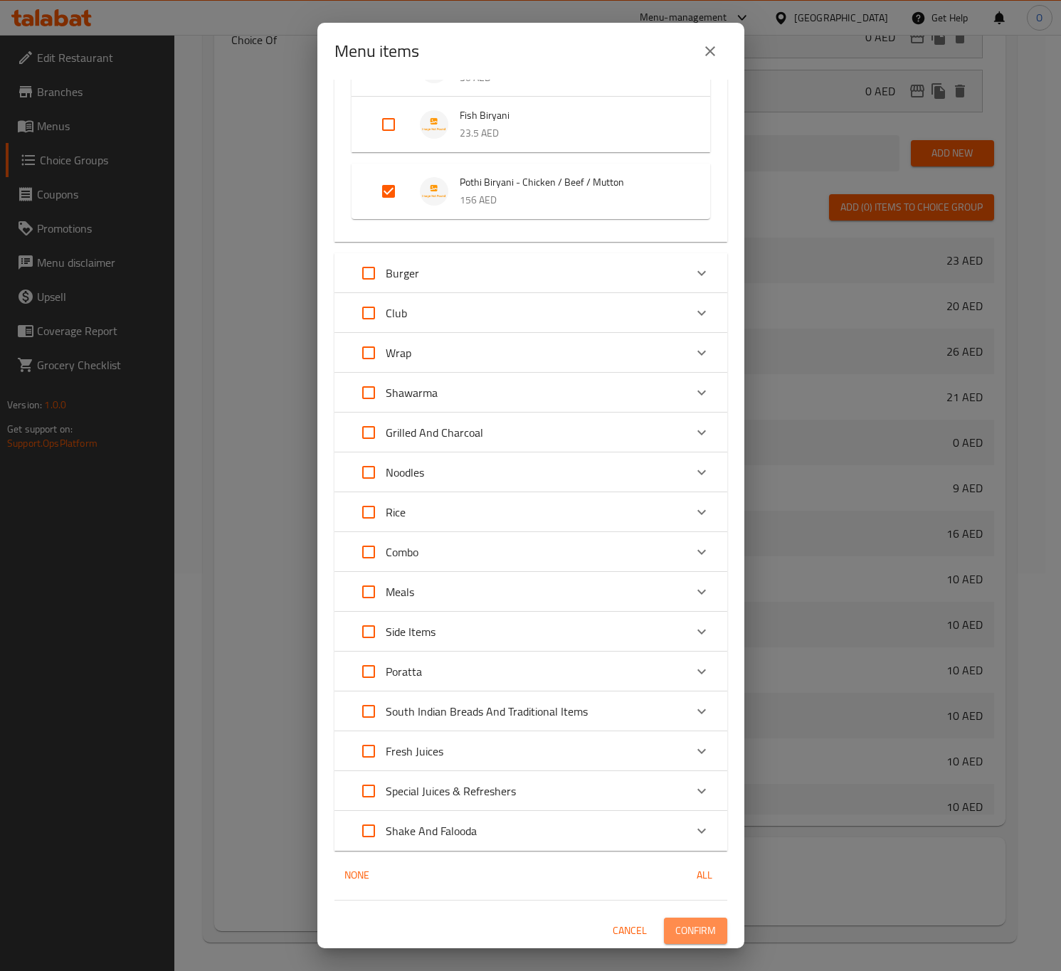
click at [667, 940] on button "Confirm" at bounding box center [695, 931] width 63 height 26
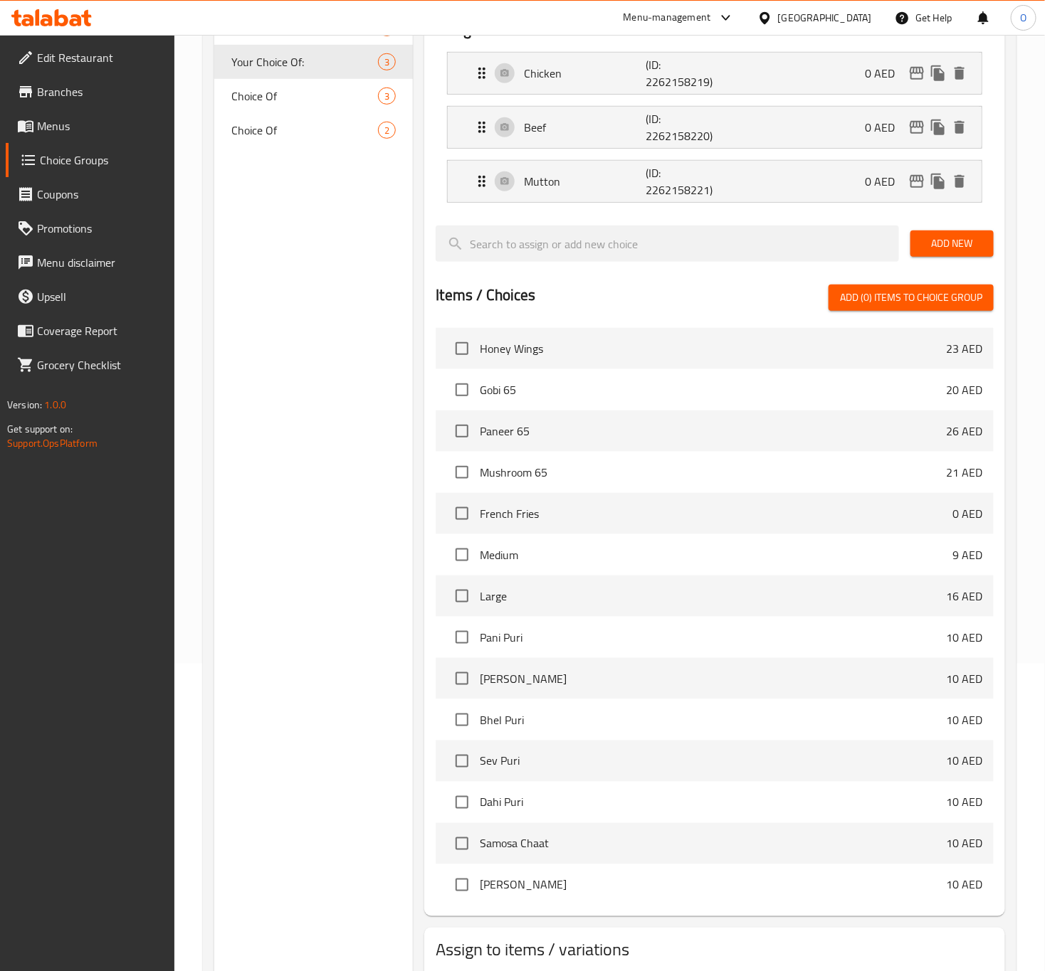
scroll to position [186, 0]
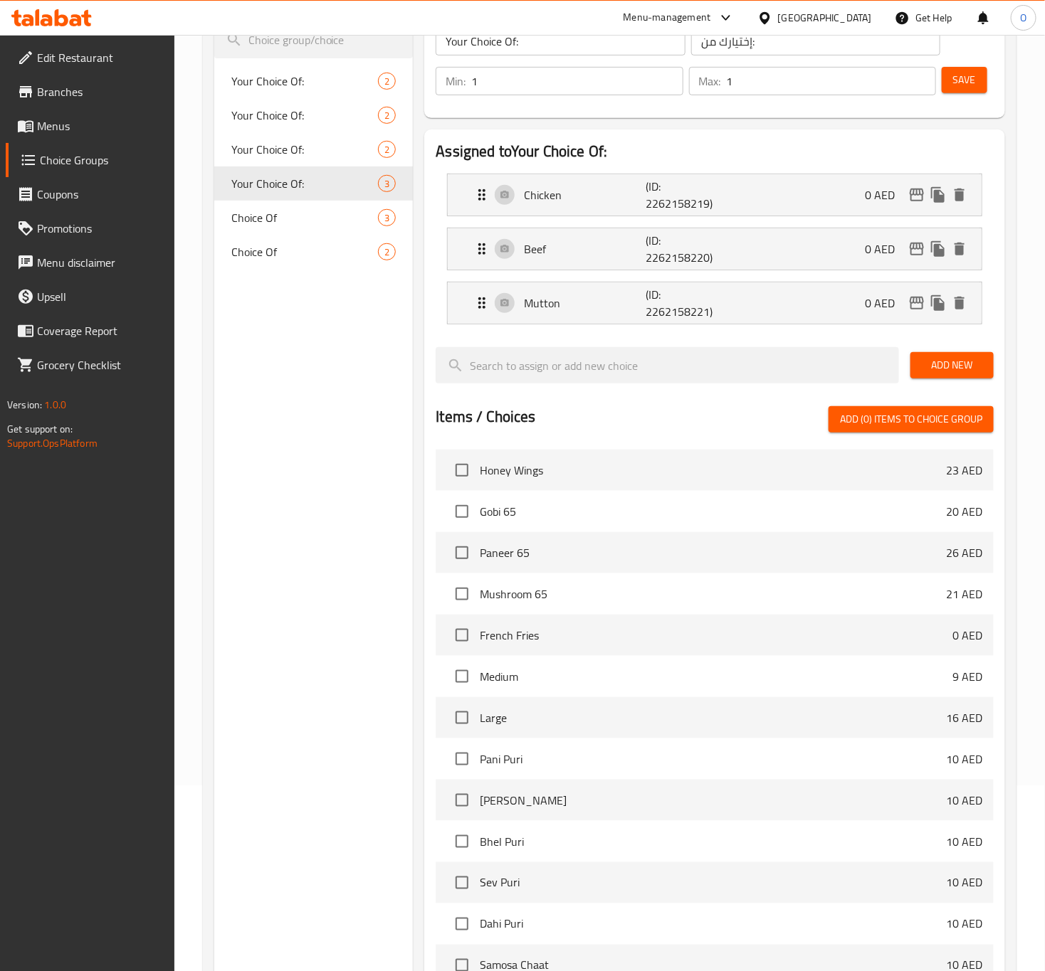
click at [94, 133] on span "Menus" at bounding box center [100, 125] width 126 height 17
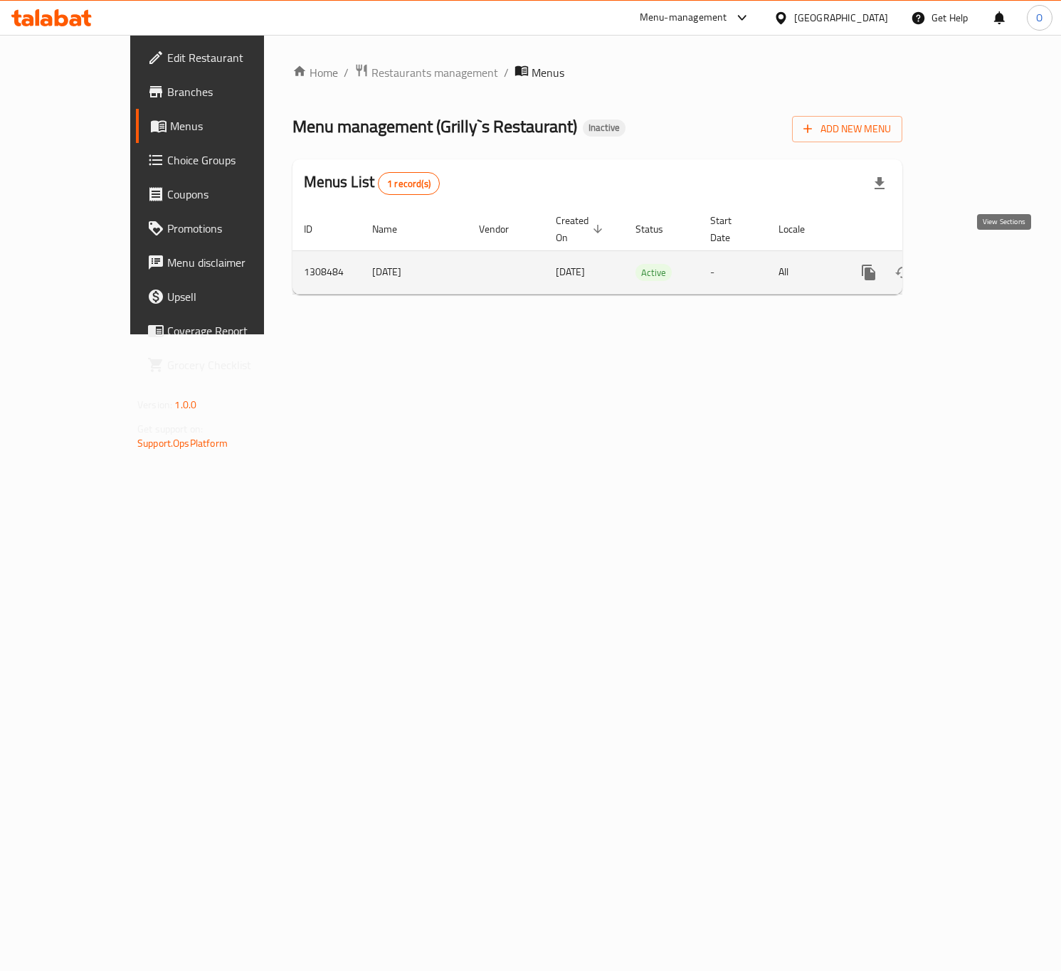
click at [978, 266] on icon "enhanced table" at bounding box center [971, 272] width 13 height 13
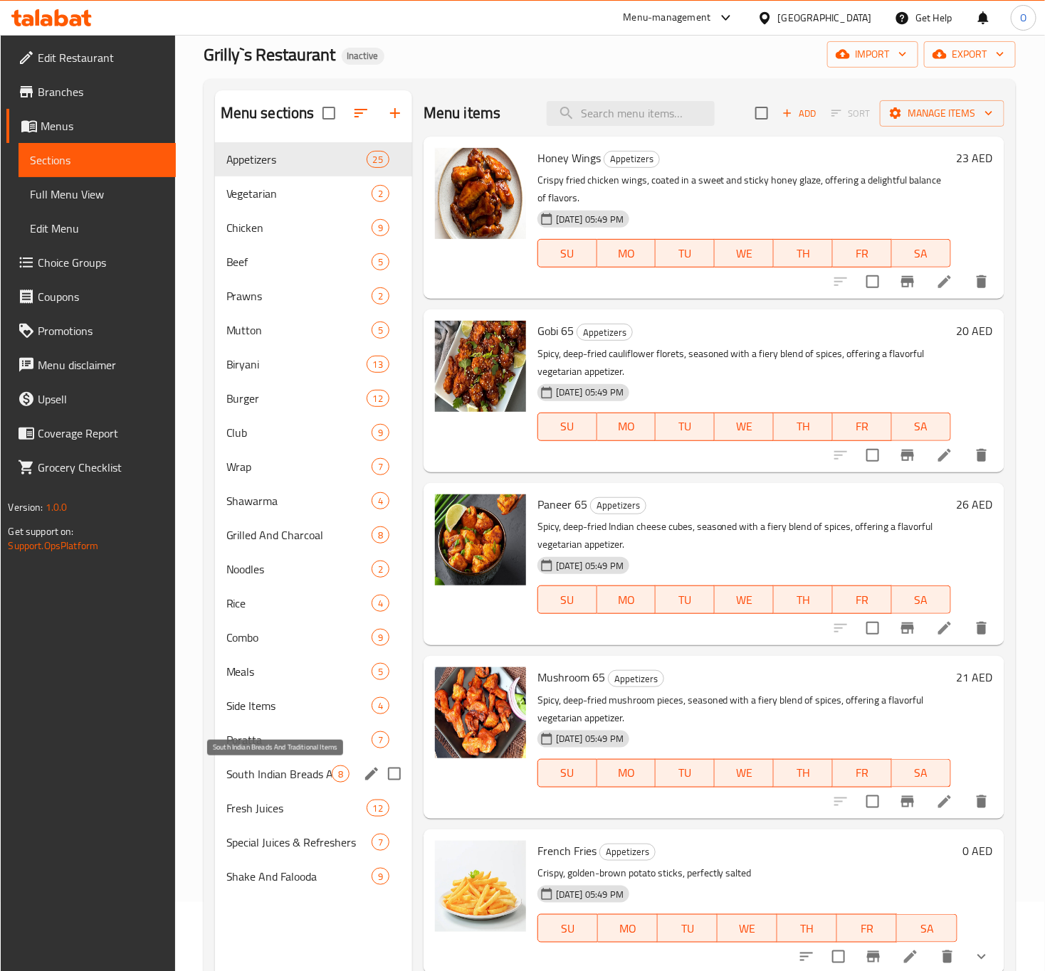
scroll to position [107, 0]
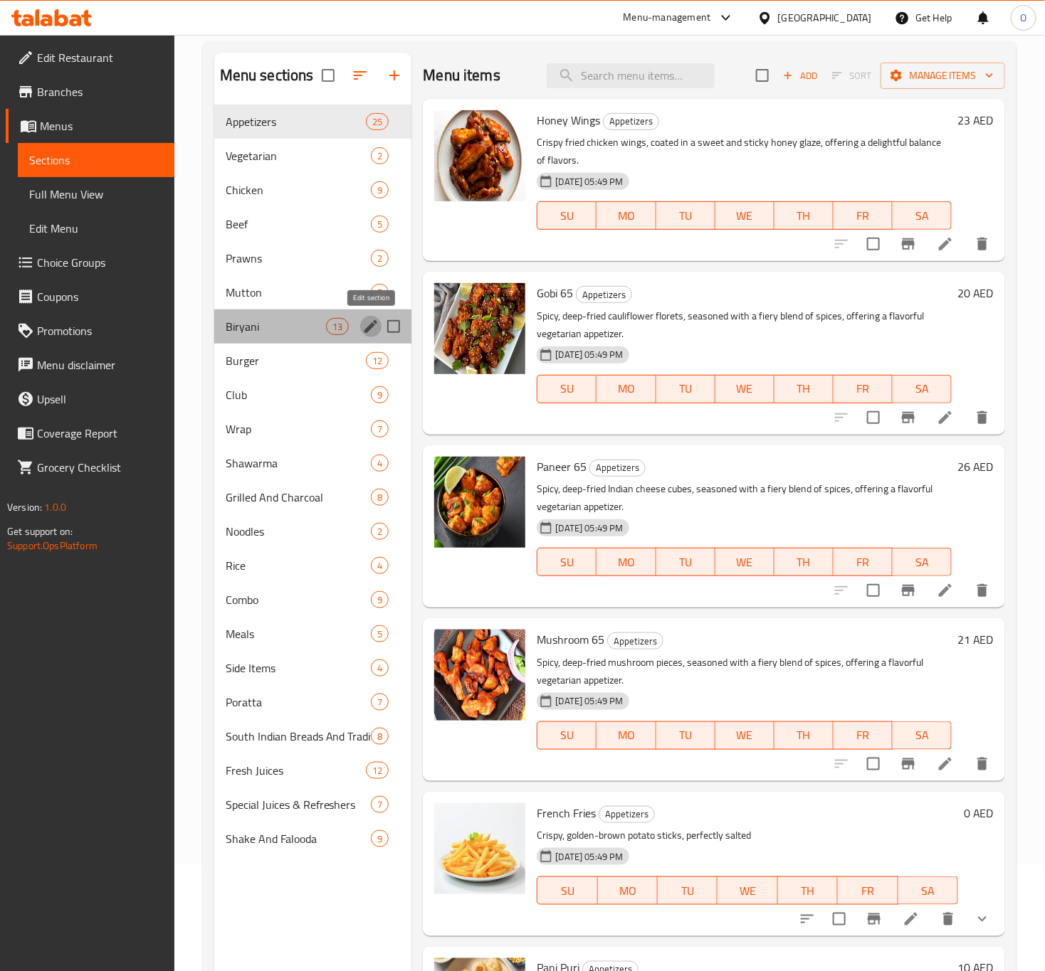
click at [363, 332] on icon "edit" at bounding box center [370, 326] width 17 height 17
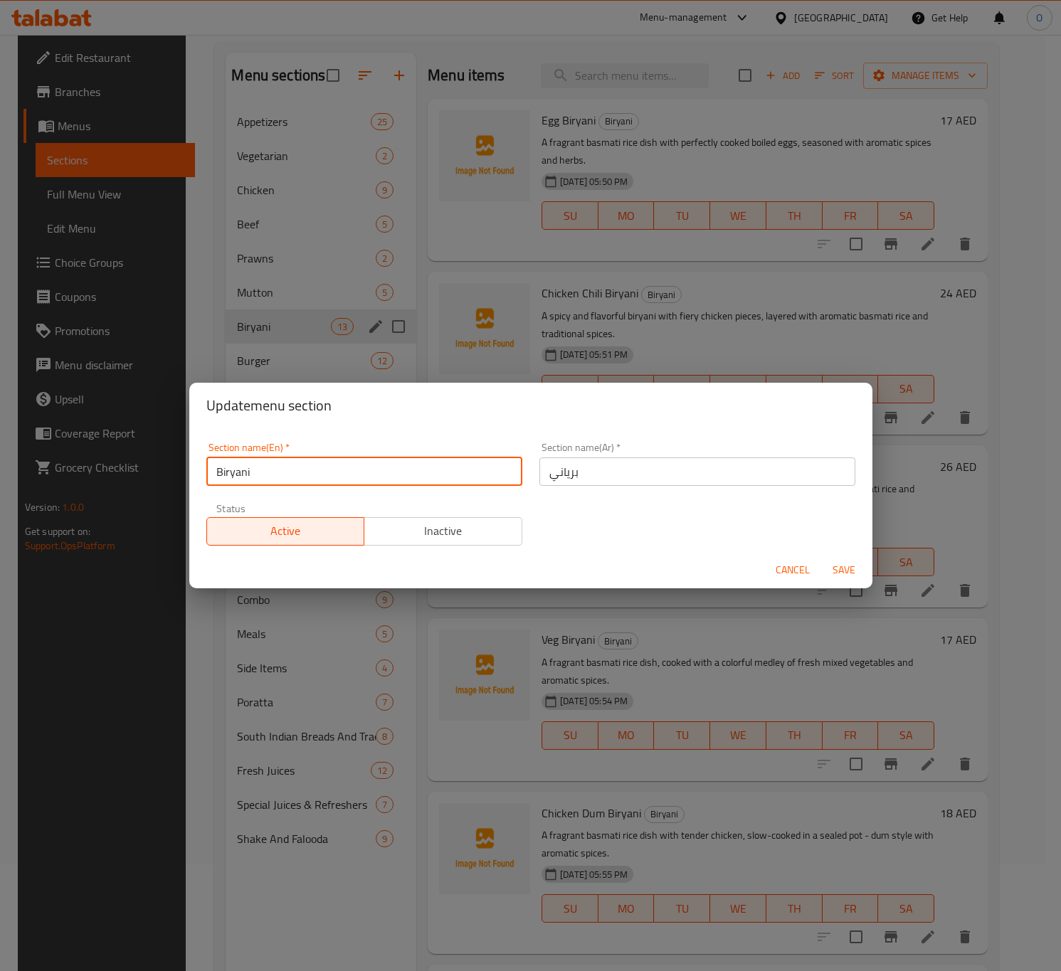
click at [282, 474] on input "Biryani" at bounding box center [364, 472] width 316 height 28
click at [286, 472] on input "Biryani" at bounding box center [364, 472] width 316 height 28
type input "Biryani And Rice"
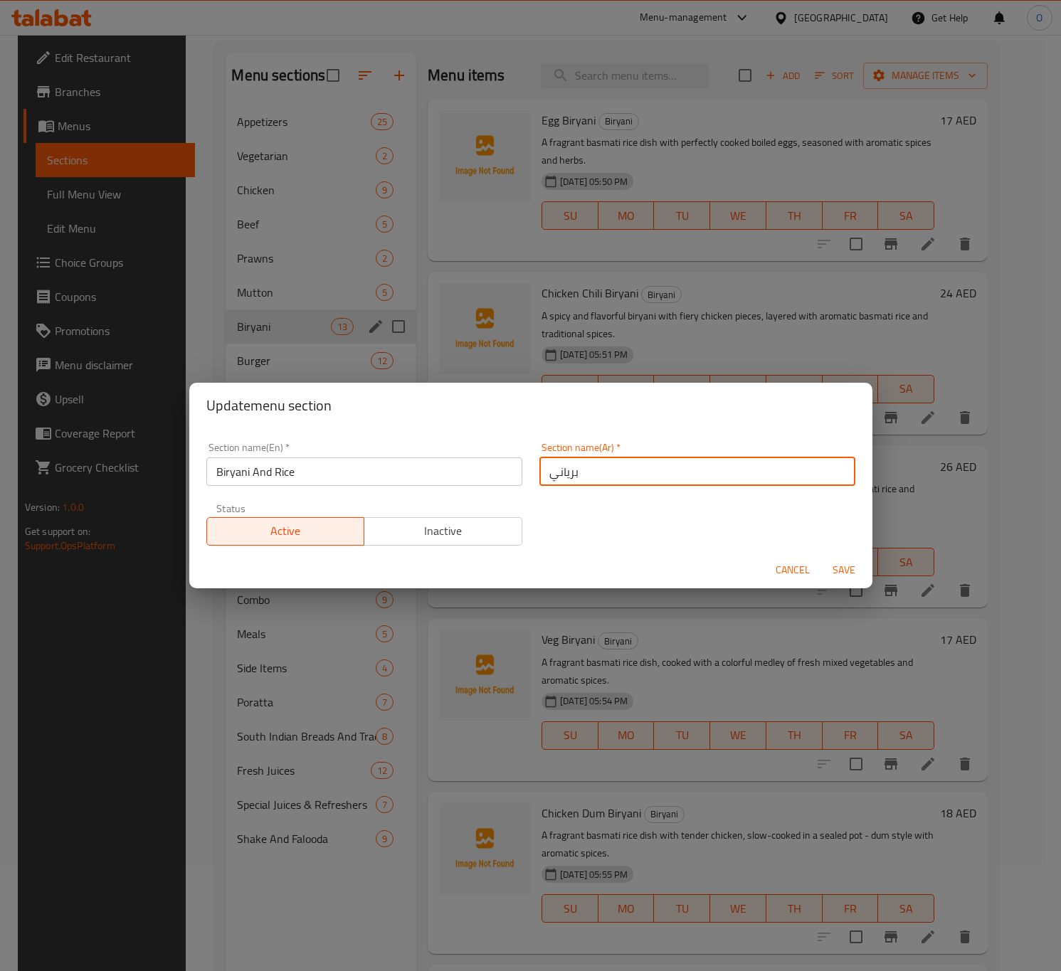
click at [654, 481] on input "برياني" at bounding box center [697, 472] width 316 height 28
type input "برياني و أرز"
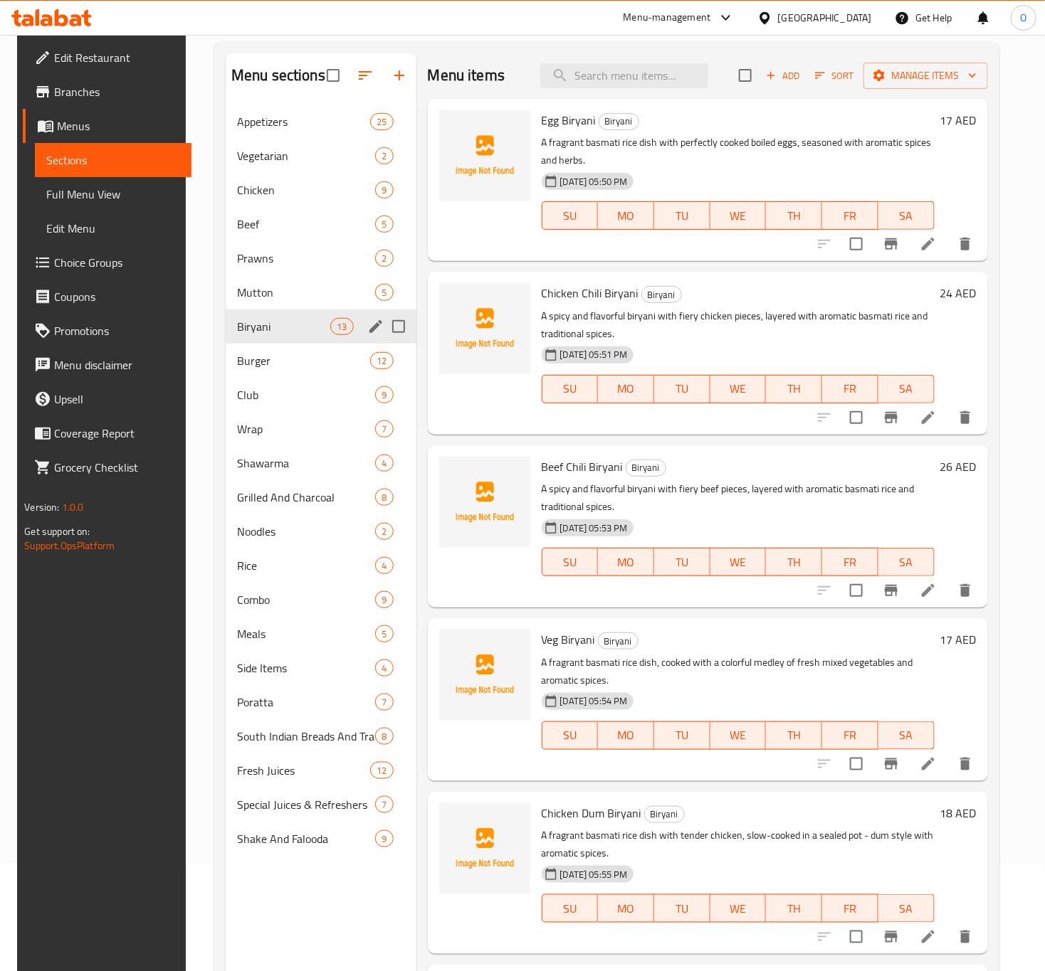
drag, startPoint x: 401, startPoint y: 332, endPoint x: 389, endPoint y: 340, distance: 14.8
click at [401, 332] on input "Menu sections" at bounding box center [399, 327] width 30 height 30
checkbox input "true"
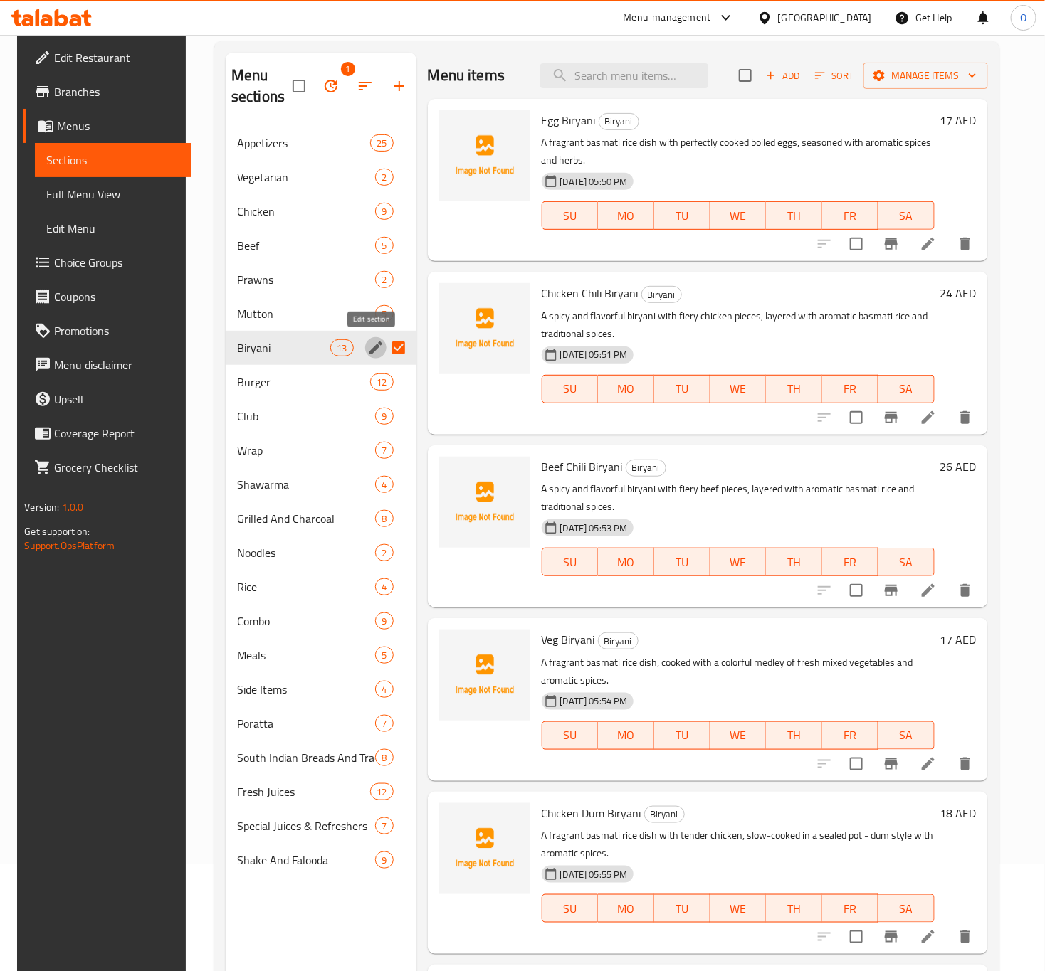
click at [370, 346] on icon "edit" at bounding box center [375, 347] width 17 height 17
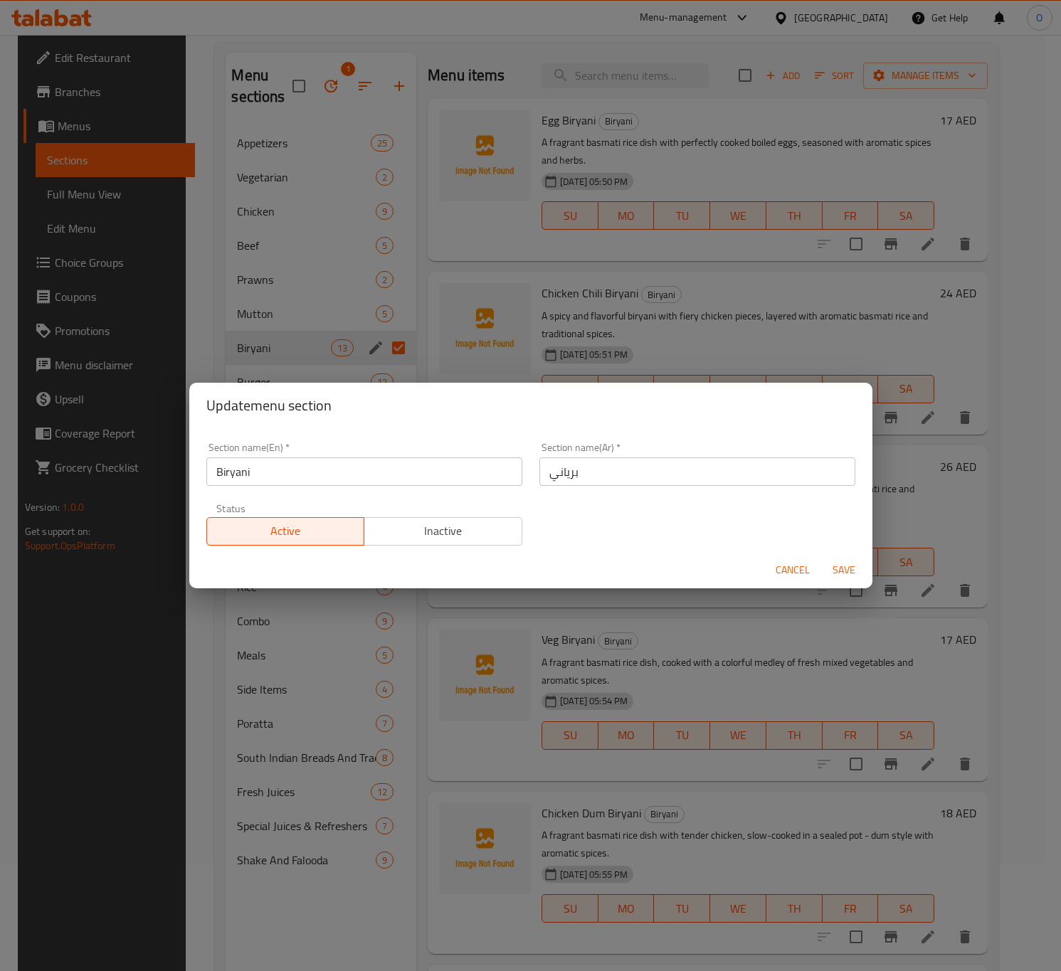
click at [401, 472] on input "Biryani" at bounding box center [364, 472] width 316 height 28
type input "Biryani And Rice"
click at [591, 483] on input "برياني" at bounding box center [697, 472] width 316 height 28
type input "برياني و أرز"
click at [857, 566] on span "Save" at bounding box center [844, 570] width 34 height 18
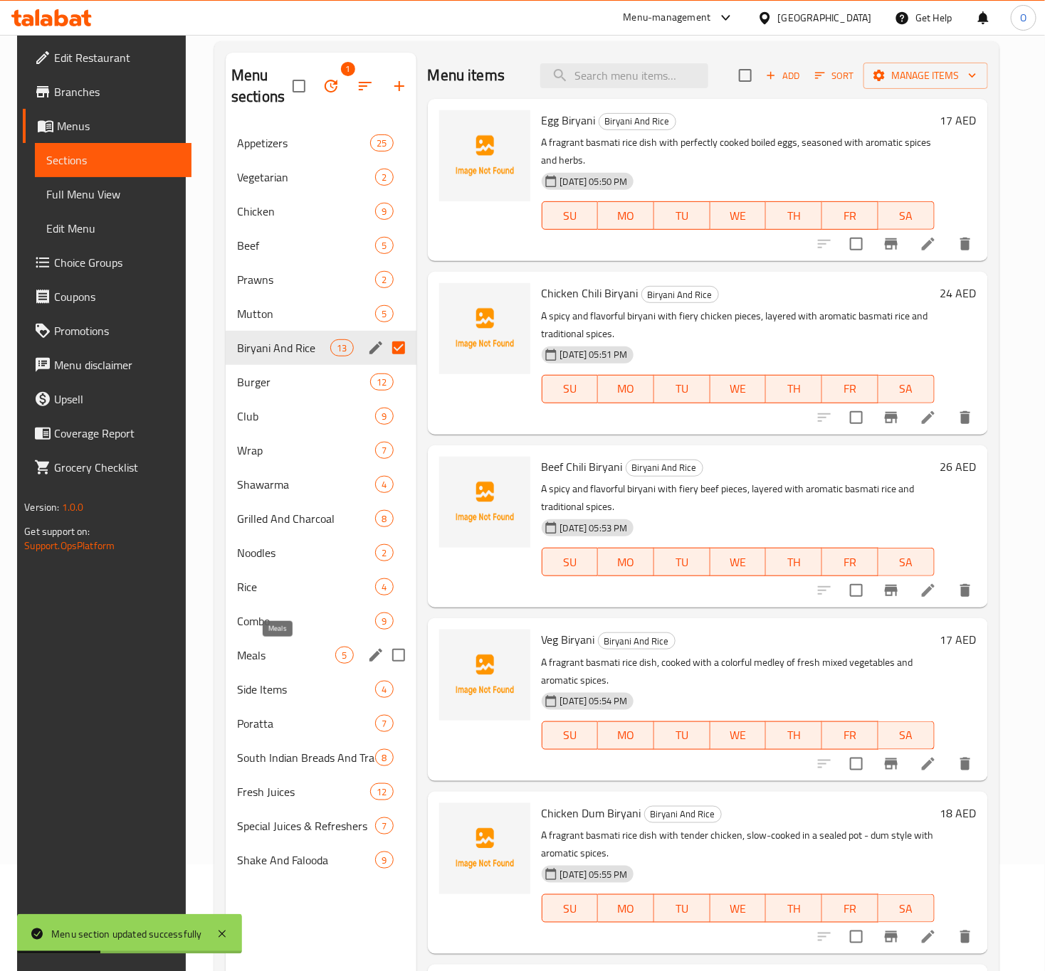
drag, startPoint x: 289, startPoint y: 648, endPoint x: 285, endPoint y: 641, distance: 7.7
click at [289, 648] on span "Meals" at bounding box center [286, 655] width 99 height 17
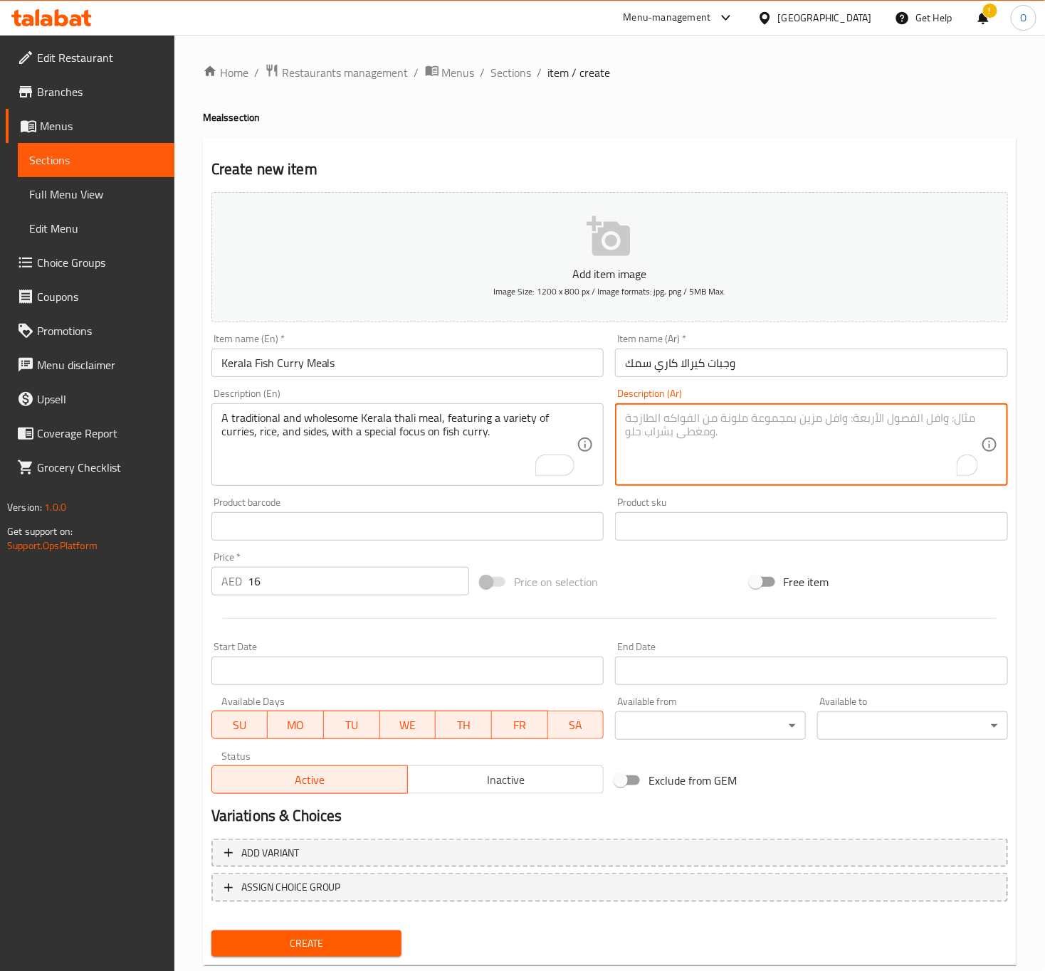
paste textarea "وجبة ثالي كيرالية تقليدية وصحية، تضم مجموعة متنوعة من الكاري، الأرز، والأطباق ا…"
type textarea "وجبة ثالي كيرالية تقليدية وصحية، تضم مجموعة متنوعة من الكاري، الأرز، والأطباق ا…"
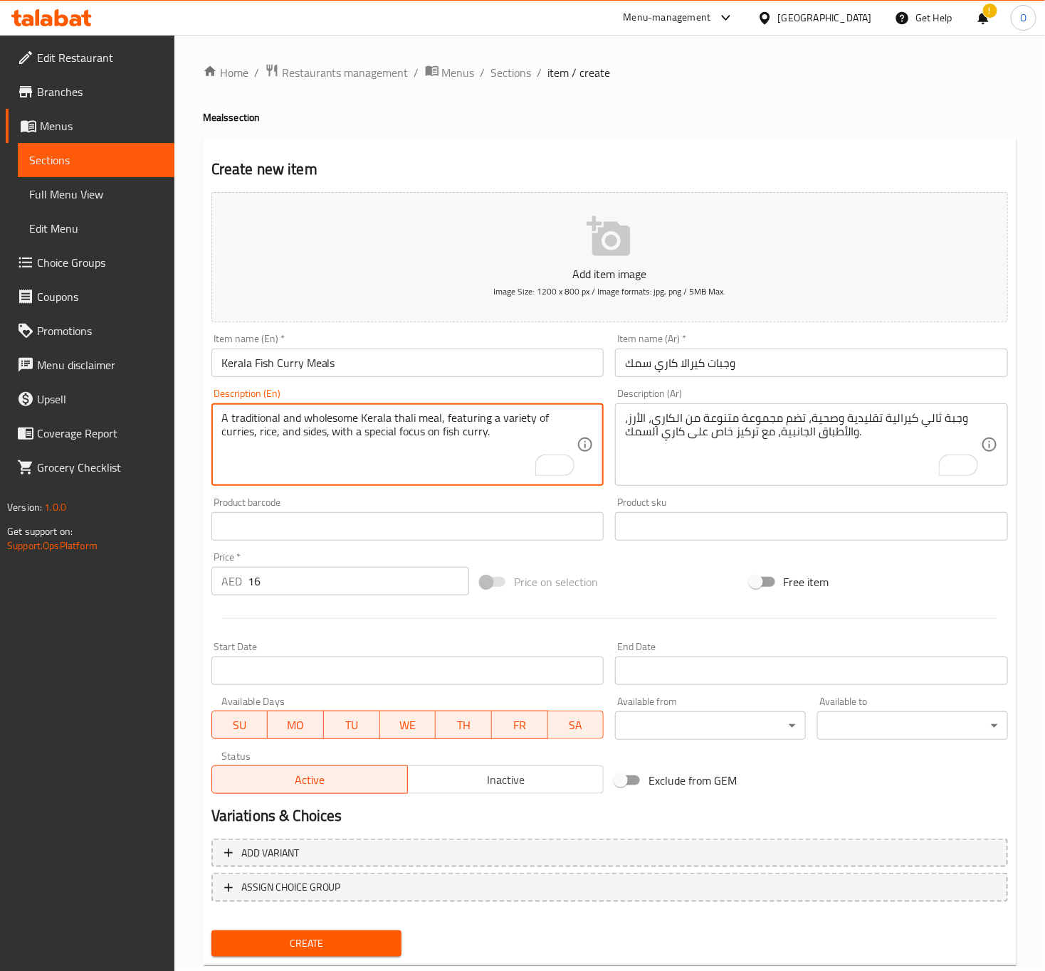
click at [395, 412] on textarea "A traditional and wholesome Kerala thali meal, featuring a variety of curries, …" at bounding box center [399, 445] width 356 height 68
type textarea "A traditional and wholesome Kerala Thali meal, featuring a variety of curries, …"
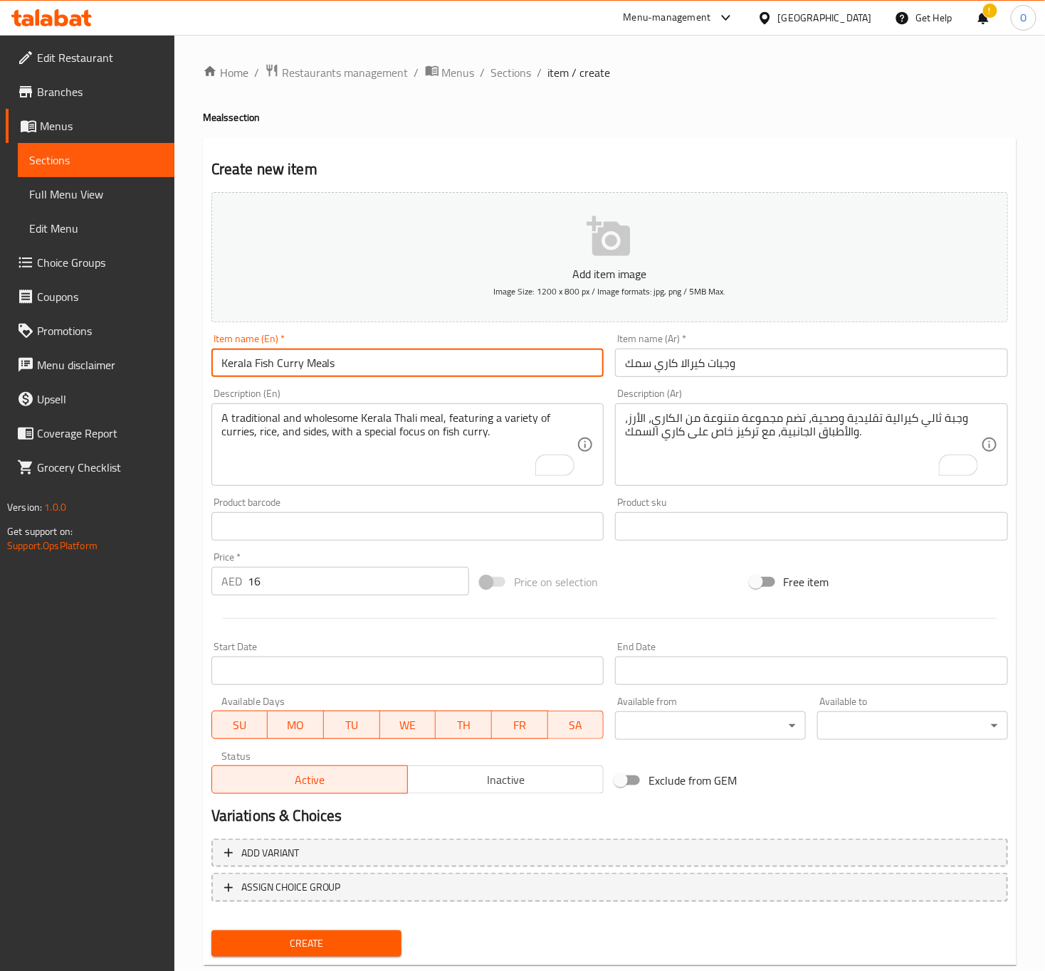
click at [453, 364] on input "Kerala Fish Curry Meals" at bounding box center [407, 363] width 393 height 28
click at [211, 931] on button "Create" at bounding box center [306, 944] width 191 height 26
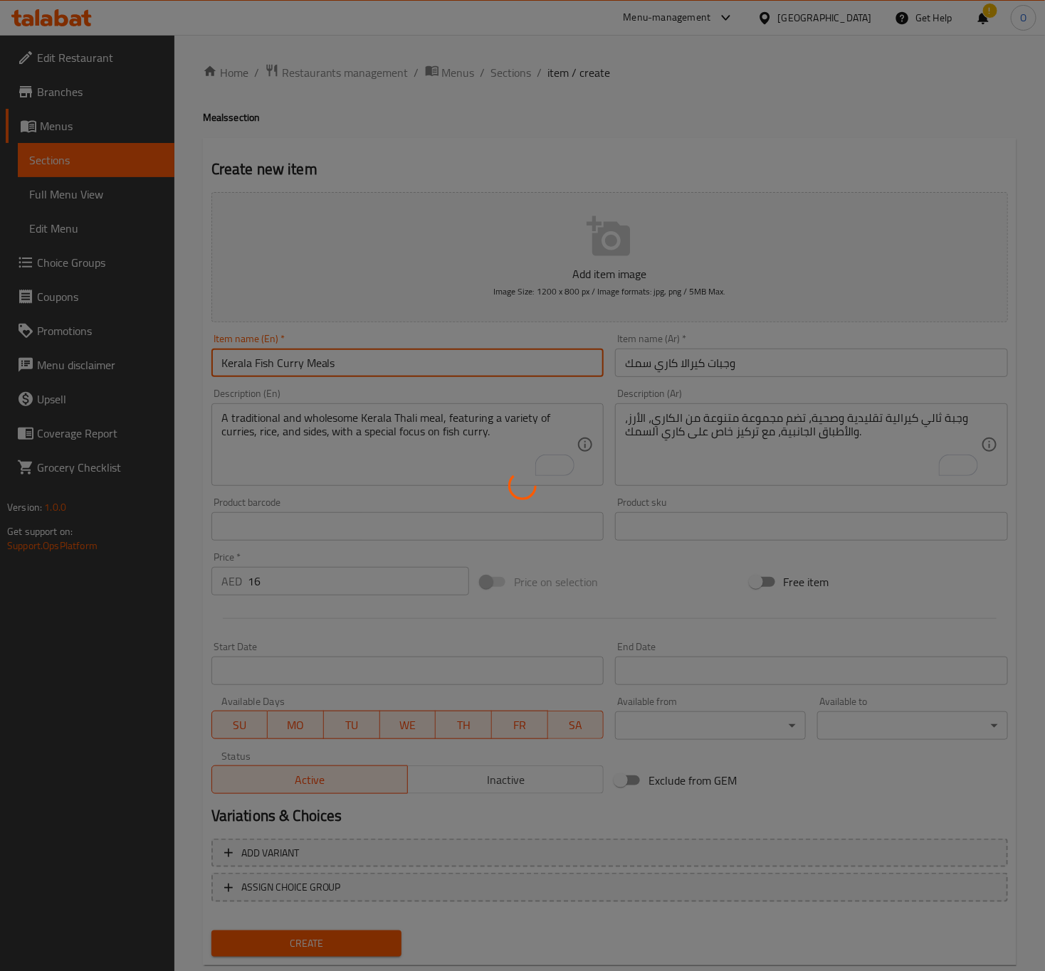
type input "0"
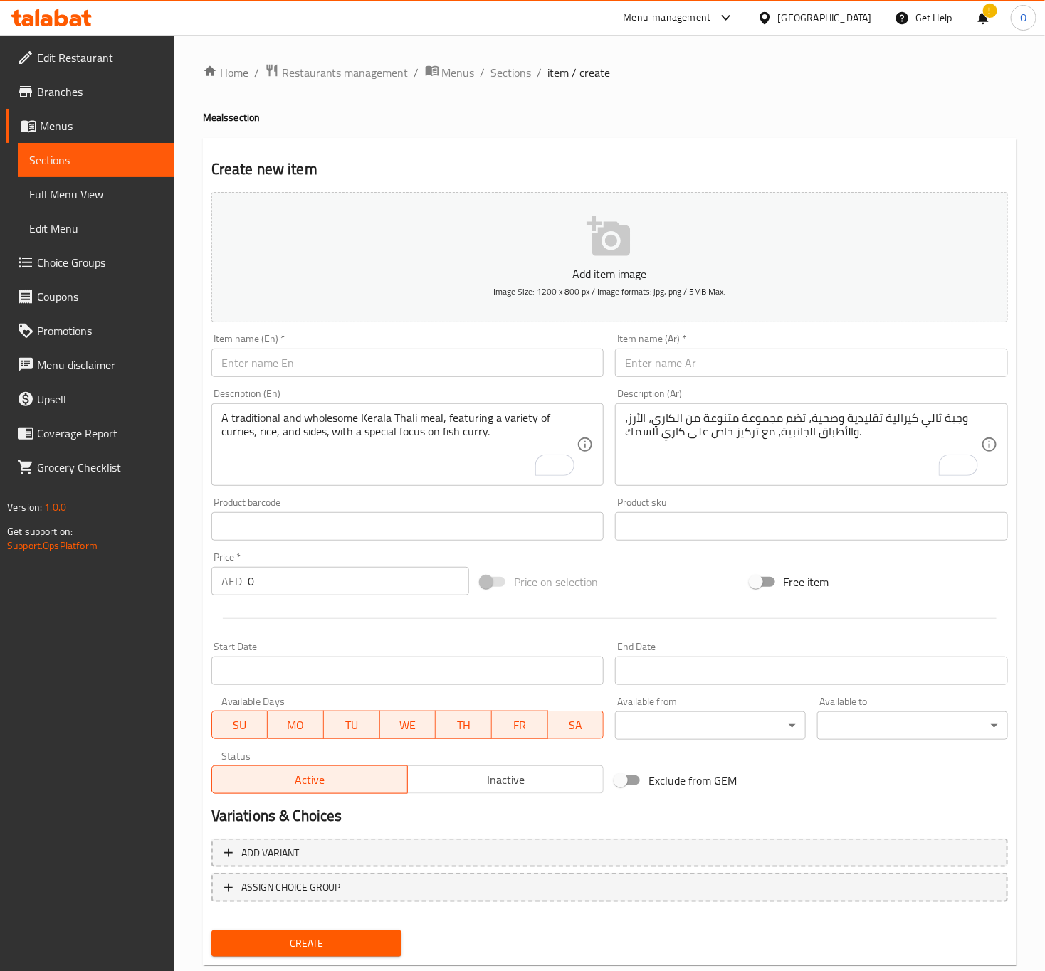
click at [505, 79] on span "Sections" at bounding box center [511, 72] width 41 height 17
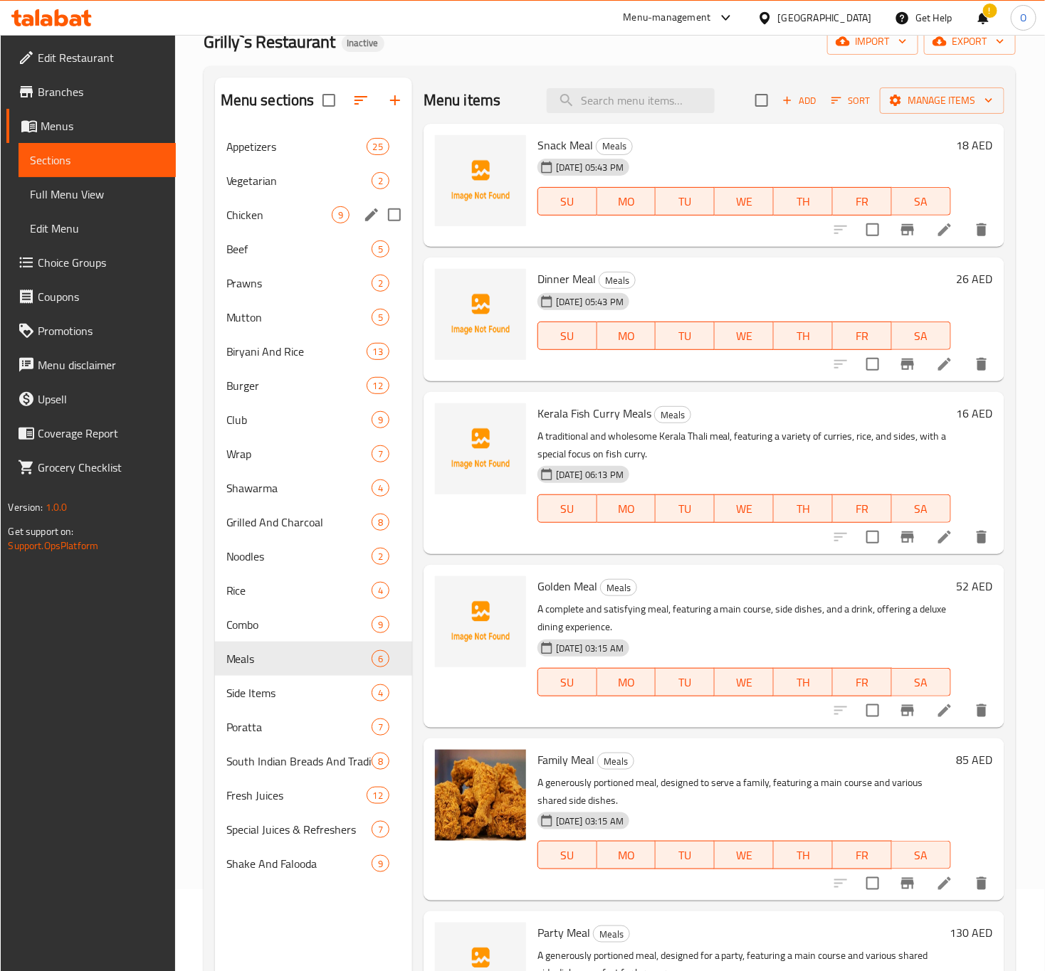
scroll to position [107, 0]
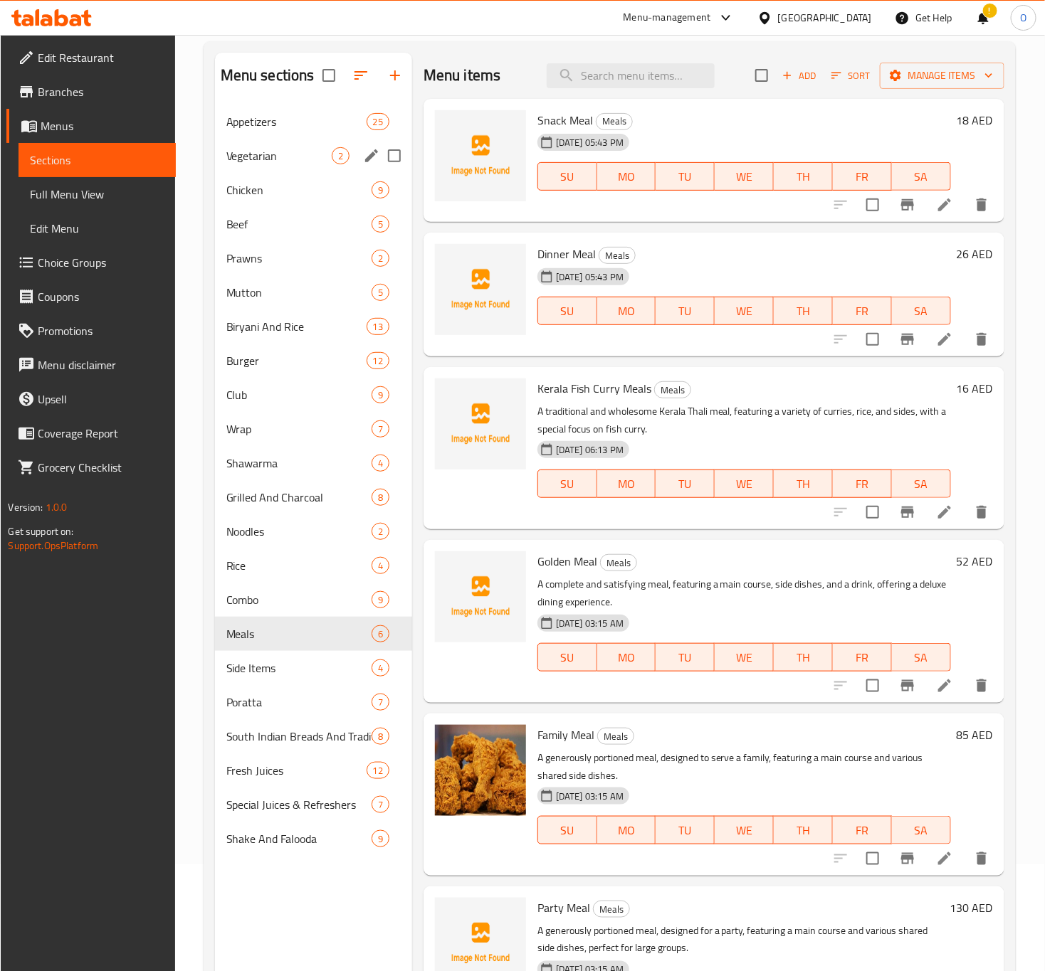
click at [260, 167] on div "Vegetarian 2" at bounding box center [313, 156] width 197 height 34
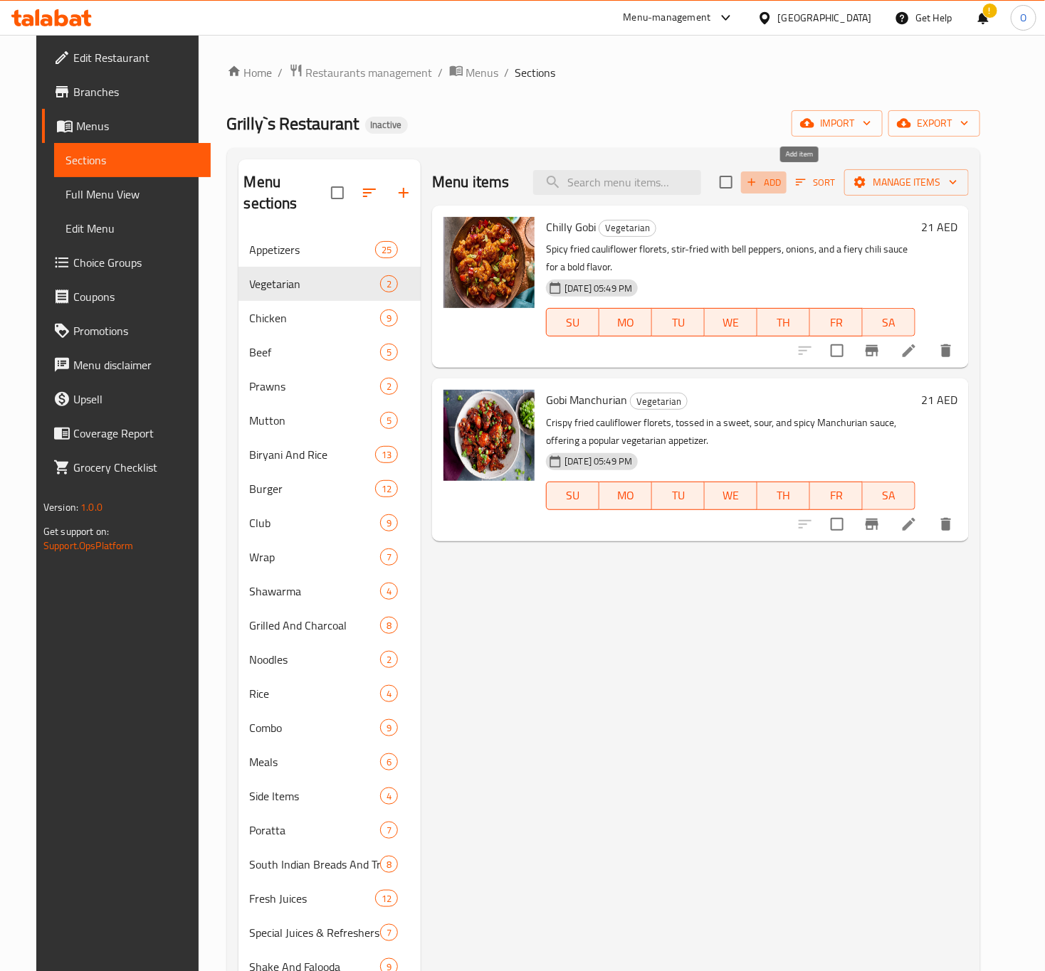
click at [758, 178] on icon "button" at bounding box center [751, 182] width 13 height 13
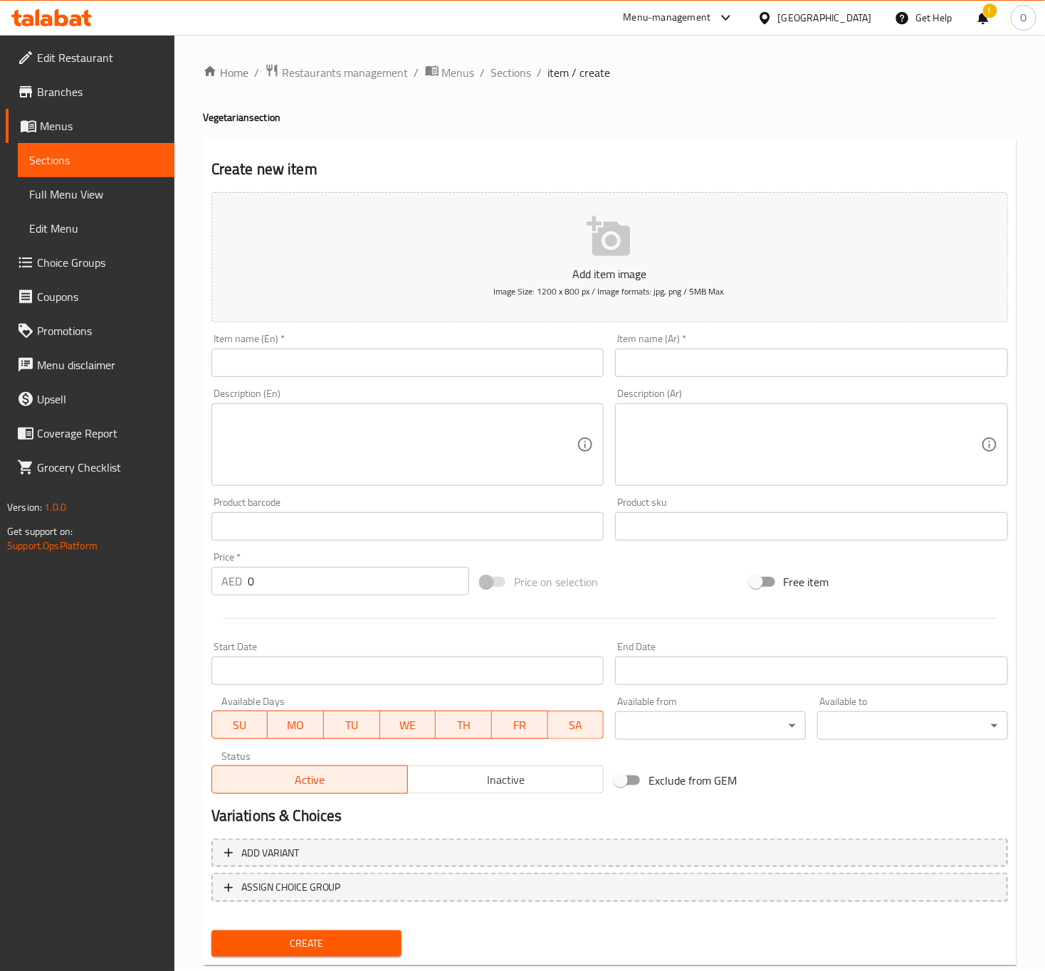
click at [310, 370] on input "text" at bounding box center [407, 363] width 393 height 28
paste input "Barik Set"
type input "Barik Set"
click at [619, 369] on input "text" at bounding box center [811, 363] width 393 height 28
paste input "بارك سيت"
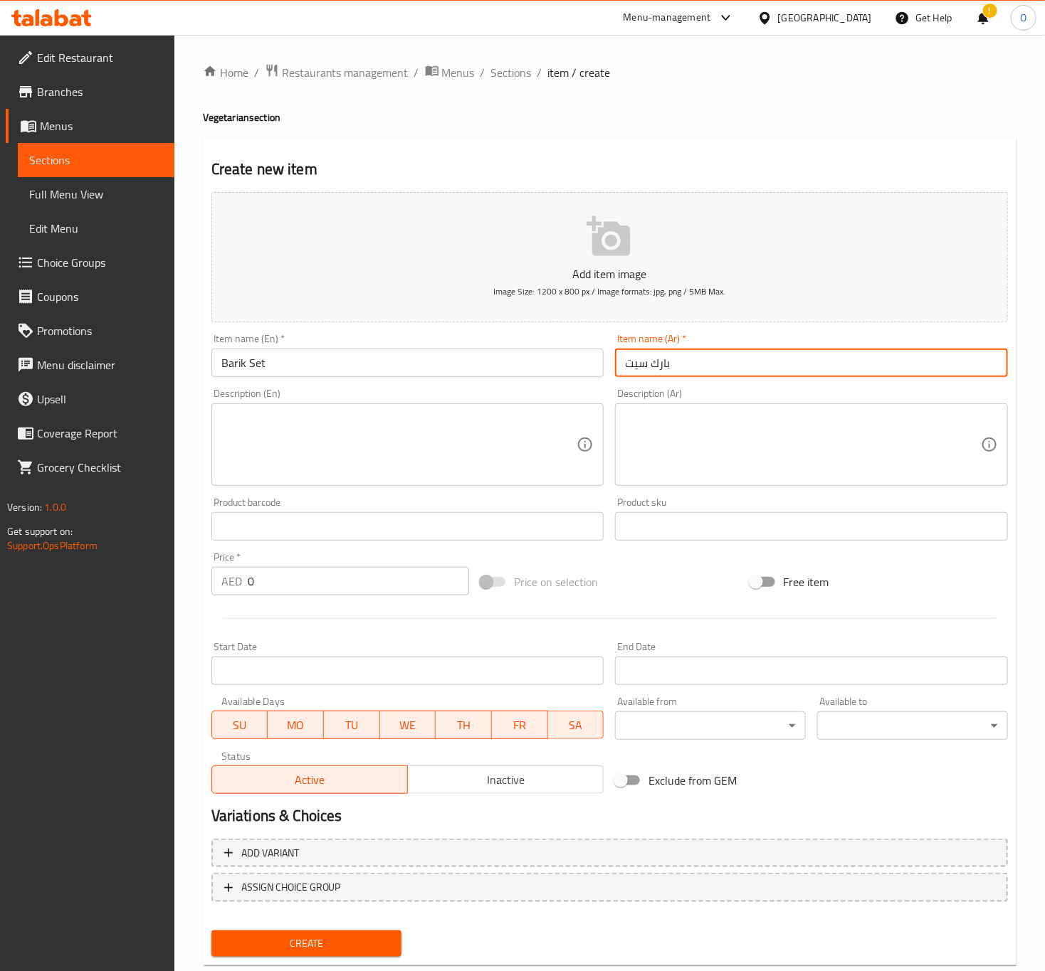
type input "بارك سيت"
click at [368, 587] on input "0" at bounding box center [358, 581] width 221 height 28
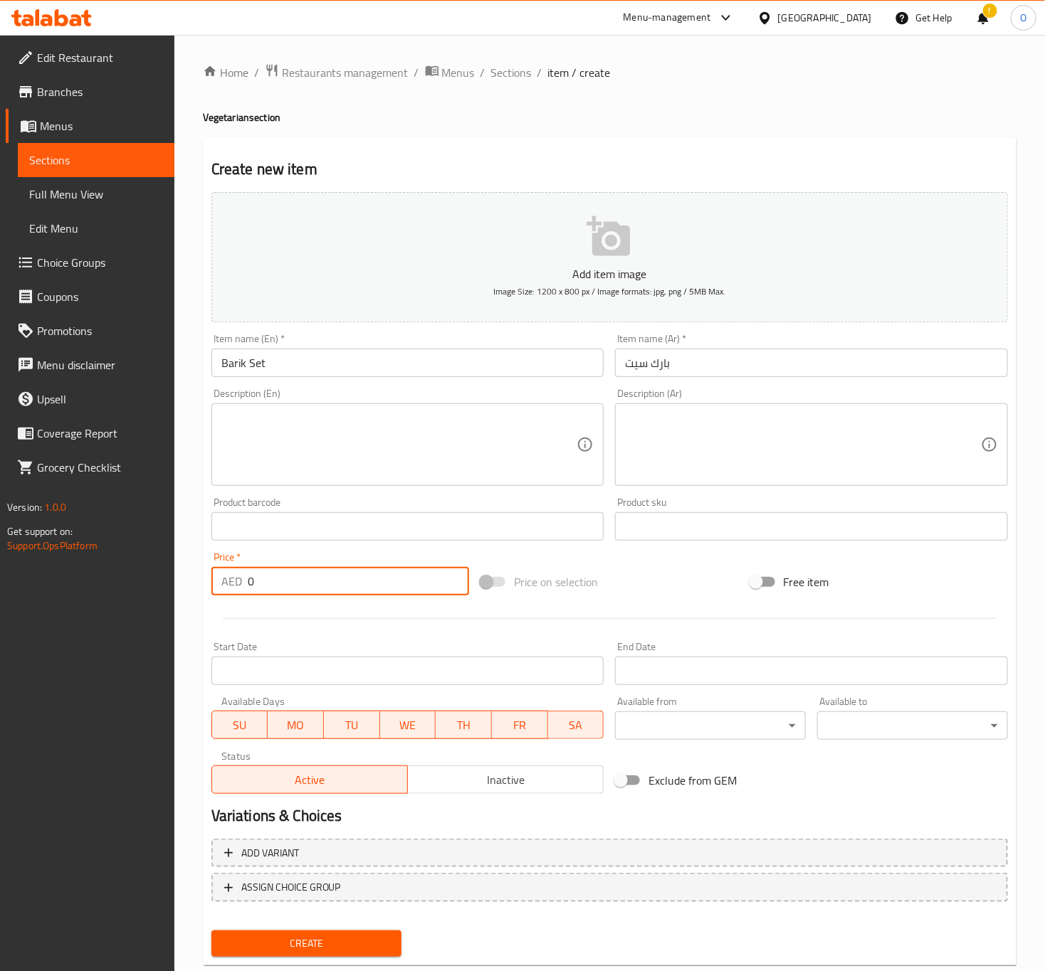
click at [368, 587] on input "0" at bounding box center [358, 581] width 221 height 28
type input "16"
click at [211, 931] on button "Create" at bounding box center [306, 944] width 191 height 26
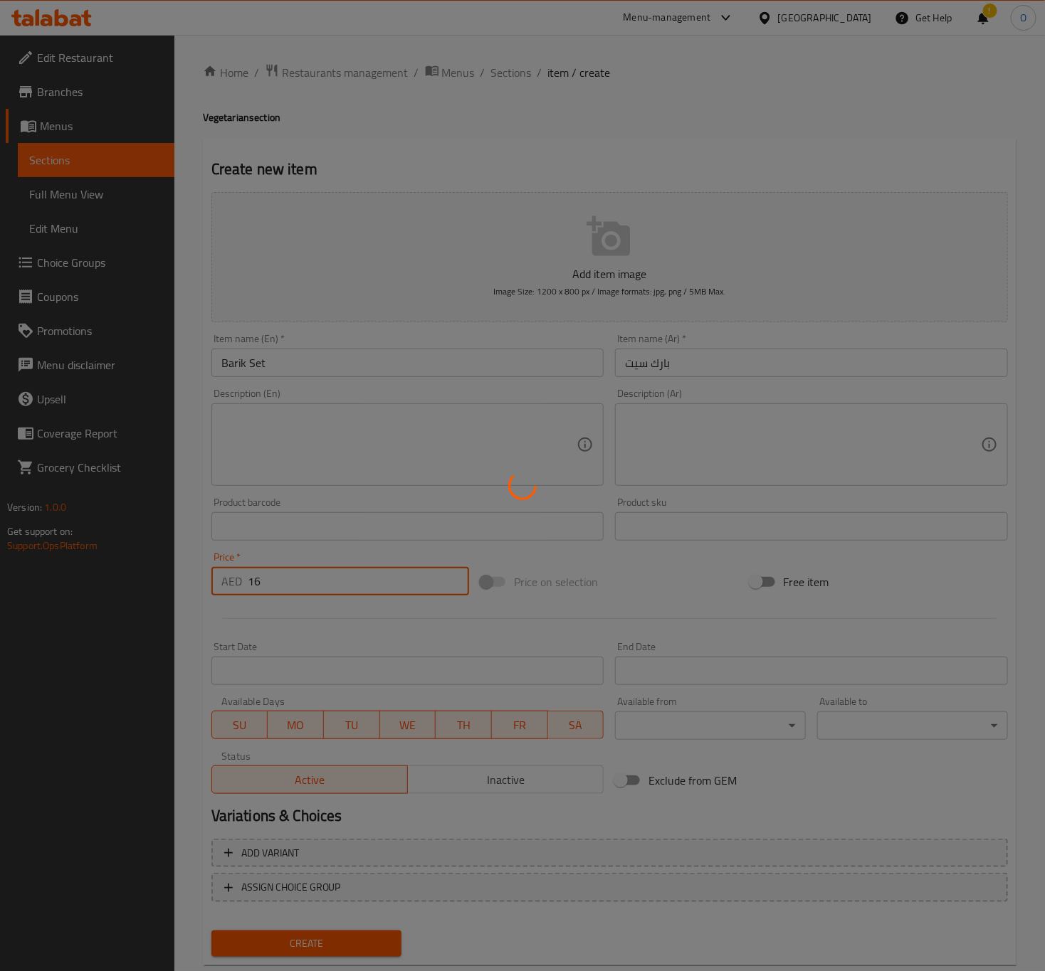
type input "0"
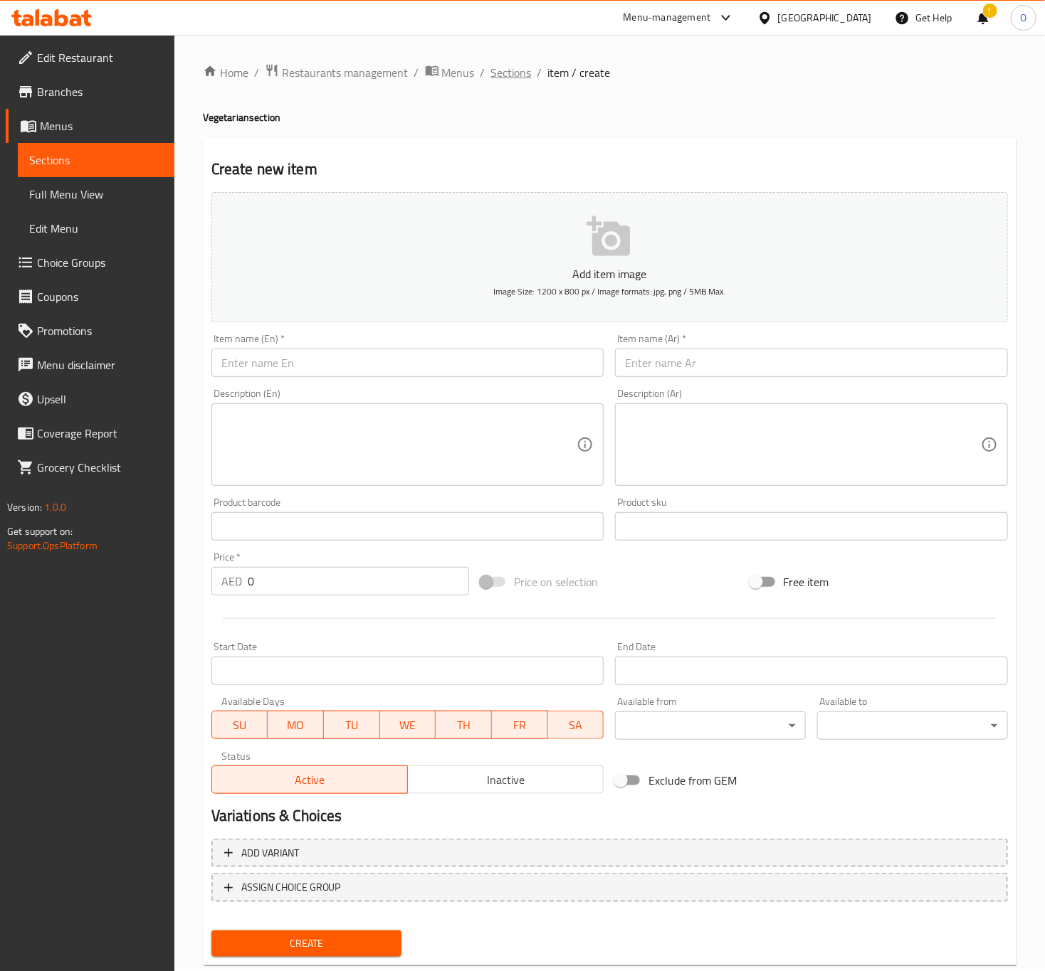
click at [506, 69] on span "Sections" at bounding box center [511, 72] width 41 height 17
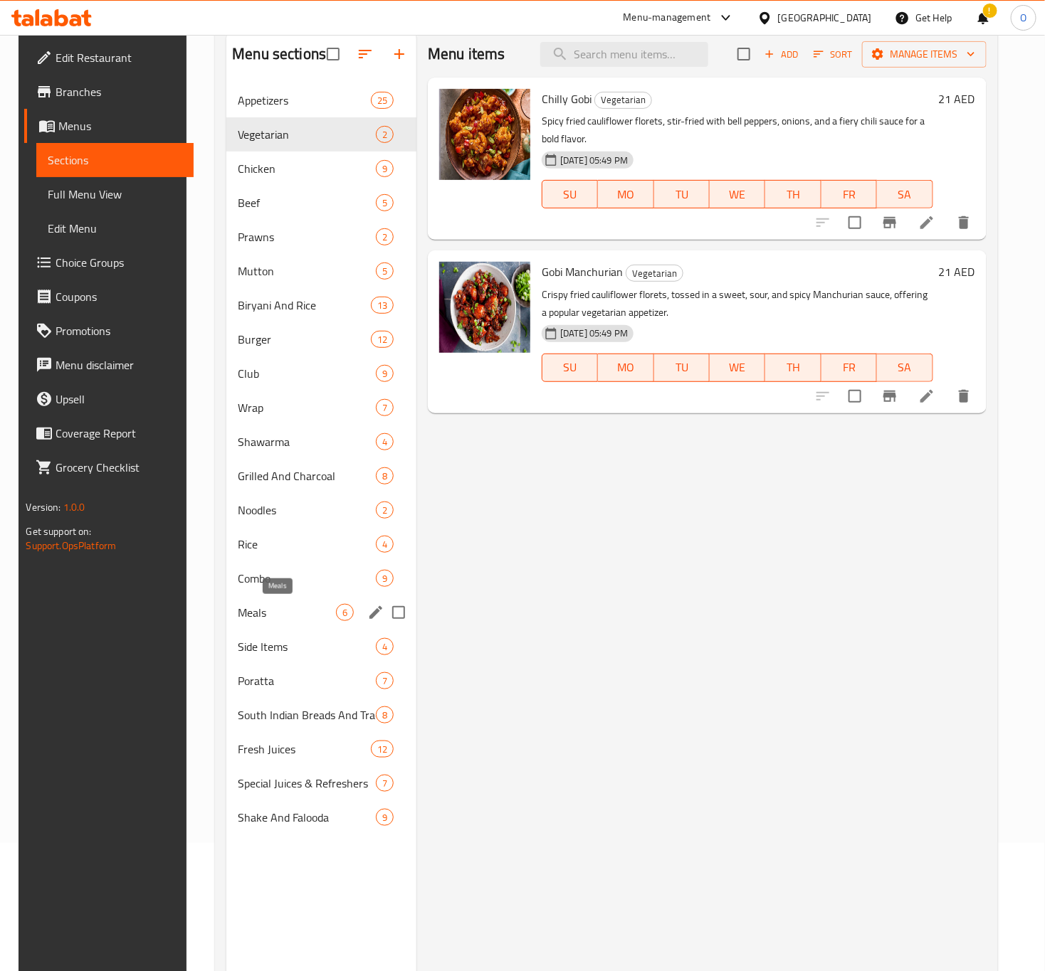
scroll to position [199, 0]
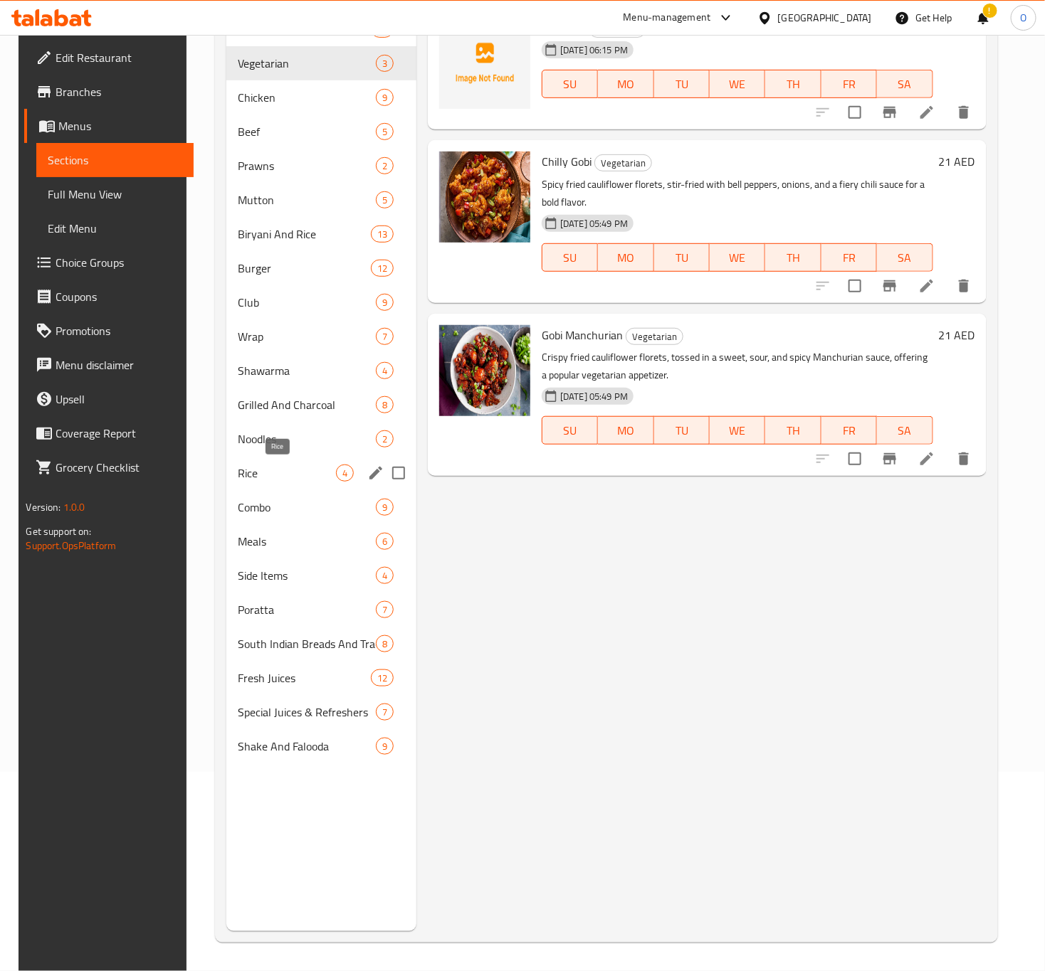
click at [288, 466] on span "Rice" at bounding box center [287, 473] width 98 height 17
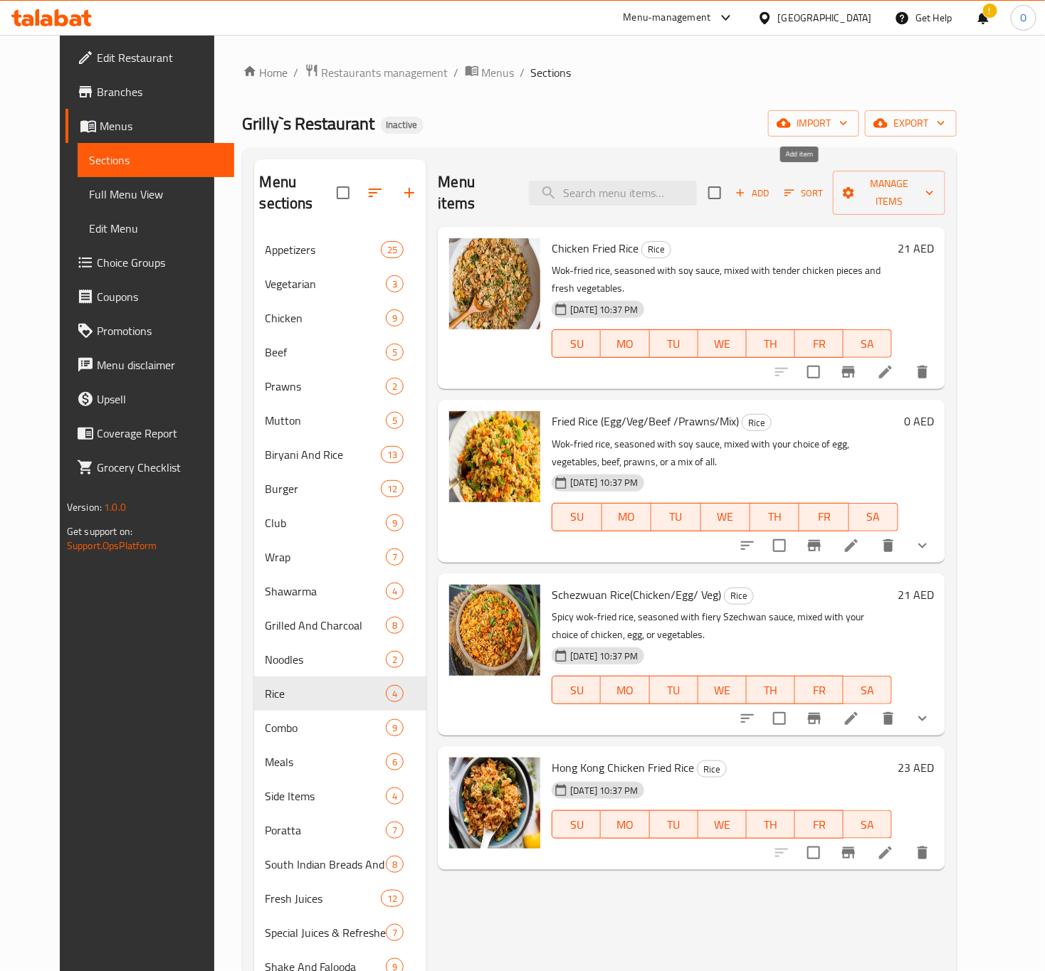
click at [775, 192] on button "Add" at bounding box center [752, 193] width 46 height 22
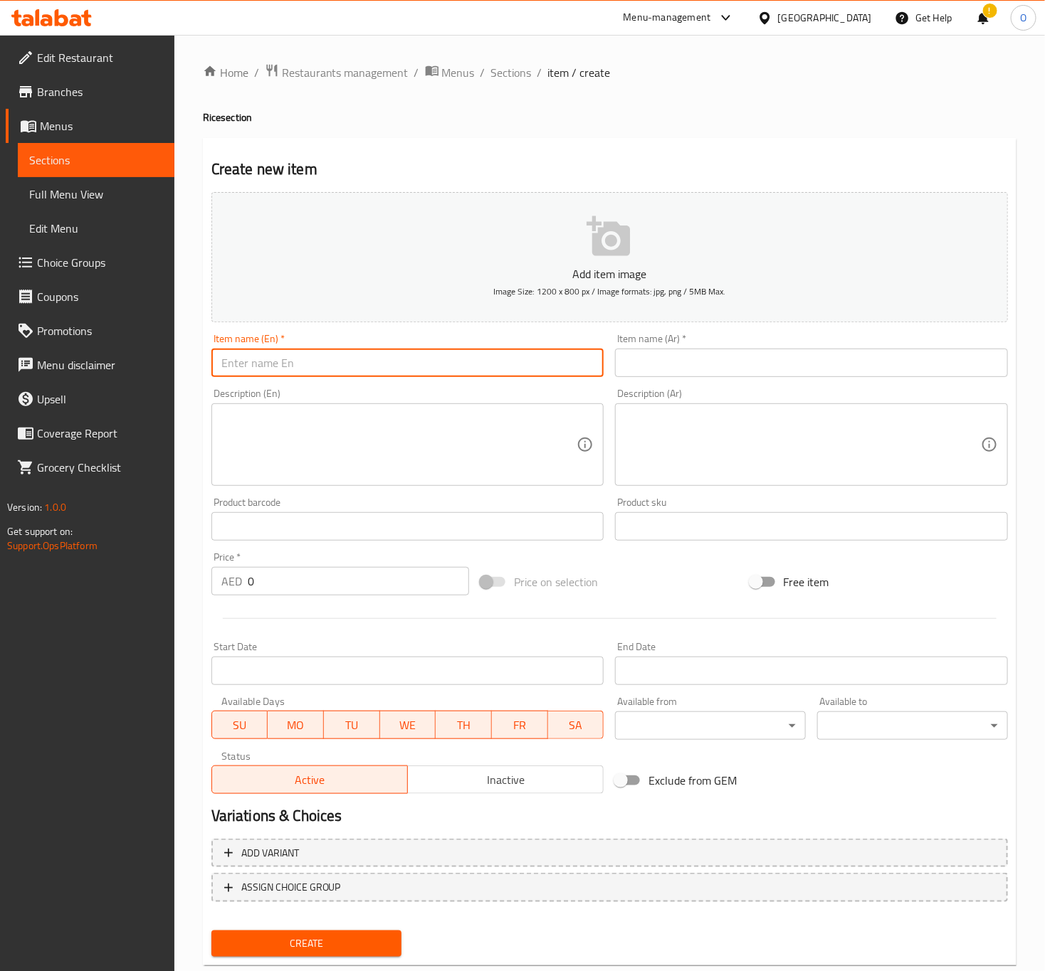
click at [263, 370] on input "text" at bounding box center [407, 363] width 393 height 28
paste input "Pothi Choru"
type input "Pothi Choru"
click at [638, 357] on input "text" at bounding box center [811, 363] width 393 height 28
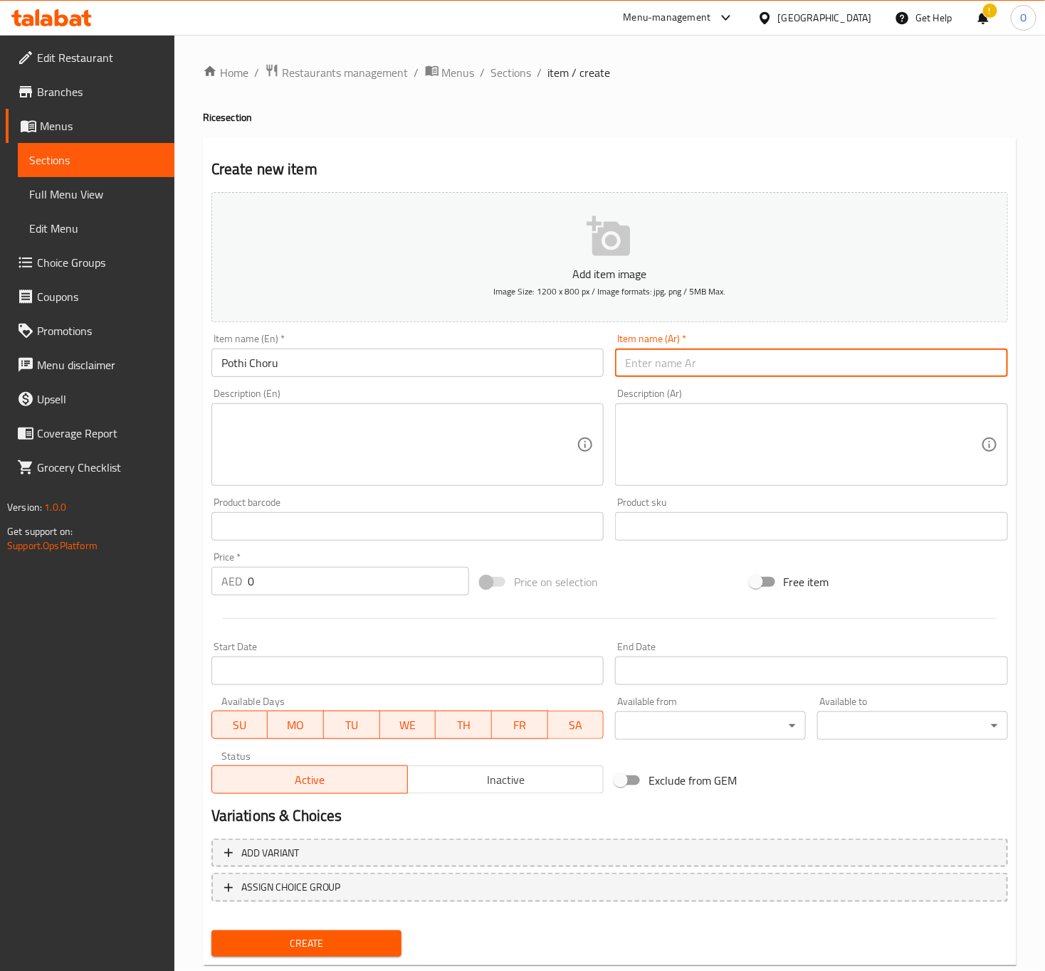
paste input "بوتي شورو"
type input "بوتي شورو"
click at [465, 438] on textarea at bounding box center [399, 445] width 356 height 68
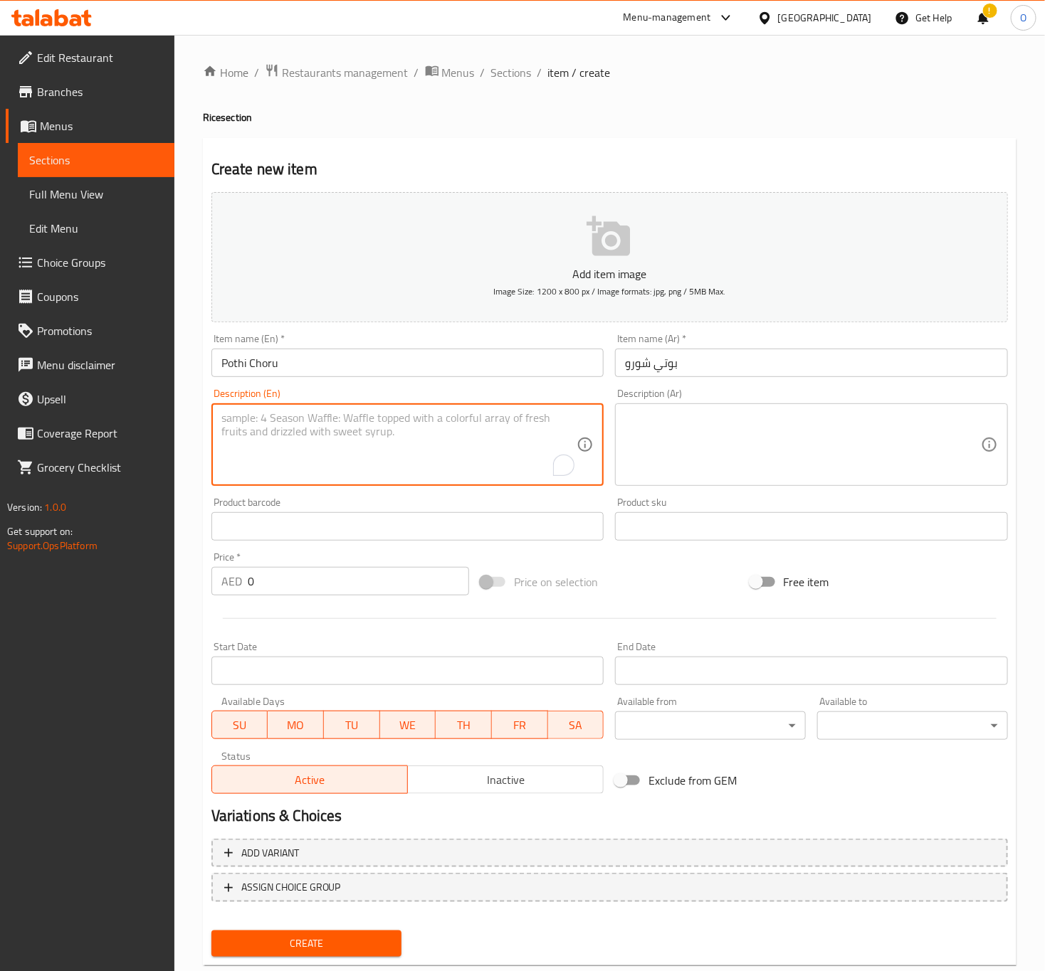
paste textarea "A traditional Kerala rice dish, where rice and various curries are slow-cooked …"
type textarea "A traditional Kerala rice dish, where rice and various curries are slow-cooked …"
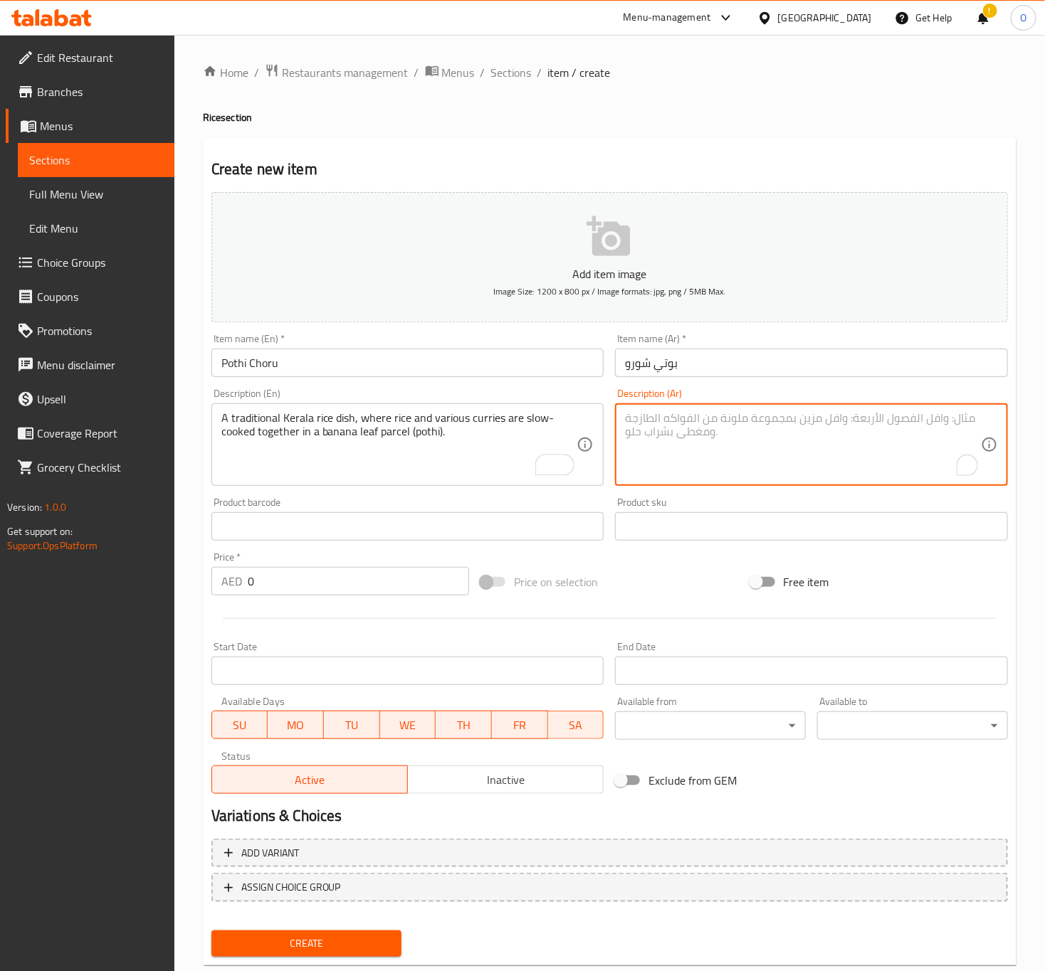
click at [741, 475] on textarea "To enrich screen reader interactions, please activate Accessibility in Grammarl…" at bounding box center [803, 445] width 356 height 68
paste textarea "طبق أرز كيرالي تقليدي، حيث يتم طهي الأرز والكاري المتنوع معًا ببطء في لفة أوراق…"
type textarea "طبق أرز كيرالي تقليدي، حيث يتم طهي الأرز والكاري المتنوع معًا ببطء في لفة أوراق…"
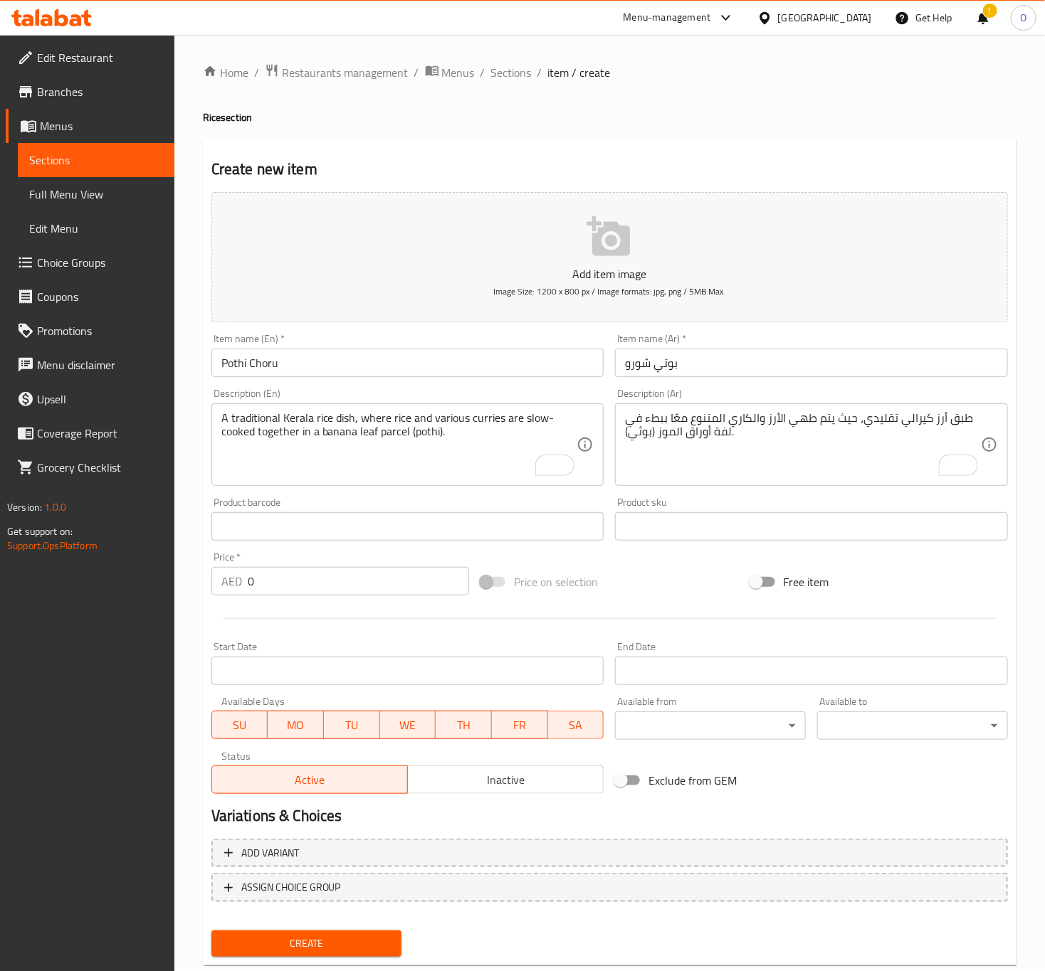
click at [274, 562] on div "Price   * AED 0 Price *" at bounding box center [340, 573] width 258 height 43
click at [250, 585] on input "0" at bounding box center [358, 581] width 221 height 28
type input "21"
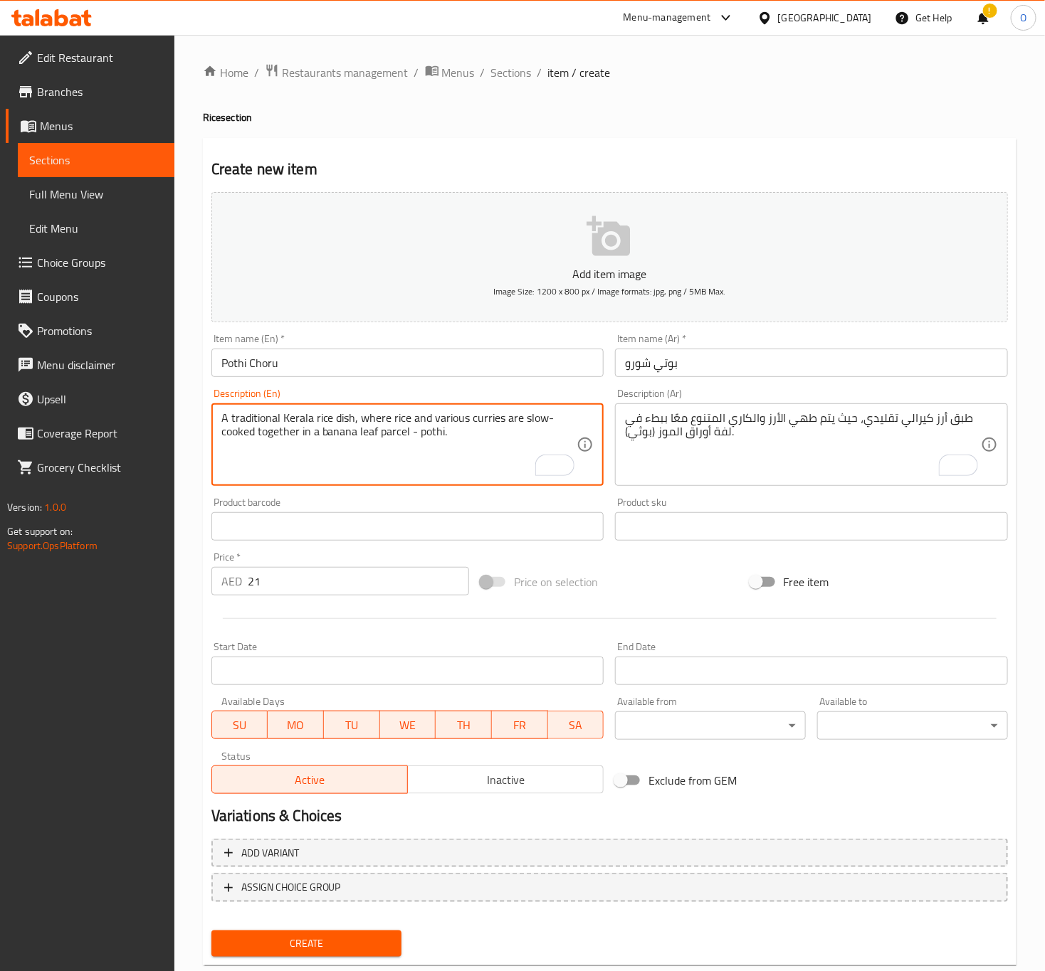
type textarea "A traditional Kerala rice dish, where rice and various curries are slow-cooked …"
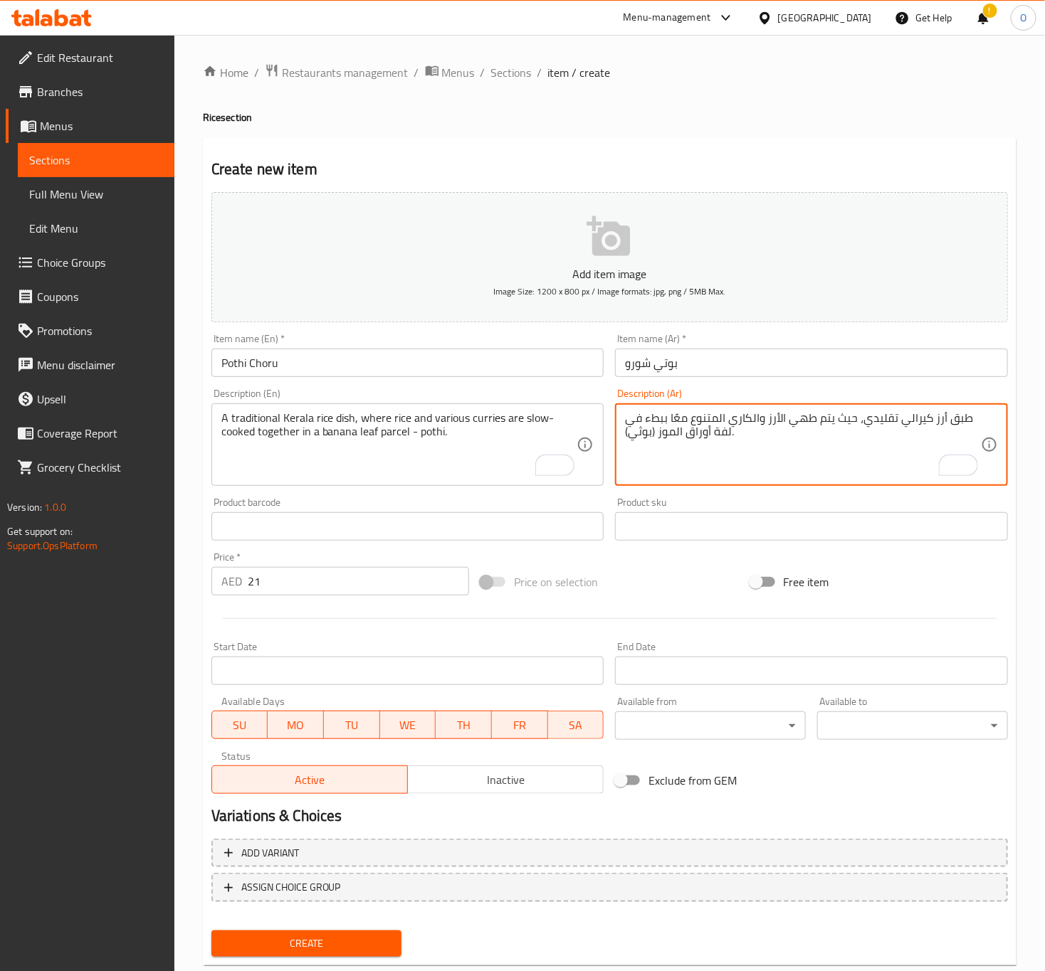
click at [654, 432] on textarea "طبق أرز كيرالي تقليدي، حيث يتم طهي الأرز والكاري المتنوع معًا ببطء في لفة أوراق…" at bounding box center [803, 445] width 356 height 68
drag, startPoint x: 651, startPoint y: 434, endPoint x: 658, endPoint y: 429, distance: 8.1
click at [658, 429] on textarea "طبق أرز كيرالي تقليدي، حيث يتم طهي الأرز والكاري المتنوع معًا ببطء في لفة أوراق…" at bounding box center [803, 445] width 356 height 68
click at [730, 436] on textarea "طبق أرز كيرالي تقليدي، حيث يتم طهي الأرز والكاري المتنوع معًا ببطء في لفة أوراق…" at bounding box center [803, 445] width 356 height 68
type textarea "طبق أرز كيرالي تقليدي، حيث يتم طهي الأرز والكاري المتنوع معًا ببطء في لفة أوراق…"
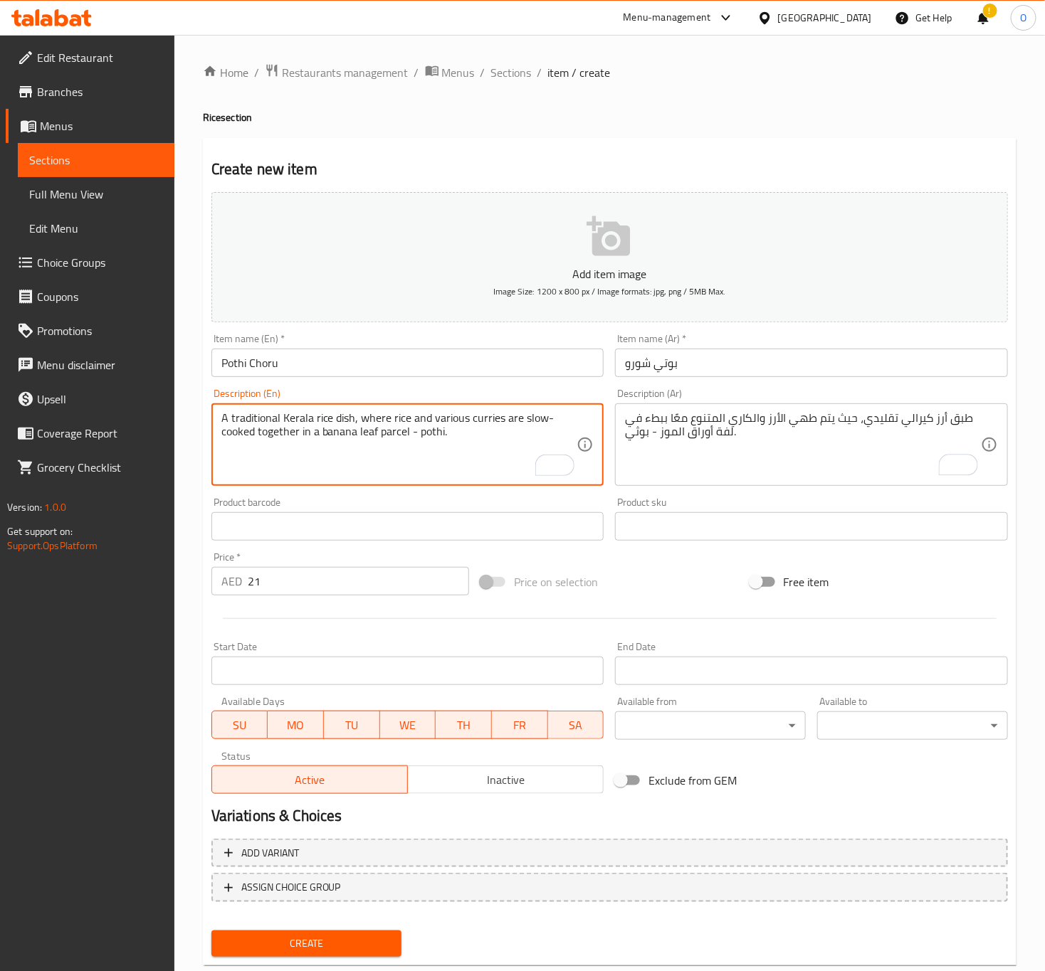
click at [300, 414] on textarea "A traditional Kerala rice dish, where rice and various curries are slow-cooked …" at bounding box center [399, 445] width 356 height 68
click at [316, 936] on span "Create" at bounding box center [307, 944] width 168 height 18
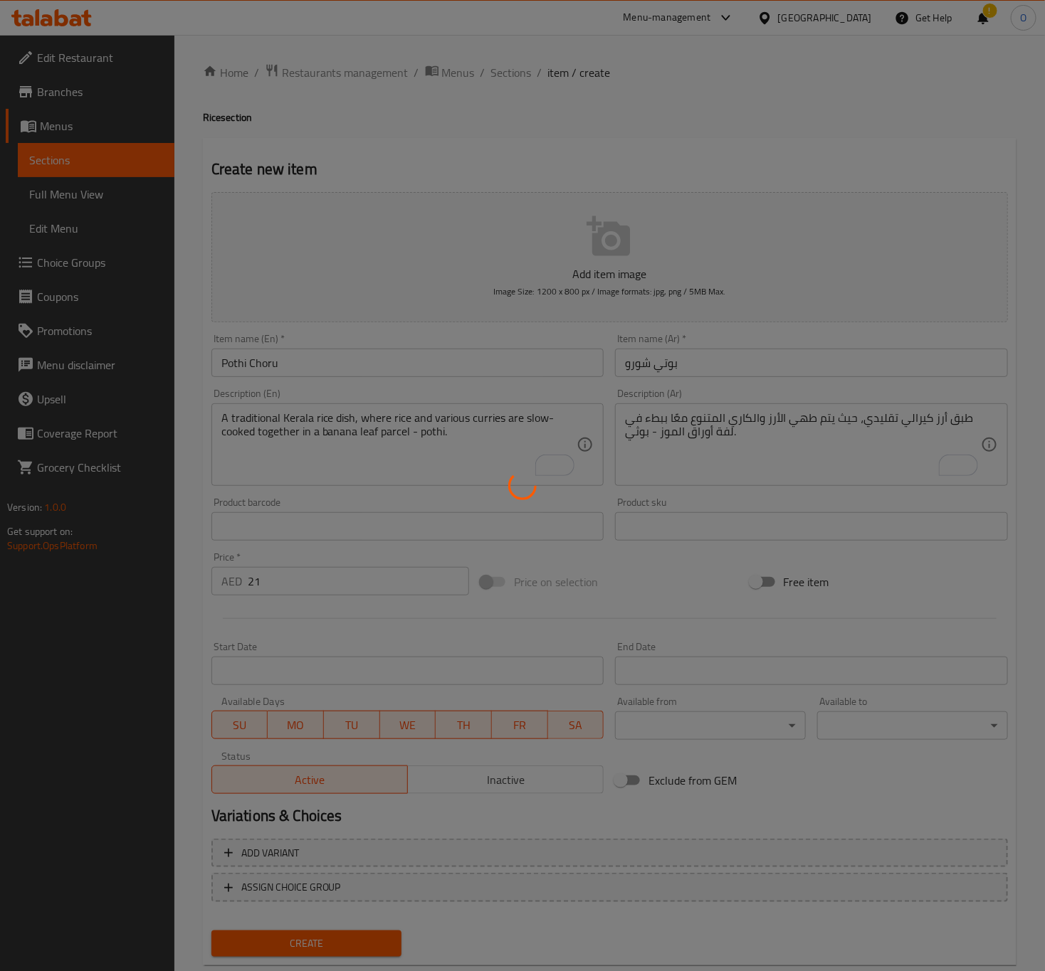
type input "0"
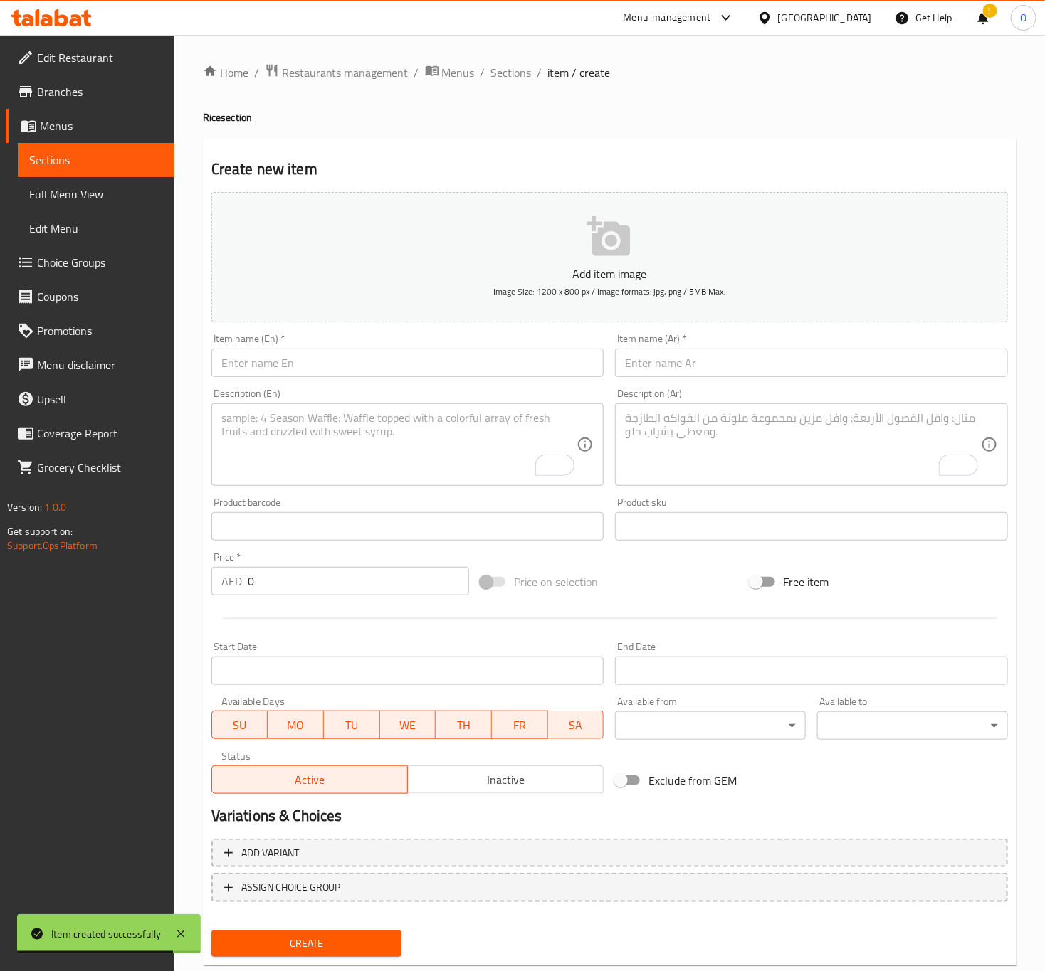
click at [233, 371] on input "text" at bounding box center [407, 363] width 393 height 28
paste input "Chicken Pulao"
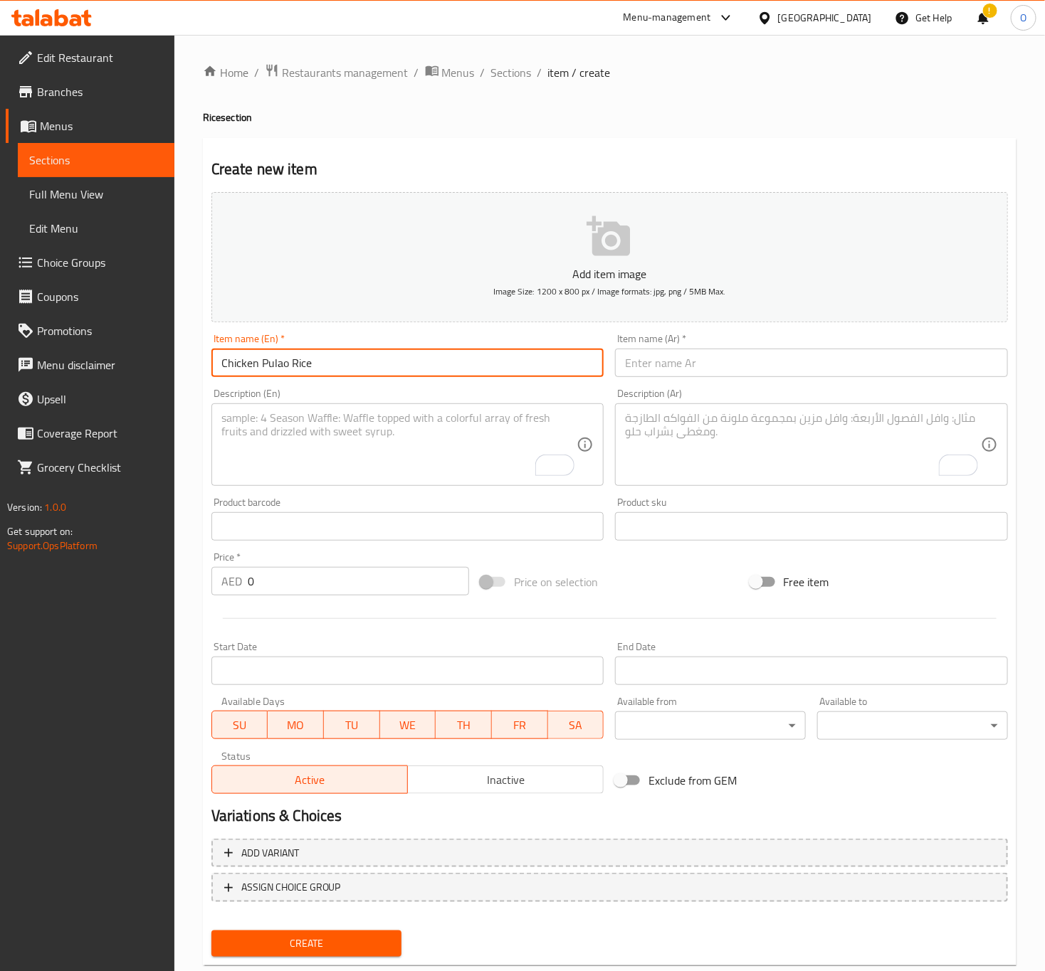
type input "Chicken Pulao Rice"
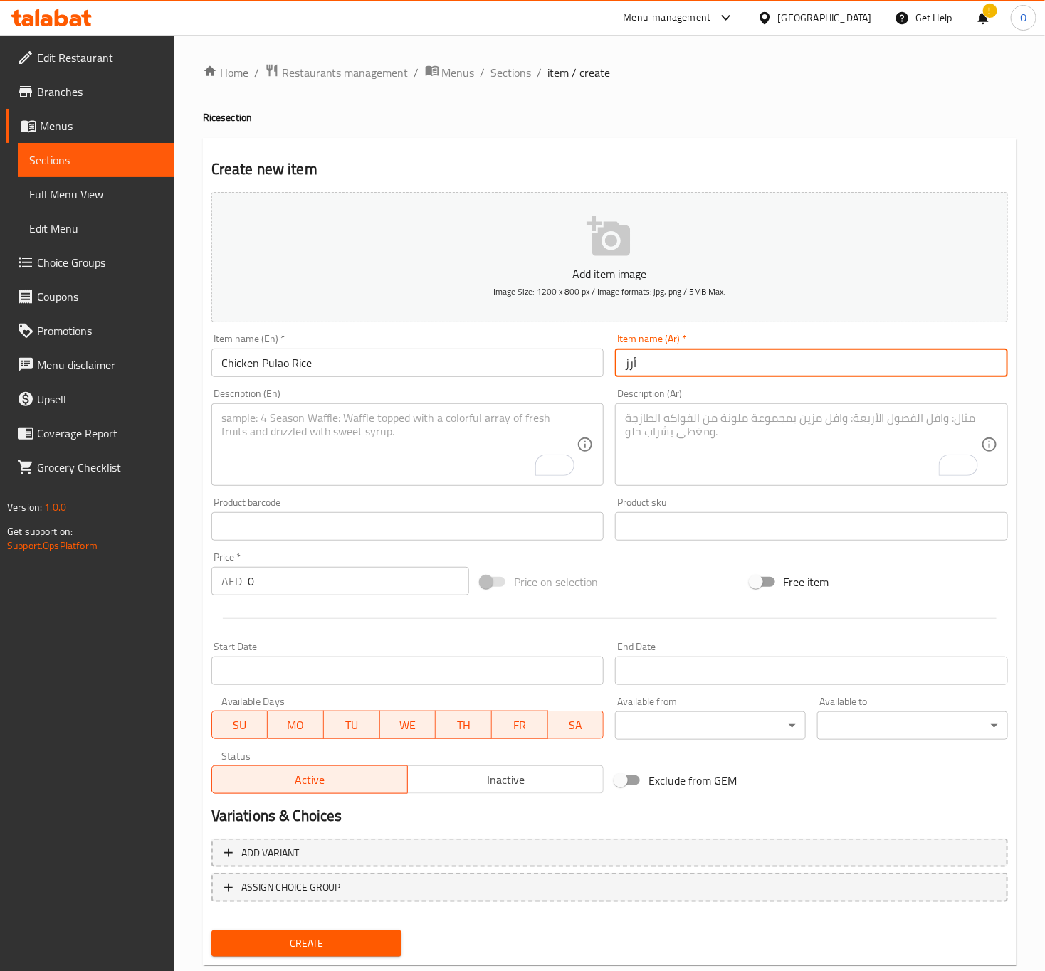
click at [276, 363] on input "Chicken Pulao Rice" at bounding box center [407, 363] width 393 height 28
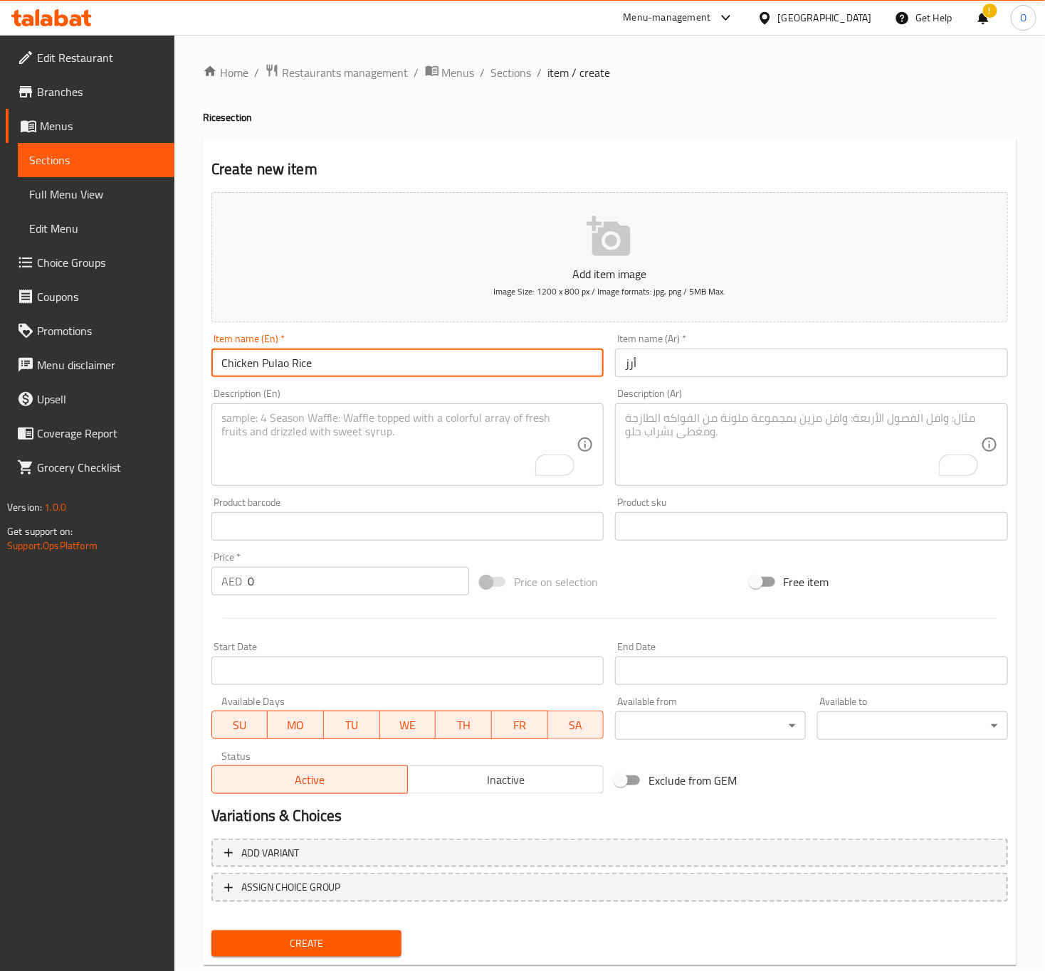
click at [276, 363] on input "Chicken Pulao Rice" at bounding box center [407, 363] width 393 height 28
click at [669, 376] on input "أرز" at bounding box center [811, 363] width 393 height 28
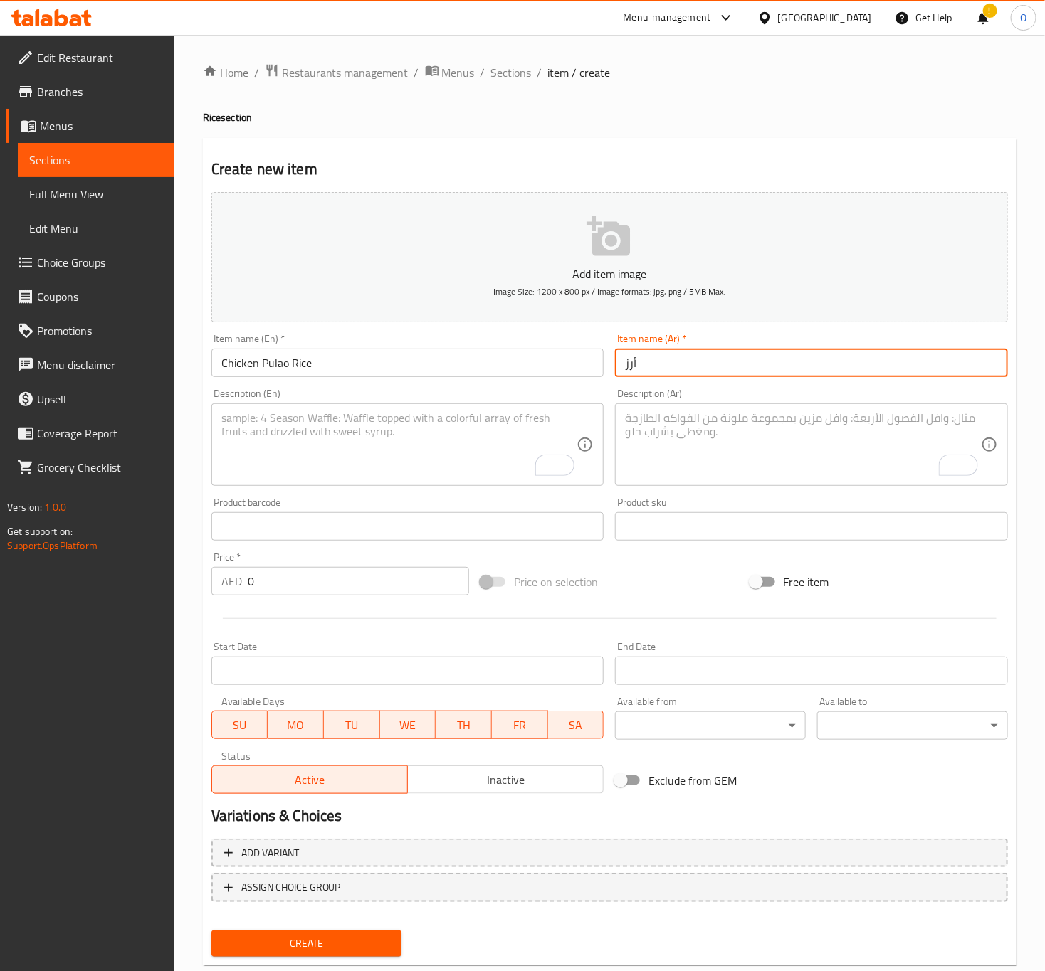
paste input "بولاو"
type input "أرز بولاو بالدجاج"
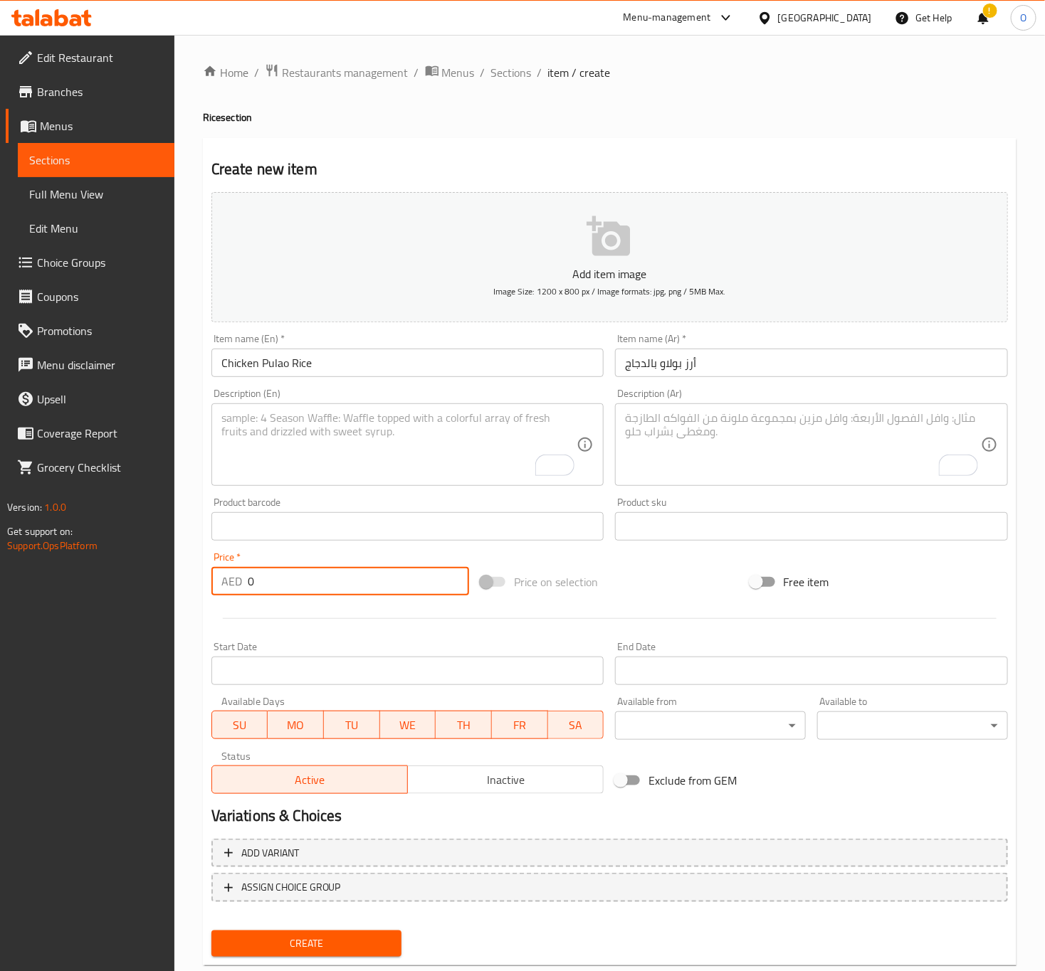
click at [292, 585] on input "0" at bounding box center [358, 581] width 221 height 28
type input "20"
click at [239, 475] on textarea "To enrich screen reader interactions, please activate Accessibility in Grammarl…" at bounding box center [399, 445] width 356 height 68
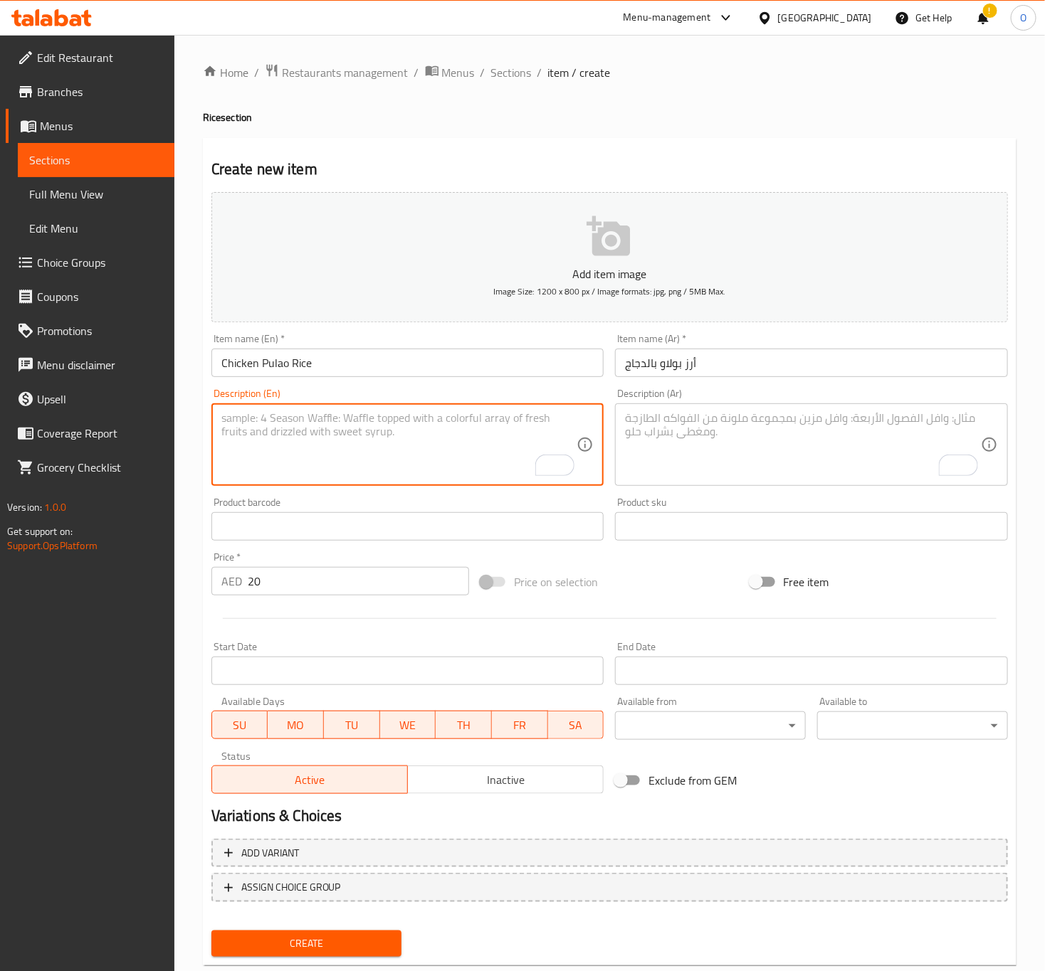
paste textarea "A fragrant rice dish with tender chicken pieces, cooked with a blend of aromati…"
type textarea "A fragrant rice dish with tender chicken pieces, cooked with a blend of aromati…"
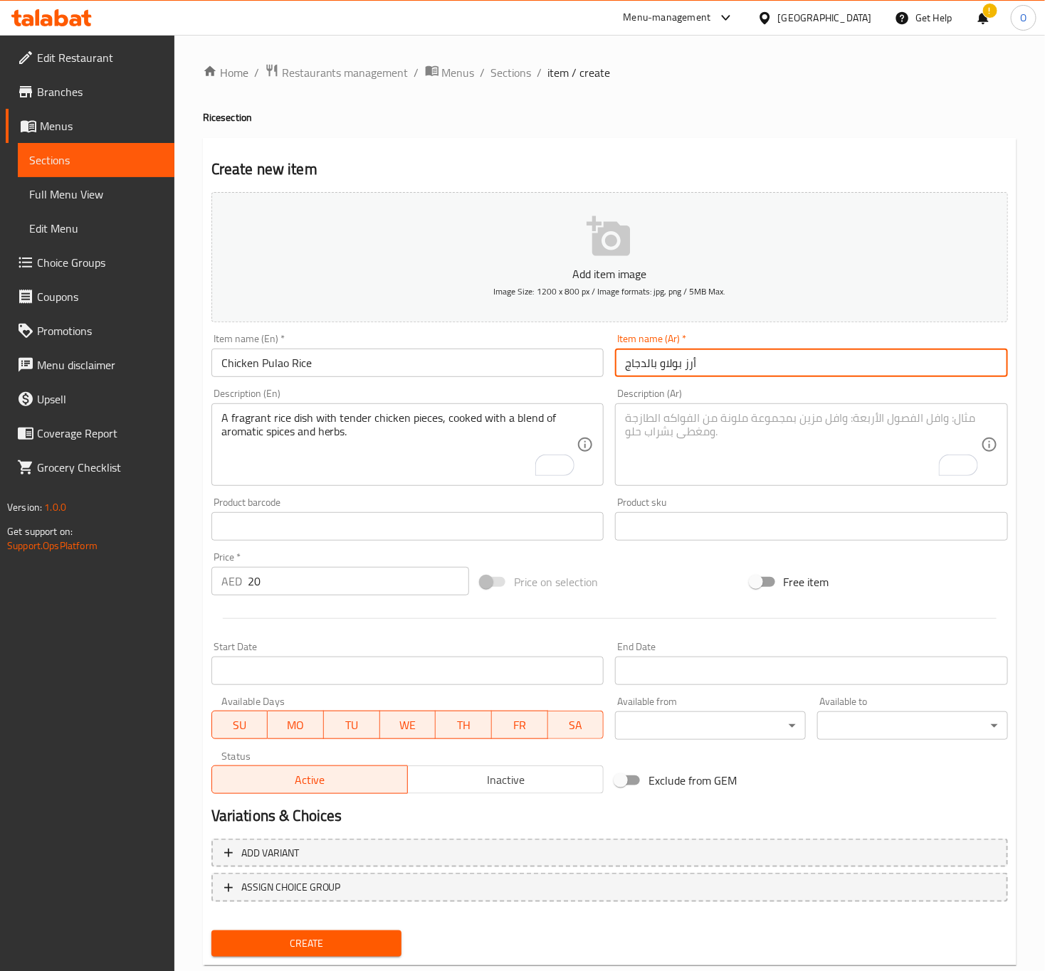
drag, startPoint x: 869, startPoint y: 374, endPoint x: 861, endPoint y: 387, distance: 15.0
click at [867, 376] on input "أرز بولاو بالدجاج" at bounding box center [811, 363] width 393 height 28
click at [845, 425] on textarea "To enrich screen reader interactions, please activate Accessibility in Grammarl…" at bounding box center [803, 445] width 356 height 68
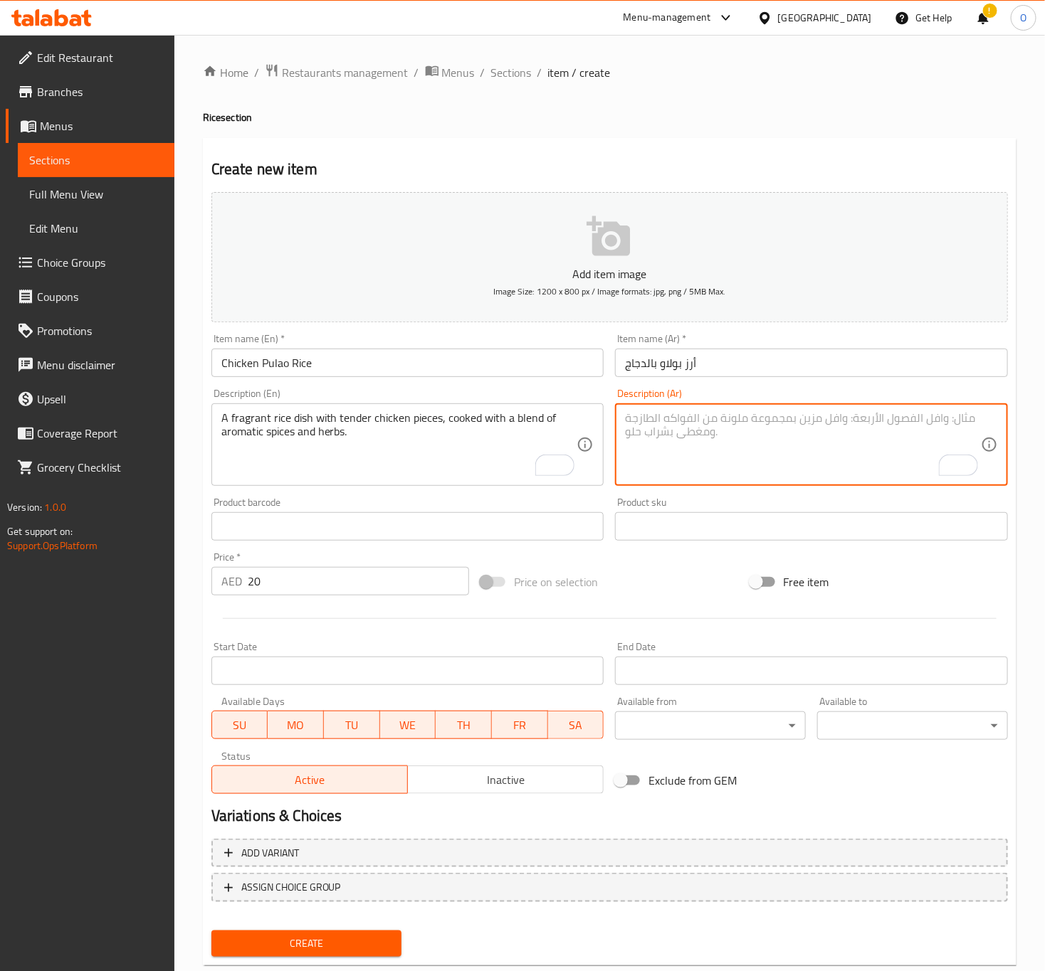
paste textarea "طبق أرز عطري مع قطع دجاج طرية، مطبوخ بمزيج من التوابل العطرية والأعشاب."
type textarea "طبق أرز عطري مع قطع دجاج طرية، مطبوخ بمزيج من التوابل العطرية والأعشاب."
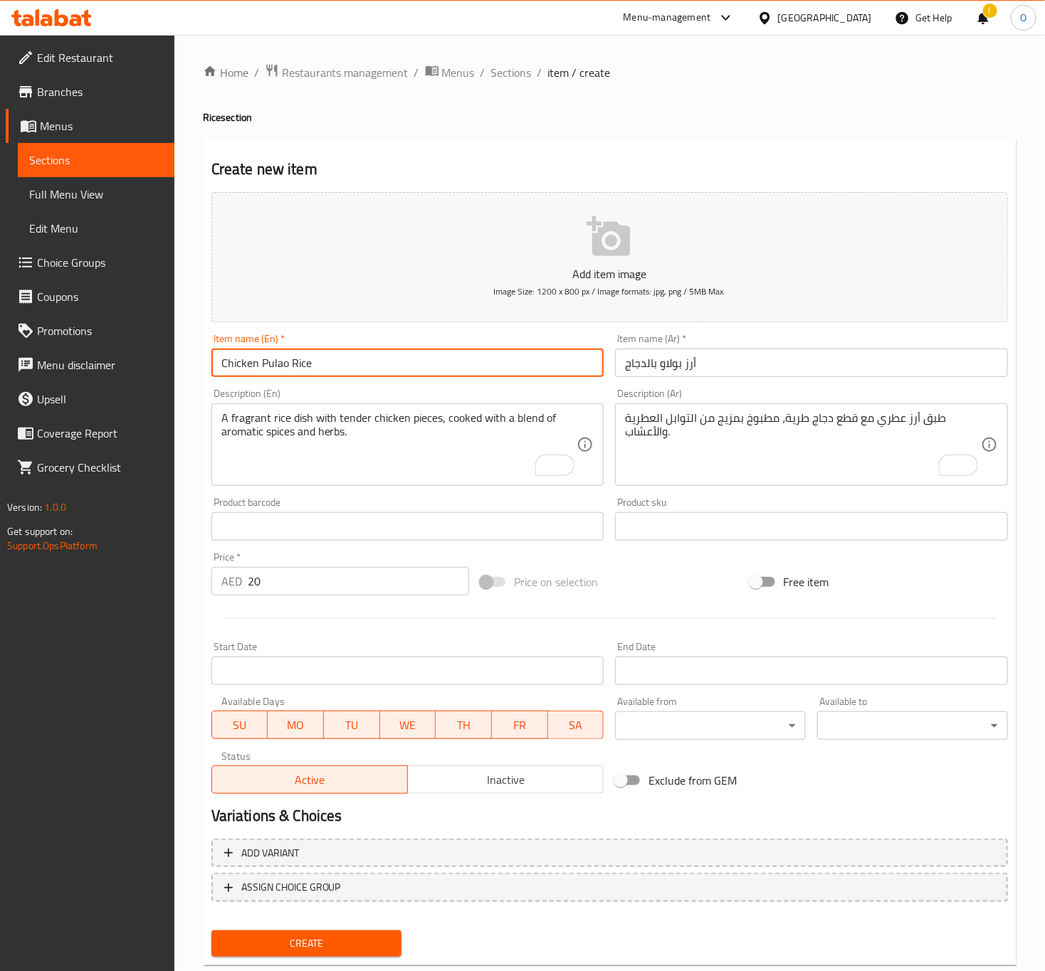
click at [512, 359] on input "Chicken Pulao Rice" at bounding box center [407, 363] width 393 height 28
click at [211, 931] on button "Create" at bounding box center [306, 944] width 191 height 26
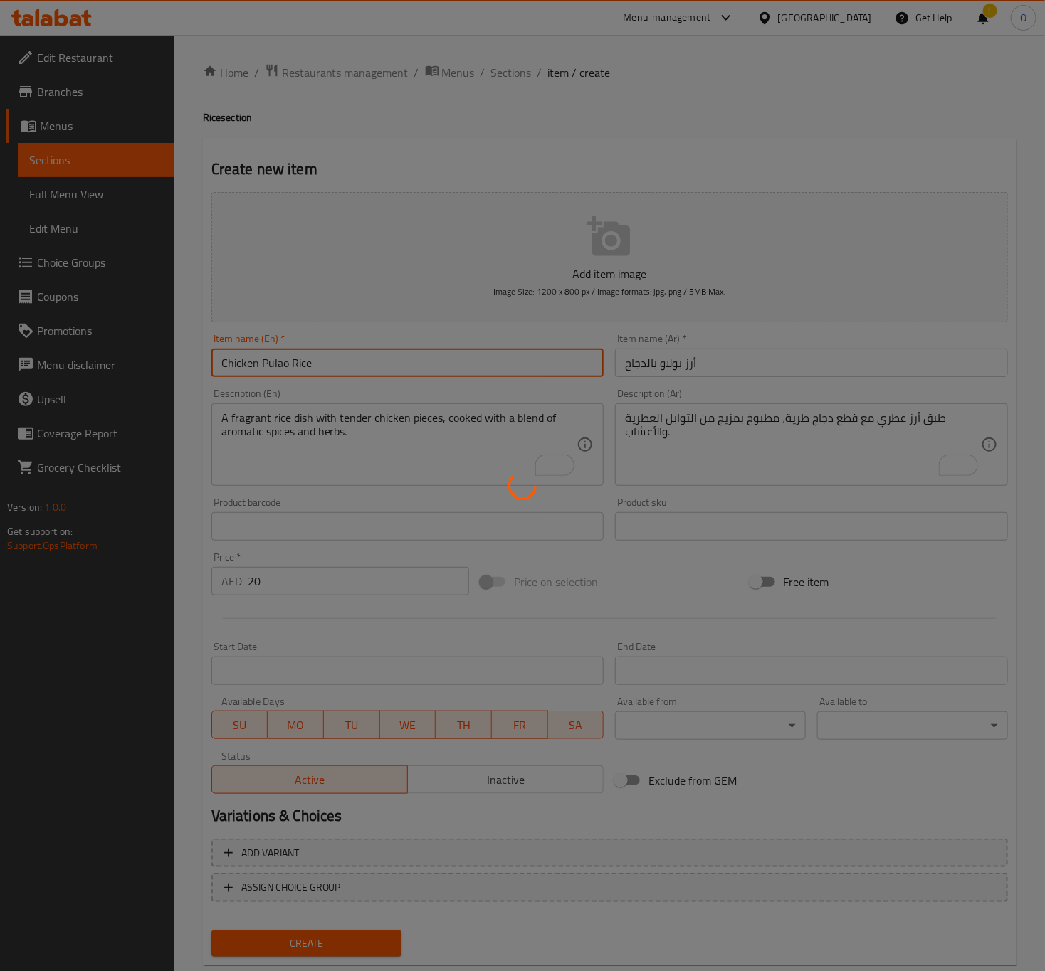
type input "0"
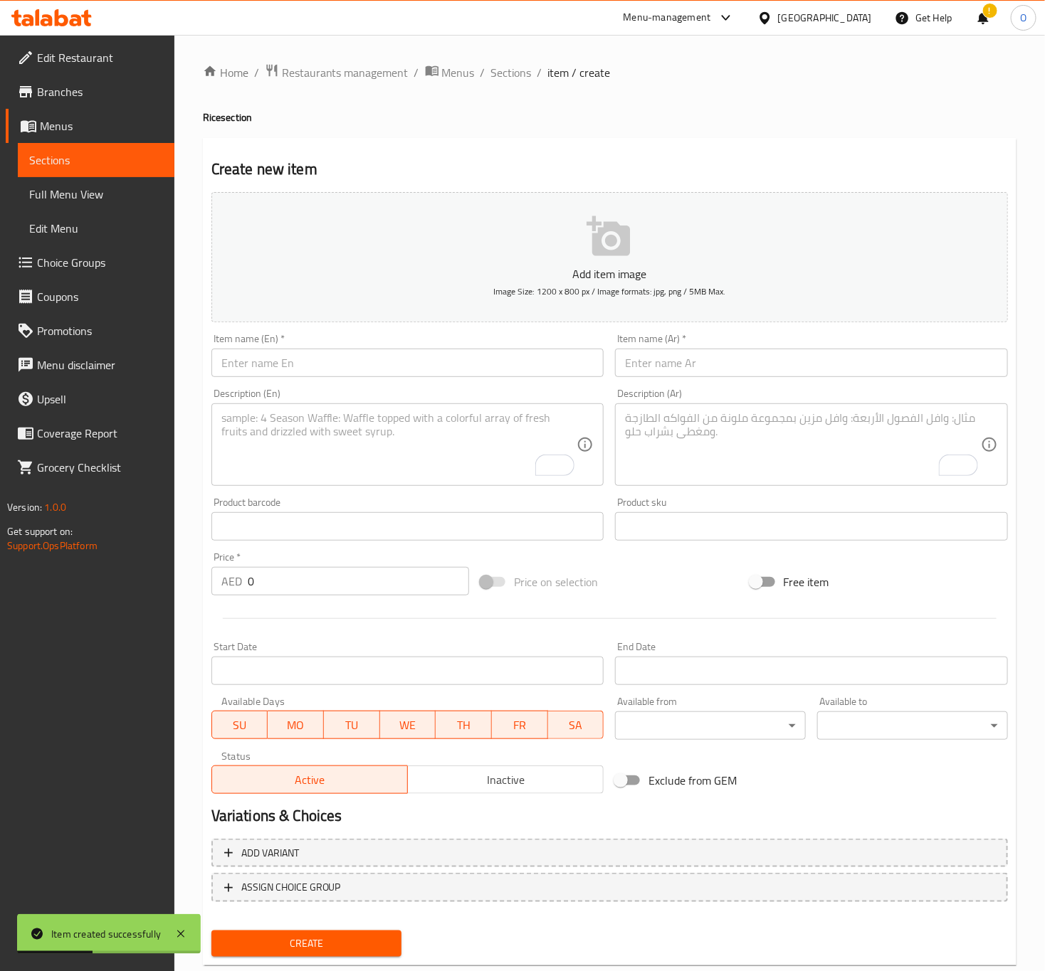
click at [386, 382] on div "Item name (En)   * Item name (En) *" at bounding box center [408, 355] width 404 height 55
click at [386, 381] on div "Item name (En)   * Item name (En) *" at bounding box center [408, 355] width 404 height 55
click at [387, 376] on input "text" at bounding box center [407, 363] width 393 height 28
paste input "Lemon Rice"
type input "Lemon Rice"
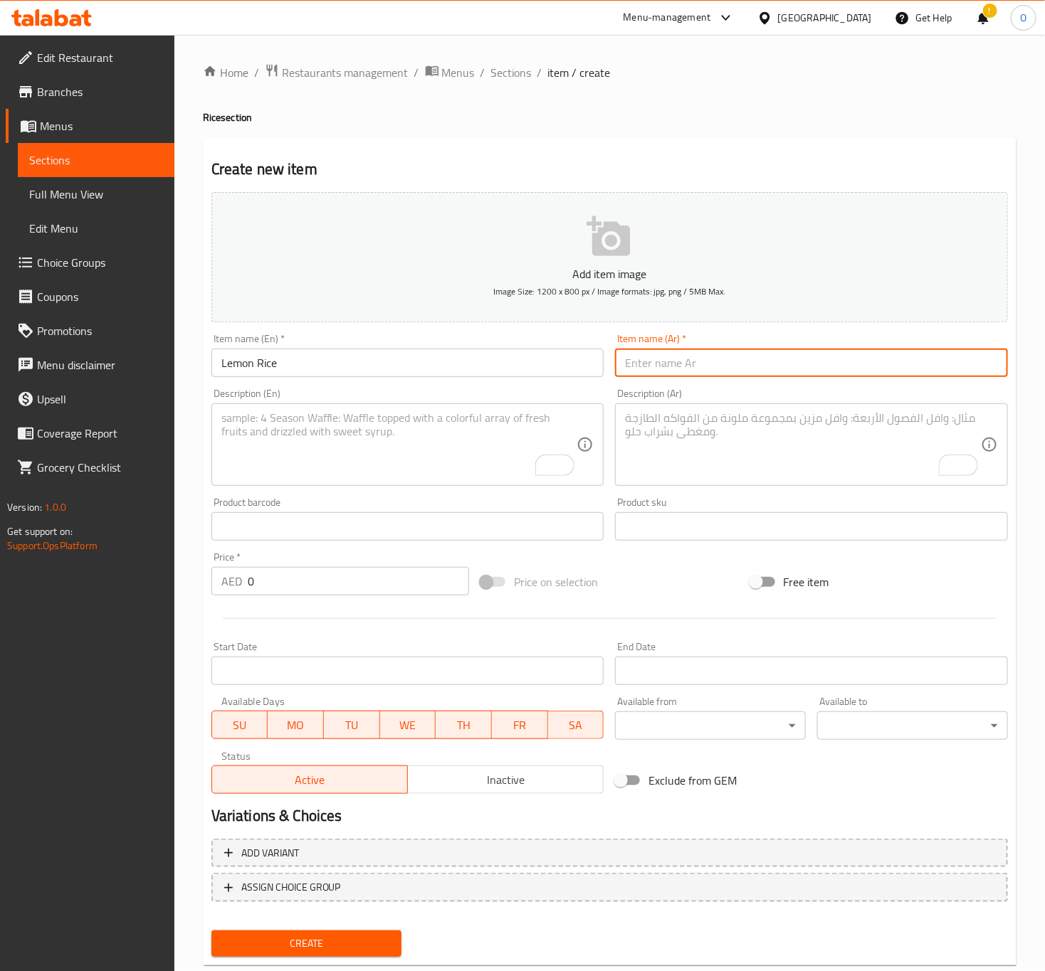
click at [683, 361] on input "text" at bounding box center [811, 363] width 393 height 28
paste input "أرز بالليمون"
type input "أرز بالليمون"
click at [387, 470] on textarea "To enrich screen reader interactions, please activate Accessibility in Grammarl…" at bounding box center [399, 445] width 356 height 68
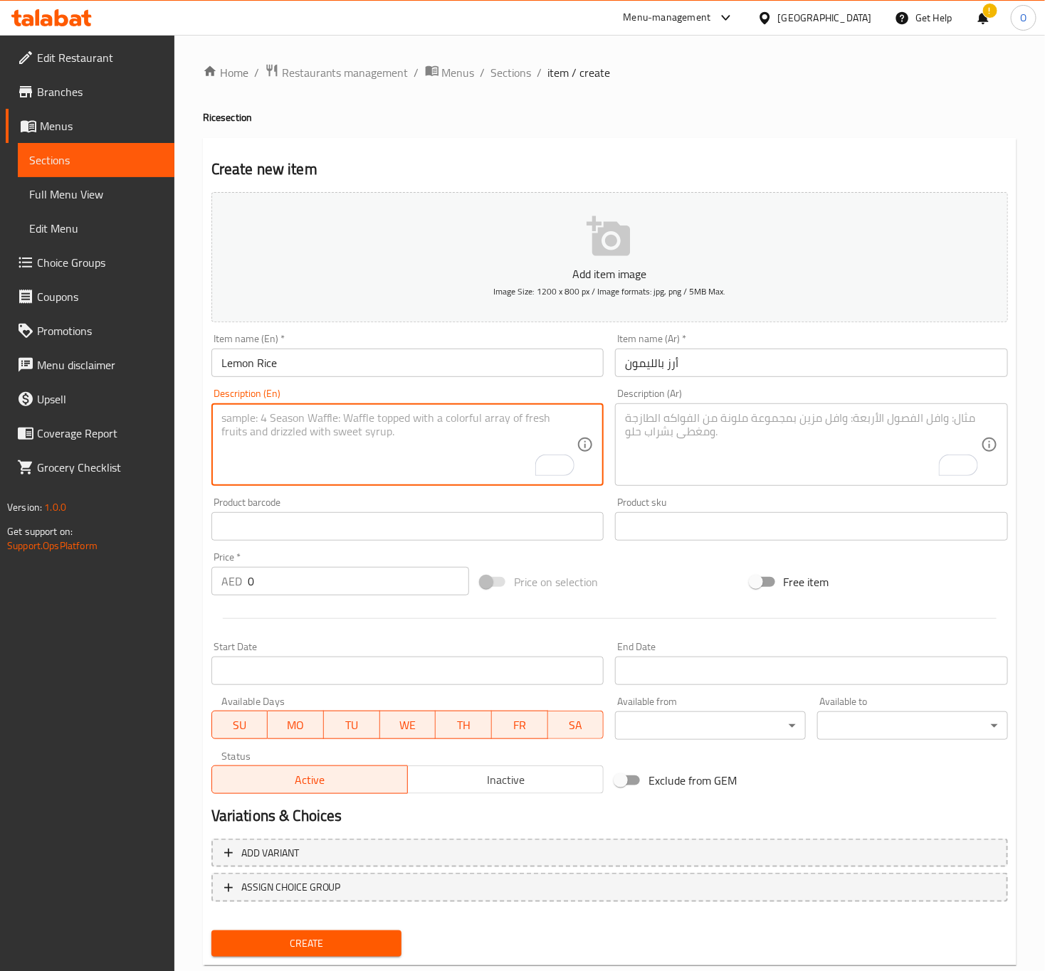
paste textarea "A refreshing and tangy rice dish, cooked with lemon juice, mustard seeds, and c…"
type textarea "A refreshing and tangy rice dish, cooked with lemon juice, mustard seeds, and c…"
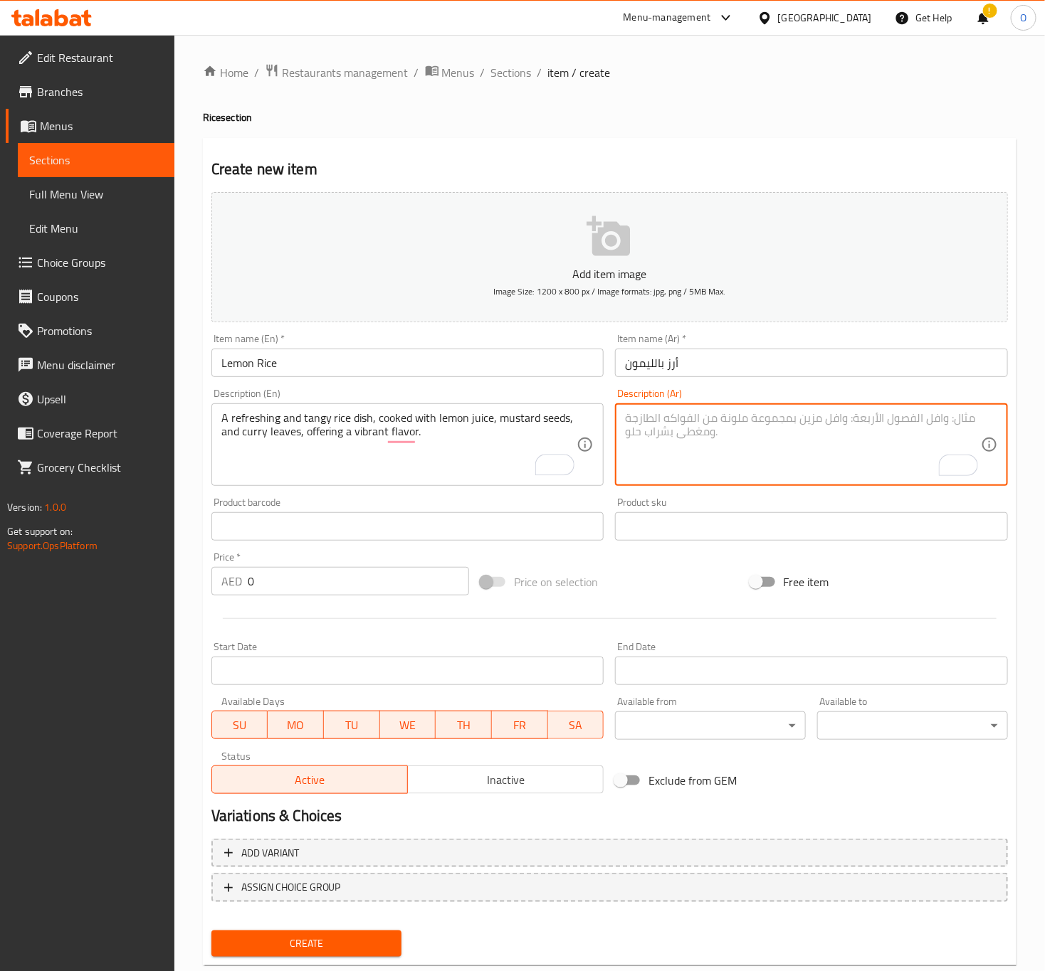
click at [796, 434] on textarea "To enrich screen reader interactions, please activate Accessibility in Grammarl…" at bounding box center [803, 445] width 356 height 68
paste textarea "طبق أرز منعش ولاذع، مطبوخ بعصير الليمون، بذور الخردل، وأوراق الكاري، يقدم نكهة …"
click at [700, 417] on textarea "طبق أرز منعش ولاذع، مطبوخ بعصير الليمون، بذور الخردل، وأوراق الكاري، يقدم نكهة …" at bounding box center [803, 445] width 356 height 68
click at [702, 417] on textarea "طبق أرز منعش ولاذع، مطبوخ بعصير الليمون، بذور الخردل، وأوراق الكاري، يقدم نكهة …" at bounding box center [803, 445] width 356 height 68
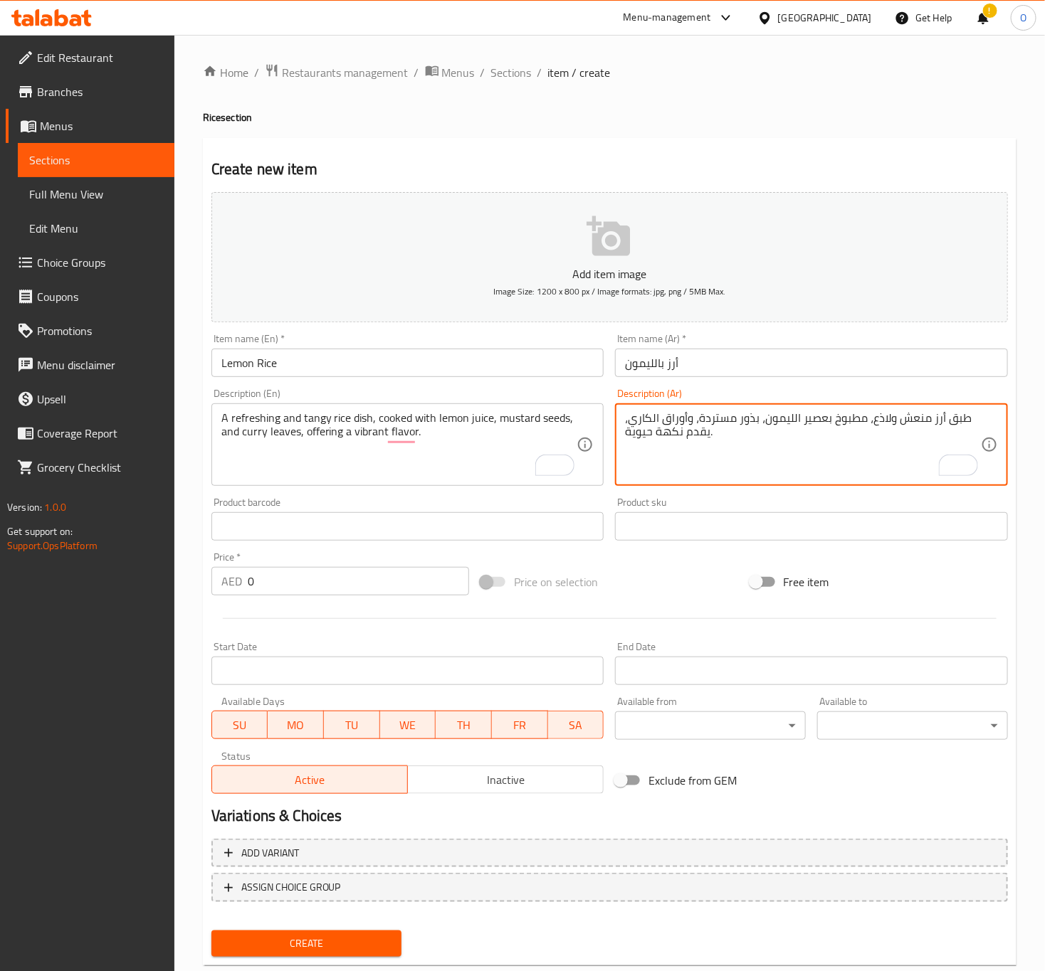
click at [893, 421] on textarea "طبق أرز منعش ولاذع، مطبوخ بعصير الليمون، بذور مستردة، وأوراق الكاري، يقدم نكهة …" at bounding box center [803, 445] width 356 height 68
click at [880, 426] on textarea "طبق أرز منعش ولاذع، مطبوخ بعصير الليمون، بذور مستردة، وأوراق الكاري، يقدم نكهة …" at bounding box center [803, 445] width 356 height 68
type textarea "طبق أرز منعش و منعش، مطبوخ بعصير الليمون، بذور مستردة، وأوراق الكاري، يقدم نكهة…"
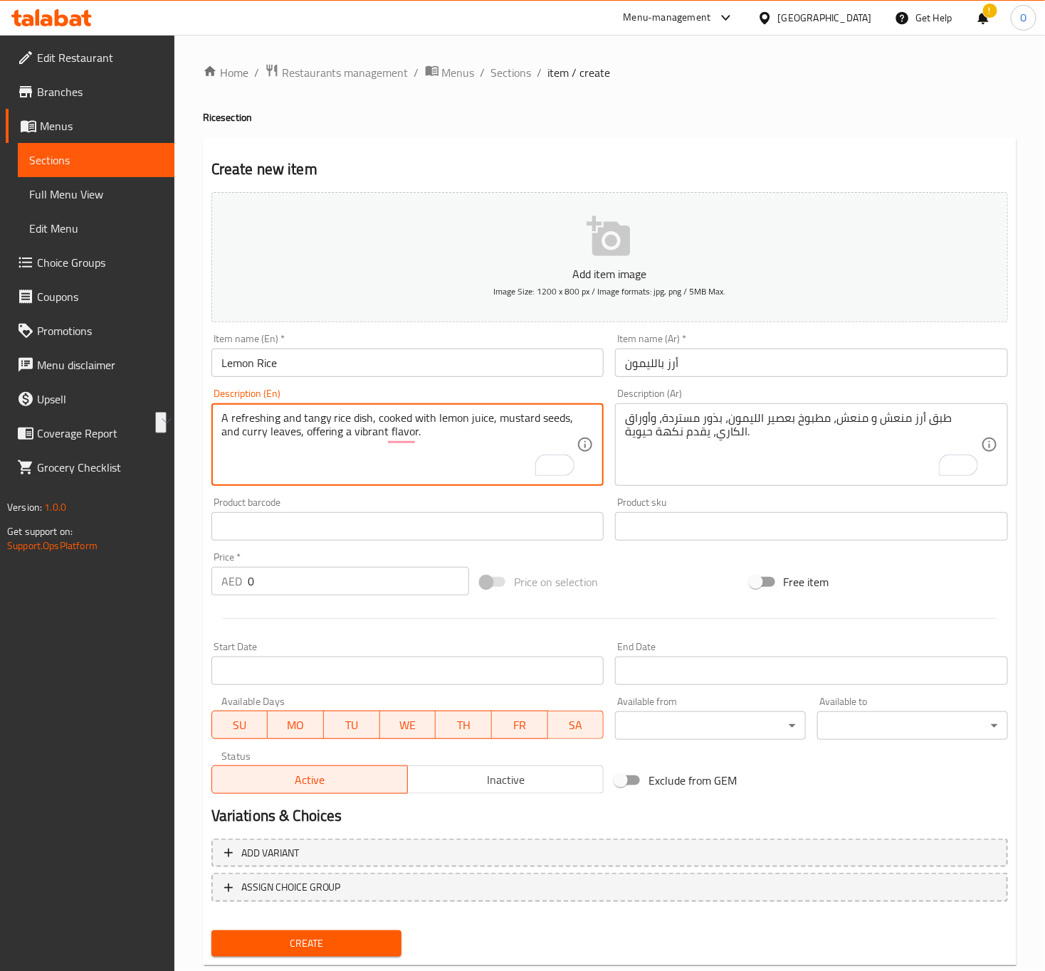
drag, startPoint x: 297, startPoint y: 435, endPoint x: 464, endPoint y: 458, distance: 168.0
type textarea "A refreshing and tangy rice dish, cooked with lemon juice, mustard seeds, and c…"
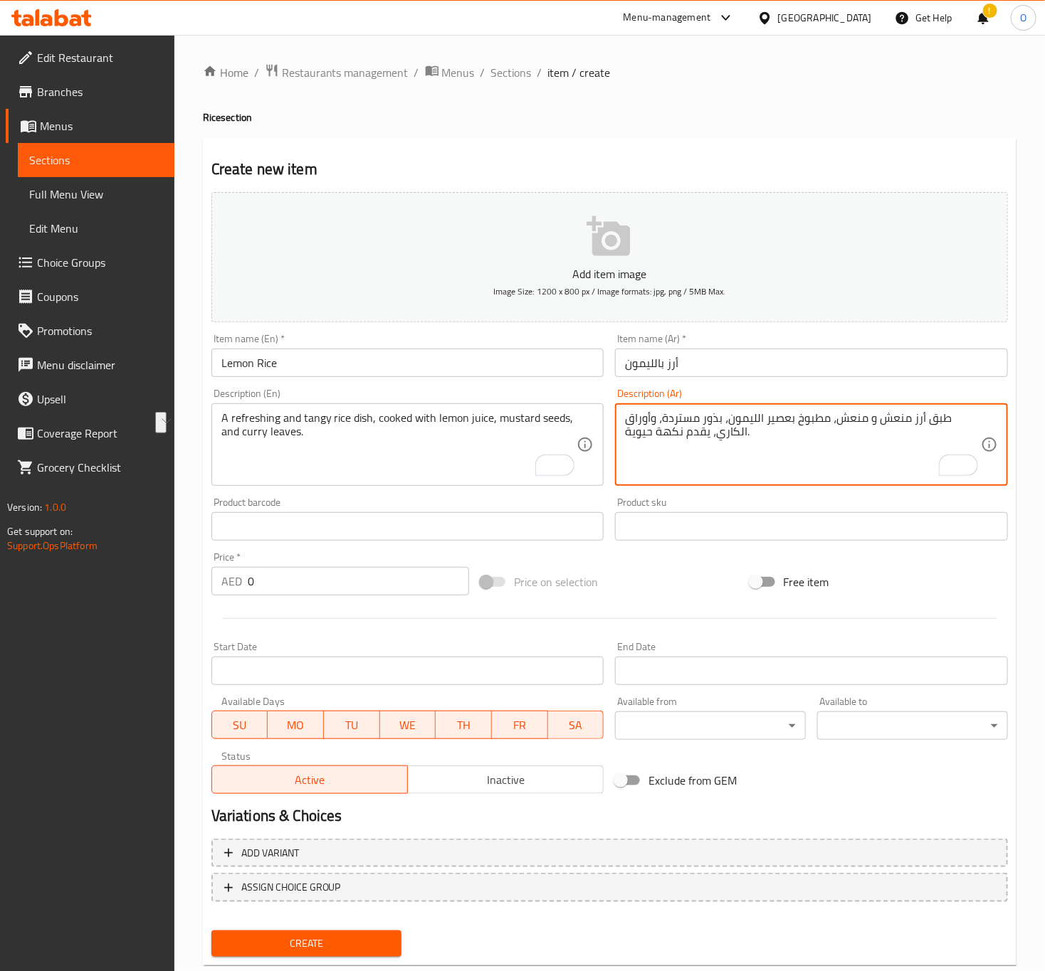
drag, startPoint x: 716, startPoint y: 442, endPoint x: 553, endPoint y: 427, distance: 163.6
type textarea "طبق أرز منعش و منعش، مطبوخ بعصير الليمون، بذور مستردة، وأوراق الكاري."
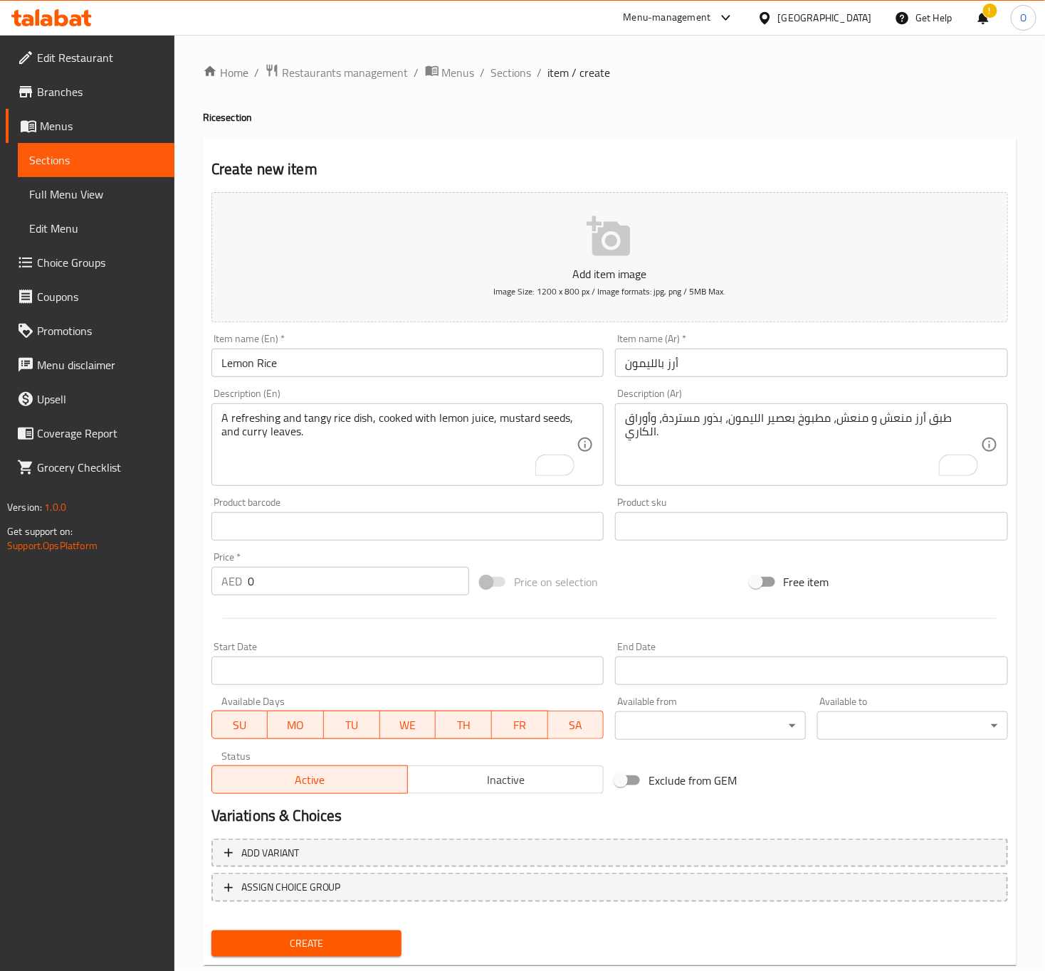
click at [347, 566] on div "Price   * AED 0 Price *" at bounding box center [340, 573] width 258 height 43
click at [327, 588] on input "0" at bounding box center [358, 581] width 221 height 28
type input "17"
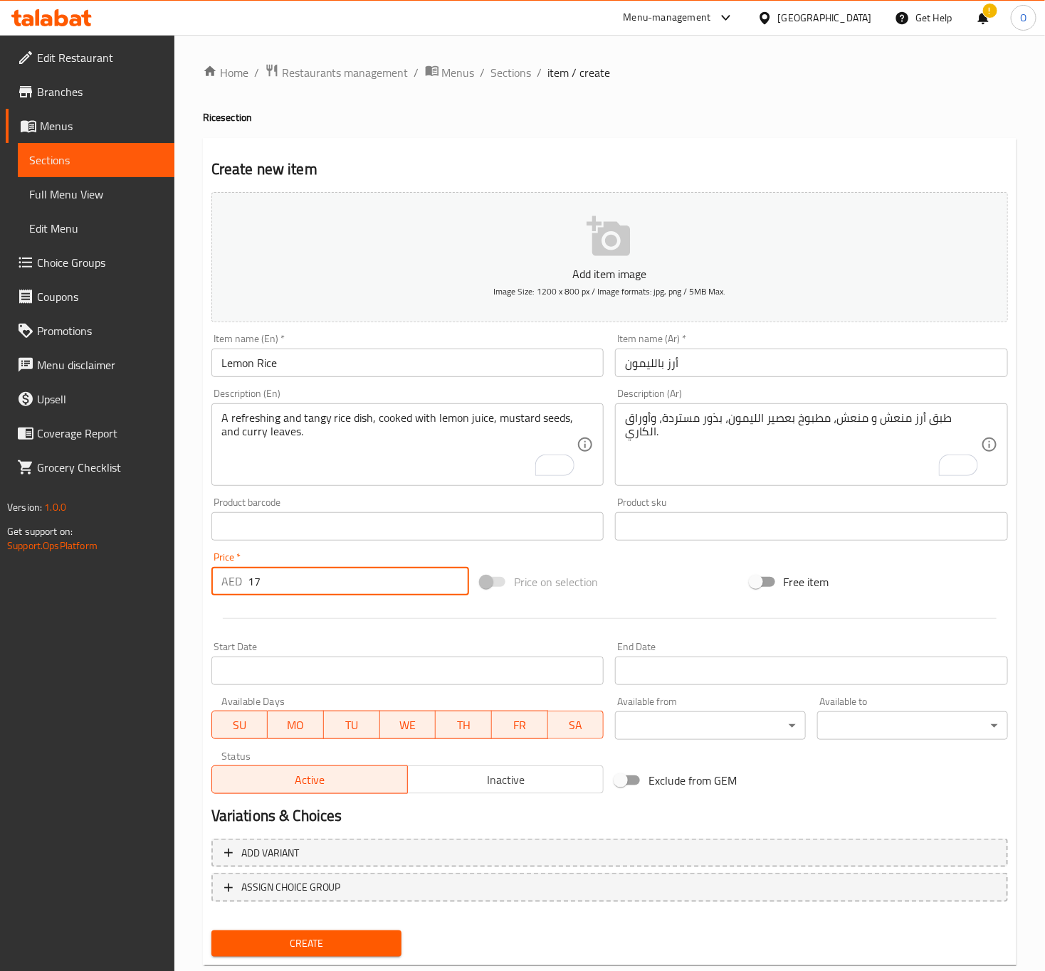
click at [211, 931] on button "Create" at bounding box center [306, 944] width 191 height 26
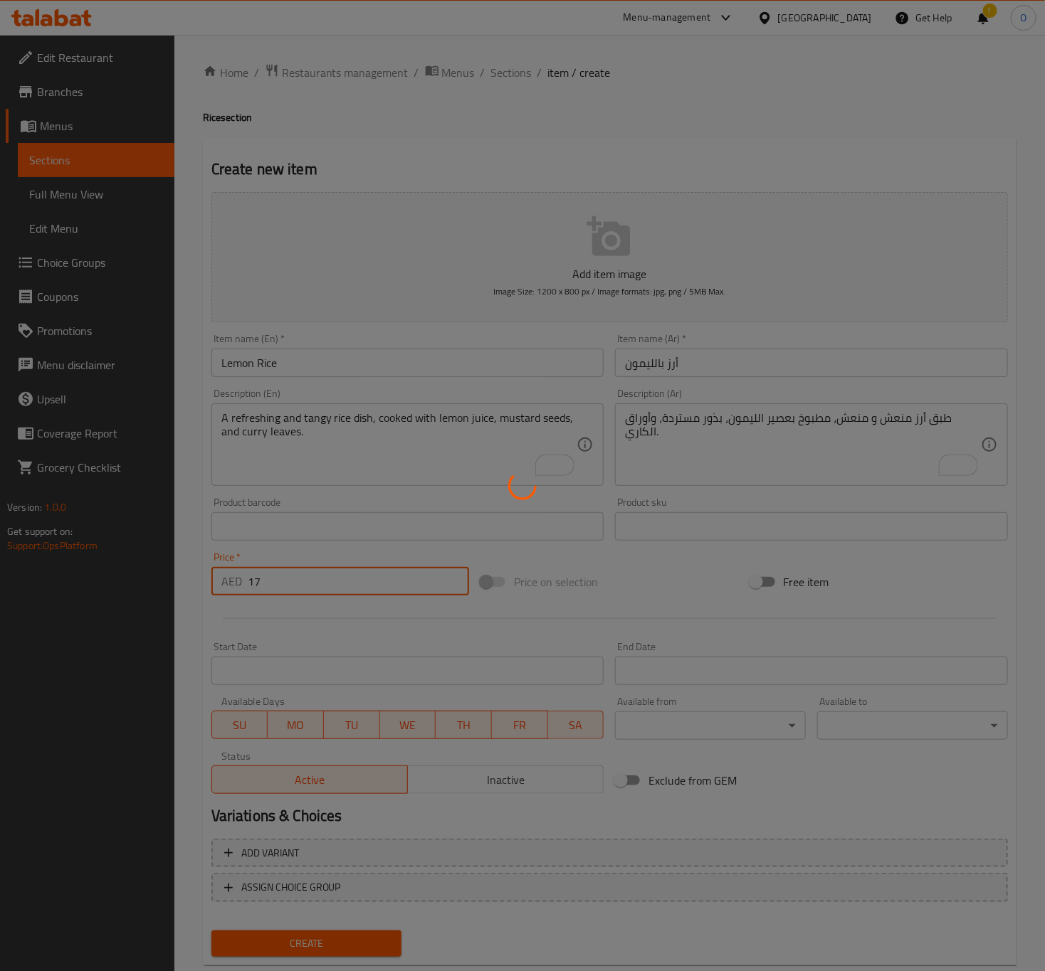
type input "0"
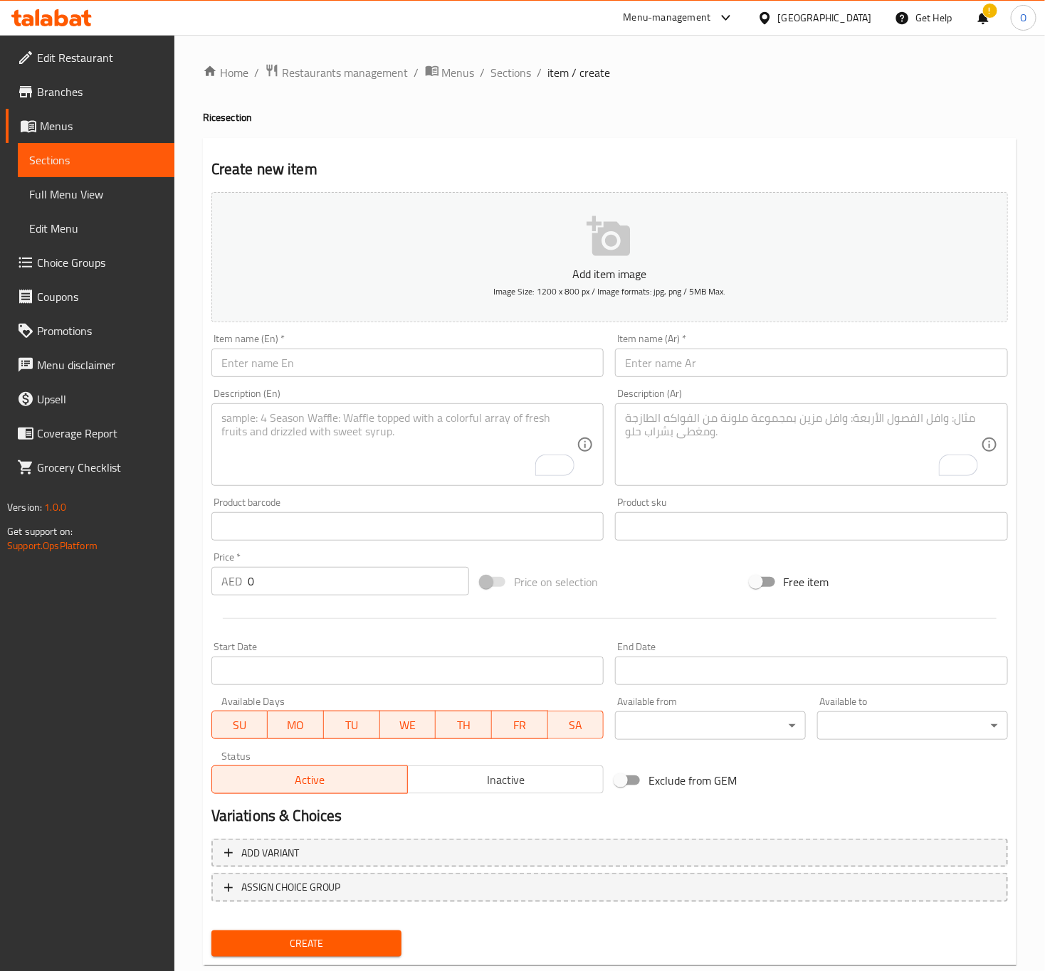
click at [521, 84] on div "Home / Restaurants management / Menus / Sections / item / create Rice section C…" at bounding box center [609, 520] width 813 height 914
click at [513, 78] on span "Sections" at bounding box center [511, 72] width 41 height 17
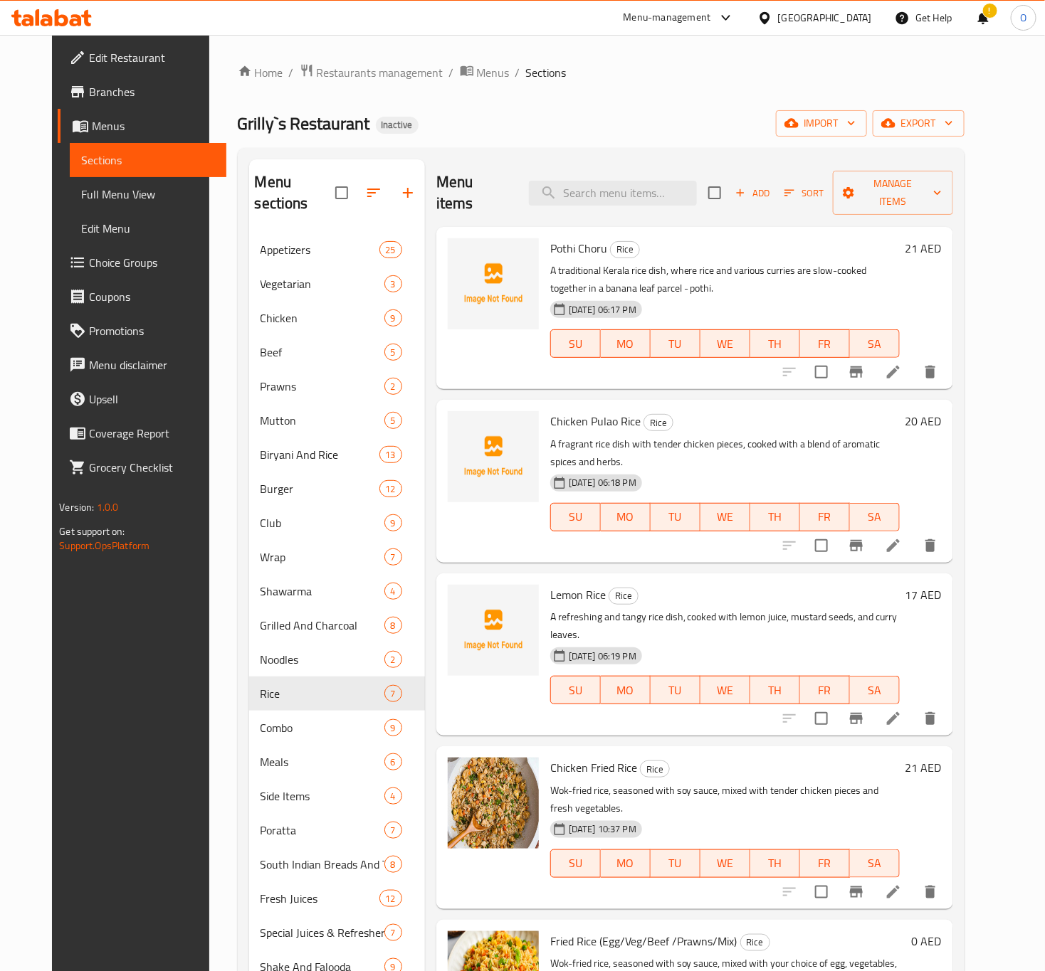
drag, startPoint x: 105, startPoint y: 192, endPoint x: 186, endPoint y: 284, distance: 122.5
click at [105, 192] on span "Full Menu View" at bounding box center [148, 194] width 134 height 17
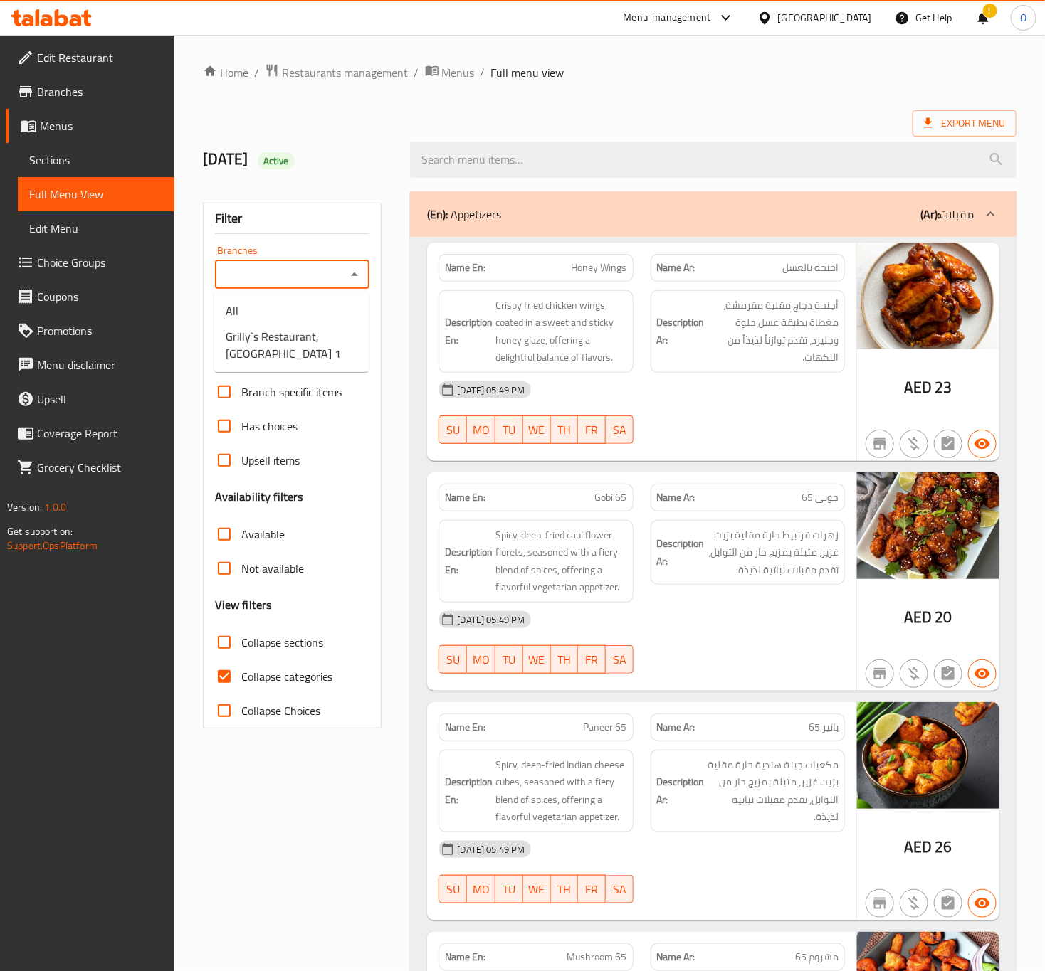
click at [297, 283] on input "Branches" at bounding box center [280, 275] width 123 height 20
click at [300, 328] on span "Grilly`s Restaurant, Al Nahda 1" at bounding box center [292, 345] width 132 height 34
type input "Grilly`s Restaurant, Al Nahda 1"
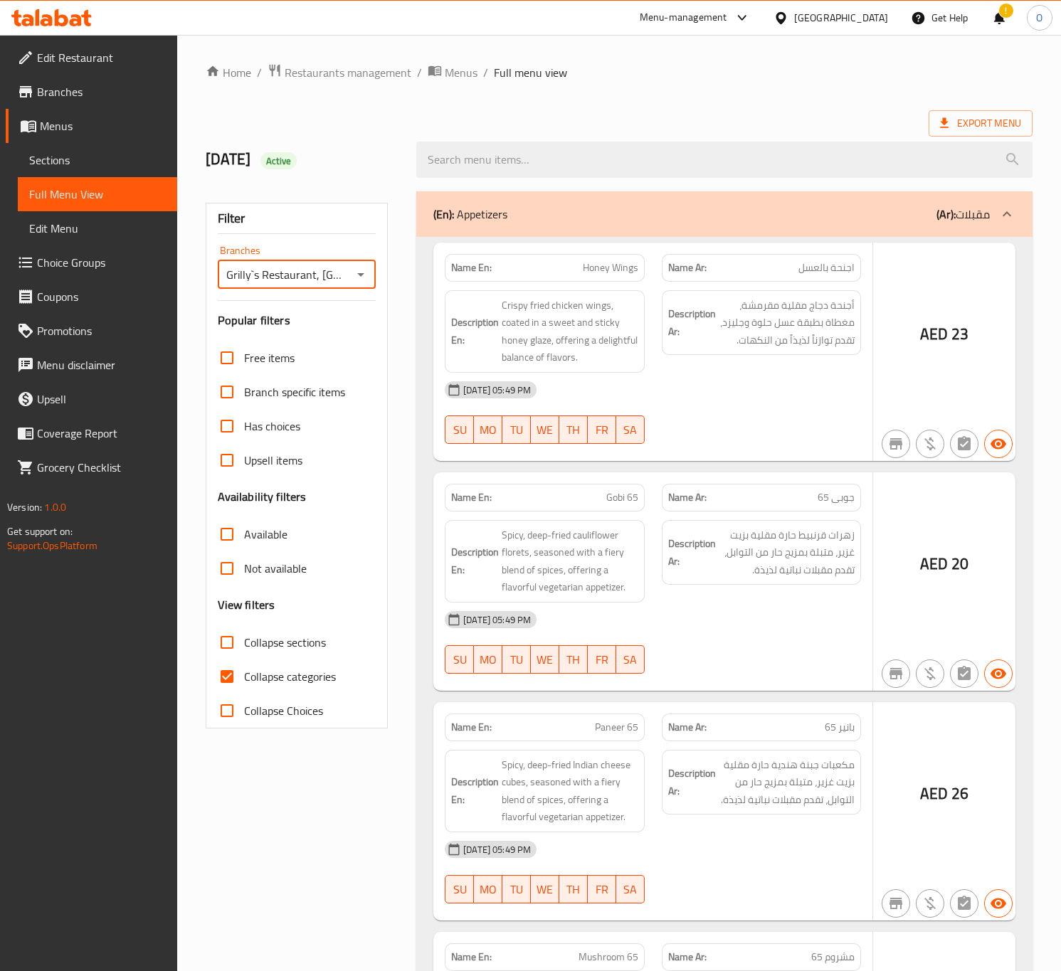
click at [245, 685] on div at bounding box center [530, 485] width 1061 height 971
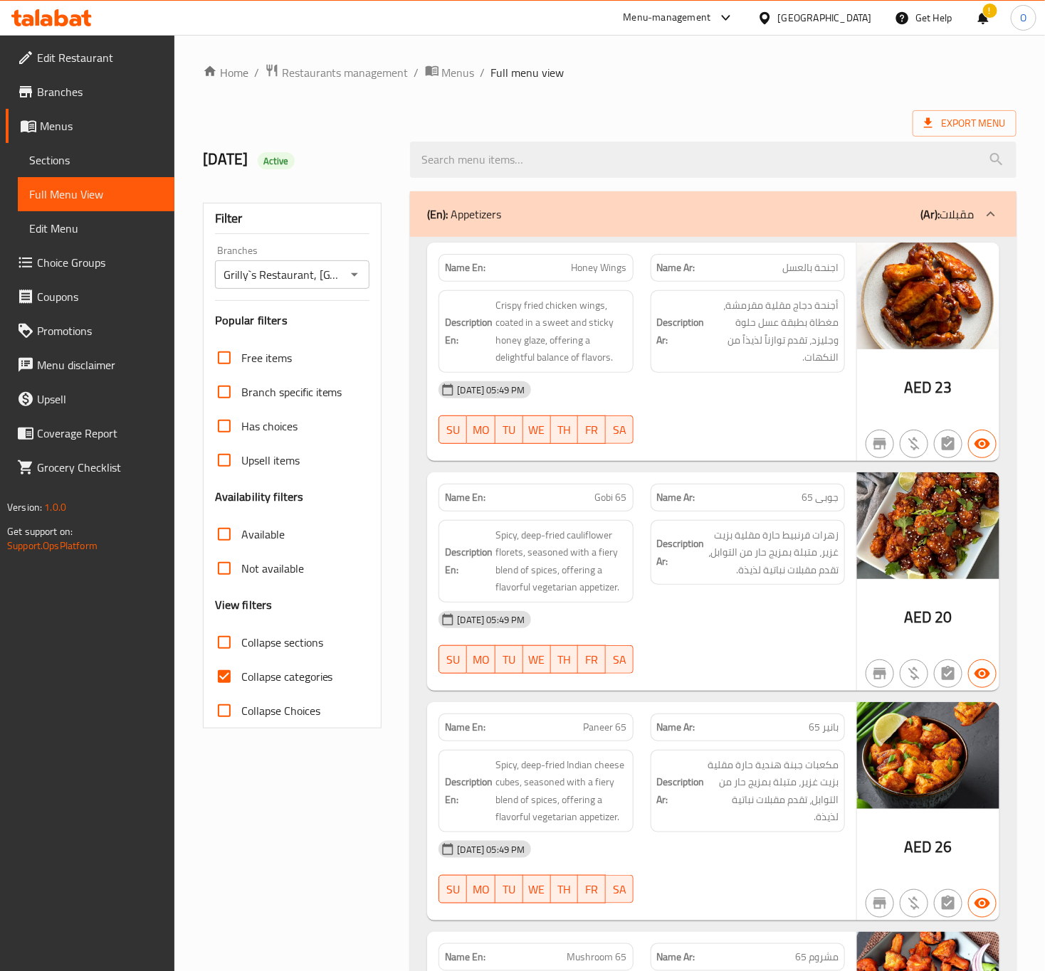
click at [242, 668] on span "Collapse categories" at bounding box center [287, 676] width 92 height 17
click at [241, 667] on input "Collapse categories" at bounding box center [224, 677] width 34 height 34
checkbox input "false"
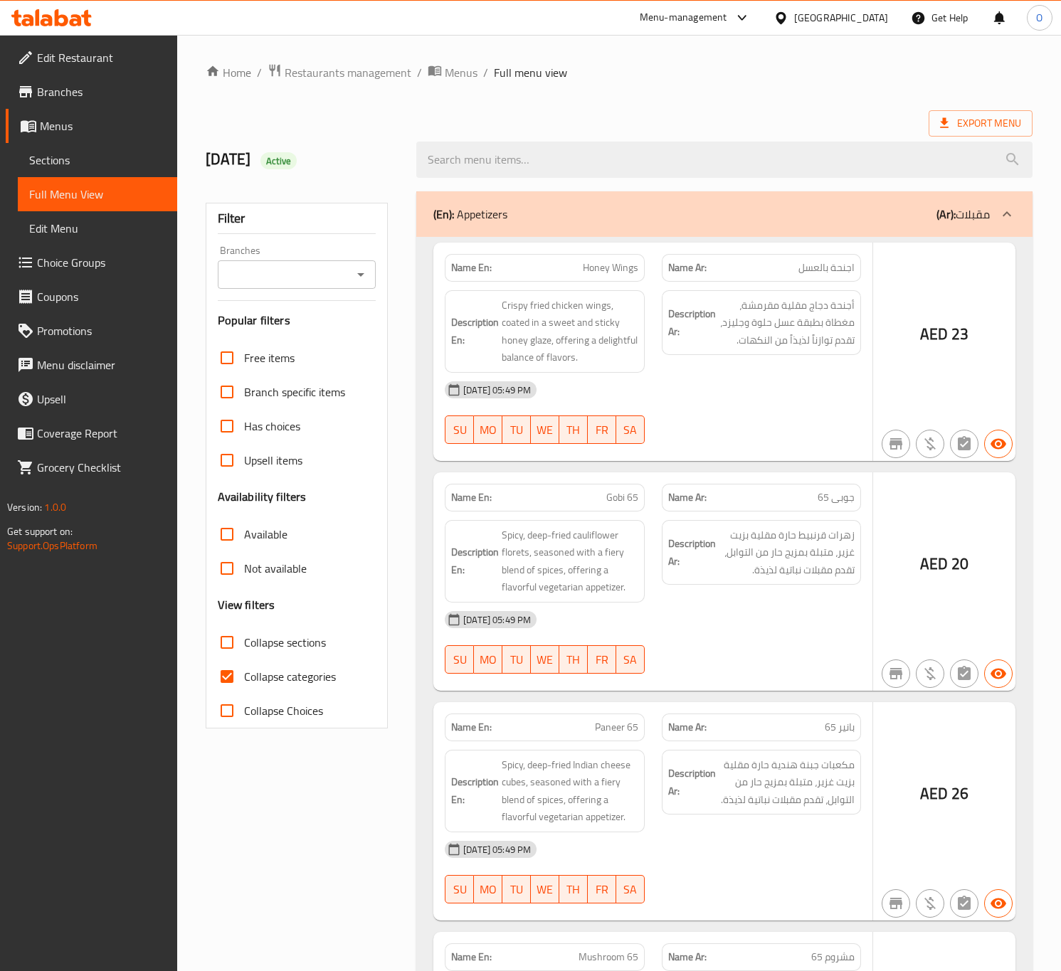
click at [325, 276] on div at bounding box center [530, 485] width 1061 height 971
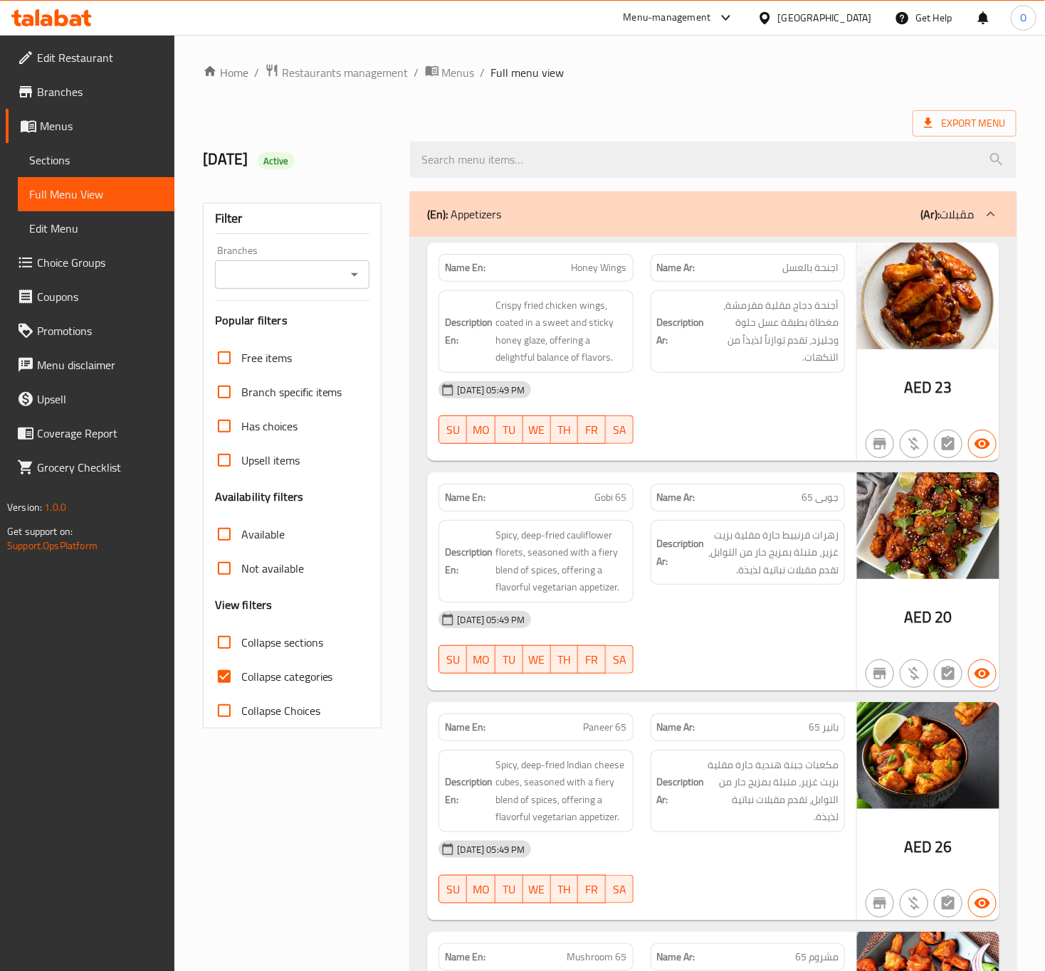
click at [349, 267] on icon "Open" at bounding box center [354, 274] width 17 height 17
click at [304, 359] on span "Grilly`s Restaurant, [GEOGRAPHIC_DATA] 1" at bounding box center [292, 345] width 132 height 34
type input "Grilly`s Restaurant, [GEOGRAPHIC_DATA] 1"
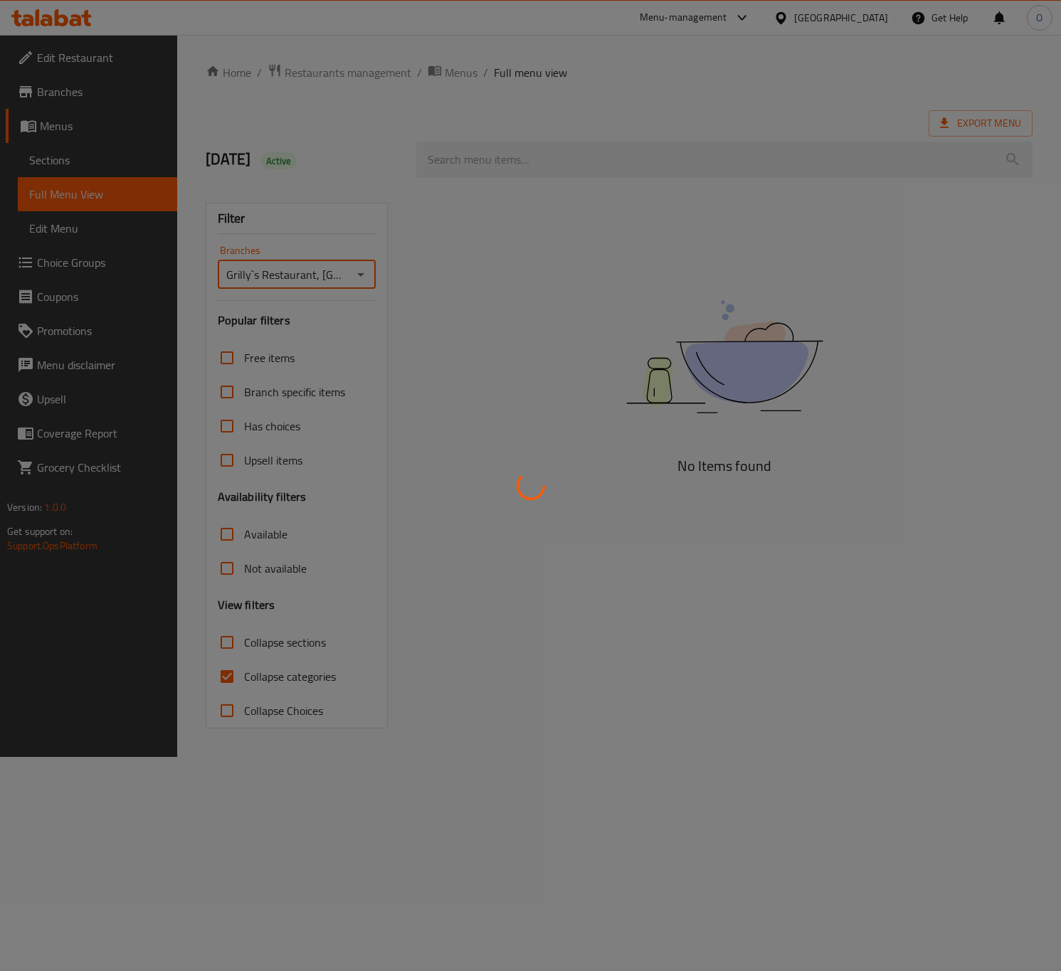
click at [320, 686] on div at bounding box center [530, 485] width 1061 height 971
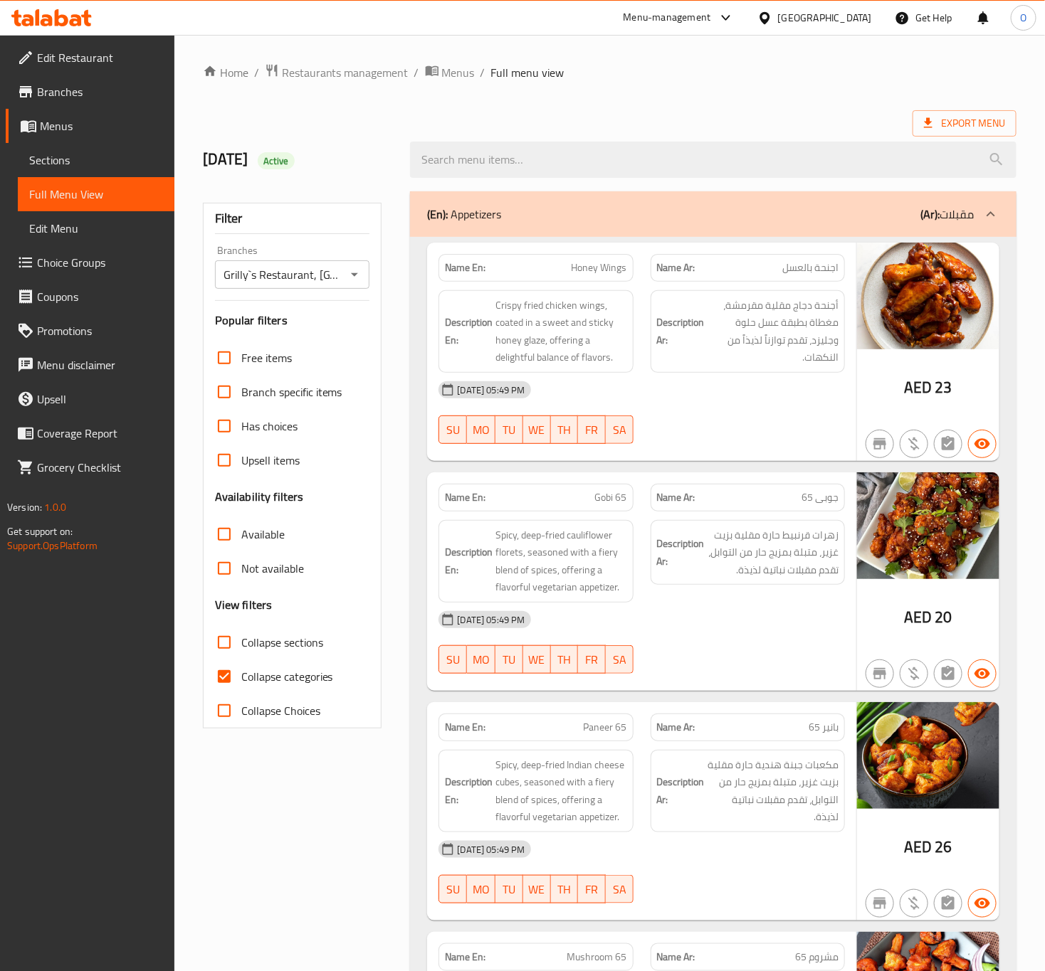
click at [252, 685] on span "Collapse categories" at bounding box center [287, 676] width 92 height 17
click at [241, 685] on input "Collapse categories" at bounding box center [224, 677] width 34 height 34
checkbox input "false"
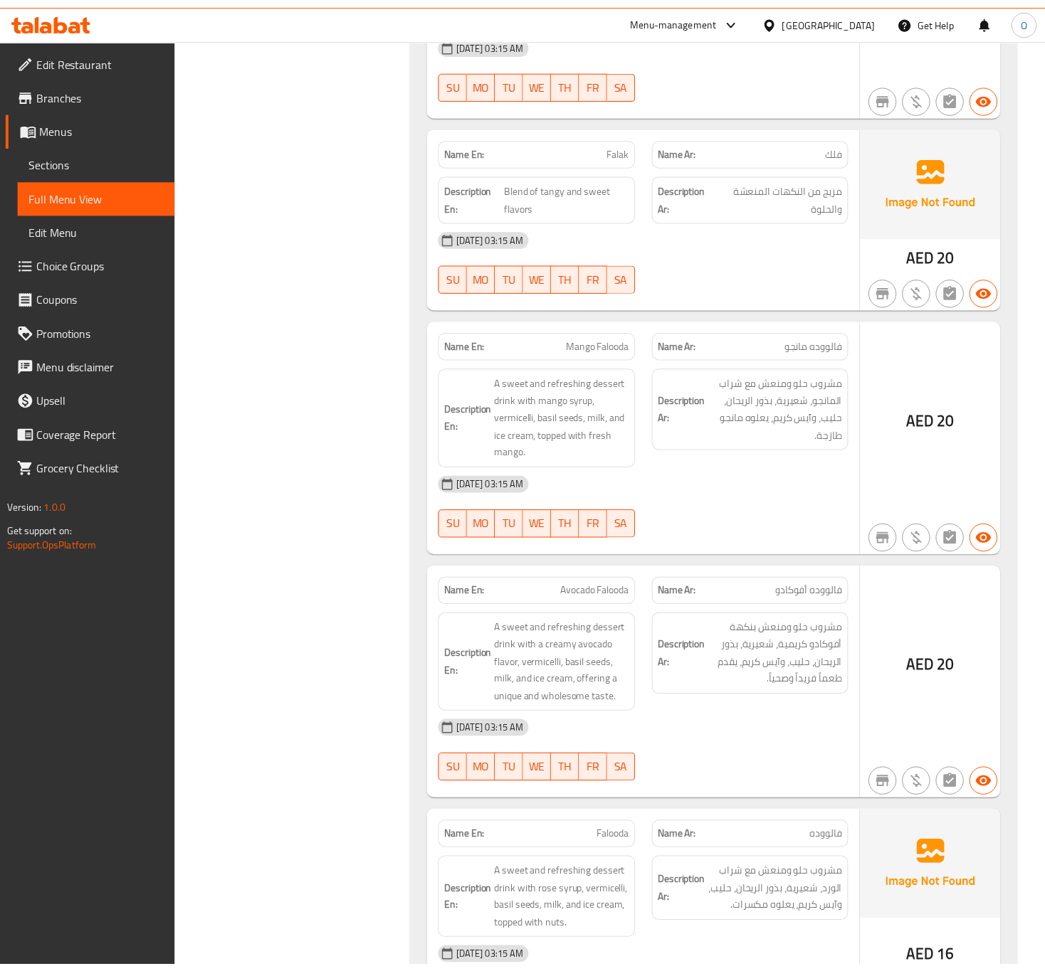
scroll to position [44374, 0]
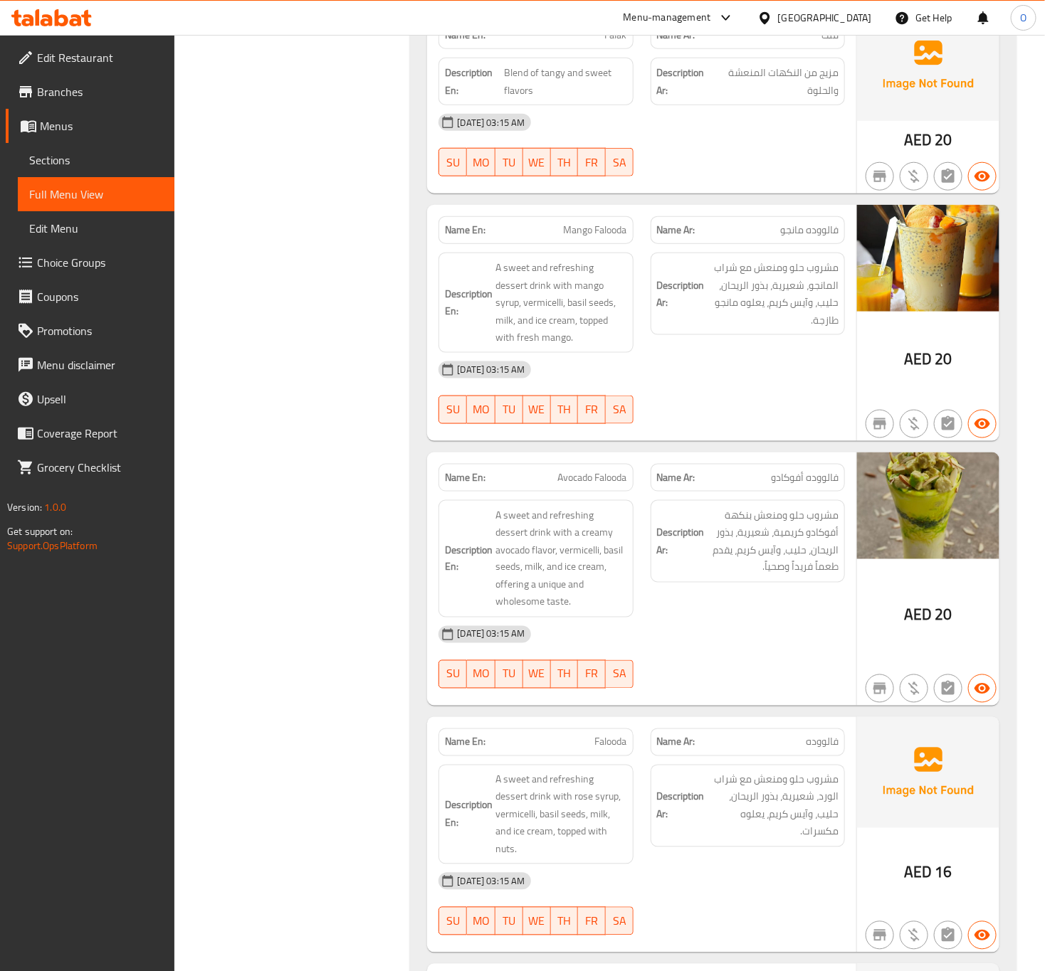
drag, startPoint x: 83, startPoint y: 176, endPoint x: 88, endPoint y: 169, distance: 8.1
click at [83, 177] on link "Full Menu View" at bounding box center [96, 194] width 157 height 34
click at [90, 169] on link "Sections" at bounding box center [96, 160] width 157 height 34
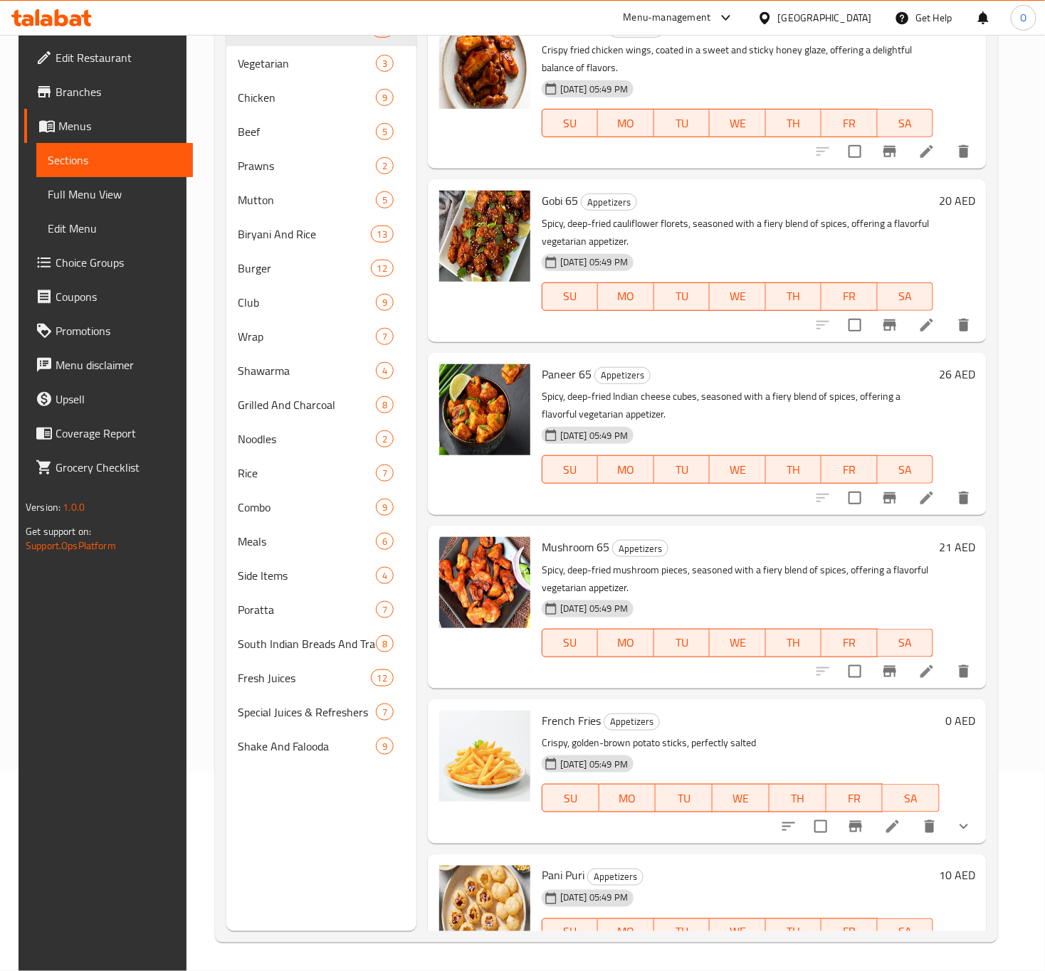
scroll to position [199, 0]
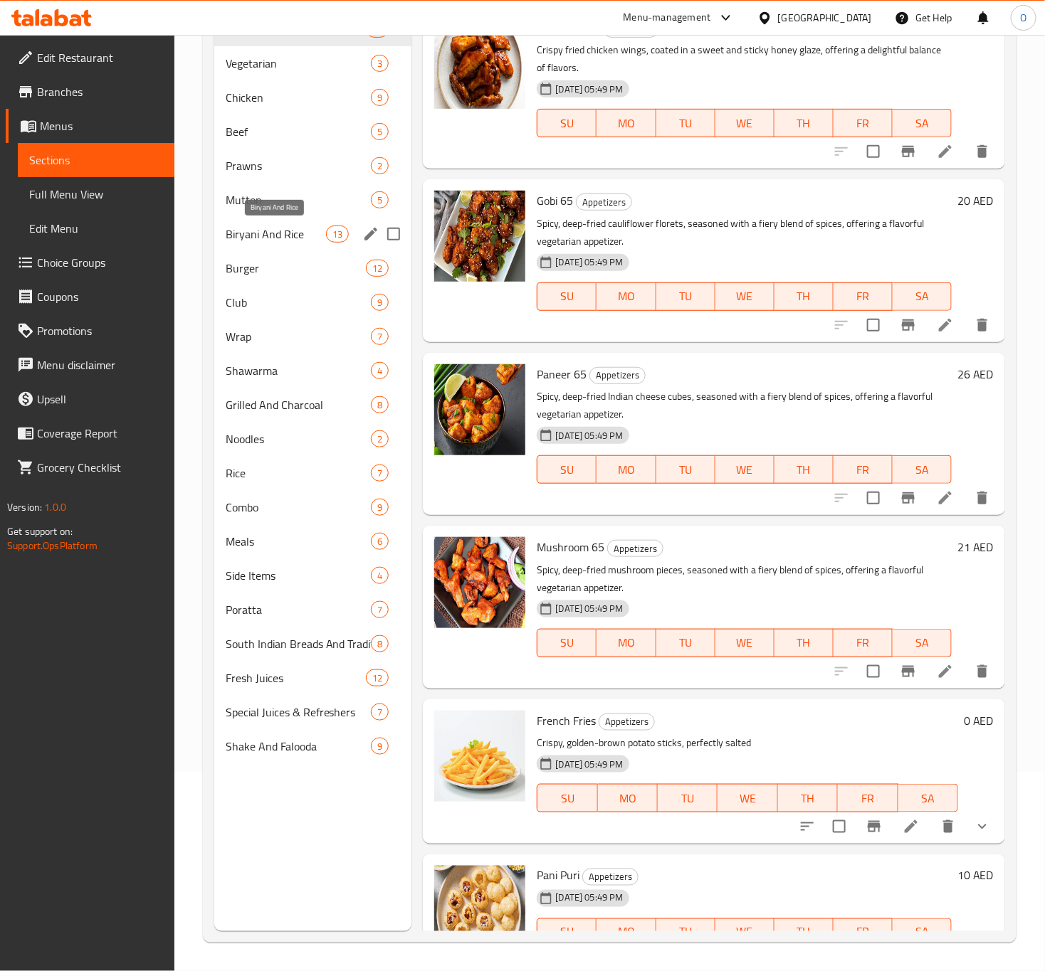
click at [248, 237] on span "Biryani And Rice" at bounding box center [276, 234] width 101 height 17
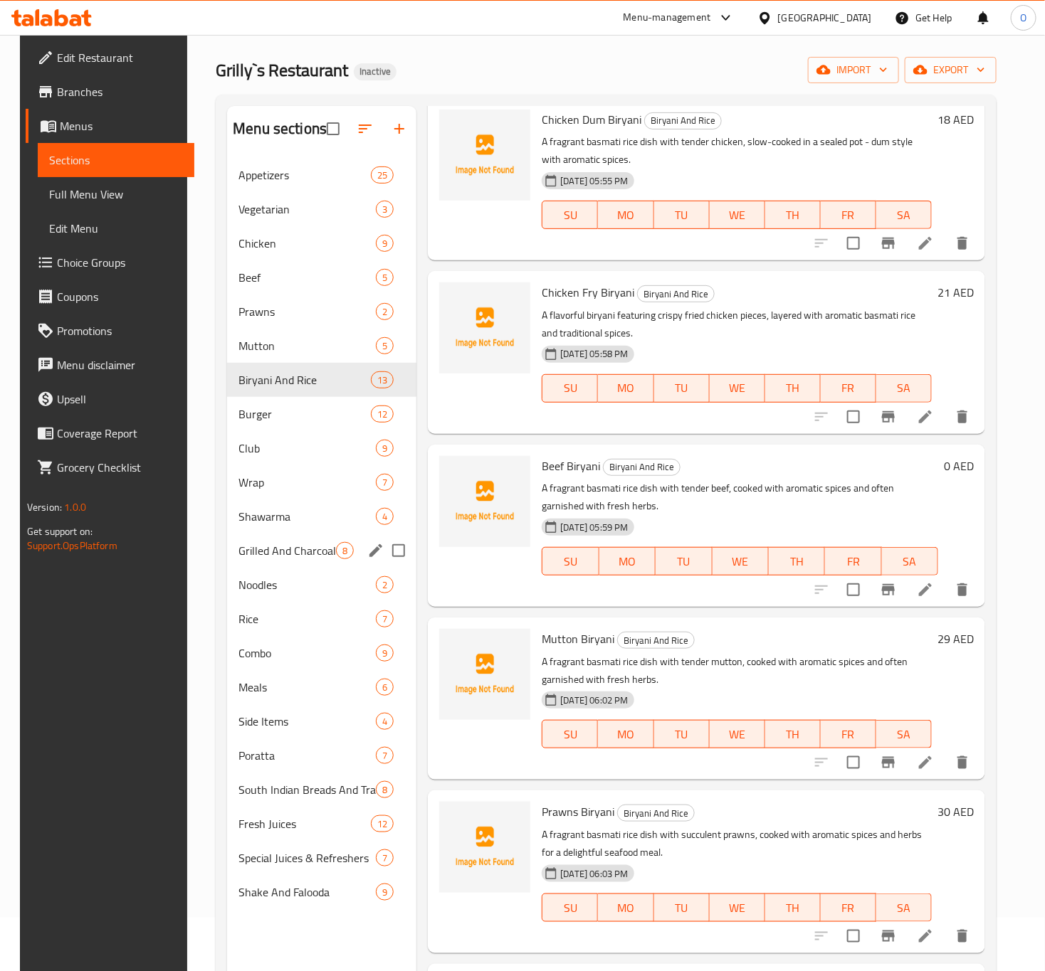
scroll to position [107, 0]
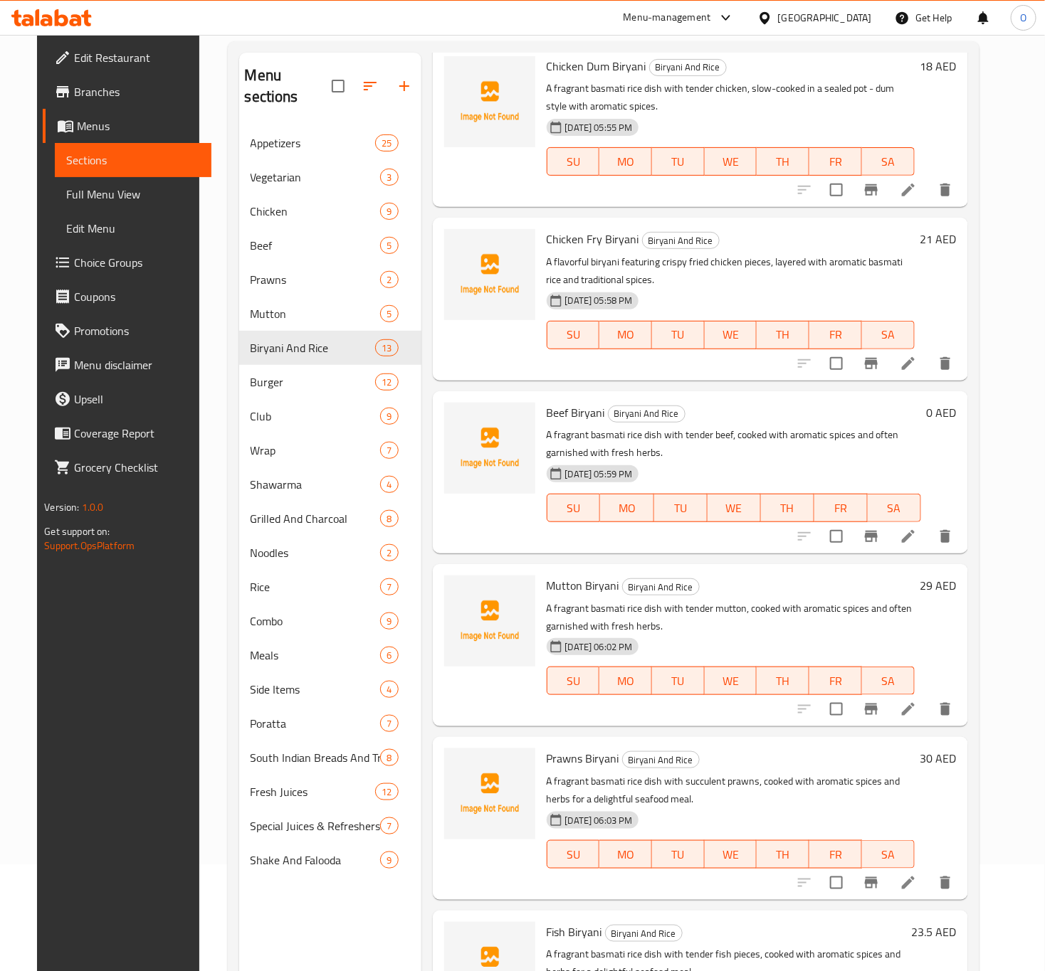
drag, startPoint x: 937, startPoint y: 544, endPoint x: 882, endPoint y: 556, distance: 56.7
click at [882, 556] on div "Menu items Add Sort Manage items Egg Biryani Biryani And Rice A fragrant basmat…" at bounding box center [694, 538] width 546 height 971
drag, startPoint x: 929, startPoint y: 525, endPoint x: 921, endPoint y: 539, distance: 15.6
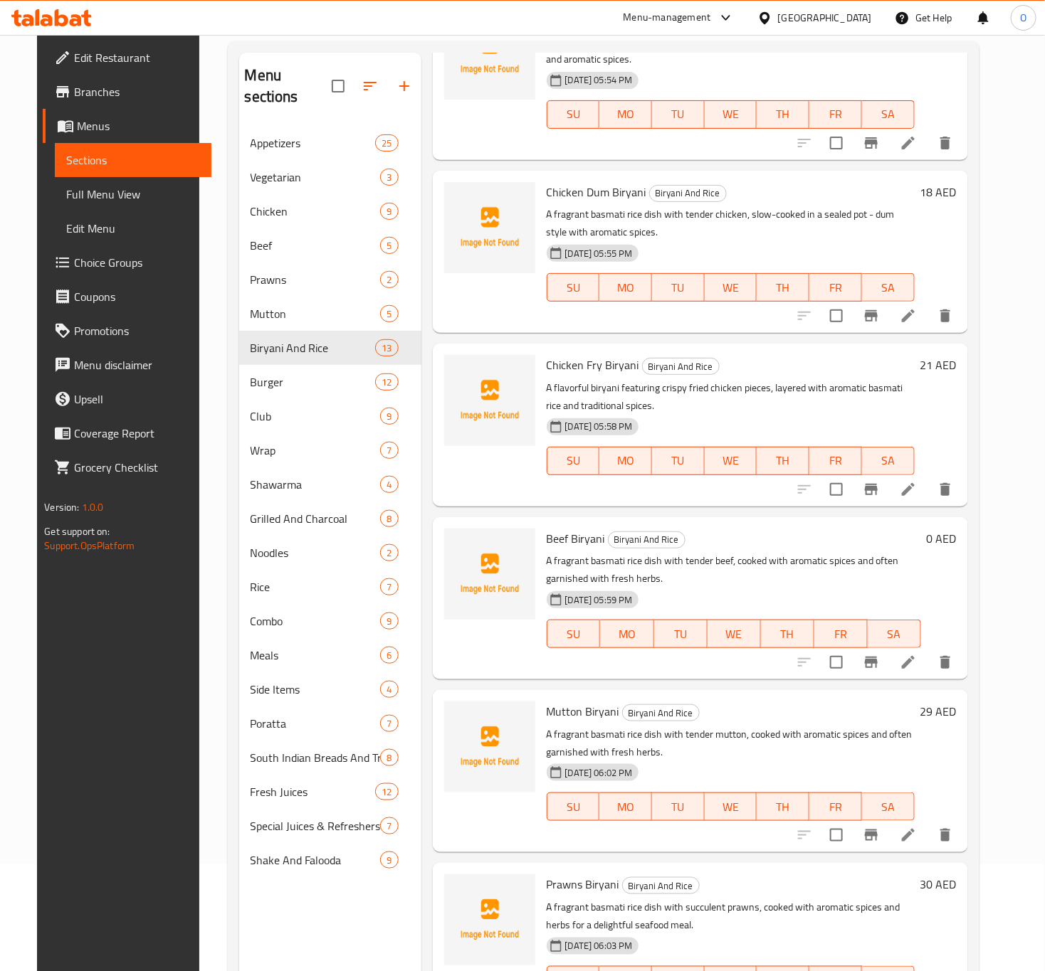
scroll to position [640, 0]
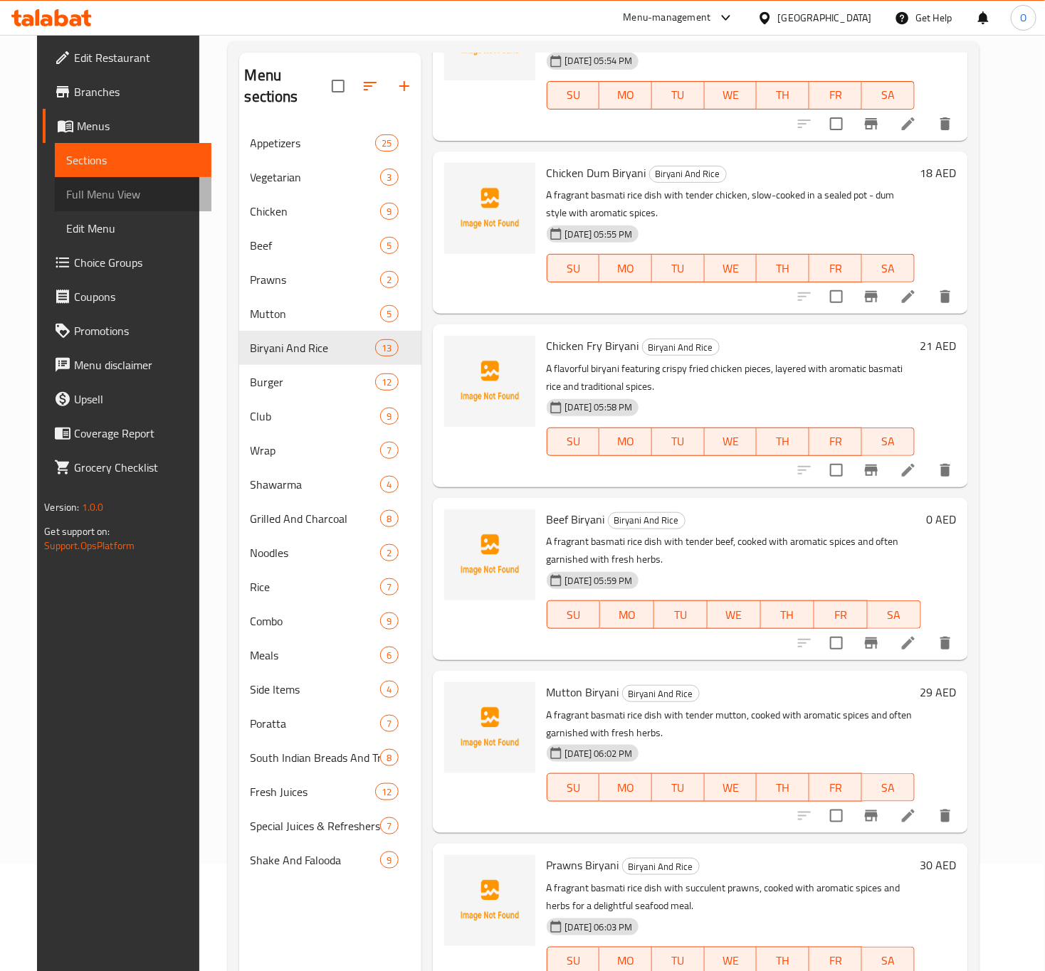
click at [55, 192] on link "Full Menu View" at bounding box center [133, 194] width 157 height 34
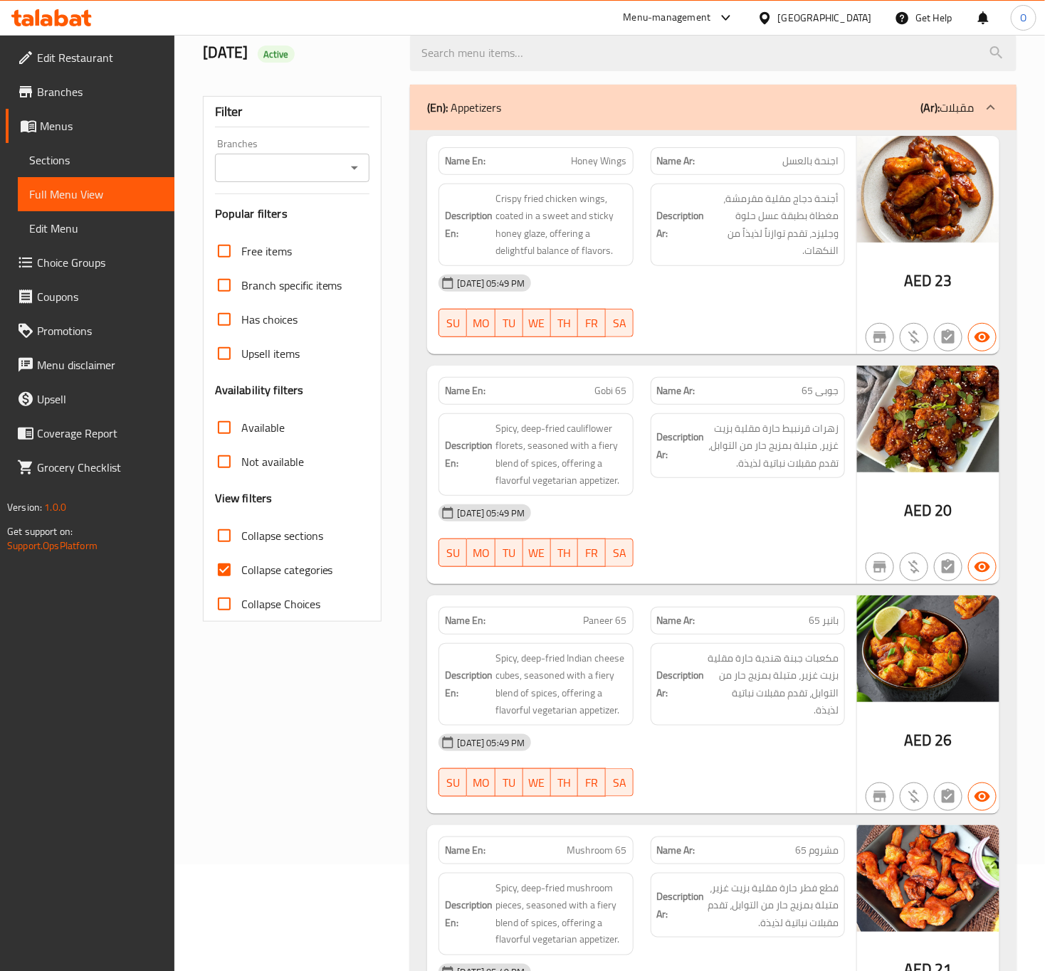
click at [280, 165] on input "Branches" at bounding box center [280, 168] width 123 height 20
click at [274, 228] on span "Grilly`s Restaurant, [GEOGRAPHIC_DATA] 1" at bounding box center [292, 238] width 132 height 34
type input "Grilly`s Restaurant, [GEOGRAPHIC_DATA] 1"
click at [260, 561] on span "Collapse categories" at bounding box center [287, 569] width 92 height 17
click at [241, 560] on input "Collapse categories" at bounding box center [224, 570] width 34 height 34
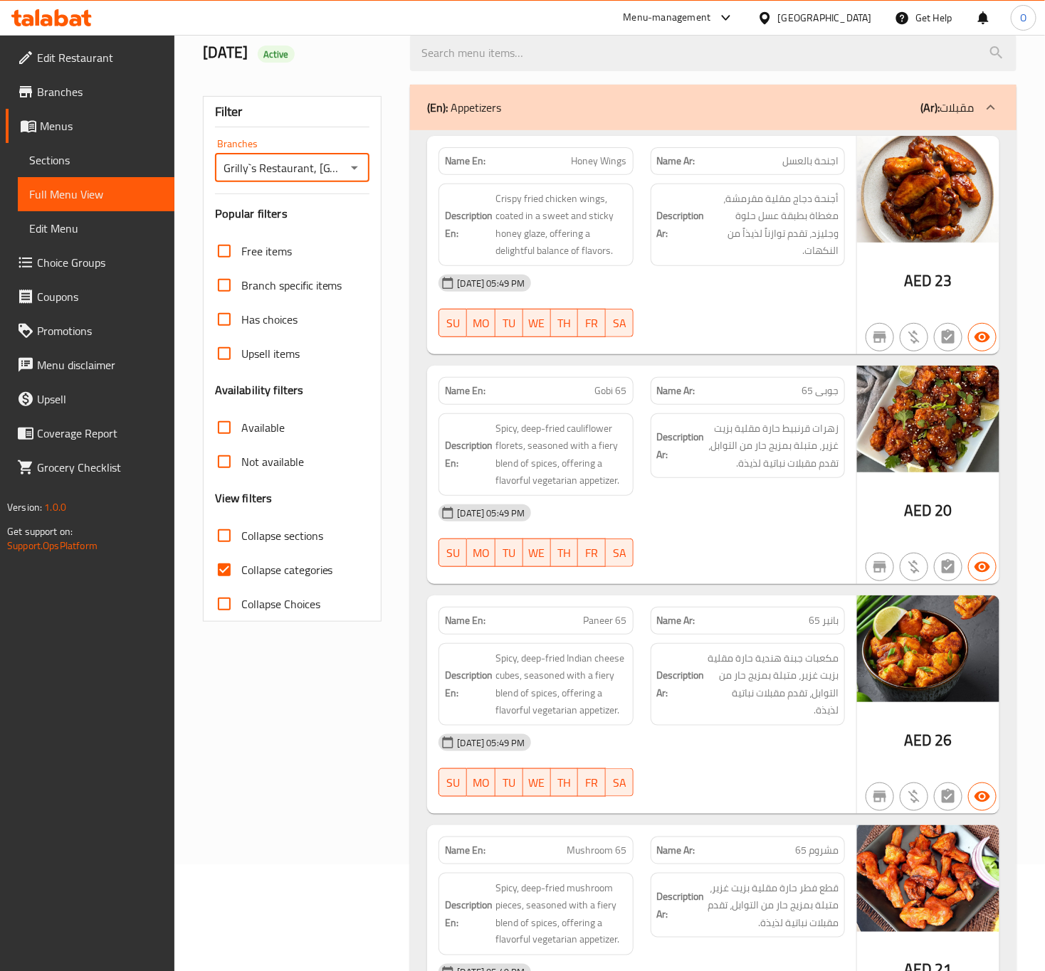
checkbox input "false"
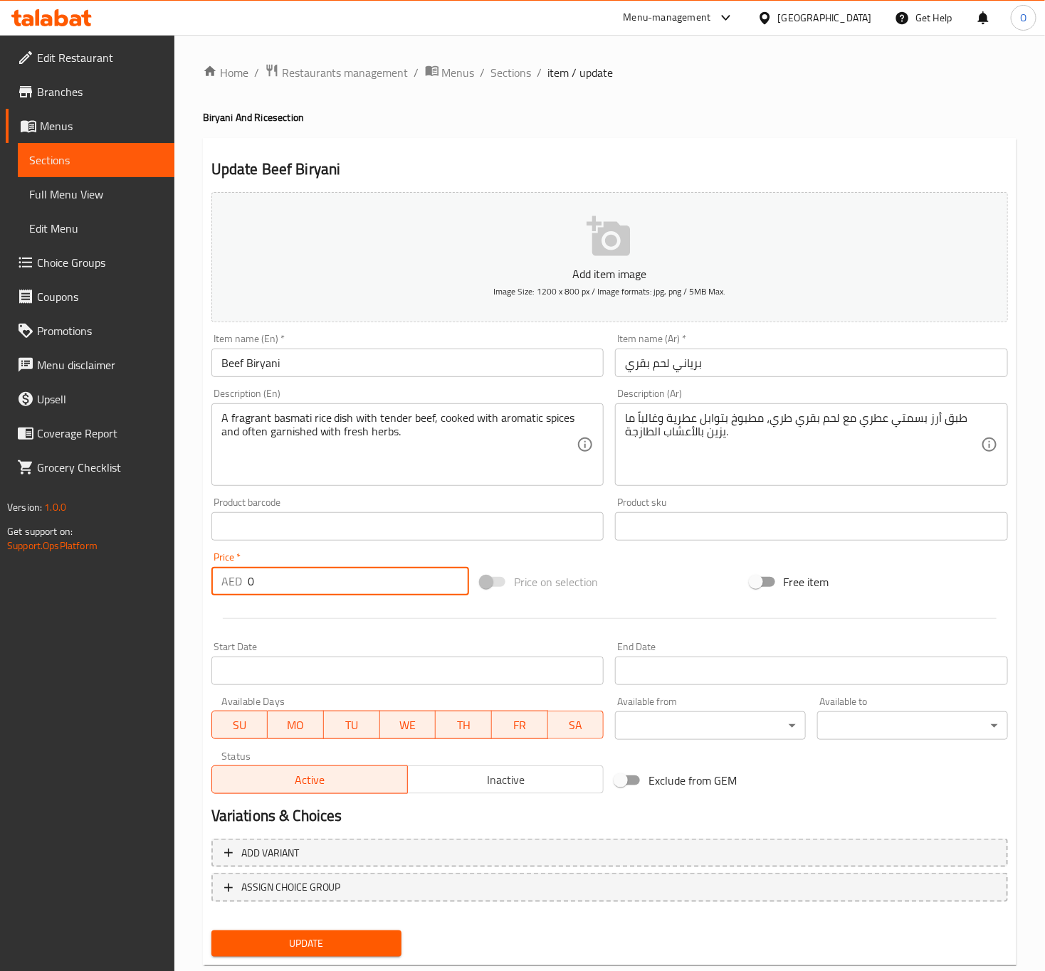
click at [327, 583] on input "0" at bounding box center [358, 581] width 221 height 28
type input "24"
click at [211, 931] on button "Update" at bounding box center [306, 944] width 191 height 26
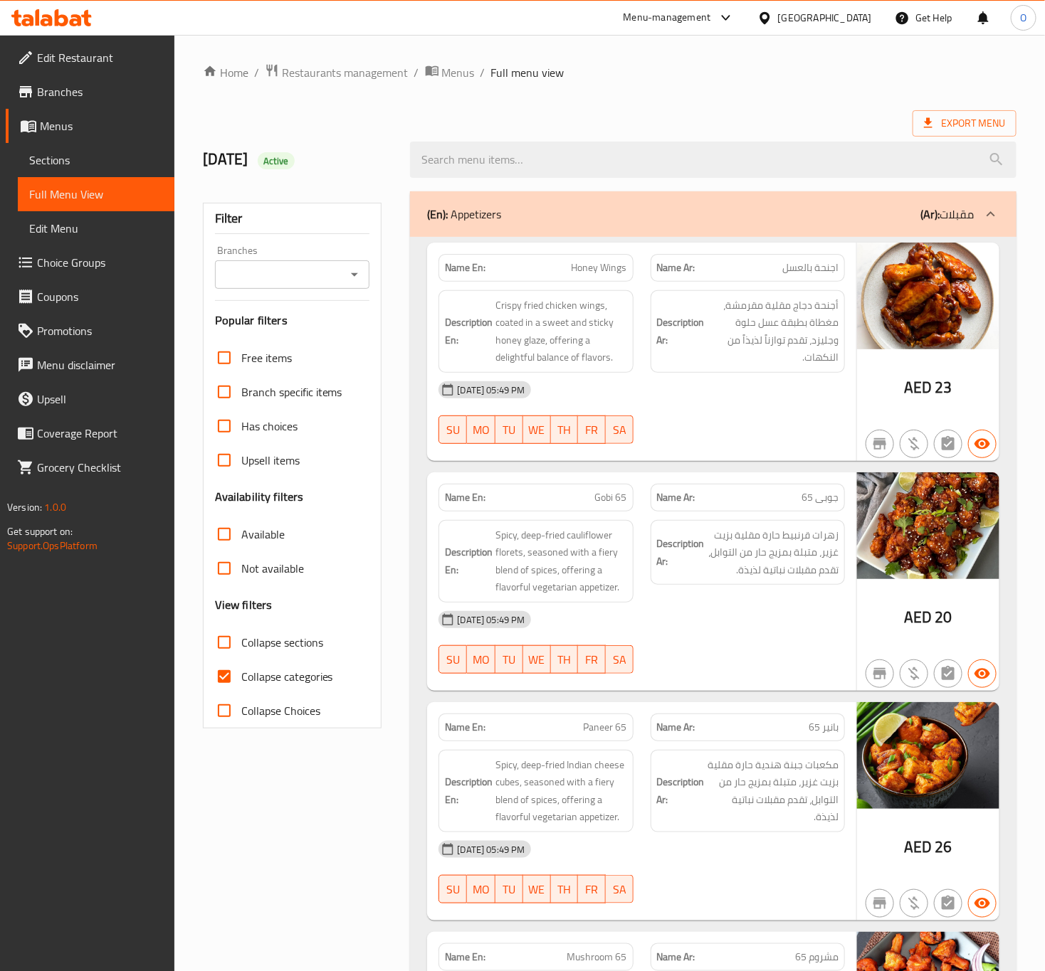
click at [304, 273] on input "Branches" at bounding box center [280, 275] width 123 height 20
click at [295, 329] on span "Grilly`s Restaurant, Al Nahda 1" at bounding box center [292, 345] width 132 height 34
type input "Grilly`s Restaurant, Al Nahda 1"
click at [263, 677] on span "Collapse categories" at bounding box center [287, 676] width 92 height 17
click at [241, 677] on input "Collapse categories" at bounding box center [224, 677] width 34 height 34
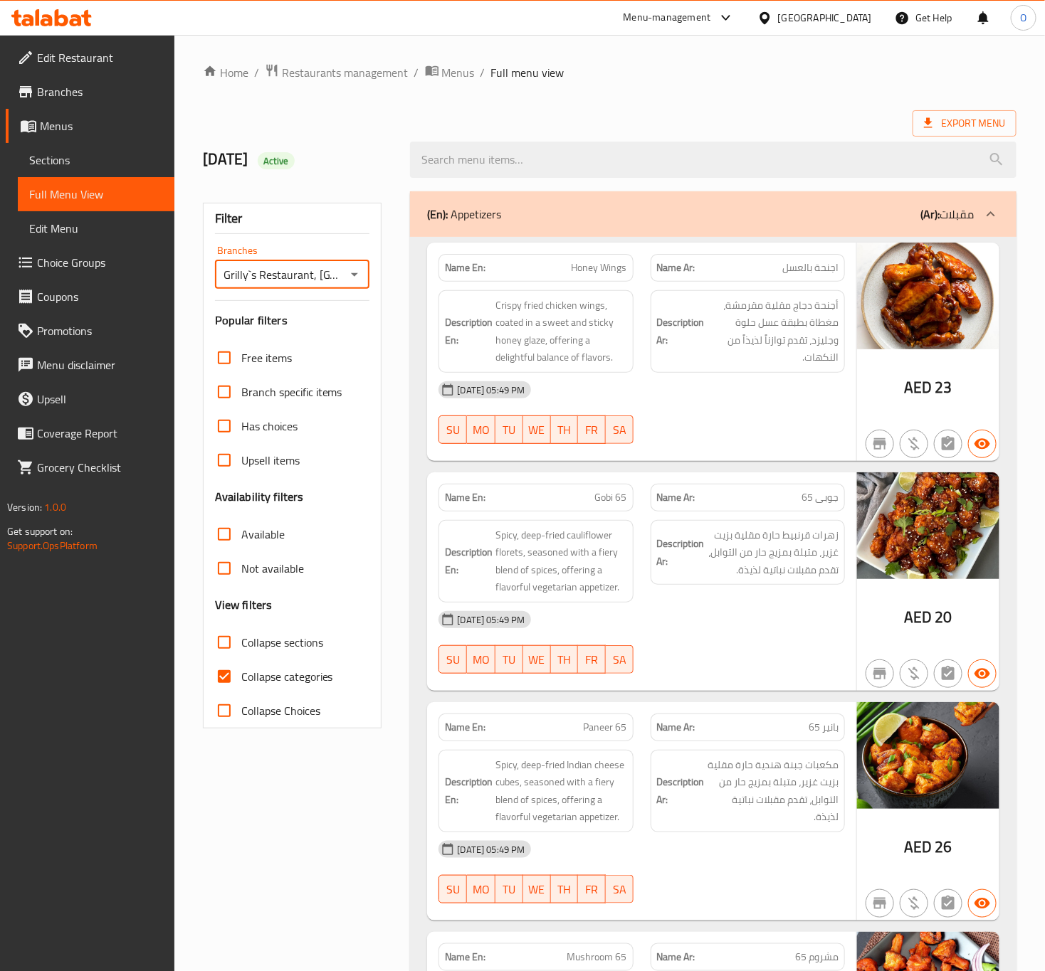
checkbox input "false"
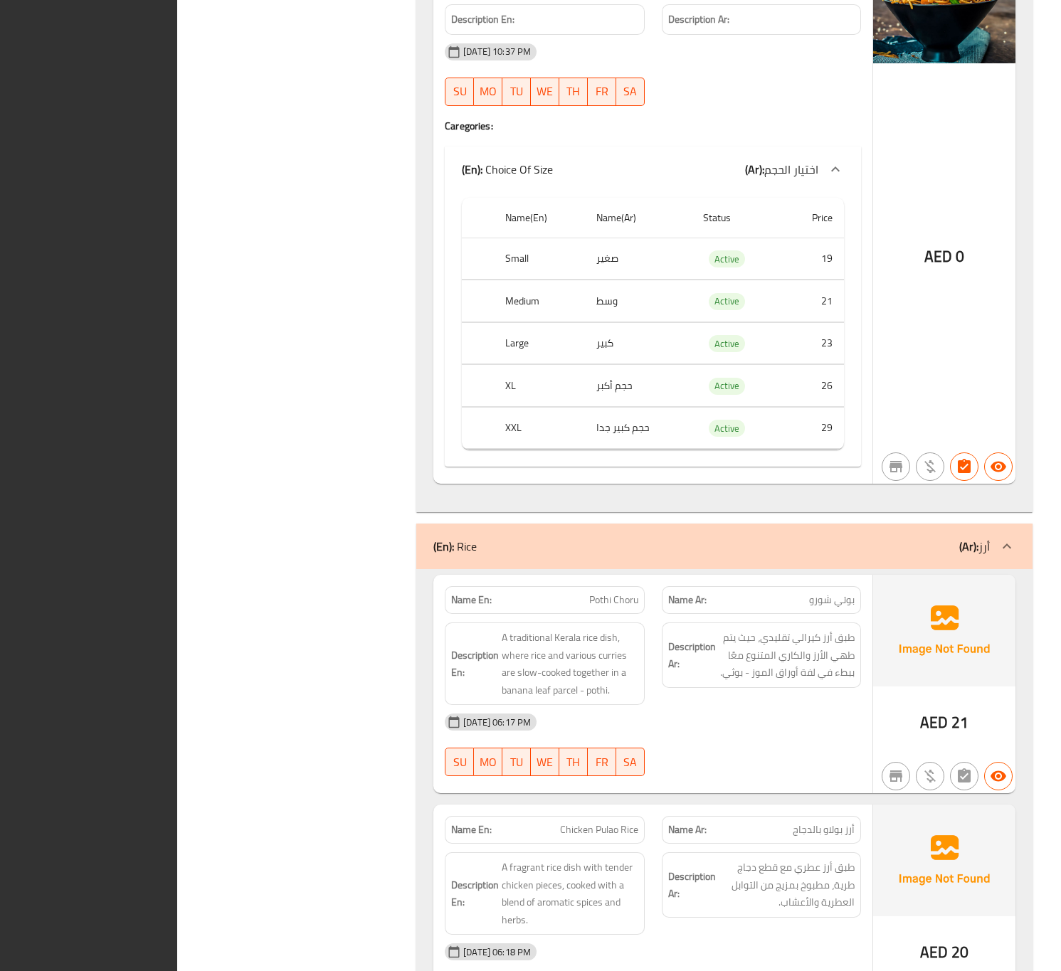
drag, startPoint x: 231, startPoint y: 450, endPoint x: 366, endPoint y: 432, distance: 136.5
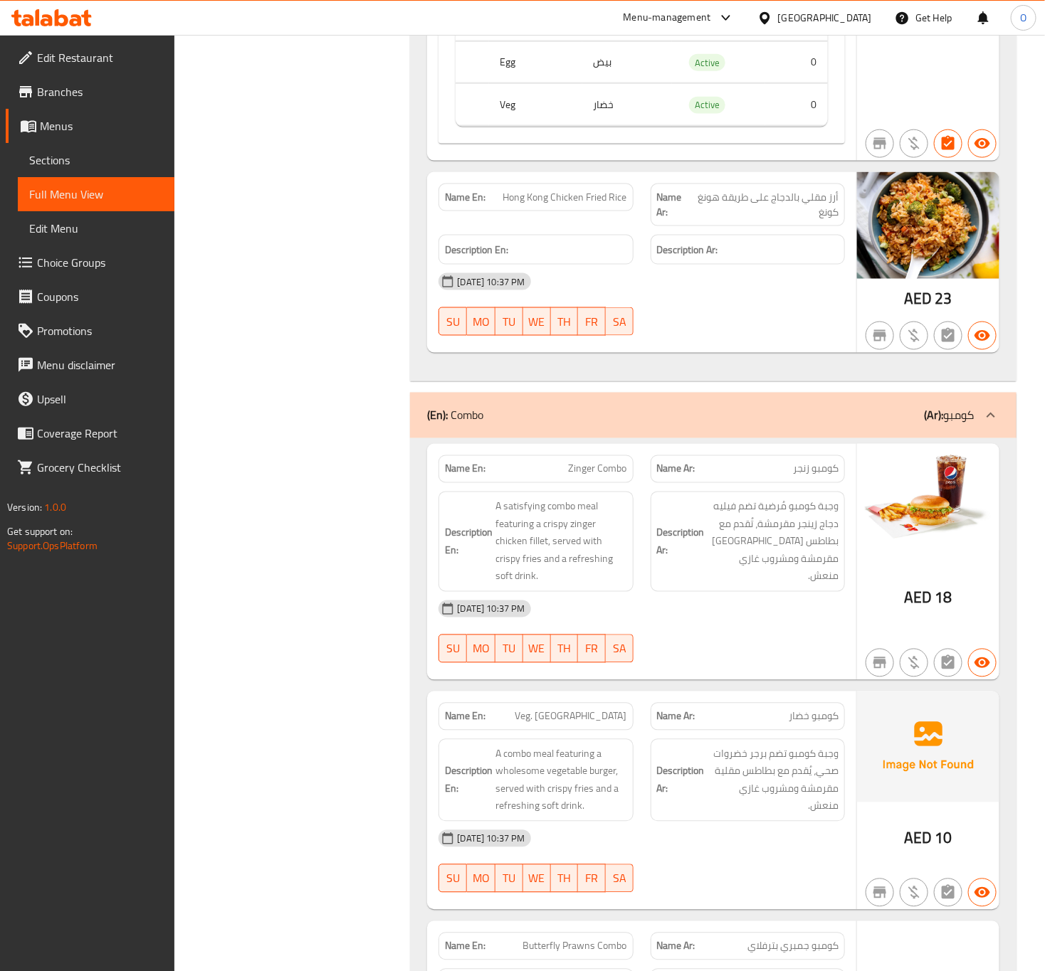
scroll to position [29951, 0]
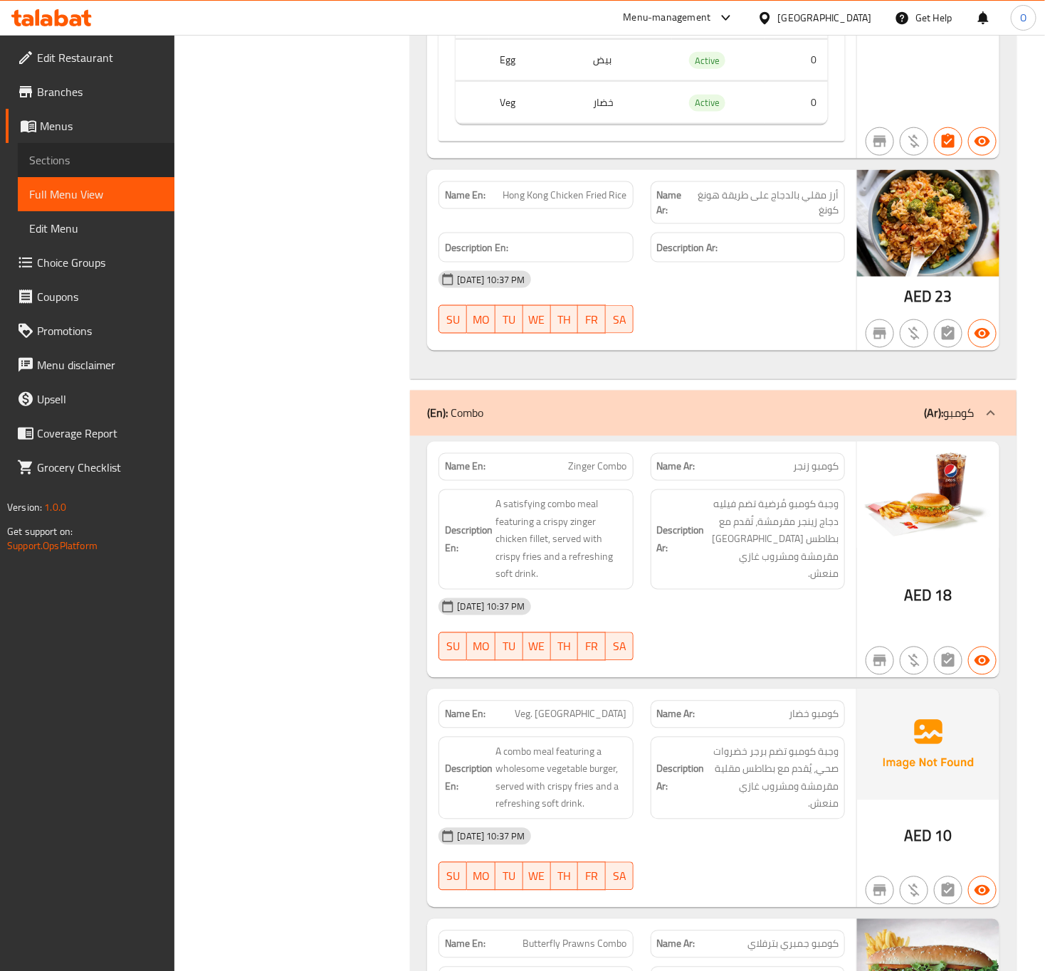
click at [53, 146] on link "Sections" at bounding box center [96, 160] width 157 height 34
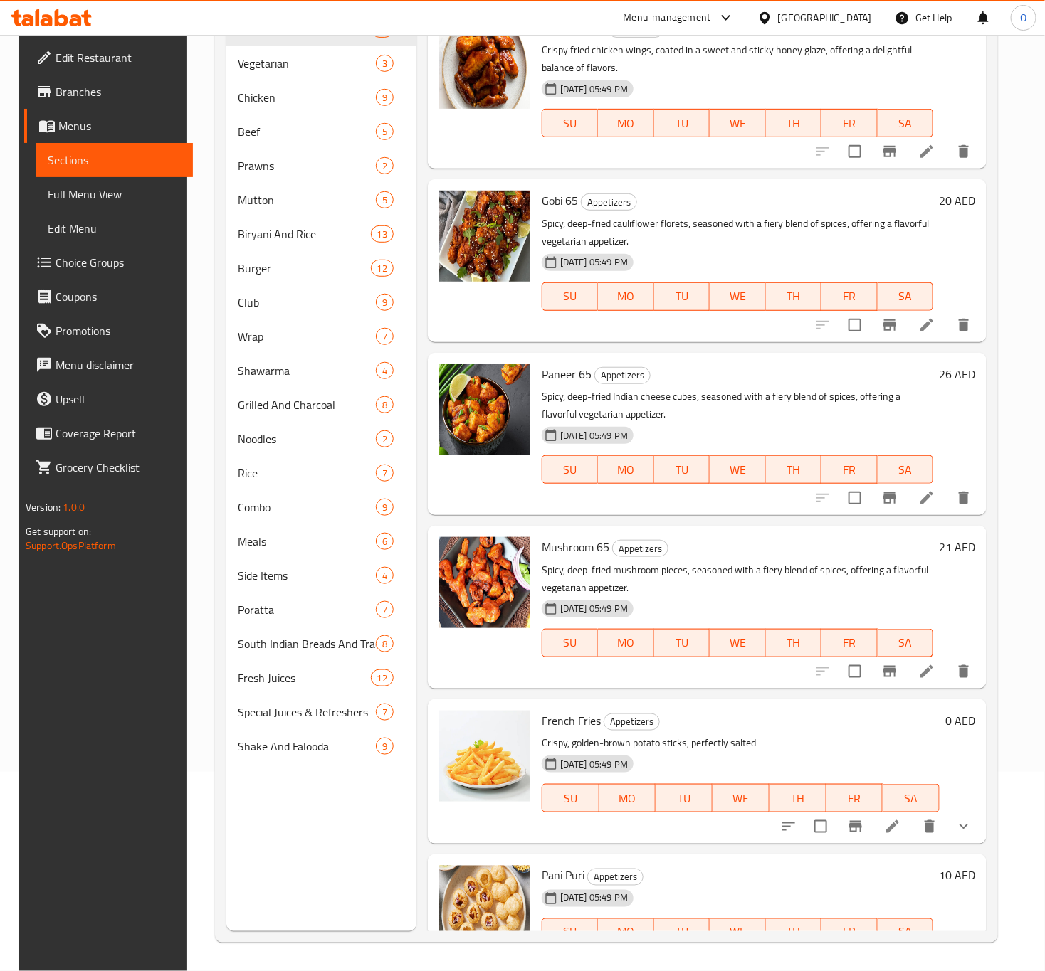
scroll to position [199, 0]
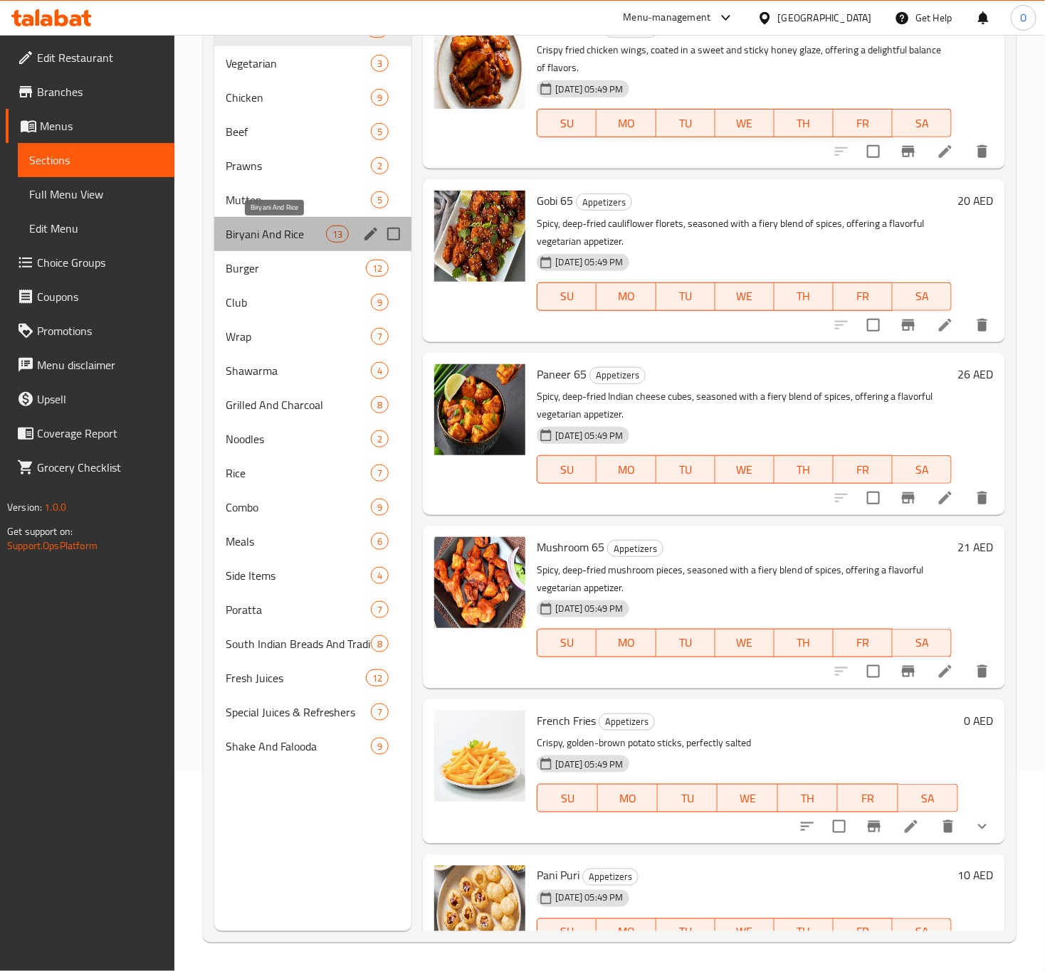
click at [268, 241] on span "Biryani And Rice" at bounding box center [276, 234] width 101 height 17
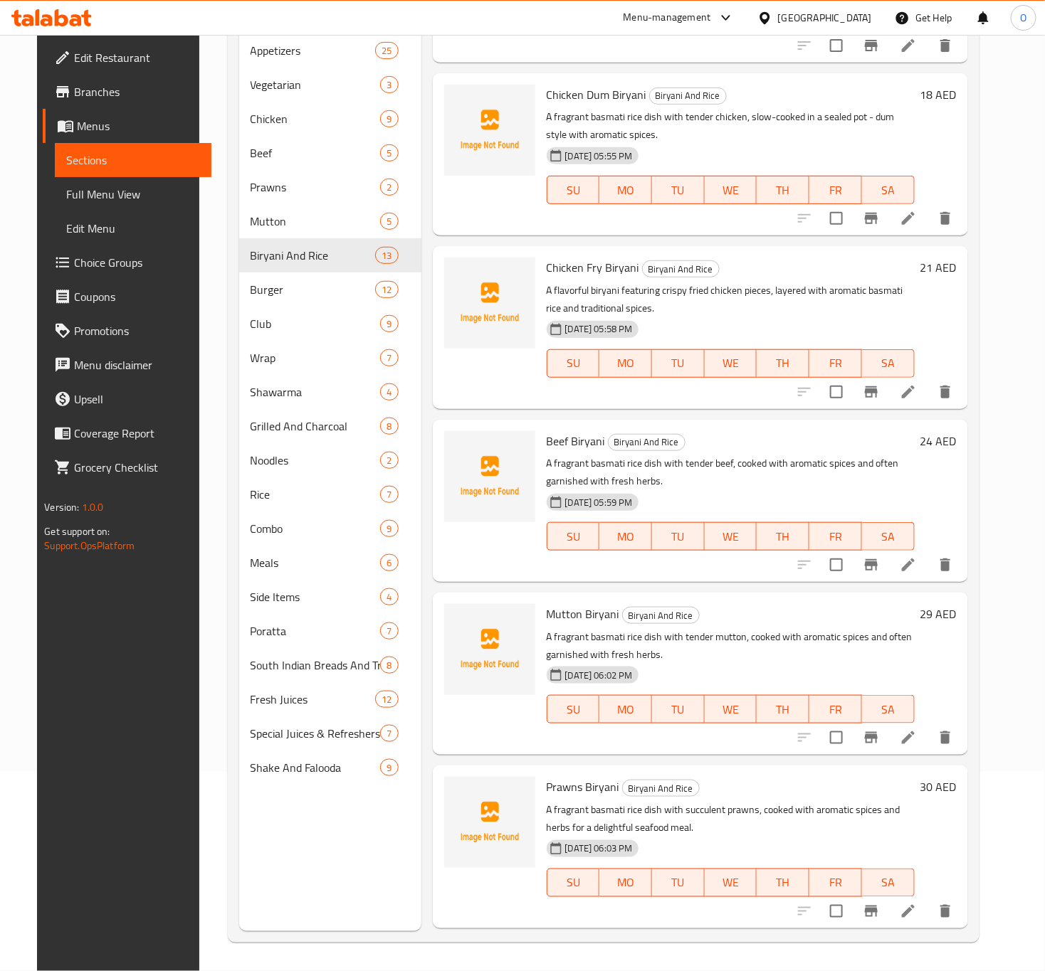
scroll to position [747, 0]
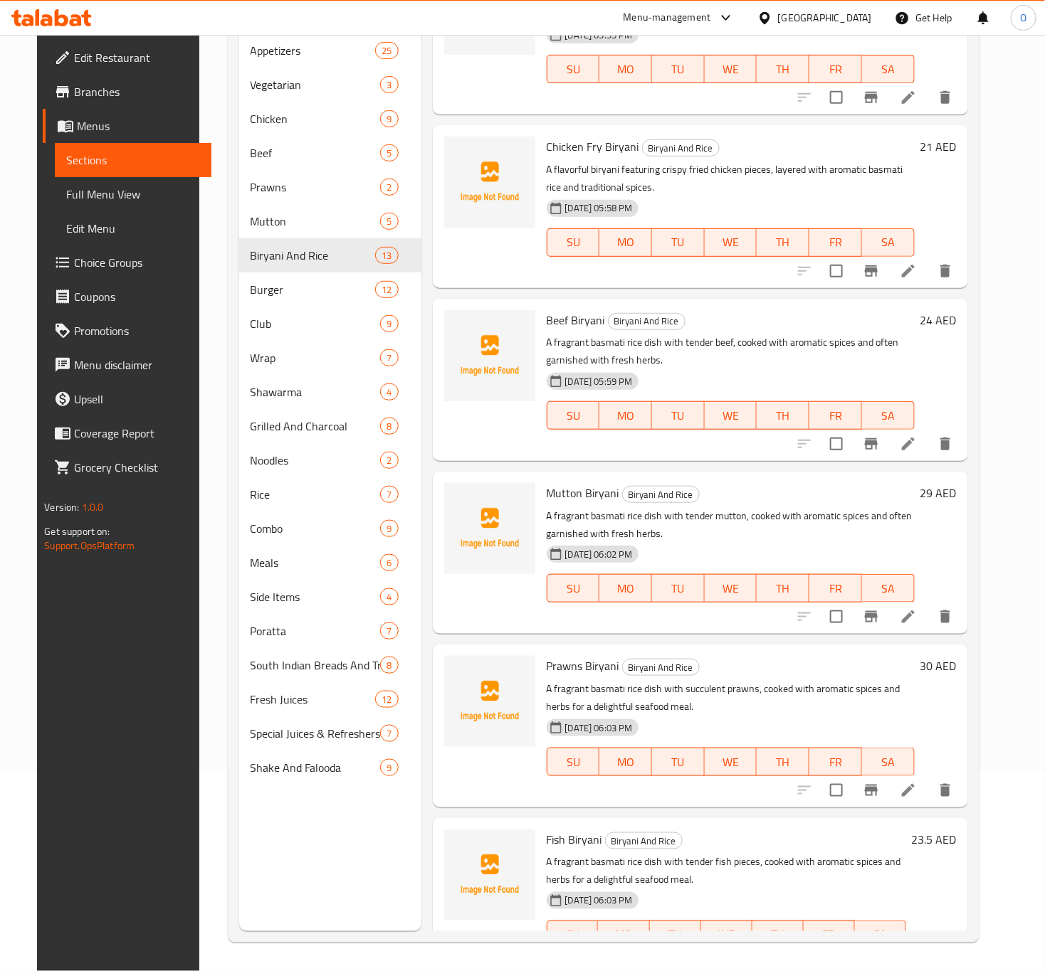
drag, startPoint x: 914, startPoint y: 453, endPoint x: 931, endPoint y: 447, distance: 17.6
click at [73, 186] on span "Full Menu View" at bounding box center [133, 194] width 134 height 17
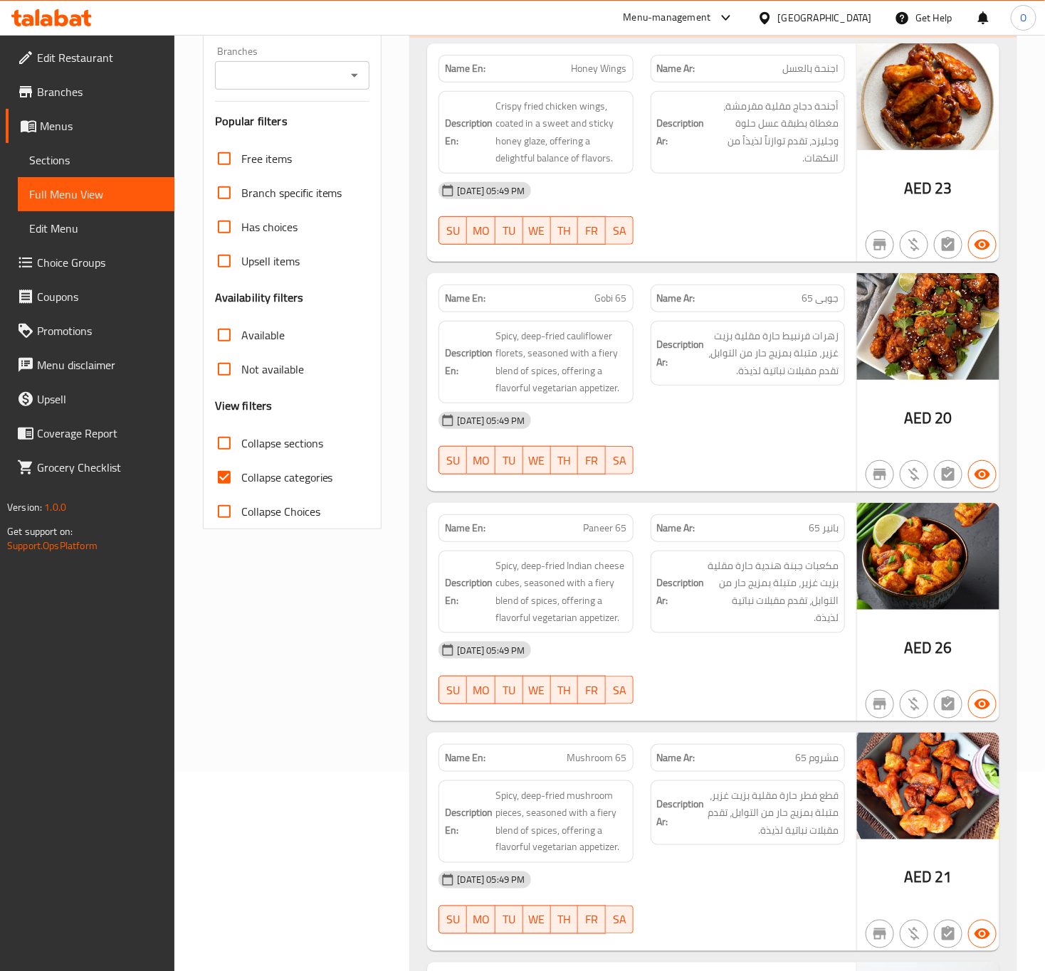
click at [233, 73] on input "Branches" at bounding box center [280, 75] width 123 height 20
click at [291, 142] on span "Grilly`s Restaurant, Al Nahda 1" at bounding box center [292, 146] width 132 height 34
type input "Grilly`s Restaurant, Al Nahda 1"
click at [278, 494] on label "Collapse categories" at bounding box center [270, 477] width 126 height 34
click at [241, 494] on input "Collapse categories" at bounding box center [224, 477] width 34 height 34
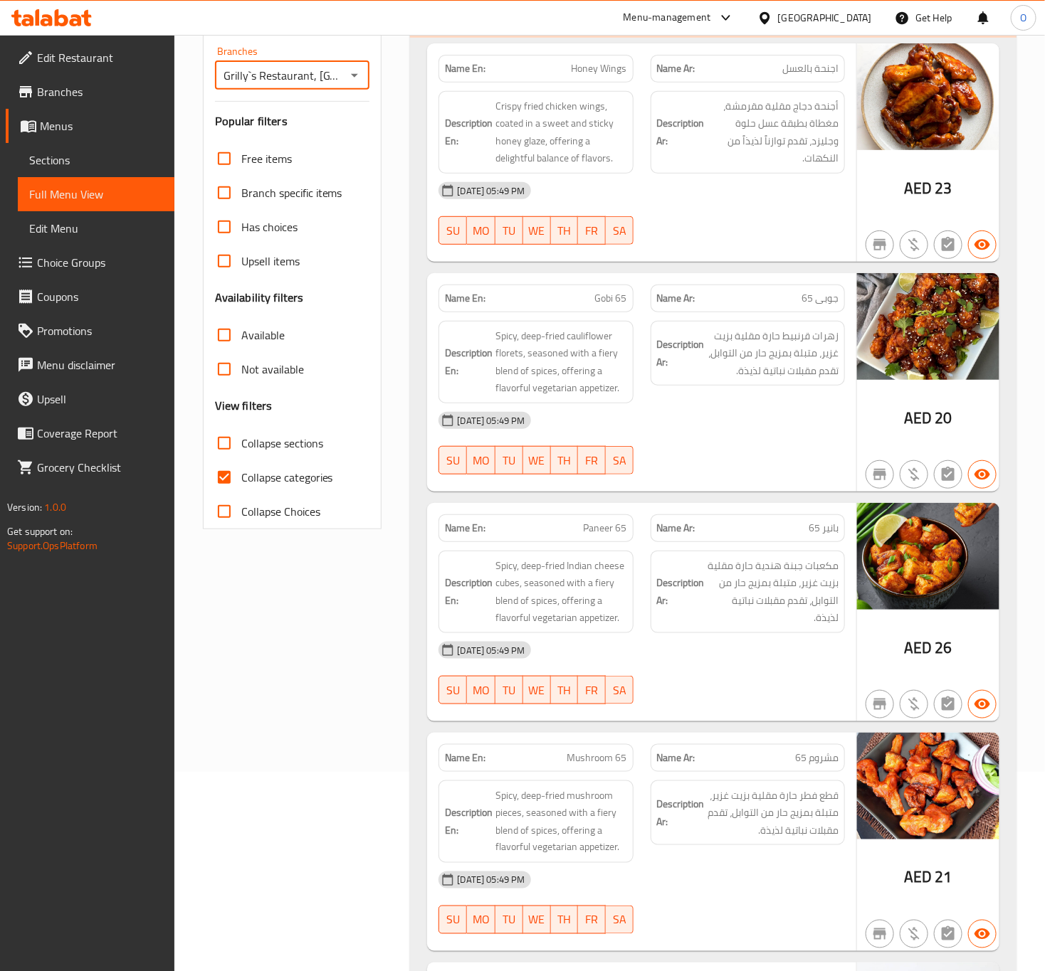
checkbox input "false"
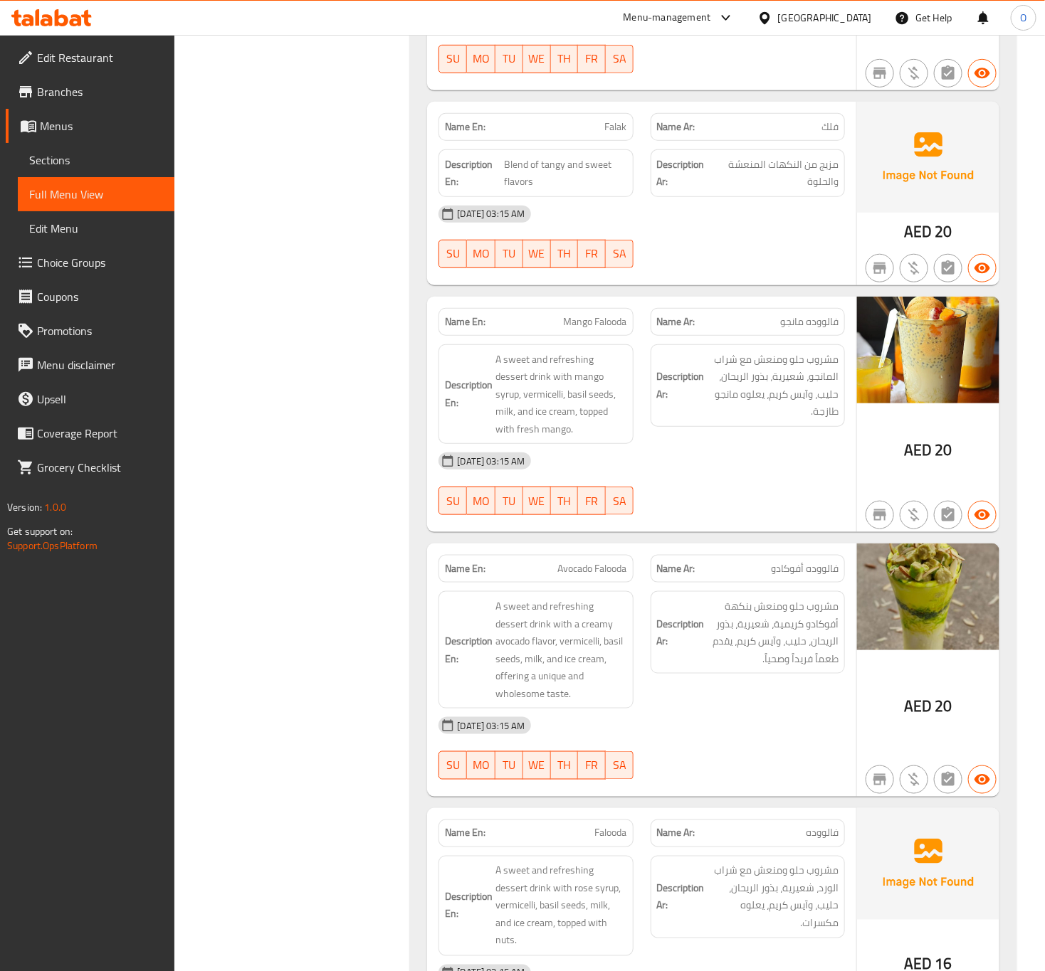
scroll to position [43949, 0]
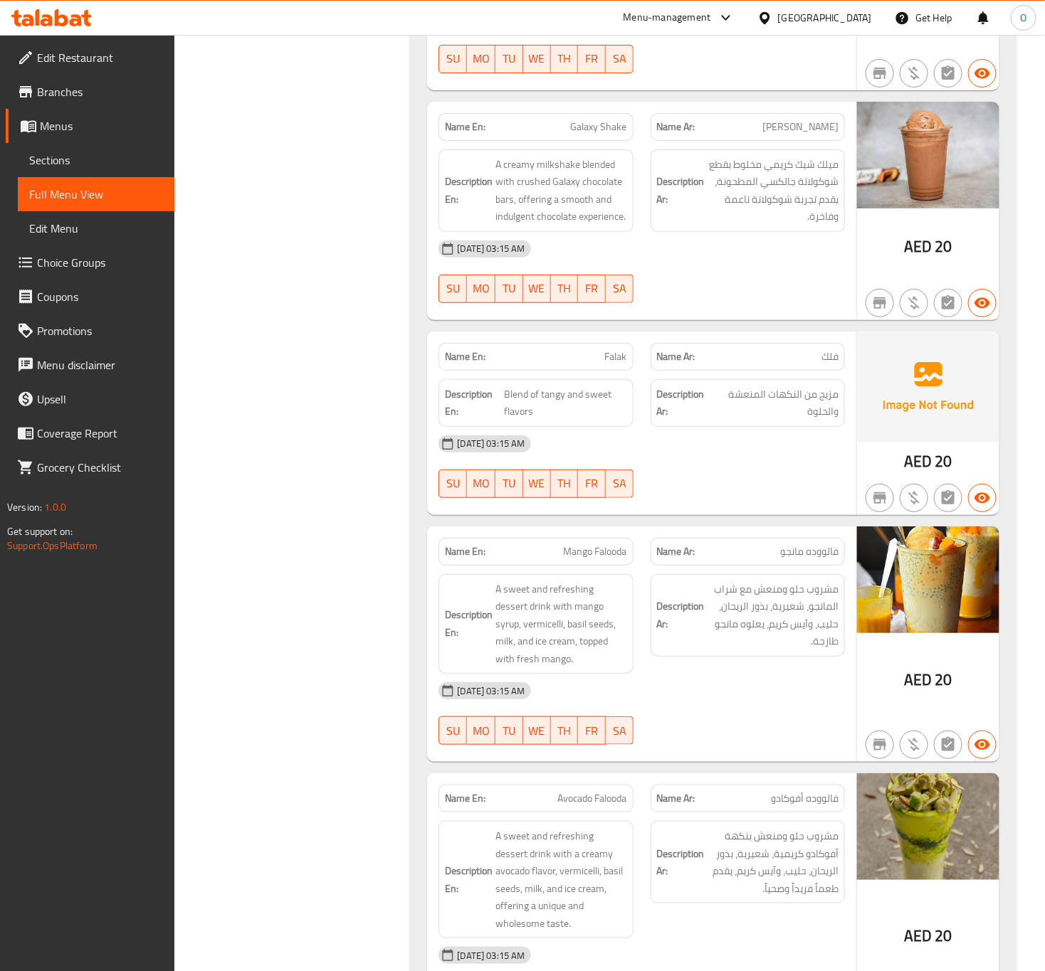
click at [152, 60] on span "Edit Restaurant" at bounding box center [100, 57] width 126 height 17
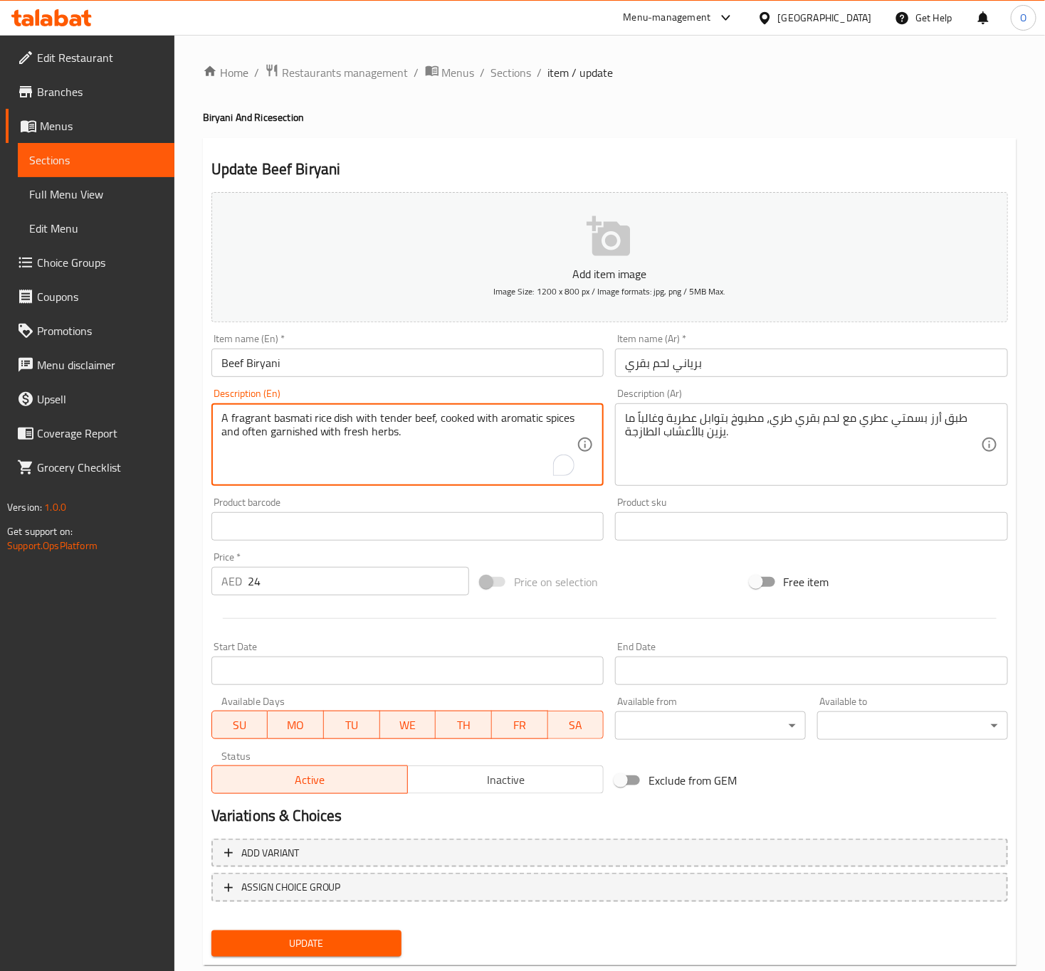
click at [505, 451] on textarea "A fragrant basmati rice dish with tender beef, cooked with aromatic spices and …" at bounding box center [399, 445] width 356 height 68
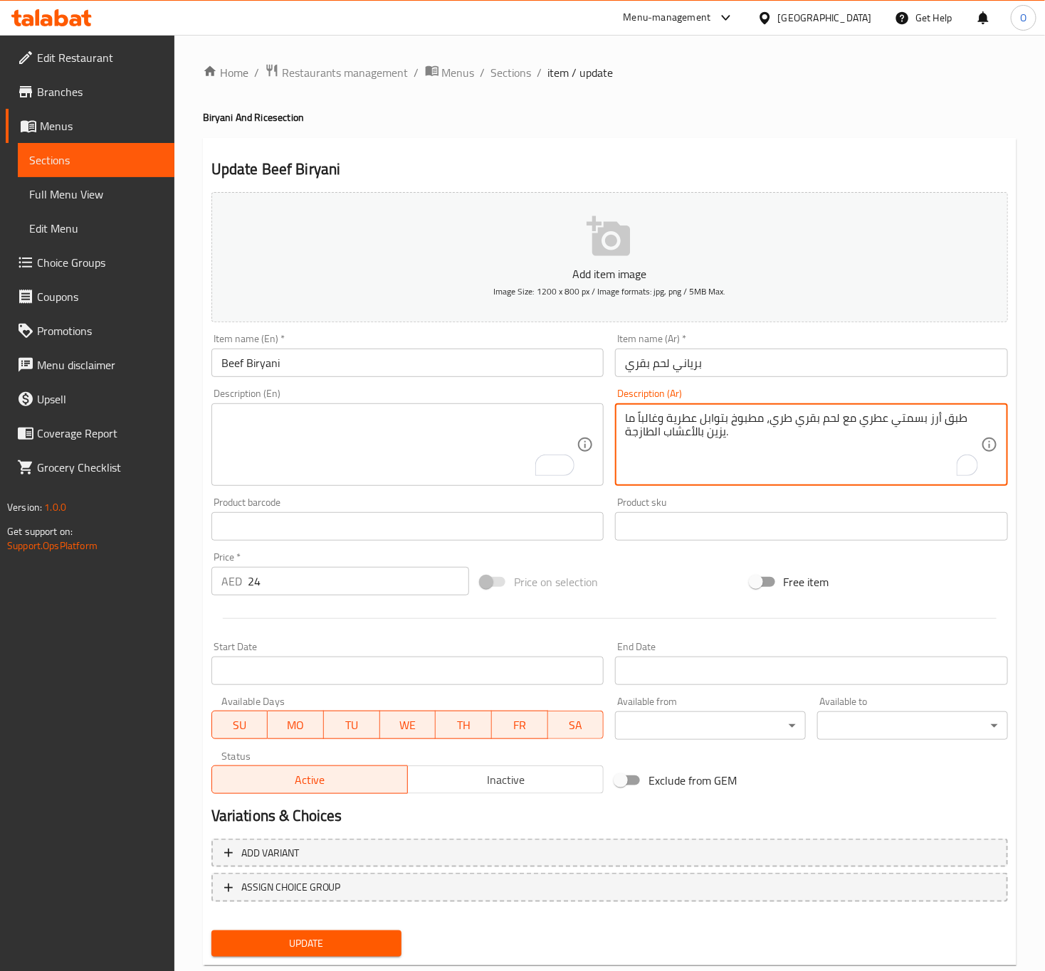
click at [812, 458] on textarea "طبق أرز بسمتي عطري مع لحم بقري طري، مطبوخ بتوابل عطرية وغالباً ما يزين بالأعشاب…" at bounding box center [803, 445] width 356 height 68
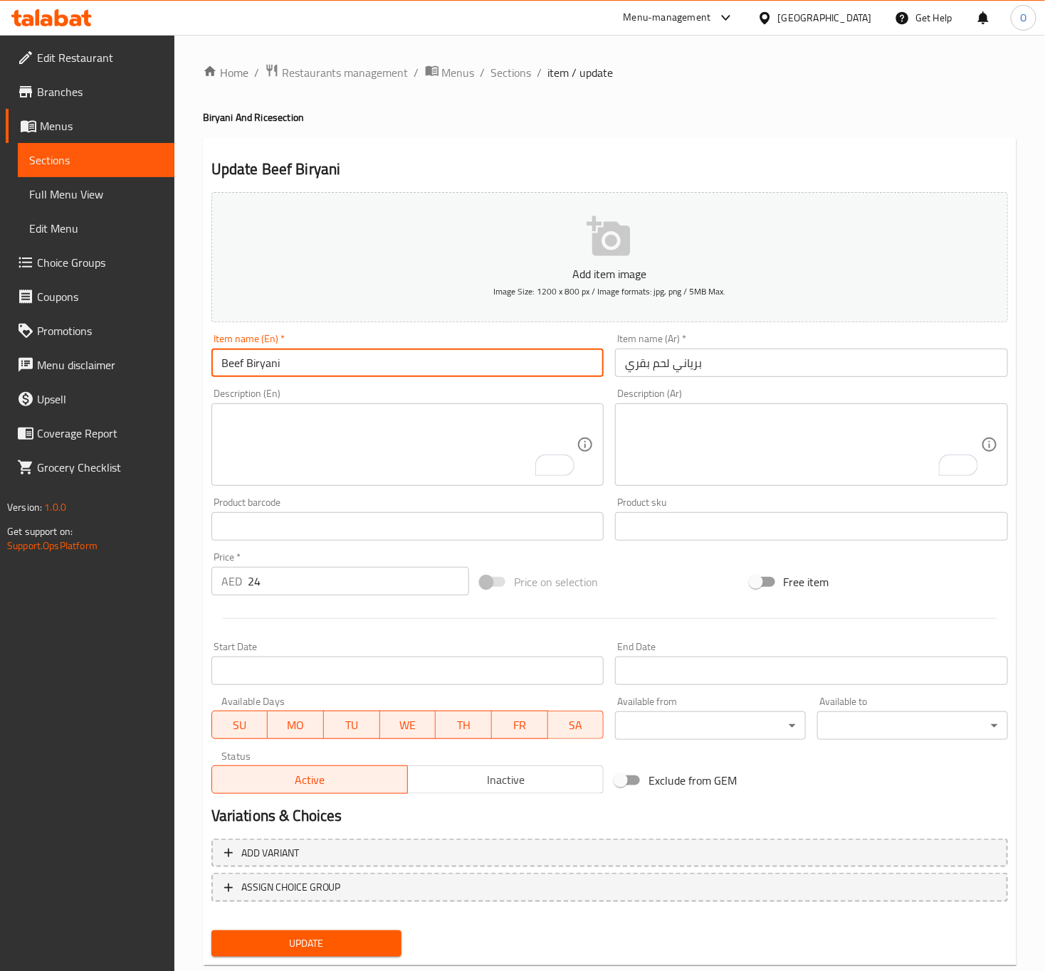
click at [557, 368] on input "Beef Biryani" at bounding box center [407, 363] width 393 height 28
click at [211, 931] on button "Update" at bounding box center [306, 944] width 191 height 26
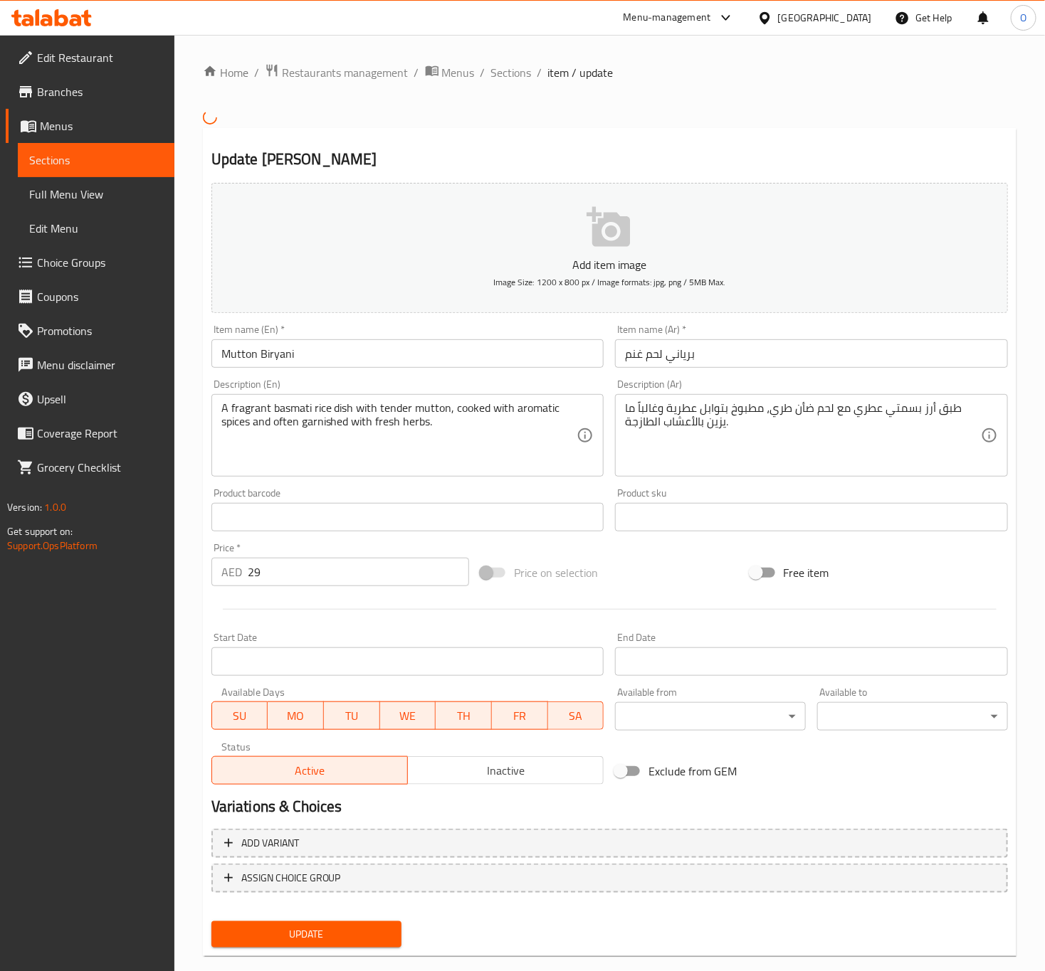
click at [431, 416] on textarea "A fragrant basmati rice dish with tender mutton, cooked with aromatic spices an…" at bounding box center [399, 435] width 356 height 68
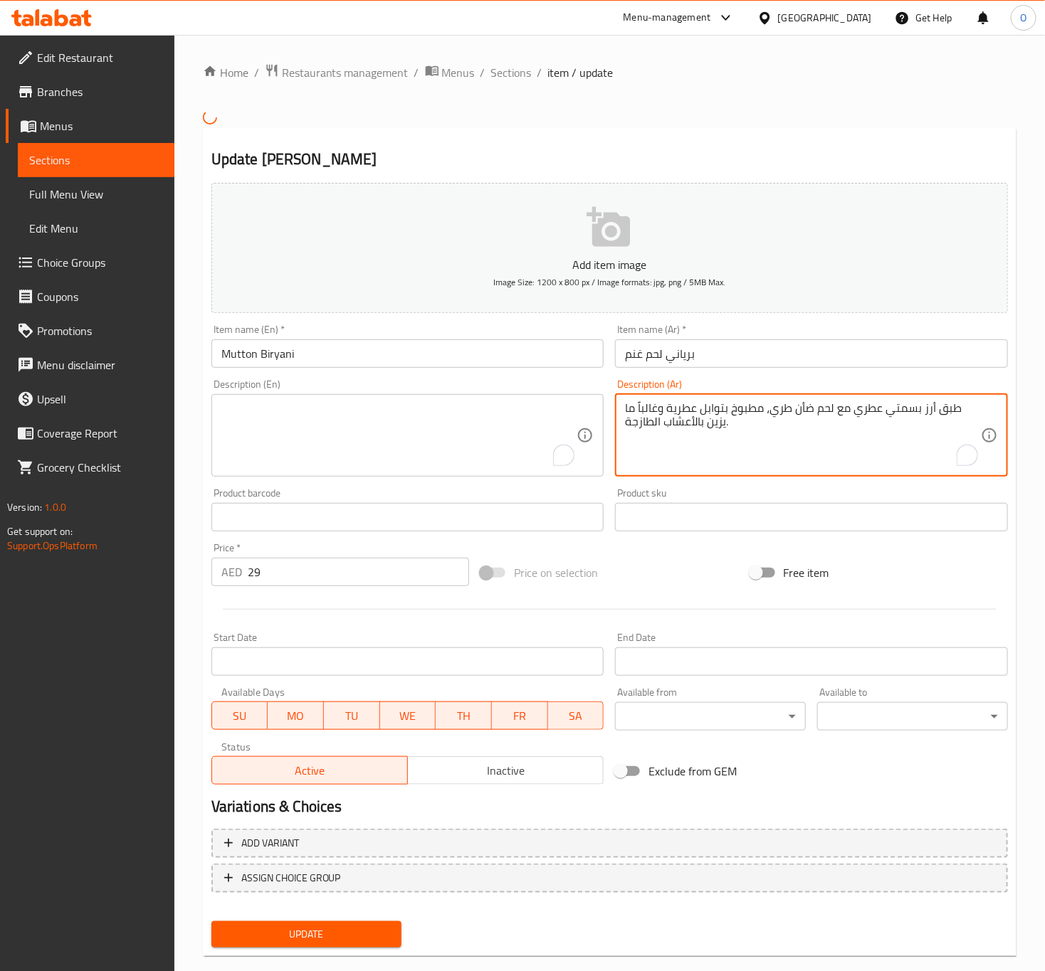
click at [752, 459] on textarea "طبق أرز بسمتي عطري مع لحم ضأن طري، مطبوخ بتوابل عطرية وغالباً ما يزين بالأعشاب …" at bounding box center [803, 435] width 356 height 68
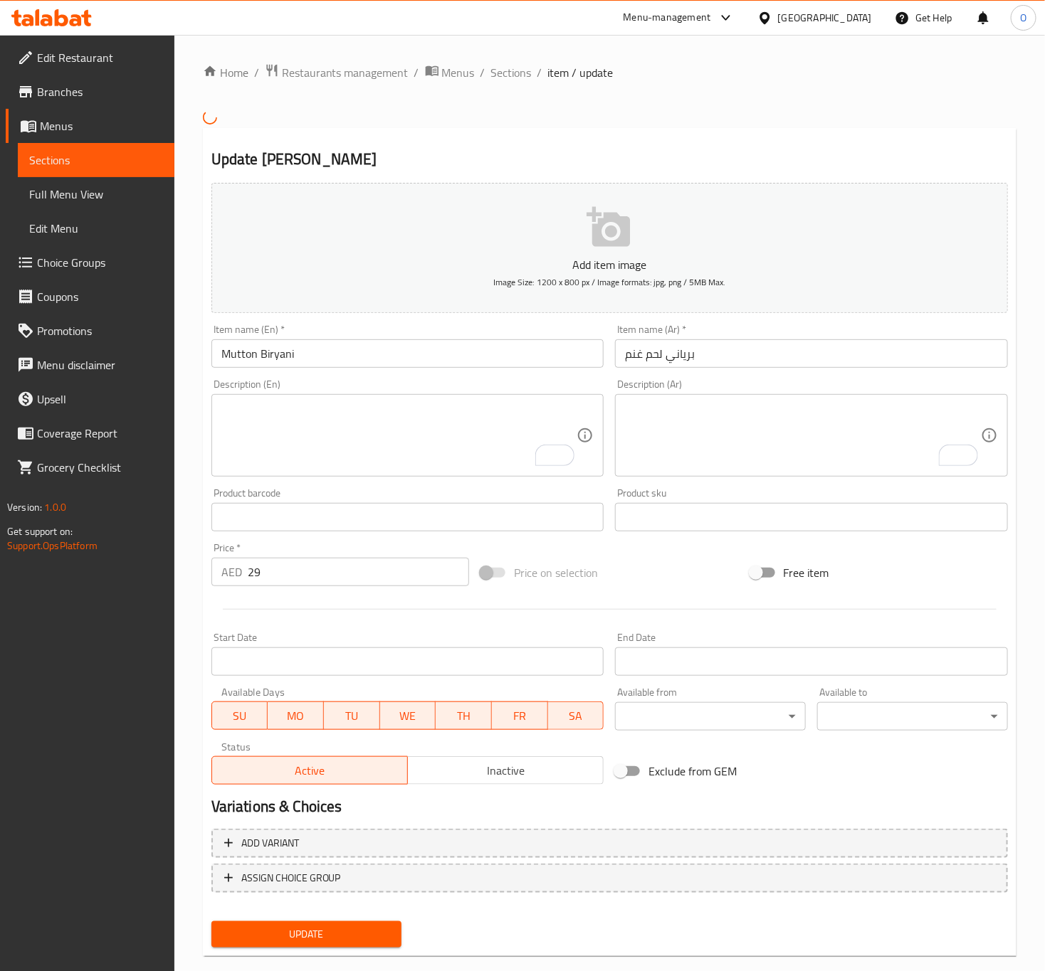
click at [502, 334] on div "Item name (En)   * [PERSON_NAME] Item name (En) *" at bounding box center [407, 345] width 393 height 43
click at [463, 368] on input "Mutton Biryani" at bounding box center [407, 353] width 393 height 28
click at [211, 922] on button "Update" at bounding box center [306, 935] width 191 height 26
